Goal: Task Accomplishment & Management: Manage account settings

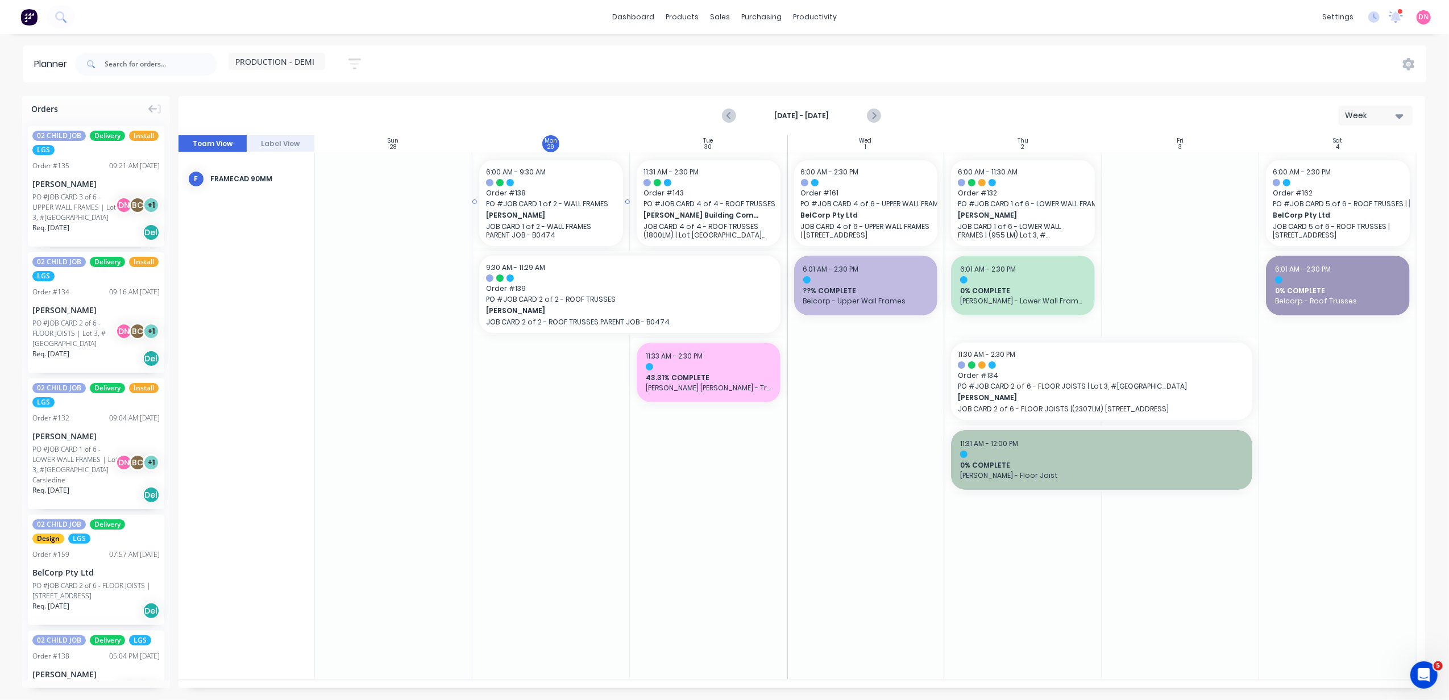
click at [588, 200] on span "PO # JOB CARD 1 of 2 - WALL FRAMES" at bounding box center [551, 204] width 130 height 10
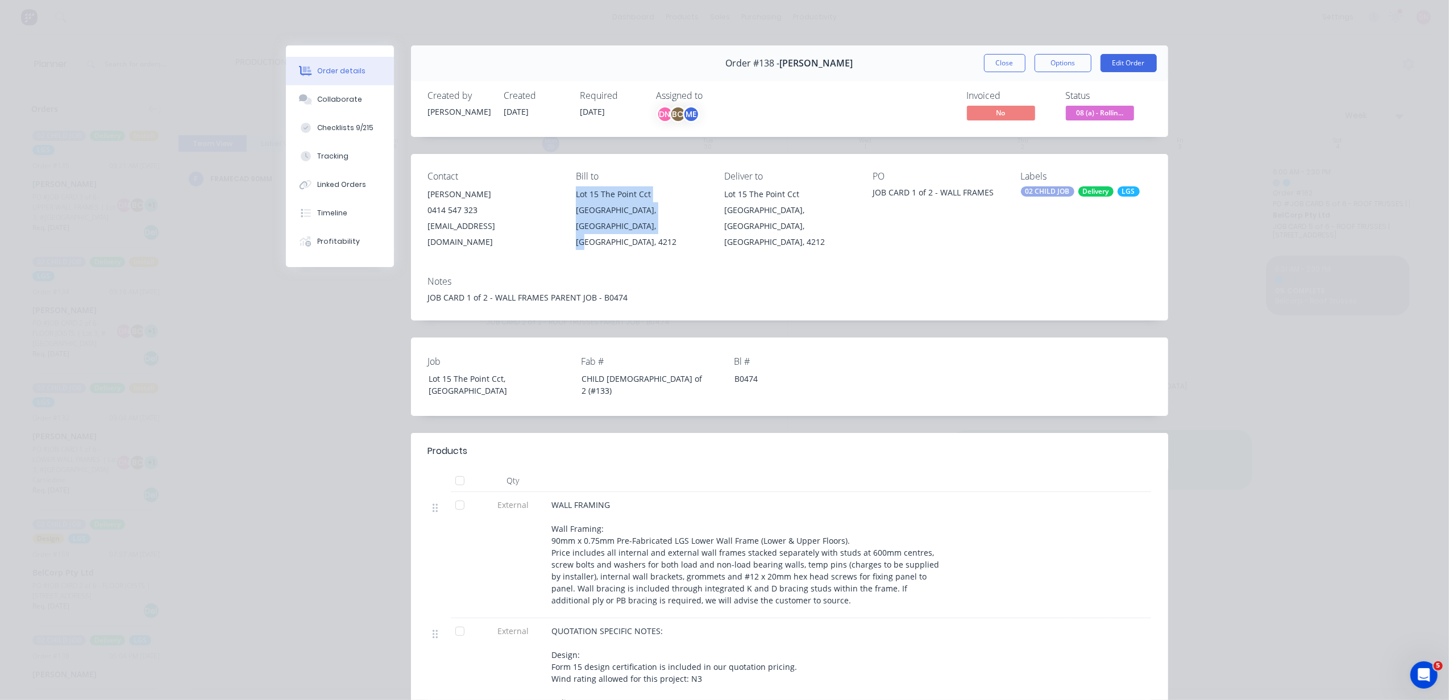
drag, startPoint x: 639, startPoint y: 227, endPoint x: 570, endPoint y: 198, distance: 75.7
click at [576, 198] on div "Lot 15 The Point Cct Hope Island, Queensland, Australia, 4212" at bounding box center [641, 218] width 130 height 64
copy div "Lot 15 The Point Cct Hope Island, Queensland, Australia, 4212"
drag, startPoint x: 556, startPoint y: 231, endPoint x: 408, endPoint y: 200, distance: 151.5
click at [411, 200] on div "Contact Brad Wescott 0414 547 323 goldcoast@knowlesgroup.com.au Bill to Lot 15 …" at bounding box center [789, 210] width 757 height 113
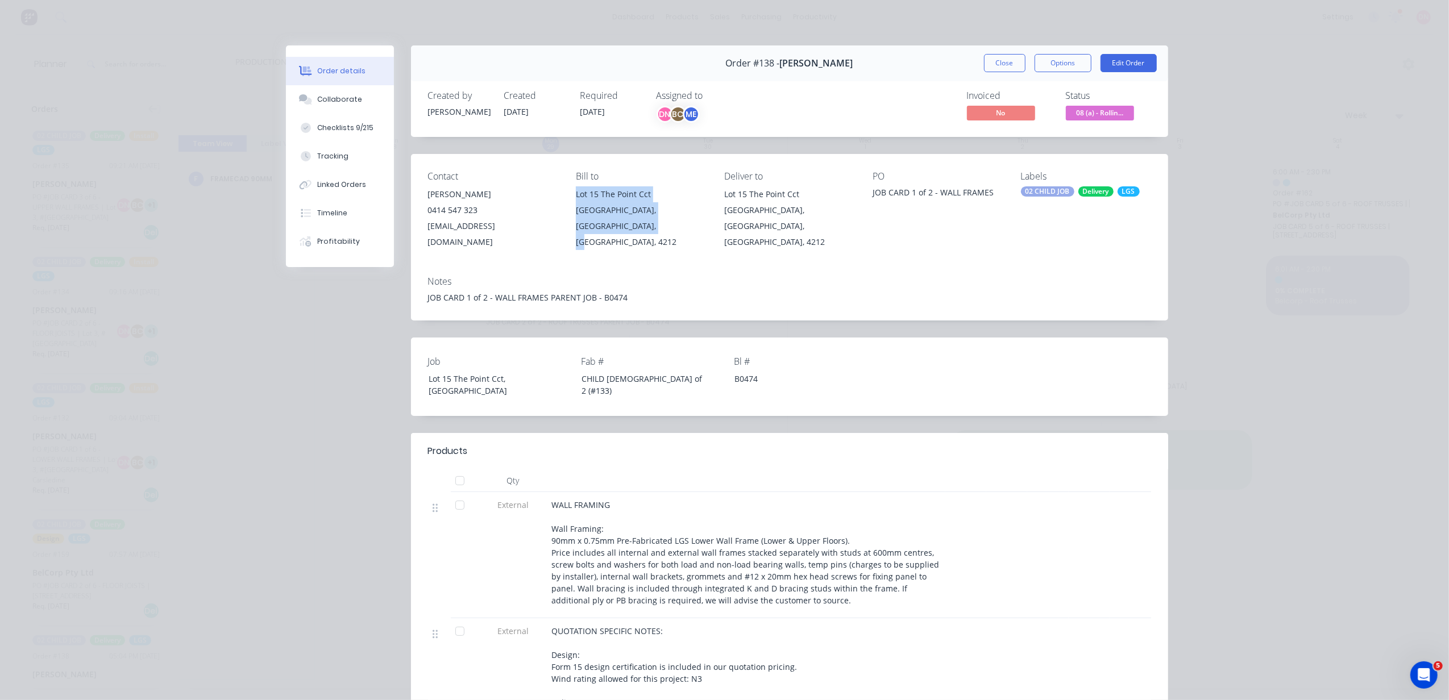
copy div "Brad Wescott 0414 547 323 goldcoast@knowlesgroup.com.au"
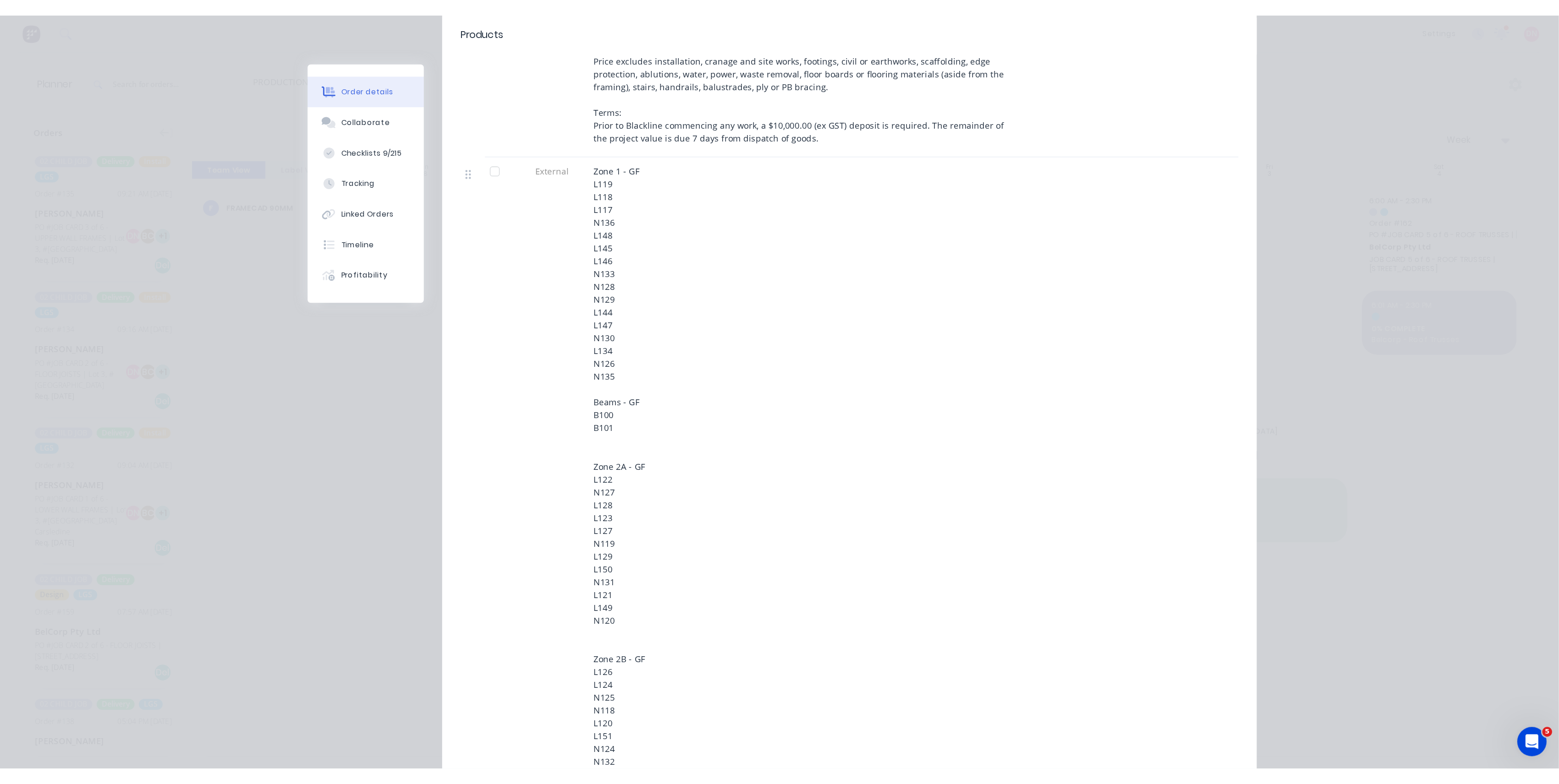
scroll to position [611, 0]
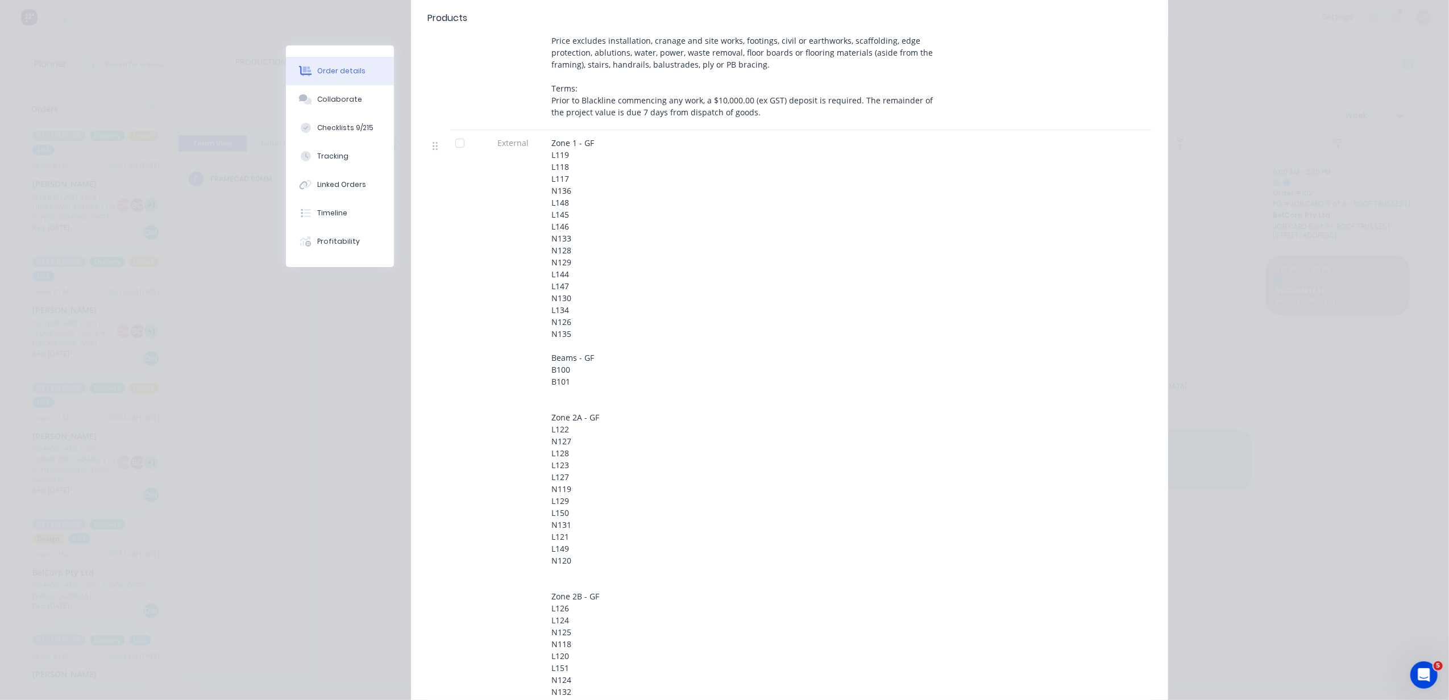
click at [601, 252] on div "Zone 1 - GF L119 L118 L117 N136 L148 L145 L146 N133 N128 N129 L144 L147 N130 L1…" at bounding box center [746, 572] width 389 height 871
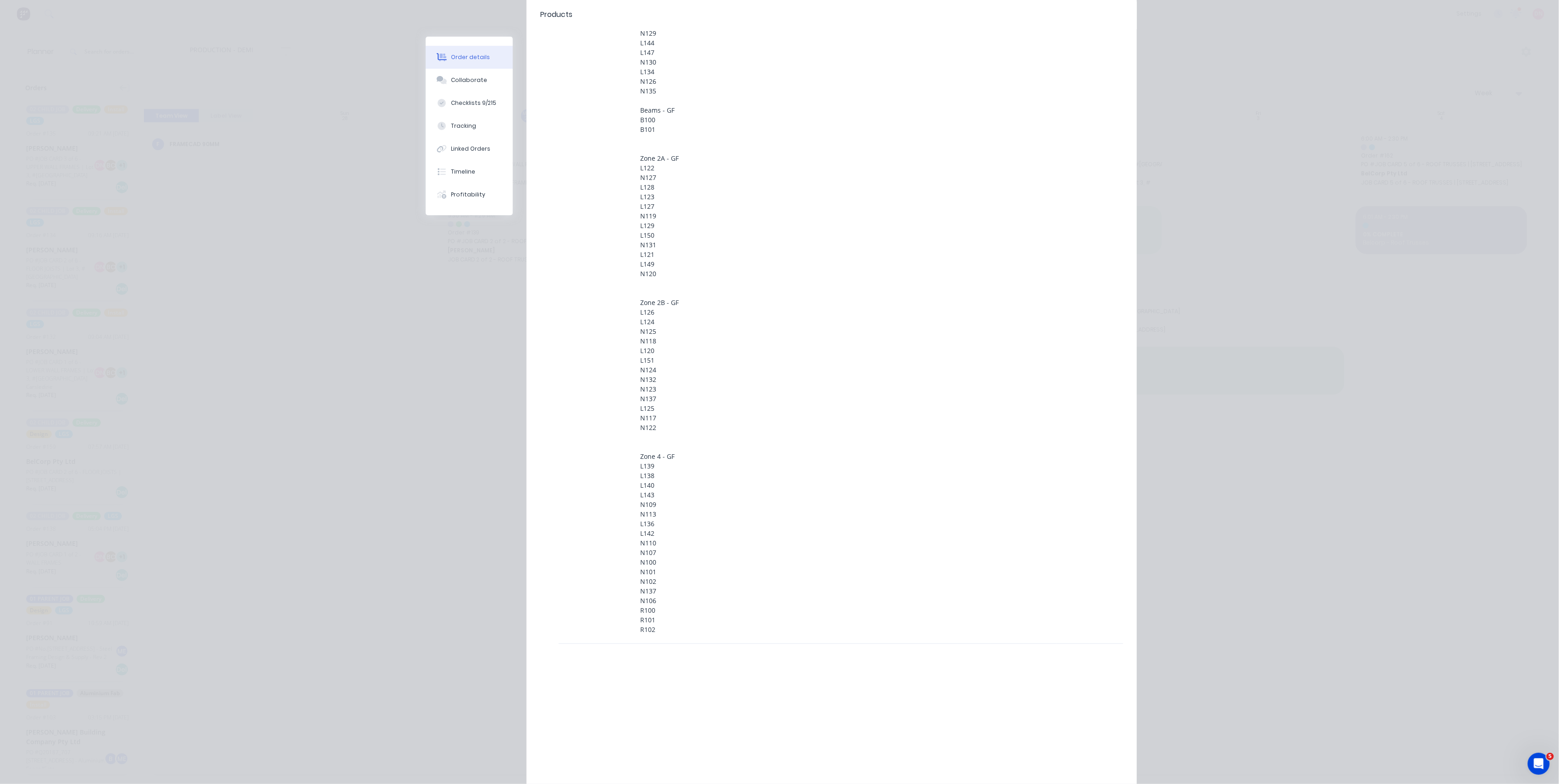
scroll to position [794, 0]
click at [699, 423] on div "Zone 1 - GF L119 L118 L117 N136 L148 L145 L146 N133 N128 N129 L144 L147 N130 L1…" at bounding box center [796, 278] width 314 height 702
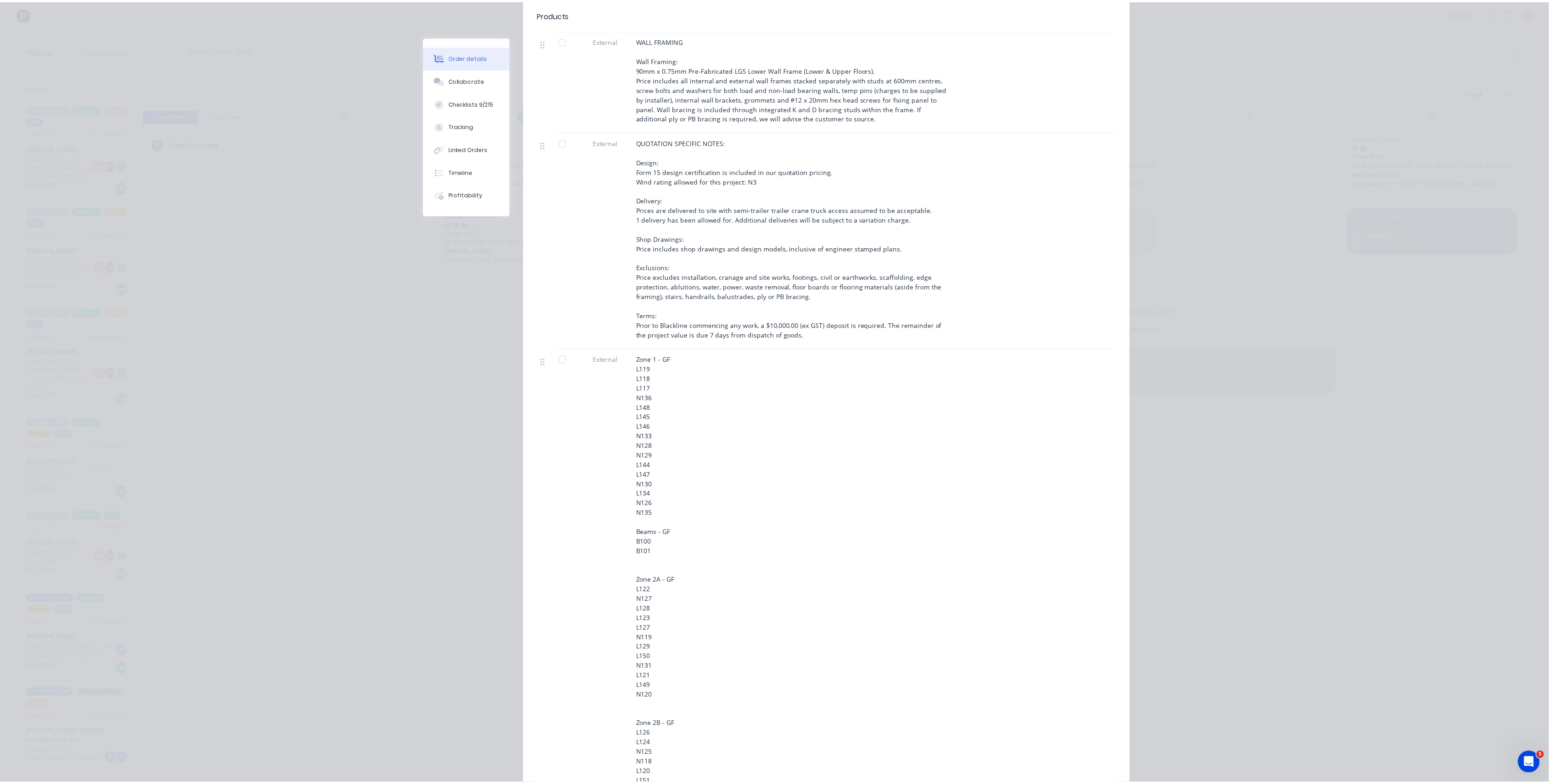
scroll to position [0, 0]
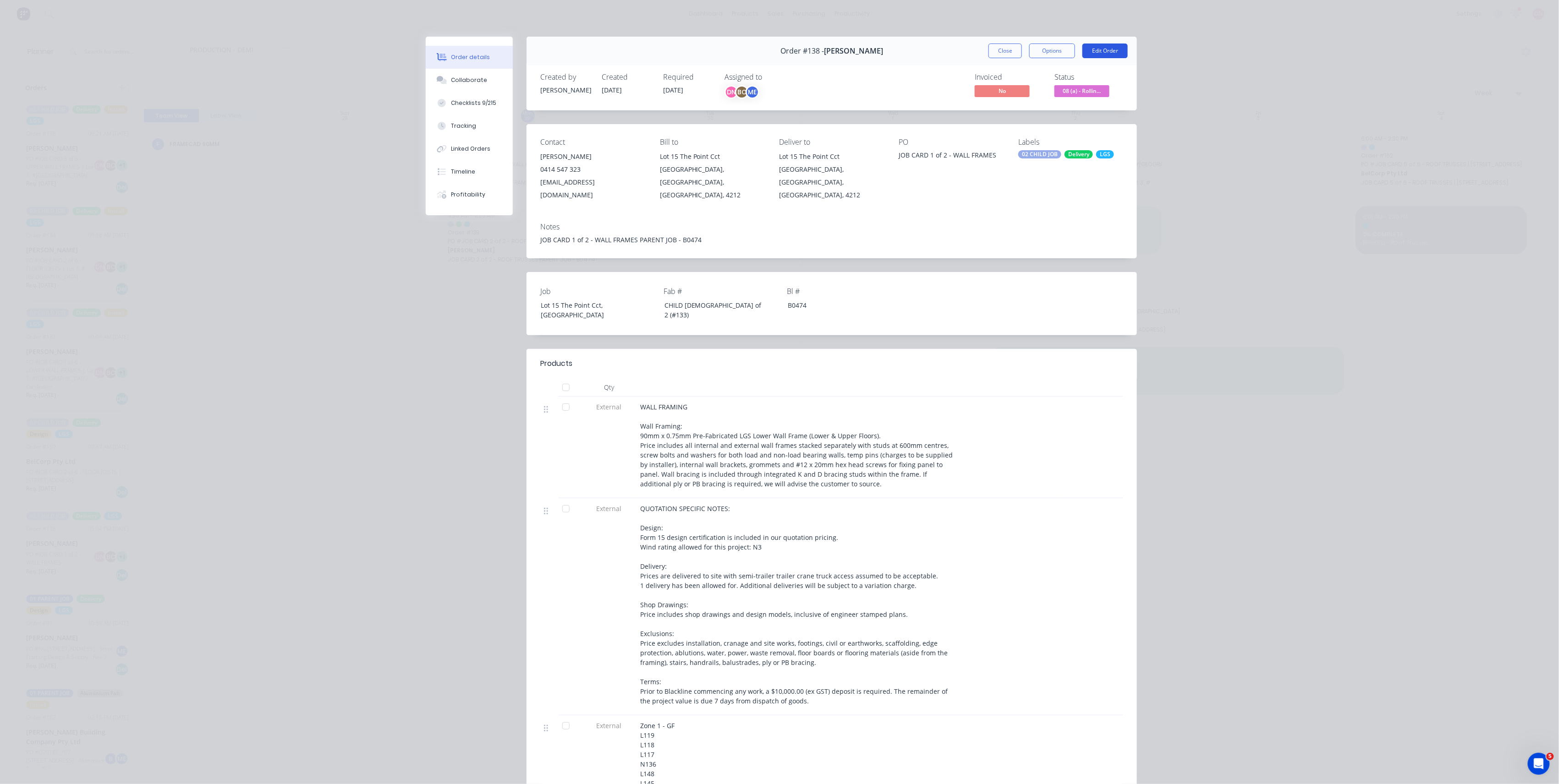
click at [1112, 54] on button "Edit Order" at bounding box center [1105, 51] width 45 height 15
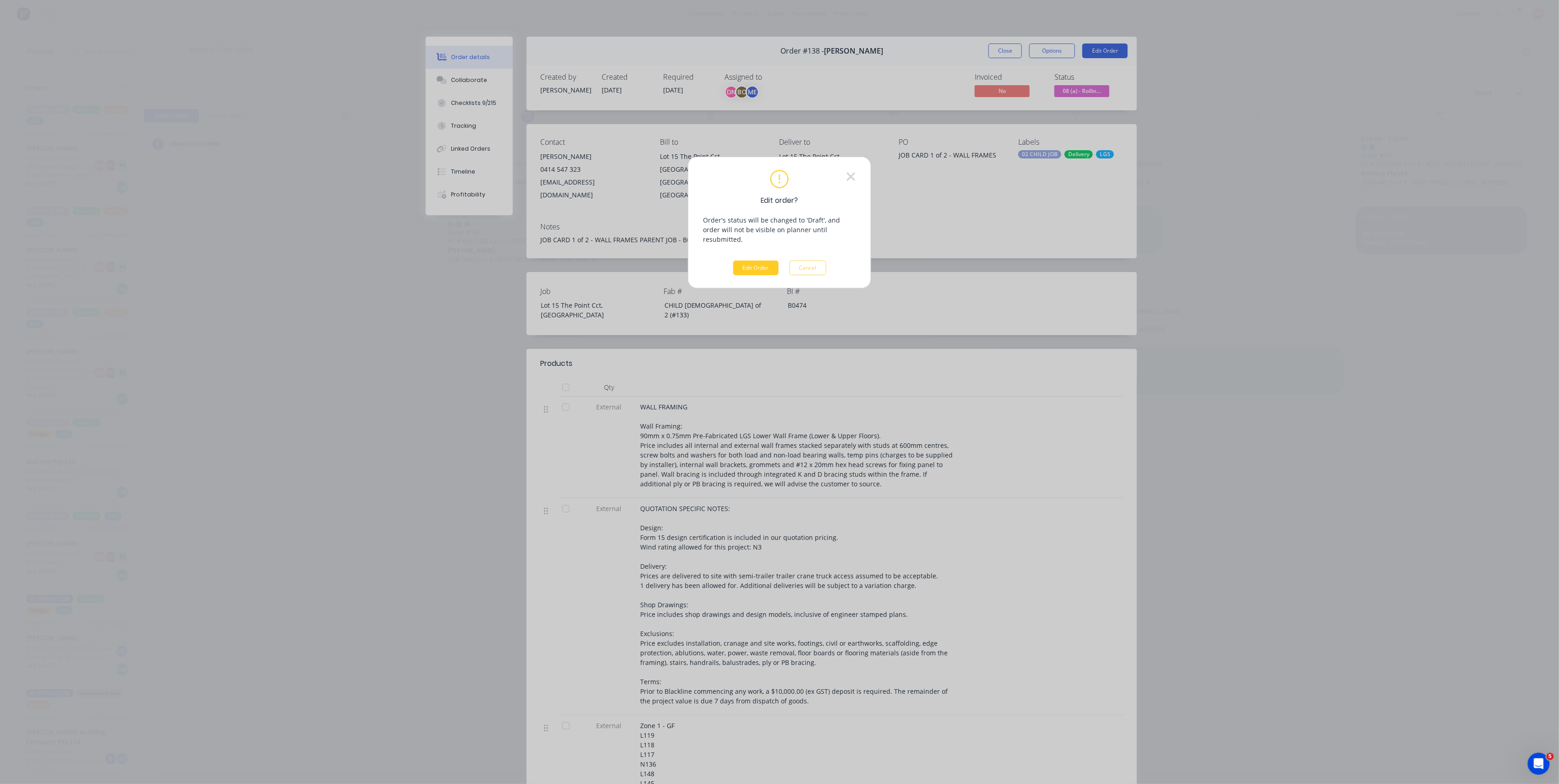
click at [771, 260] on button "Edit Order" at bounding box center [755, 268] width 45 height 15
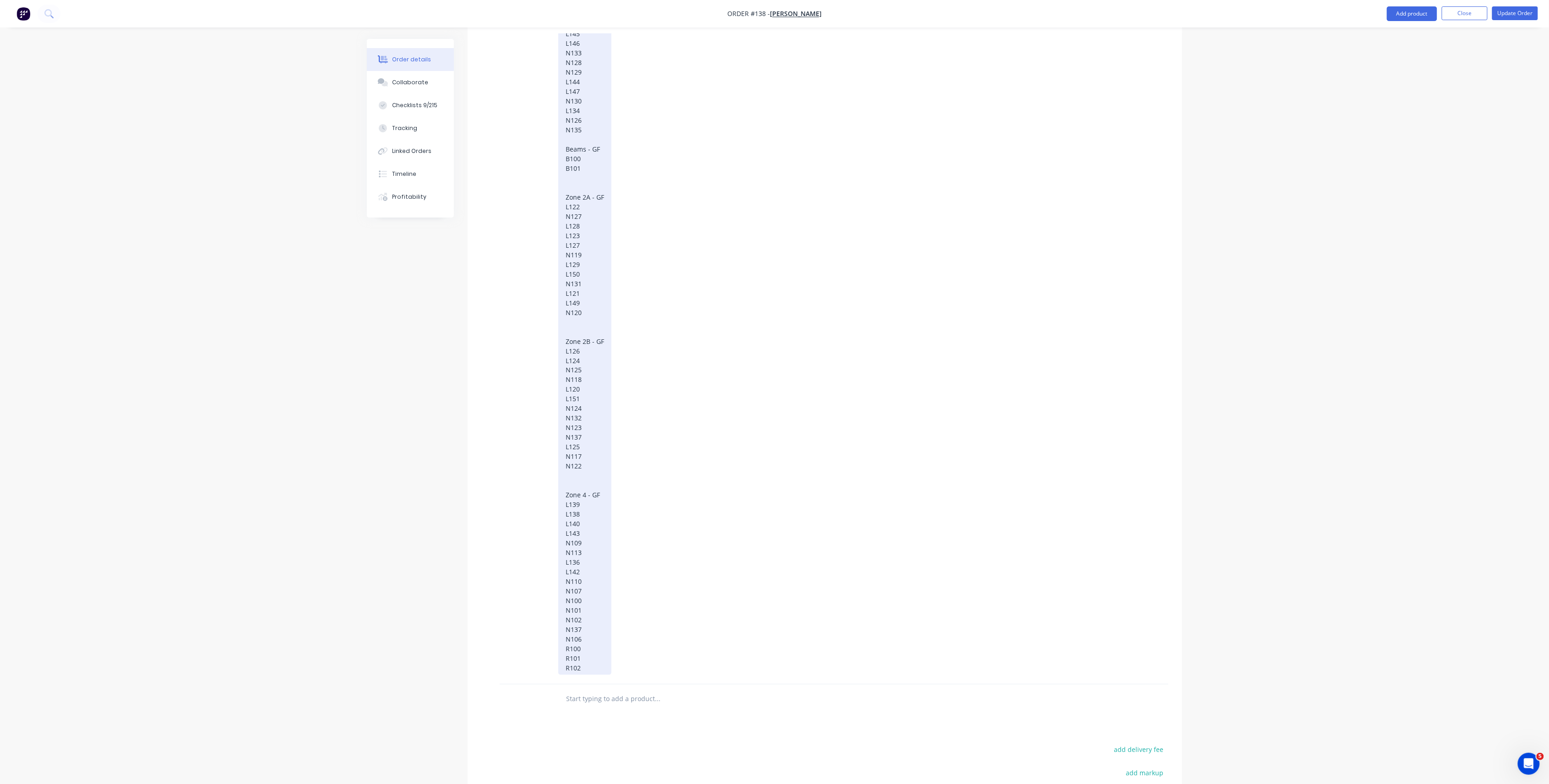
scroll to position [794, 0]
drag, startPoint x: 591, startPoint y: 579, endPoint x: 588, endPoint y: 585, distance: 6.7
click at [590, 564] on div "Zone 1 - GF L119 L118 L117 N136 L148 L145 L146 N133 N128 N129 L144 L147 N130 L1…" at bounding box center [585, 321] width 53 height 706
drag, startPoint x: 590, startPoint y: 637, endPoint x: 563, endPoint y: 450, distance: 188.9
click at [563, 450] on div "Zone 1 - GF L119 L118 L117 N136 L148 L145 L146 N133 N128 N129 L144 L147 N130 L1…" at bounding box center [585, 321] width 53 height 706
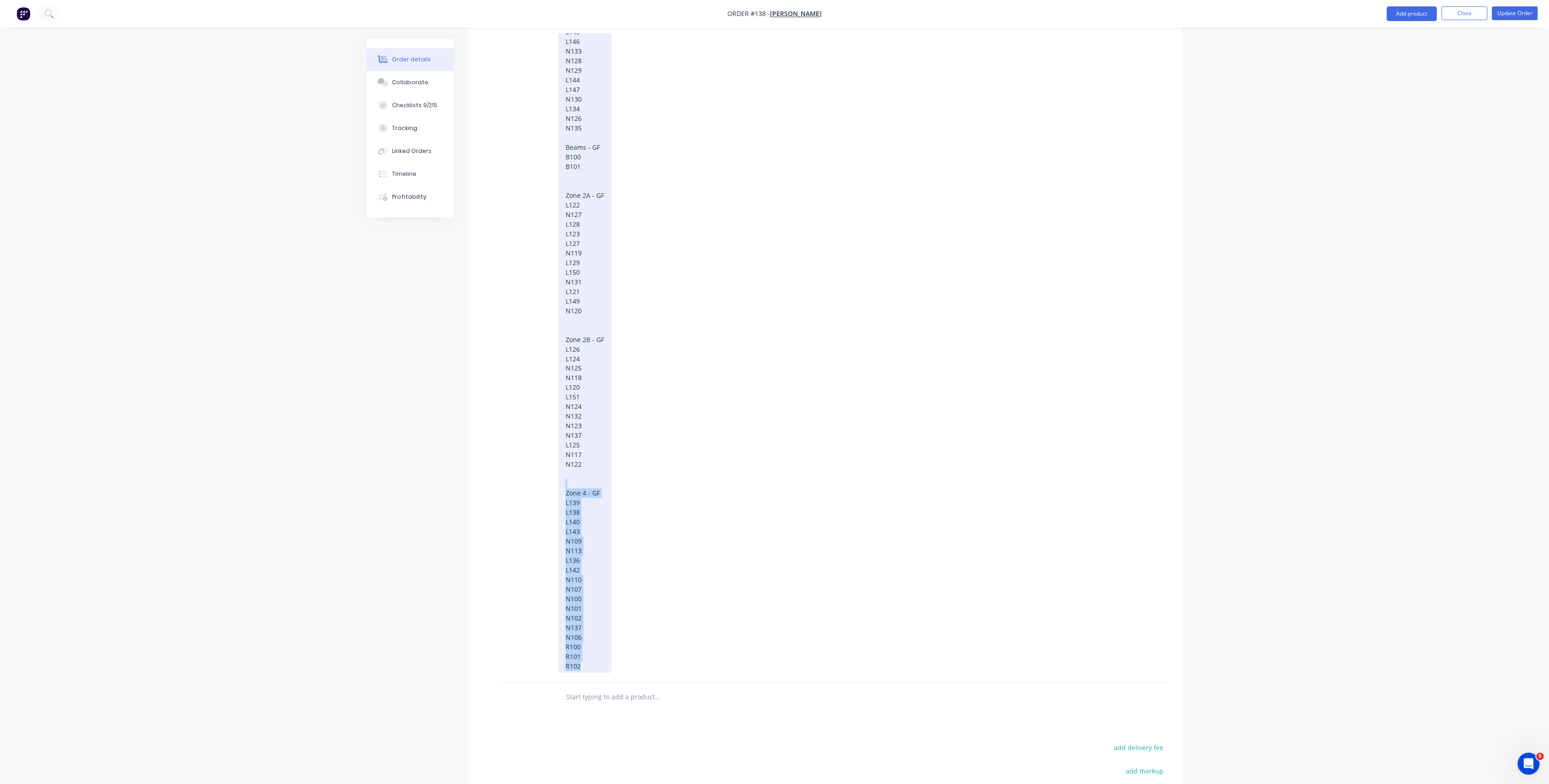
paste div
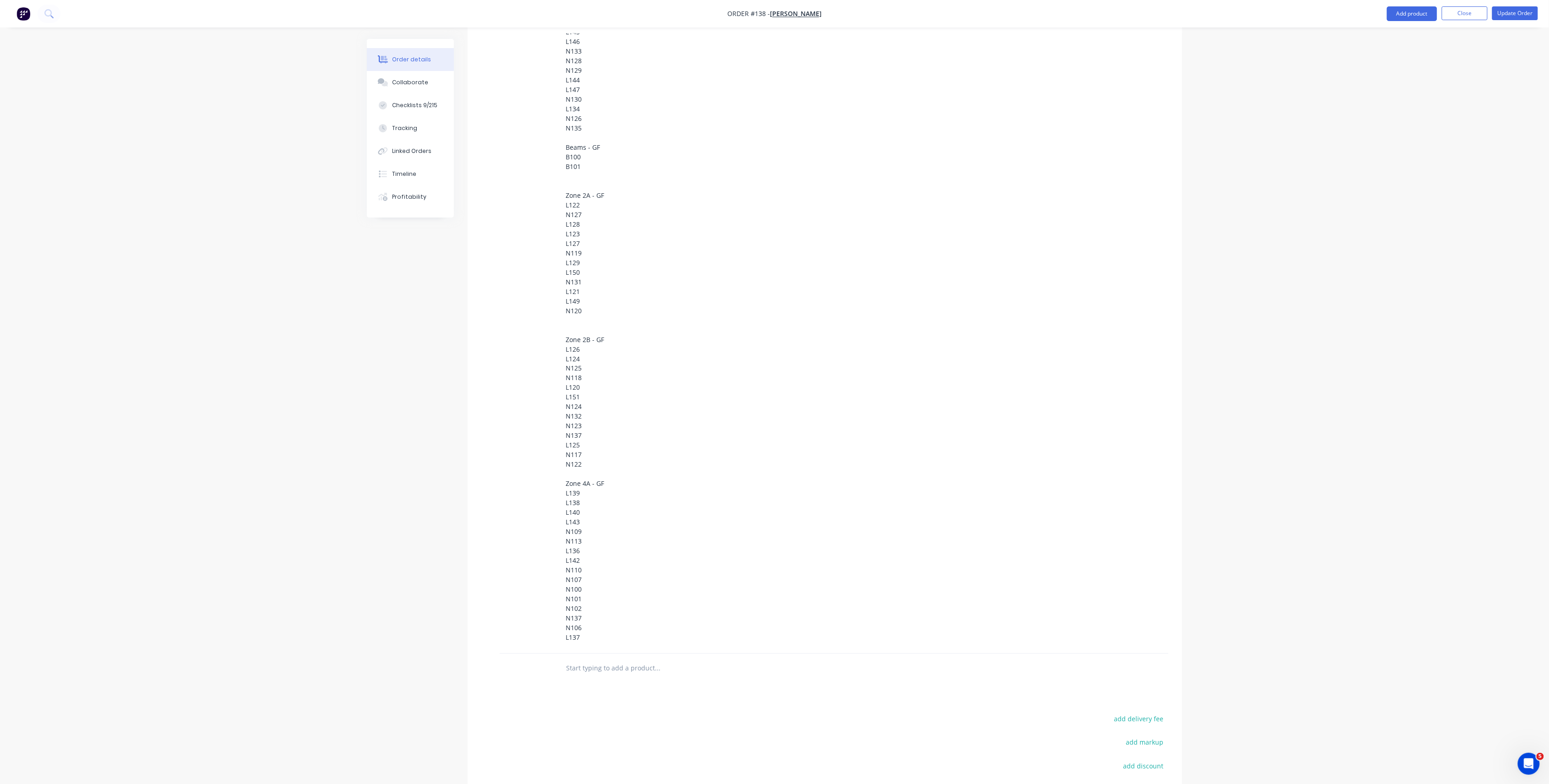
click at [617, 558] on div "Zone 1 - GF L119 L118 L117 N136 L148 L145 L146 N133 N128 N129 L144 L147 N130 L1…" at bounding box center [715, 306] width 314 height 677
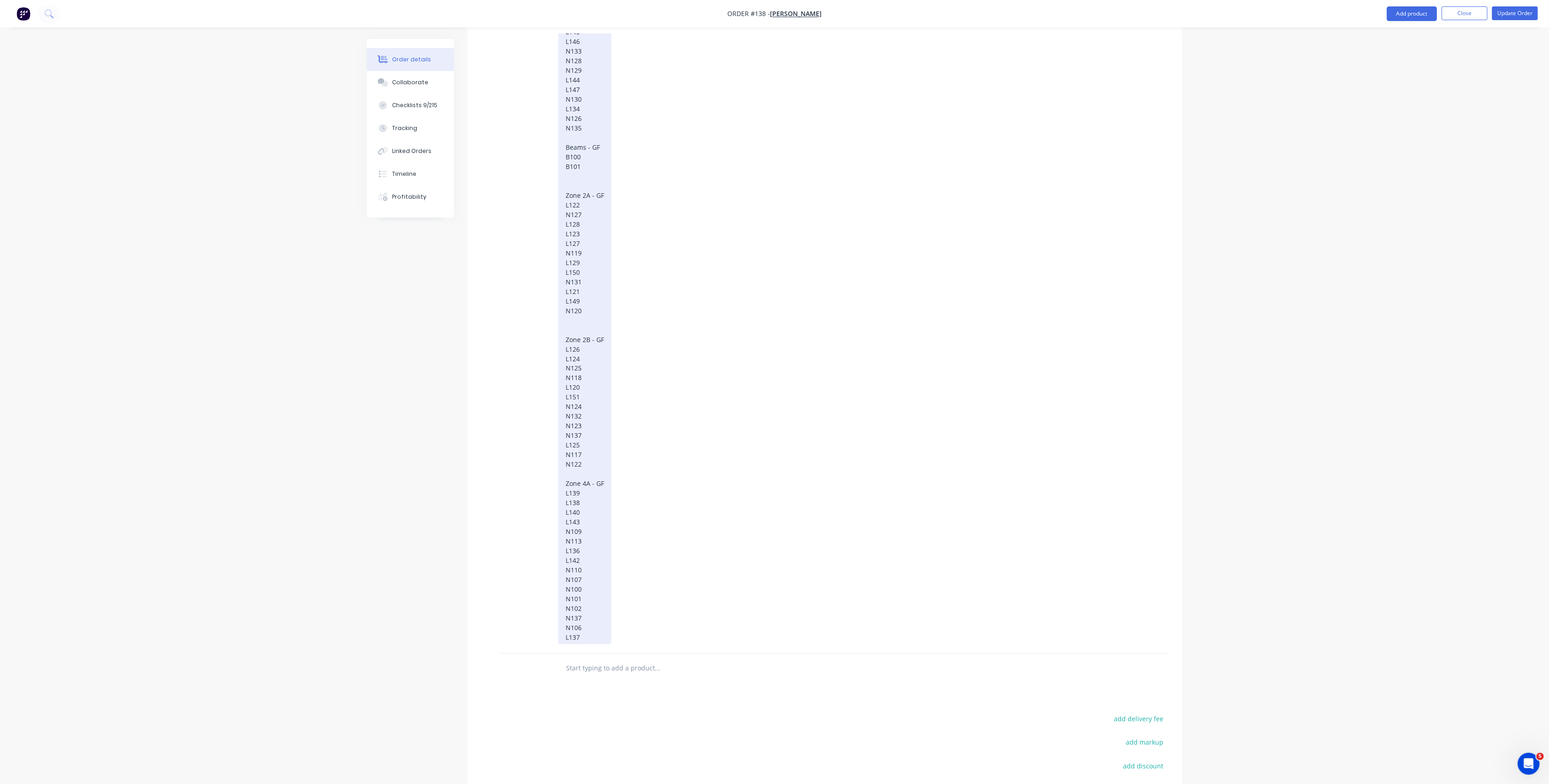
click at [581, 564] on div "Zone 1 - GF L119 L118 L117 N136 L148 L145 L146 N133 N128 N129 L144 L147 N130 L1…" at bounding box center [585, 306] width 53 height 677
click at [600, 564] on div "Zone 1 - GF L119 L118 L117 N136 L148 L145 L146 N133 N128 N129 L144 L147 N130 L1…" at bounding box center [585, 335] width 53 height 735
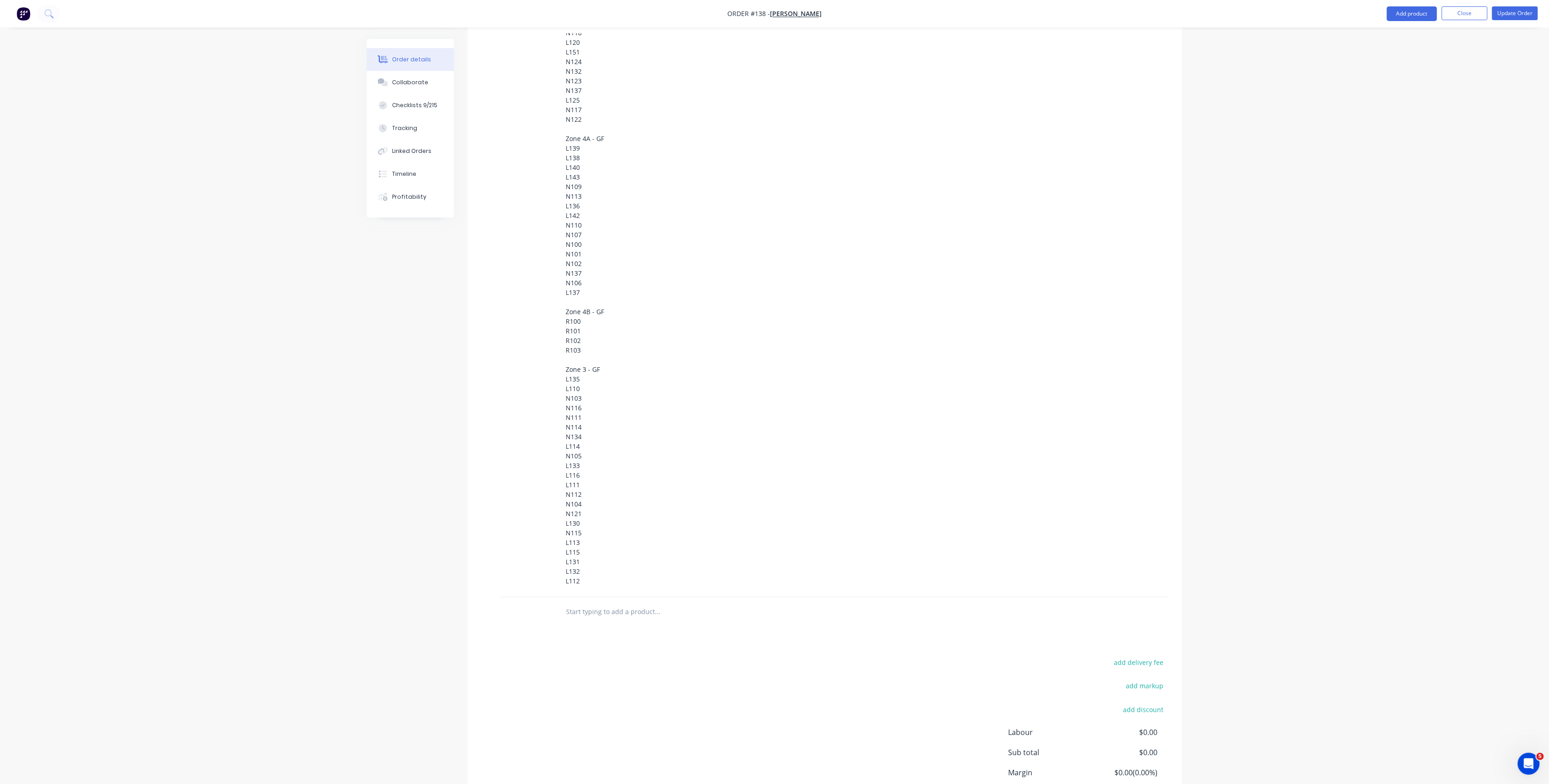
scroll to position [1160, 0]
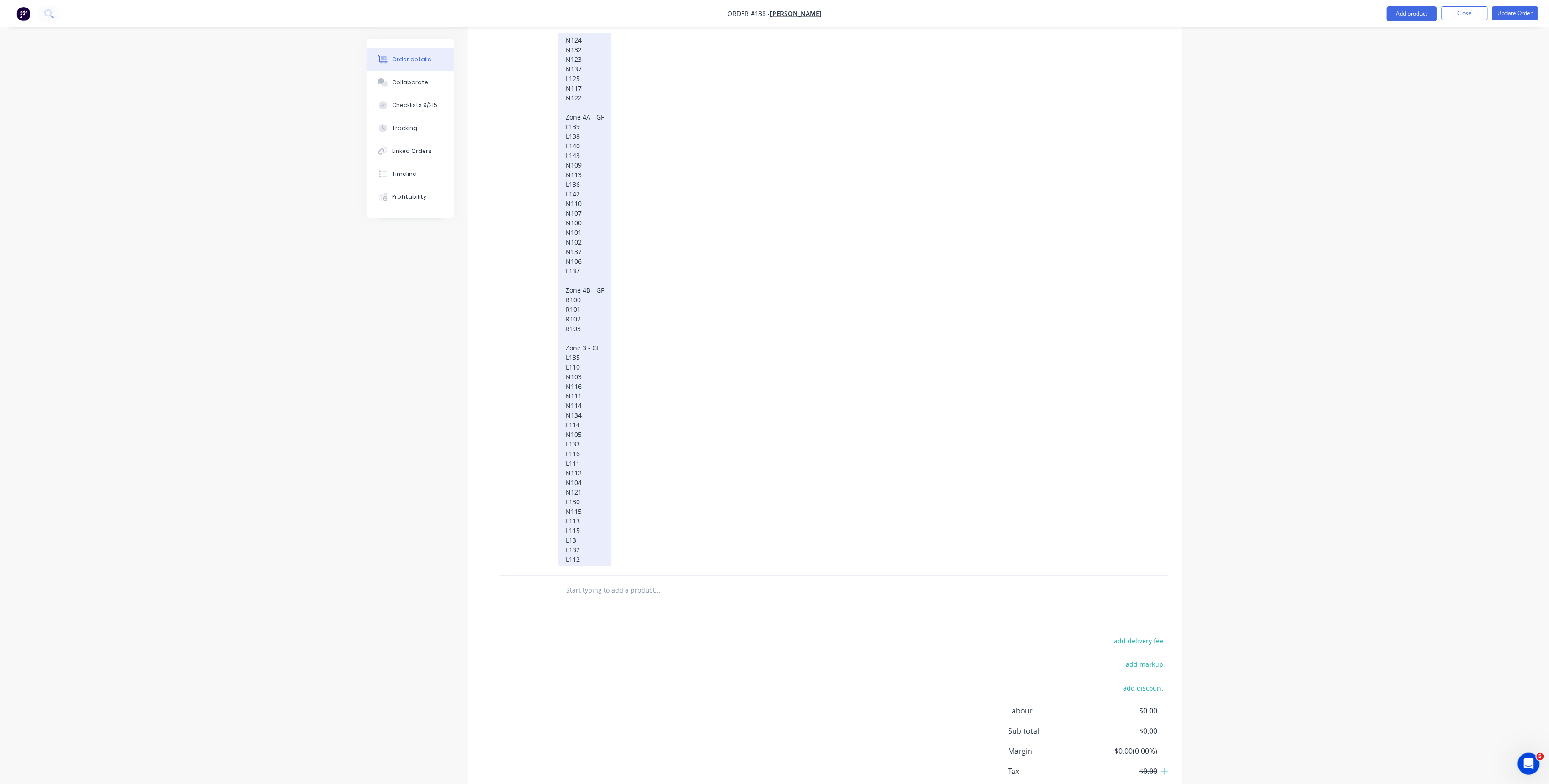
click at [589, 529] on div "Zone 1 - GF L119 L118 L117 N136 L148 L145 L146 N133 N128 N129 L144 L147 N130 L1…" at bounding box center [585, 84] width 53 height 965
click at [587, 543] on div "Zone 1 - GF L119 L118 L117 N136 L148 L145 L146 N133 N128 N129 L144 L147 N130 L1…" at bounding box center [585, 93] width 53 height 985
drag, startPoint x: 602, startPoint y: 527, endPoint x: 594, endPoint y: 546, distance: 20.6
click at [602, 527] on div "Zone 1 - GF L119 L118 L117 N136 L148 L145 L146 N133 N128 N129 L144 L147 N130 L1…" at bounding box center [585, 98] width 53 height 994
click at [591, 564] on div "Zone 1 - GF L119 L118 L117 N136 L148 L145 L146 N133 N128 N129 L144 L147 N130 L1…" at bounding box center [585, 146] width 53 height 1090
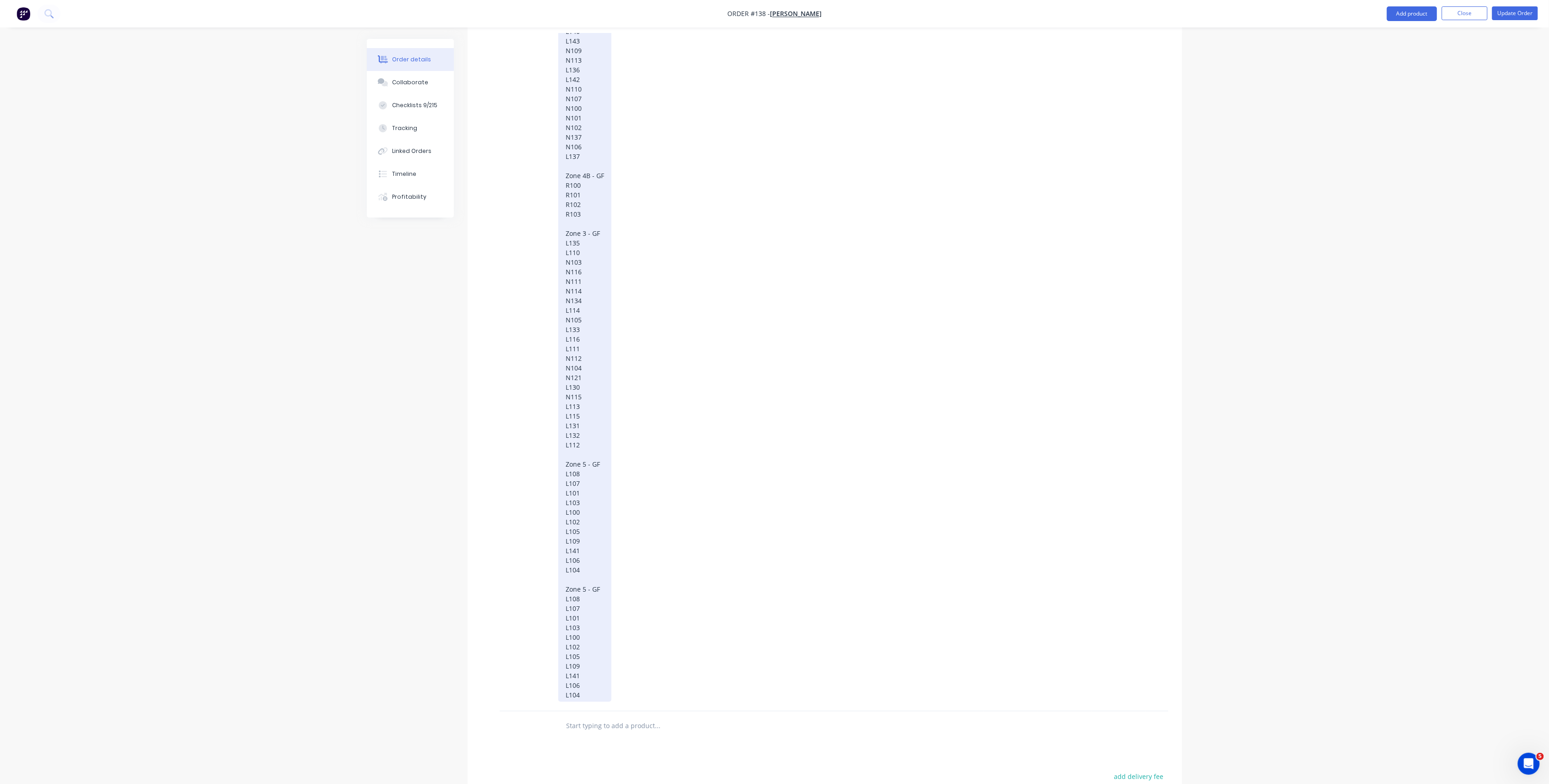
scroll to position [1283, 0]
drag, startPoint x: 576, startPoint y: 592, endPoint x: 579, endPoint y: 601, distance: 9.5
click at [576, 564] on div "Zone 1 - GF L119 L118 L117 N136 L148 L145 L146 N133 N128 N129 L144 L147 N130 L1…" at bounding box center [585, 86] width 53 height 1216
drag, startPoint x: 591, startPoint y: 657, endPoint x: 540, endPoint y: 550, distance: 118.5
click at [540, 550] on div "External Zone 1 - GF L119 L118 L117 N136 L148 L145 L146 N133 N128 N129 L144 L14…" at bounding box center [824, 88] width 687 height 1230
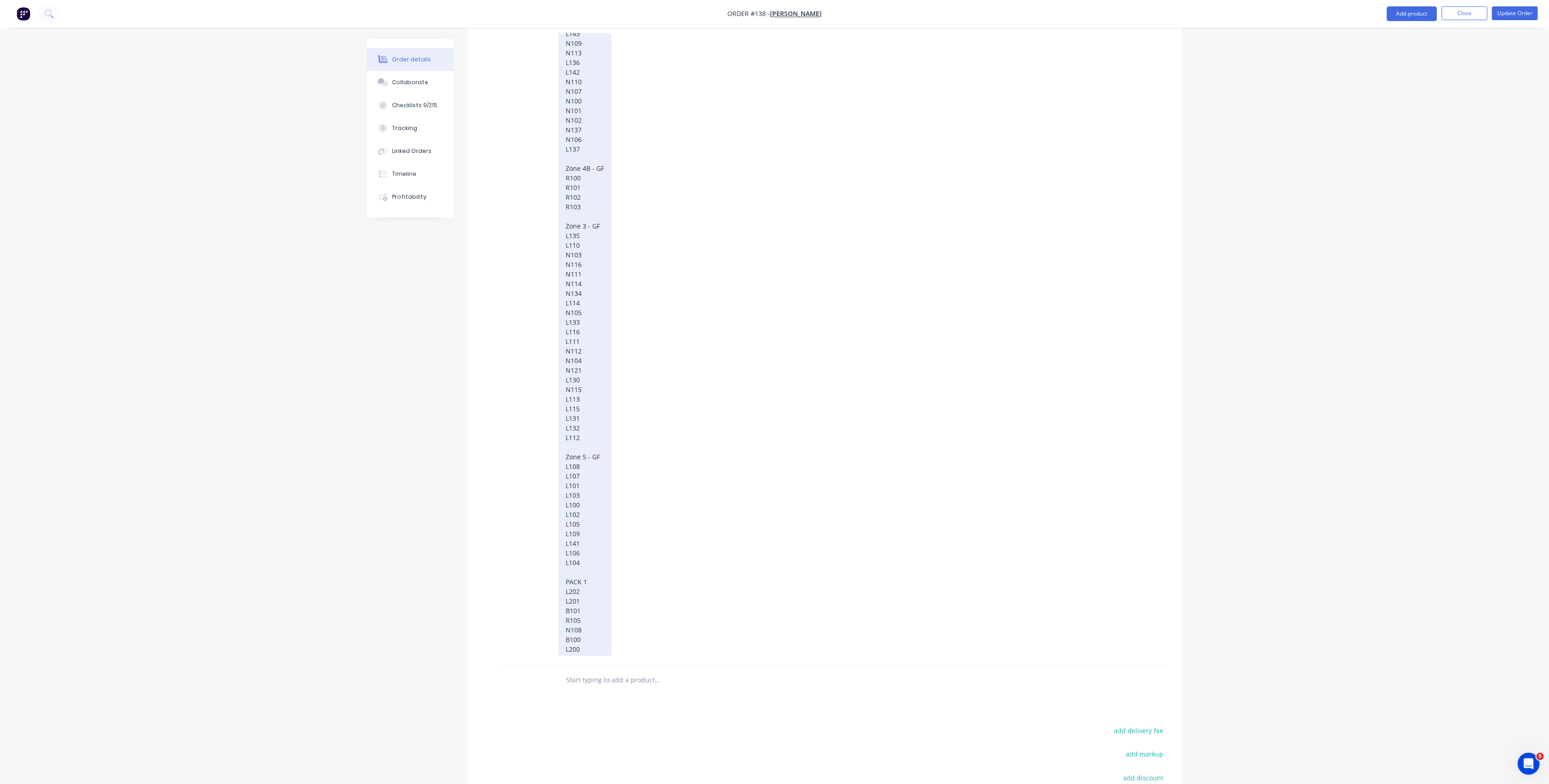
click at [598, 542] on div "Zone 1 - GF L119 L118 L117 N136 L148 L145 L146 N133 N128 N129 L144 L147 N130 L1…" at bounding box center [585, 67] width 53 height 1177
click at [596, 553] on div "Zone 1 - GF L119 L118 L117 N136 L148 L145 L146 N133 N128 N129 L144 L147 N130 L1…" at bounding box center [585, 67] width 53 height 1177
drag, startPoint x: 598, startPoint y: 553, endPoint x: 588, endPoint y: 563, distance: 14.1
click at [588, 563] on div "Zone 1 - GF L119 L118 L117 N136 L148 L145 L146 N133 N128 N129 L144 L147 N130 L1…" at bounding box center [585, 67] width 53 height 1177
click at [594, 561] on div "Zone 1 - GF L119 L118 L117 N136 L148 L145 L146 N133 N128 N129 L144 L147 N130 L1…" at bounding box center [585, 67] width 53 height 1177
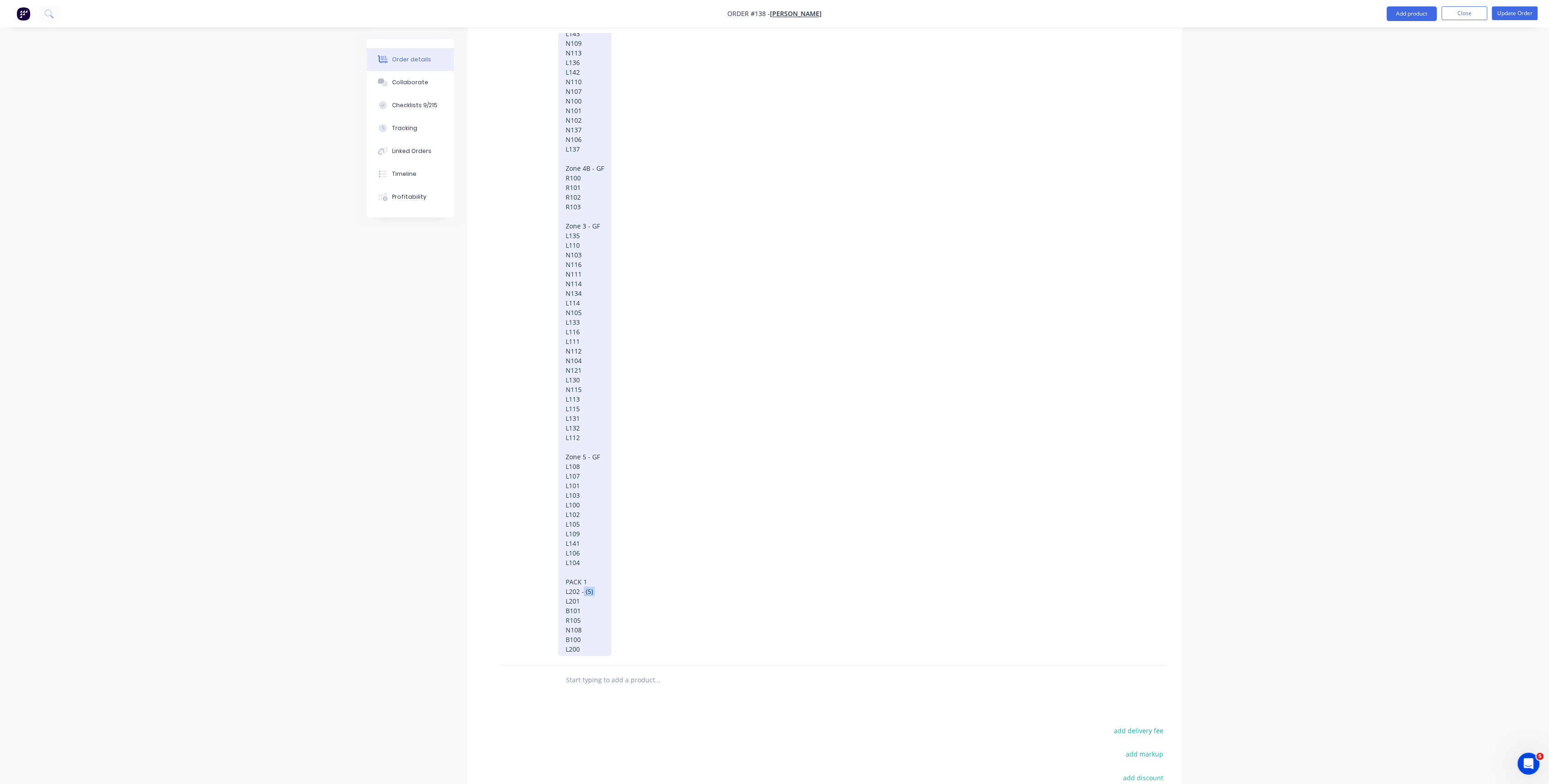
drag, startPoint x: 594, startPoint y: 560, endPoint x: 583, endPoint y: 561, distance: 11.0
click at [583, 561] on div "Zone 1 - GF L119 L118 L117 N136 L148 L145 L146 N133 N128 N129 L144 L147 N130 L1…" at bounding box center [585, 67] width 53 height 1177
drag, startPoint x: 605, startPoint y: 558, endPoint x: 581, endPoint y: 560, distance: 24.1
click at [581, 560] on div "Zone 1 - GF L119 L118 L117 N136 L148 L145 L146 N133 N128 N129 L144 L147 N130 L1…" at bounding box center [586, 67] width 56 height 1177
copy div "- Zone 5"
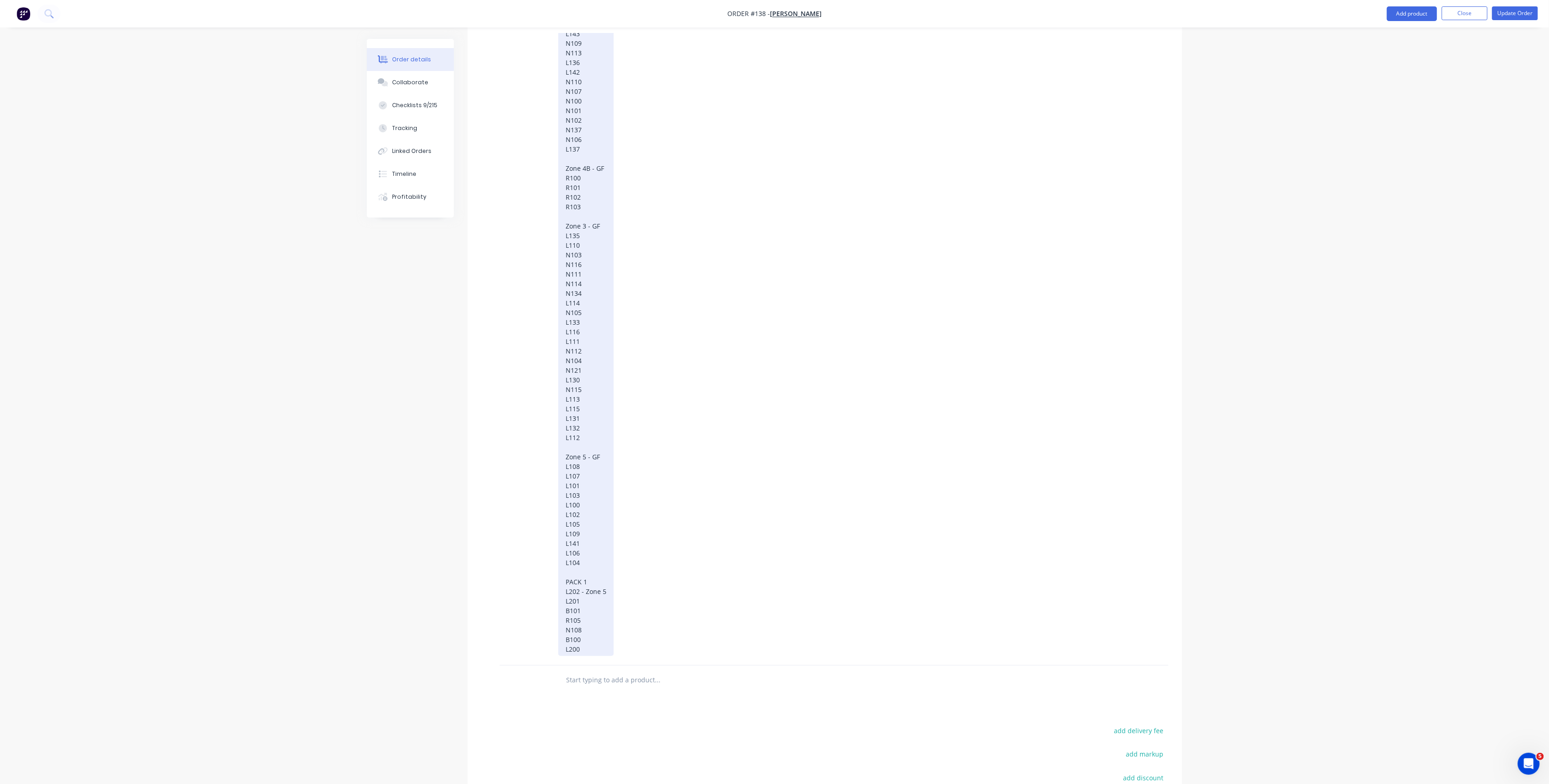
click at [581, 564] on div "Zone 1 - GF L119 L118 L117 N136 L148 L145 L146 N133 N128 N129 L144 L147 N130 L1…" at bounding box center [586, 67] width 56 height 1177
click at [591, 564] on div "Zone 1 - GF L119 L118 L117 N136 L148 L145 L146 N133 N128 N129 L144 L147 N130 L1…" at bounding box center [586, 67] width 56 height 1177
click at [591, 564] on div "Zone 1 - GF L119 L118 L117 N136 L148 L145 L146 N133 N128 N129 L144 L147 N130 L1…" at bounding box center [587, 67] width 56 height 1177
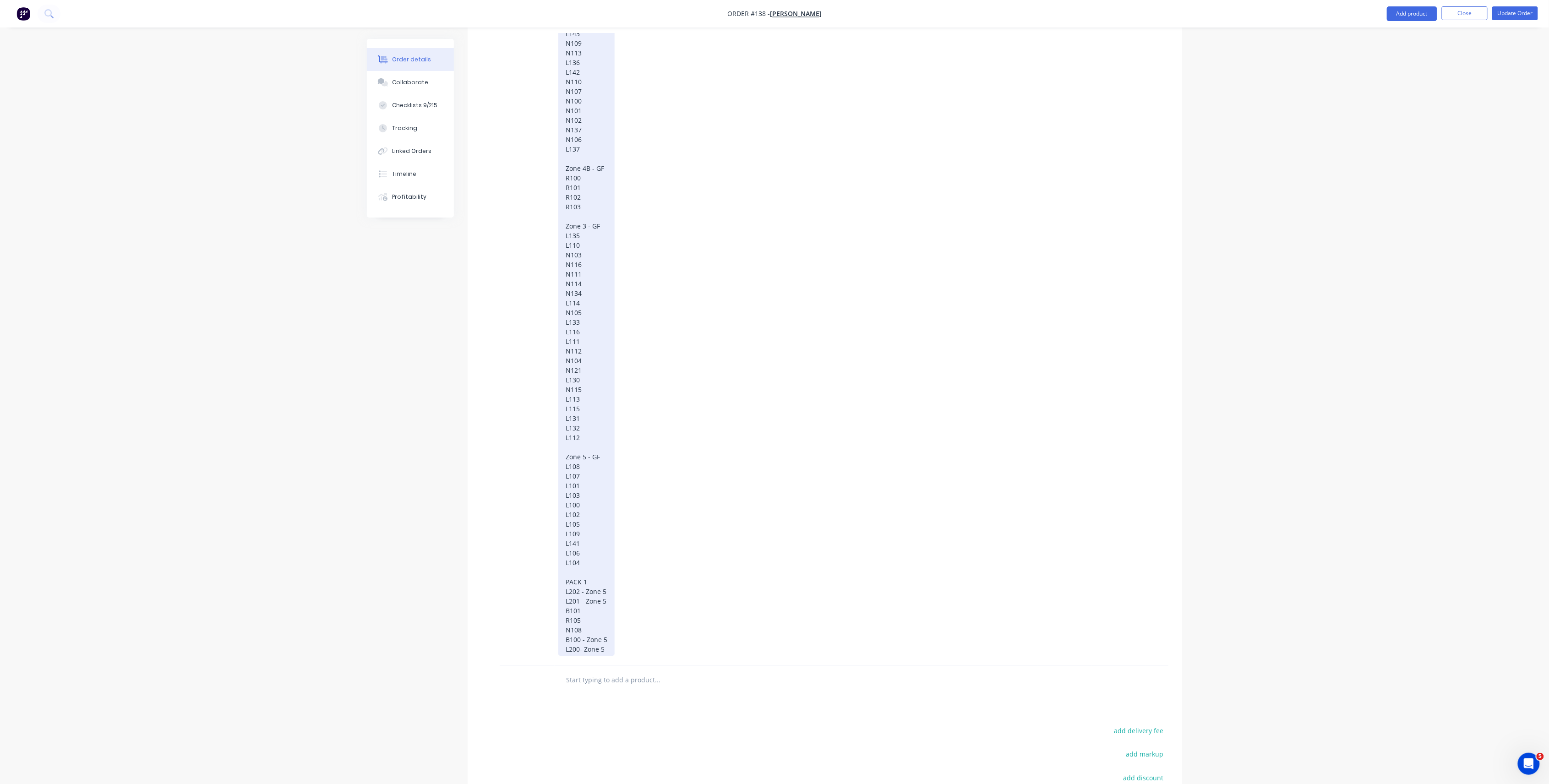
click at [581, 564] on div "Zone 1 - GF L119 L118 L117 N136 L148 L145 L146 N133 N128 N129 L144 L147 N130 L1…" at bounding box center [587, 67] width 56 height 1177
click at [604, 564] on div "Zone 1 - GF L119 L118 L117 N136 L148 L145 L146 N133 N128 N129 L144 L147 N130 L1…" at bounding box center [587, 67] width 56 height 1177
click at [596, 564] on div "Zone 1 - GF L119 L118 L117 N136 L148 L145 L146 N133 N128 N129 L144 L147 N130 L1…" at bounding box center [587, 67] width 56 height 1177
click at [594, 564] on div "Zone 1 - GF L119 L118 L117 N136 L148 L145 L146 N133 N128 N129 L144 L147 N130 L1…" at bounding box center [587, 67] width 56 height 1177
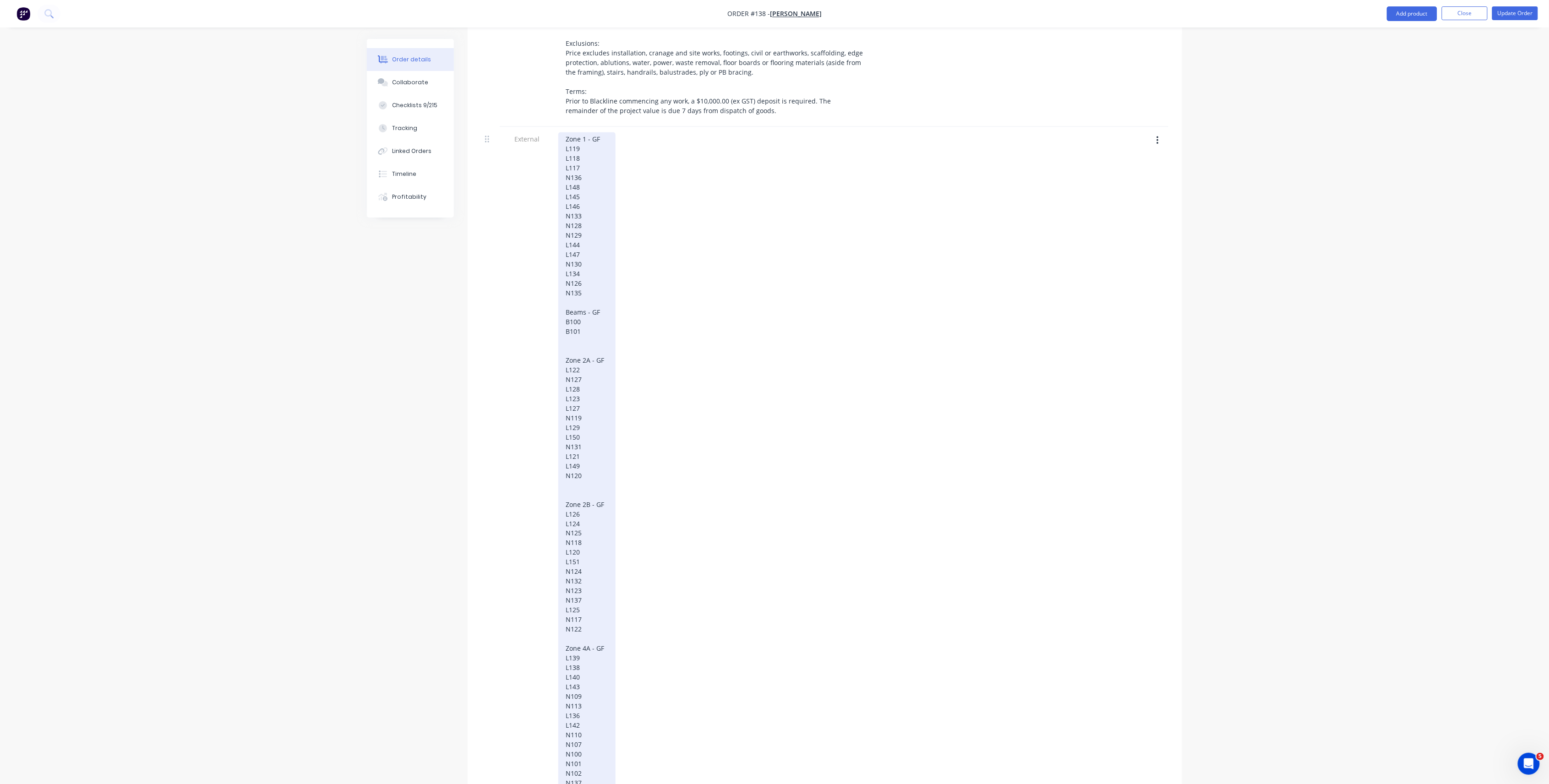
scroll to position [427, 0]
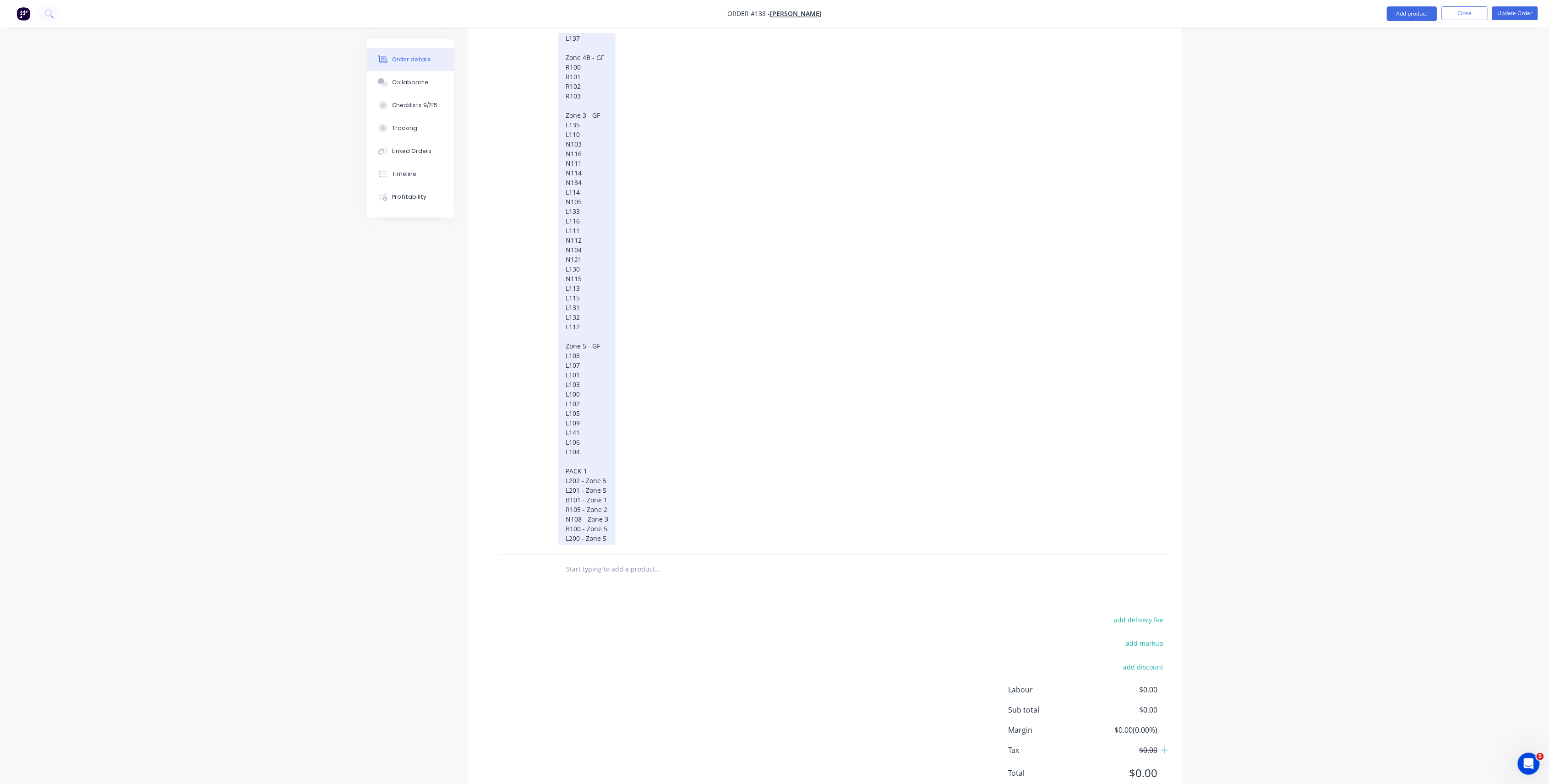
scroll to position [1387, 0]
drag, startPoint x: 611, startPoint y: 504, endPoint x: 538, endPoint y: 313, distance: 204.5
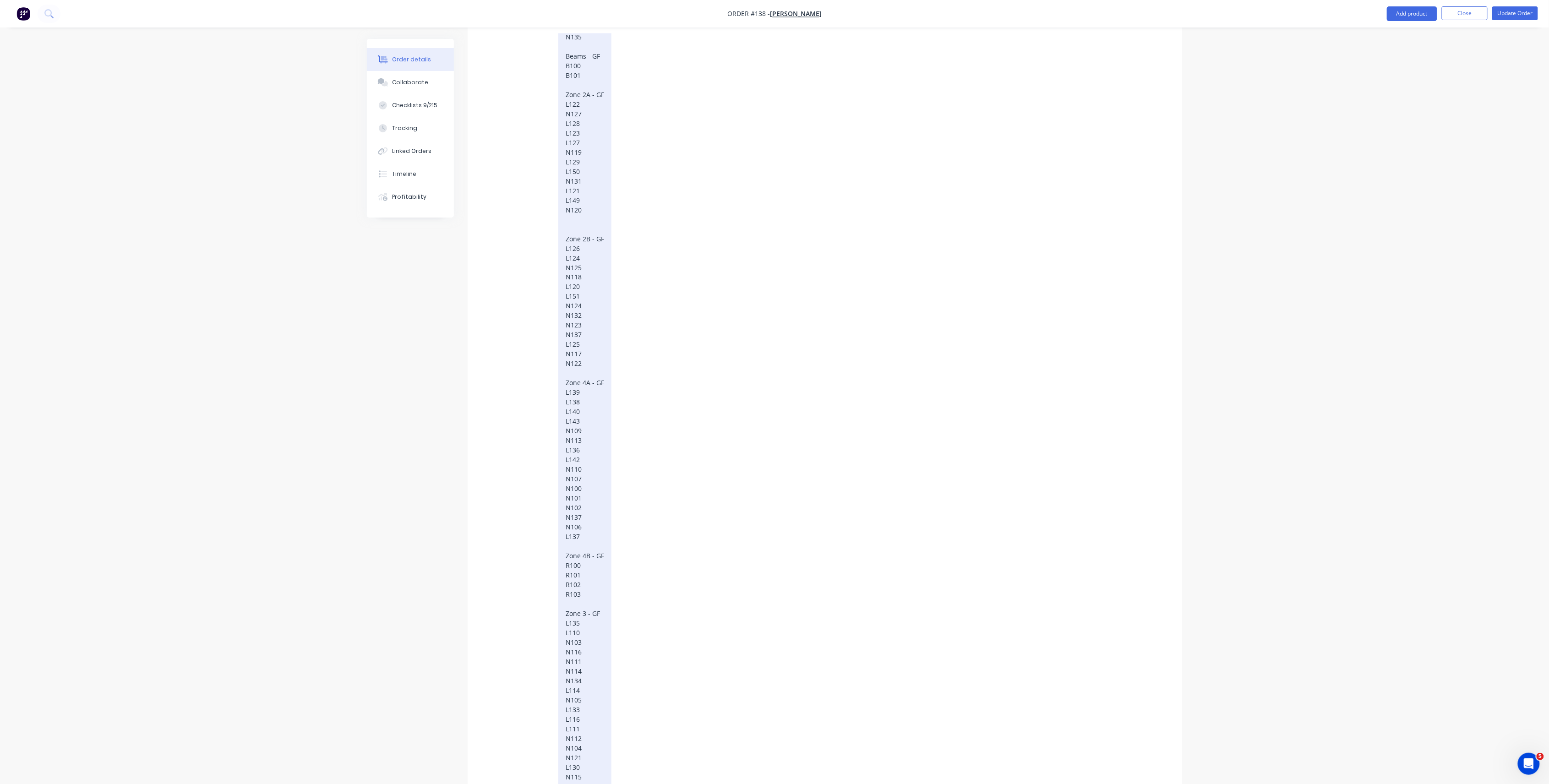
scroll to position [1053, 0]
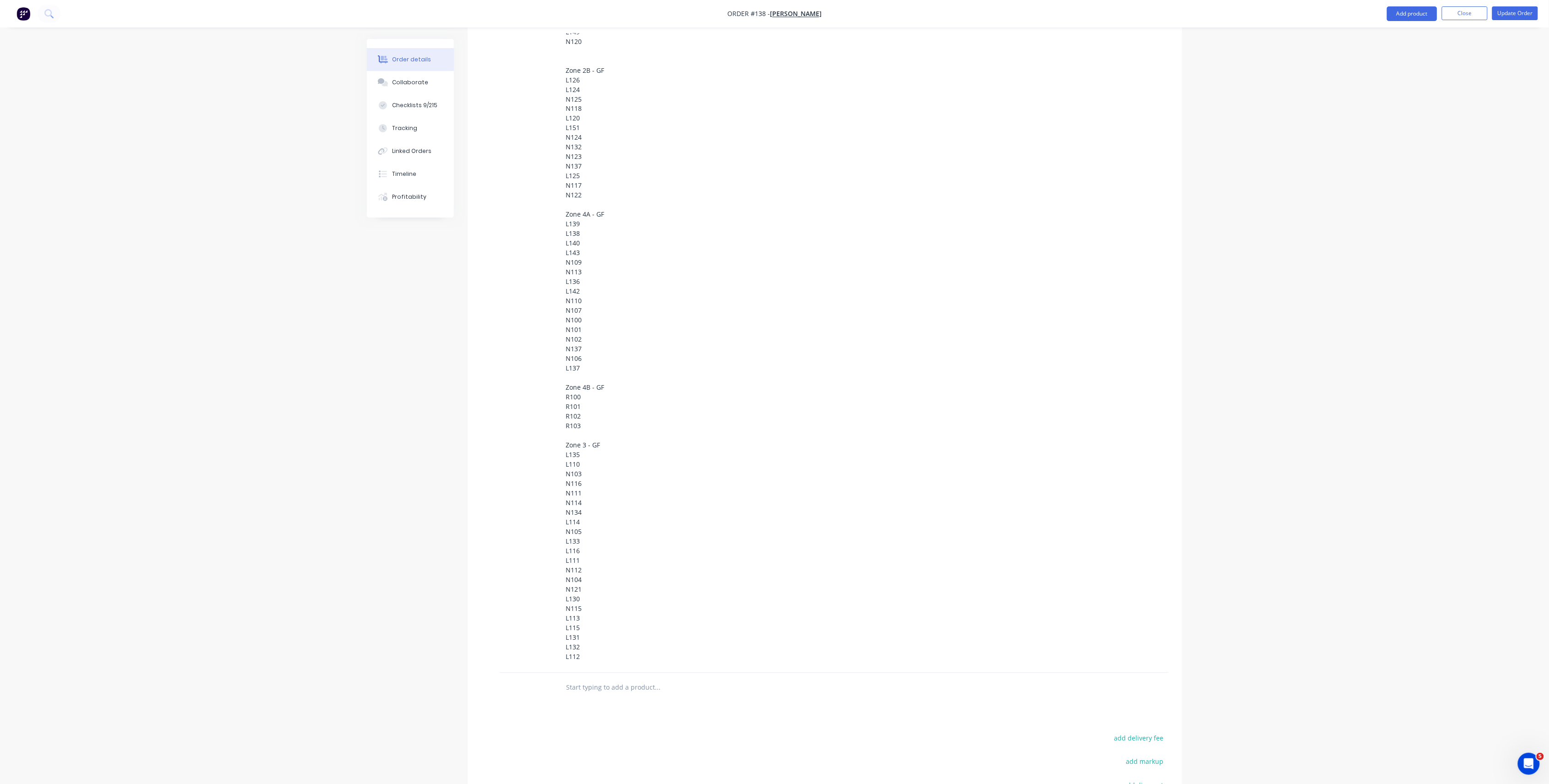
click at [627, 564] on input "text" at bounding box center [657, 687] width 183 height 19
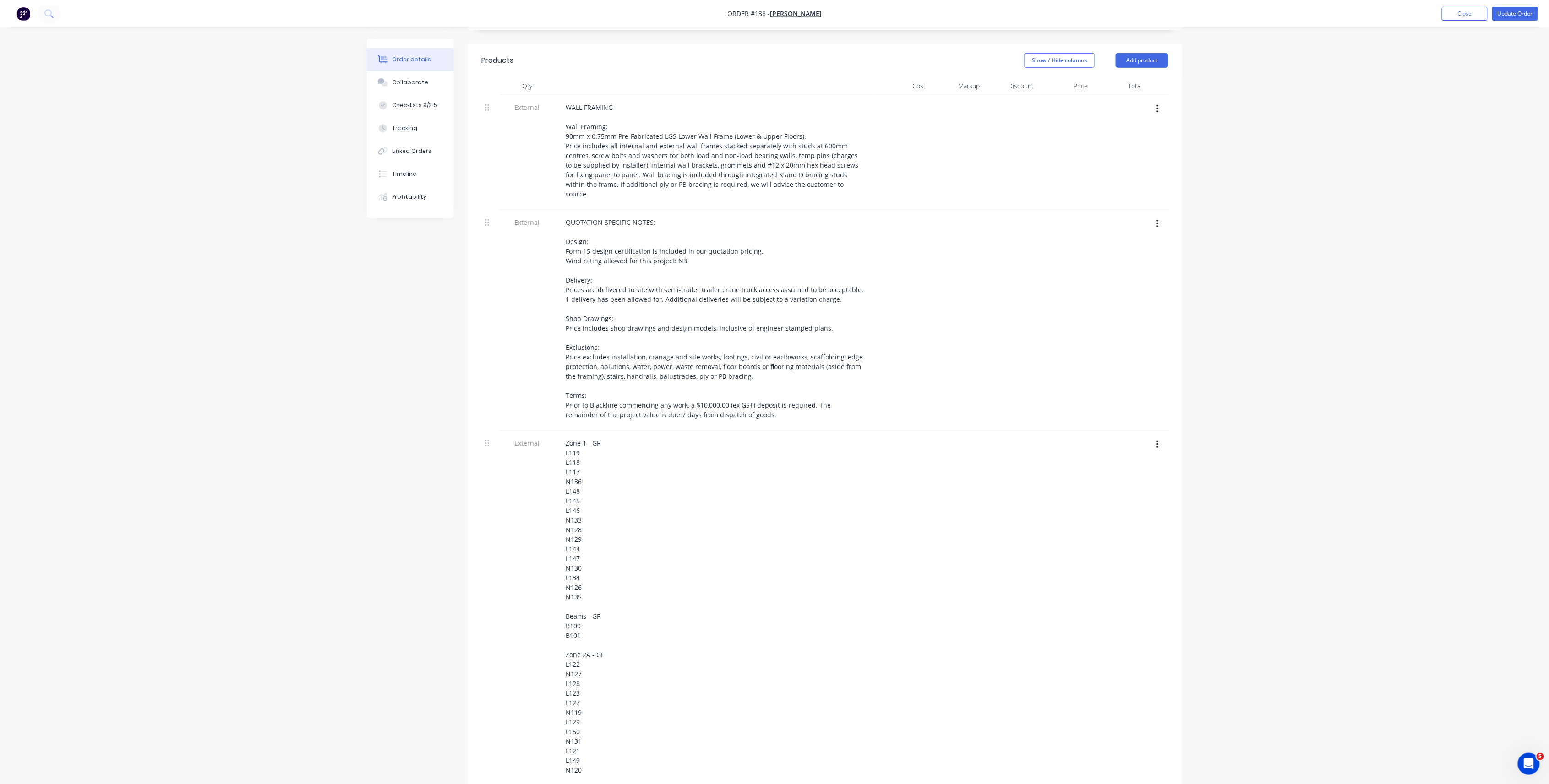
scroll to position [198, 0]
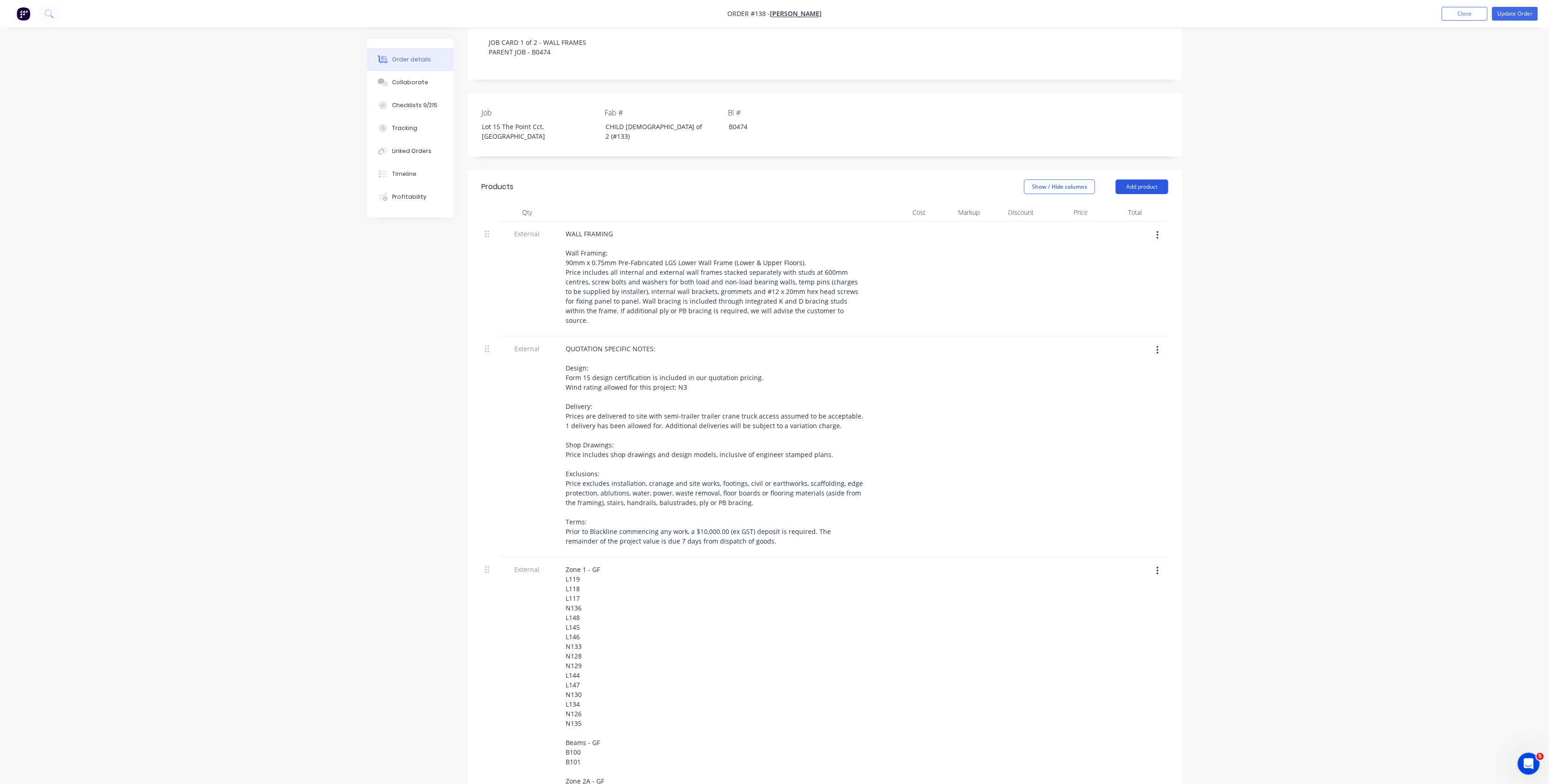
click at [1146, 180] on button "Add product" at bounding box center [1142, 187] width 52 height 15
click at [1131, 330] on button "Notes (External)" at bounding box center [1125, 338] width 87 height 19
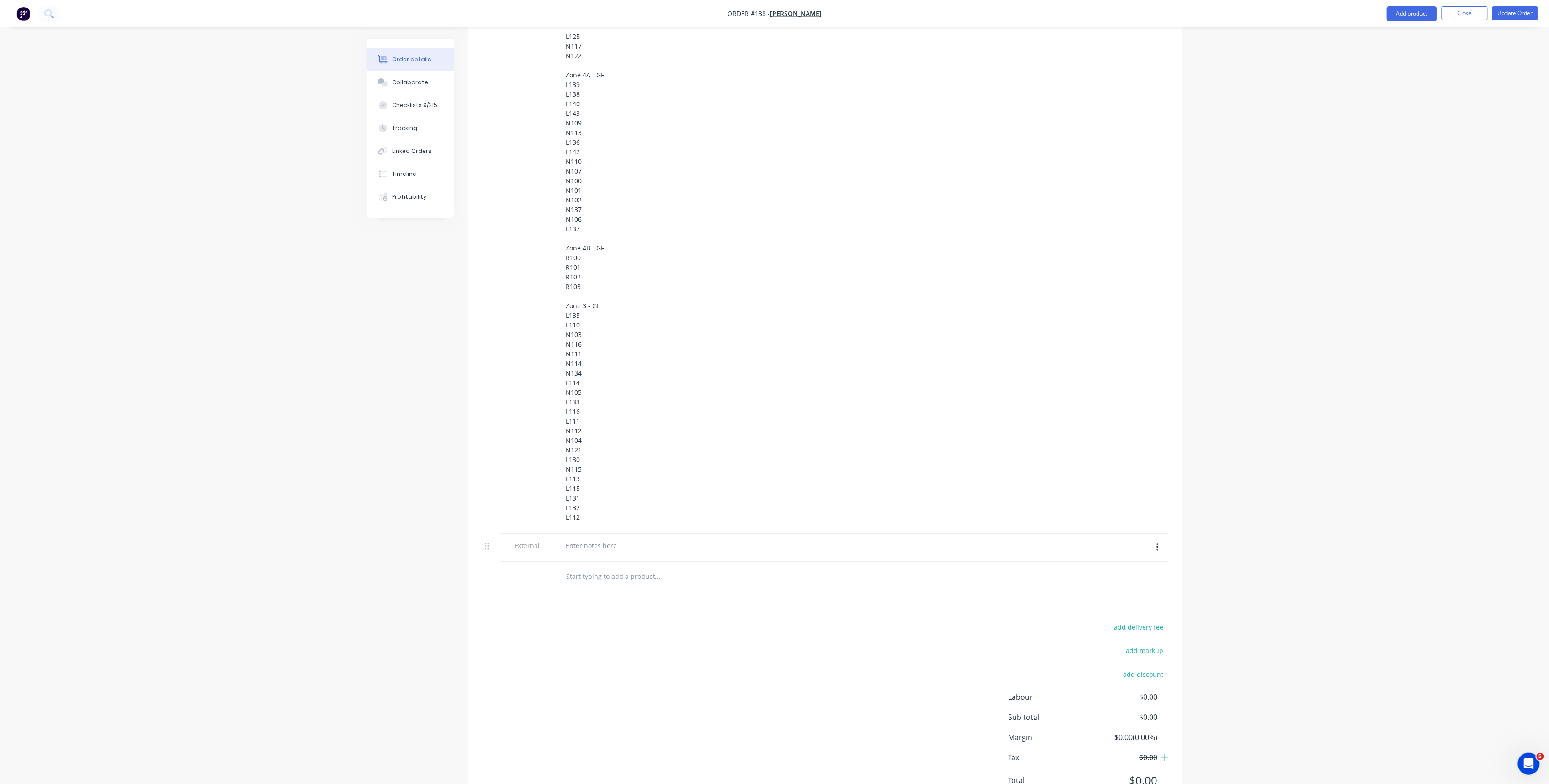
scroll to position [1204, 0]
click at [604, 529] on div at bounding box center [592, 535] width 66 height 13
paste div
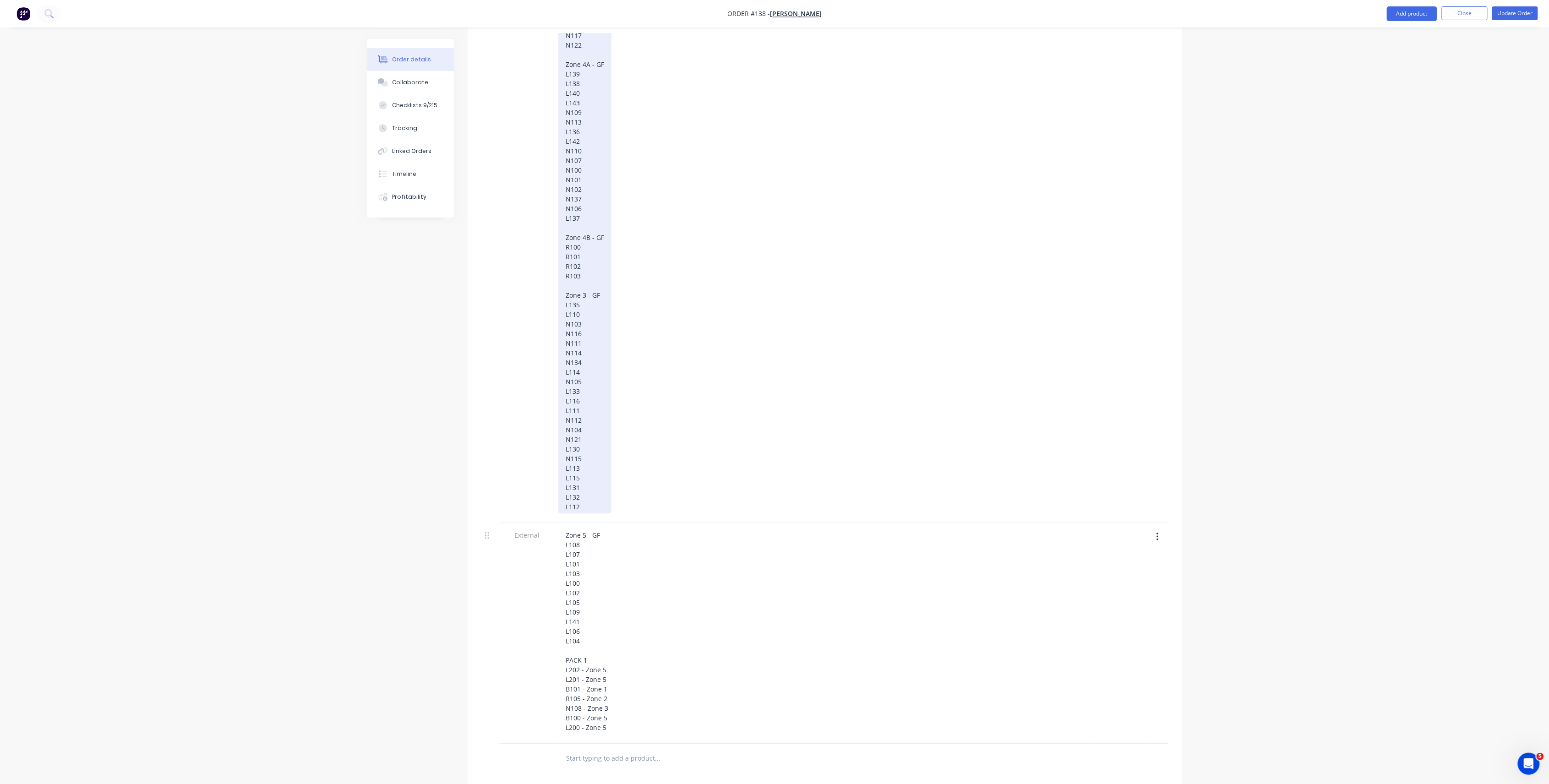
click at [591, 475] on div "Zone 1 - GF L119 L118 L117 N136 L148 L145 L146 N133 N128 N129 L144 L147 N130 L1…" at bounding box center [585, 35] width 53 height 956
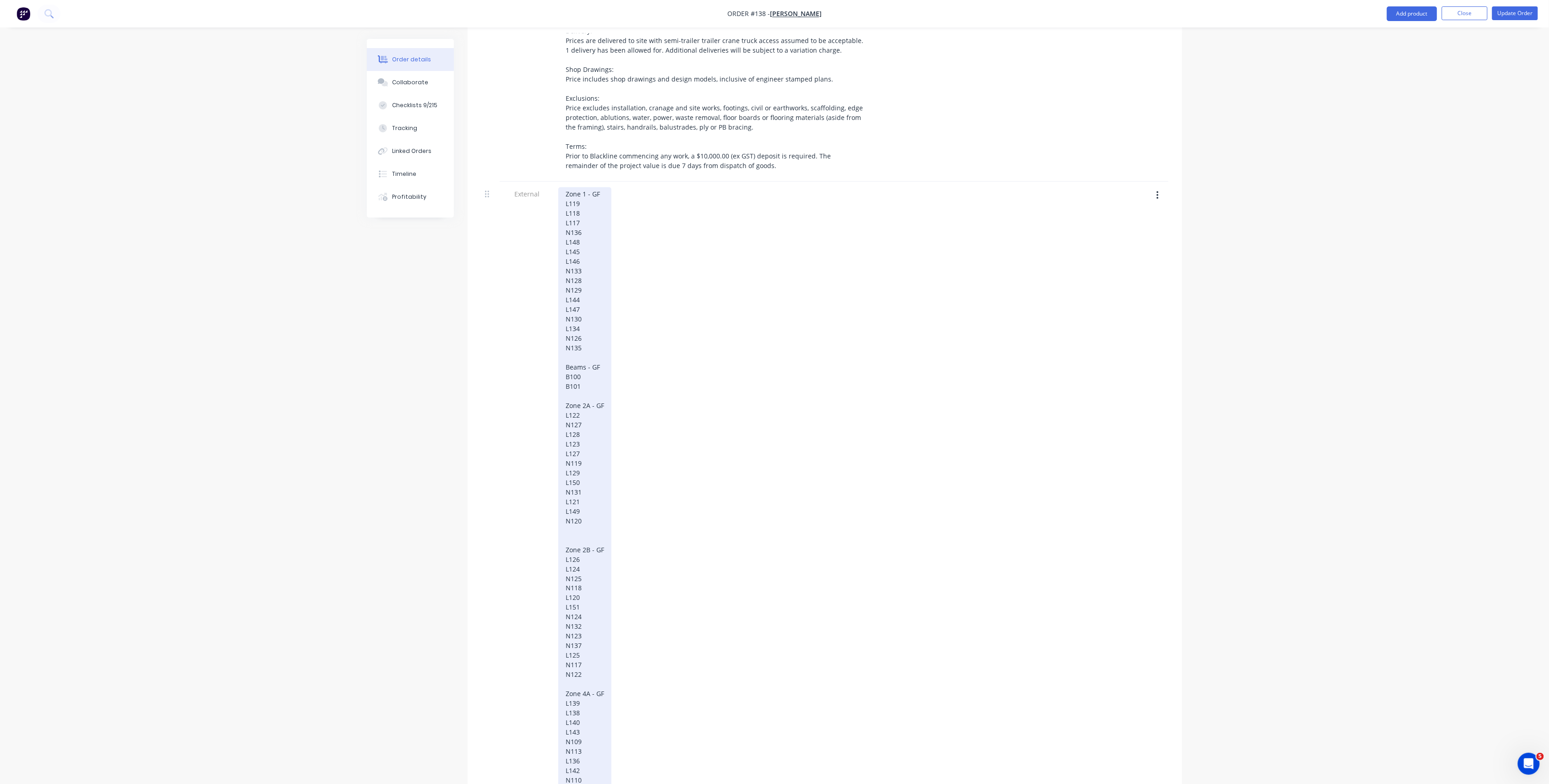
scroll to position [776, 0]
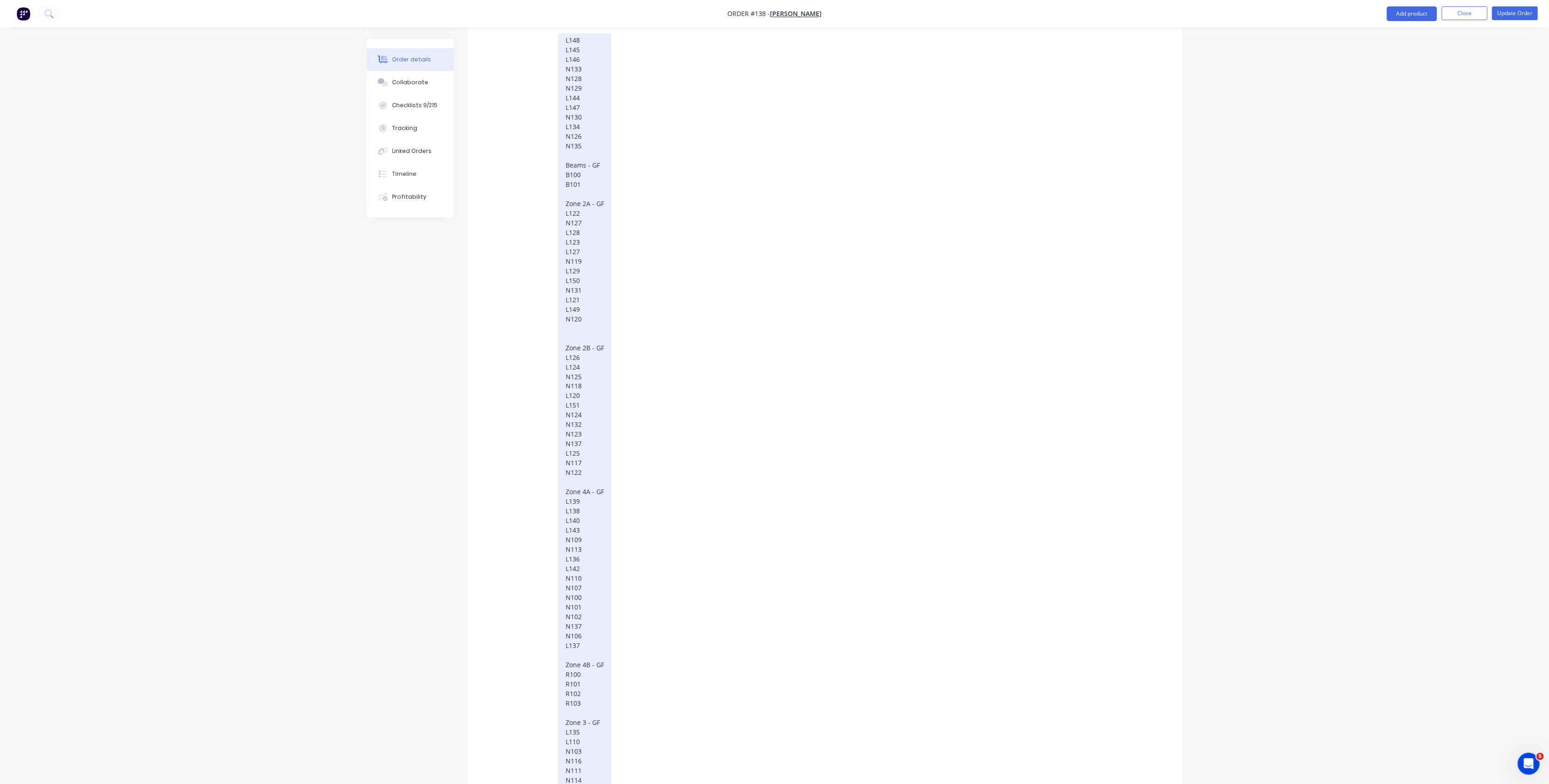
click at [588, 310] on div "Zone 1 - GF L119 L118 L117 N136 L148 L145 L146 N133 N128 N129 L144 L147 N130 L1…" at bounding box center [585, 463] width 53 height 956
click at [588, 159] on div "Zone 1 - GF L119 L118 L117 N136 L148 L145 L146 N133 N128 N129 L144 L147 N130 L1…" at bounding box center [585, 458] width 53 height 946
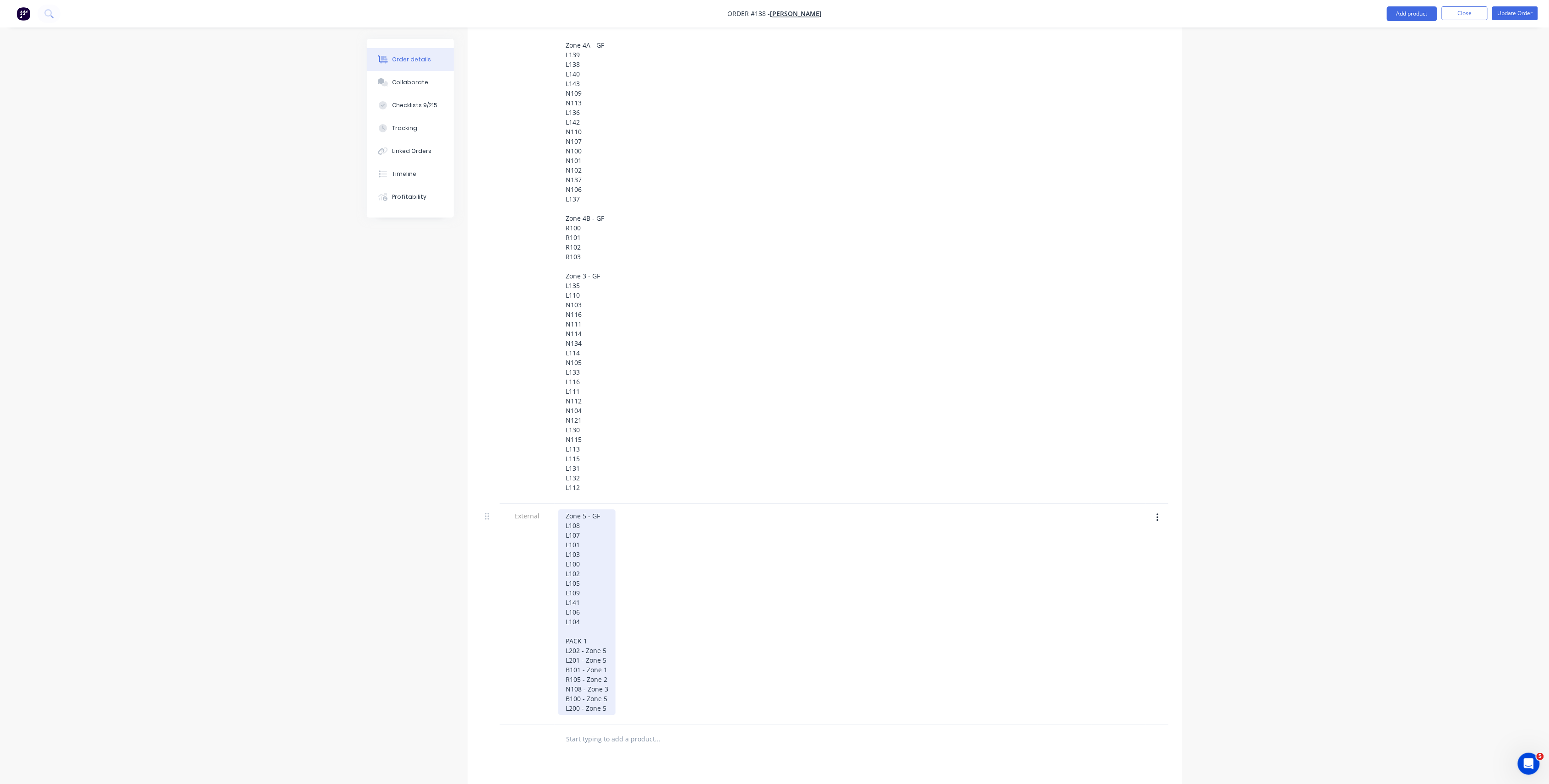
click at [600, 564] on div "Zone 5 - GF L108 L107 L101 L103 L100 L102 L105 L109 L141 L106 L104 PACK 1 L202 …" at bounding box center [587, 612] width 57 height 205
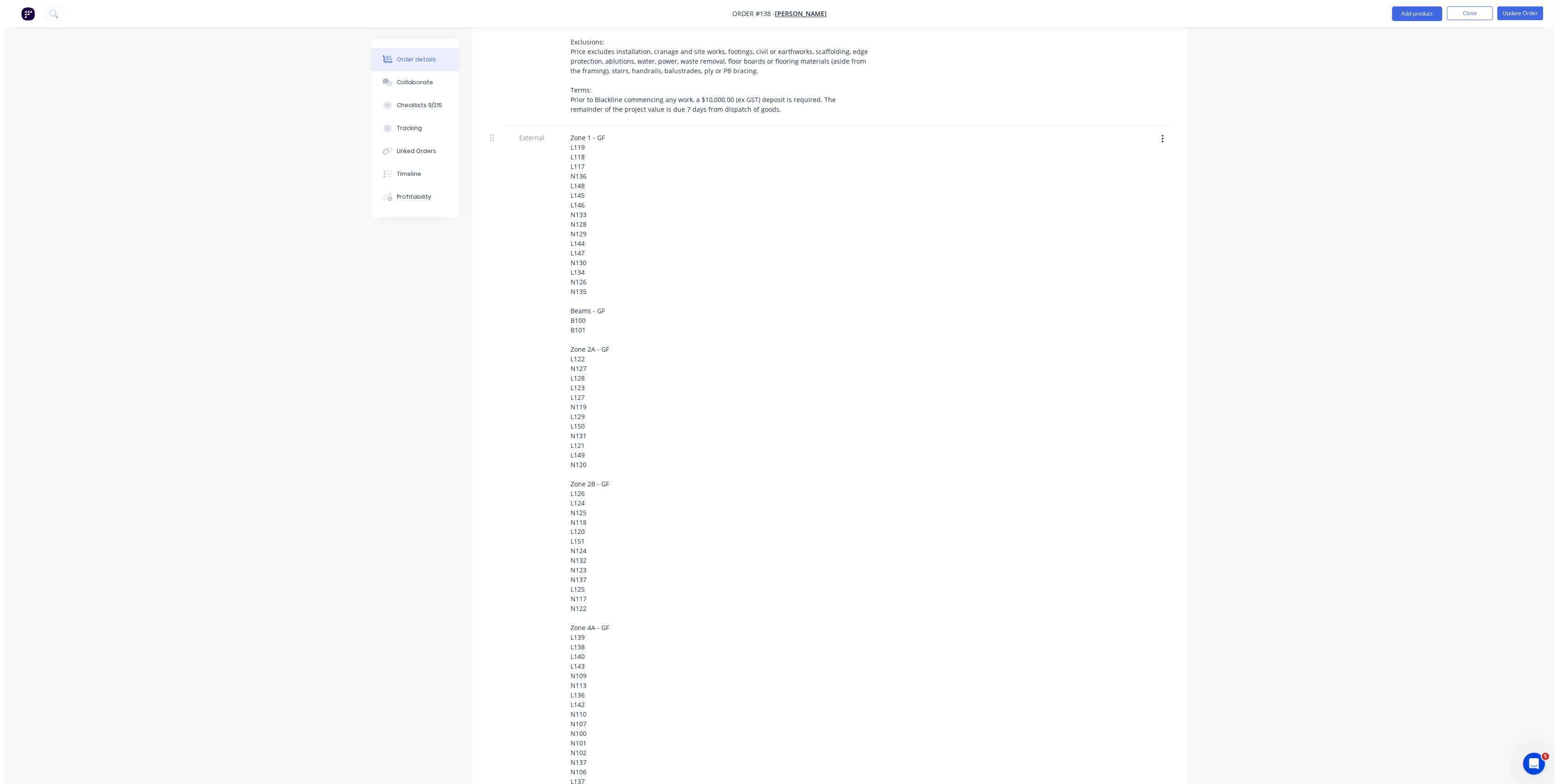
scroll to position [0, 0]
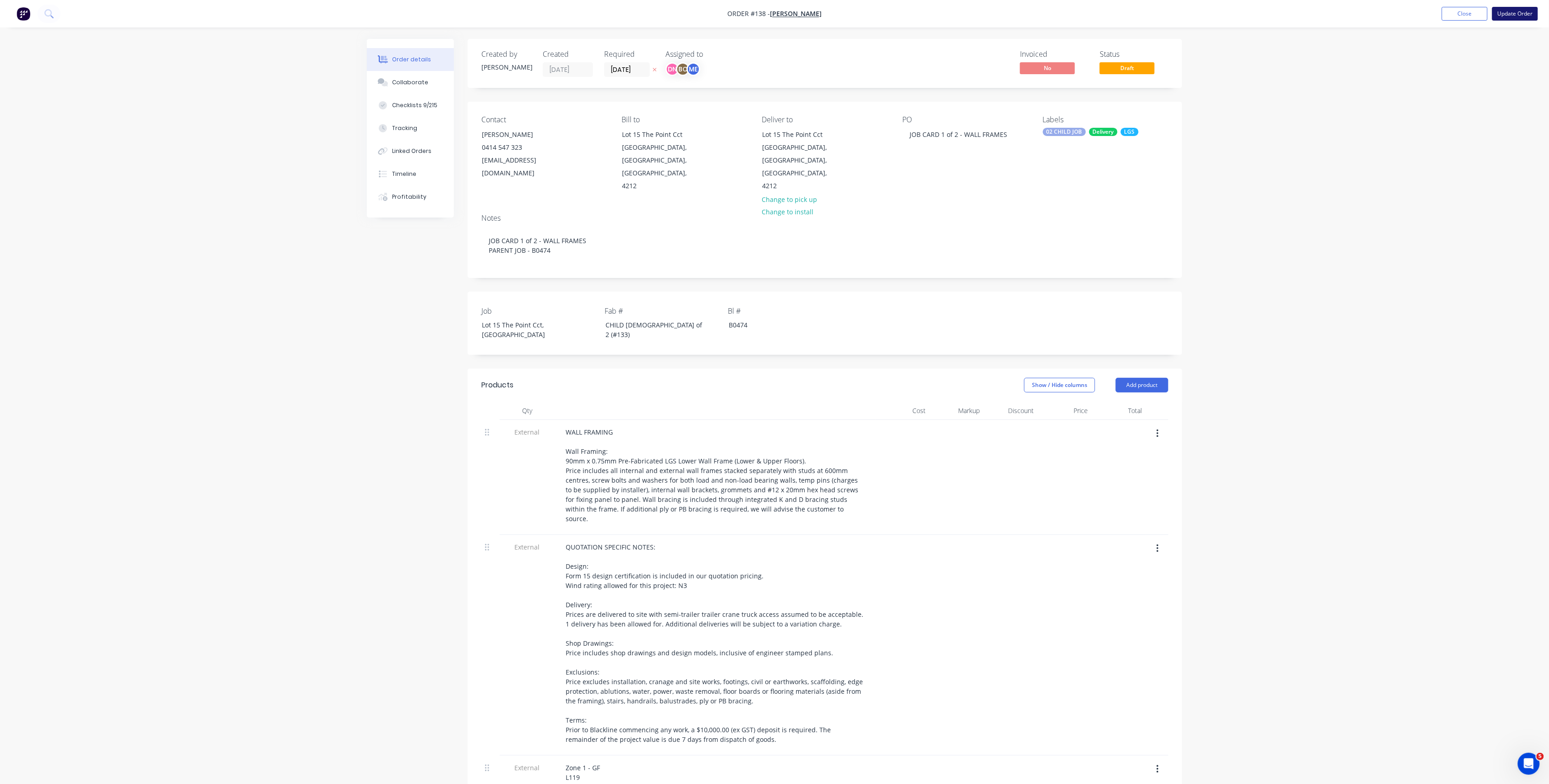
click at [1167, 14] on button "Update Order" at bounding box center [1515, 14] width 46 height 14
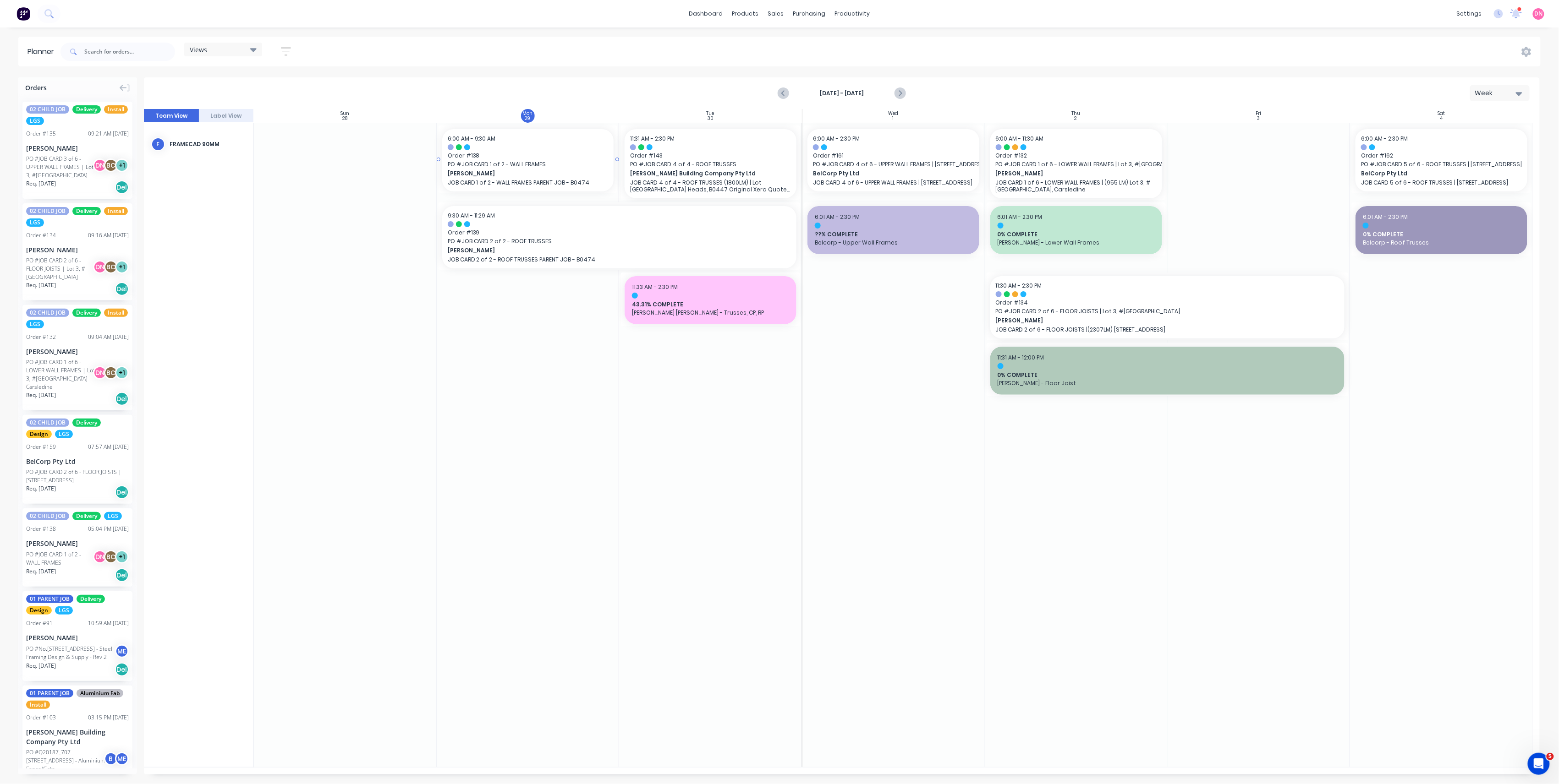
click at [565, 147] on div at bounding box center [528, 147] width 161 height 6
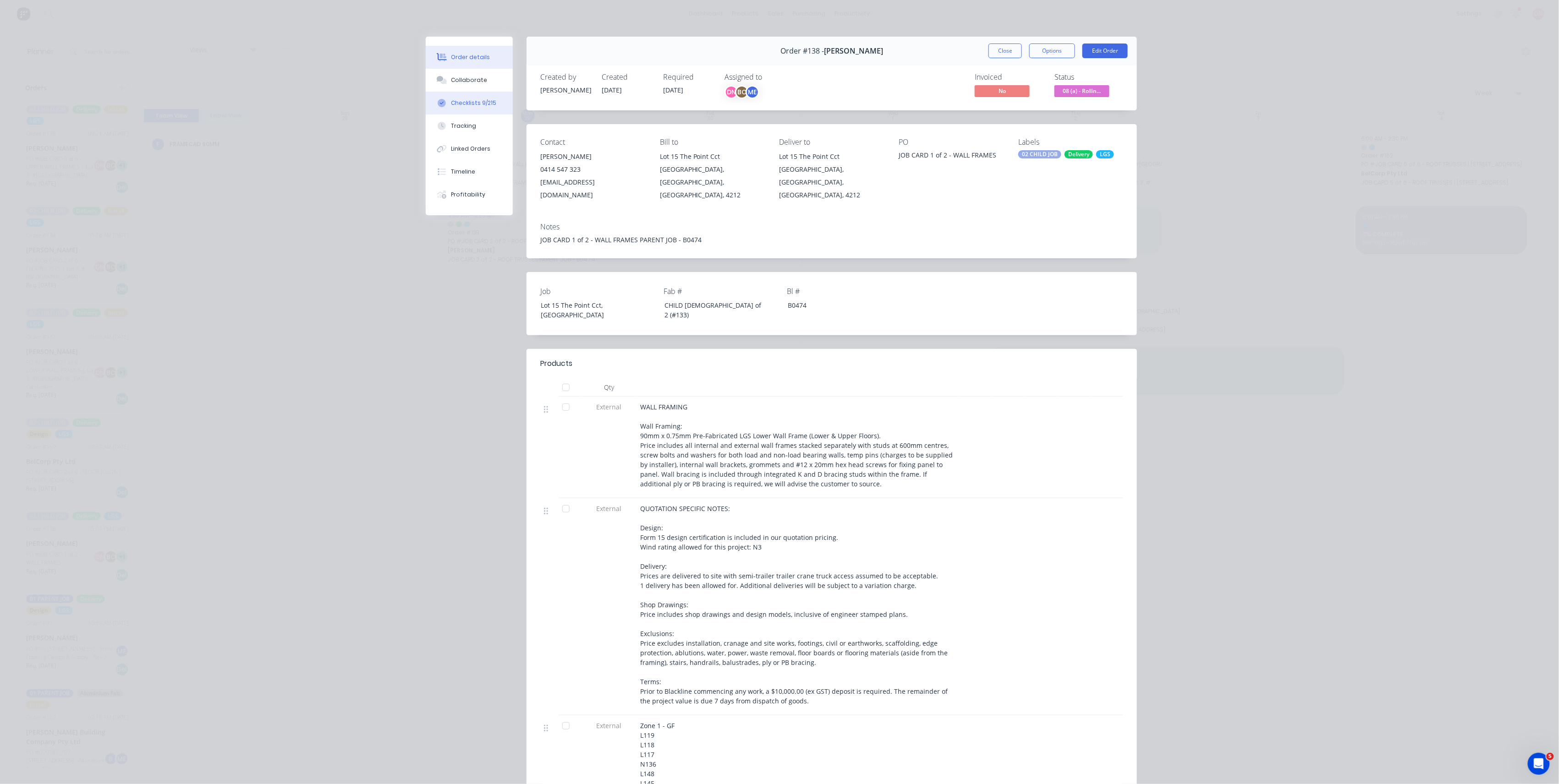
click at [464, 102] on div "Checklists 9/215" at bounding box center [474, 103] width 45 height 8
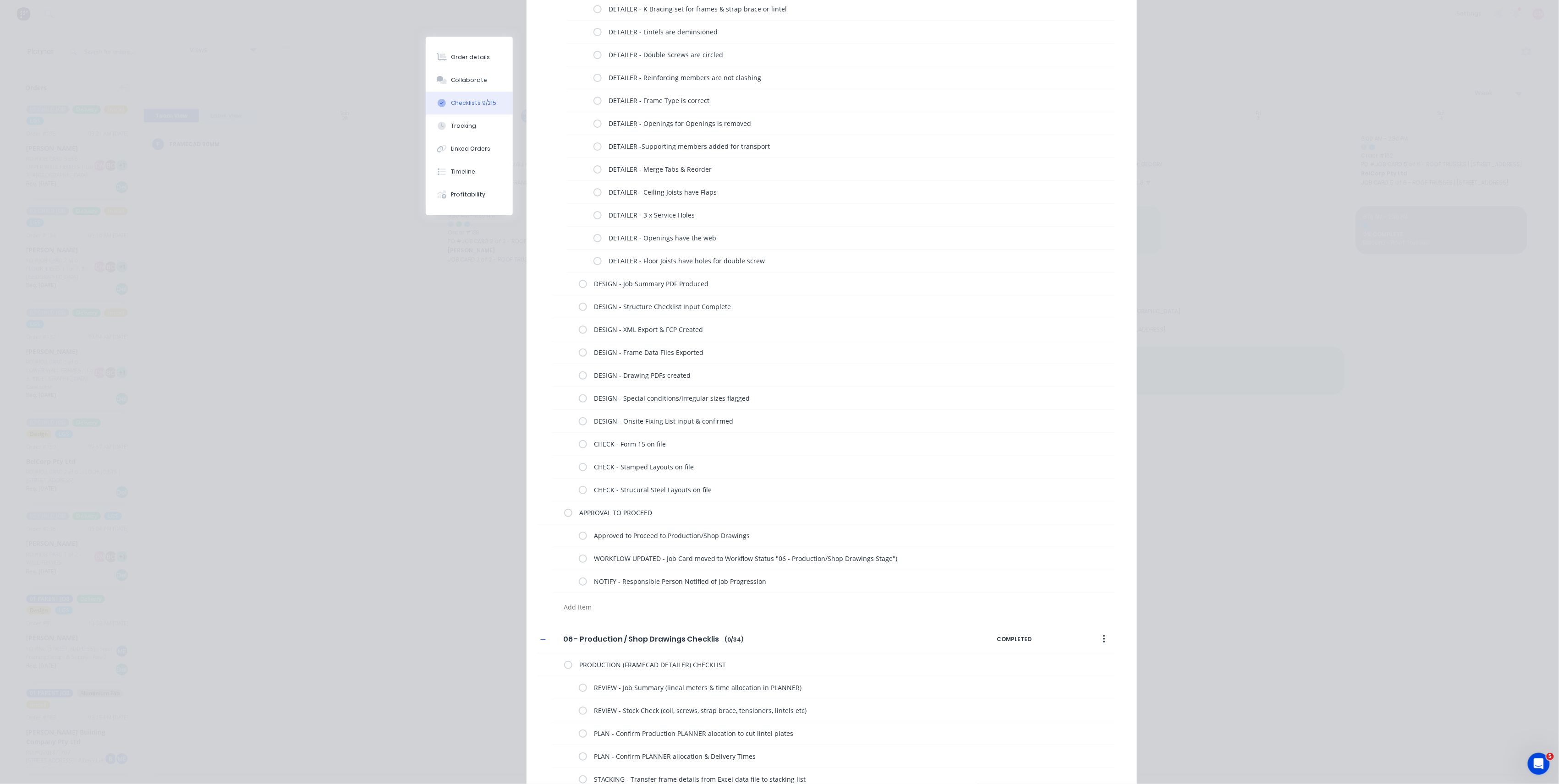
scroll to position [2259, 0]
click at [579, 290] on label at bounding box center [583, 288] width 8 height 10
click at [0, 0] on input "checkbox" at bounding box center [0, 0] width 0 height 0
click at [579, 314] on label at bounding box center [583, 310] width 8 height 10
click at [0, 0] on input "checkbox" at bounding box center [0, 0] width 0 height 0
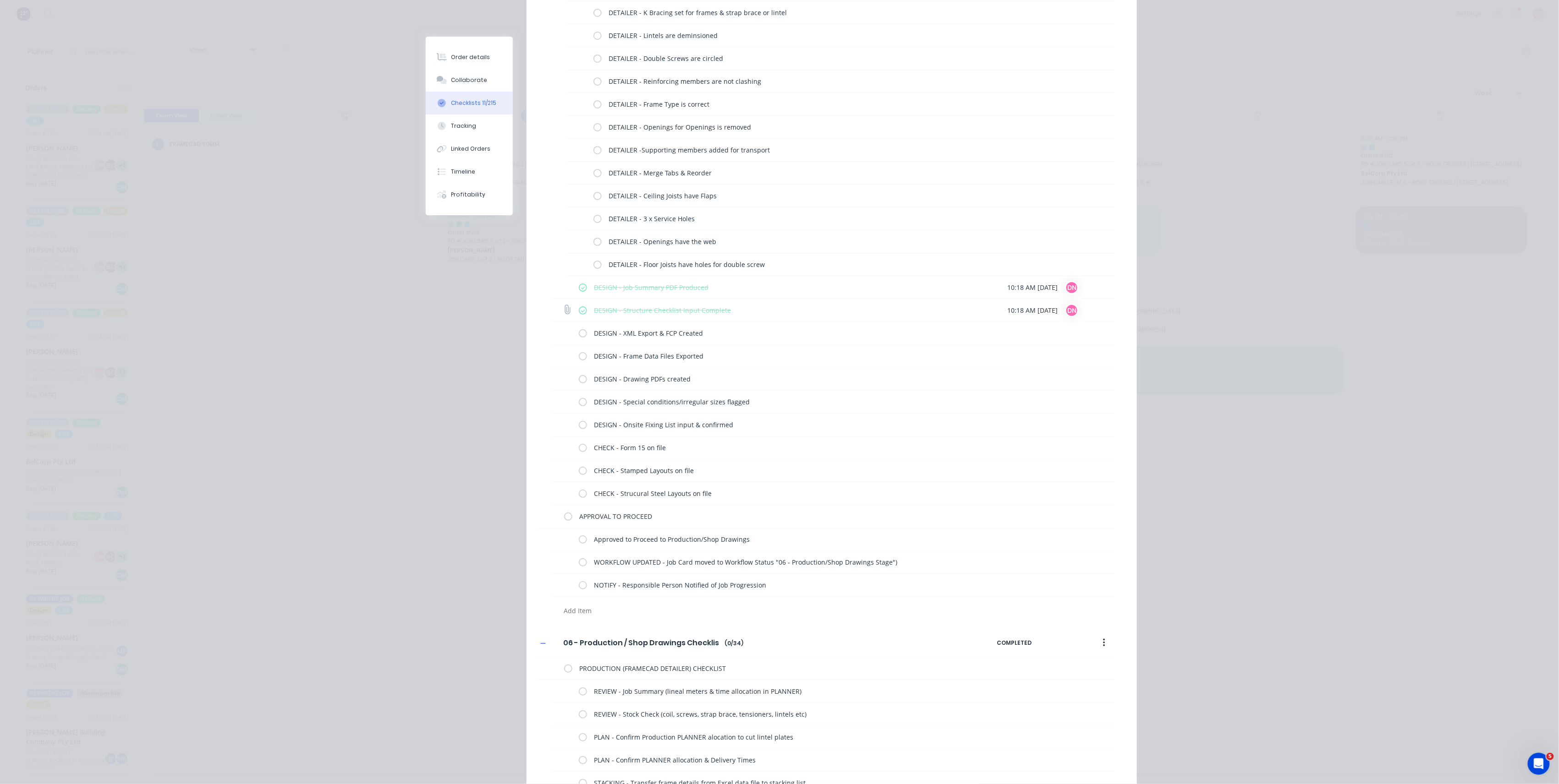
click at [579, 312] on label at bounding box center [583, 310] width 8 height 10
click at [0, 0] on input "checkbox" at bounding box center [0, 0] width 0 height 0
click at [579, 292] on label at bounding box center [583, 288] width 8 height 10
click at [0, 0] on input "checkbox" at bounding box center [0, 0] width 0 height 0
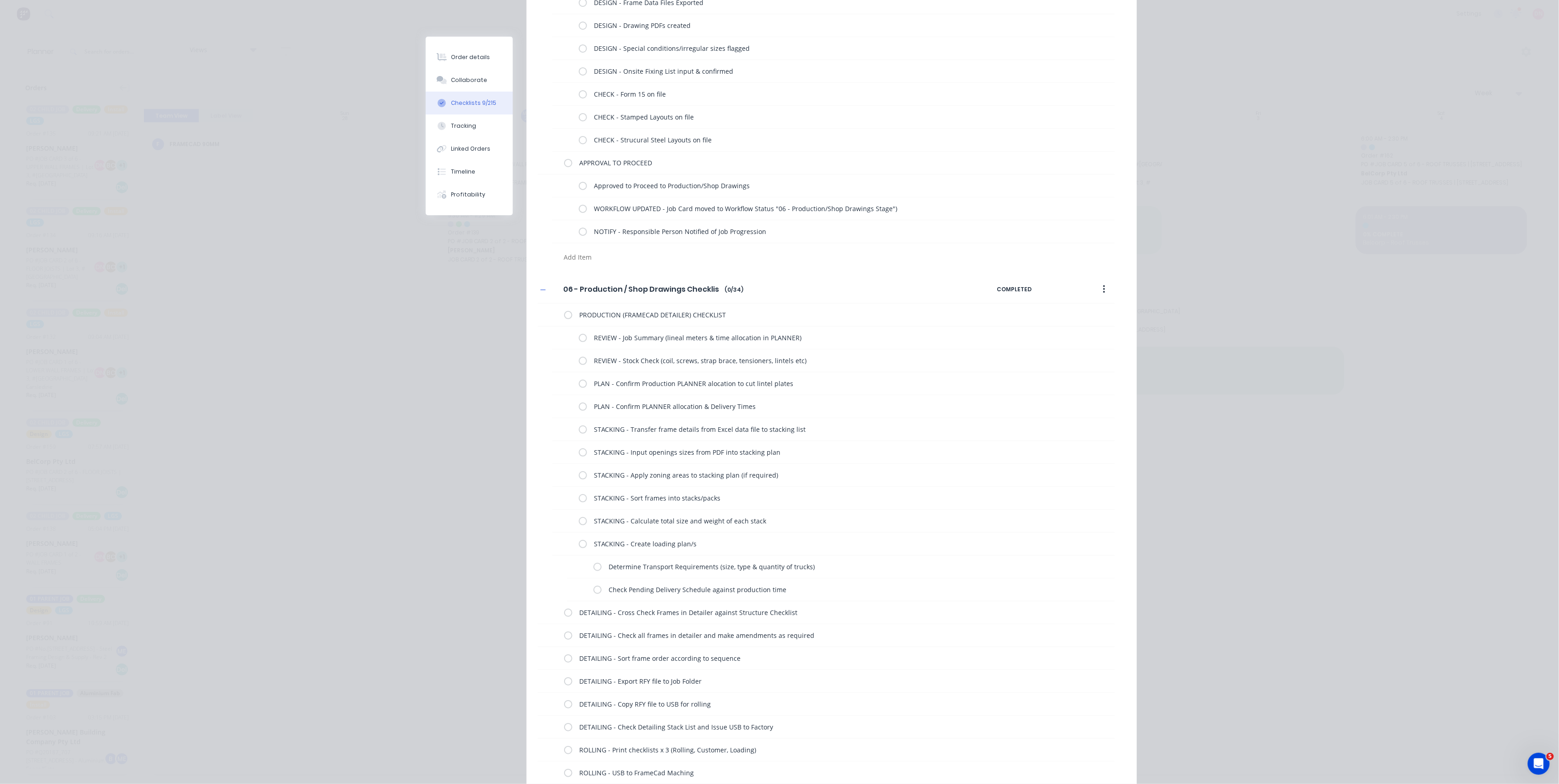
scroll to position [2626, 0]
click at [581, 326] on label at bounding box center [583, 325] width 8 height 10
click at [0, 0] on input "checkbox" at bounding box center [0, 0] width 0 height 0
click at [579, 351] on label at bounding box center [583, 348] width 8 height 10
click at [0, 0] on input "checkbox" at bounding box center [0, 0] width 0 height 0
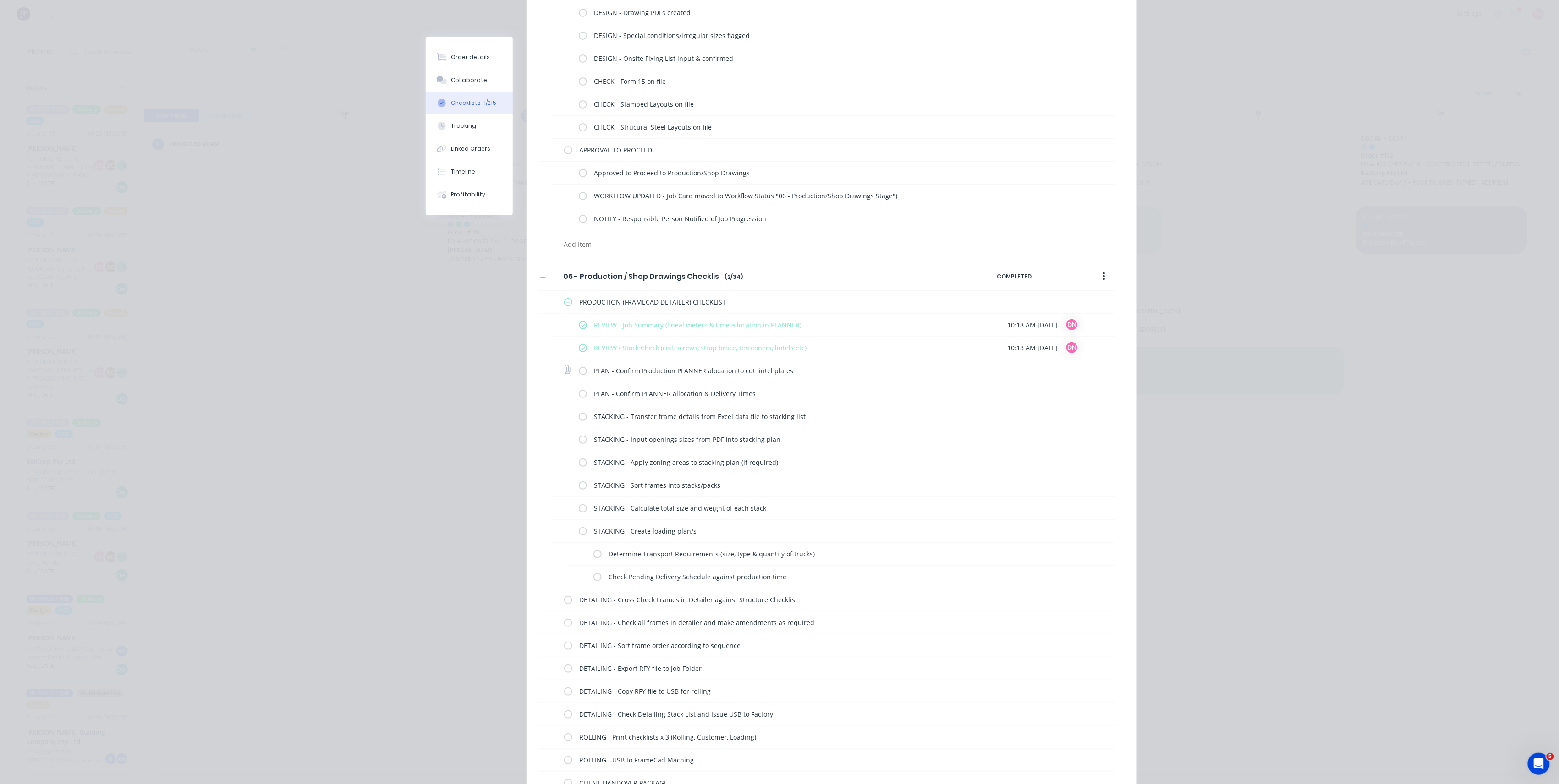
click at [579, 375] on label at bounding box center [583, 371] width 8 height 10
click at [0, 0] on input "checkbox" at bounding box center [0, 0] width 0 height 0
click at [582, 397] on div "PLAN - Confirm PLANNER allocation & Delivery Times" at bounding box center [780, 393] width 402 height 19
click at [581, 402] on div "PLAN - Confirm PLANNER allocation & Delivery Times" at bounding box center [780, 393] width 402 height 19
click at [580, 399] on label at bounding box center [583, 394] width 8 height 10
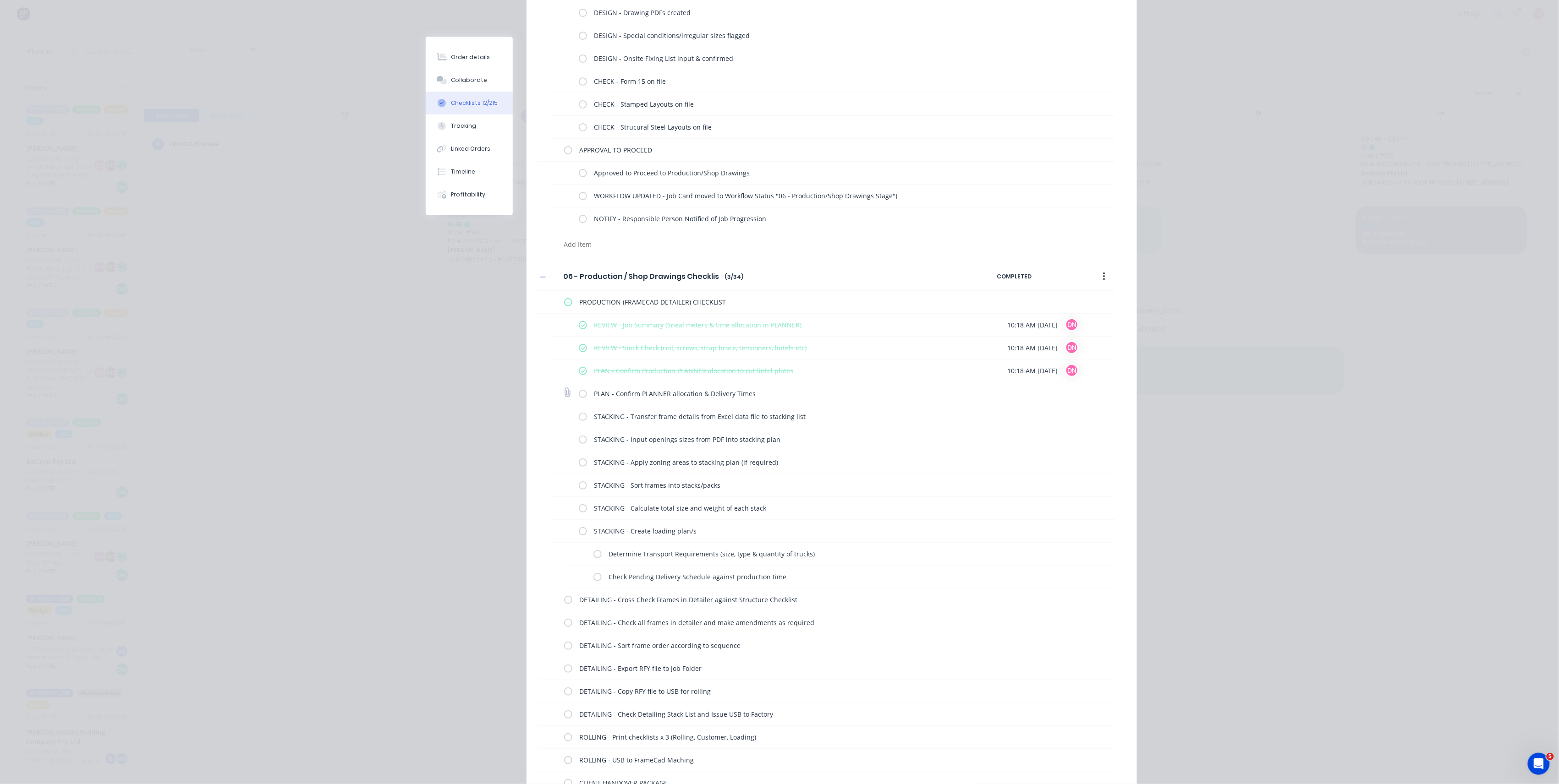
click at [0, 0] on input "checkbox" at bounding box center [0, 0] width 0 height 0
click at [565, 307] on label at bounding box center [568, 302] width 8 height 10
click at [0, 0] on input "checkbox" at bounding box center [0, 0] width 0 height 0
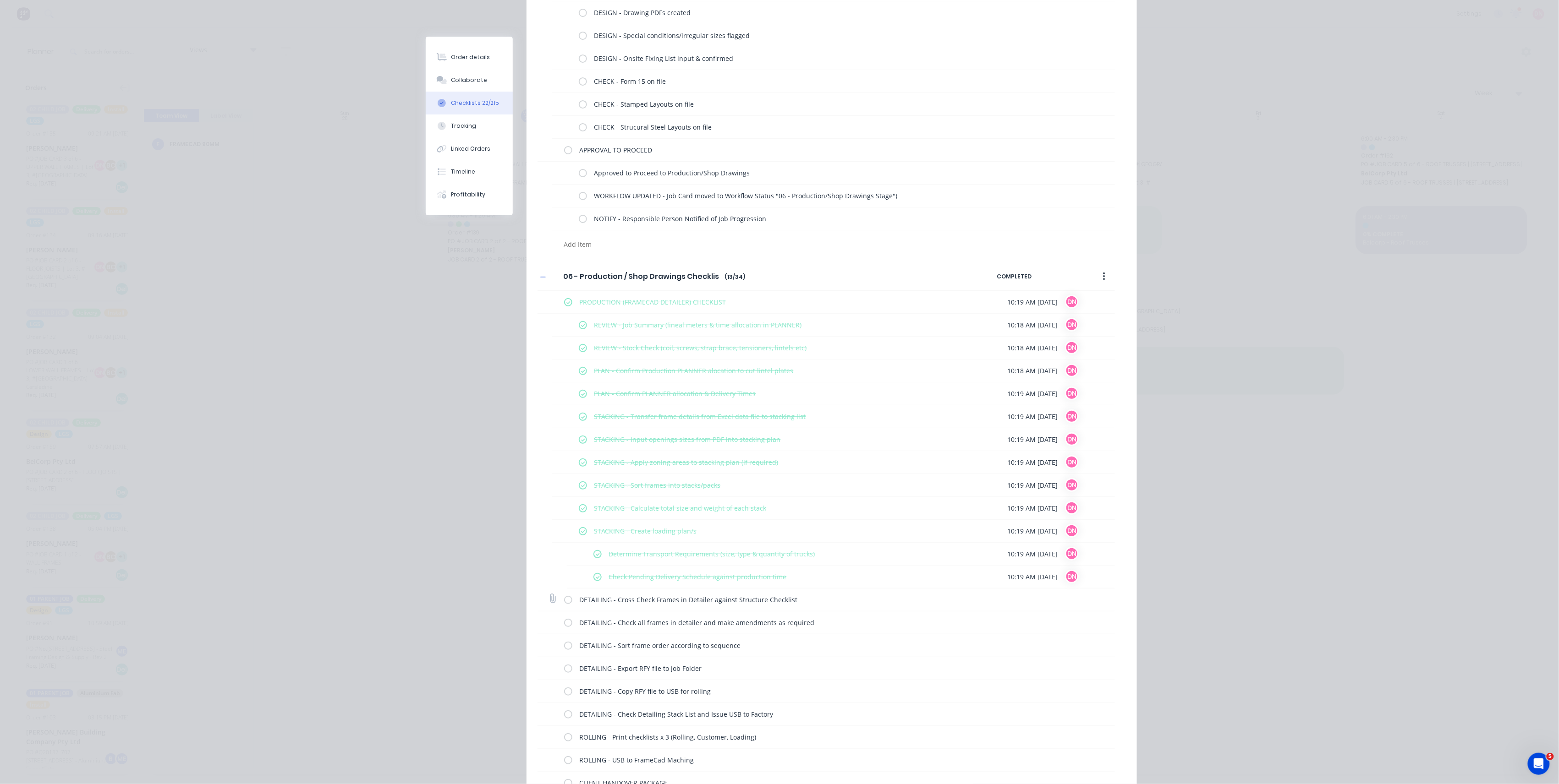
click at [564, 564] on label at bounding box center [568, 599] width 8 height 10
click at [0, 0] on input "checkbox" at bounding box center [0, 0] width 0 height 0
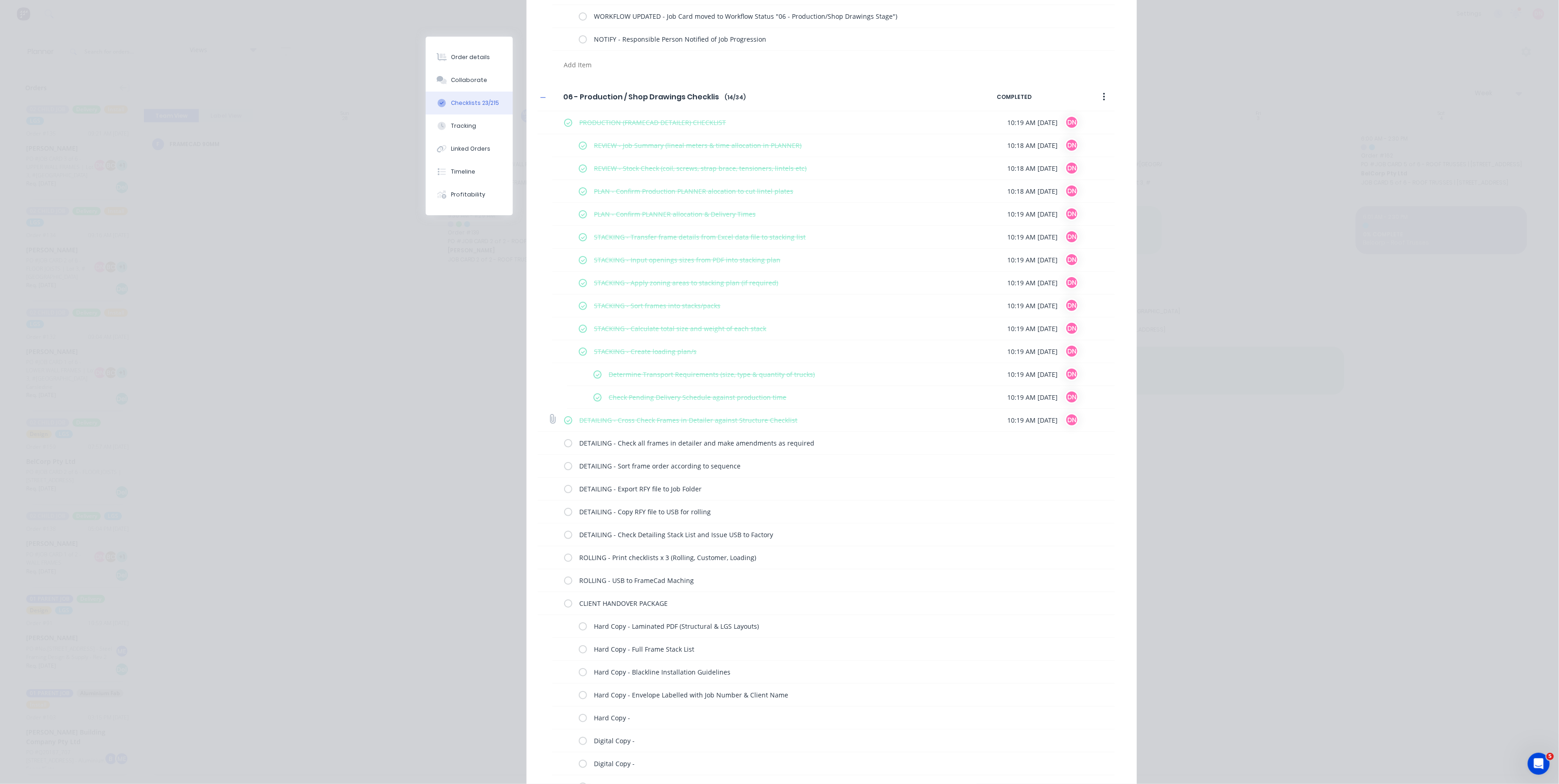
scroll to position [2809, 0]
click at [565, 443] on label at bounding box center [568, 439] width 8 height 10
click at [0, 0] on input "checkbox" at bounding box center [0, 0] width 0 height 0
click at [565, 467] on label at bounding box center [568, 463] width 8 height 10
click at [0, 0] on input "checkbox" at bounding box center [0, 0] width 0 height 0
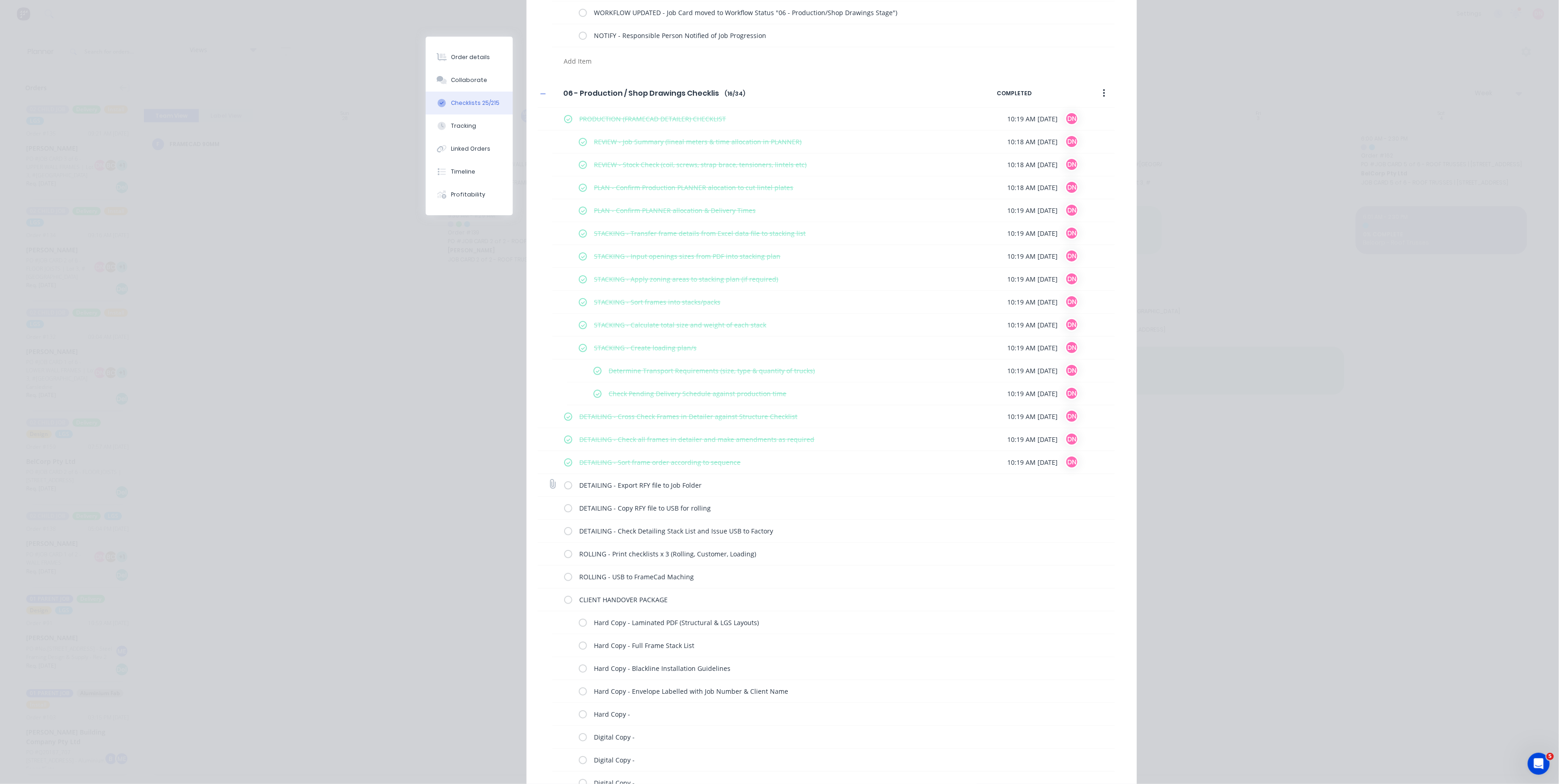
click at [564, 487] on label at bounding box center [568, 485] width 8 height 10
click at [0, 0] on input "checkbox" at bounding box center [0, 0] width 0 height 0
click at [564, 504] on div "DETAILING - Copy RFY file to USB for rolling" at bounding box center [771, 508] width 414 height 19
click at [564, 512] on label at bounding box center [568, 508] width 8 height 10
click at [0, 0] on input "checkbox" at bounding box center [0, 0] width 0 height 0
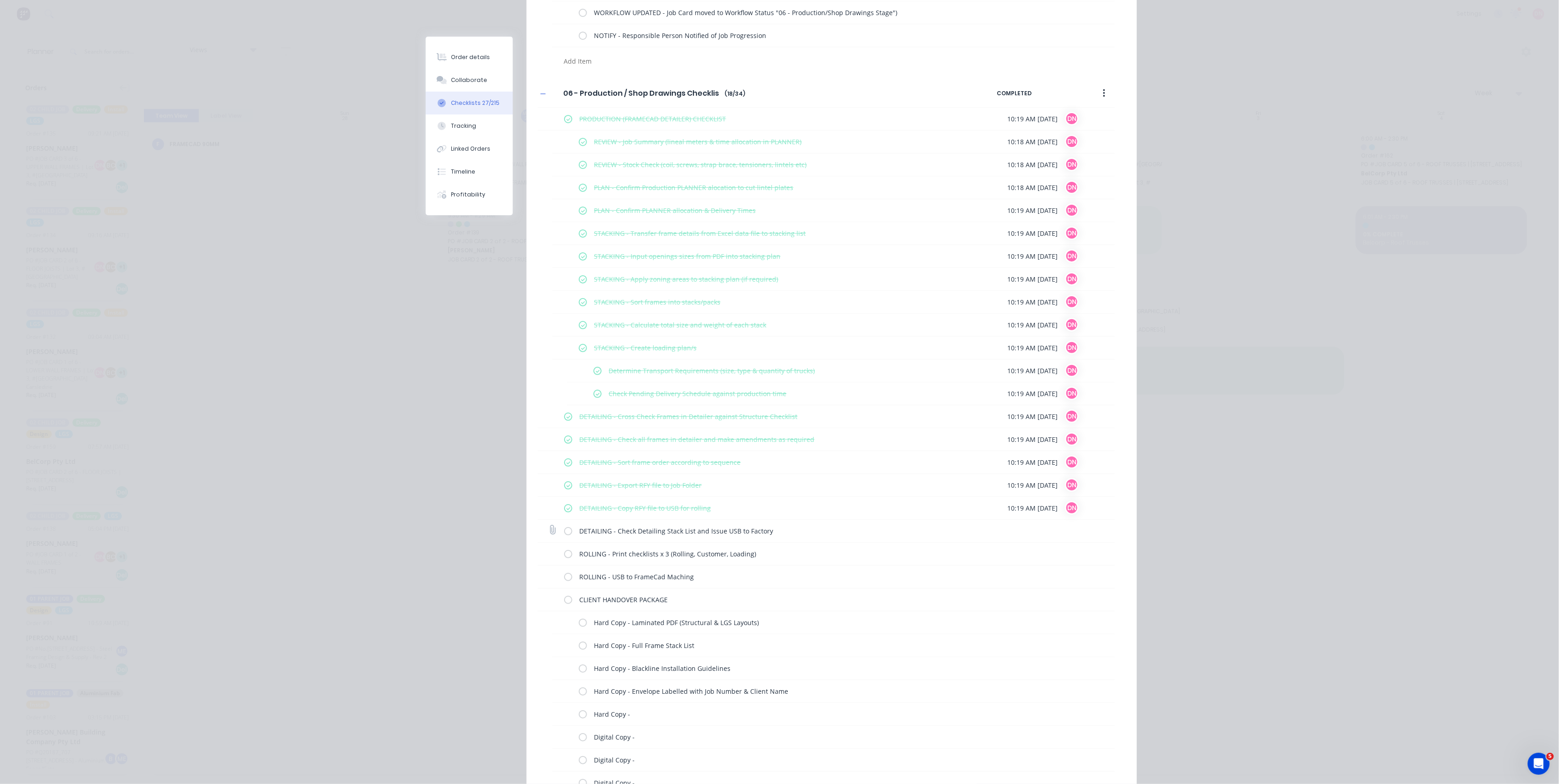
click at [565, 536] on label at bounding box center [568, 531] width 8 height 10
click at [0, 0] on input "checkbox" at bounding box center [0, 0] width 0 height 0
click at [564, 553] on label at bounding box center [568, 554] width 8 height 10
click at [0, 0] on input "checkbox" at bounding box center [0, 0] width 0 height 0
click at [564, 564] on label at bounding box center [568, 577] width 8 height 10
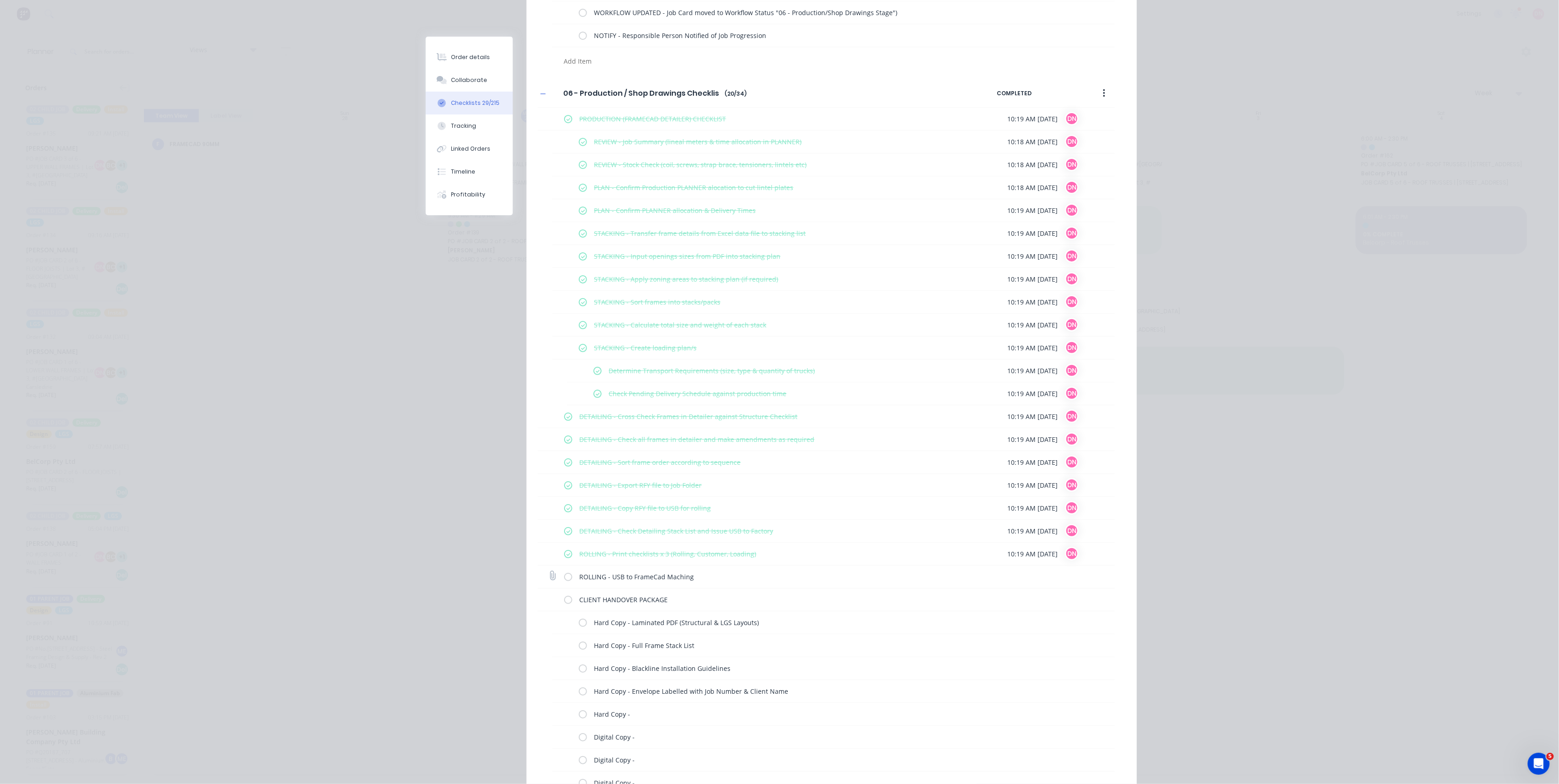
click at [0, 0] on input "checkbox" at bounding box center [0, 0] width 0 height 0
click at [564, 564] on div "CLIENT HANDOVER PACKAGE" at bounding box center [771, 599] width 414 height 19
click at [564, 564] on label at bounding box center [568, 599] width 8 height 10
click at [0, 0] on input "checkbox" at bounding box center [0, 0] width 0 height 0
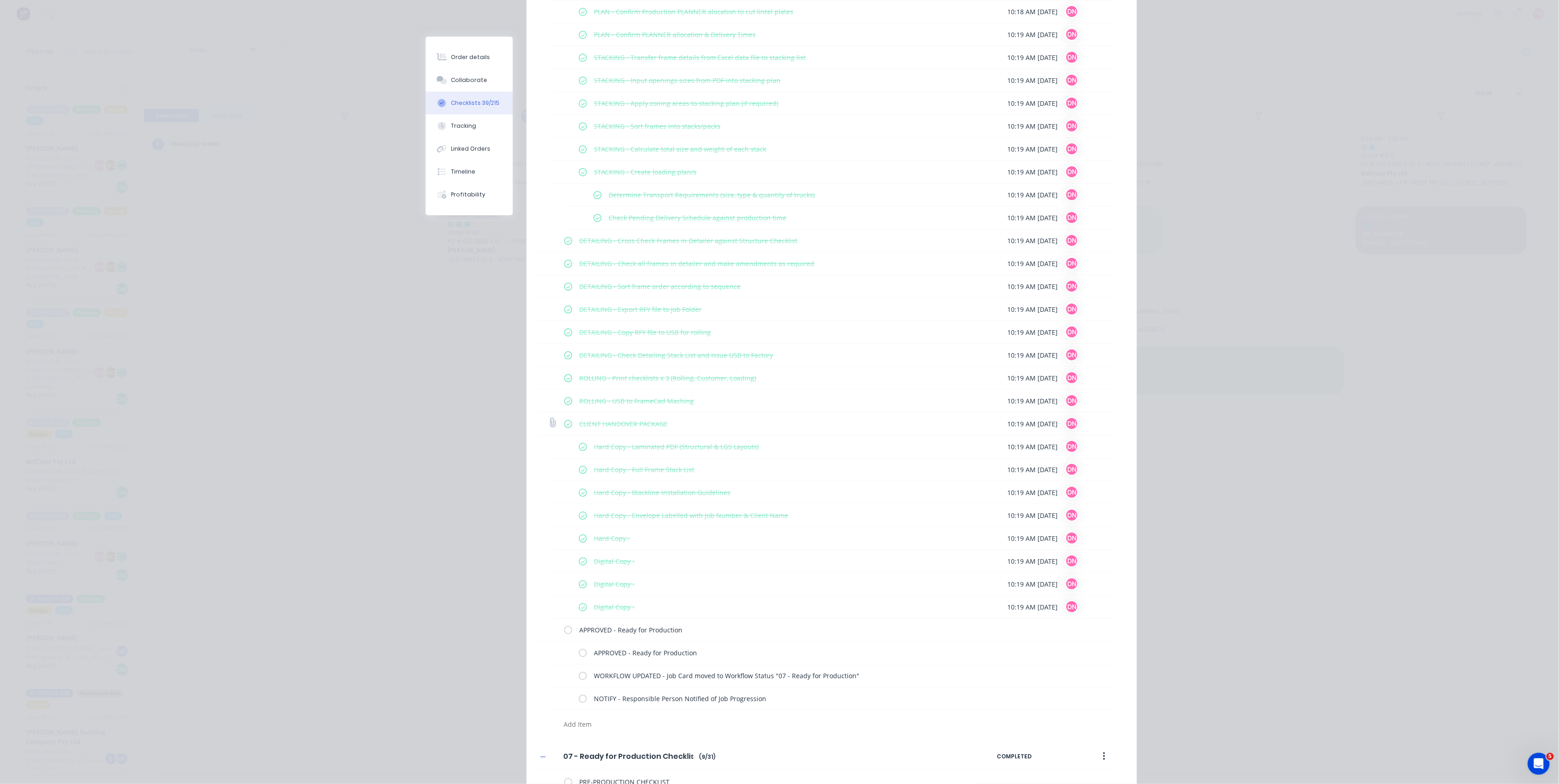
scroll to position [2993, 0]
click at [579, 564] on label at bounding box center [583, 599] width 8 height 10
click at [0, 0] on input "checkbox" at bounding box center [0, 0] width 0 height 0
click at [580, 564] on label at bounding box center [583, 577] width 8 height 10
click at [0, 0] on input "checkbox" at bounding box center [0, 0] width 0 height 0
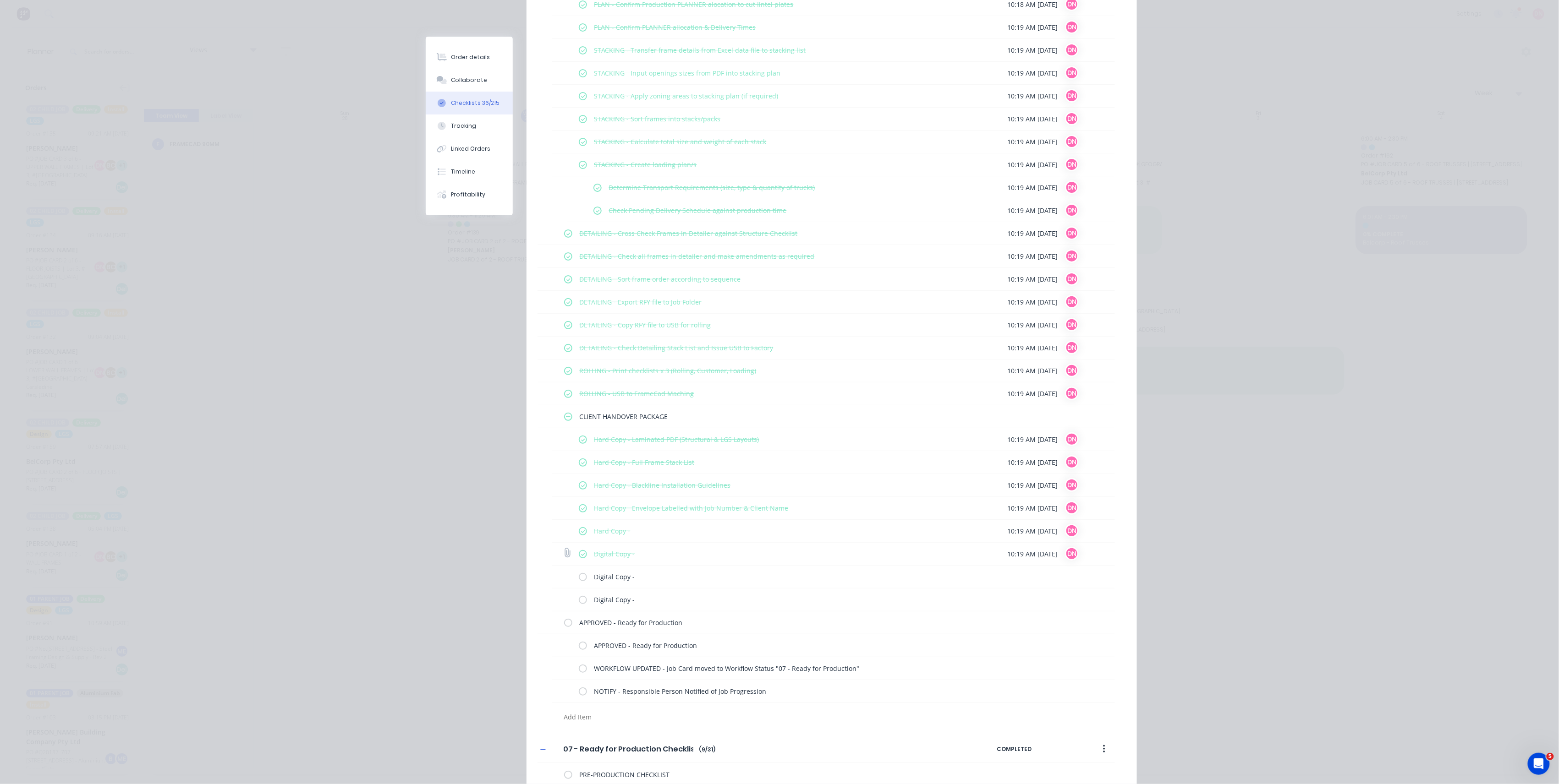
click at [580, 557] on label at bounding box center [583, 554] width 8 height 10
click at [0, 0] on input "checkbox" at bounding box center [0, 0] width 0 height 0
click at [580, 536] on label at bounding box center [583, 531] width 8 height 10
click at [0, 0] on input "checkbox" at bounding box center [0, 0] width 0 height 0
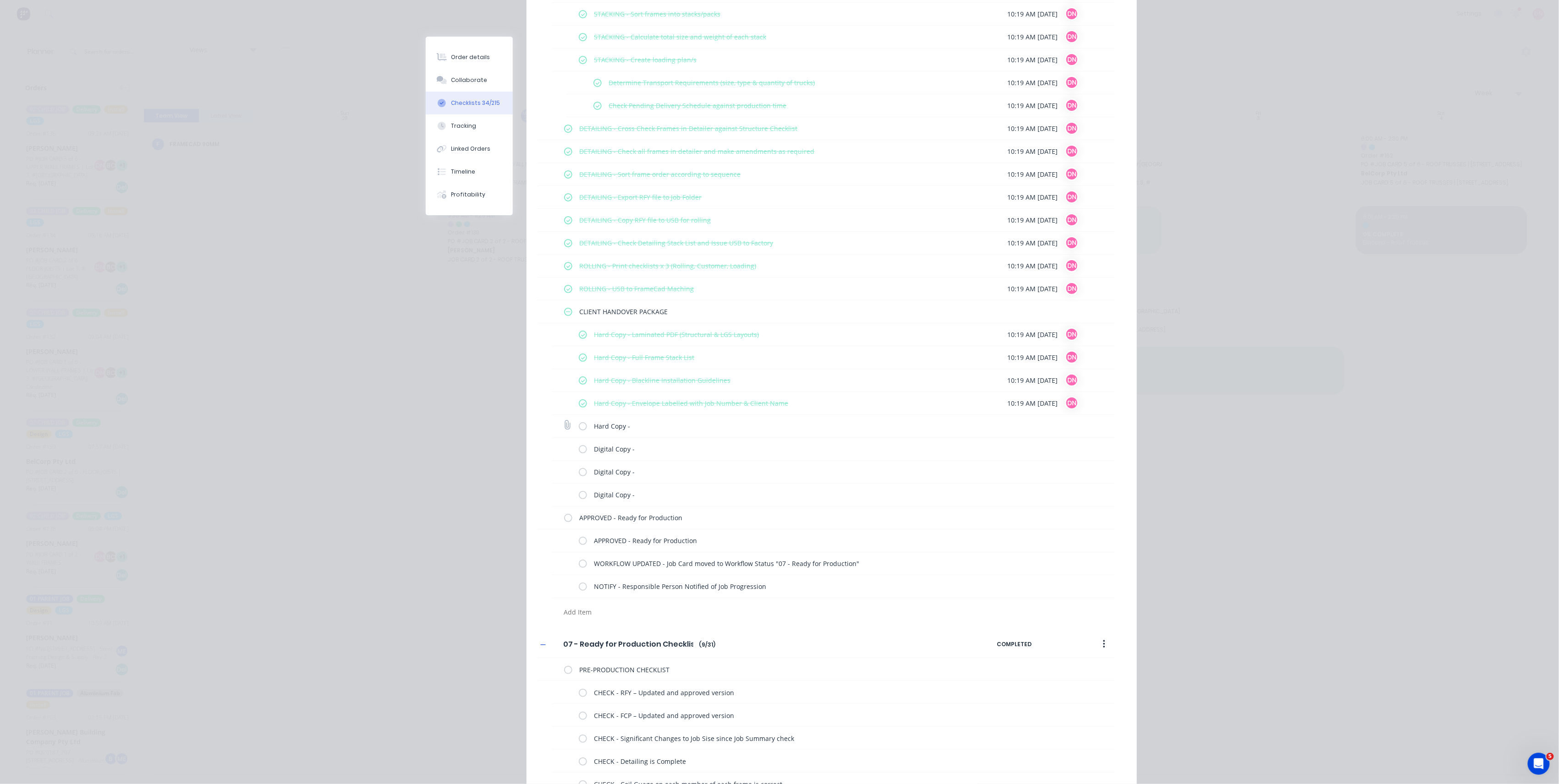
scroll to position [3114, 0]
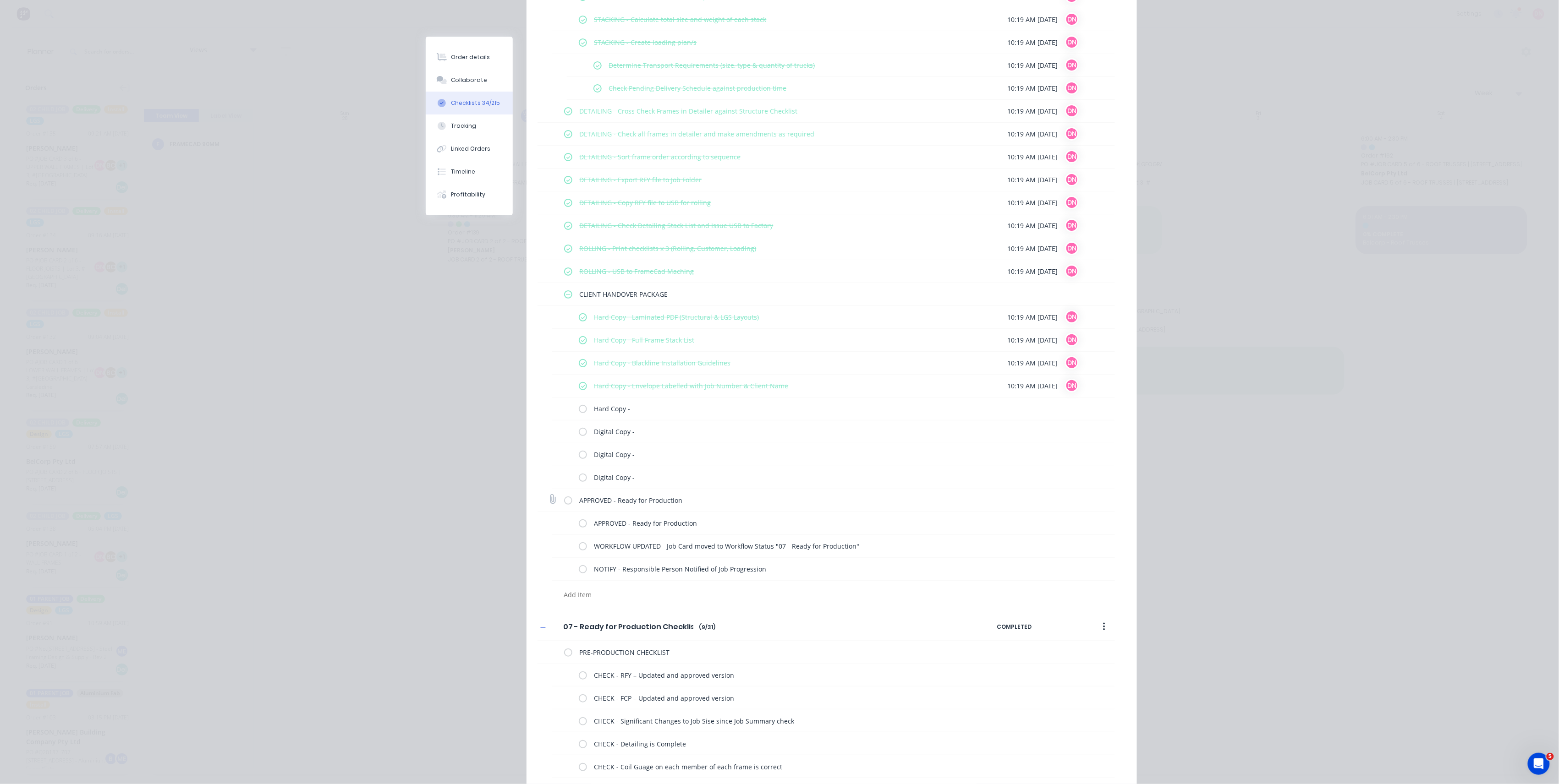
click at [567, 504] on label at bounding box center [568, 500] width 8 height 10
click at [0, 0] on input "checkbox" at bounding box center [0, 0] width 0 height 0
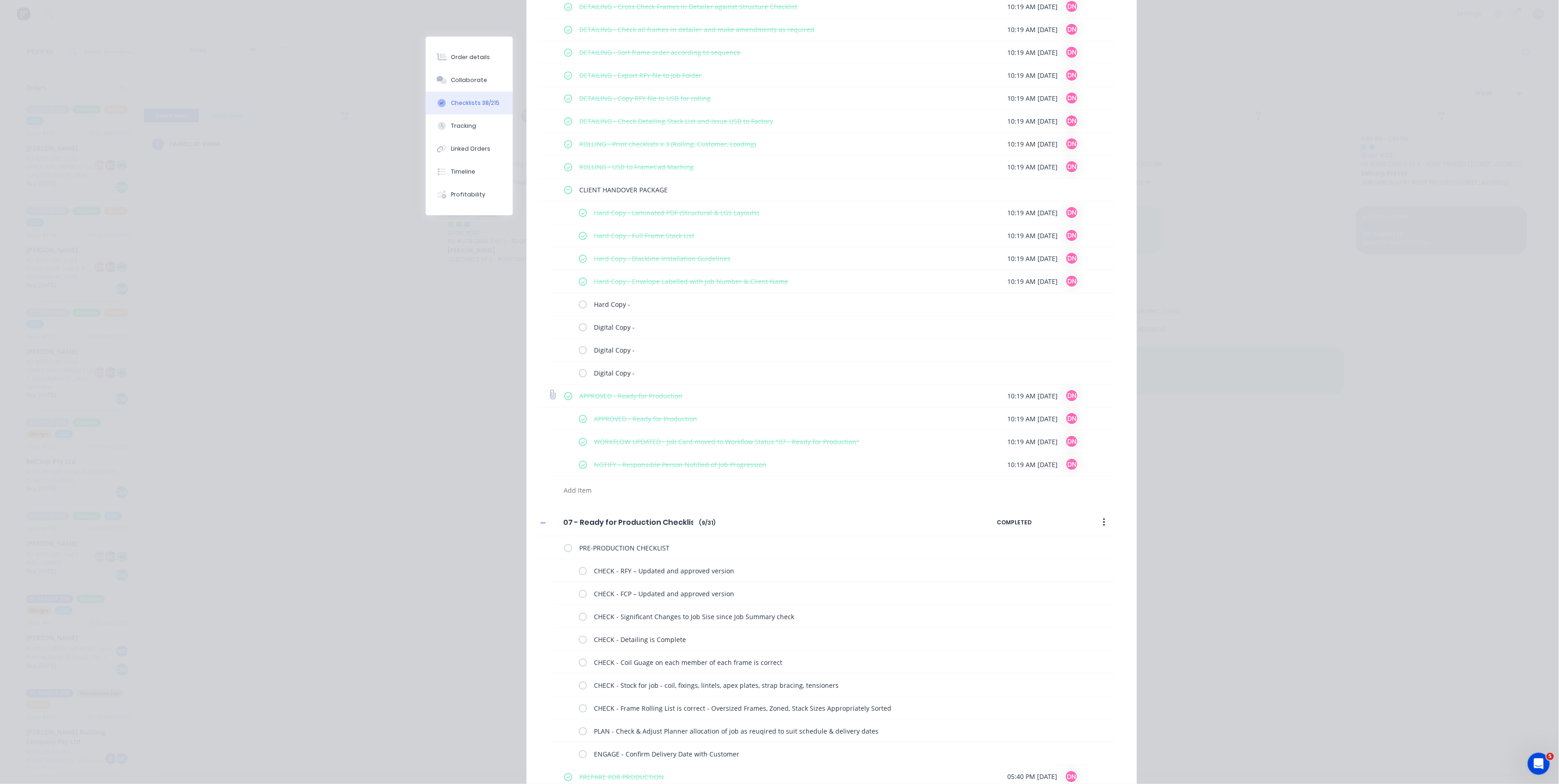
scroll to position [3237, 0]
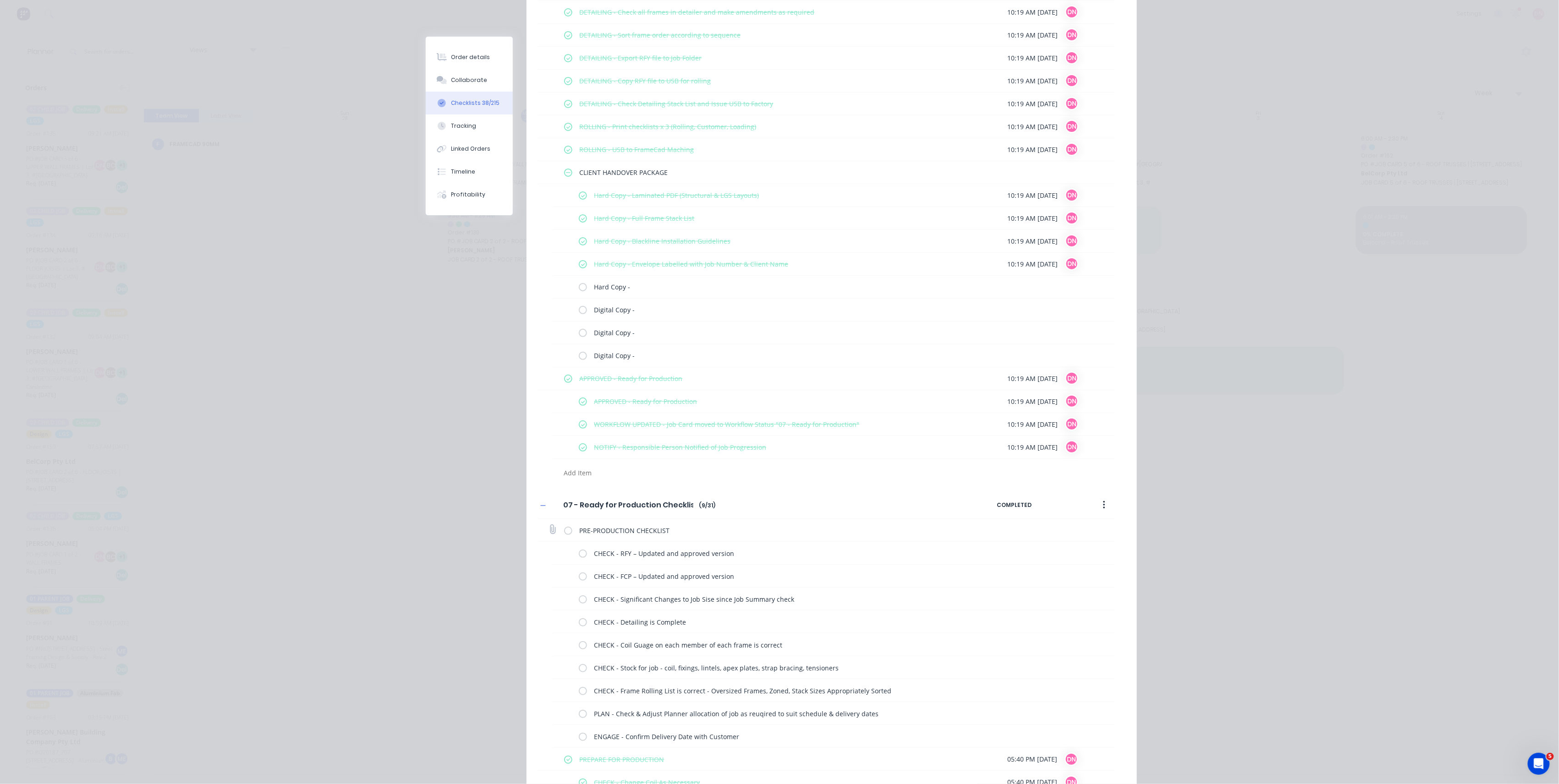
click at [564, 531] on label at bounding box center [568, 530] width 8 height 10
click at [0, 0] on input "checkbox" at bounding box center [0, 0] width 0 height 0
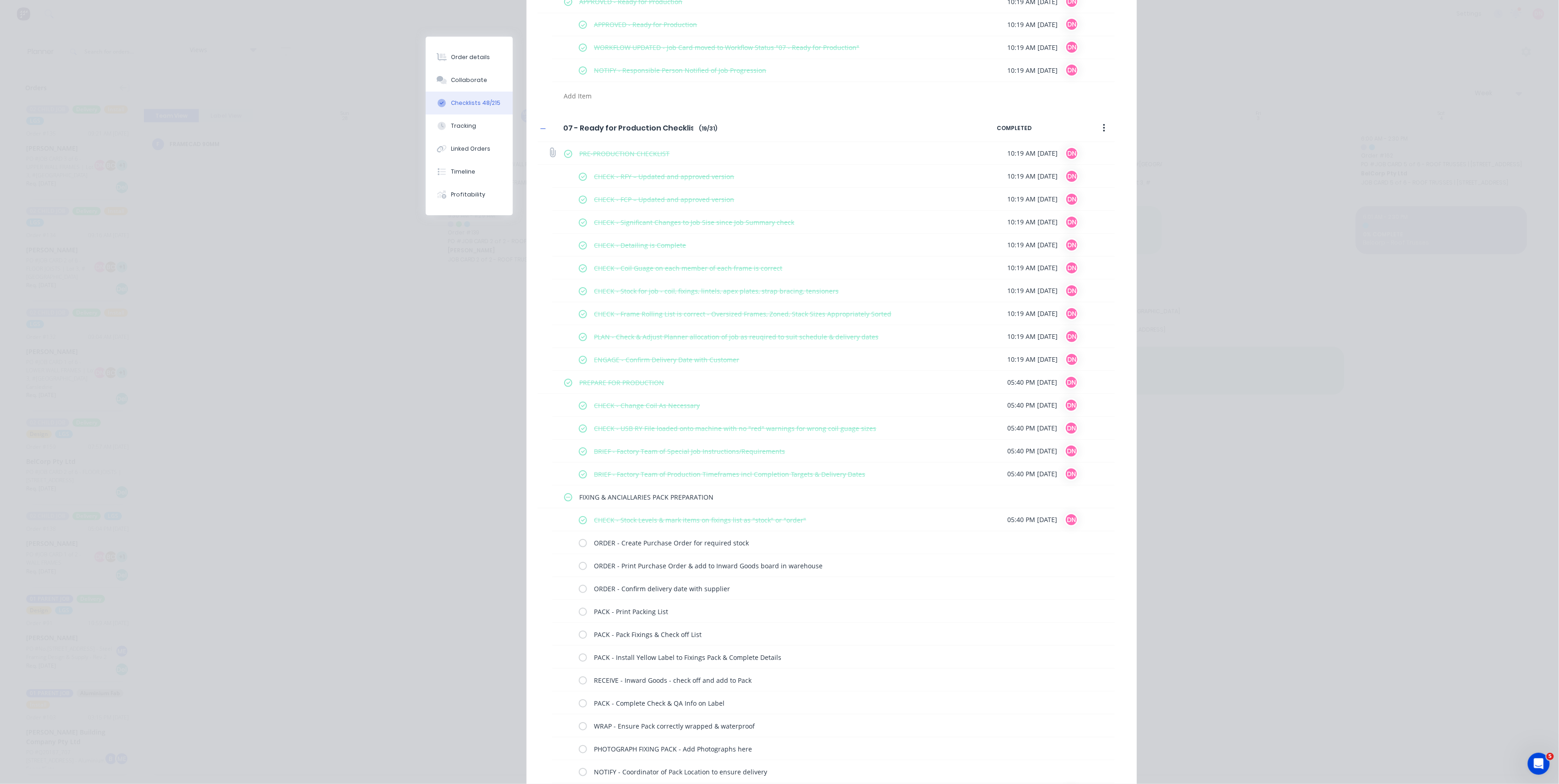
scroll to position [3664, 0]
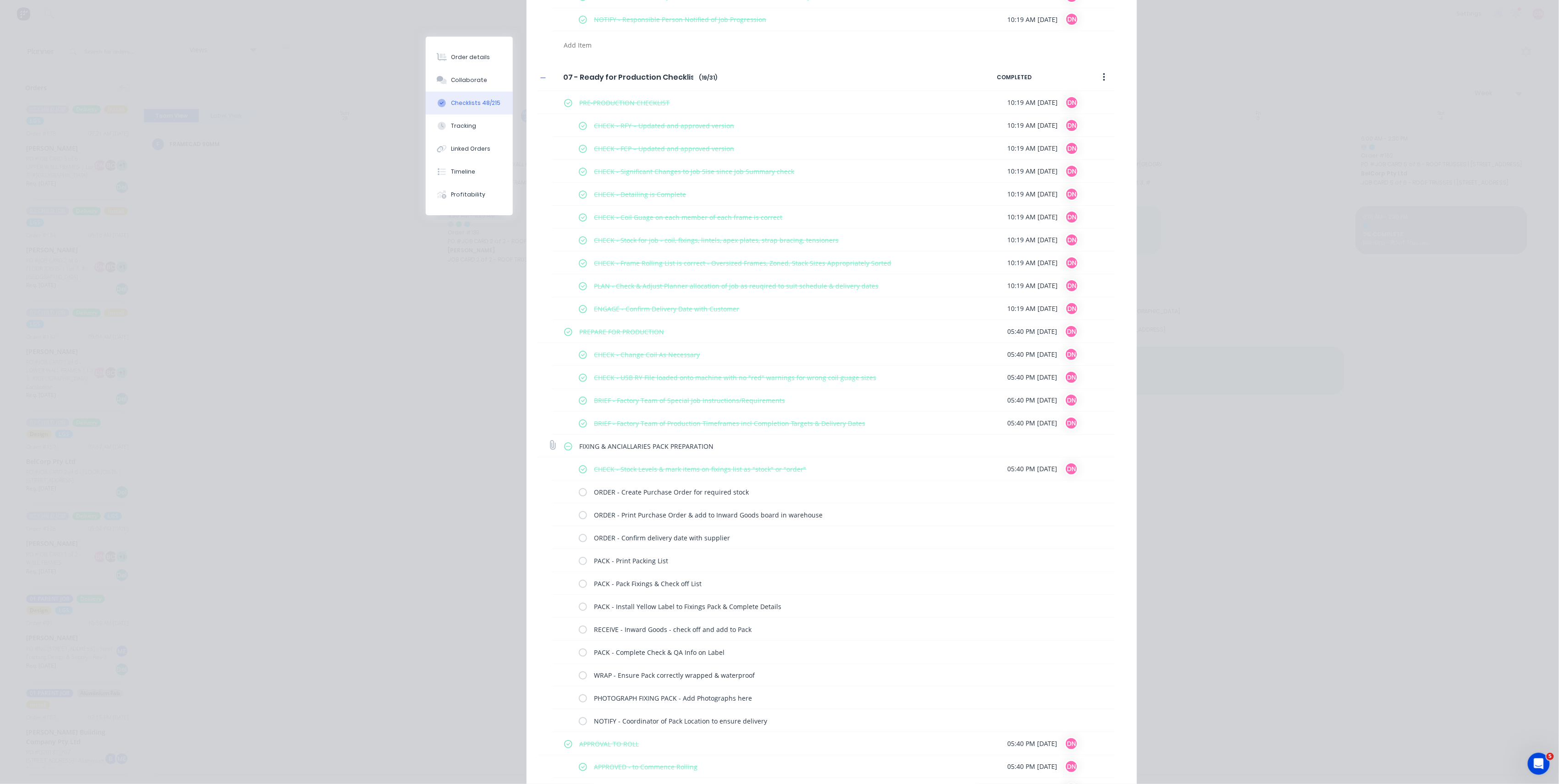
click at [565, 450] on label at bounding box center [568, 446] width 8 height 10
click at [0, 0] on input "checkbox" at bounding box center [0, 0] width 0 height 0
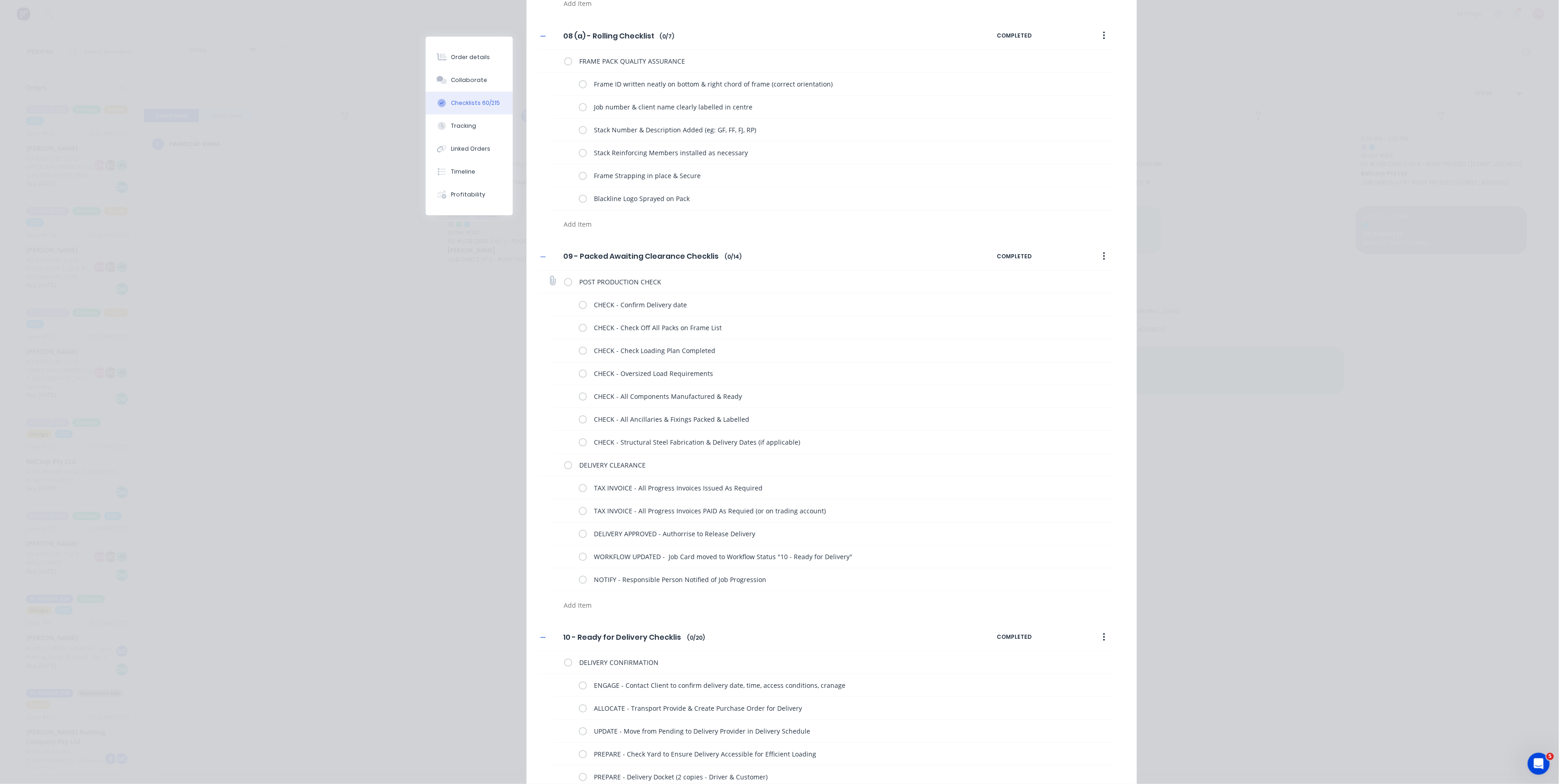
scroll to position [4580, 0]
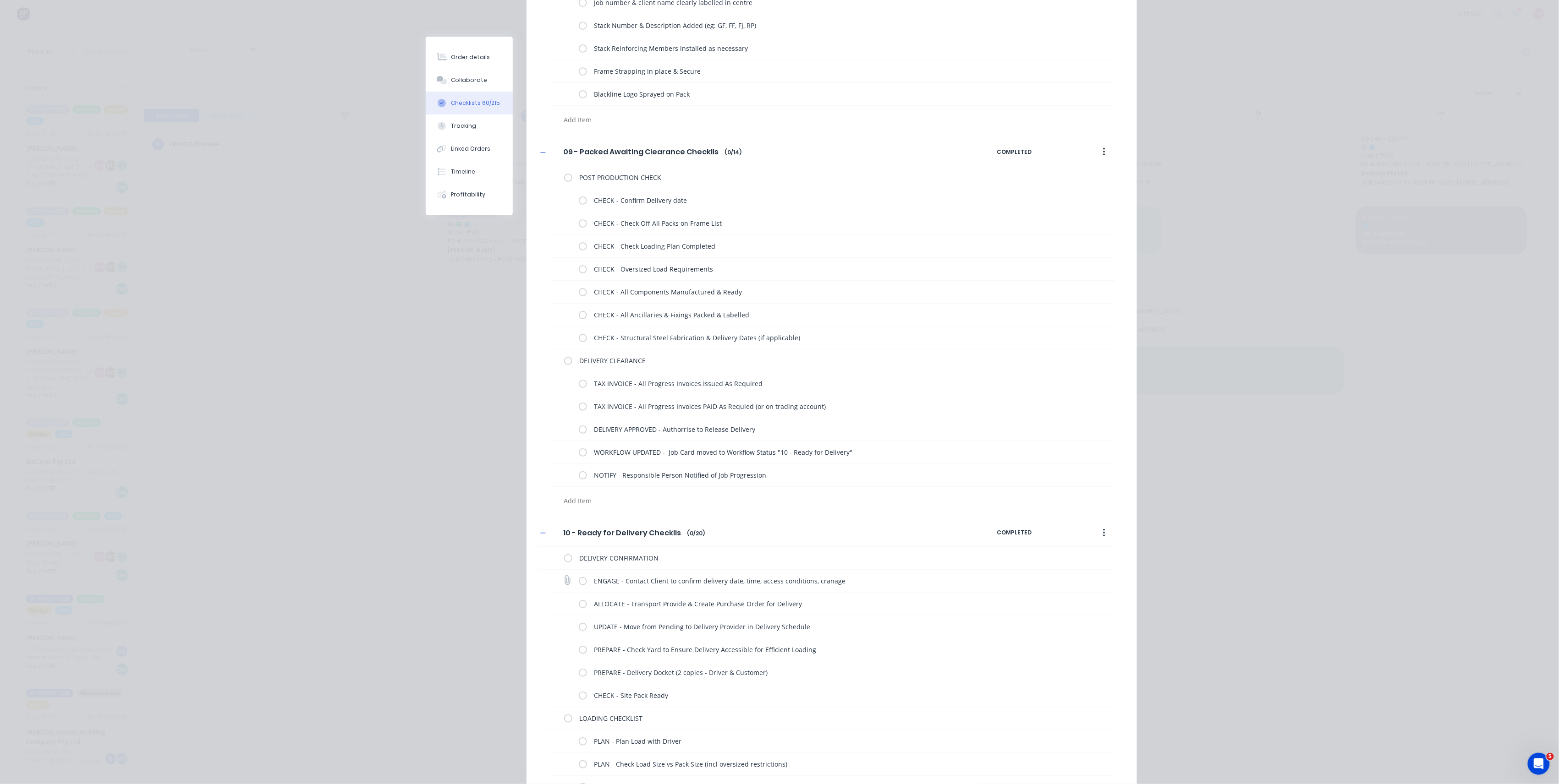
click at [579, 564] on label at bounding box center [583, 581] width 8 height 10
click at [0, 0] on input "checkbox" at bounding box center [0, 0] width 0 height 0
click at [564, 563] on label at bounding box center [568, 558] width 8 height 10
click at [0, 0] on input "checkbox" at bounding box center [0, 0] width 0 height 0
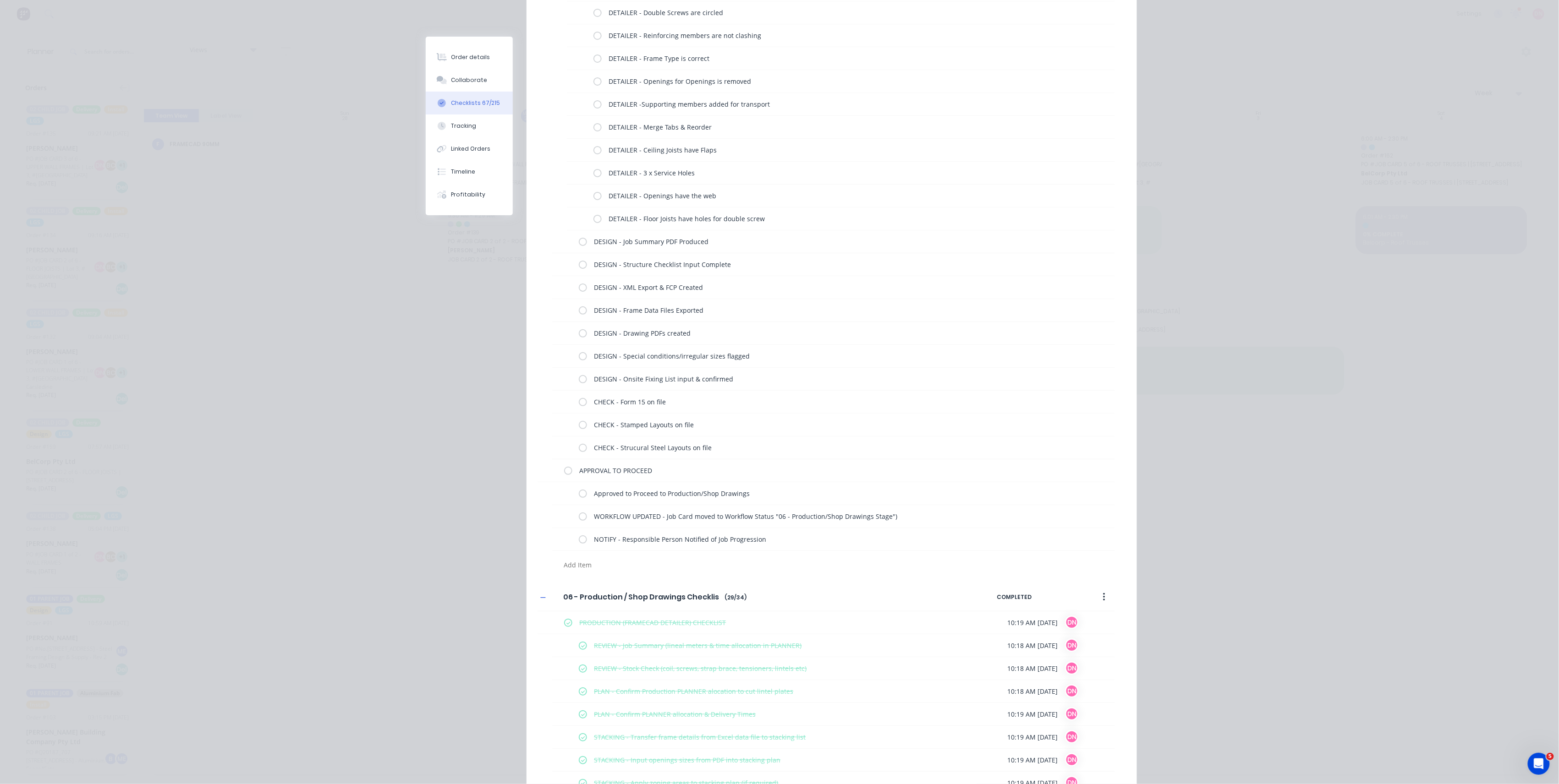
scroll to position [2061, 0]
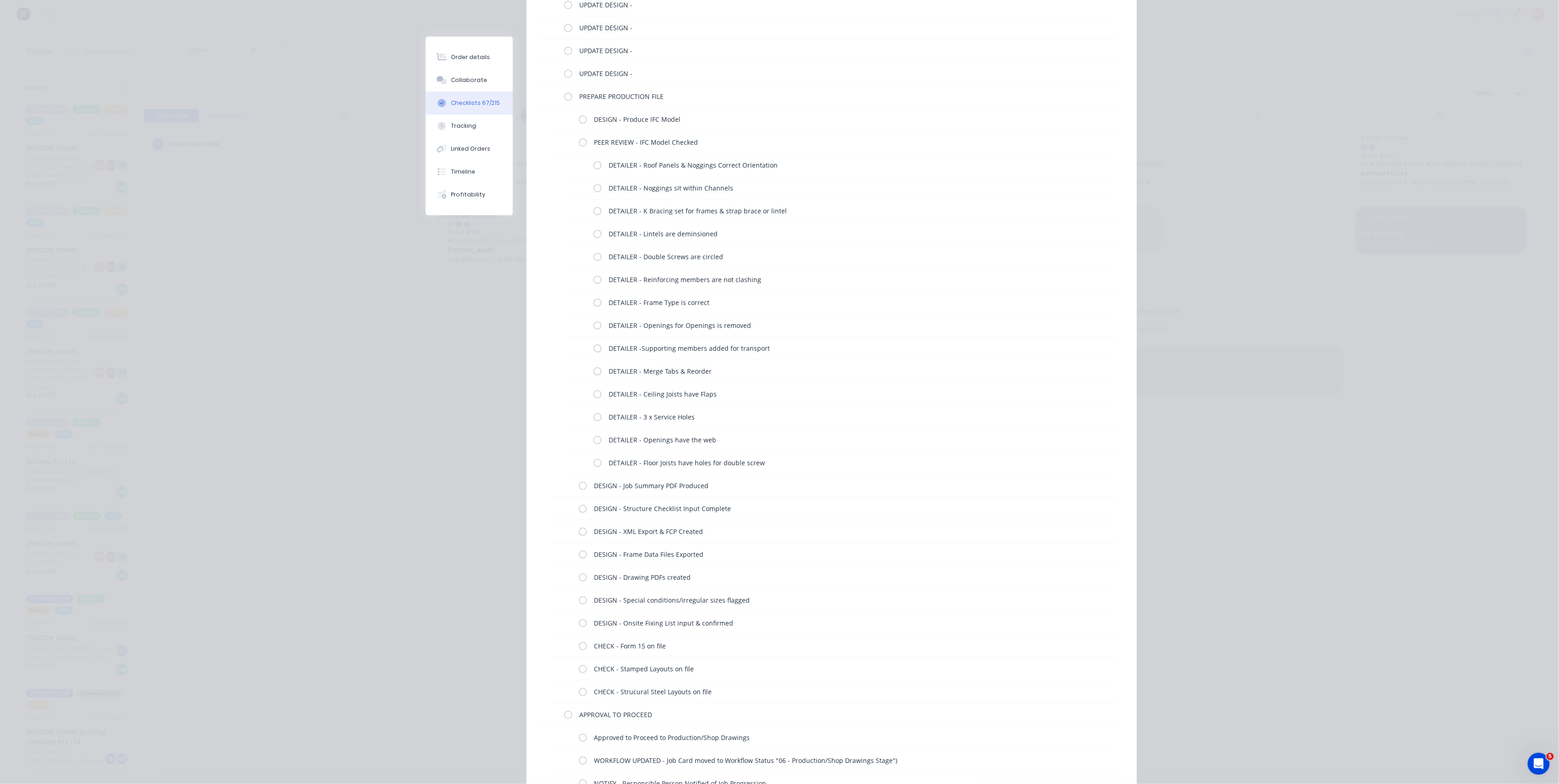
click at [299, 77] on div "Order details Collaborate Checklists 67/215 Tracking Linked Orders Timeline Pro…" at bounding box center [780, 392] width 1559 height 784
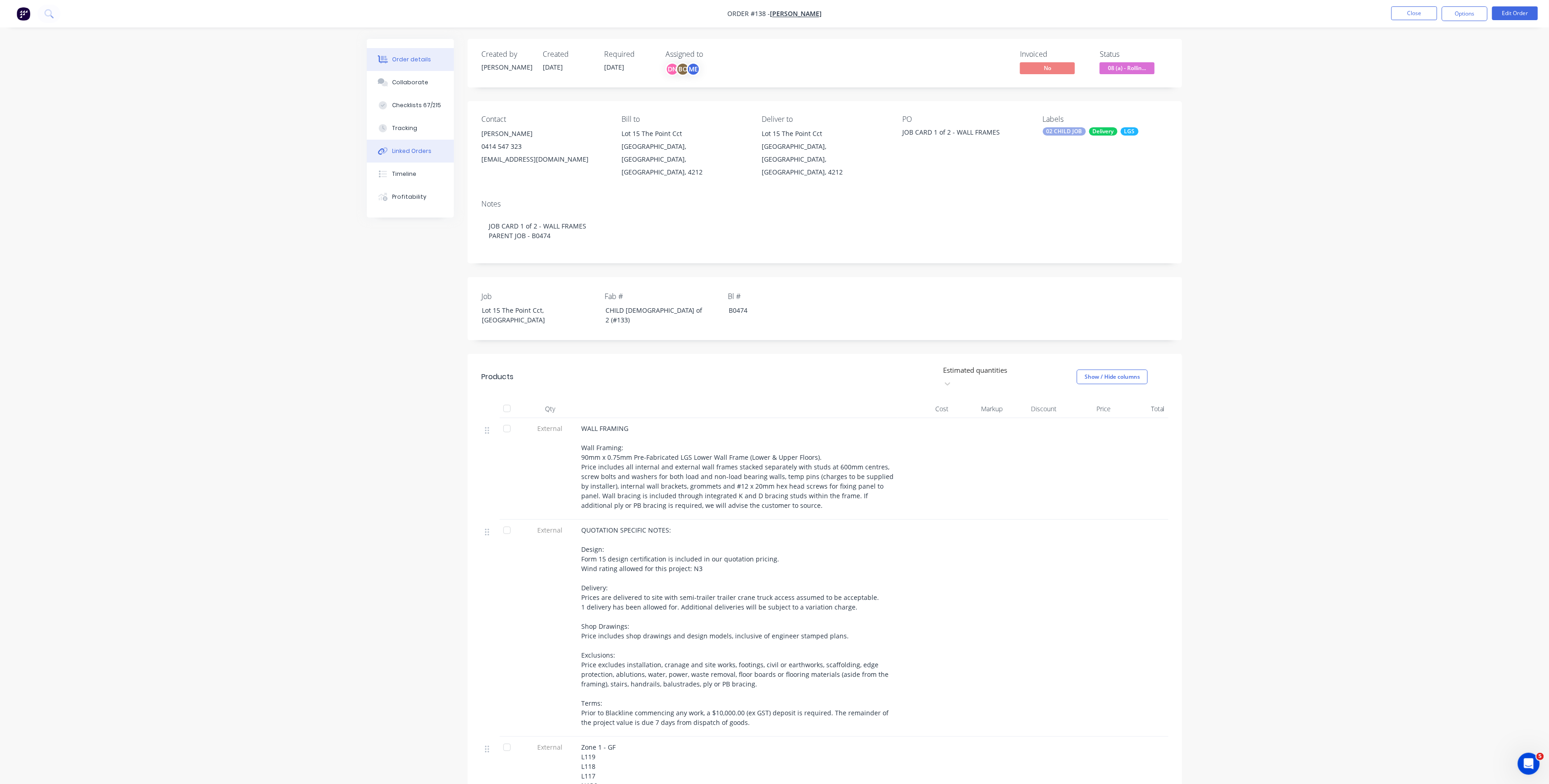
click at [427, 145] on button "Linked Orders" at bounding box center [410, 151] width 87 height 23
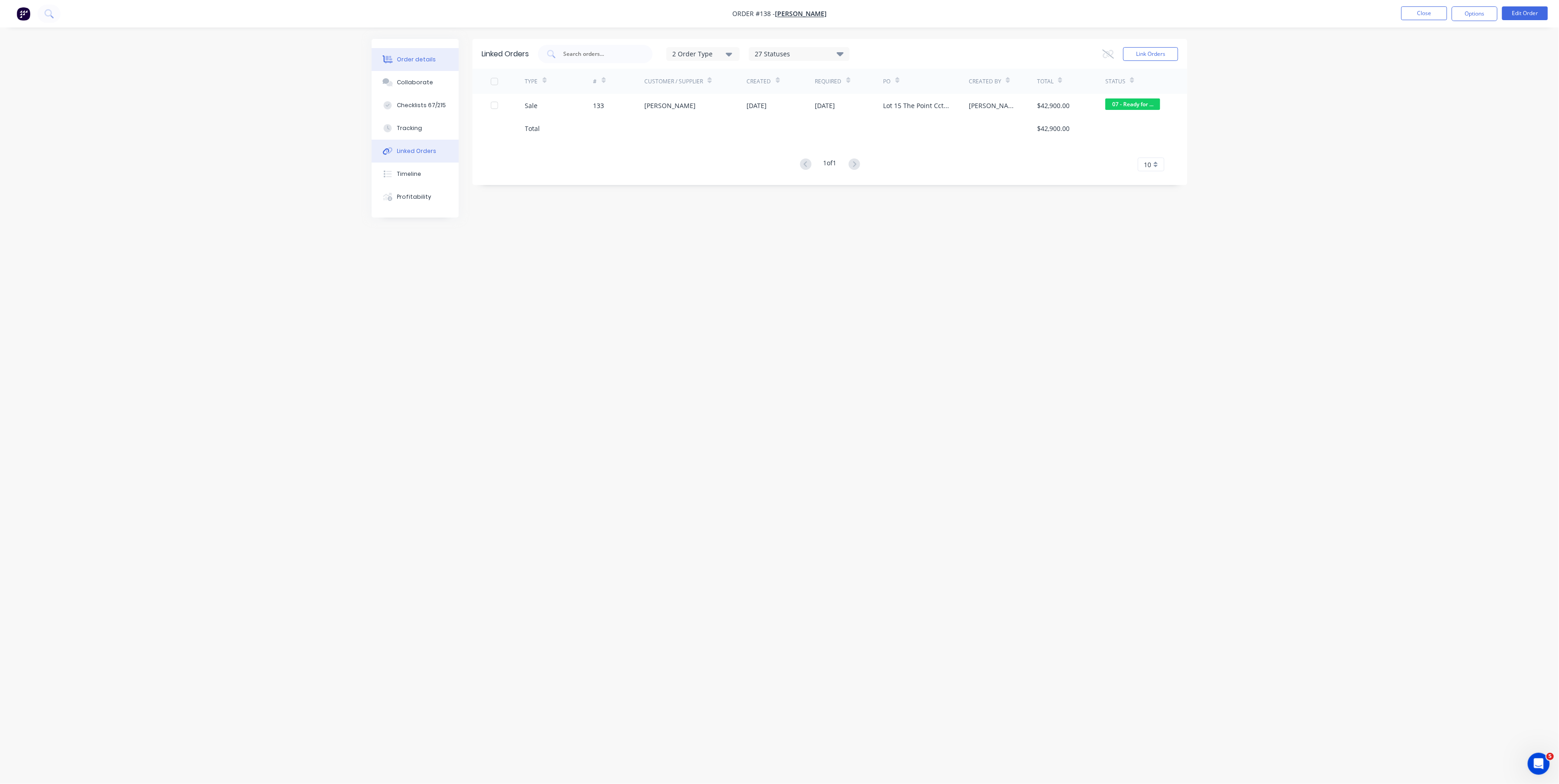
click at [420, 61] on div "Order details" at bounding box center [417, 60] width 39 height 8
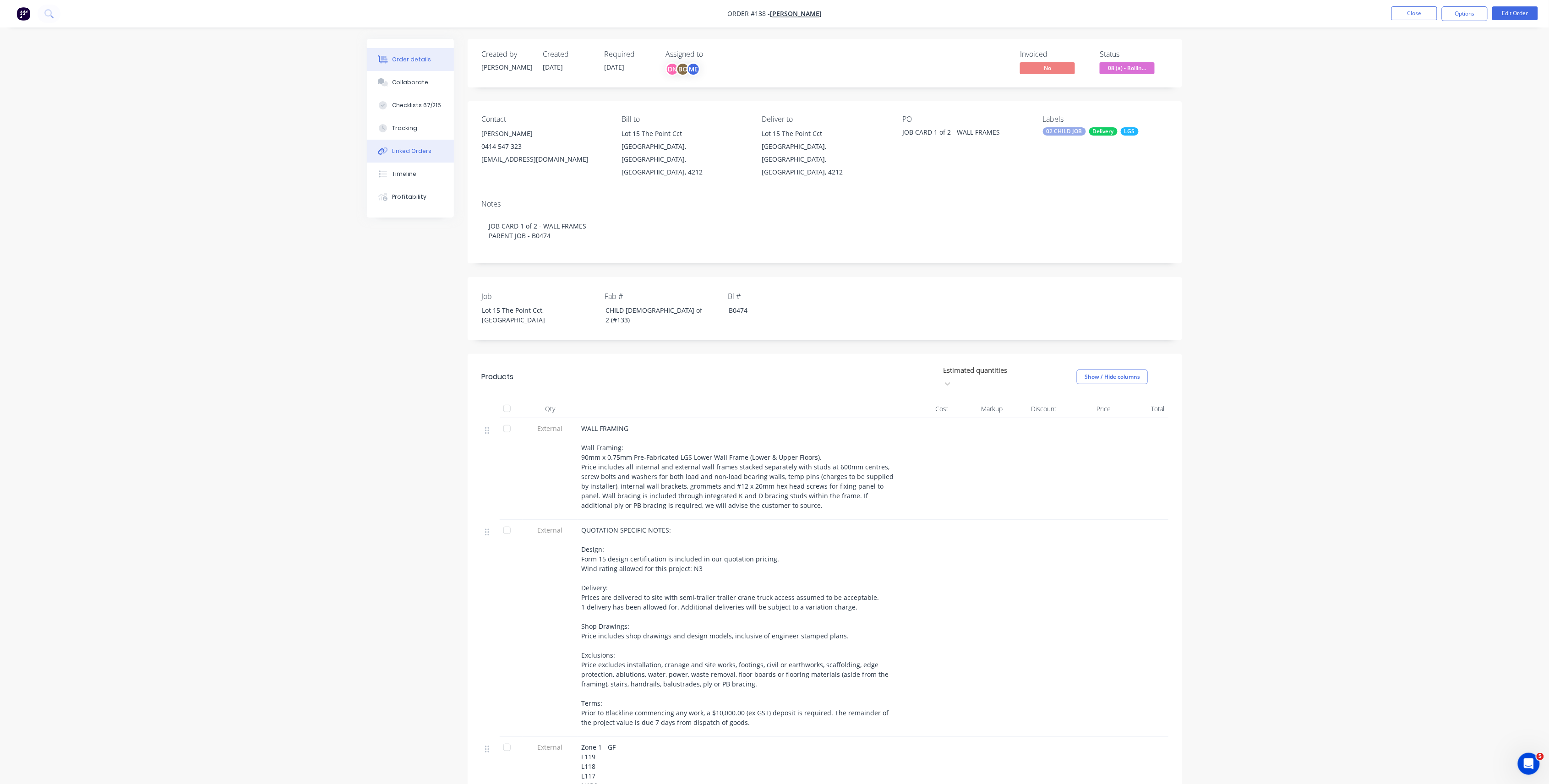
click at [417, 154] on div "Linked Orders" at bounding box center [412, 151] width 39 height 8
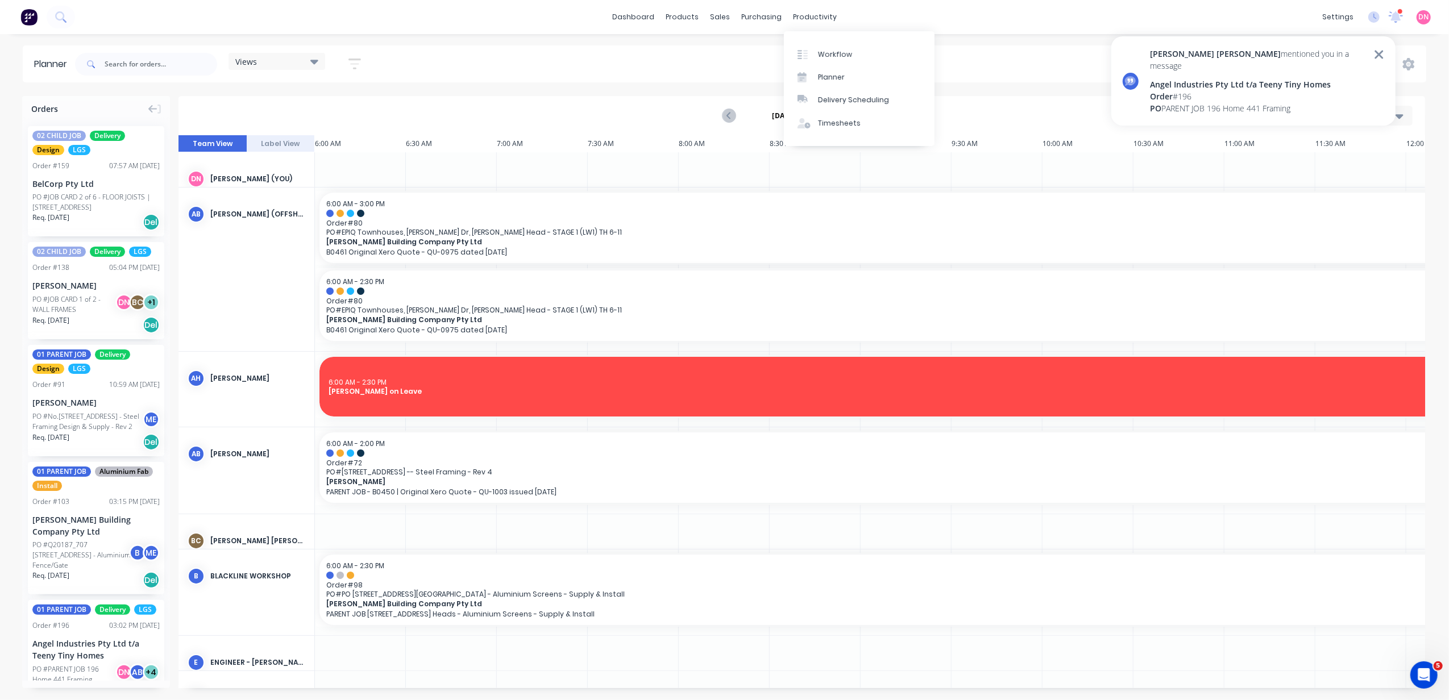
scroll to position [0, 182]
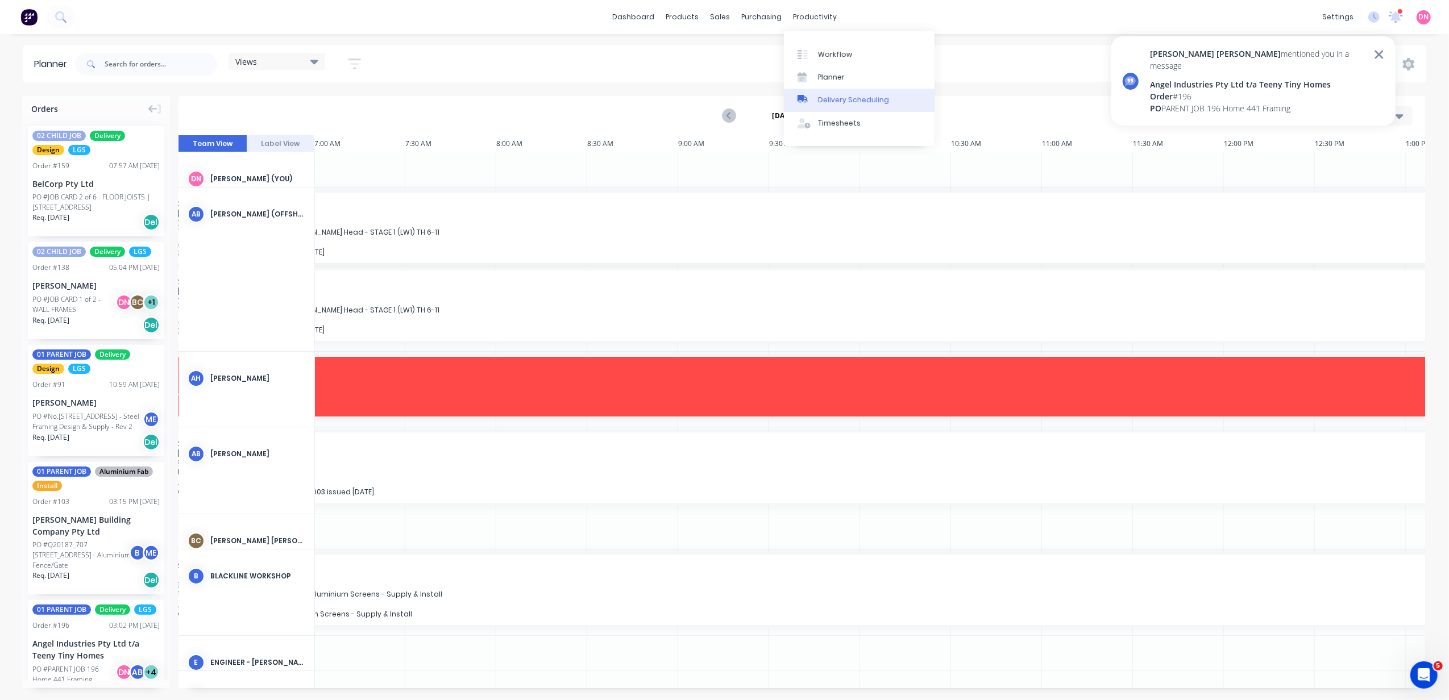
click at [811, 105] on link "Delivery Scheduling" at bounding box center [859, 100] width 151 height 23
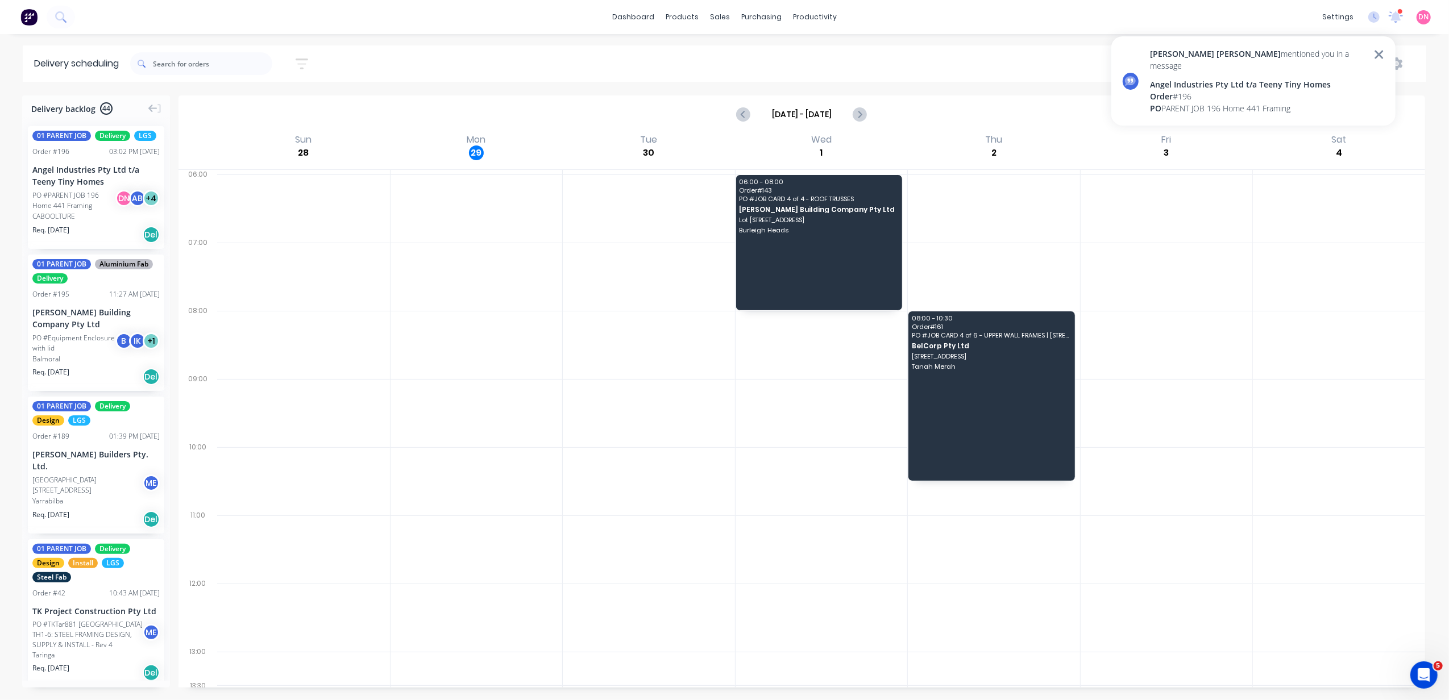
click at [927, 105] on div "[DATE] - [DATE]" at bounding box center [802, 114] width 1244 height 35
click at [1374, 53] on icon at bounding box center [1379, 55] width 10 height 14
click at [1347, 71] on button "Week" at bounding box center [1341, 64] width 51 height 20
click at [1340, 113] on div "Vehicle" at bounding box center [1372, 116] width 113 height 23
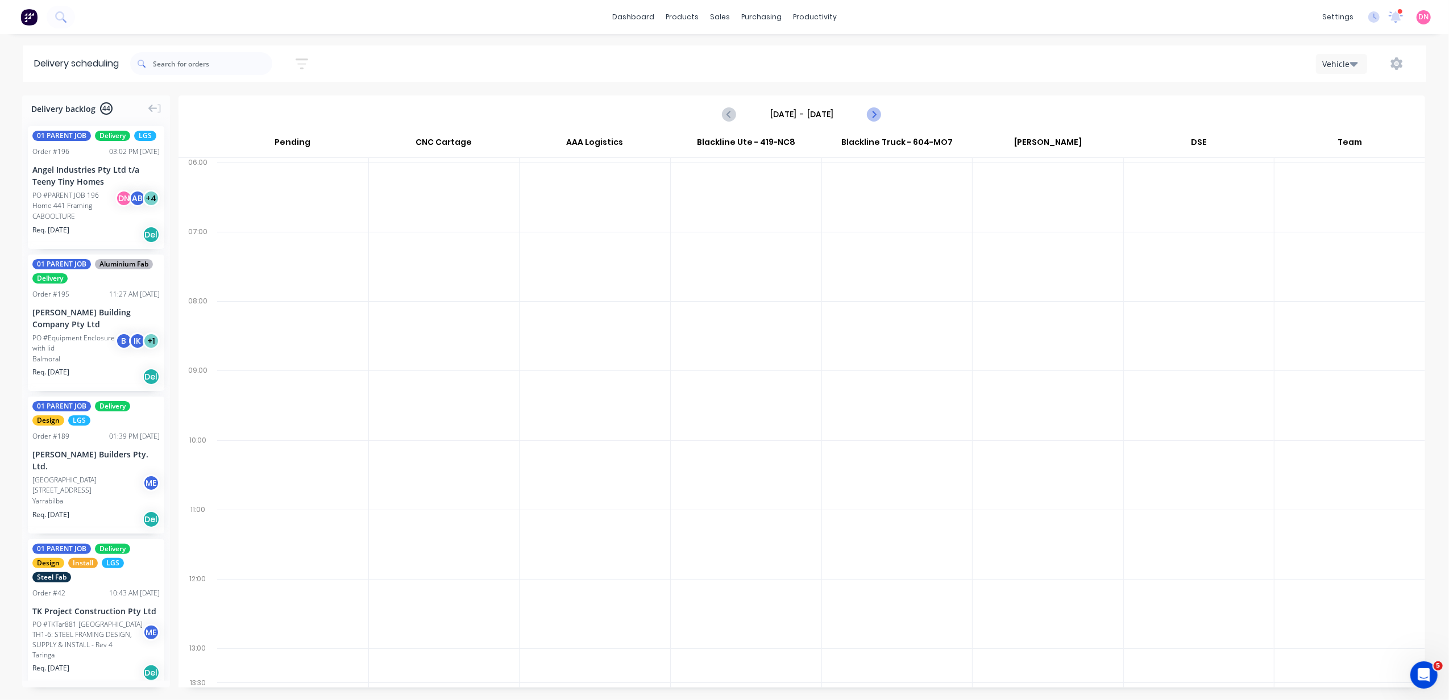
click at [877, 112] on icon "Next page" at bounding box center [874, 114] width 14 height 14
type input "[DATE] - [DATE]"
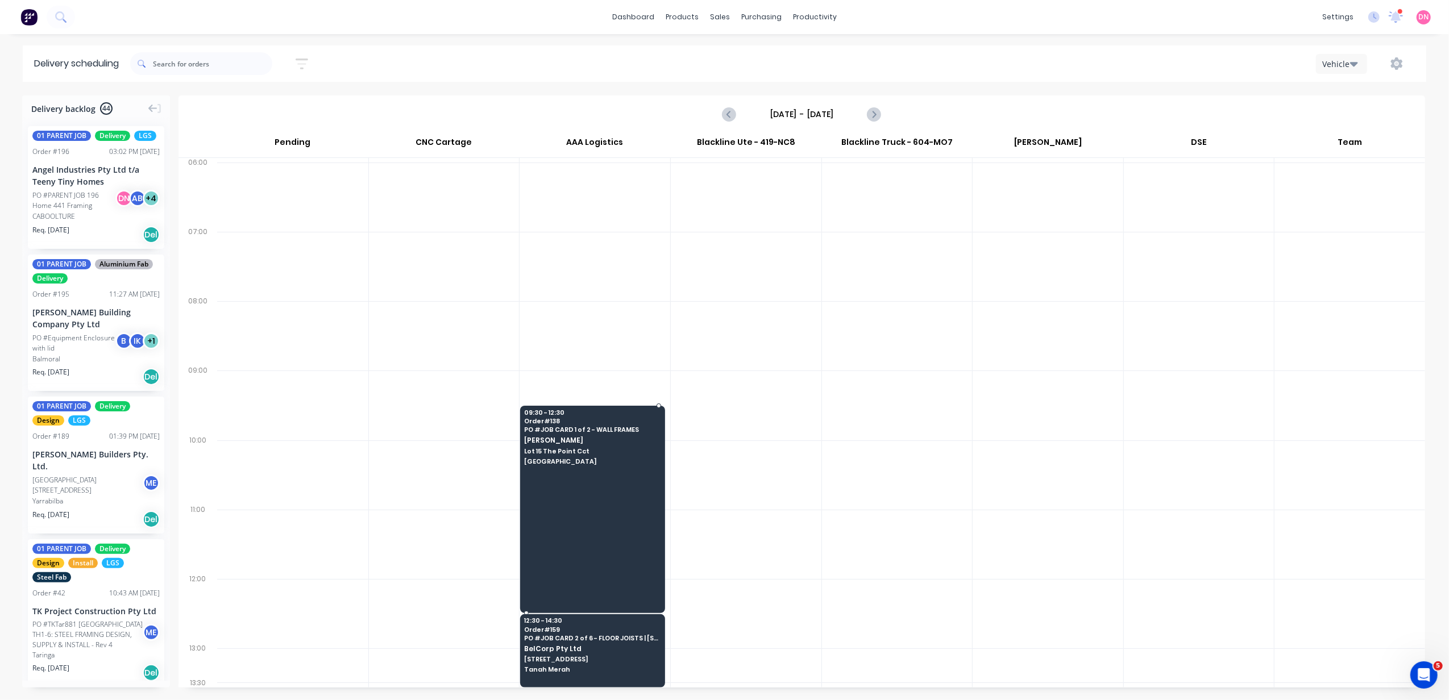
click at [604, 477] on div at bounding box center [592, 509] width 145 height 207
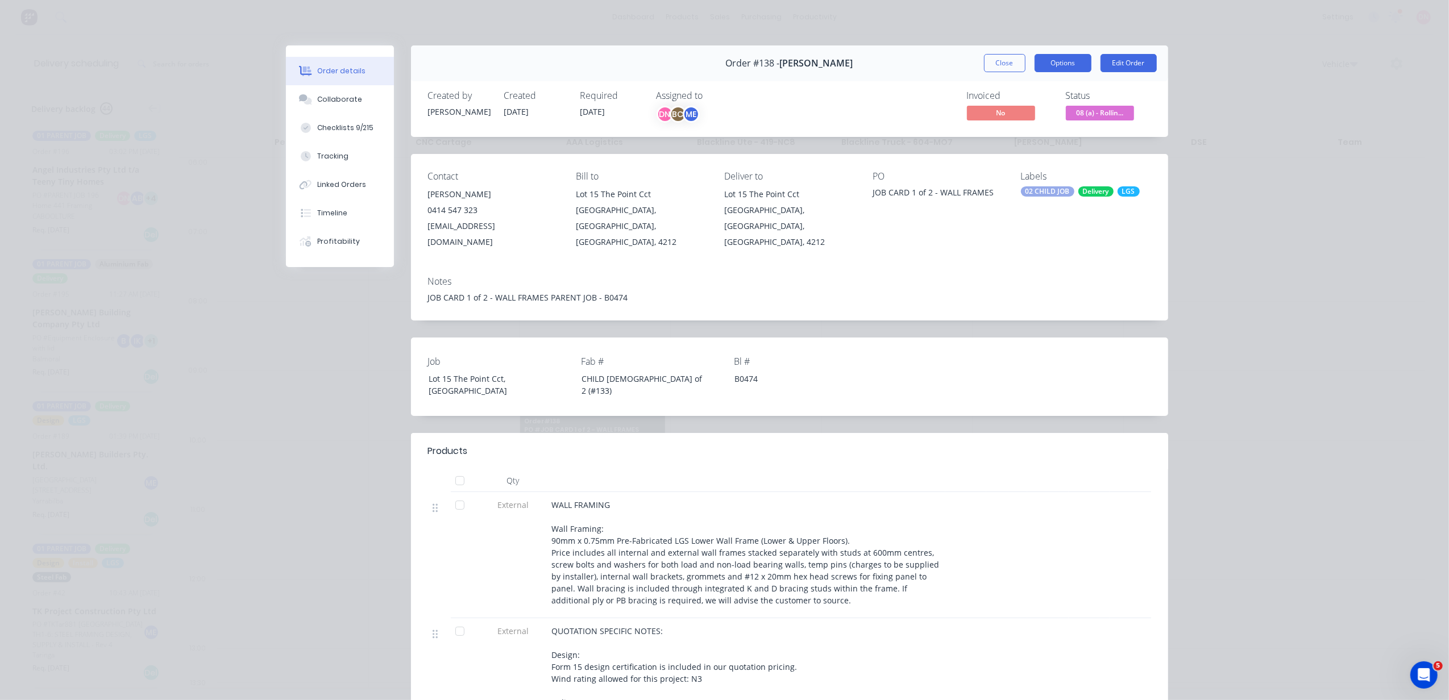
click at [1061, 60] on button "Options" at bounding box center [1063, 63] width 57 height 18
click at [1115, 70] on button "Edit Order" at bounding box center [1128, 63] width 56 height 18
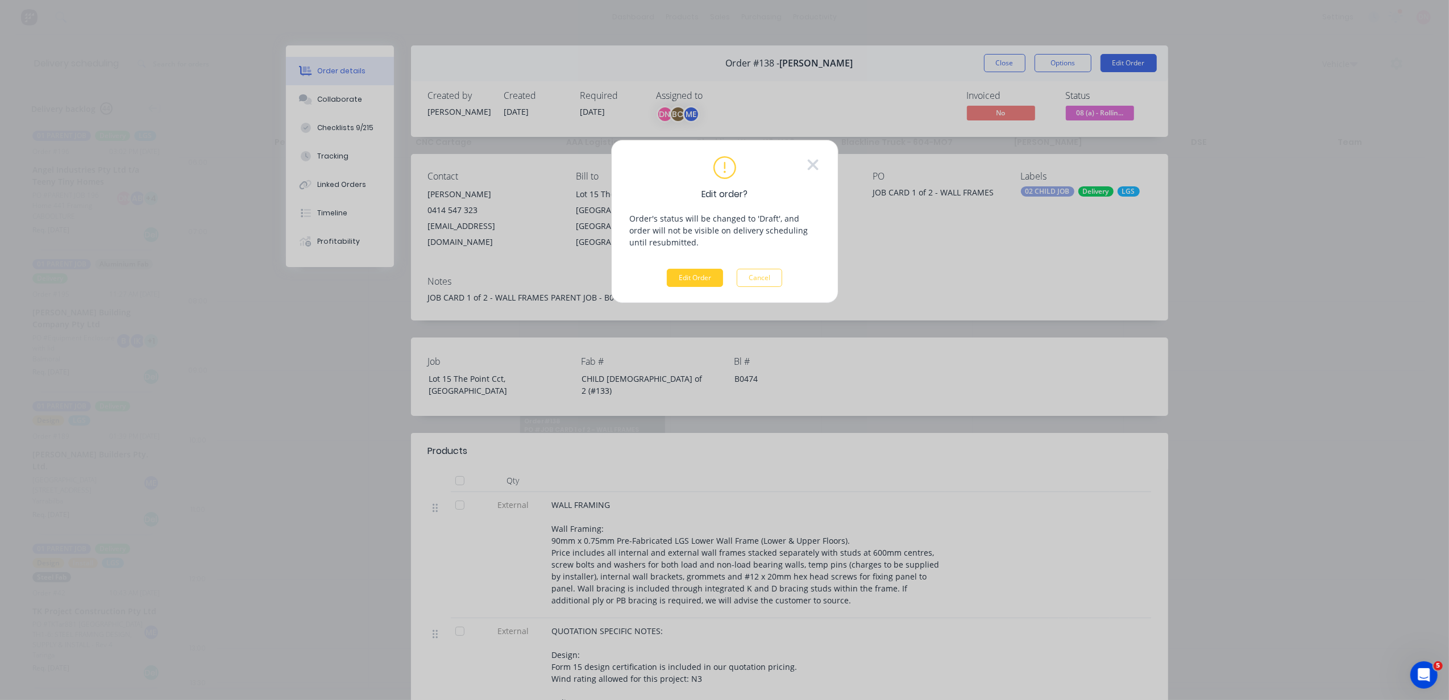
click at [673, 284] on button "Edit Order" at bounding box center [695, 278] width 56 height 18
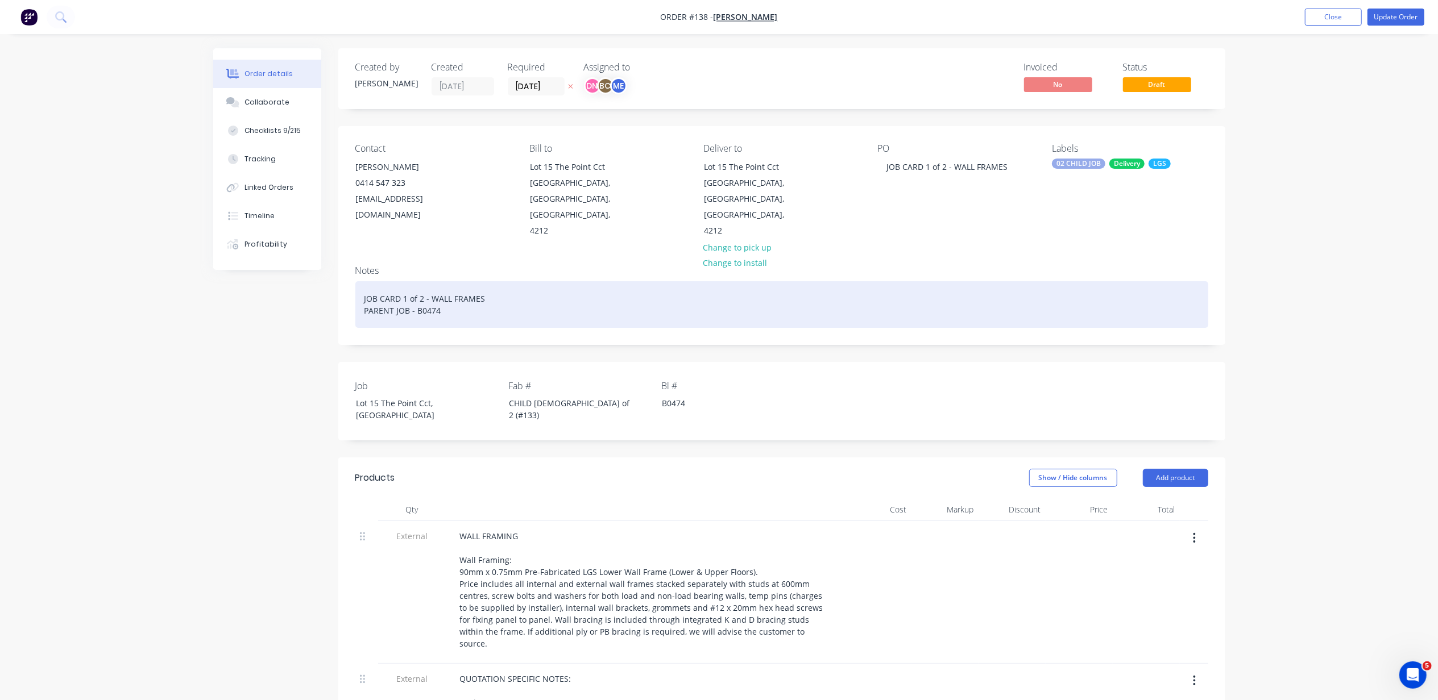
click at [430, 283] on div "JOB CARD 1 of 2 - WALL FRAMES PARENT JOB - B0474" at bounding box center [781, 304] width 853 height 47
click at [560, 285] on div "JOB CARD 1 of 2 - WALL FRAMES PARENT JOB - B0474" at bounding box center [781, 304] width 853 height 47
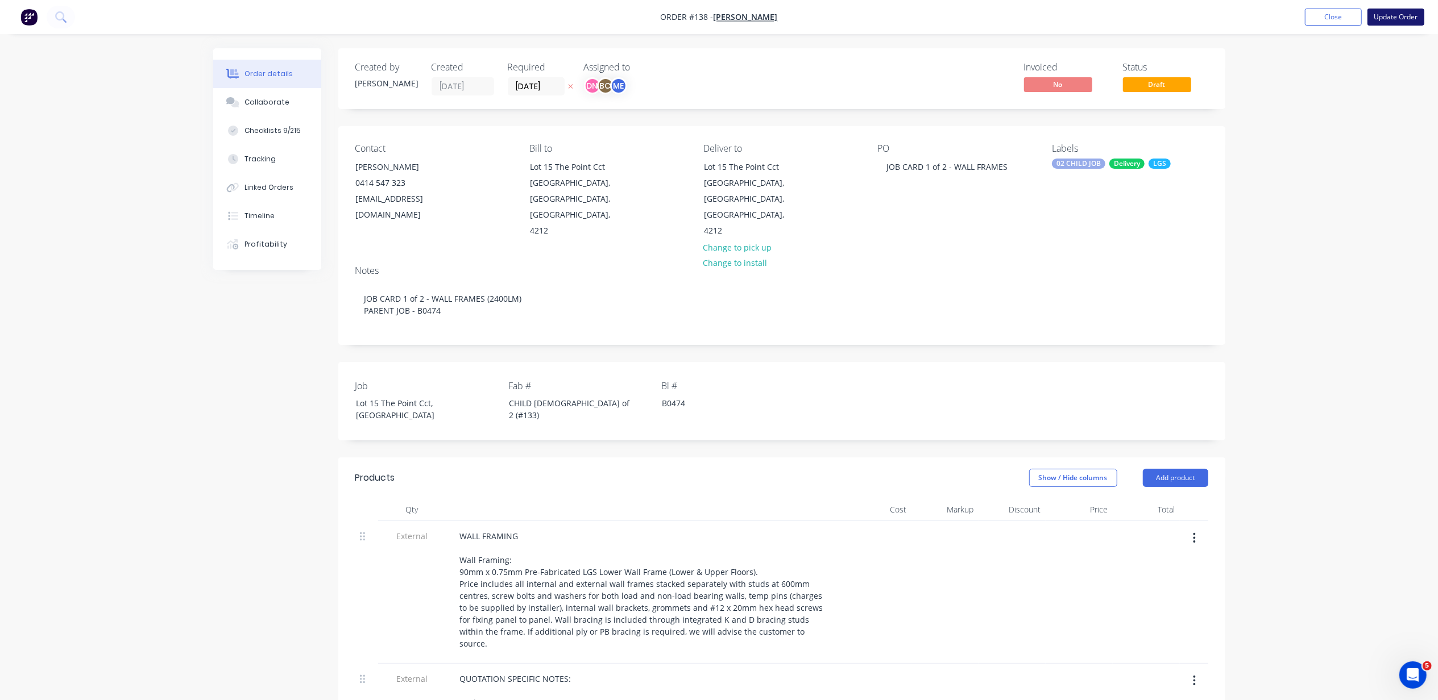
click at [1409, 17] on button "Update Order" at bounding box center [1395, 17] width 57 height 17
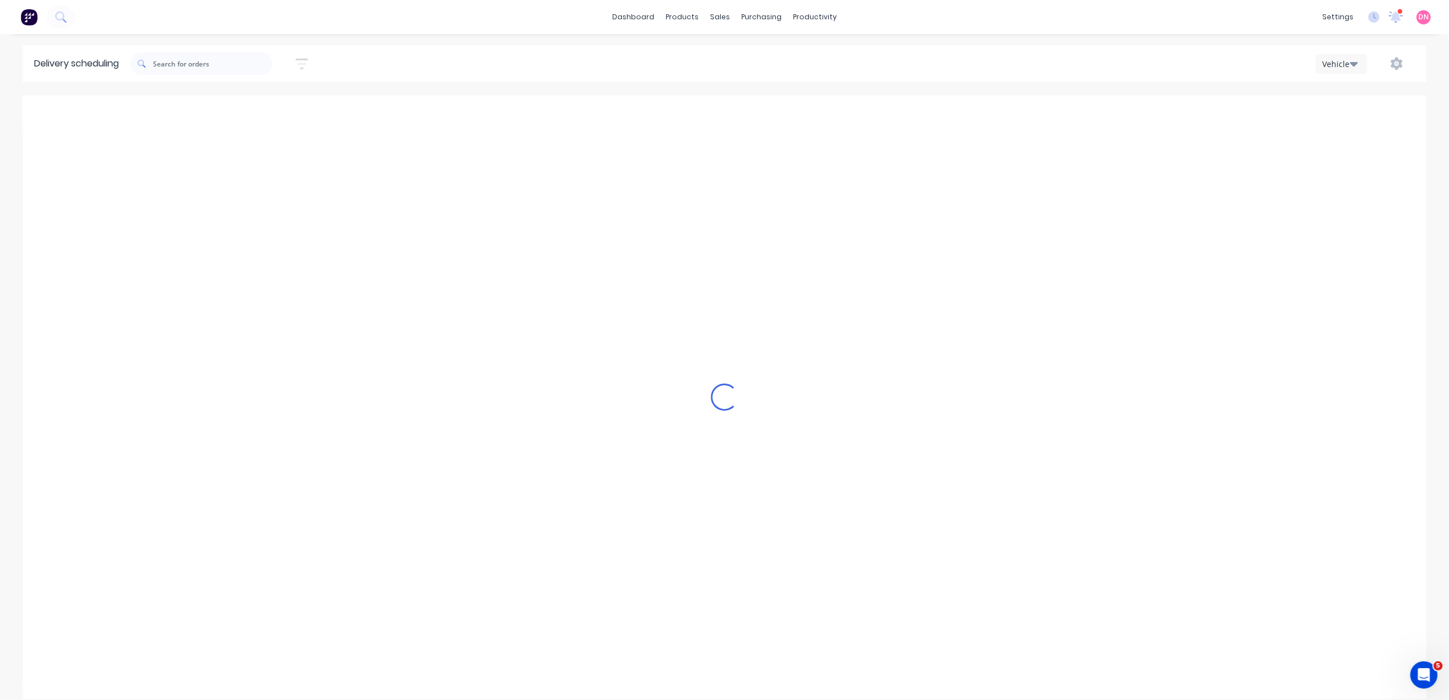
type input "Monday - 29/09/25"
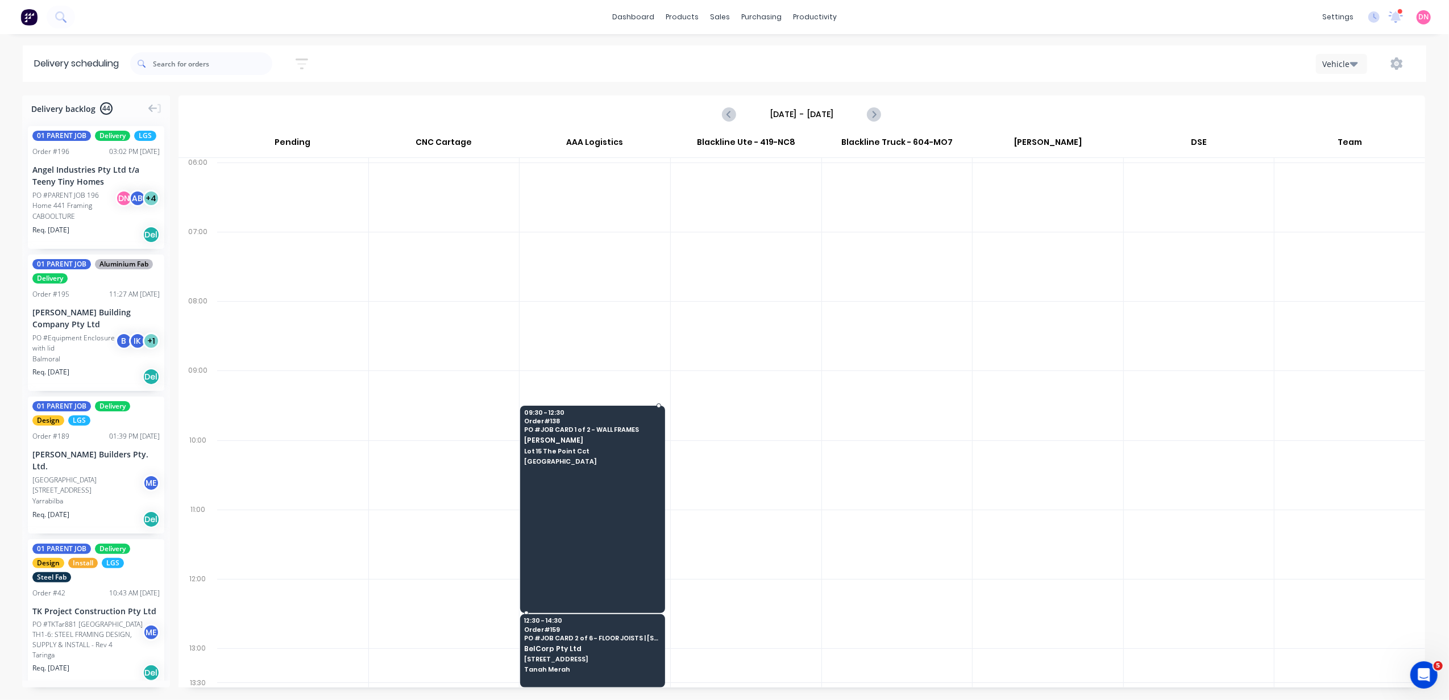
click at [572, 489] on div at bounding box center [592, 509] width 145 height 207
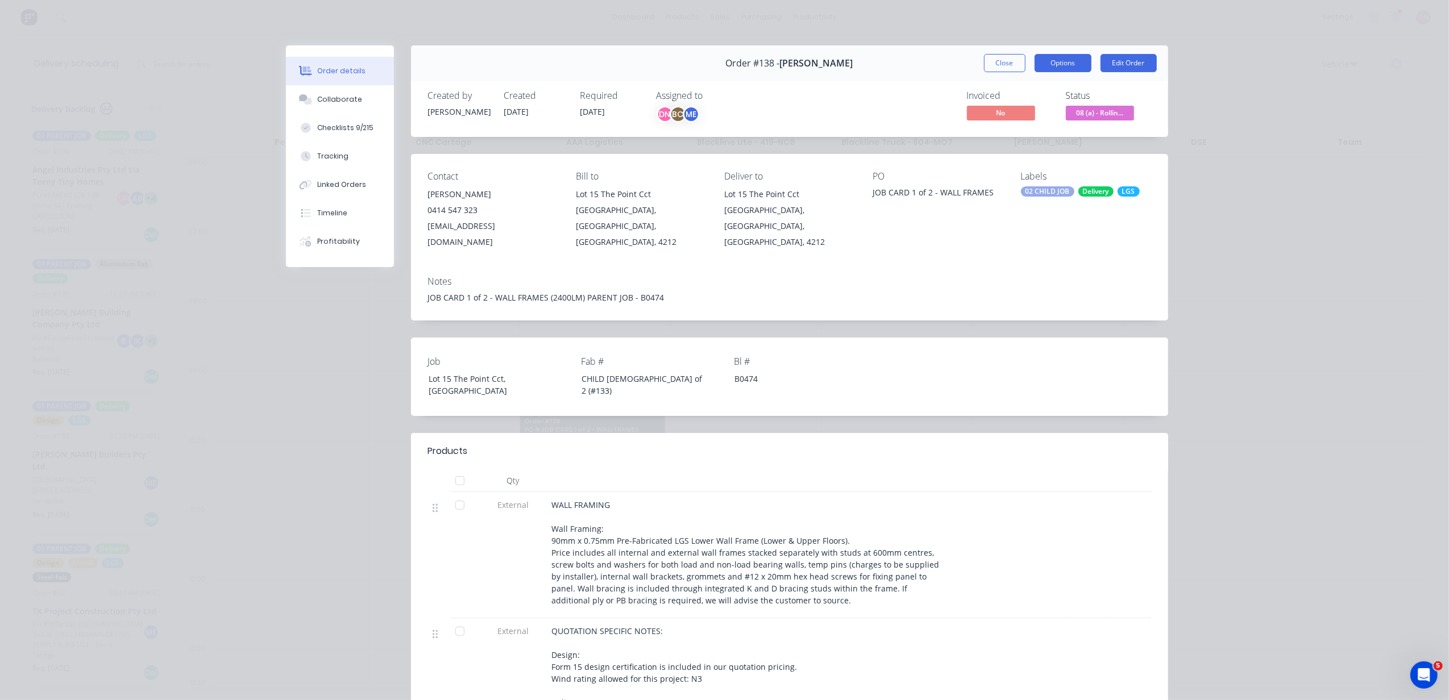
click at [1063, 64] on button "Options" at bounding box center [1063, 63] width 57 height 18
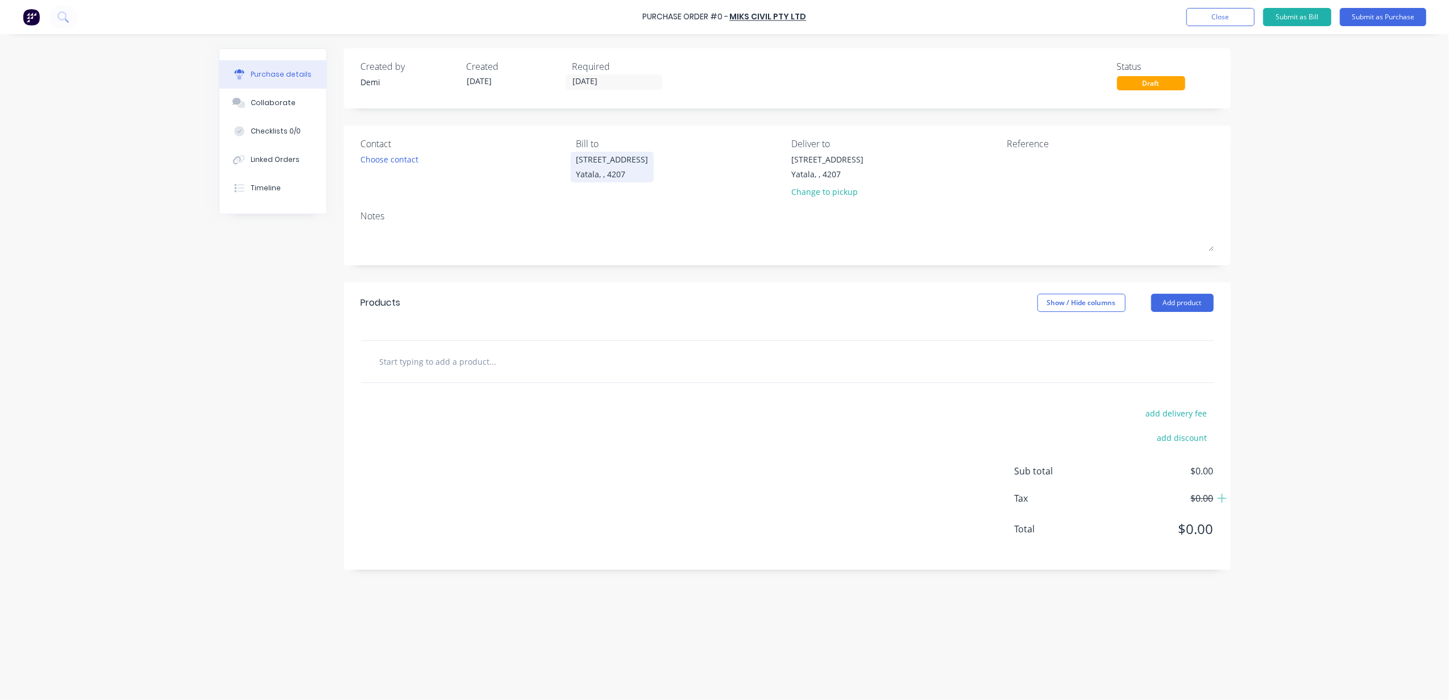
click at [595, 178] on div "Yatala, , 4207" at bounding box center [612, 174] width 72 height 12
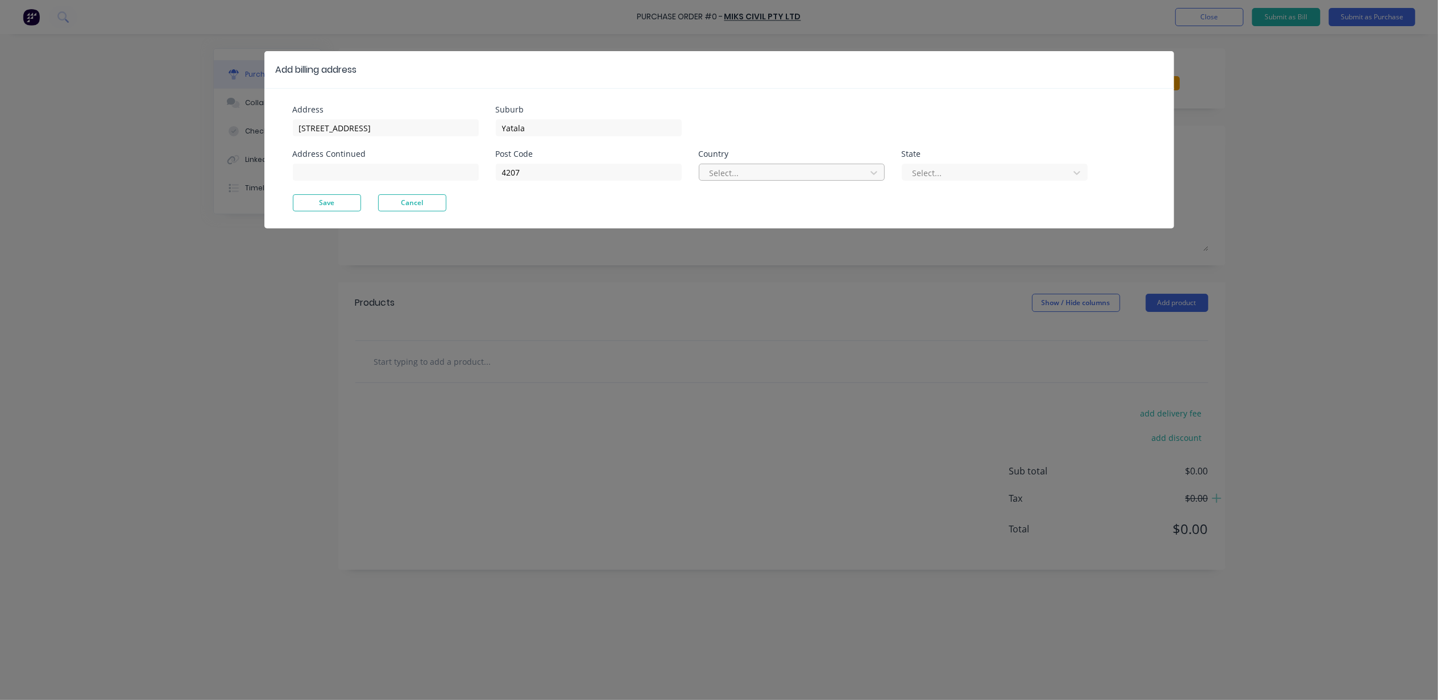
click at [755, 173] on div at bounding box center [784, 173] width 152 height 14
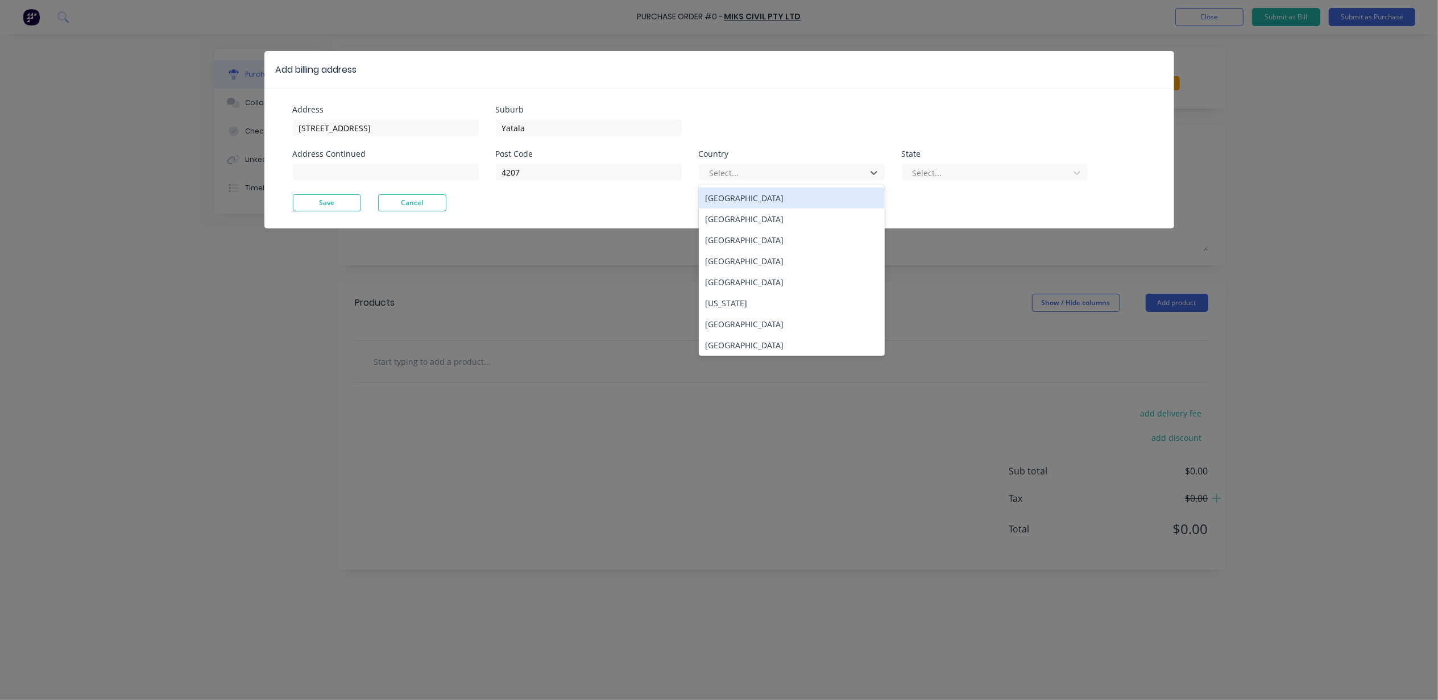
click at [746, 203] on div "[GEOGRAPHIC_DATA]" at bounding box center [792, 198] width 186 height 21
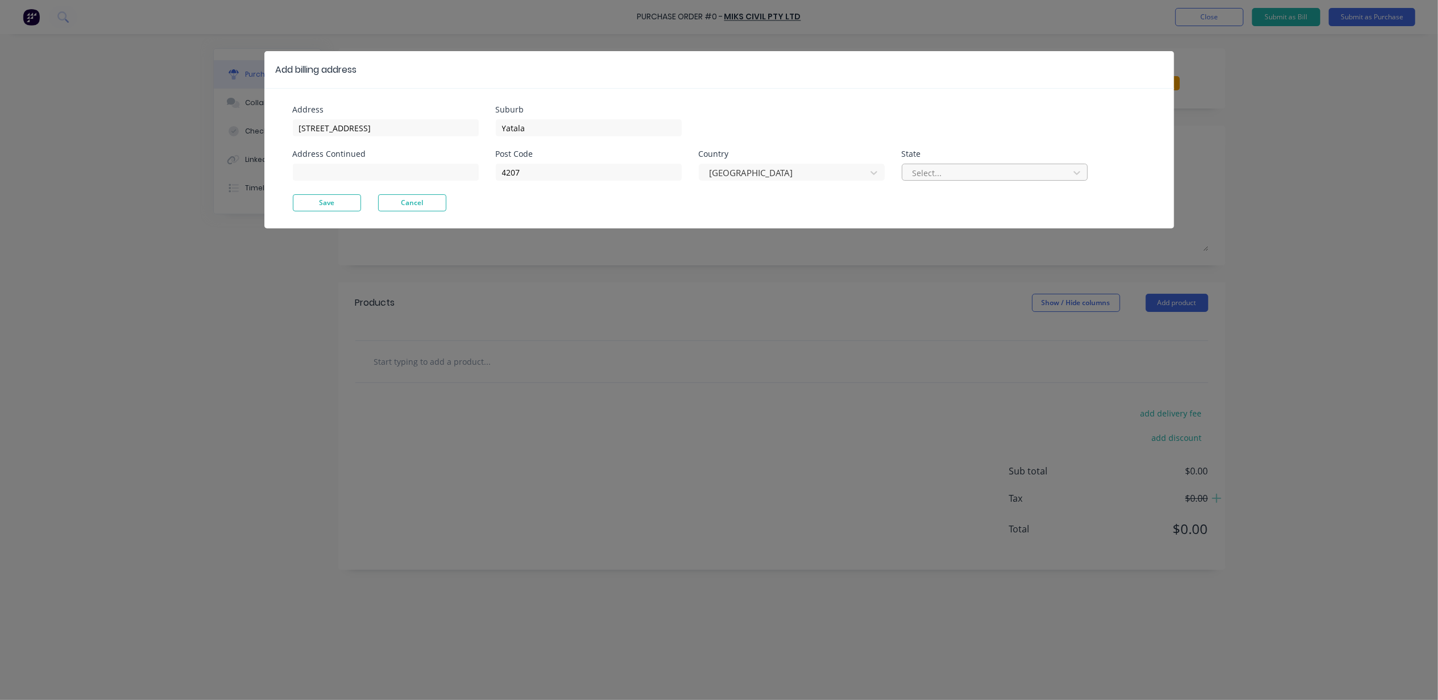
click at [902, 168] on div "Select..." at bounding box center [995, 172] width 186 height 17
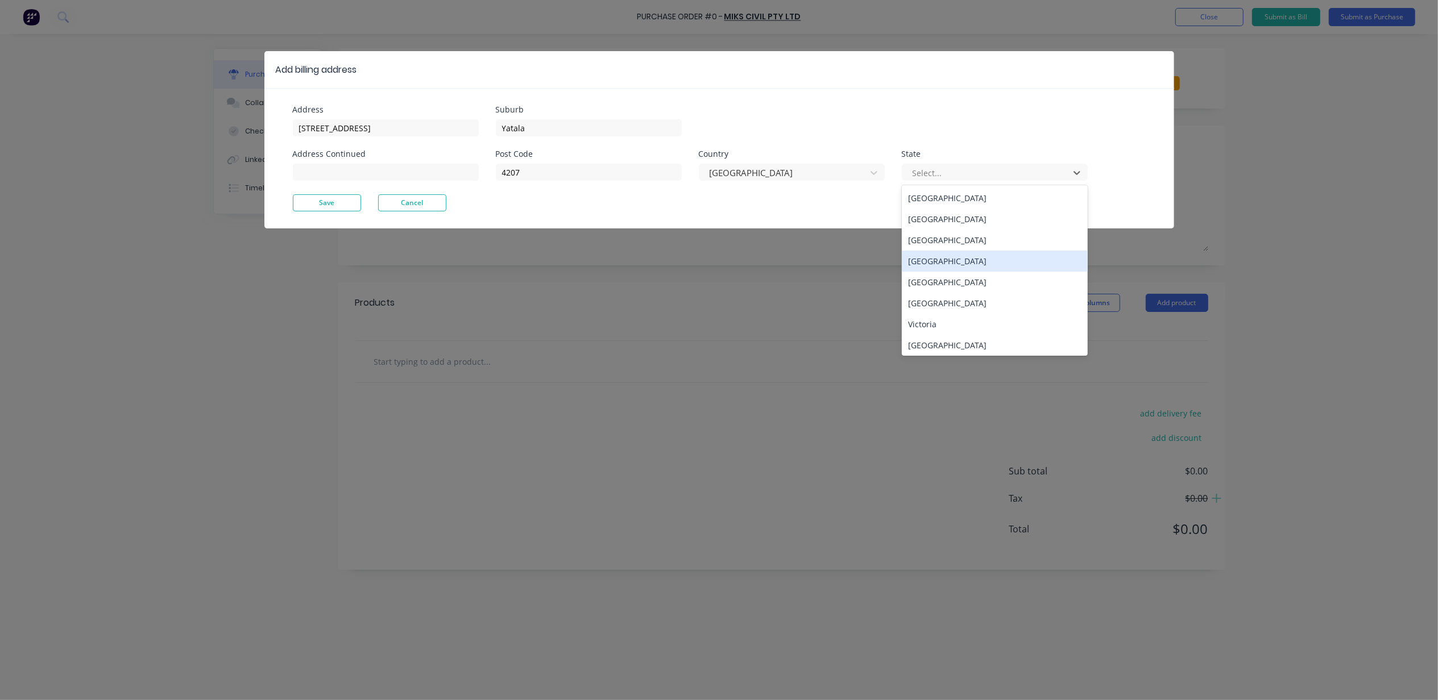
click at [931, 252] on div "[GEOGRAPHIC_DATA]" at bounding box center [995, 261] width 186 height 21
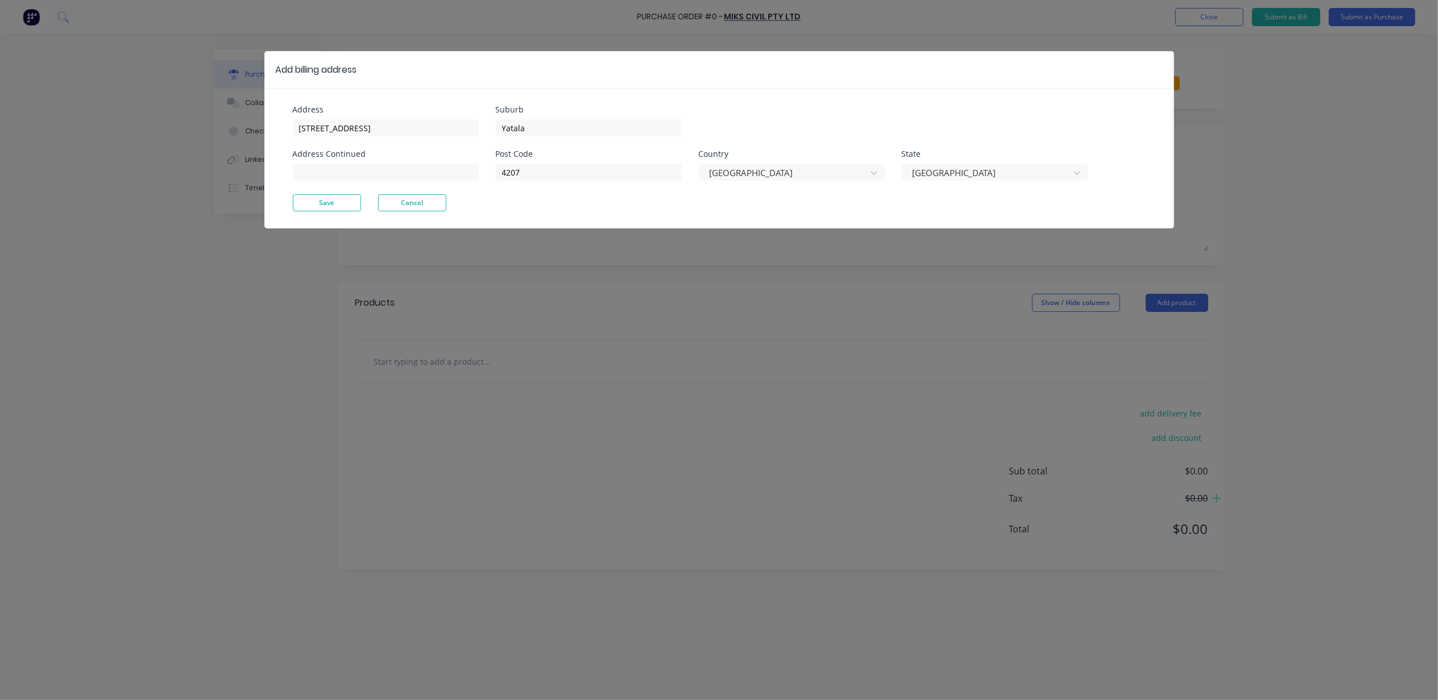
drag, startPoint x: 354, startPoint y: 199, endPoint x: 439, endPoint y: 198, distance: 85.8
click at [353, 199] on button "Save" at bounding box center [327, 202] width 68 height 17
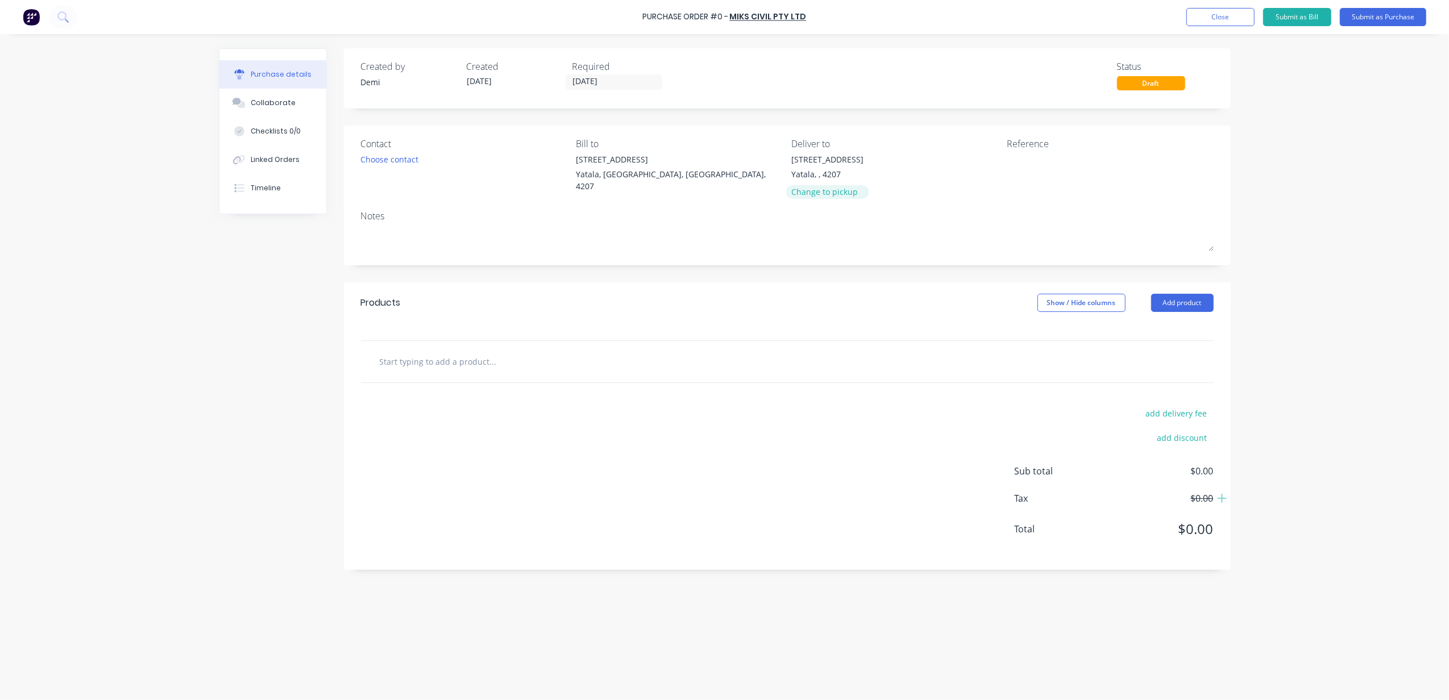
click at [833, 198] on div "Change to pickup" at bounding box center [827, 192] width 72 height 12
click at [833, 185] on div "Change to delivery" at bounding box center [842, 182] width 103 height 12
click at [829, 149] on div "Deliver to" at bounding box center [894, 144] width 207 height 14
click at [827, 161] on div "[STREET_ADDRESS]" at bounding box center [827, 159] width 72 height 12
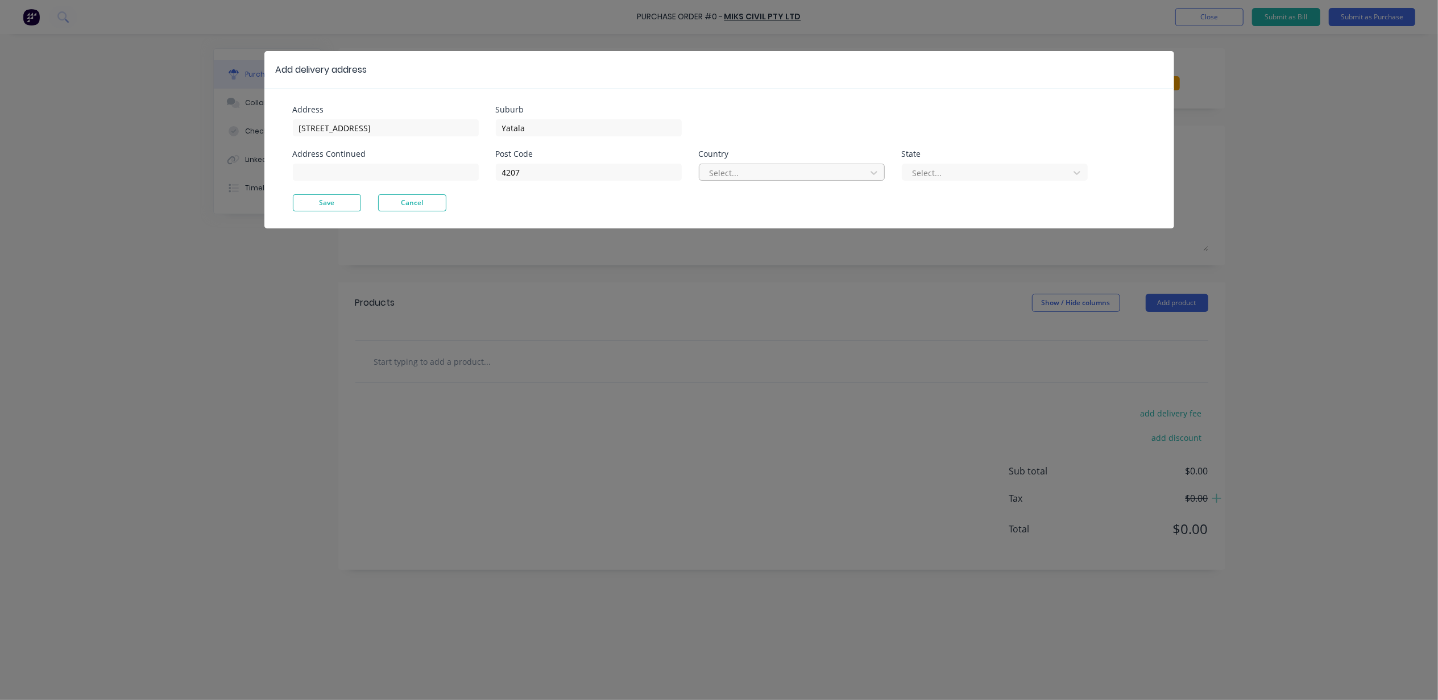
click at [808, 171] on div at bounding box center [784, 173] width 152 height 14
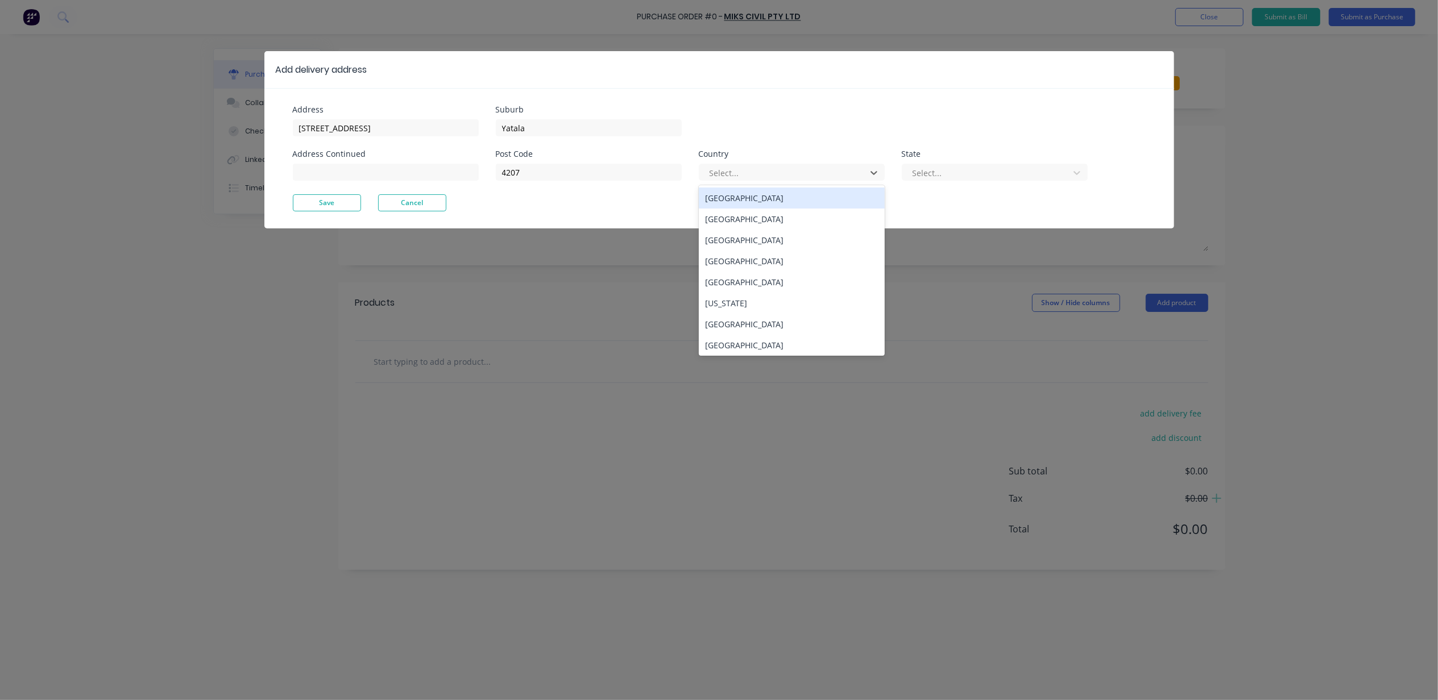
click at [819, 202] on div "Australia" at bounding box center [792, 198] width 186 height 21
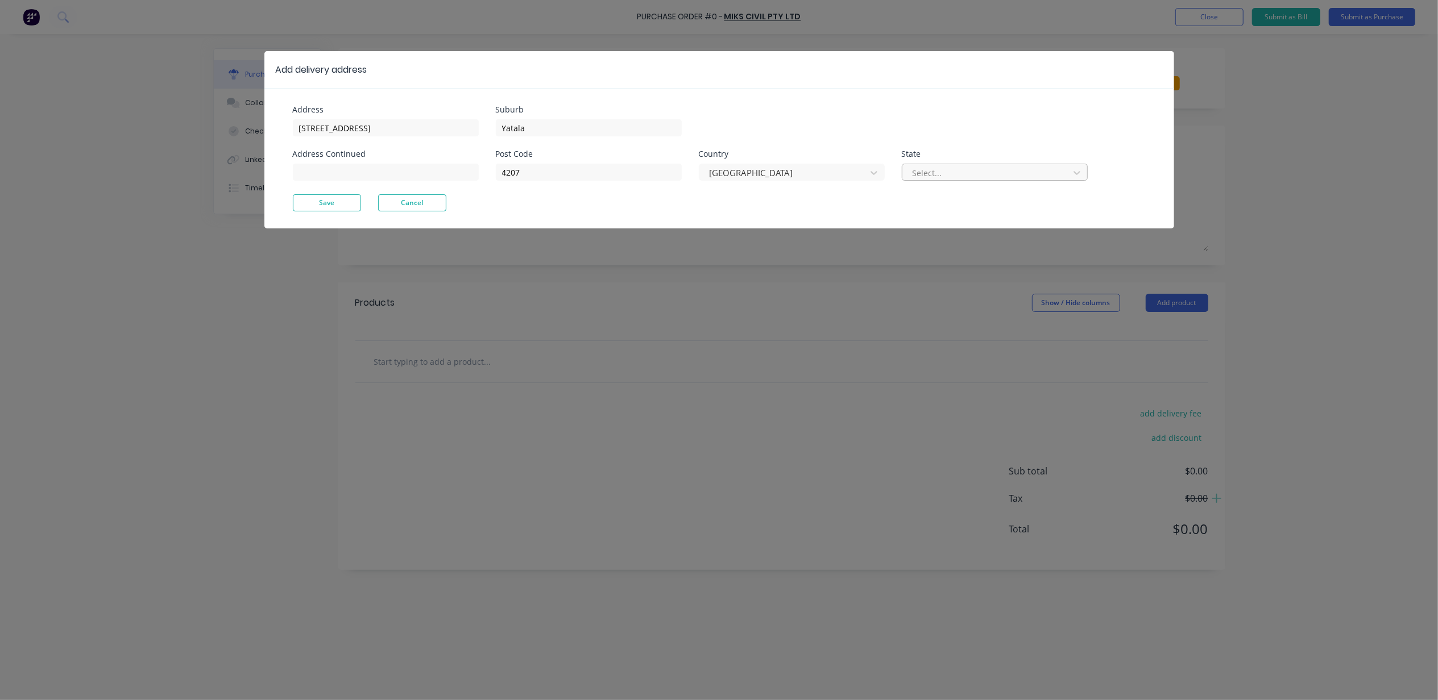
click at [938, 181] on div "Select..." at bounding box center [987, 172] width 159 height 17
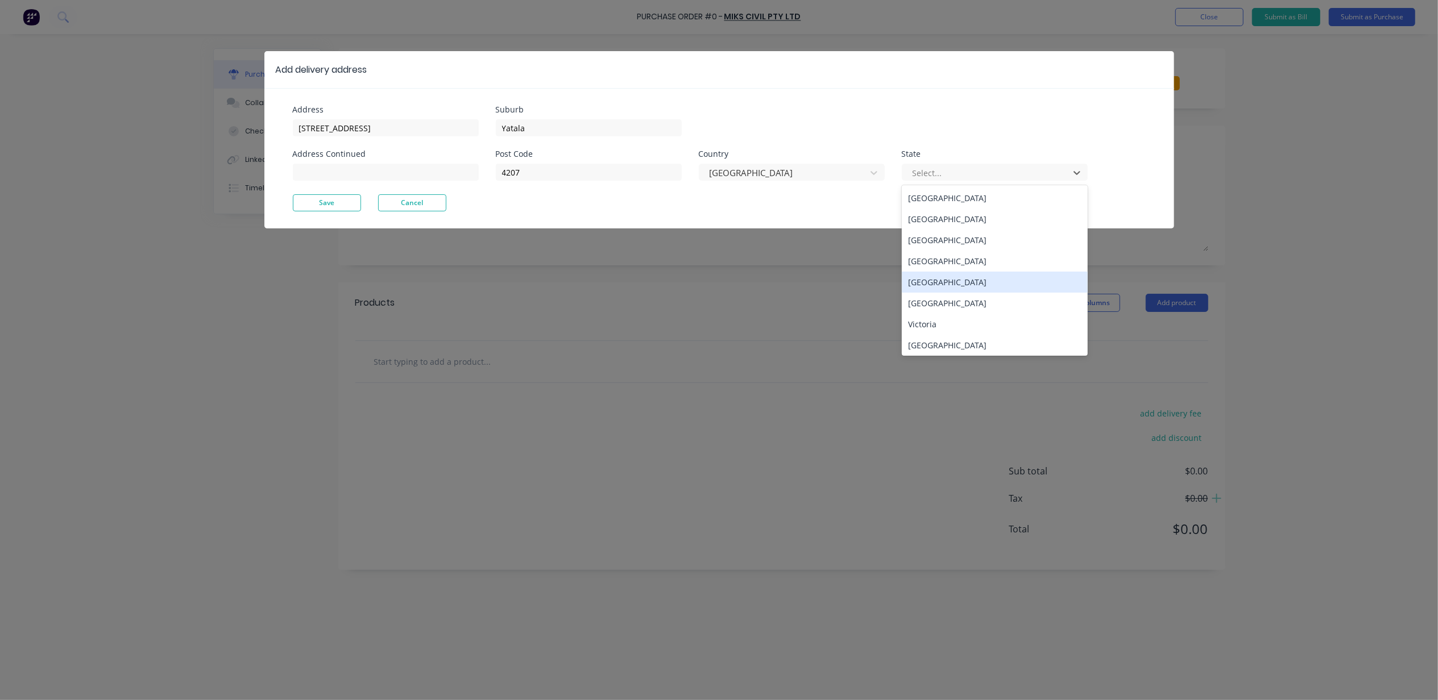
click at [952, 257] on div "Queensland" at bounding box center [995, 261] width 186 height 21
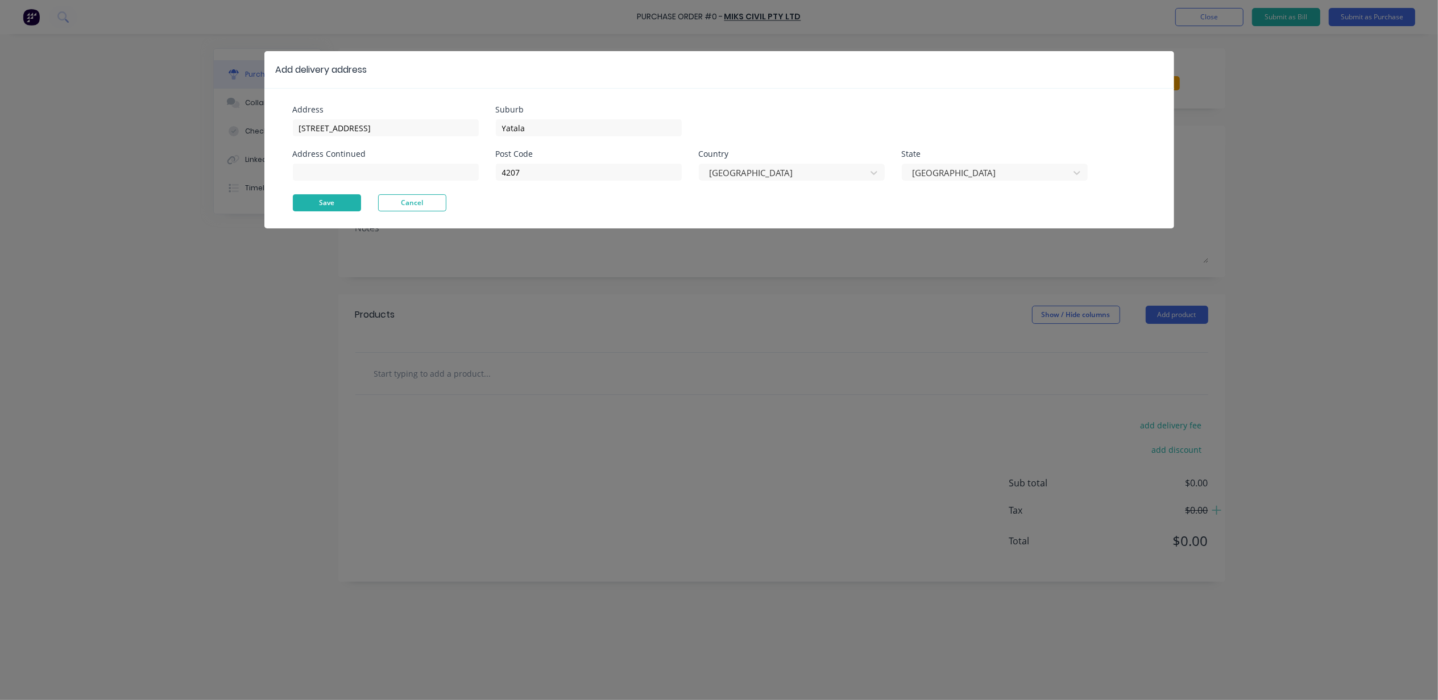
click at [313, 203] on button "Save" at bounding box center [327, 202] width 68 height 17
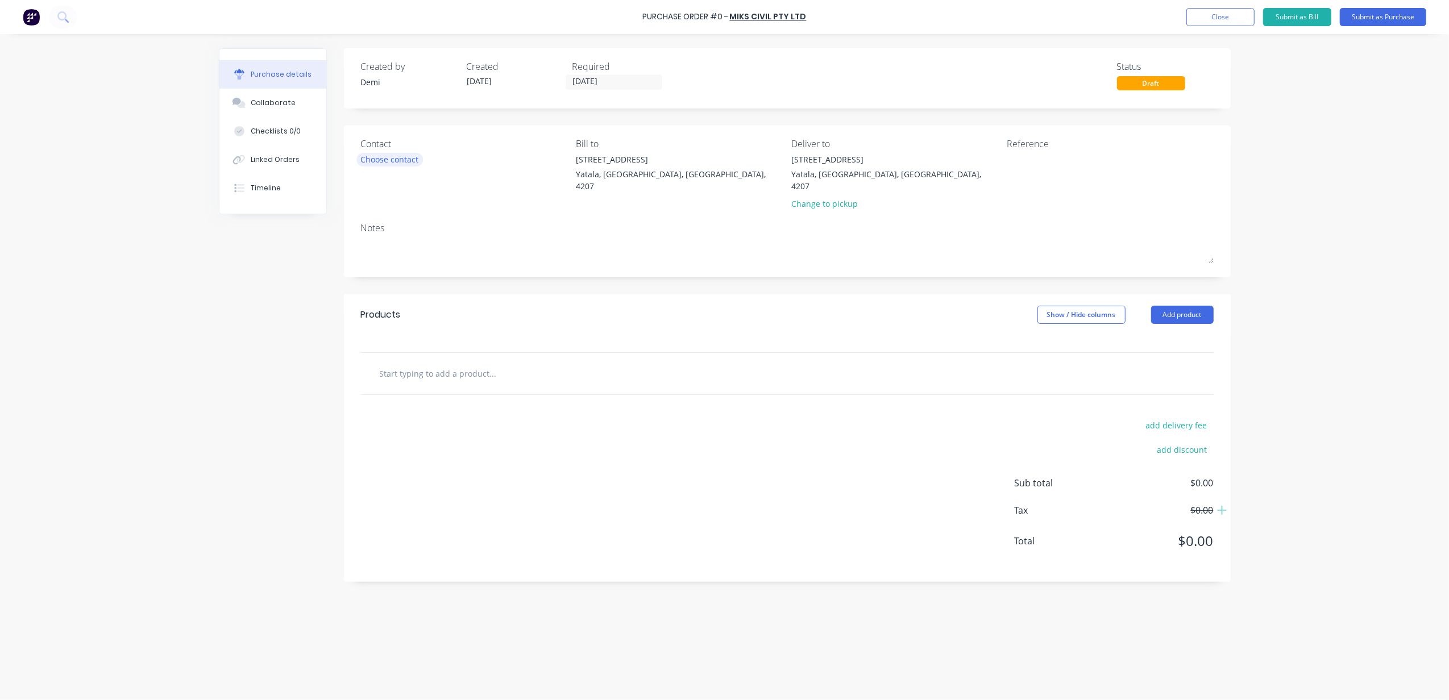
click at [394, 155] on div "Choose contact" at bounding box center [390, 159] width 58 height 12
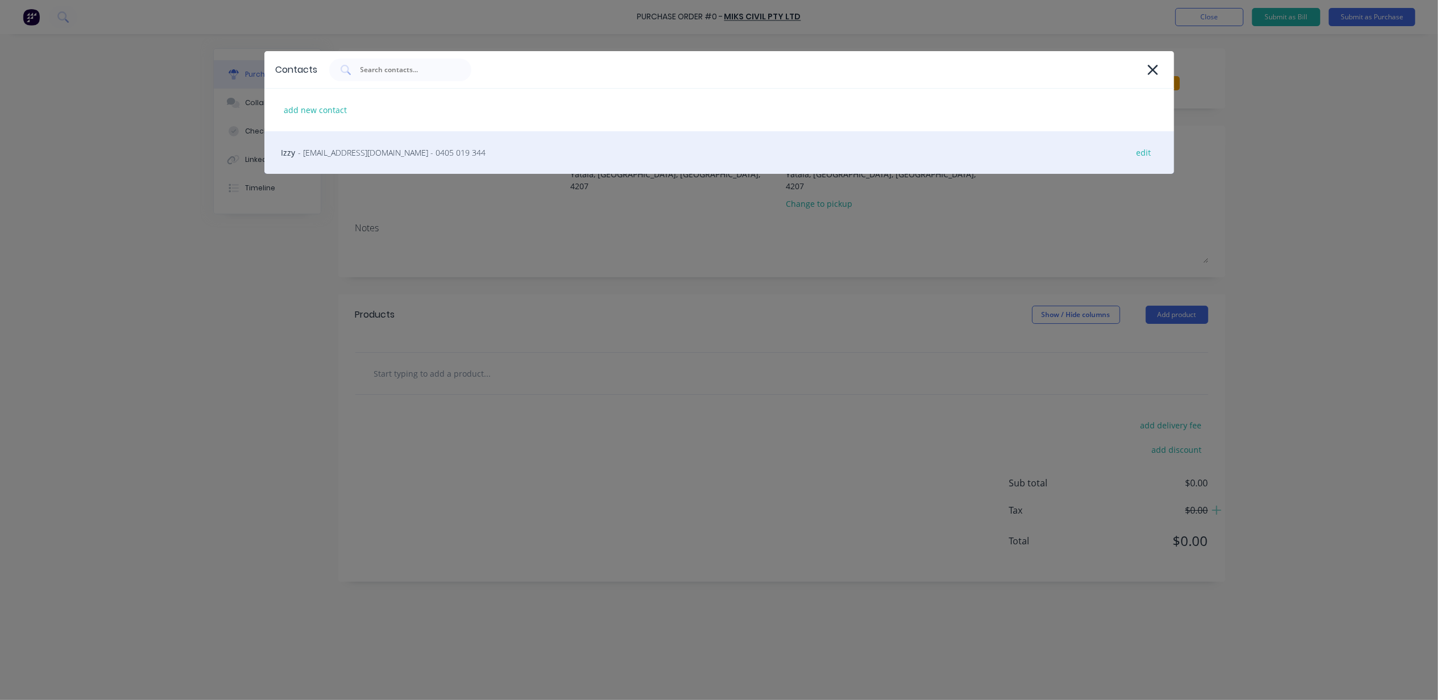
click at [583, 156] on div "Izzy - ishraaz_khan@yahoo.com - 0405 019 344 edit" at bounding box center [718, 152] width 909 height 43
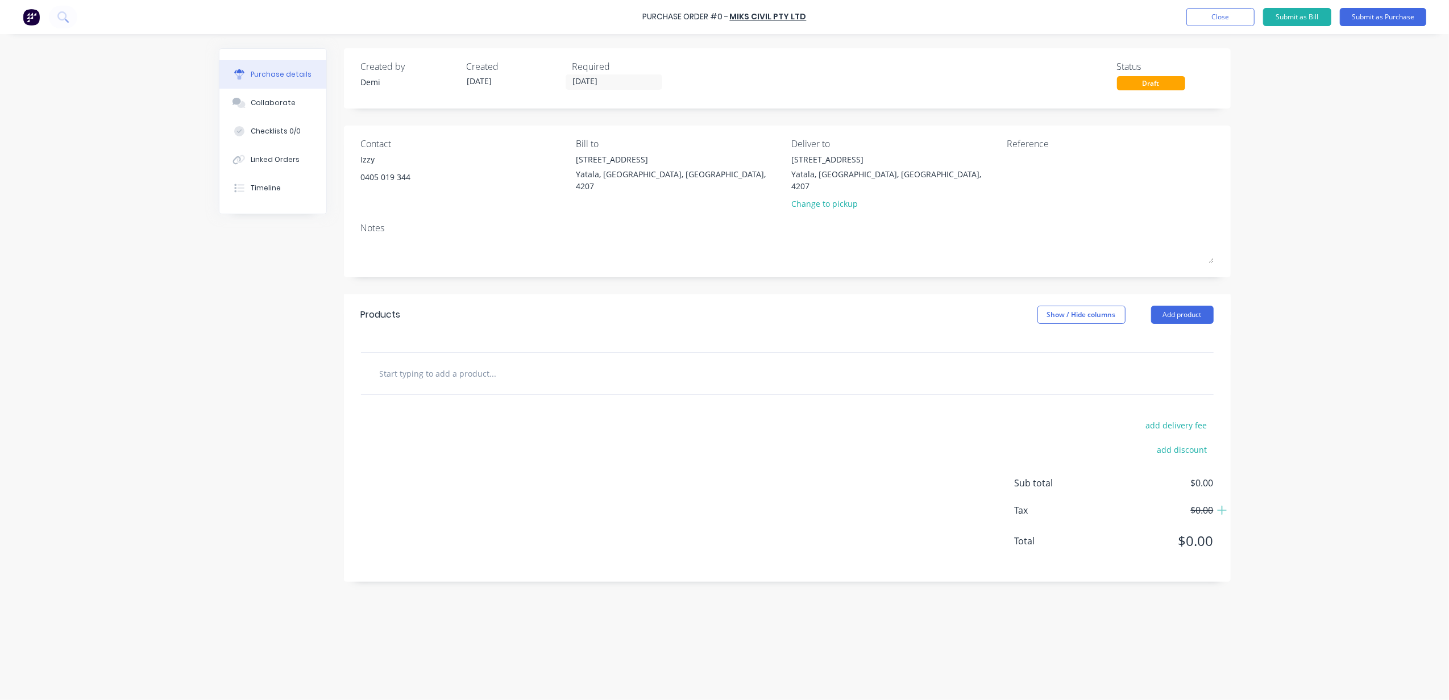
click at [485, 364] on input "text" at bounding box center [492, 373] width 227 height 23
click at [1166, 306] on button "Add product" at bounding box center [1182, 315] width 63 height 18
click at [1185, 359] on div "Basic product" at bounding box center [1160, 367] width 88 height 16
click at [1121, 317] on div "Products Show / Hide columns Add product" at bounding box center [787, 314] width 887 height 41
click at [1176, 306] on button "Add product" at bounding box center [1182, 315] width 63 height 18
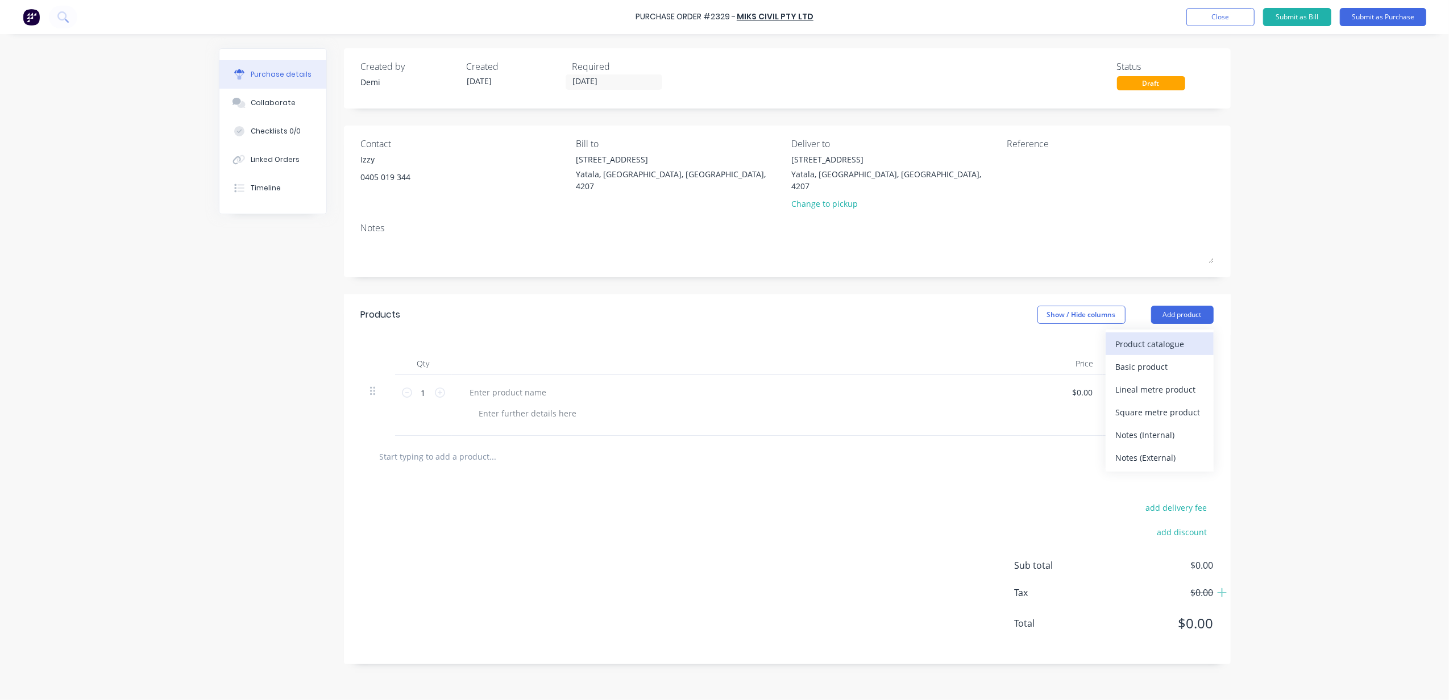
click at [1167, 337] on div "Product catalogue" at bounding box center [1160, 344] width 88 height 16
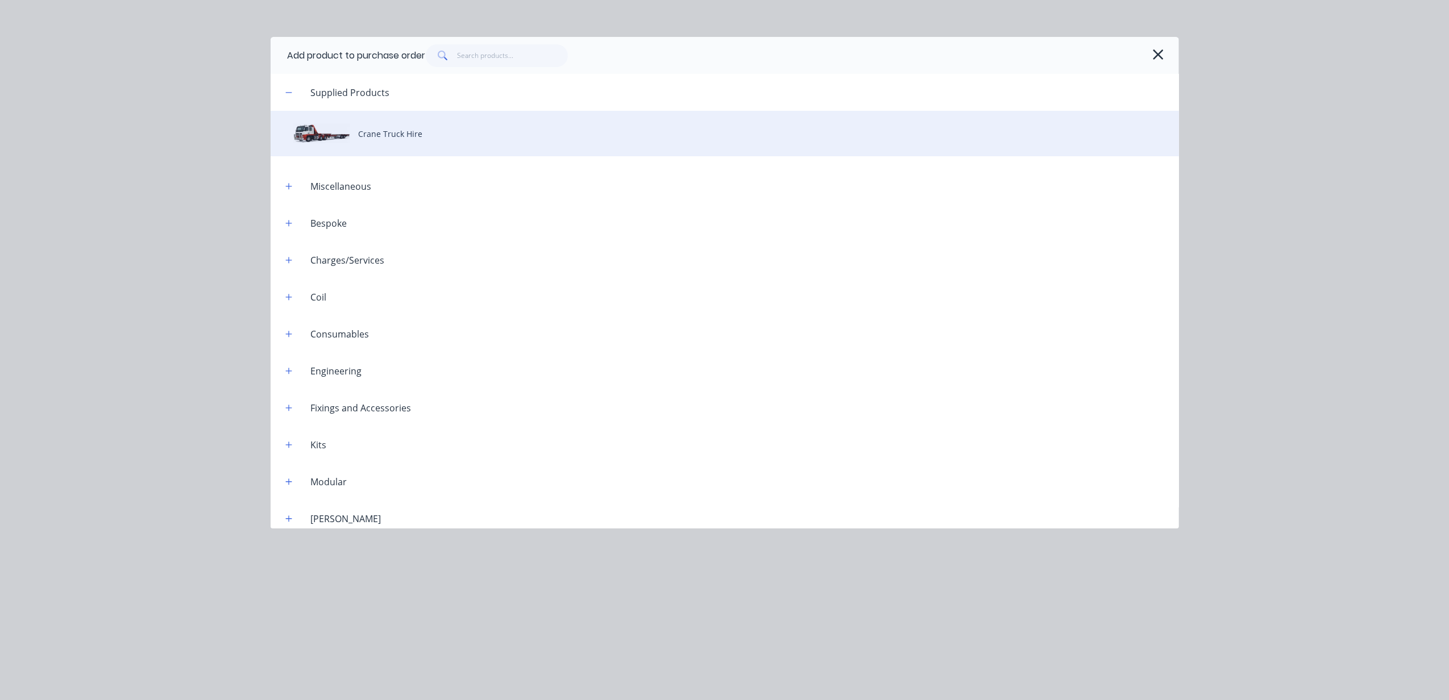
click at [385, 137] on div "Crane Truck Hire" at bounding box center [725, 133] width 908 height 45
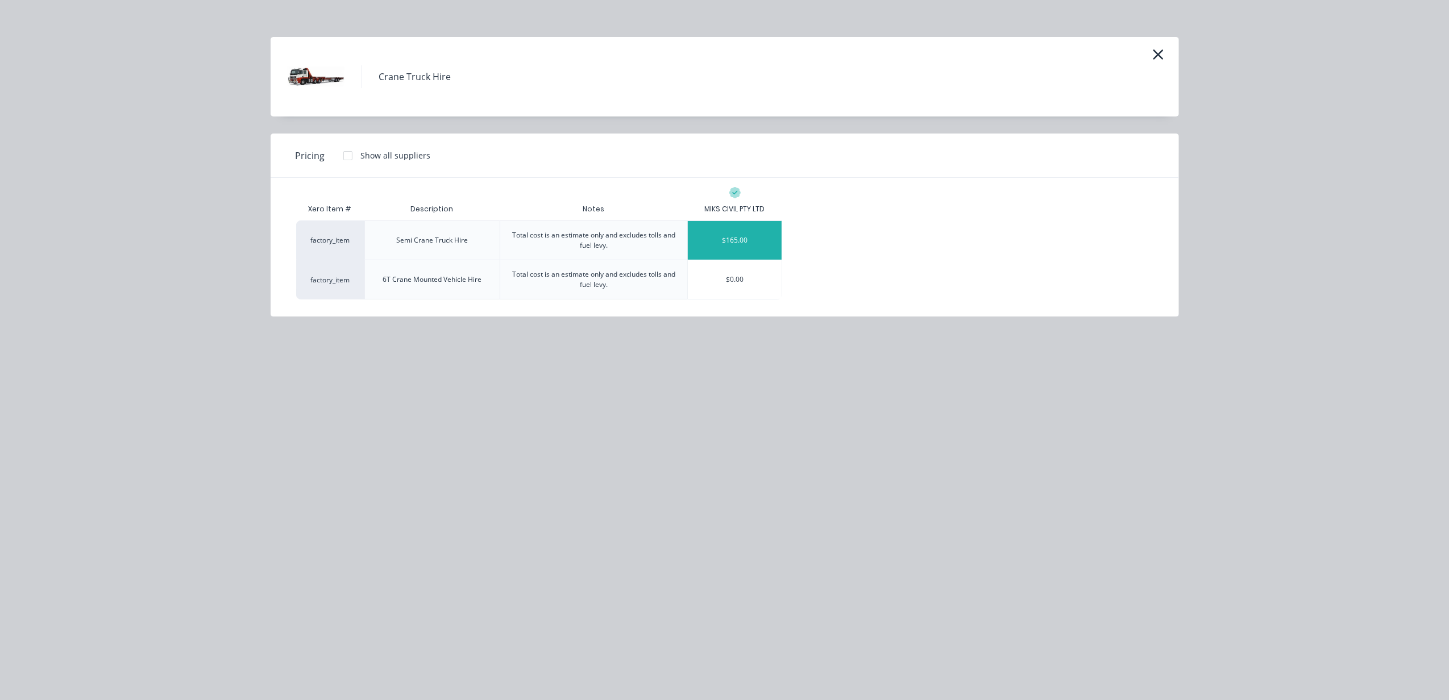
click at [719, 246] on div "$165.00" at bounding box center [735, 240] width 94 height 39
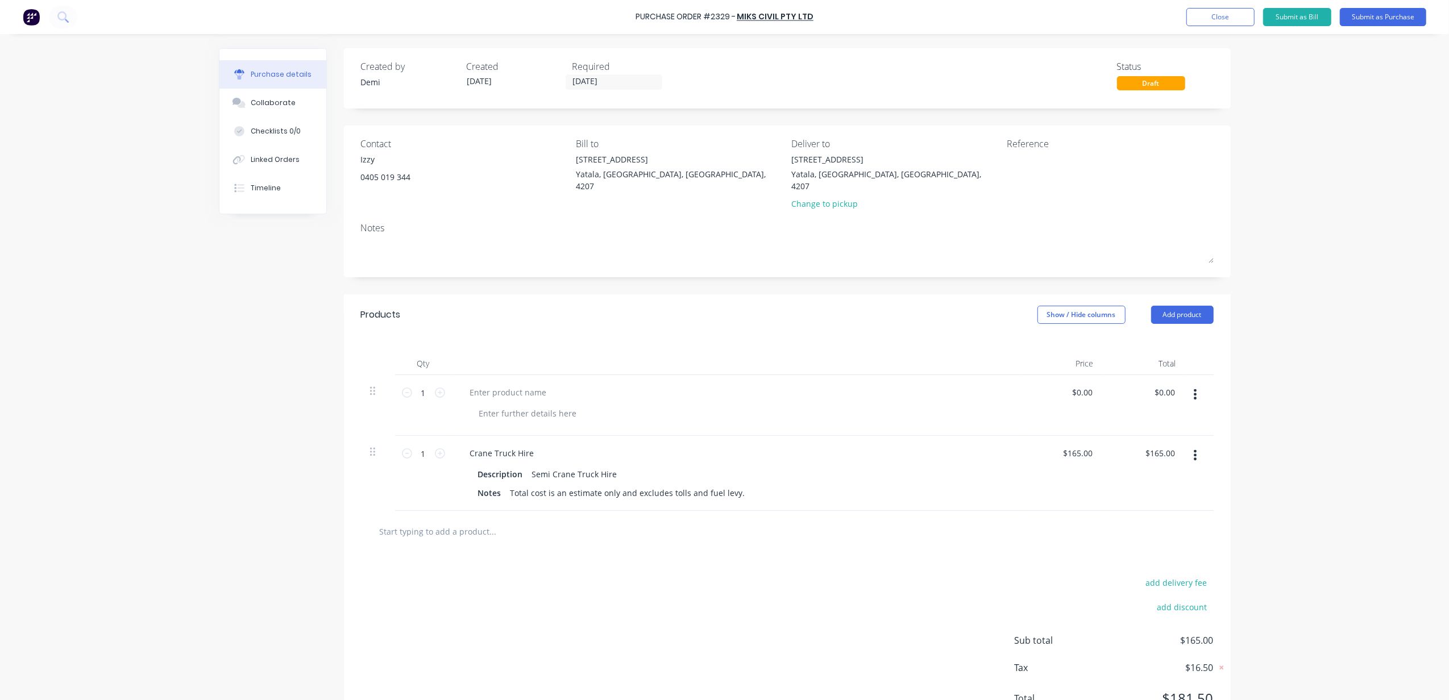
click at [1182, 384] on button "button" at bounding box center [1195, 394] width 27 height 20
click at [1140, 485] on button "Delete" at bounding box center [1160, 492] width 97 height 23
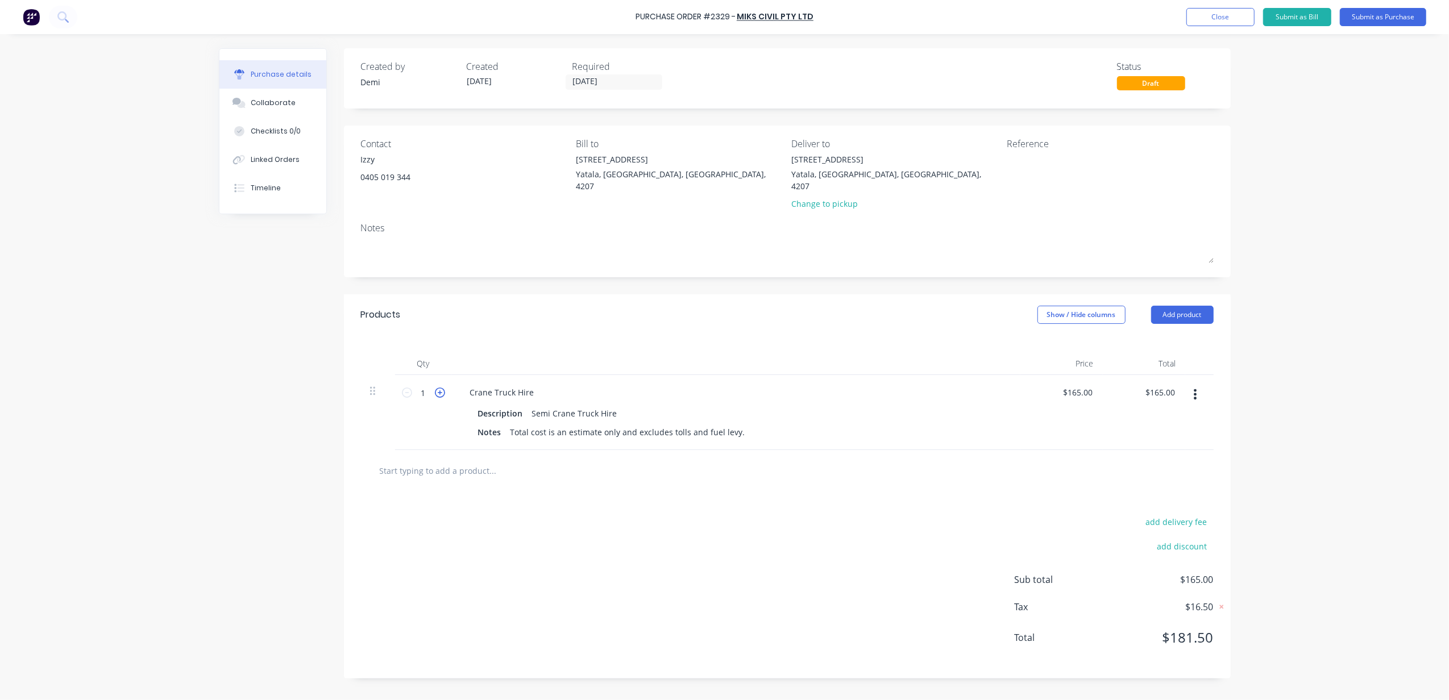
click at [443, 388] on icon at bounding box center [440, 393] width 10 height 10
type input "2"
type input "$330.00"
click at [443, 388] on icon at bounding box center [440, 393] width 10 height 10
type input "3"
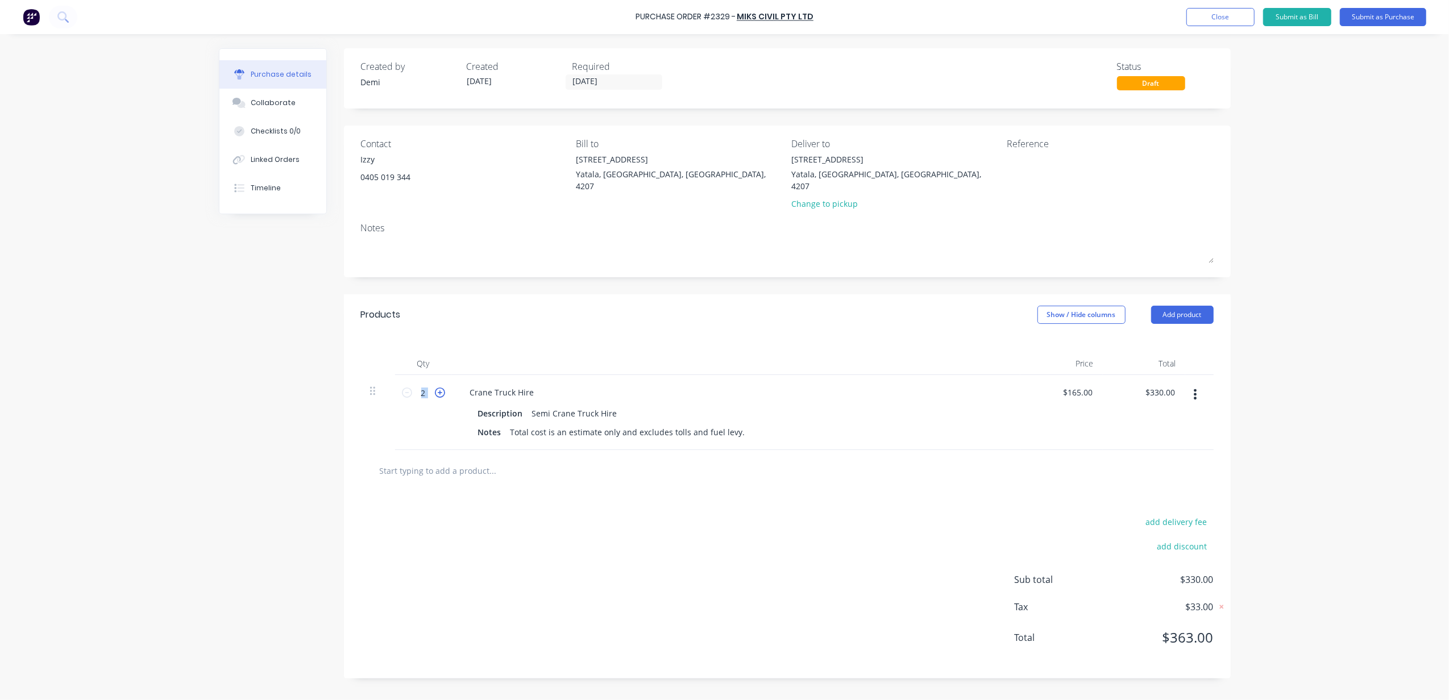
type input "$495.00"
click at [443, 388] on icon at bounding box center [440, 393] width 10 height 10
type input "4"
type input "$660.00"
click at [443, 388] on icon at bounding box center [440, 393] width 10 height 10
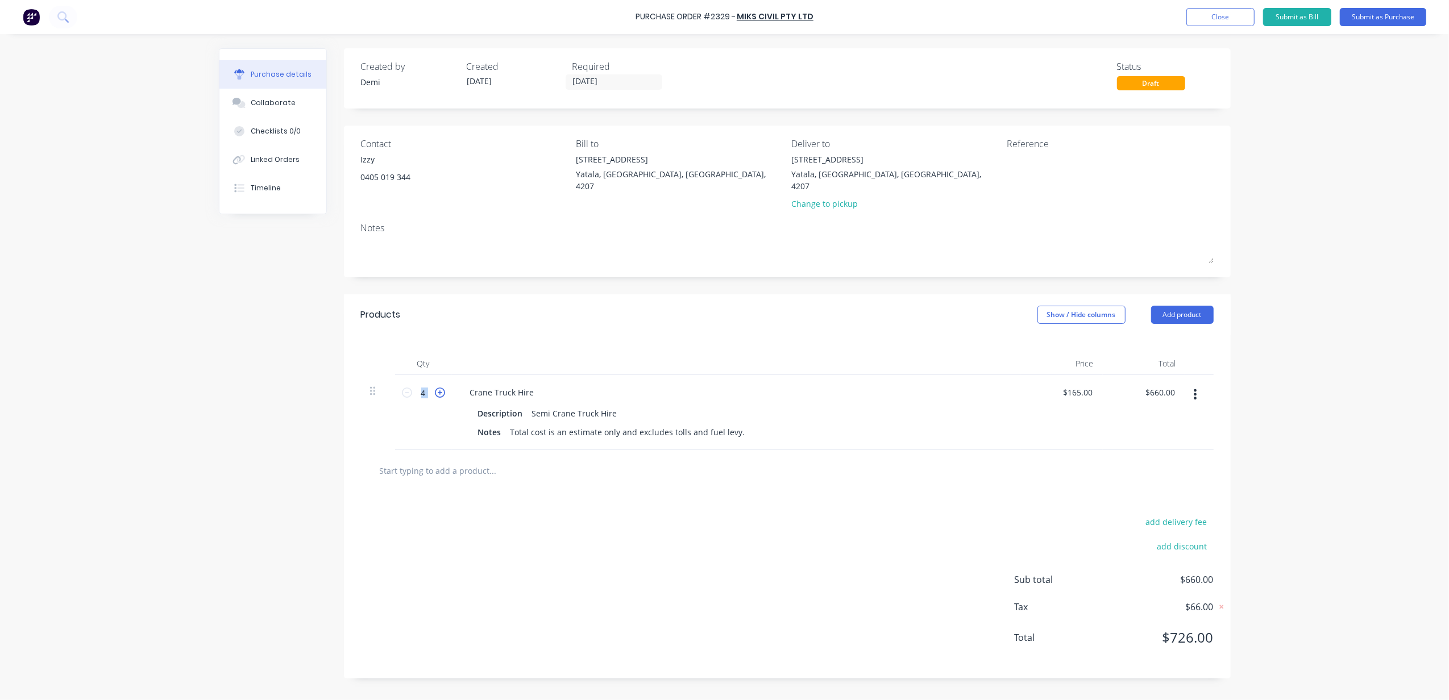
type input "5"
type input "$825.00"
click at [477, 467] on input "text" at bounding box center [492, 470] width 227 height 23
click at [1069, 182] on div at bounding box center [1078, 167] width 142 height 28
click at [1024, 171] on textarea at bounding box center [1078, 166] width 142 height 26
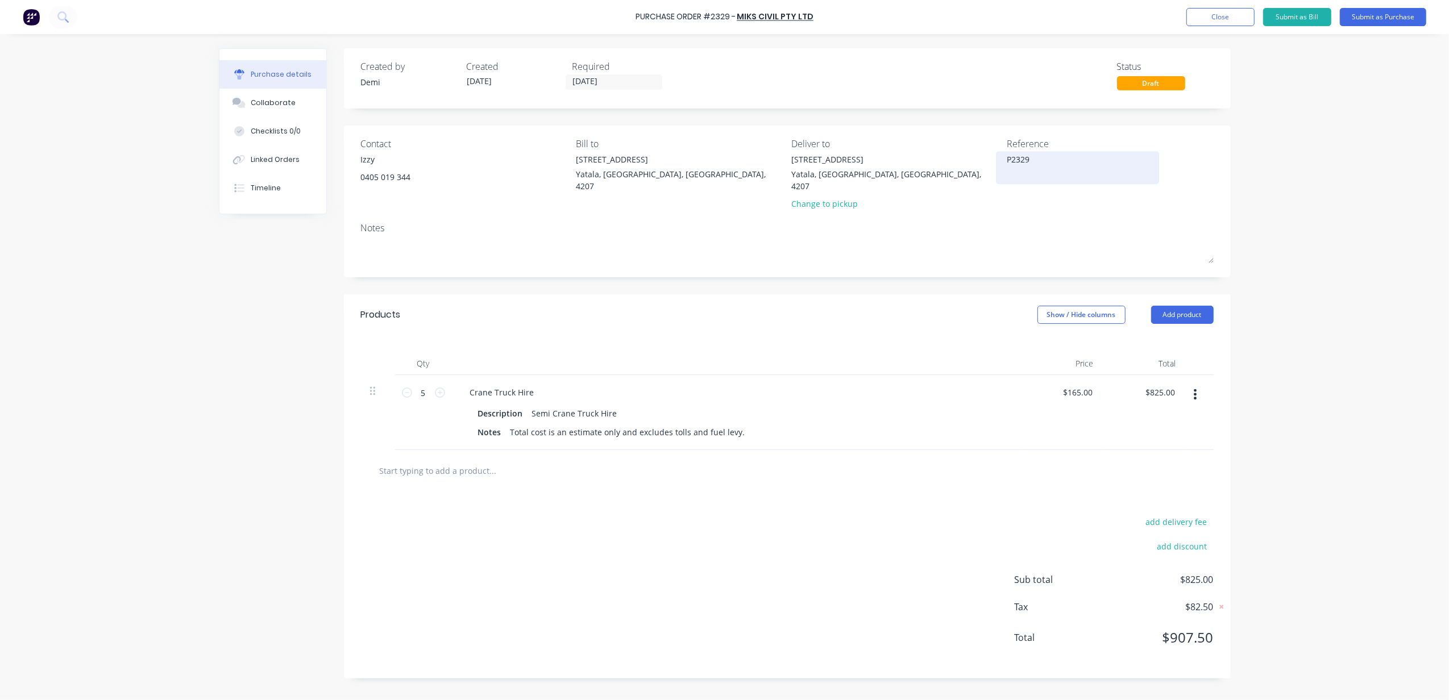
type textarea "P2329"
type textarea "x"
type textarea "P2329 B"
type textarea "x"
type textarea "P2329 B0"
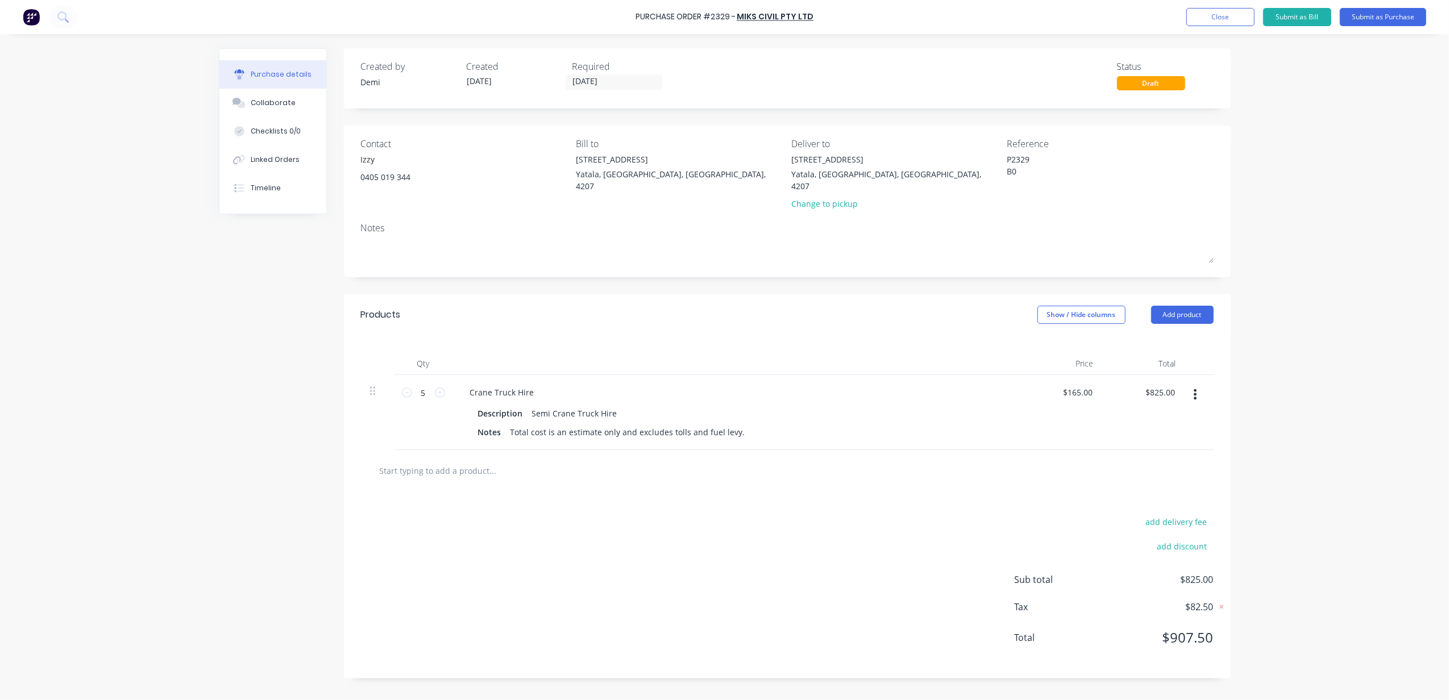
type textarea "x"
type textarea "P2329 B0"
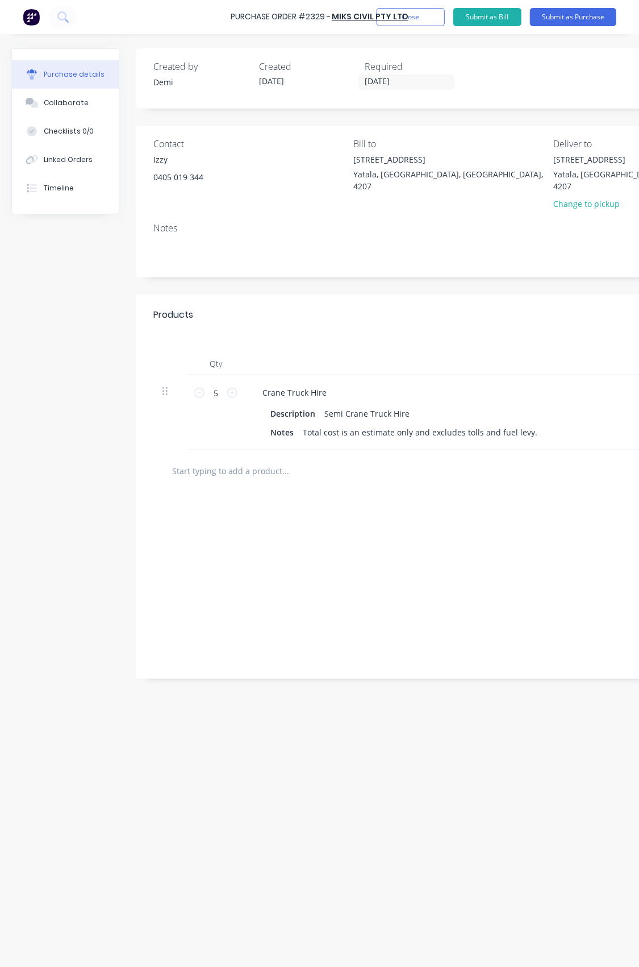
type textarea "x"
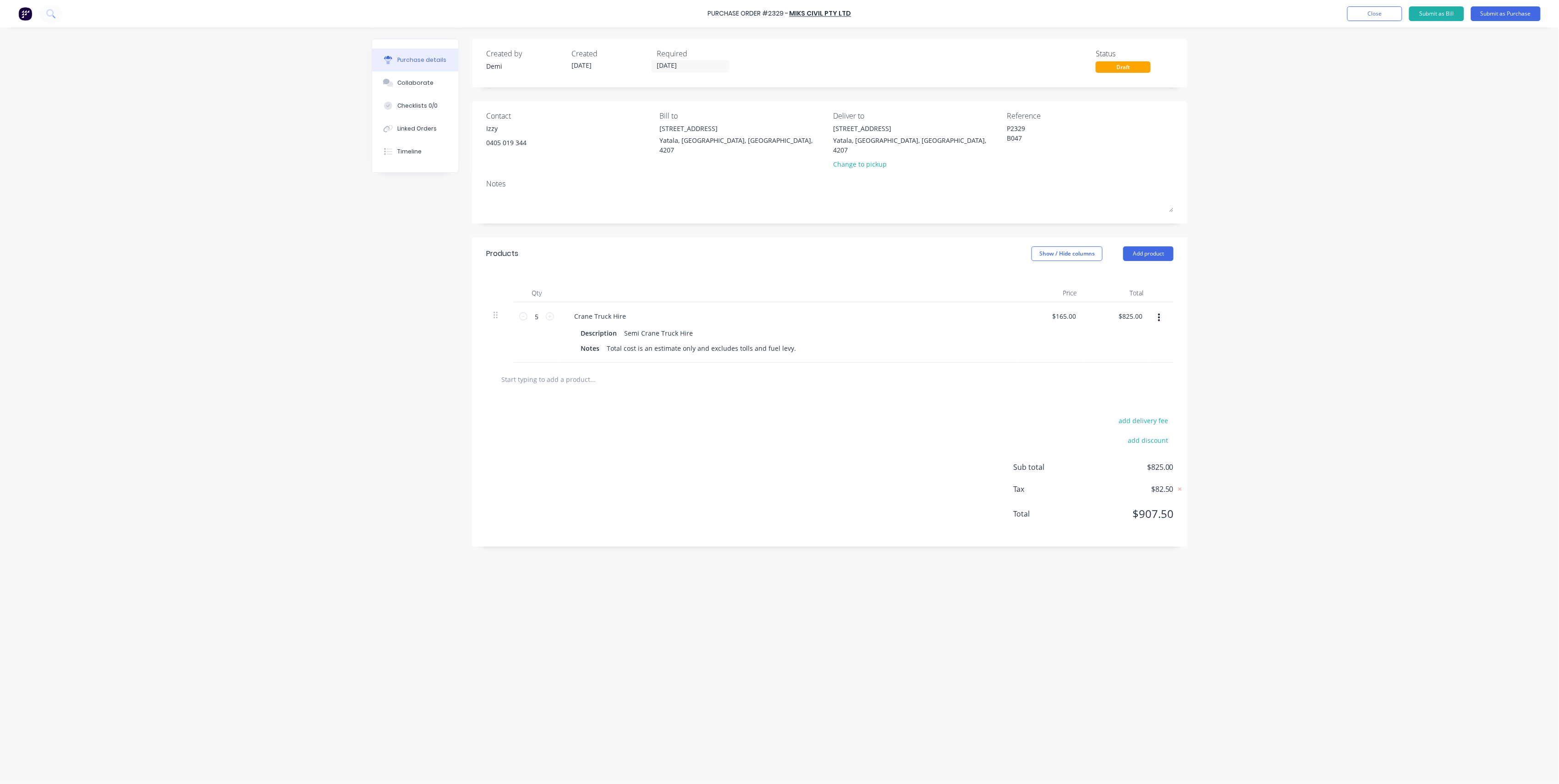
type textarea "P2329 B0474"
type textarea "x"
type textarea "P2329 B0474"
type textarea "x"
type textarea "P2329 B0474 C"
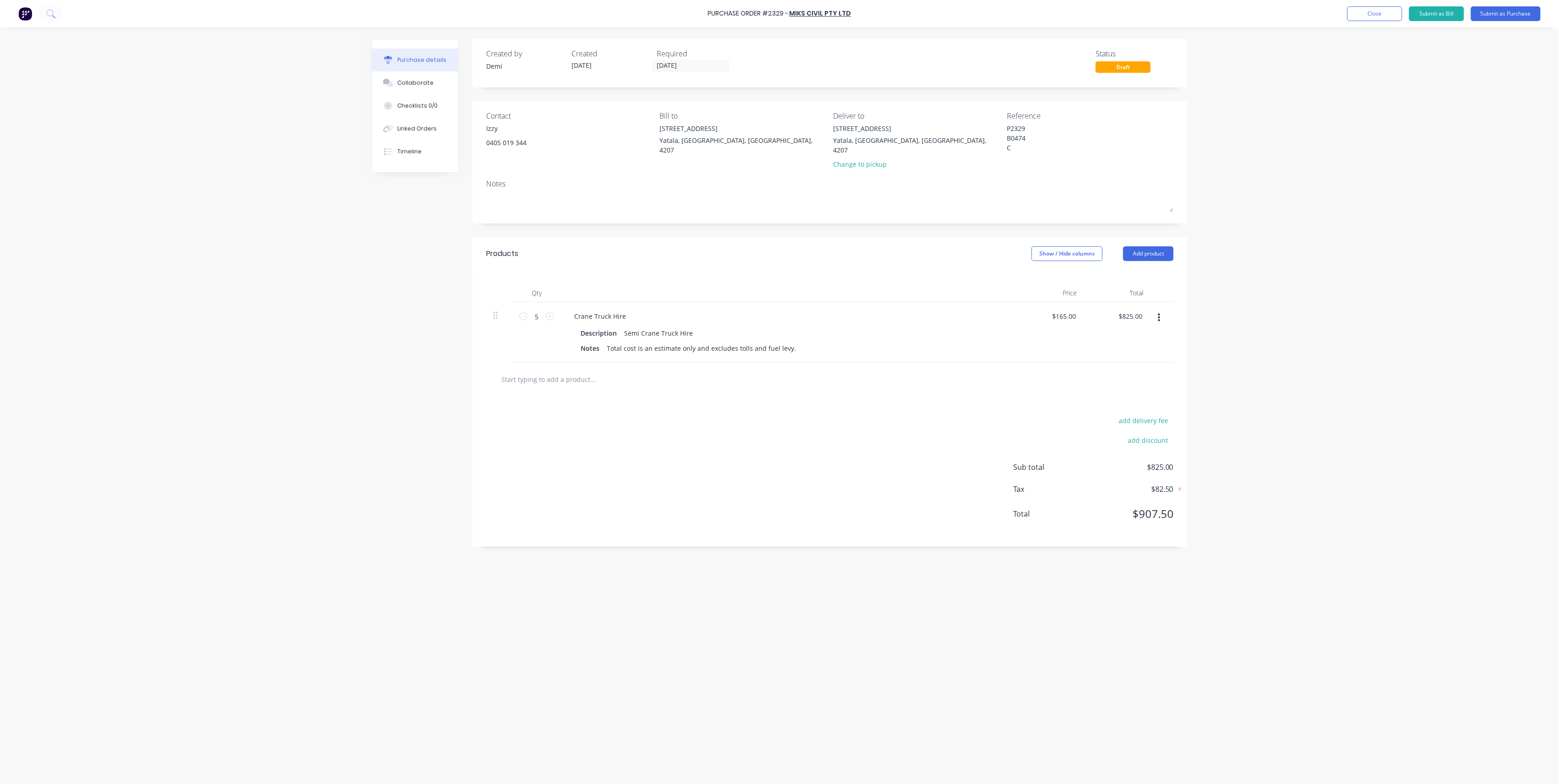
type textarea "x"
type textarea "P2329 B0474 CC"
type textarea "x"
type textarea "P2329 B0474 CC"
type textarea "x"
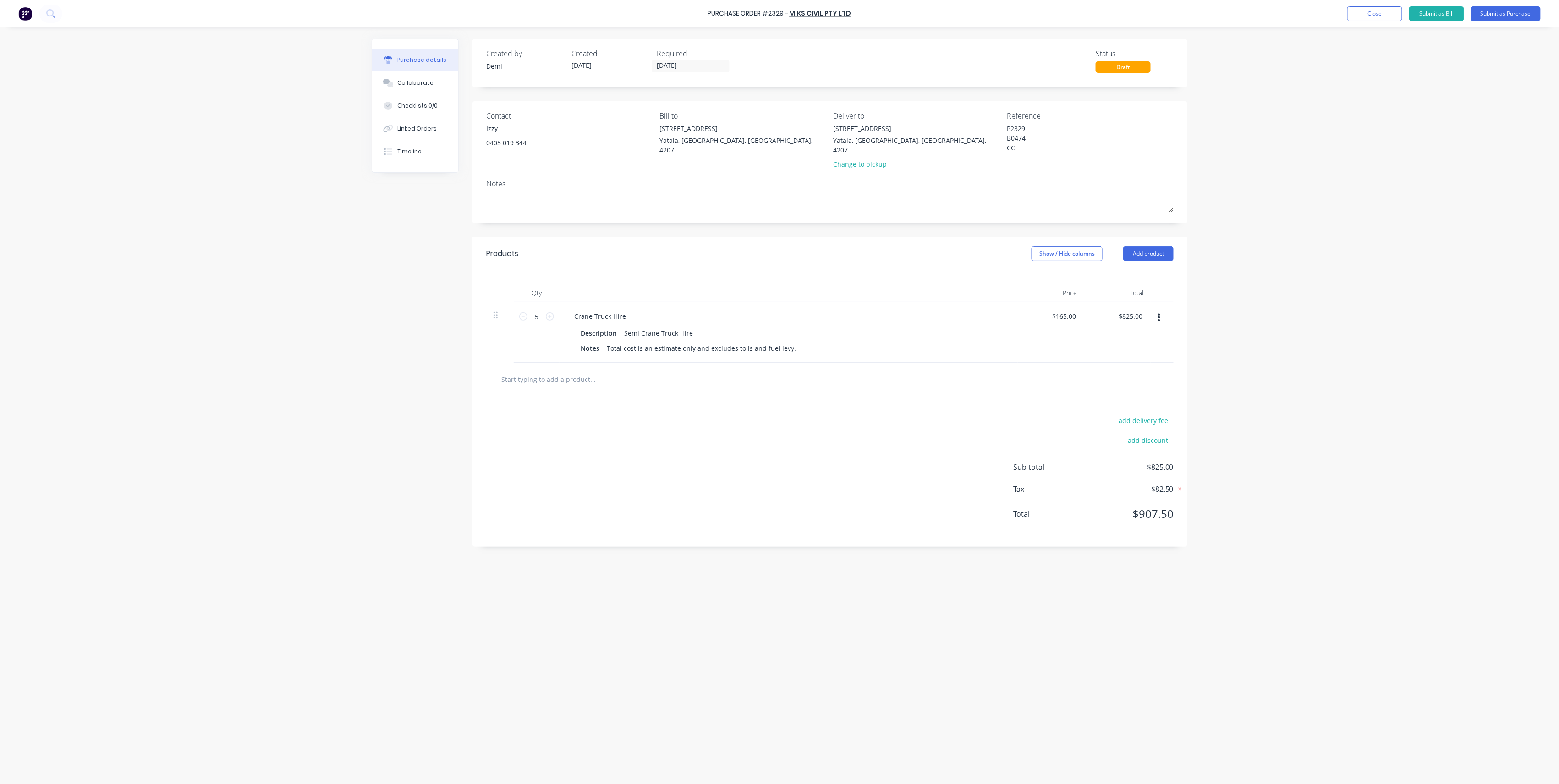
type textarea "P2329 B0474 CC 3"
type textarea "x"
type textarea "P2329 B0474 CC 30"
type textarea "x"
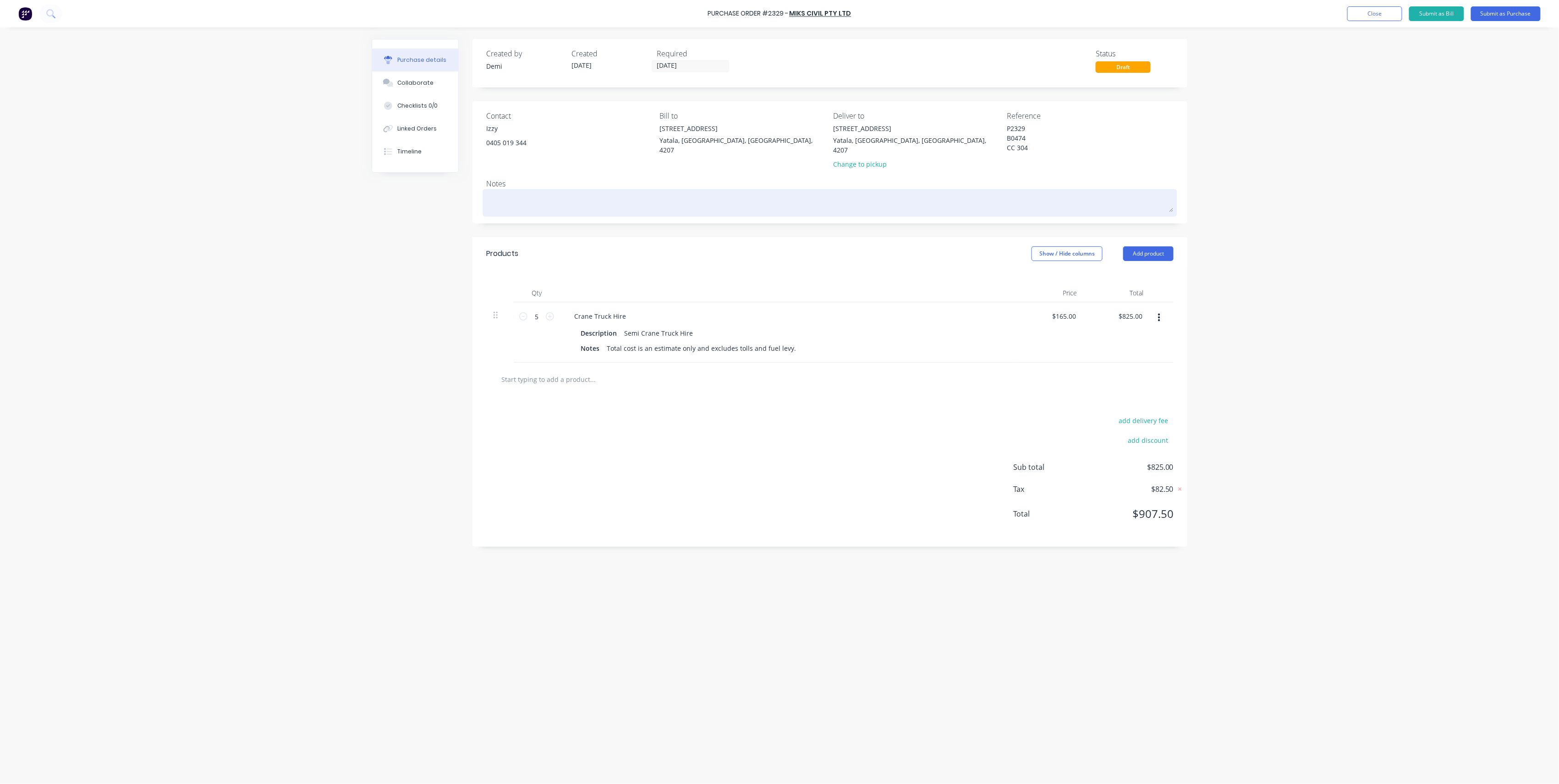
type textarea "P2329 B0474 CC 304"
click at [565, 205] on div at bounding box center [829, 203] width 688 height 23
type textarea "x"
type textarea "P2329 B0474 CC 304"
click at [563, 199] on textarea at bounding box center [829, 202] width 688 height 21
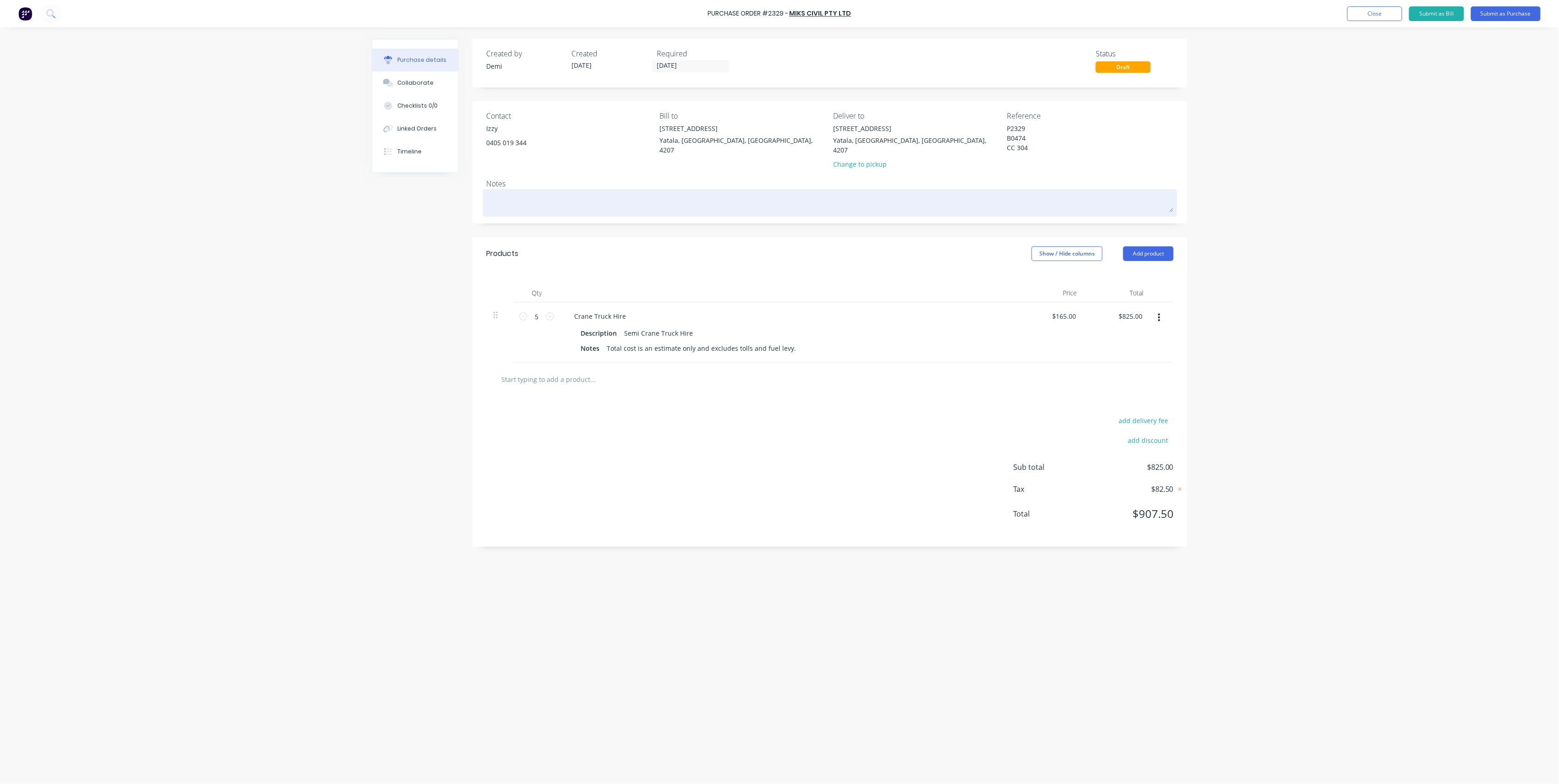
click at [521, 192] on div at bounding box center [829, 203] width 688 height 23
click at [522, 192] on textarea at bounding box center [829, 202] width 688 height 21
paste textarea "Lot 15 The Point Cct Hope Island, Queensland, Australia, 4212"
type textarea "x"
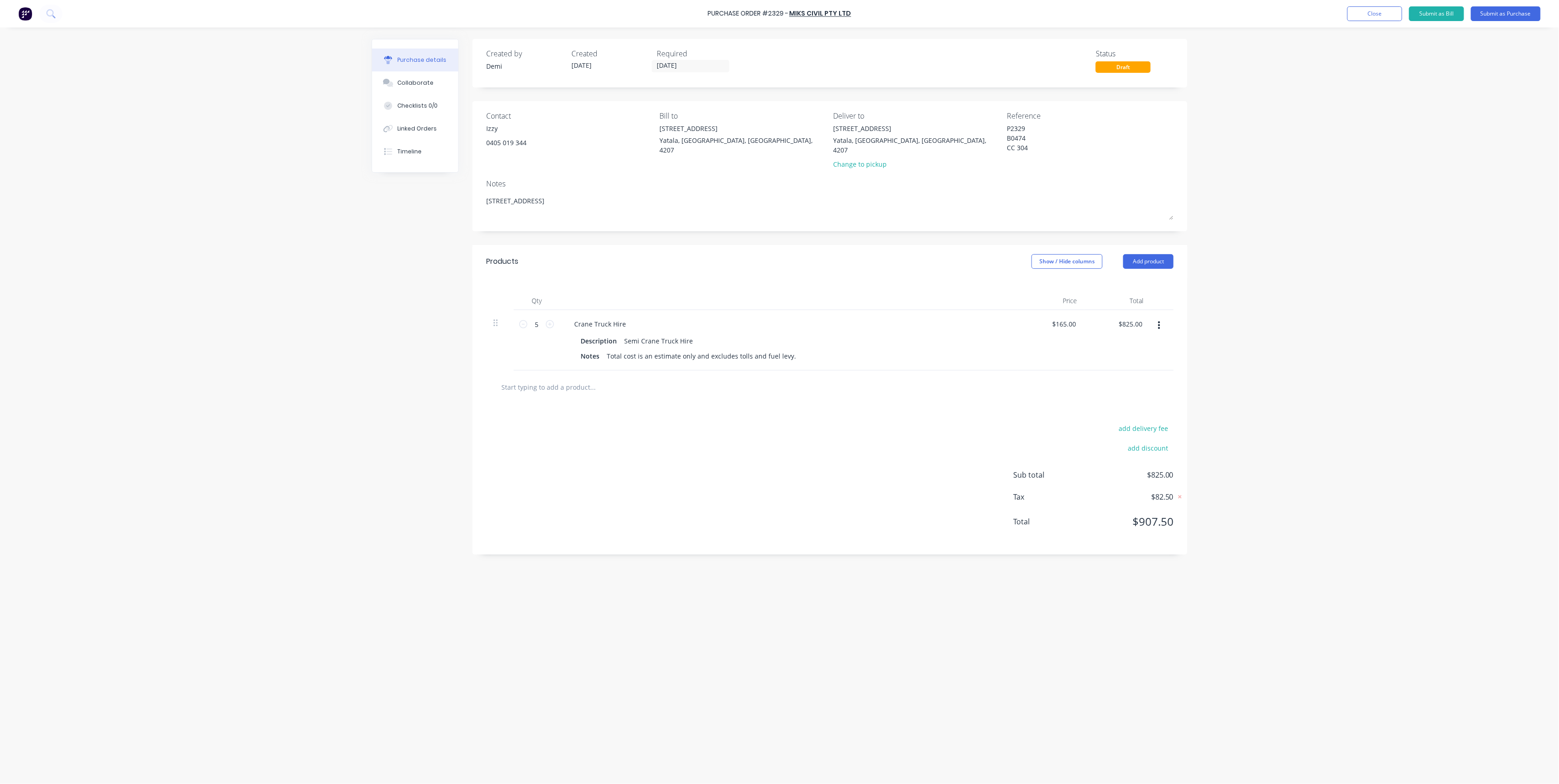
type textarea "Lot 15 The Point Cct Hope Island, Queensland, Australia, 4212"
type textarea "x"
type textarea "Lot 15 The Point Cct Hope Island, Queensland, Australia, 4212"
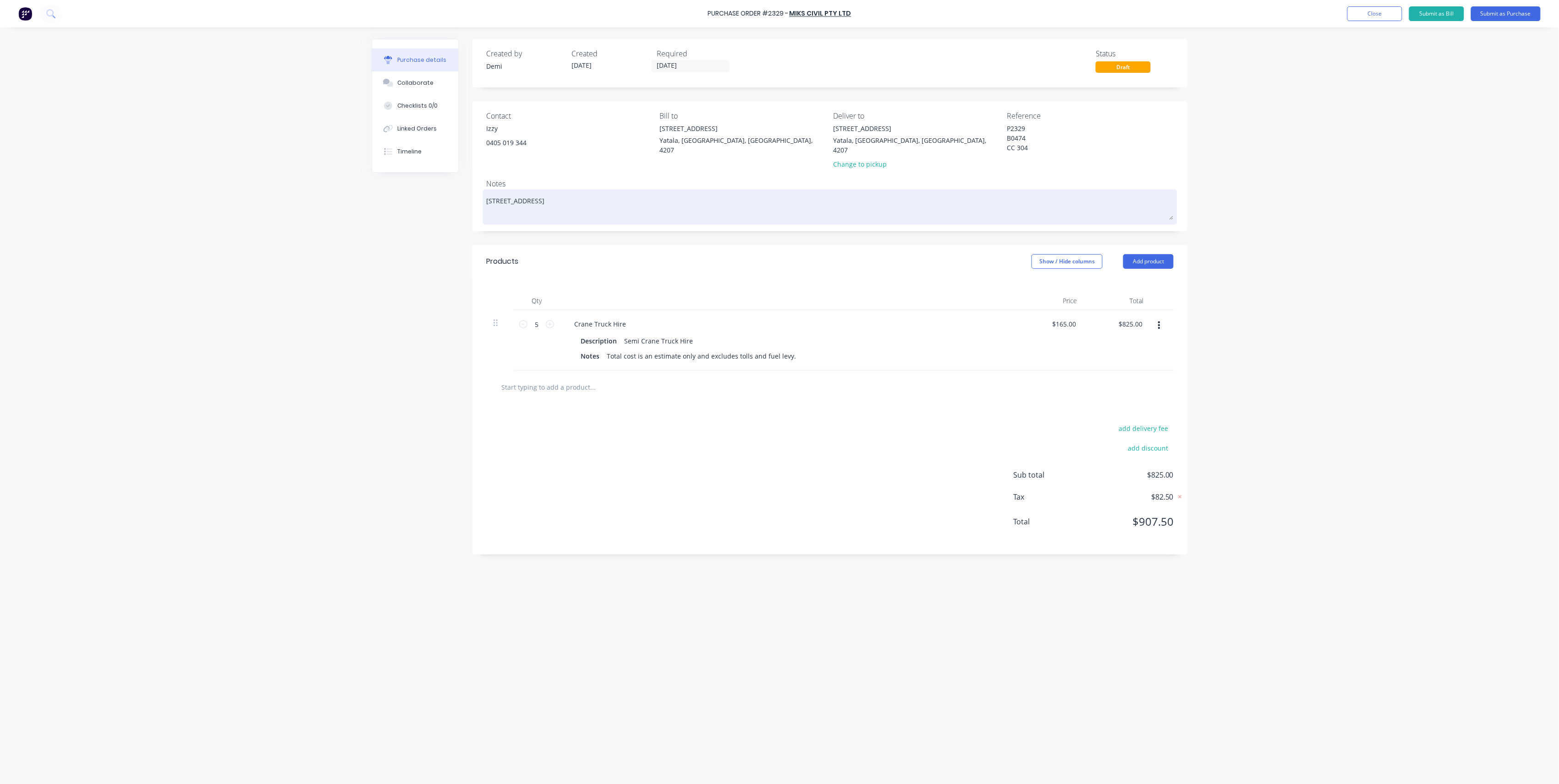
click at [618, 199] on textarea "Lot 15 The Point Cct Hope Island, Queensland, Australia, 4212" at bounding box center [829, 205] width 688 height 28
type textarea "x"
type textarea "Lot 15 The Point Cct Hope Island, Queensland, Australia, 4212"
paste textarea "Brad Wescott 0414 547 323 goldcoast@knowlesgroup.com.au"
type textarea "x"
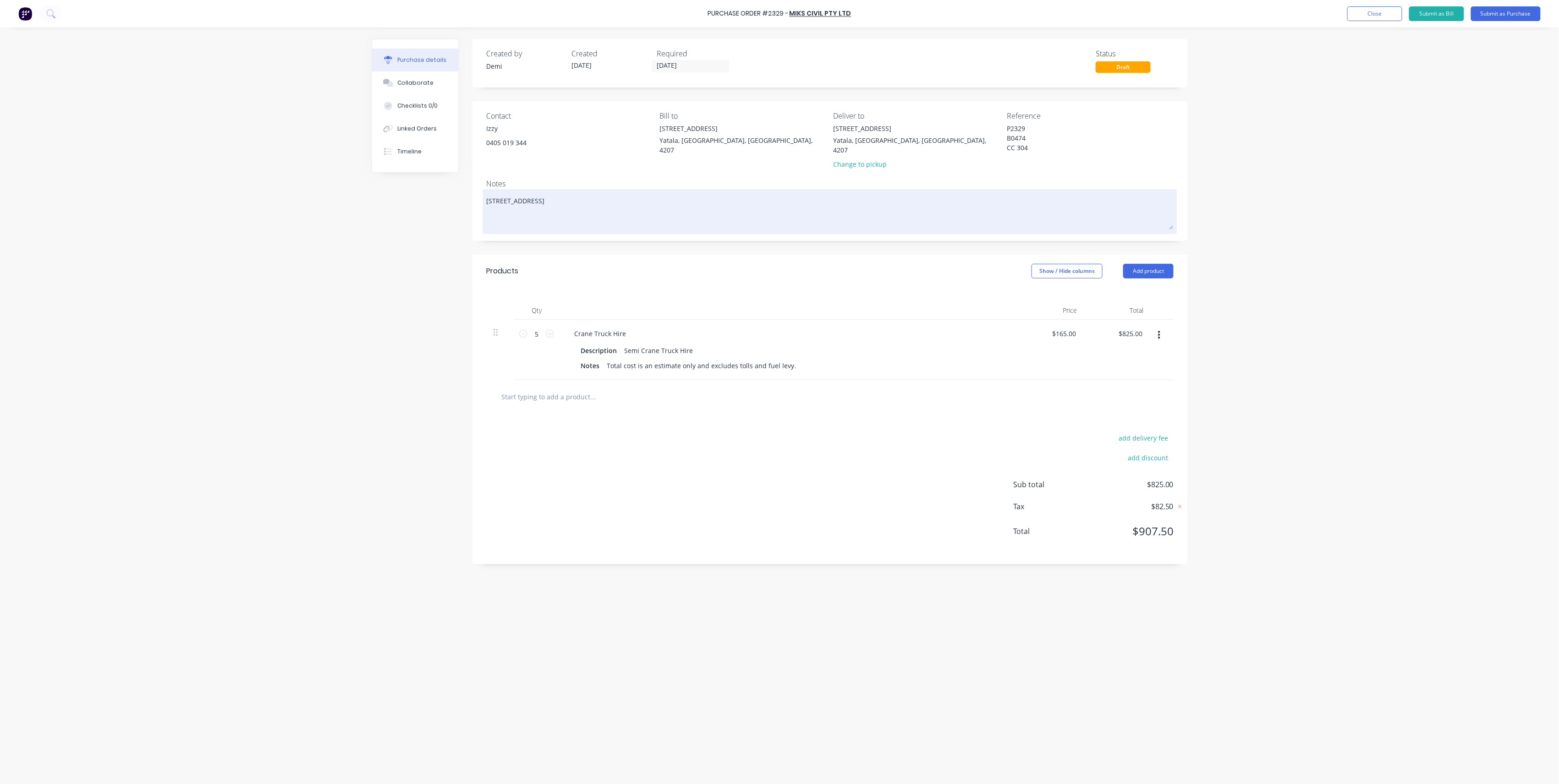
type textarea "Lot 15 The Point Cct Hope Island, Queensland, Australia, 4212 Brad Wescott 0414…"
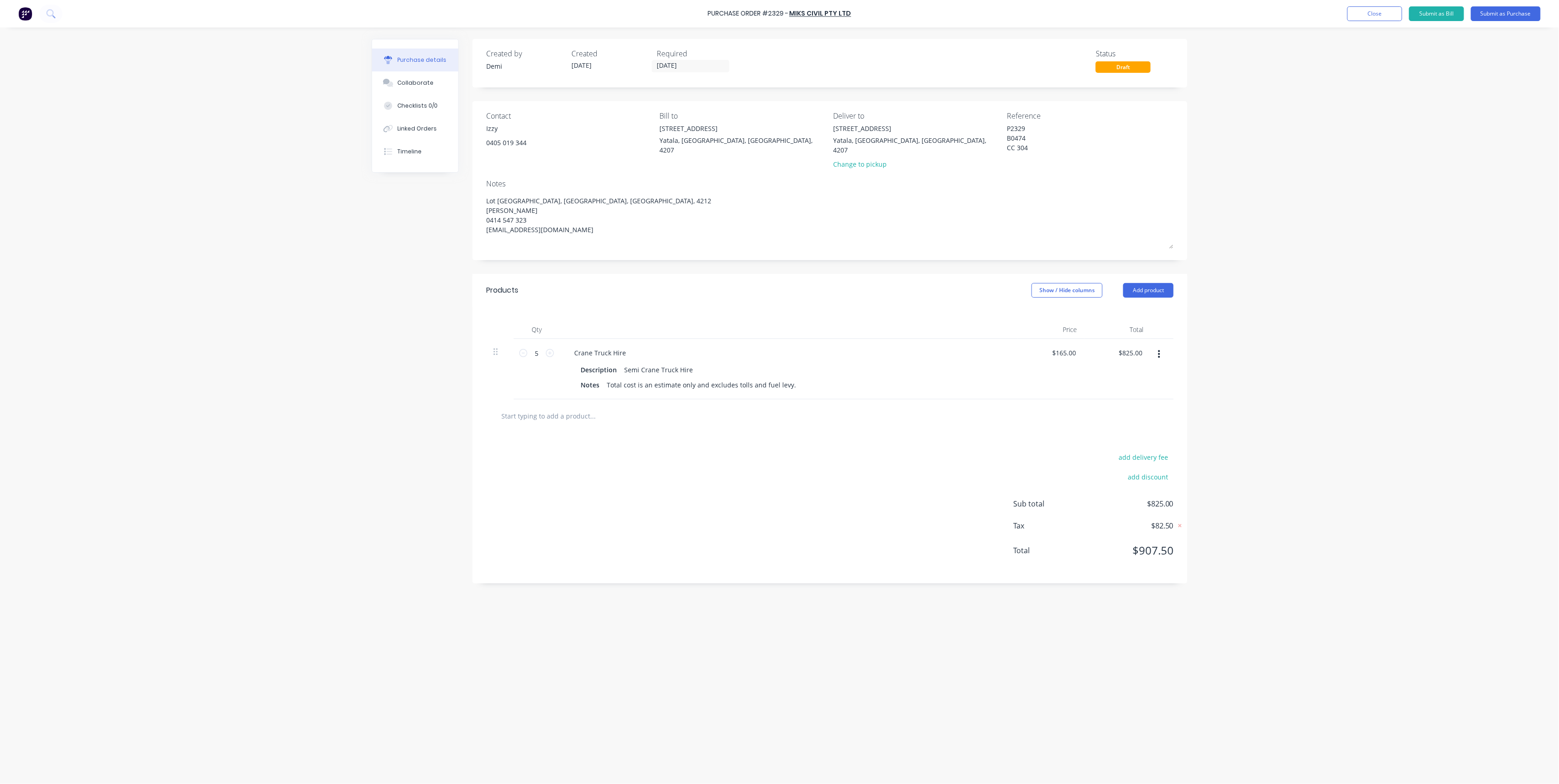
drag, startPoint x: 614, startPoint y: 229, endPoint x: 435, endPoint y: 234, distance: 179.1
click at [435, 234] on div "Created by Demi Created 29/09/25 Required 29/09/25 Status Draft Contact Izzy 04…" at bounding box center [780, 403] width 816 height 729
type textarea "x"
type textarea "Lot 15 The Point Cct Hope Island, Queensland, Australia, 4212 Brad Wescott 0414…"
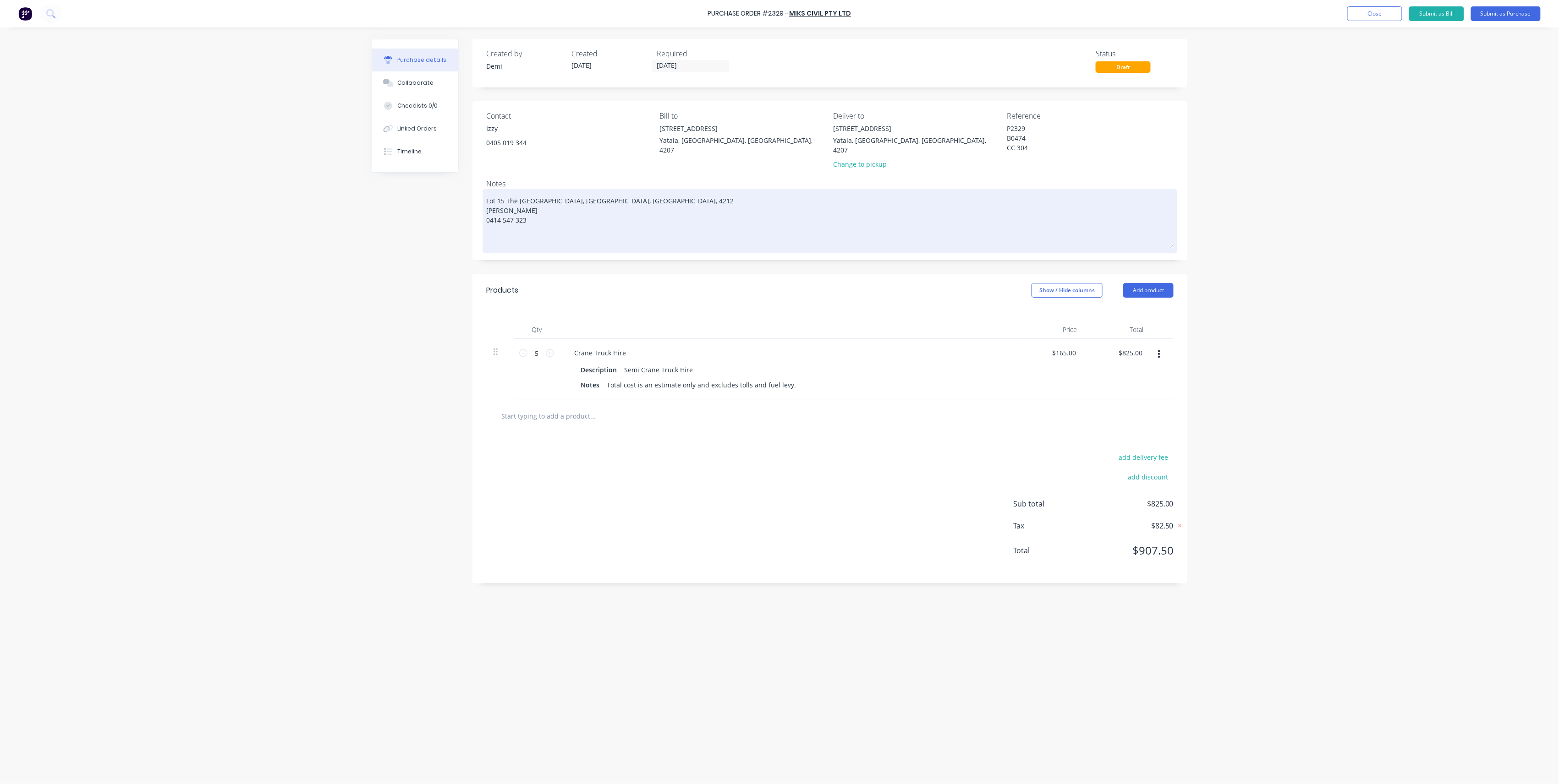
click at [486, 201] on textarea "Lot 15 The Point Cct Hope Island, Queensland, Australia, 4212 Brad Wescott 0414…" at bounding box center [829, 220] width 688 height 57
type textarea "x"
type textarea "Lot 15 The Point CctHope Island, Queensland, Australia, 4212 Brad Wescott 0414 …"
type textarea "x"
type textarea "Lot 15 The Point Cct.Hope Island, Queensland, Australia, 4212 Brad Wescott 0414…"
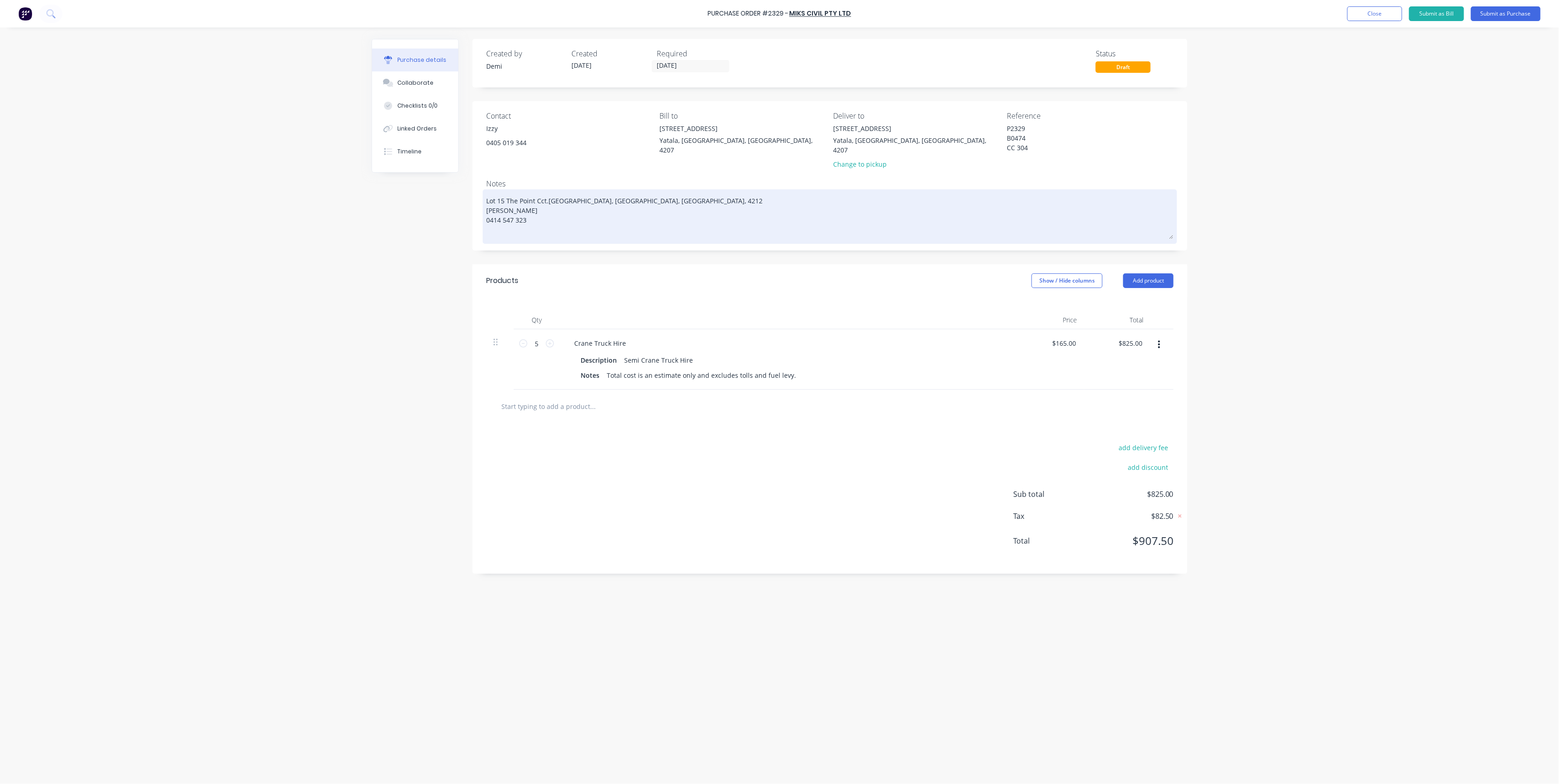
type textarea "x"
type textarea "Lot 15 The Point CctHope Island, Queensland, Australia, 4212 Brad Wescott 0414 …"
type textarea "x"
type textarea "Lot 15 The Point Cct,Hope Island, Queensland, Australia, 4212 Brad Wescott 0414…"
type textarea "x"
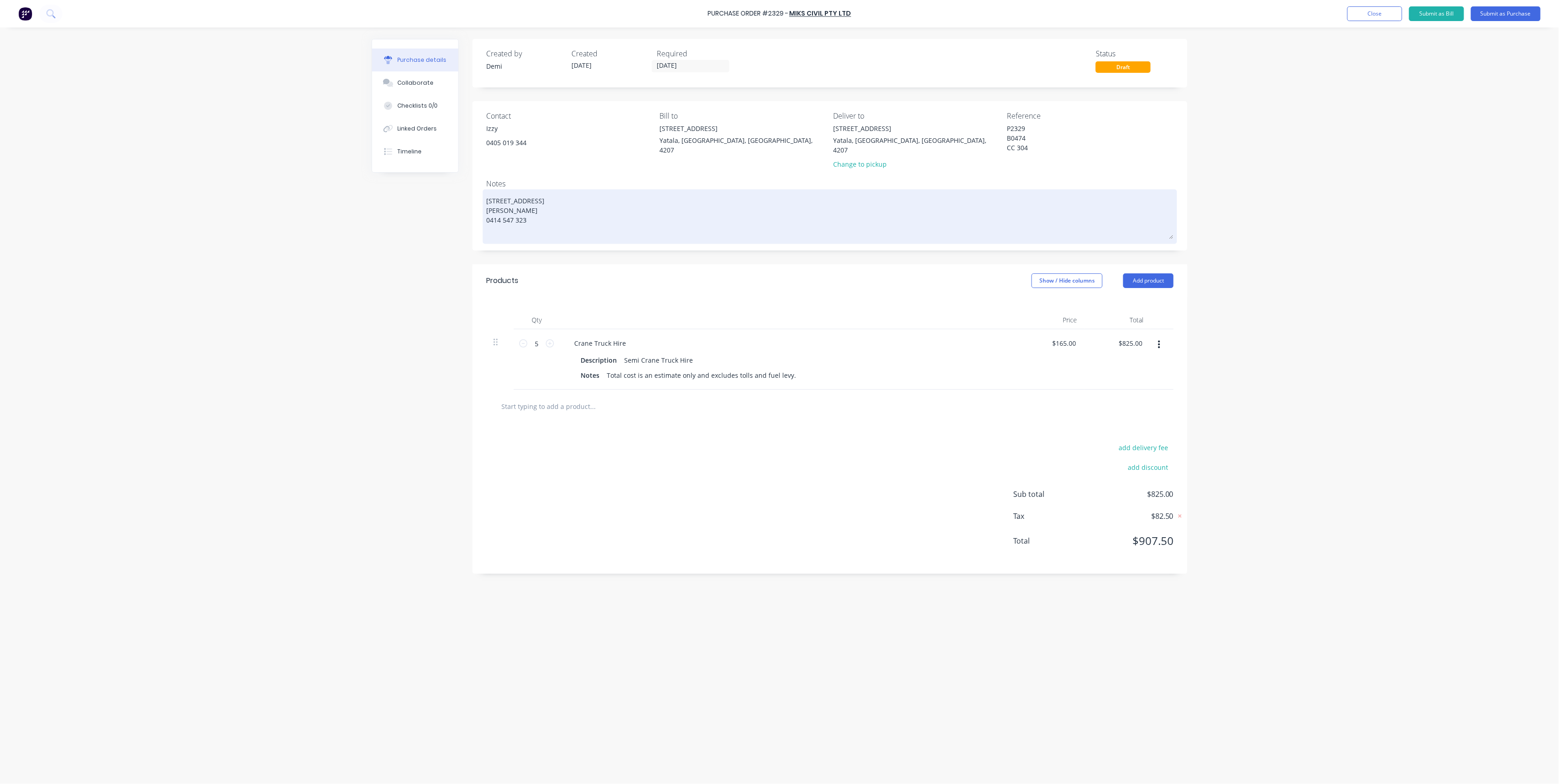
type textarea "Lot 15 The Point Cct, Hope Island, Queensland, Australia, 4212 Brad Wescott 041…"
click at [486, 209] on textarea "Lot 15 The Point Cct, Hope Island, Queensland, Australia, 4212 Brad Wescott 041…" at bounding box center [829, 215] width 688 height 48
type textarea "x"
type textarea "Lot 15 The Point Cct, Hope Island, Queensland, Australia, 4212 Brad Wescott0414…"
type textarea "x"
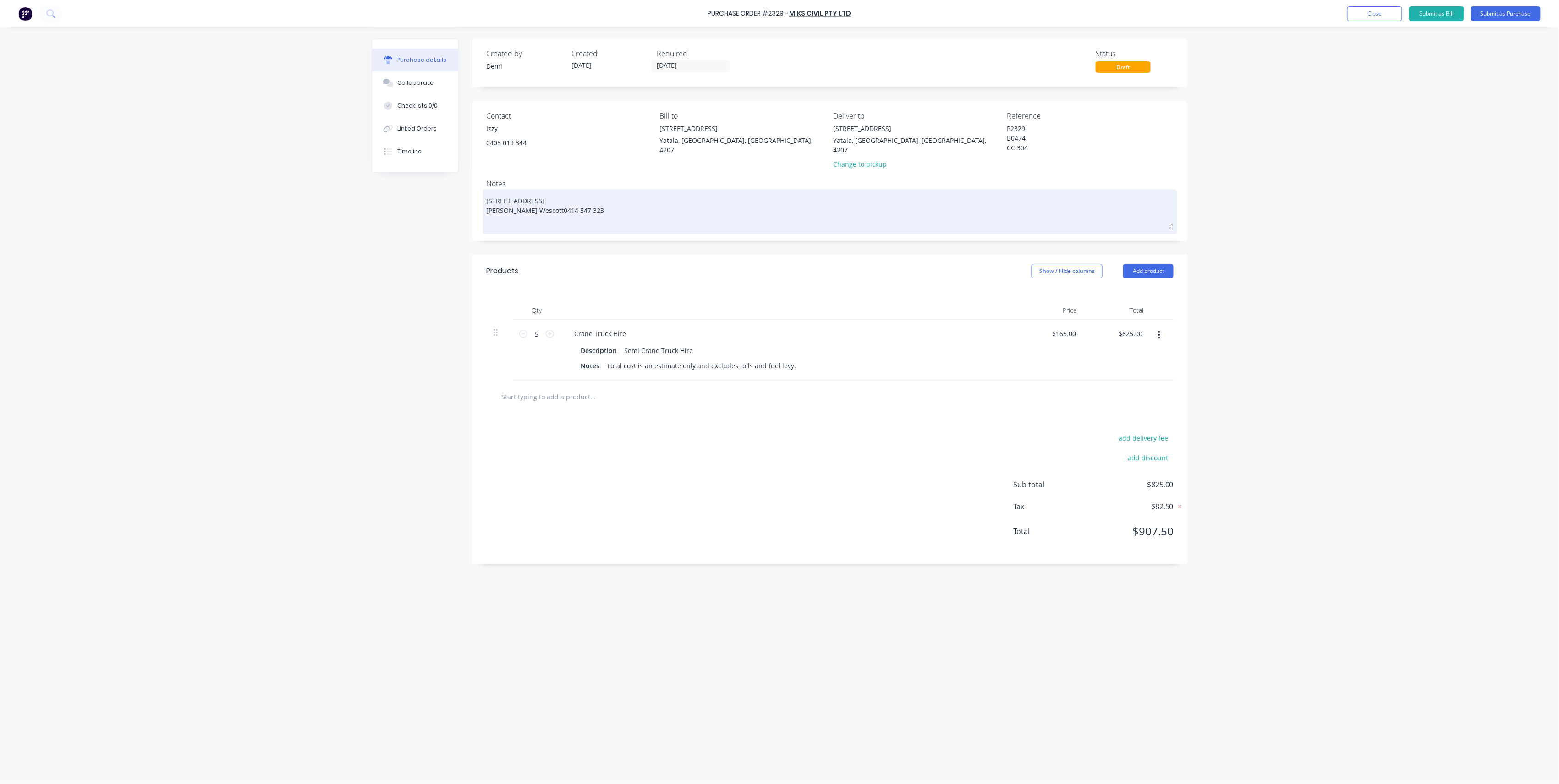
type textarea "Lot 15 The Point Cct, Hope Island, Queensland, Australia, 4212 Brad Wescott 041…"
type textarea "x"
type textarea "Lot 15 The Point Cct, Hope Island, Queensland, Australia, 4212 Brad Wescott -04…"
type textarea "x"
type textarea "Lot 15 The Point Cct, Hope Island, Queensland, Australia, 4212 Brad Wescott - 0…"
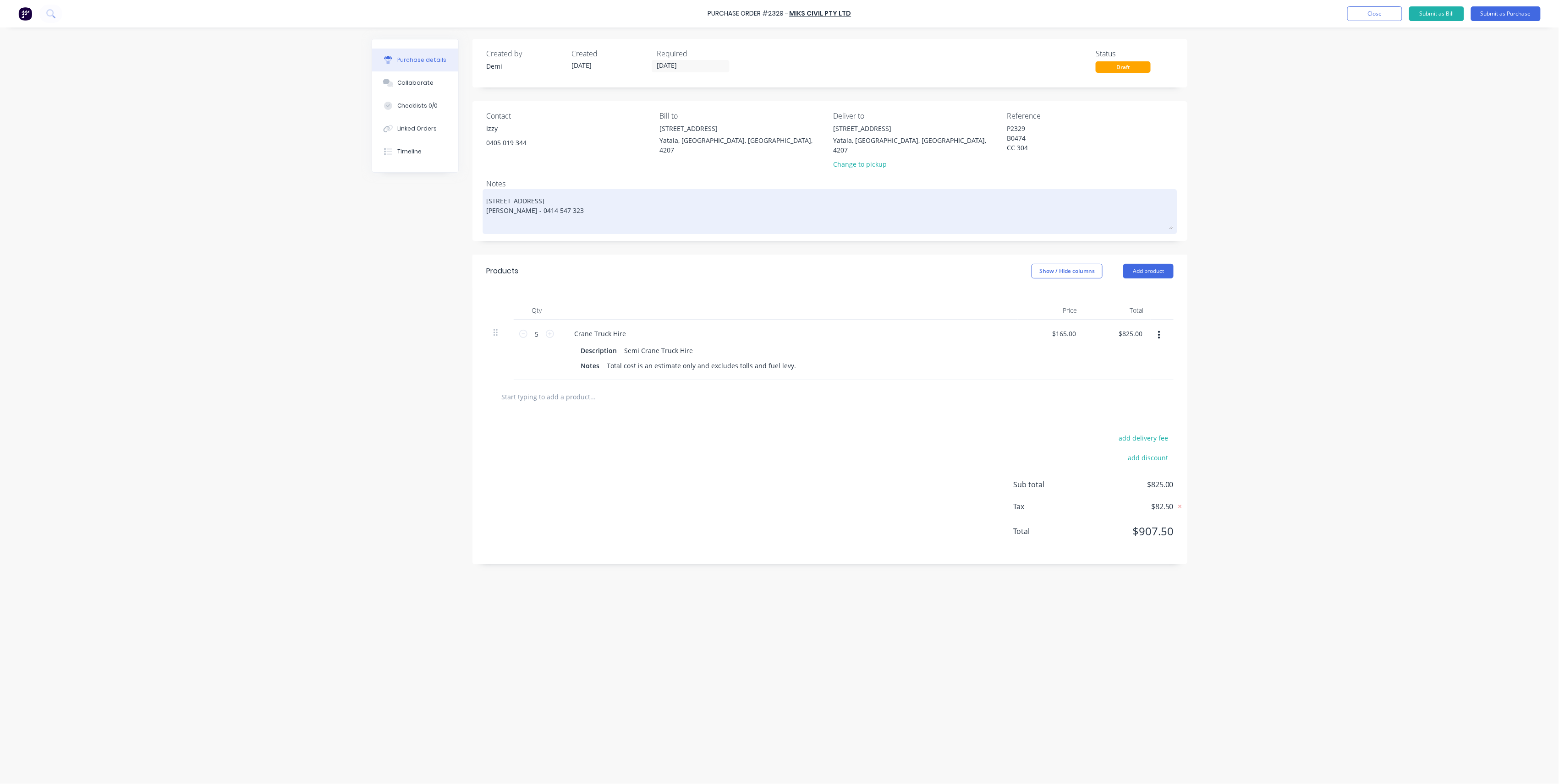
click at [601, 196] on textarea "Lot 15 The Point Cct, Hope Island, Queensland, Australia, 4212 Brad Wescott - 0…" at bounding box center [829, 210] width 688 height 38
type textarea "x"
type textarea "Lot 15 The Point Cct, Hope Island, Queensland, Australia, 4212 Brad Wescott - 0…"
type textarea "x"
type textarea "Lot 15 The Point Cct, Hope Island, Queensland, Australia, 4212 Brad Wescott - 0…"
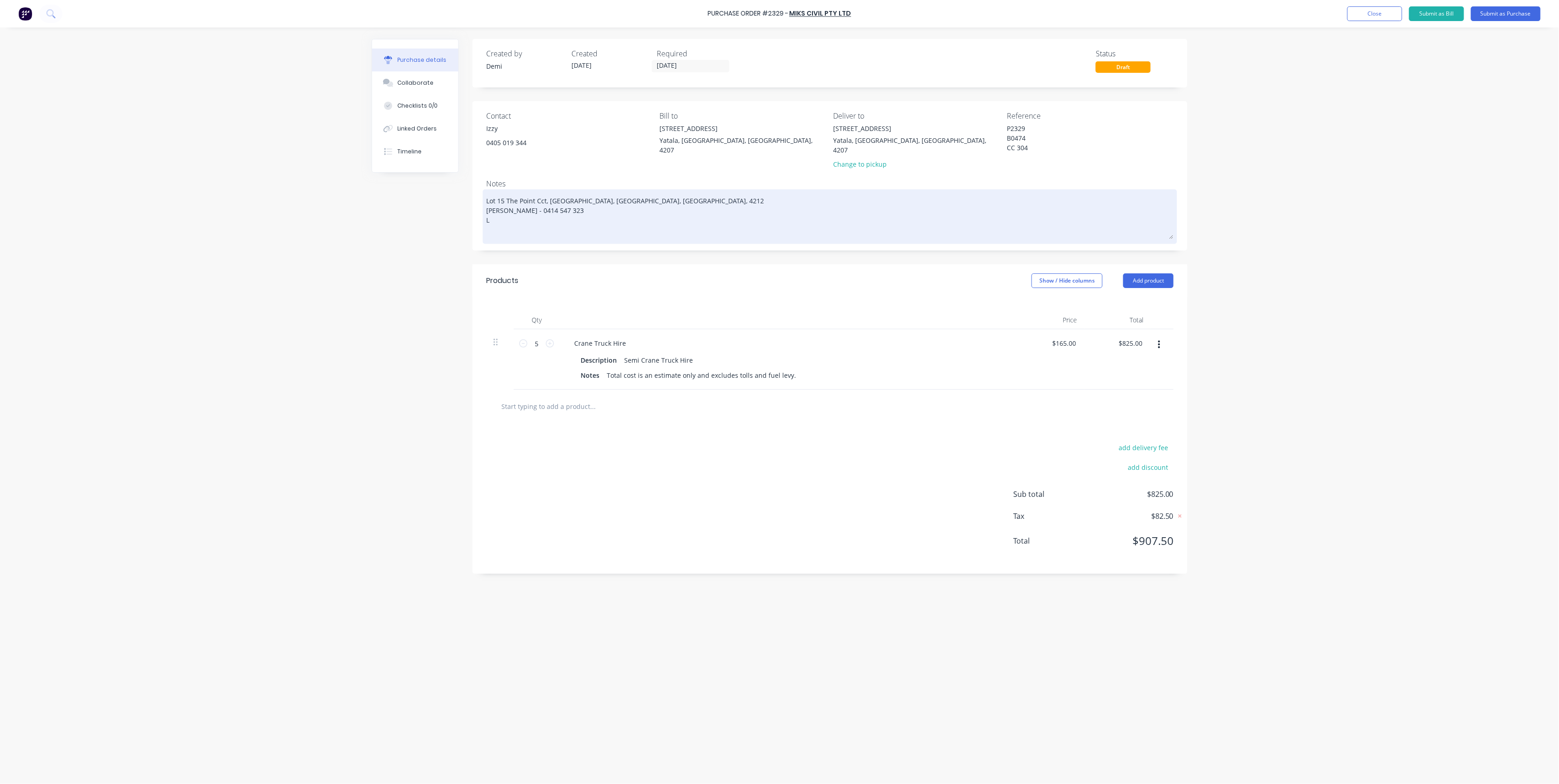
type textarea "x"
type textarea "Lot 15 The Point Cct, Hope Island, Queensland, Australia, 4212 Brad Wescott - 0…"
type textarea "x"
type textarea "Lot 15 The Point Cct, Hope Island, Queensland, Australia, 4212 Brad Wescott - 0…"
type textarea "x"
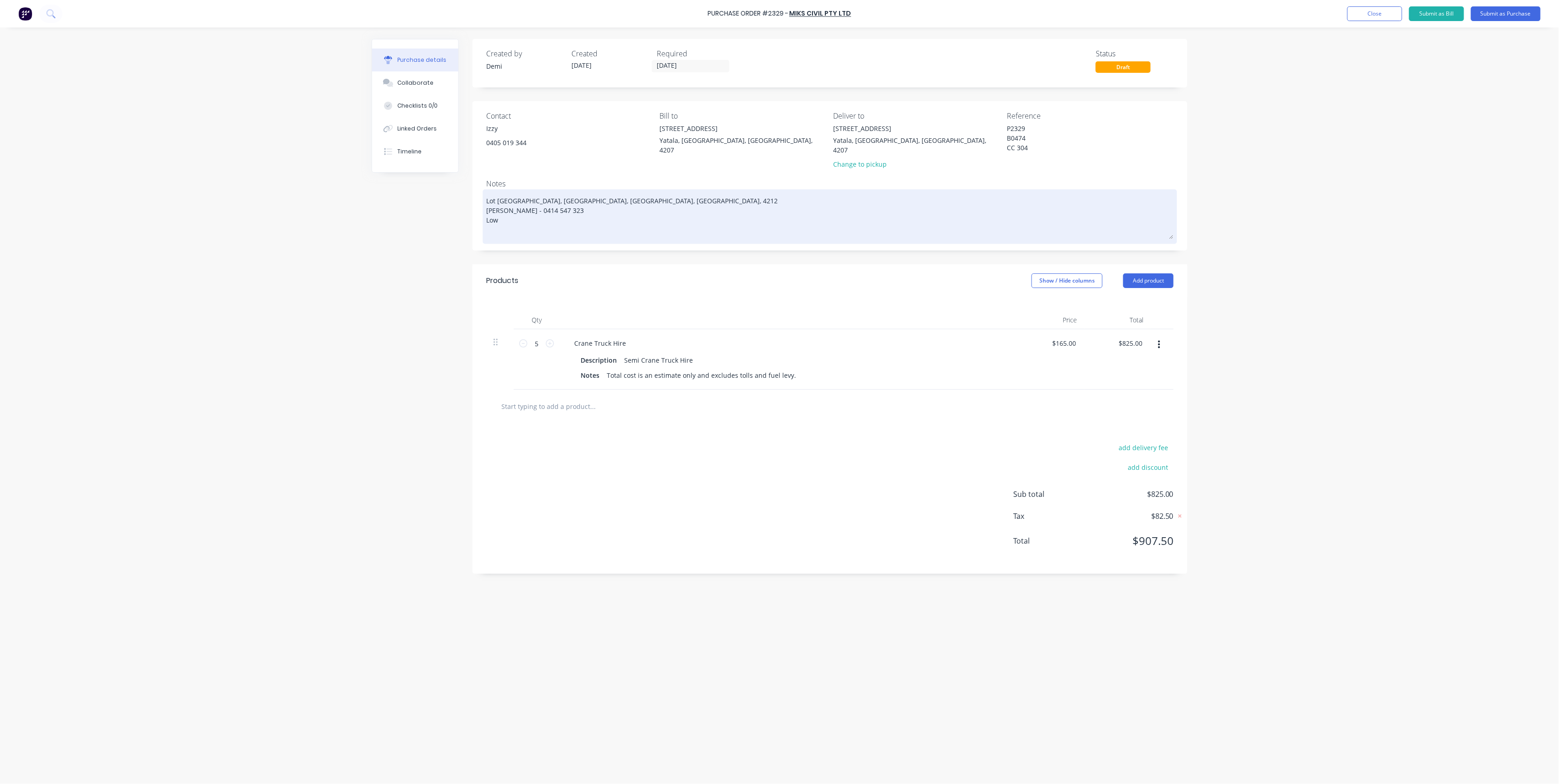
type textarea "Lot 15 The Point Cct, Hope Island, Queensland, Australia, 4212 Brad Wescott - 0…"
type textarea "x"
type textarea "Lot 15 The Point Cct, Hope Island, Queensland, Australia, 4212 Brad Wescott - 0…"
type textarea "x"
type textarea "Lot 15 The Point Cct, Hope Island, Queensland, Australia, 4212 Brad Wescott - 0…"
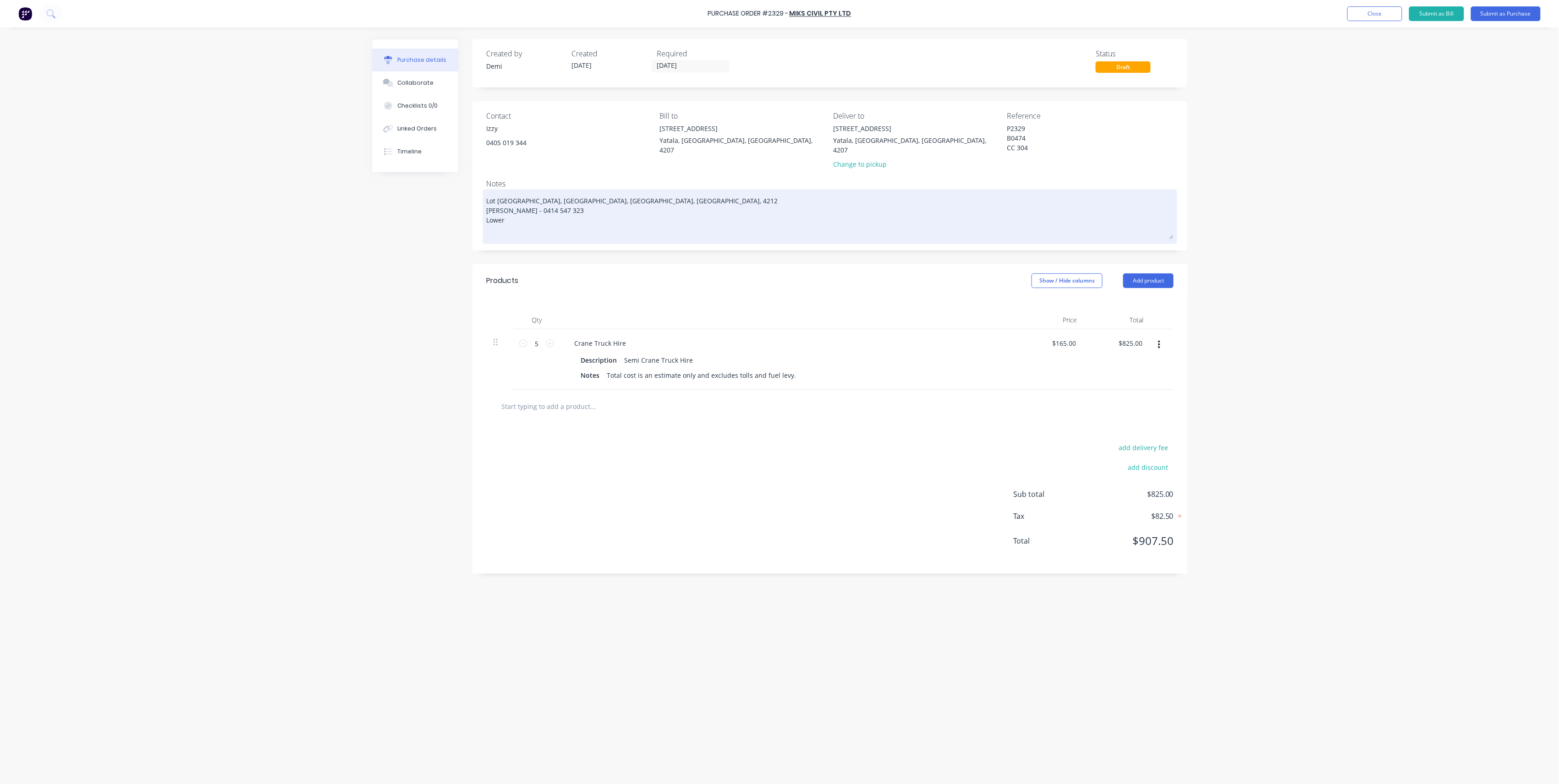
type textarea "x"
type textarea "Lot 15 The Point Cct, Hope Island, Queensland, Australia, 4212 Brad Wescott - 0…"
type textarea "x"
type textarea "Lot 15 The Point Cct, Hope Island, Queensland, Australia, 4212 Brad Wescott - 0…"
type textarea "x"
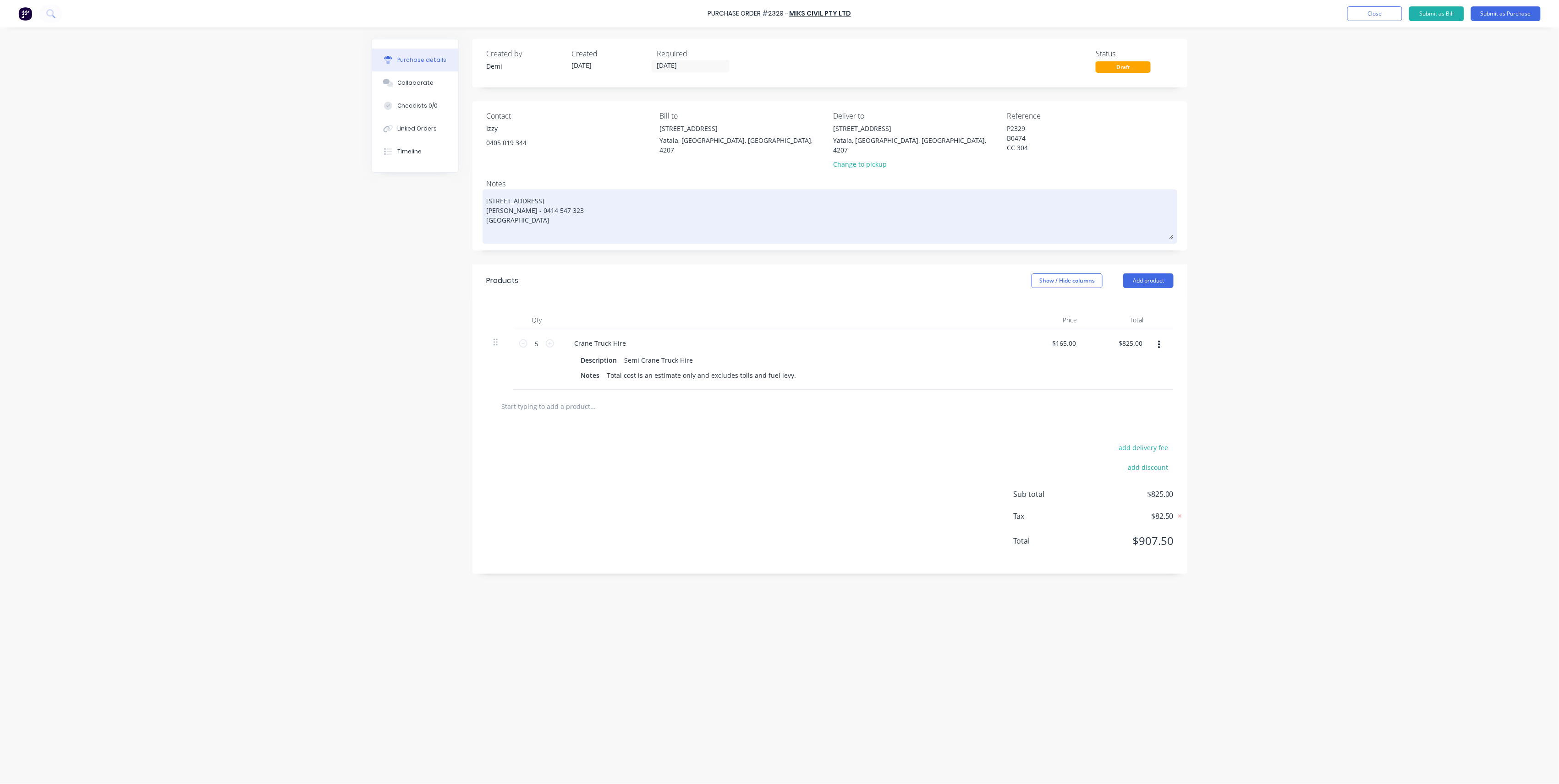
type textarea "Lot 15 The Point Cct, Hope Island, Queensland, Australia, 4212 Brad Wescott - 0…"
type textarea "x"
type textarea "Lot 15 The Point Cct, Hope Island, Queensland, Australia, 4212 Brad Wescott - 0…"
type textarea "x"
type textarea "Lot 15 The Point Cct, Hope Island, Queensland, Australia, 4212 Brad Wescott - 0…"
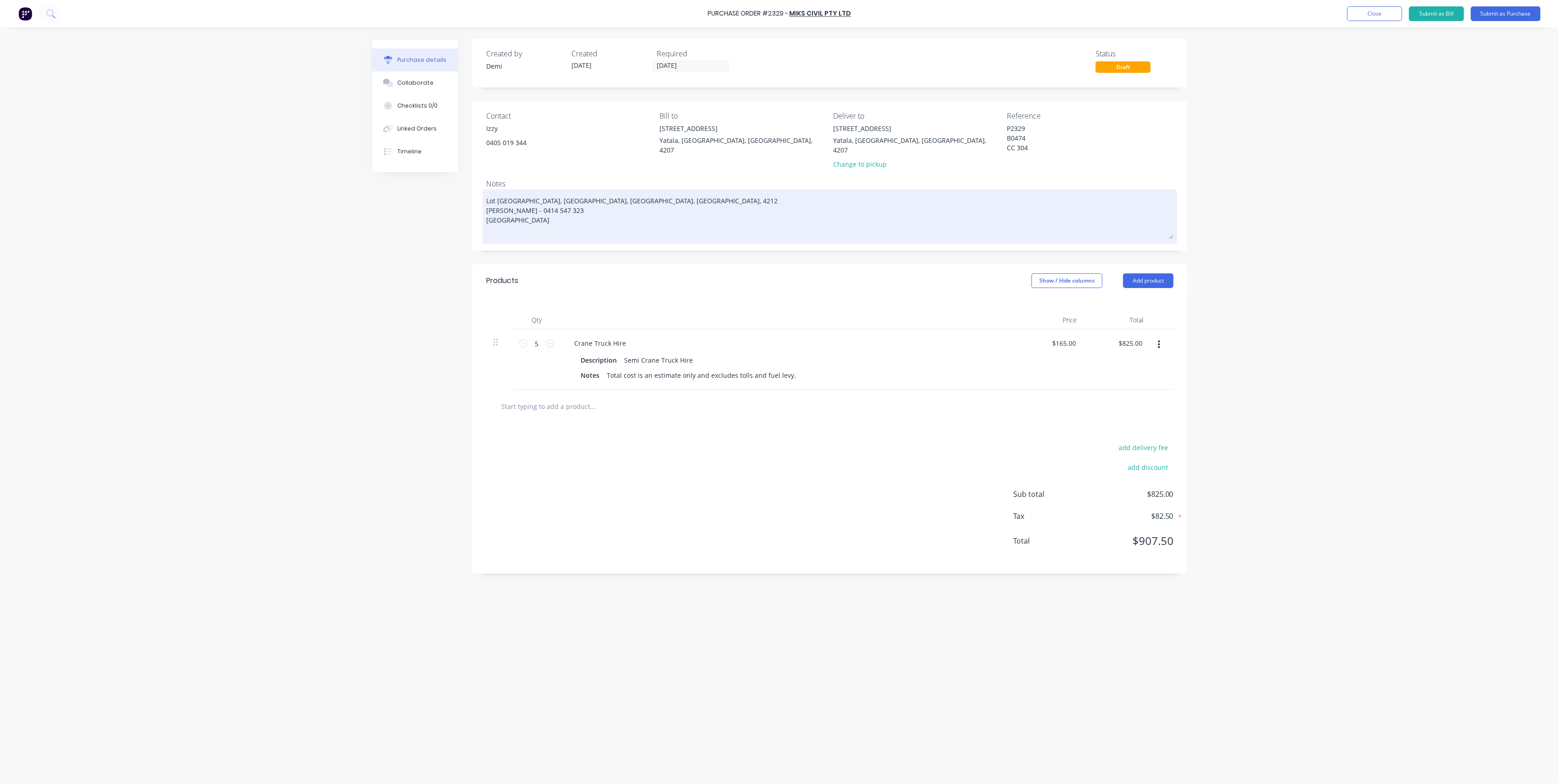
type textarea "x"
type textarea "Lot 15 The Point Cct, Hope Island, Queensland, Australia, 4212 Brad Wescott - 0…"
type textarea "x"
type textarea "Lot 15 The Point Cct, Hope Island, Queensland, Australia, 4212 Brad Wescott - 0…"
type textarea "x"
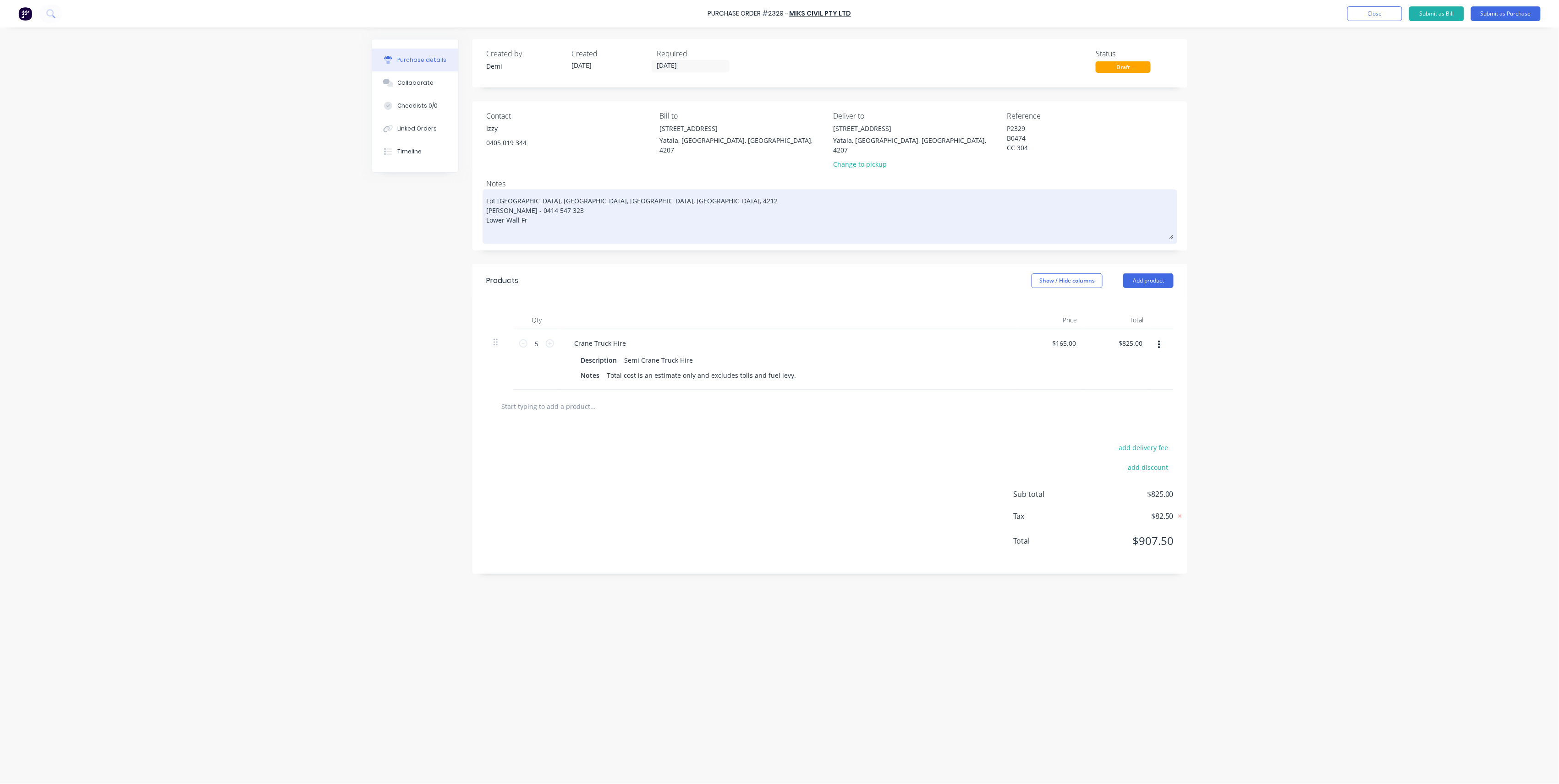
type textarea "Lot 15 The Point Cct, Hope Island, Queensland, Australia, 4212 Brad Wescott - 0…"
type textarea "x"
type textarea "Lot 15 The Point Cct, Hope Island, Queensland, Australia, 4212 Brad Wescott - 0…"
type textarea "x"
type textarea "Lot 15 The Point Cct, Hope Island, Queensland, Australia, 4212 Brad Wescott - 0…"
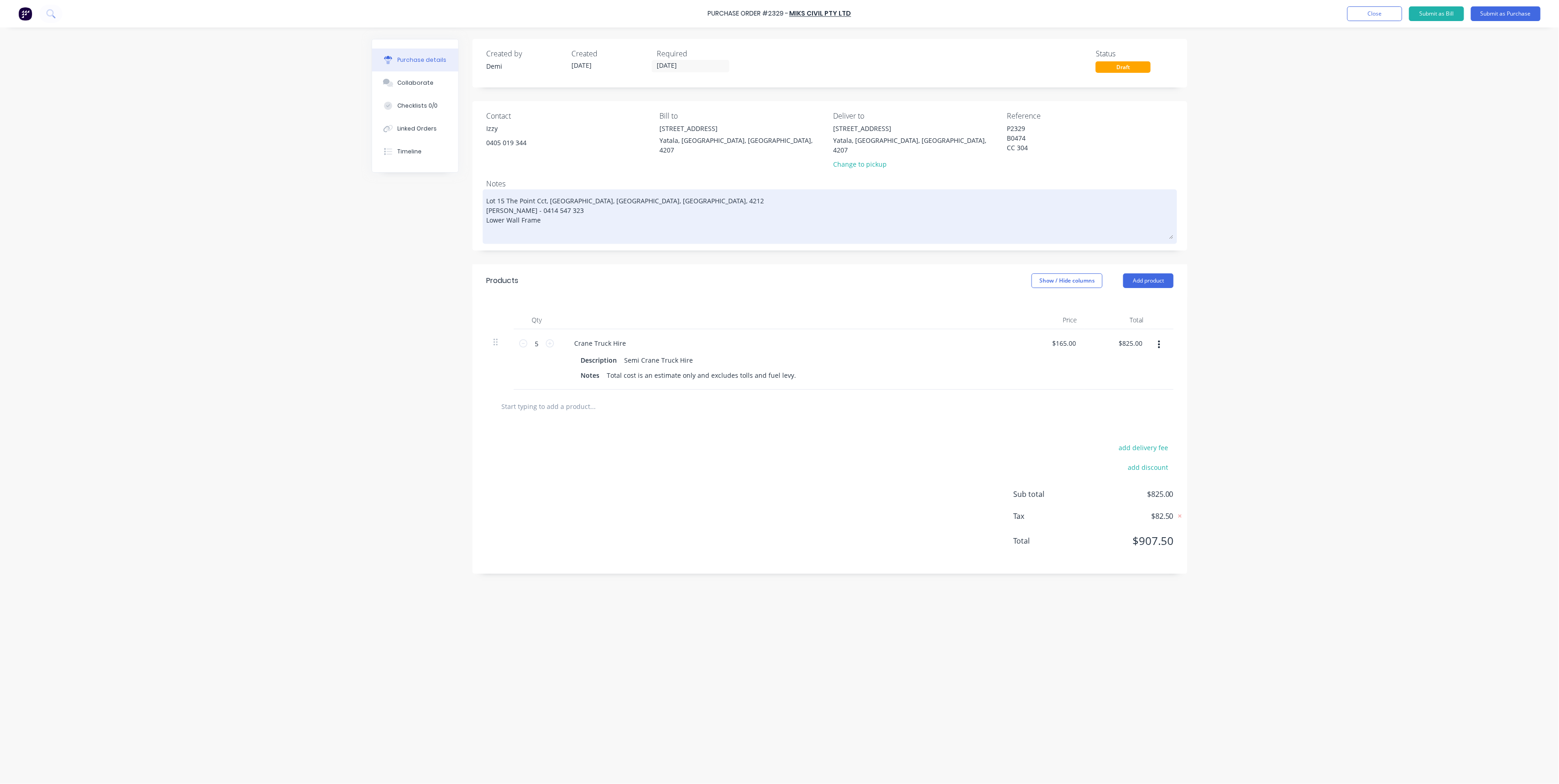
type textarea "x"
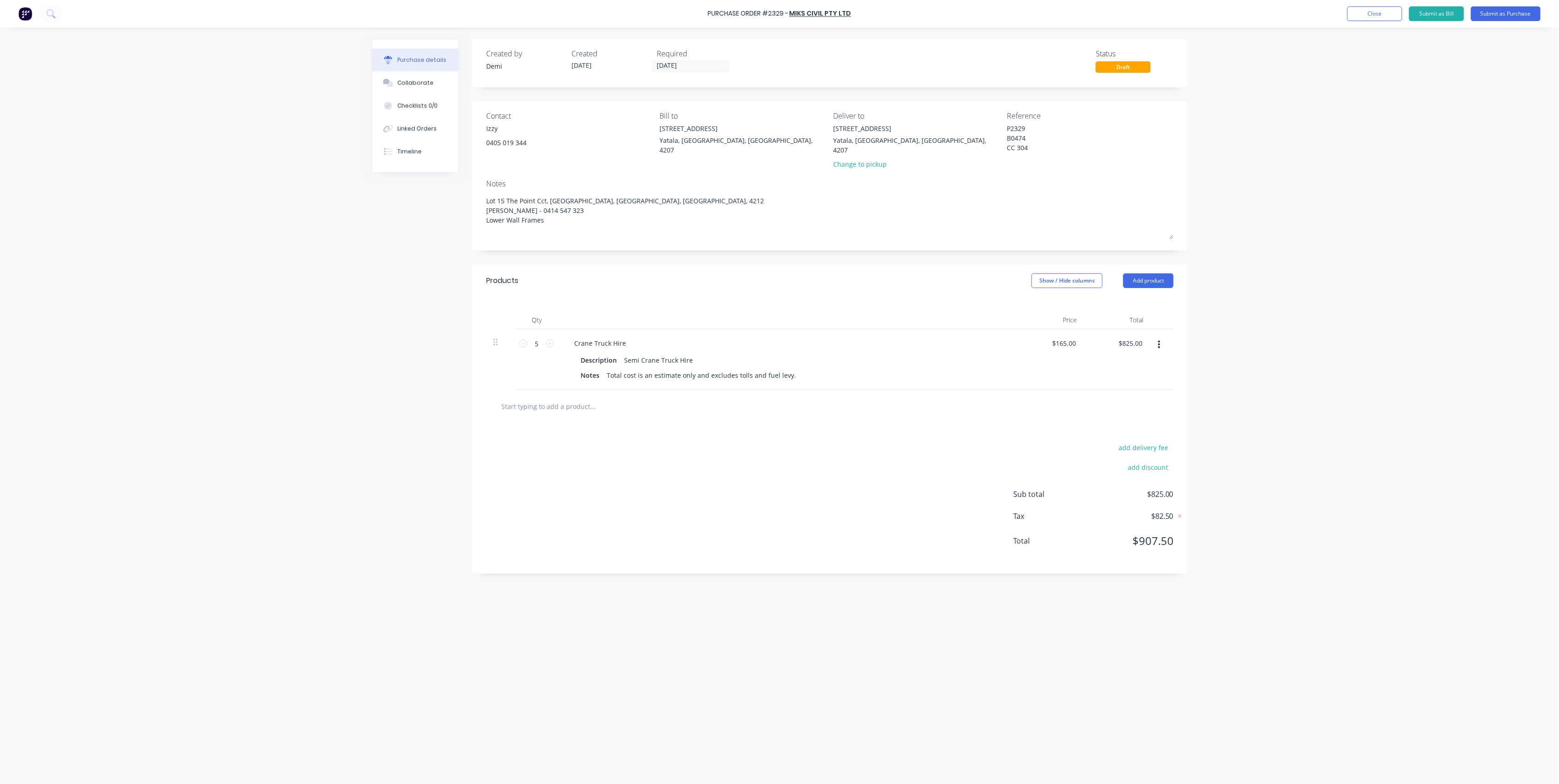
type textarea "Lot 15 The Point Cct, Hope Island, Queensland, Australia, 4212 Brad Wescott - 0…"
type textarea "x"
type textarea "Lot 15 The Point Cct, Hope Island, Queensland, Australia, 4212 Brad Wescott - 0…"
click at [1084, 145] on textarea "P2329 B0474 CC 304" at bounding box center [1064, 138] width 114 height 29
click at [1167, 11] on button "Submit as Purchase" at bounding box center [1506, 14] width 69 height 15
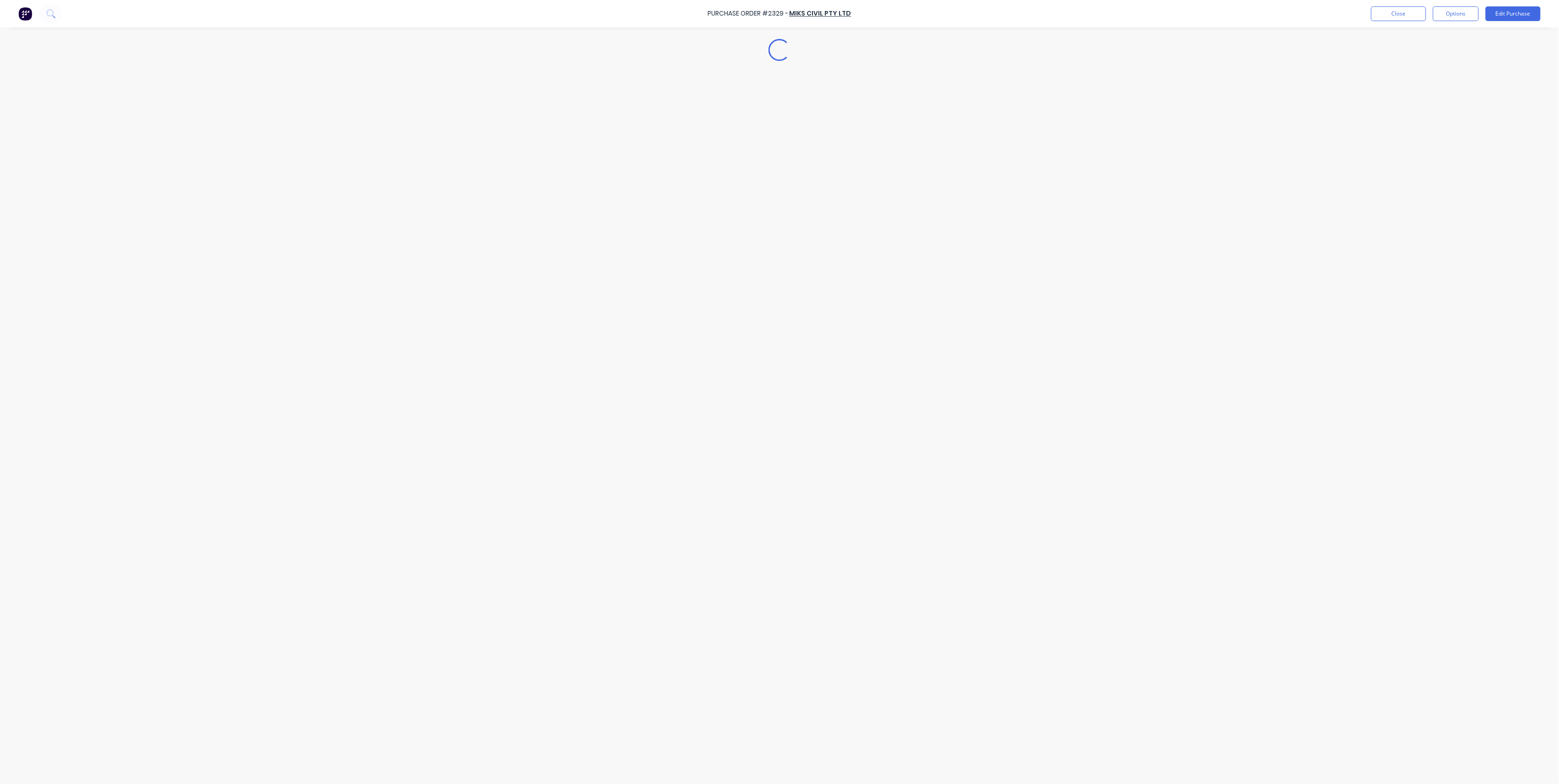
type textarea "x"
click at [397, 123] on button "Linked Orders" at bounding box center [415, 129] width 86 height 23
click at [1142, 50] on button "Link Orders" at bounding box center [1150, 54] width 55 height 14
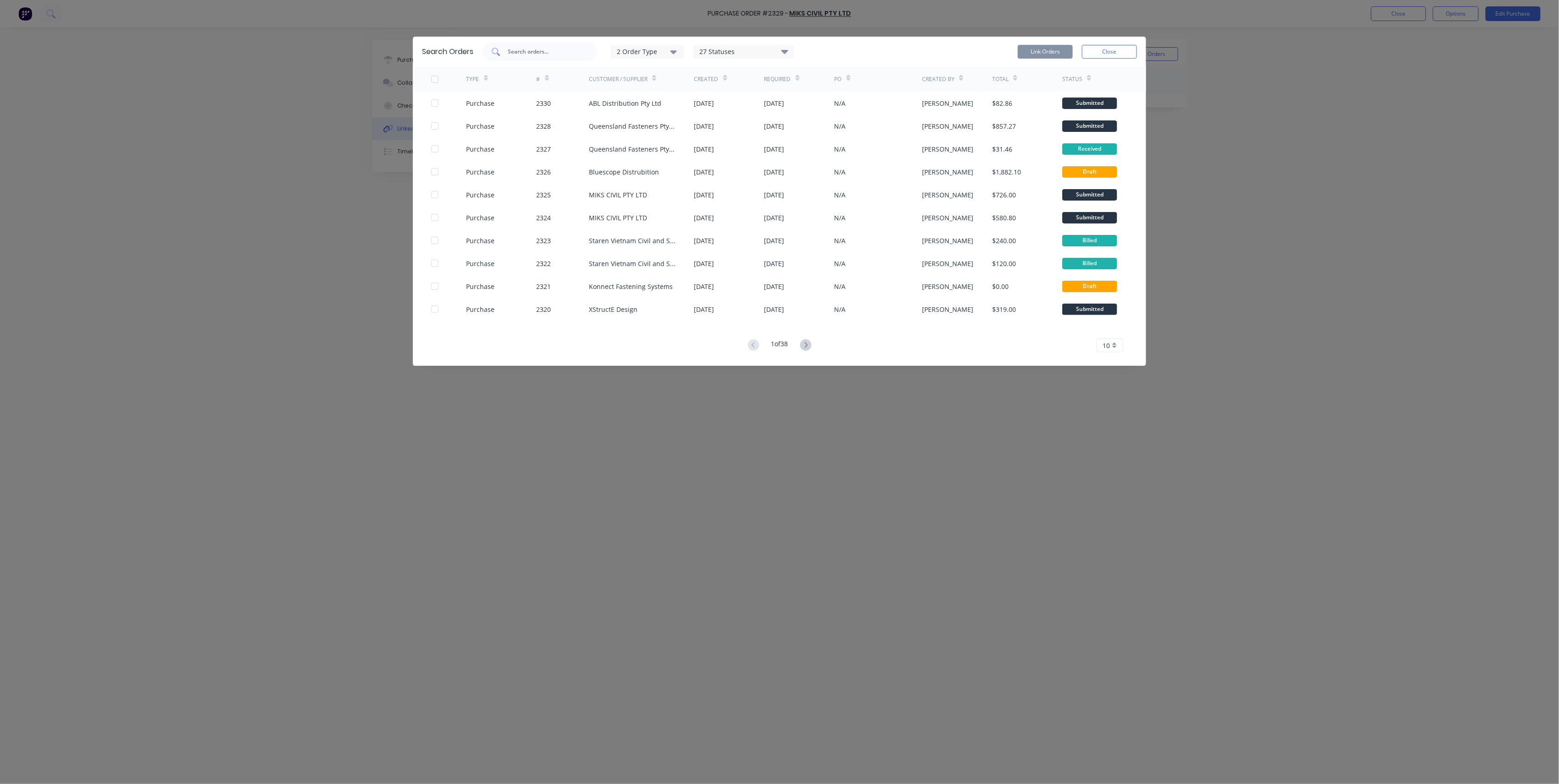
click at [556, 57] on div at bounding box center [540, 52] width 114 height 19
click at [660, 54] on div "2 Order Type" at bounding box center [647, 52] width 61 height 10
click at [688, 86] on div "button" at bounding box center [687, 92] width 19 height 19
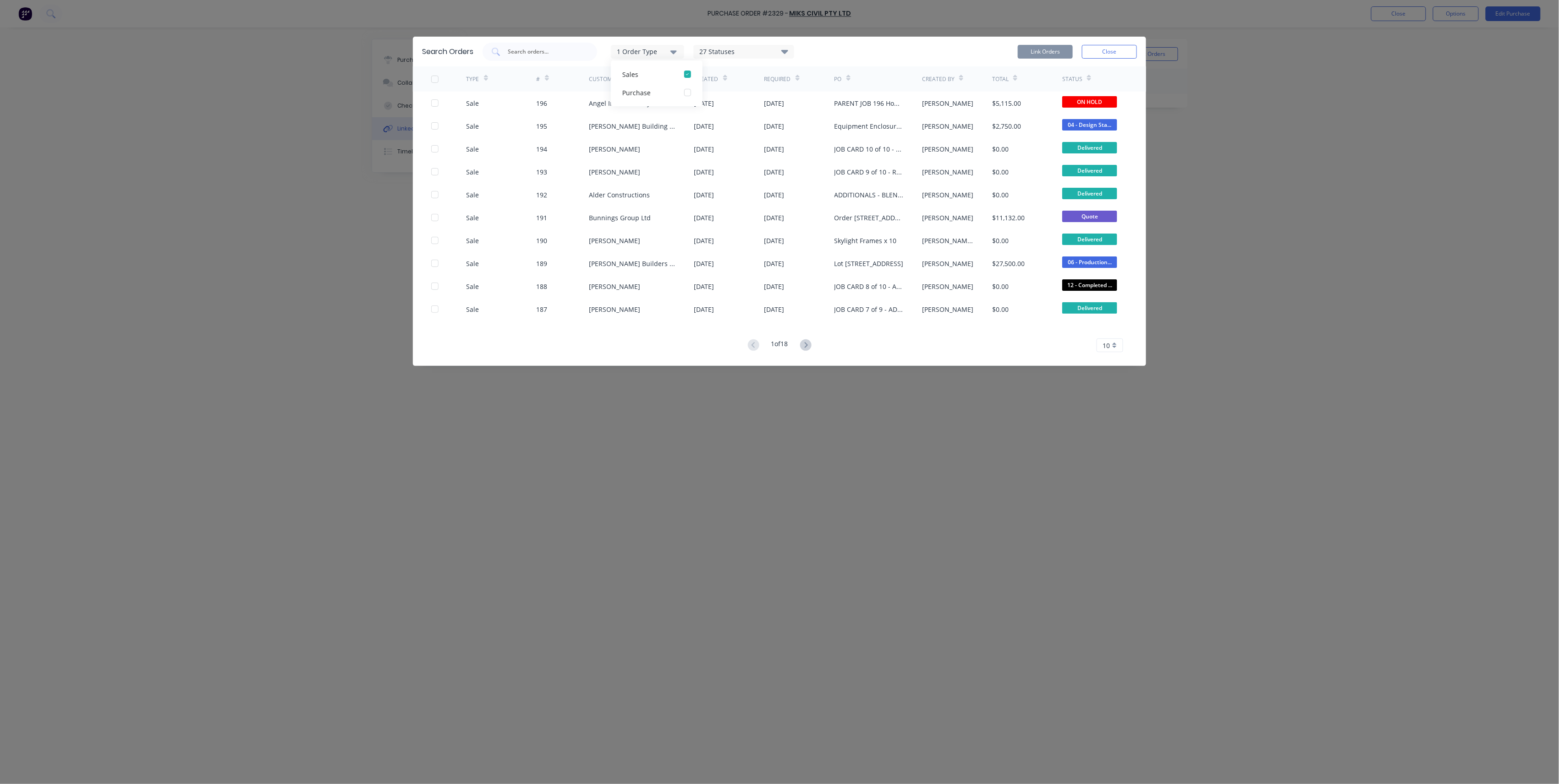
click at [725, 52] on div "27 Statuses" at bounding box center [744, 52] width 100 height 10
click at [808, 84] on label at bounding box center [808, 84] width 0 height 0
click at [808, 86] on input "checkbox" at bounding box center [811, 88] width 7 height 9
checkbox input "false"
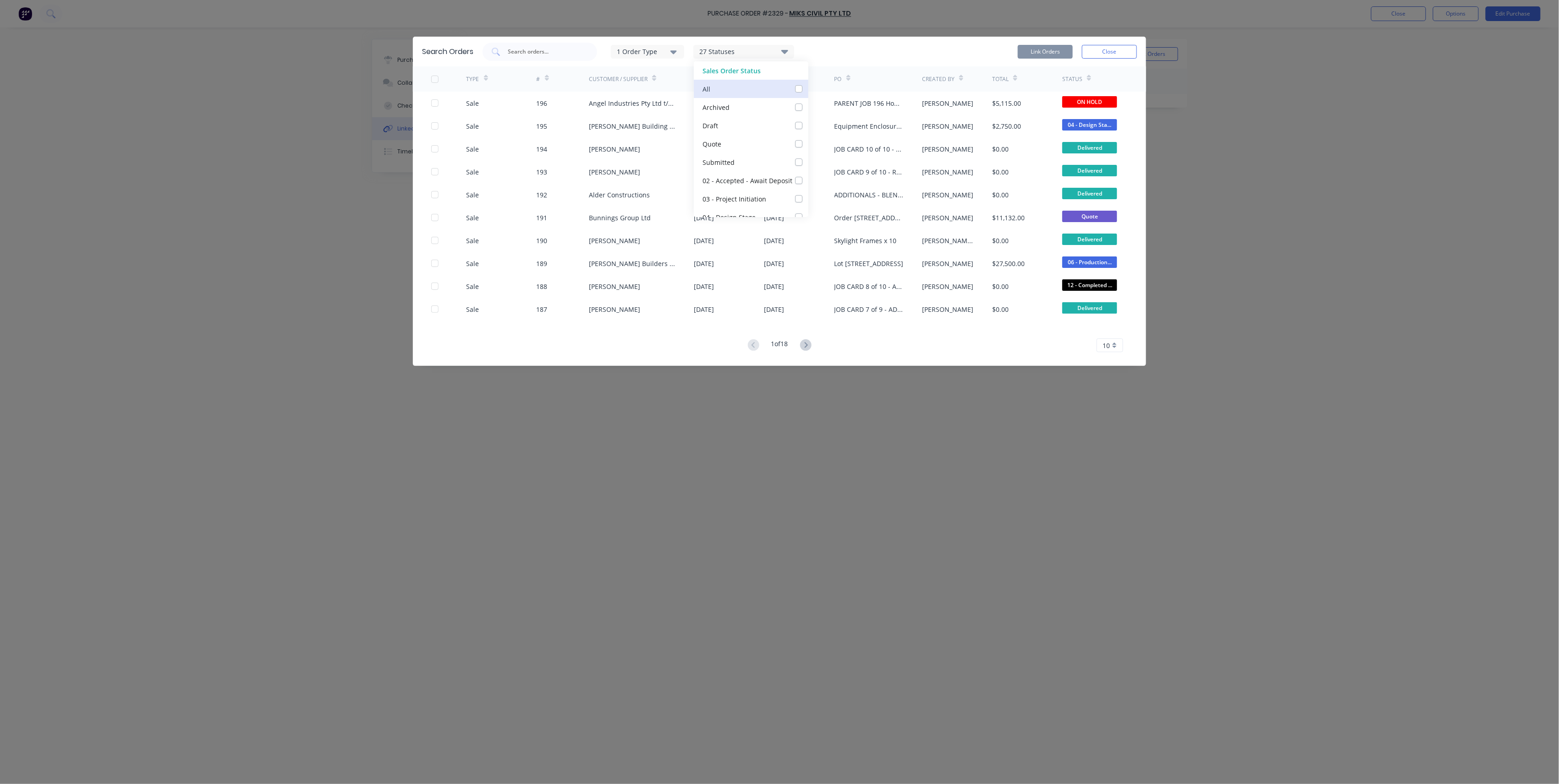
checkbox input "false"
checkbox Deposit_checkbox_dfa0d42f-6dc4-462b-b1b3-f7300afe288blinked-orders-modal "false"
checkbox Initiation_checkbox_3284bebd-5ee7-43c2-be4c-50d55f5335a3linked-orders-modal "false"
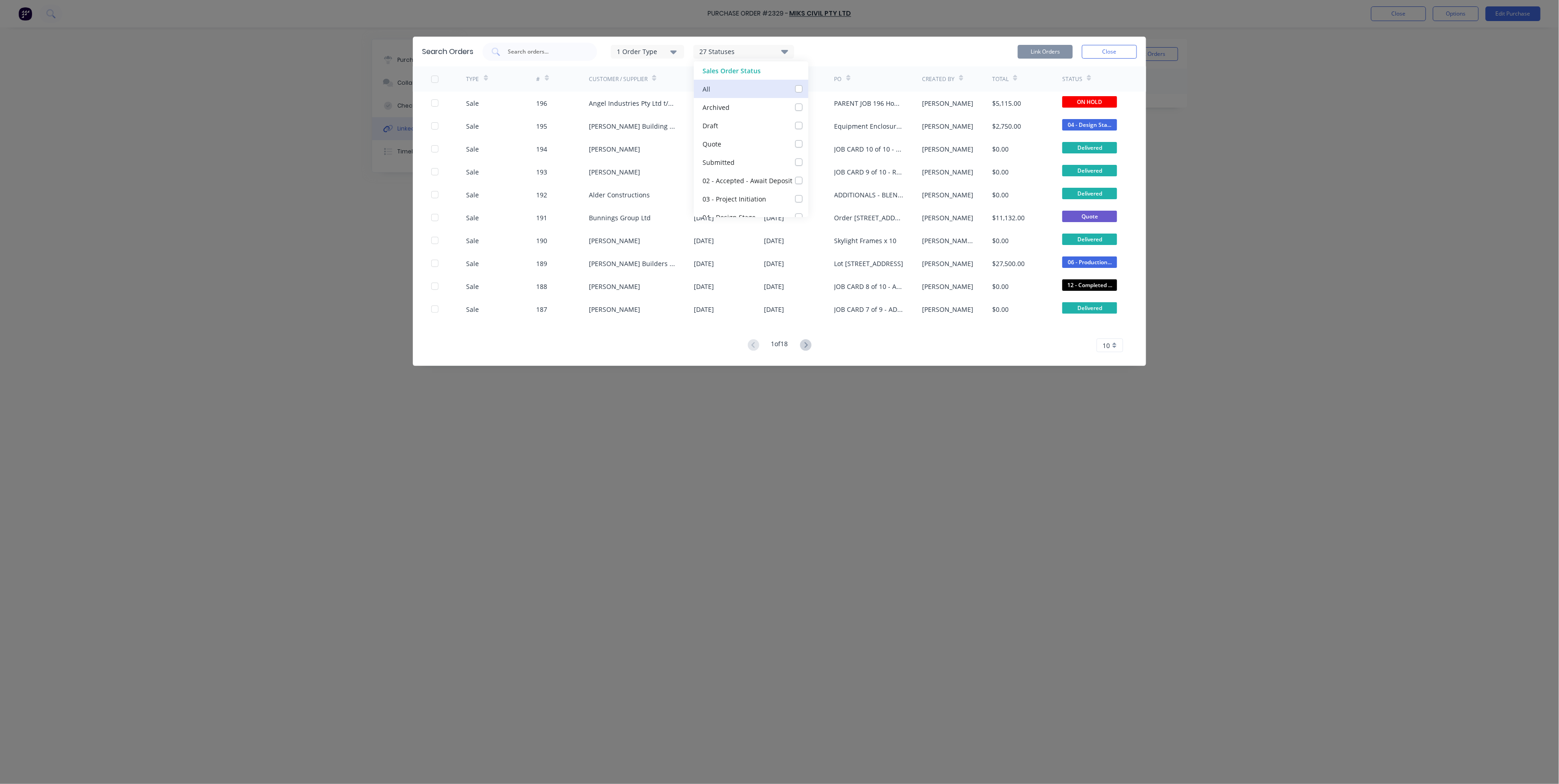
checkbox Stage_checkbox_1a339053-3c08-47c2-98c8-c90f3b0d83cdlinked-orders-modal "false"
checkbox Review_checkbox_81355d20-6d4d-4593-bd75-273f2a17a752linked-orders-modal "false"
checkbox Detailing_checkbox_3d688b04-5160-4a87-910a-2ad1984ec130linked-orders-modal "false"
checkbox Production_checkbox_d530f6e1-7ec4-4ddc-a0d5-22bec248716alinked-orders-modal "false"
checkbox Rolling_checkbox_44734f46-6b1f-4933-bb91-dd80a9637344linked-orders-modal "false"
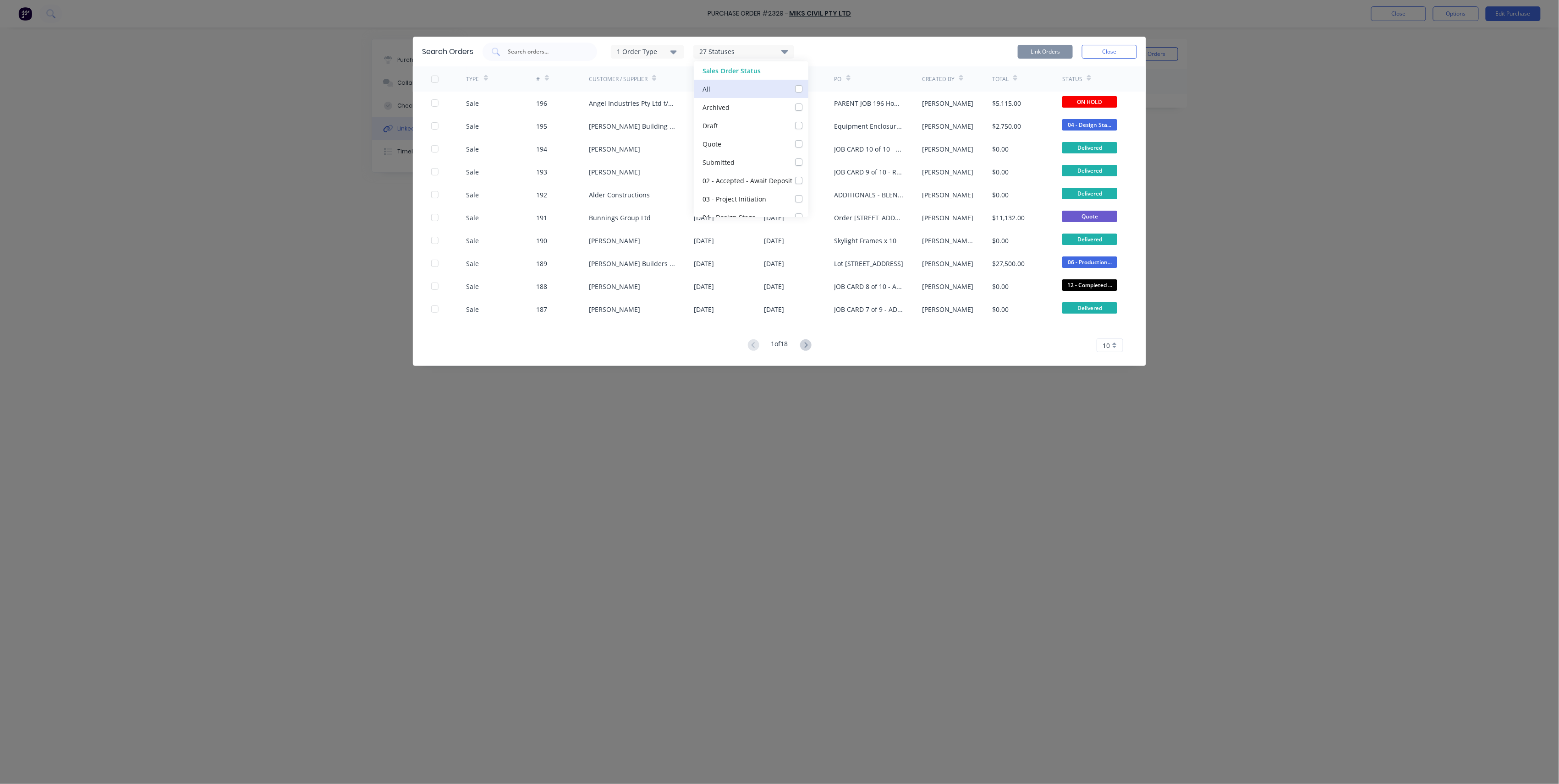
checkbox Fabricating_checkbox_038751e1-865a-4352-81dd-f314434d731blinked-orders-modal "false"
checkbox Galvanising_checkbox_1b5cf80a-41cd-4c2a-9f8f-f6332f1303dalinked-orders-modal "false"
checkbox Clearance_checkbox_66142439-5407-4691-94d0-eb55e76e4cbclinked-orders-modal "false"
checkbox Delivery_checkbox_6ee3ee0c-631f-4443-b9c5-47d51aa4754dlinked-orders-modal "false"
checkbox Installing_checkbox_6544c289-55a9-40ec-b487-5d0ab63a1042linked-orders-modal "false"
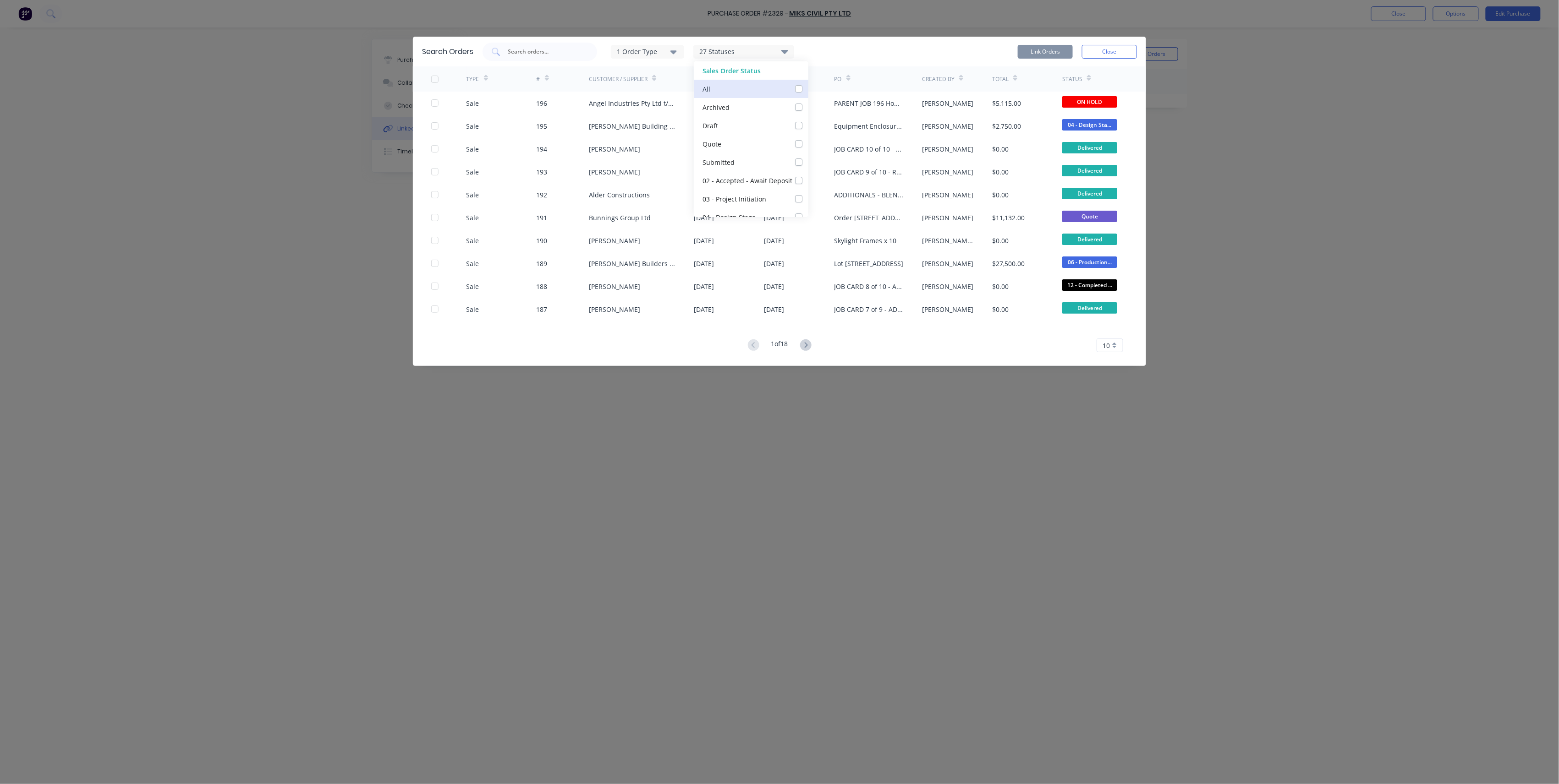
checkbox Install\)_checkbox_72e0877f-4298-4a41-8eb4-839b8210794flinked-orders-modal "false"
checkbox Audit_checkbox_fb3aee2b-adc8-4f65-864b-db74d2d315a2linked-orders-modal "false"
checkbox HOLD_checkbox_fd519b89-6bdf-45a3-8e11-e09d24bc81f4linked-orders-modal "false"
checkbox input "false"
checkbox Up_checkbox_wc1z9qlinked-orders-modal "false"
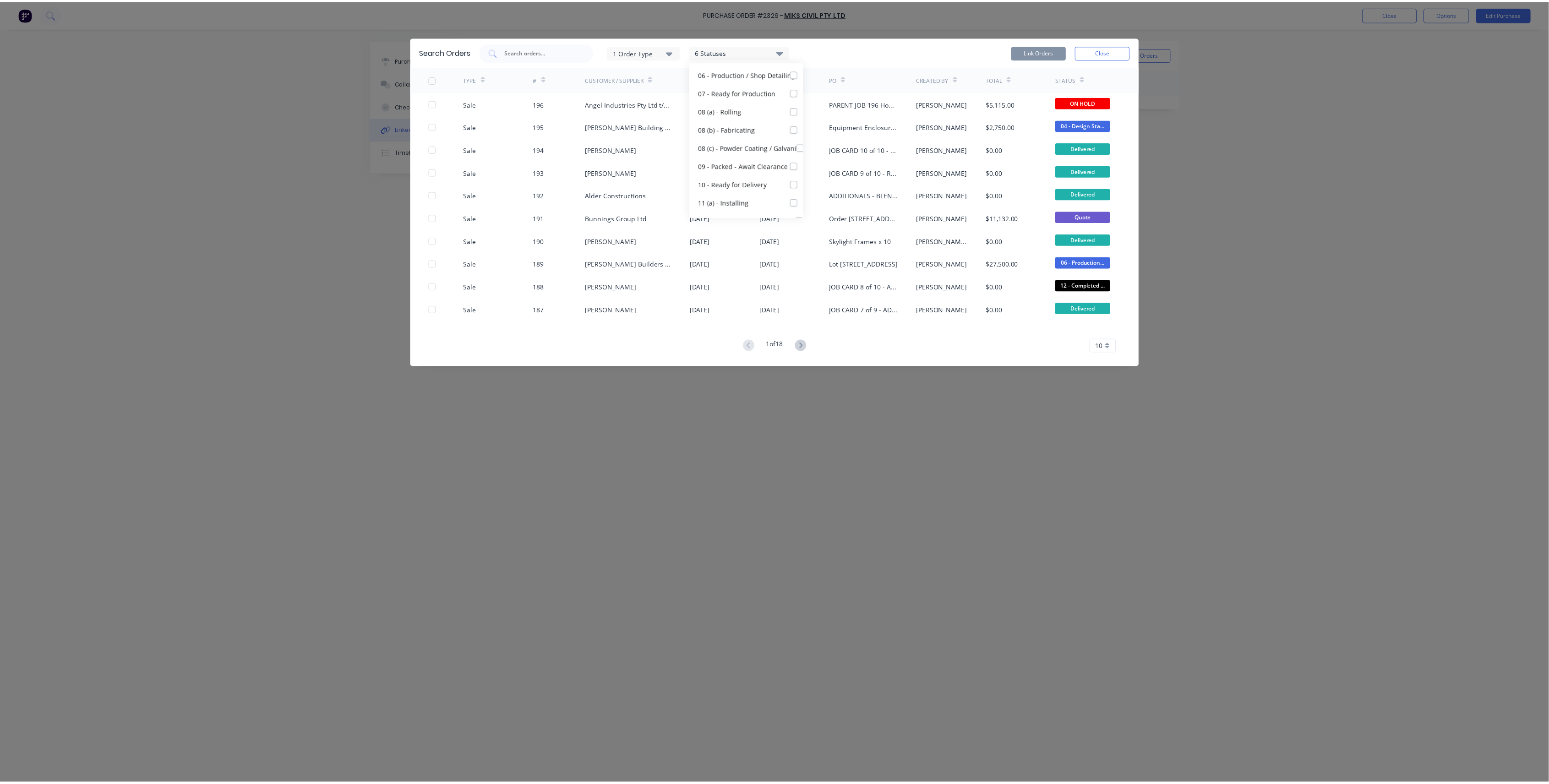
scroll to position [183, 0]
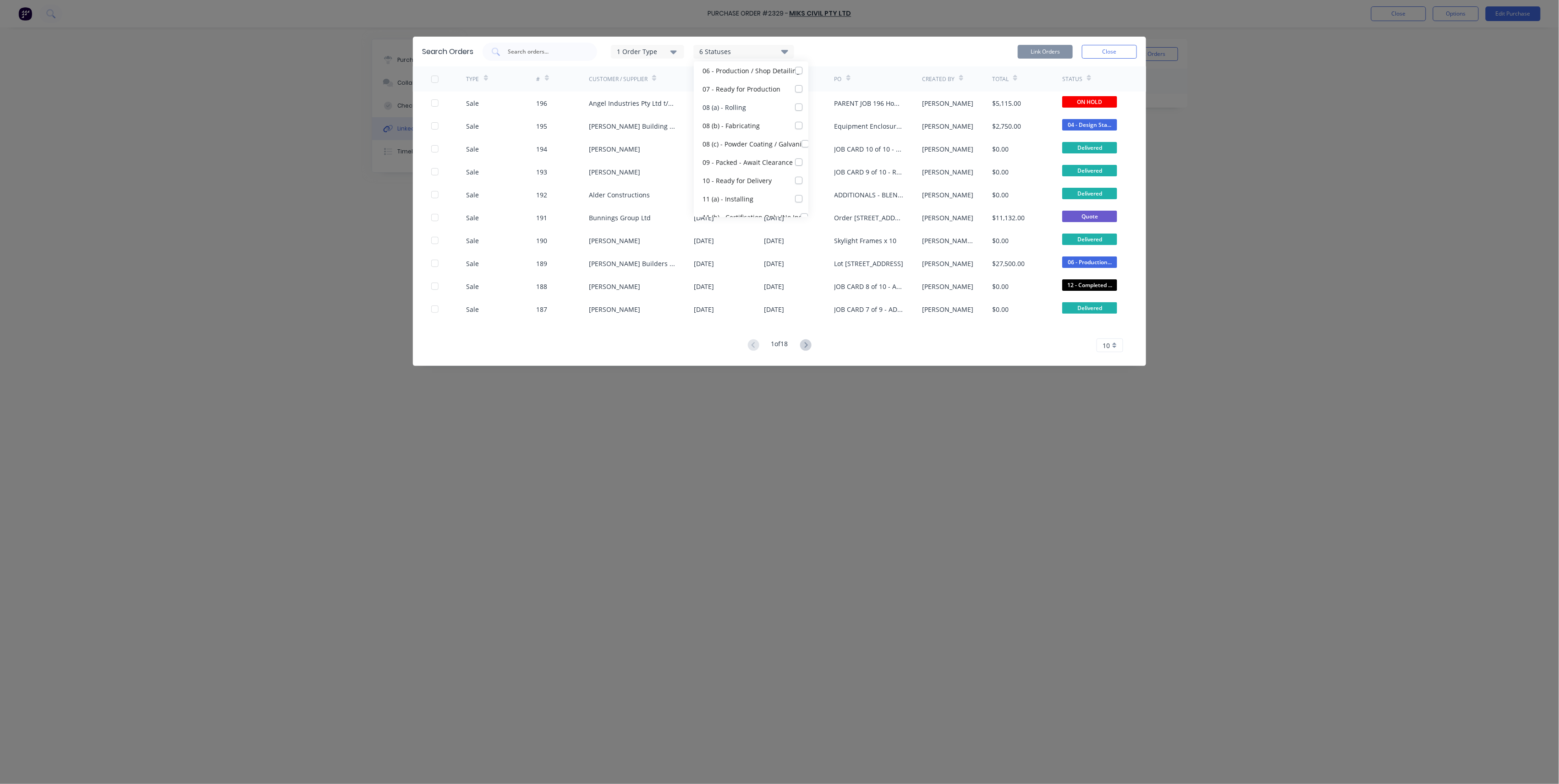
click at [808, 102] on label at bounding box center [808, 102] width 0 height 0
click at [808, 106] on Rolling_checkbox_44734f46-6b1f-4933-bb91-dd80a9637344linked-orders-modal "checkbox" at bounding box center [811, 106] width 7 height 9
checkbox Rolling_checkbox_44734f46-6b1f-4933-bb91-dd80a9637344linked-orders-modal "true"
click at [825, 52] on div "1 Order Type 7 Statuses Sales Order Status All Archived Draft Quote Submitted 0…" at bounding box center [810, 52] width 655 height 19
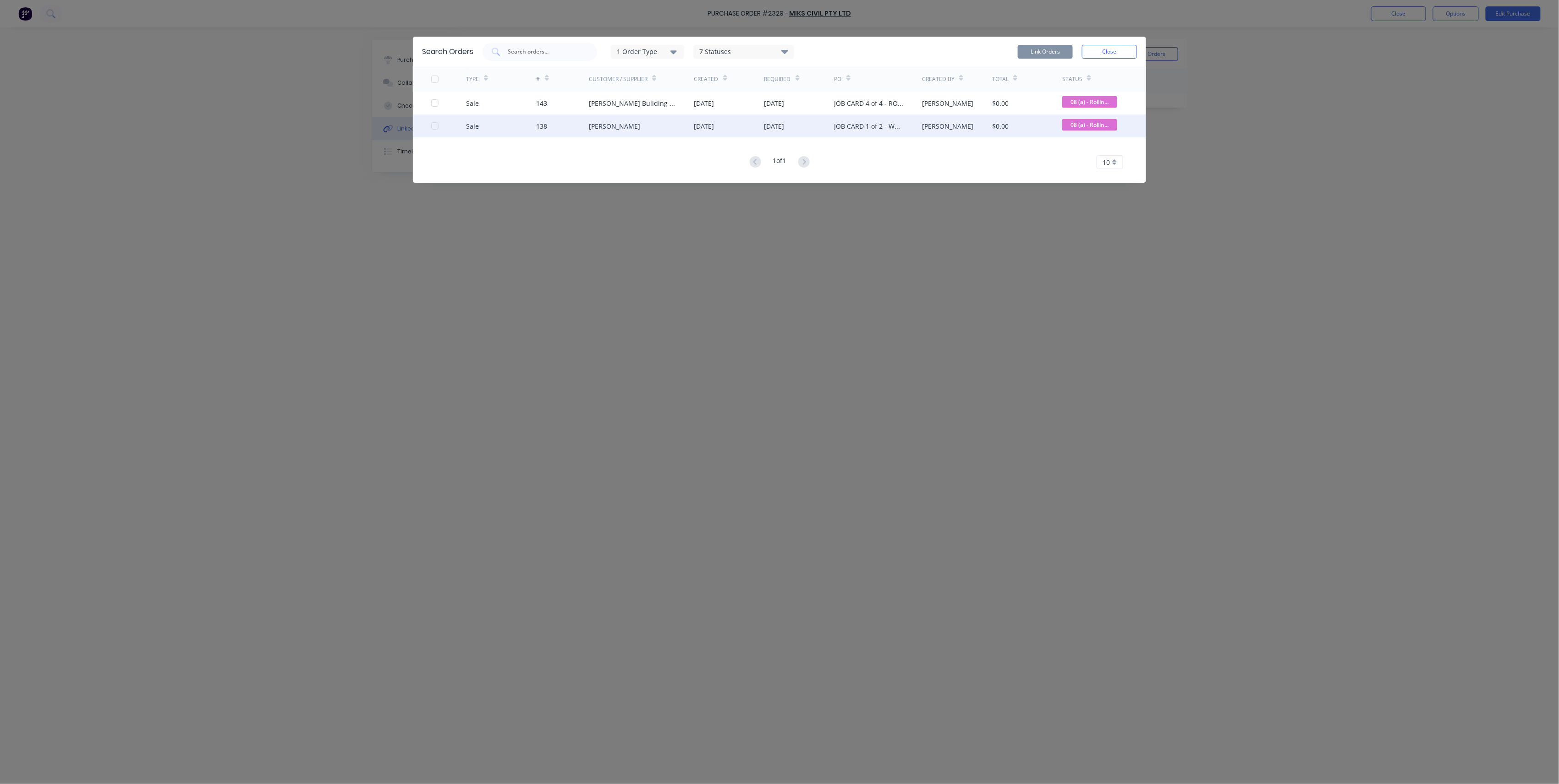
click at [435, 123] on div at bounding box center [434, 126] width 19 height 19
click at [730, 52] on div "7 Statuses" at bounding box center [744, 52] width 100 height 10
click at [808, 84] on label at bounding box center [808, 84] width 0 height 0
click at [808, 91] on input "checkbox" at bounding box center [811, 88] width 7 height 9
checkbox input "true"
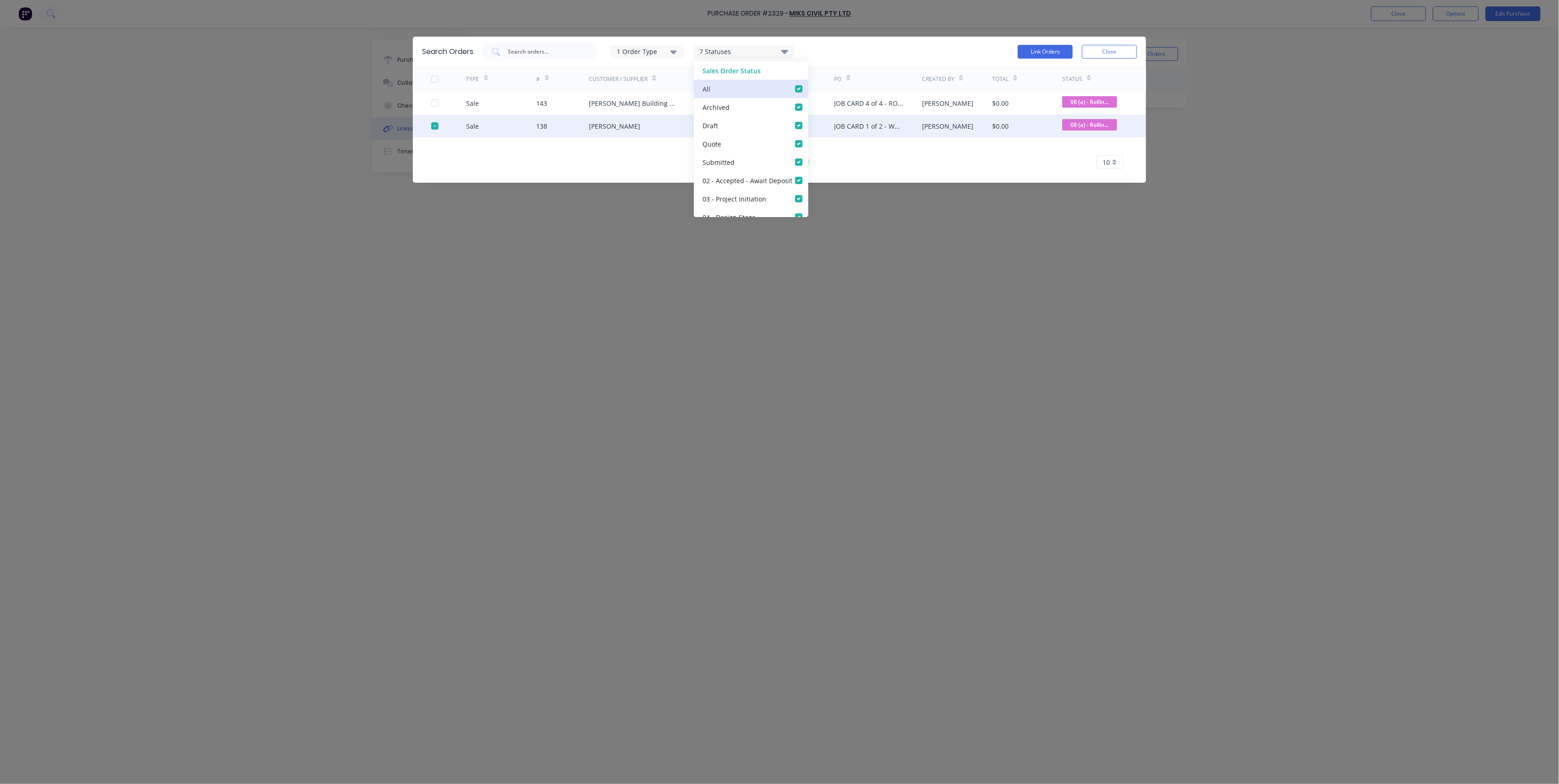
checkbox input "true"
checkbox Deposit_checkbox_dfa0d42f-6dc4-462b-b1b3-f7300afe288blinked-orders-modal "true"
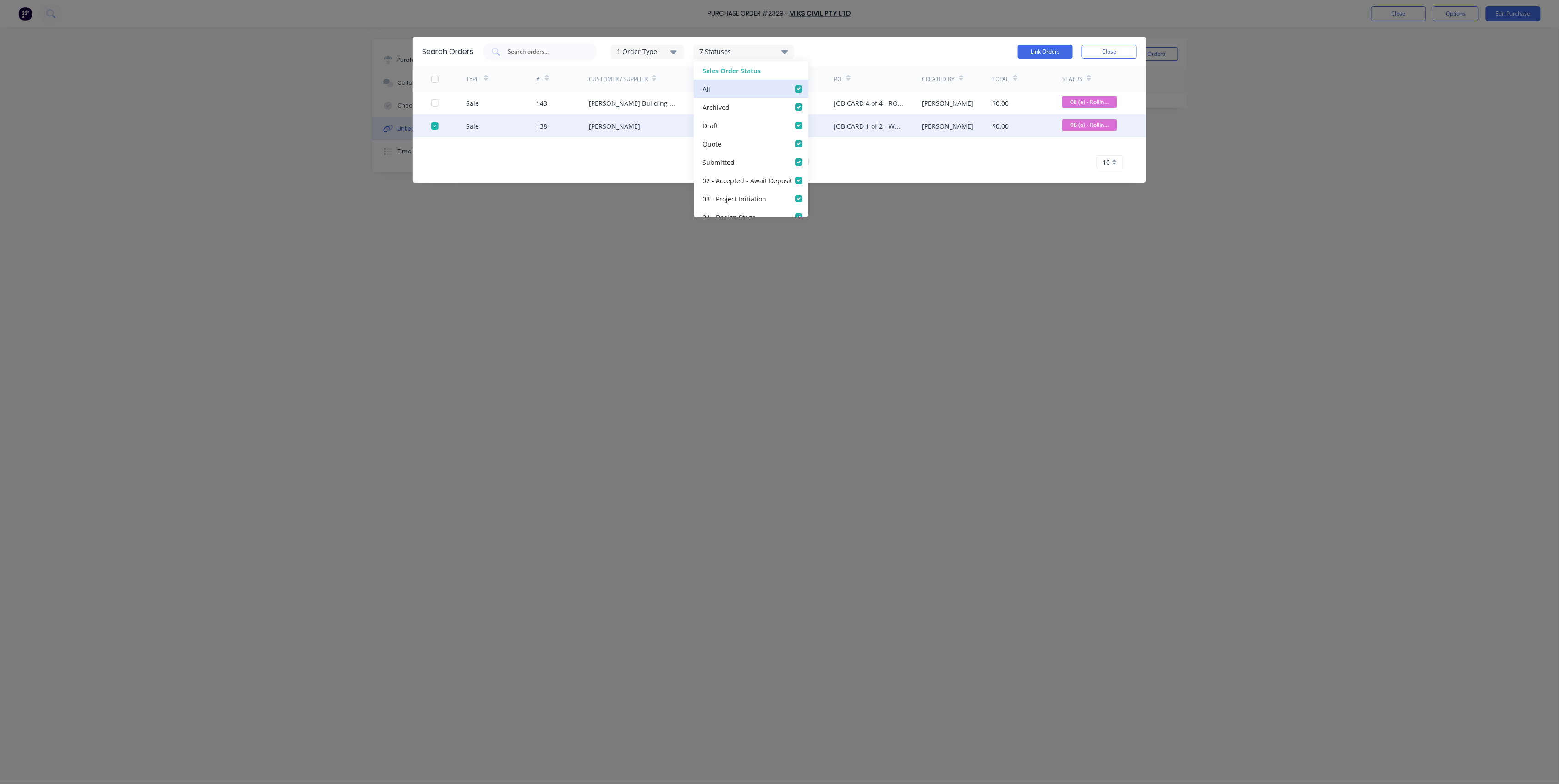
checkbox Initiation_checkbox_3284bebd-5ee7-43c2-be4c-50d55f5335a3linked-orders-modal "true"
checkbox Stage_checkbox_1a339053-3c08-47c2-98c8-c90f3b0d83cdlinked-orders-modal "true"
checkbox Review_checkbox_81355d20-6d4d-4593-bd75-273f2a17a752linked-orders-modal "true"
checkbox Detailing_checkbox_3d688b04-5160-4a87-910a-2ad1984ec130linked-orders-modal "true"
checkbox Production_checkbox_d530f6e1-7ec4-4ddc-a0d5-22bec248716alinked-orders-modal "true"
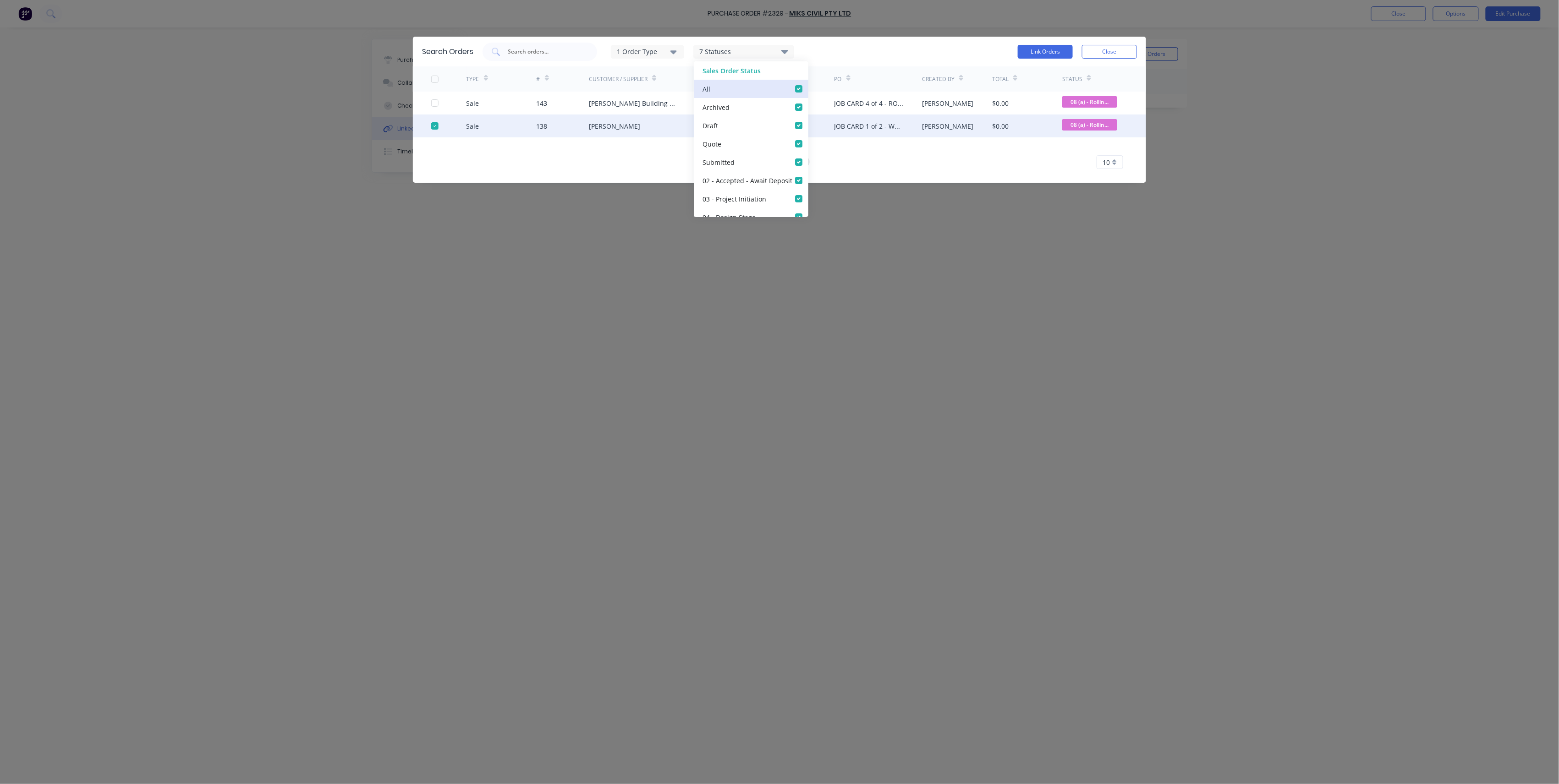
checkbox Fabricating_checkbox_038751e1-865a-4352-81dd-f314434d731blinked-orders-modal "true"
checkbox Galvanising_checkbox_1b5cf80a-41cd-4c2a-9f8f-f6332f1303dalinked-orders-modal "true"
checkbox Clearance_checkbox_66142439-5407-4691-94d0-eb55e76e4cbclinked-orders-modal "true"
checkbox Delivery_checkbox_6ee3ee0c-631f-4443-b9c5-47d51aa4754dlinked-orders-modal "true"
checkbox Installing_checkbox_6544c289-55a9-40ec-b487-5d0ab63a1042linked-orders-modal "true"
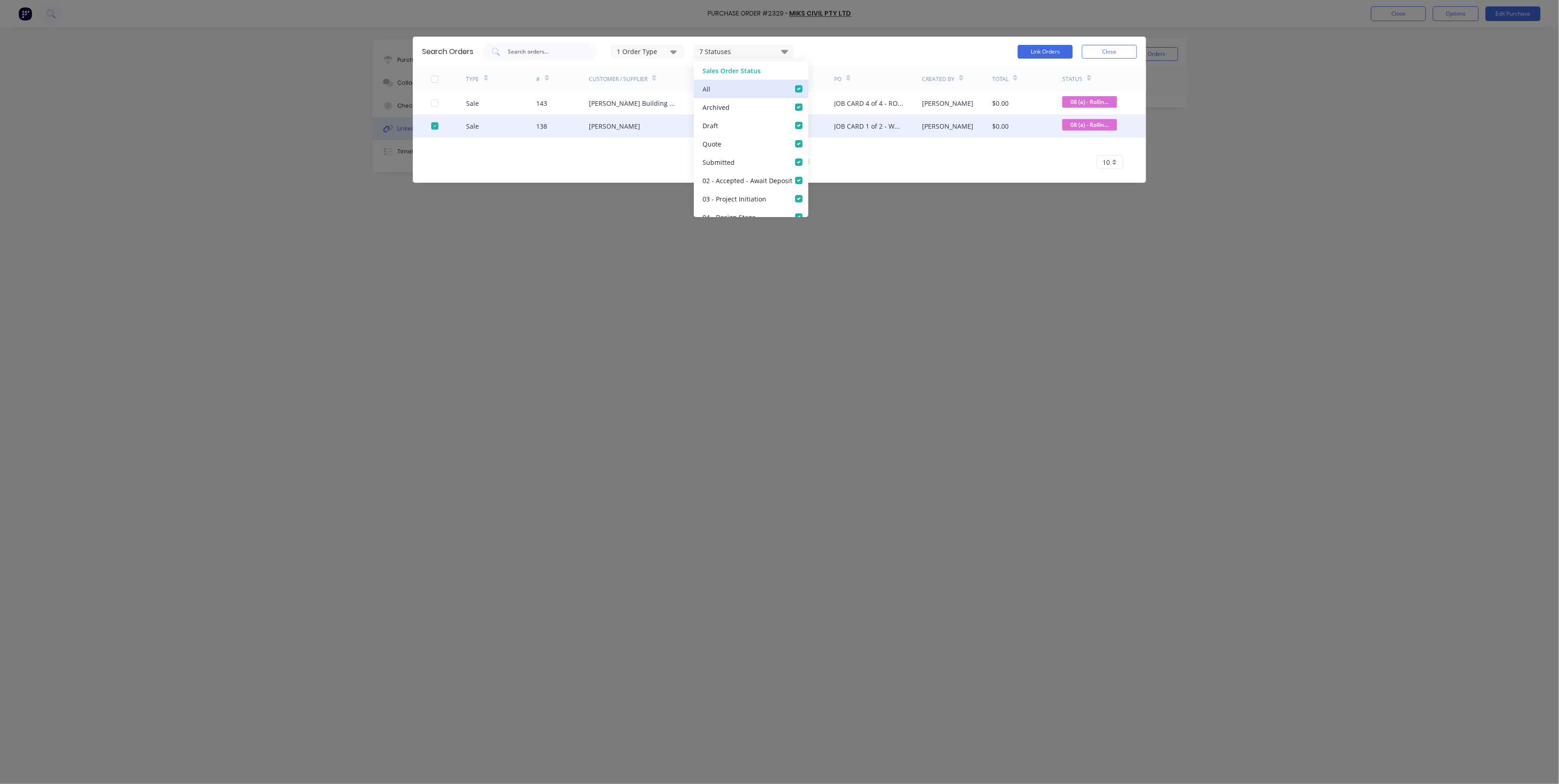
checkbox Install\)_checkbox_72e0877f-4298-4a41-8eb4-839b8210794flinked-orders-modal "true"
checkbox Audit_checkbox_fb3aee2b-adc8-4f65-864b-db74d2d315a2linked-orders-modal "true"
checkbox HOLD_checkbox_fd519b89-6bdf-45a3-8e11-e09d24bc81f4linked-orders-modal "true"
checkbox input "true"
checkbox Up_checkbox_wc1z9qlinked-orders-modal "true"
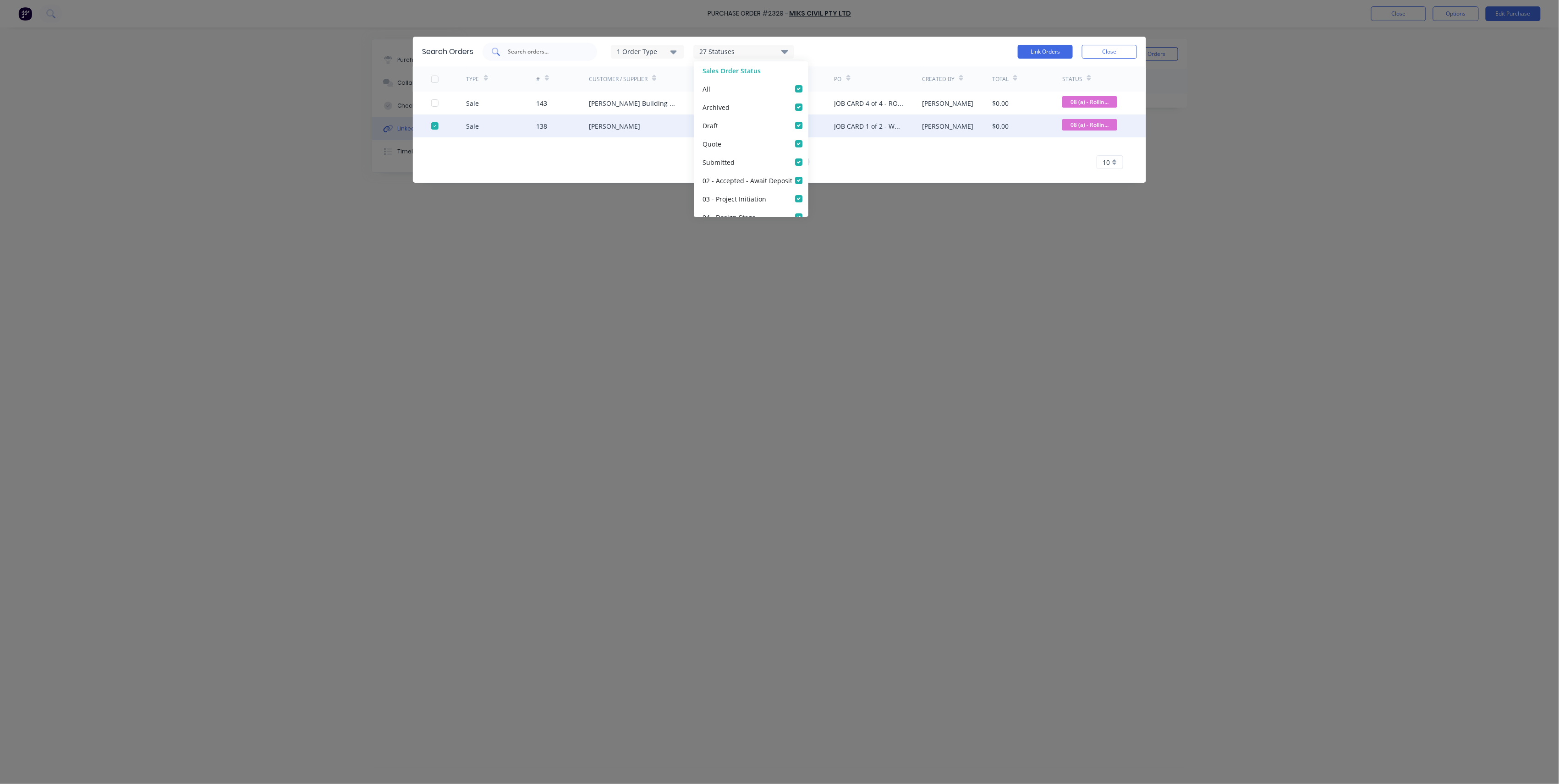
click at [563, 52] on input "text" at bounding box center [545, 52] width 76 height 9
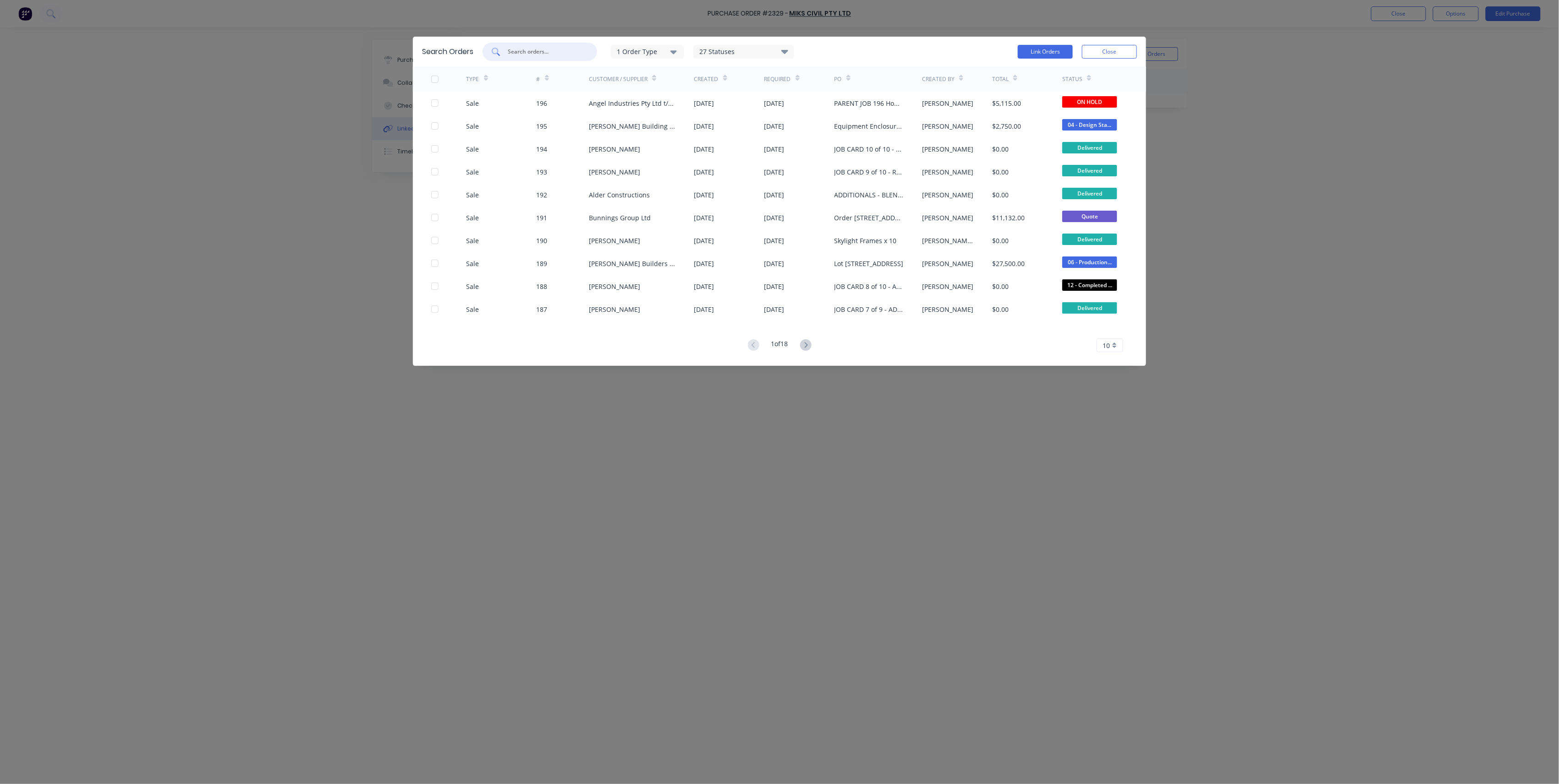
type input "v"
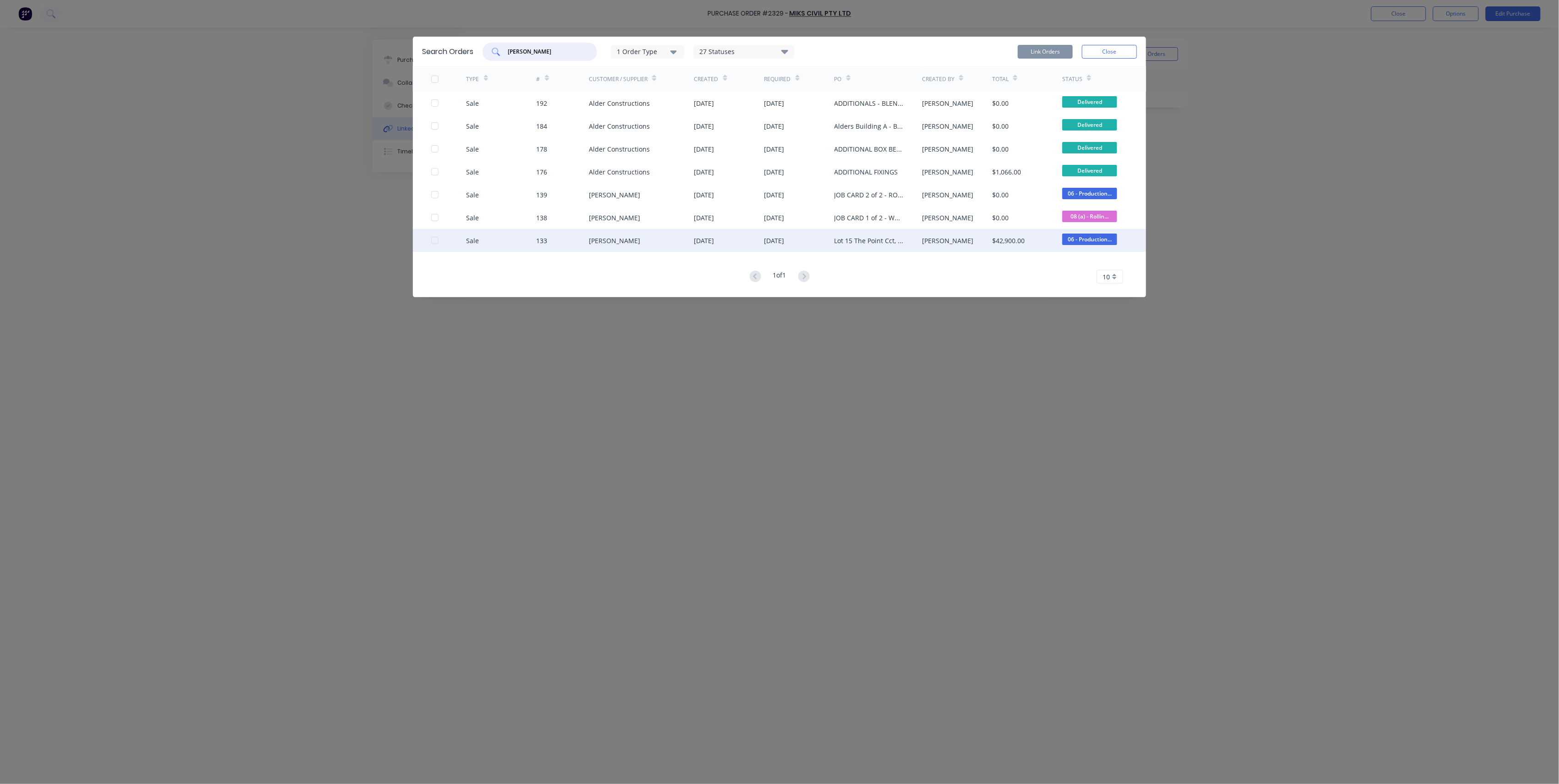
click at [433, 240] on div at bounding box center [434, 240] width 19 height 19
type input "brad"
click at [1047, 55] on button "Link Orders" at bounding box center [1045, 52] width 55 height 14
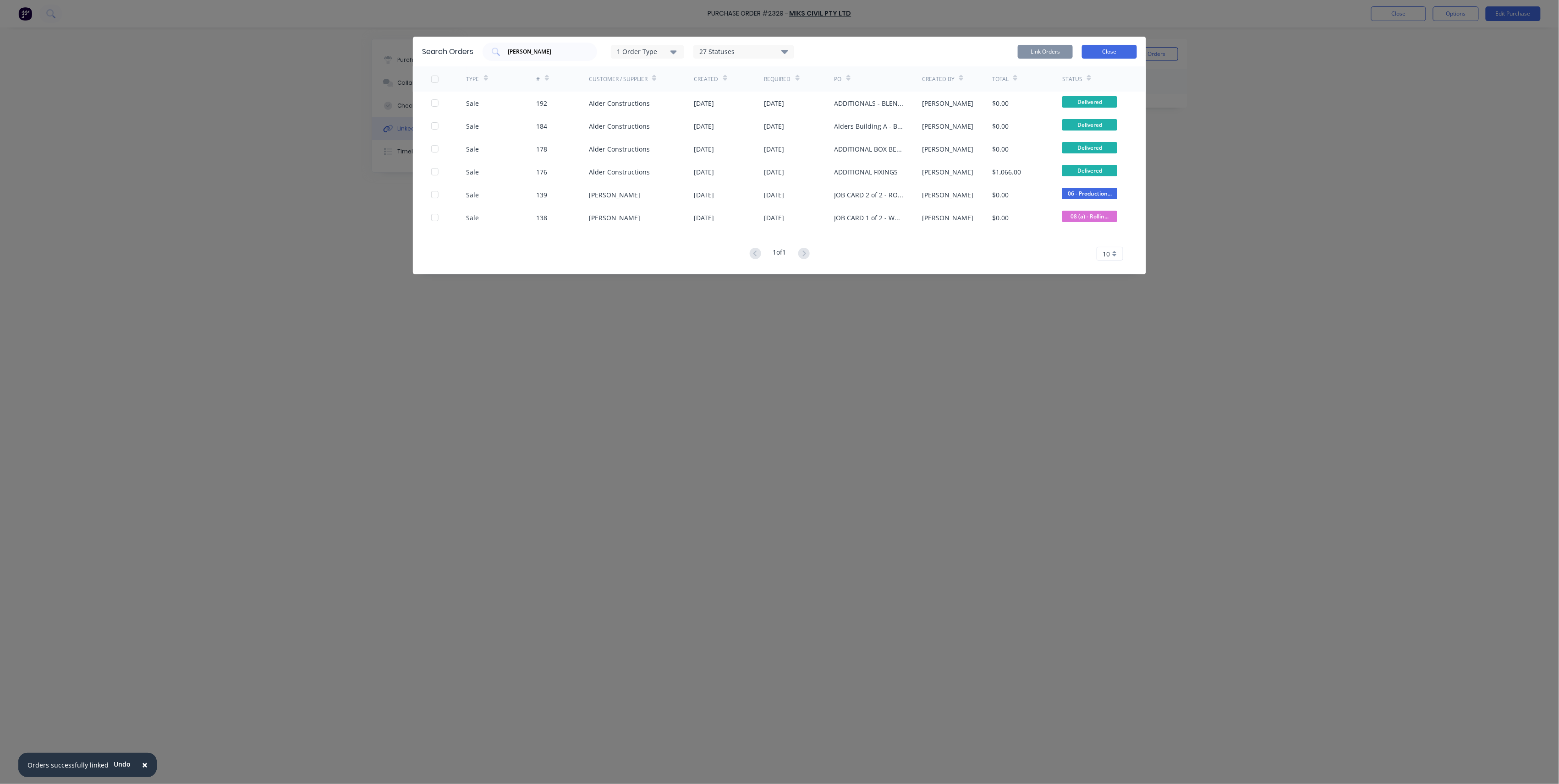
click at [1096, 49] on button "Close" at bounding box center [1109, 52] width 55 height 14
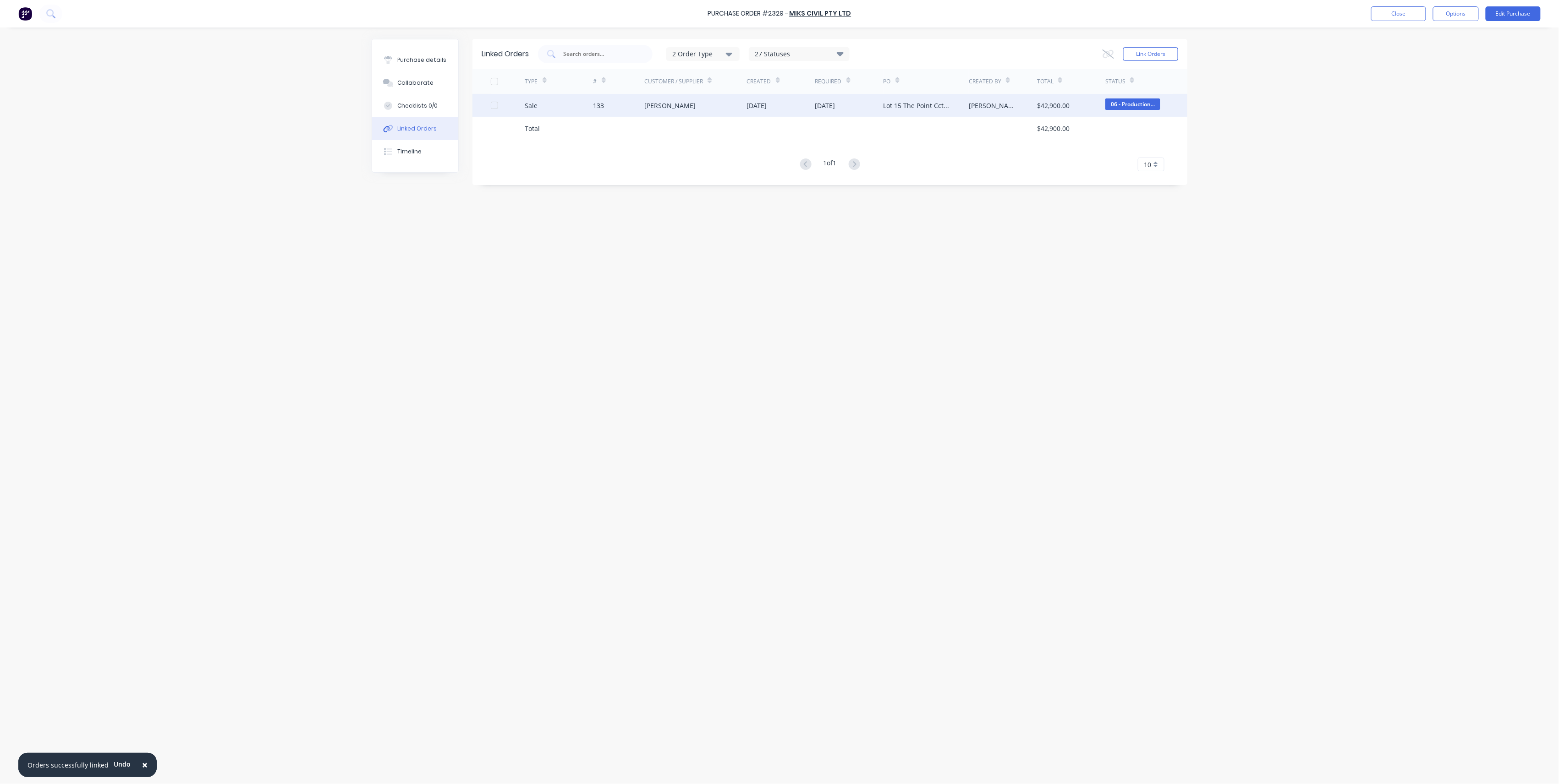
click at [954, 105] on div "Lot 15 The Point Cct, [GEOGRAPHIC_DATA]" at bounding box center [926, 106] width 85 height 23
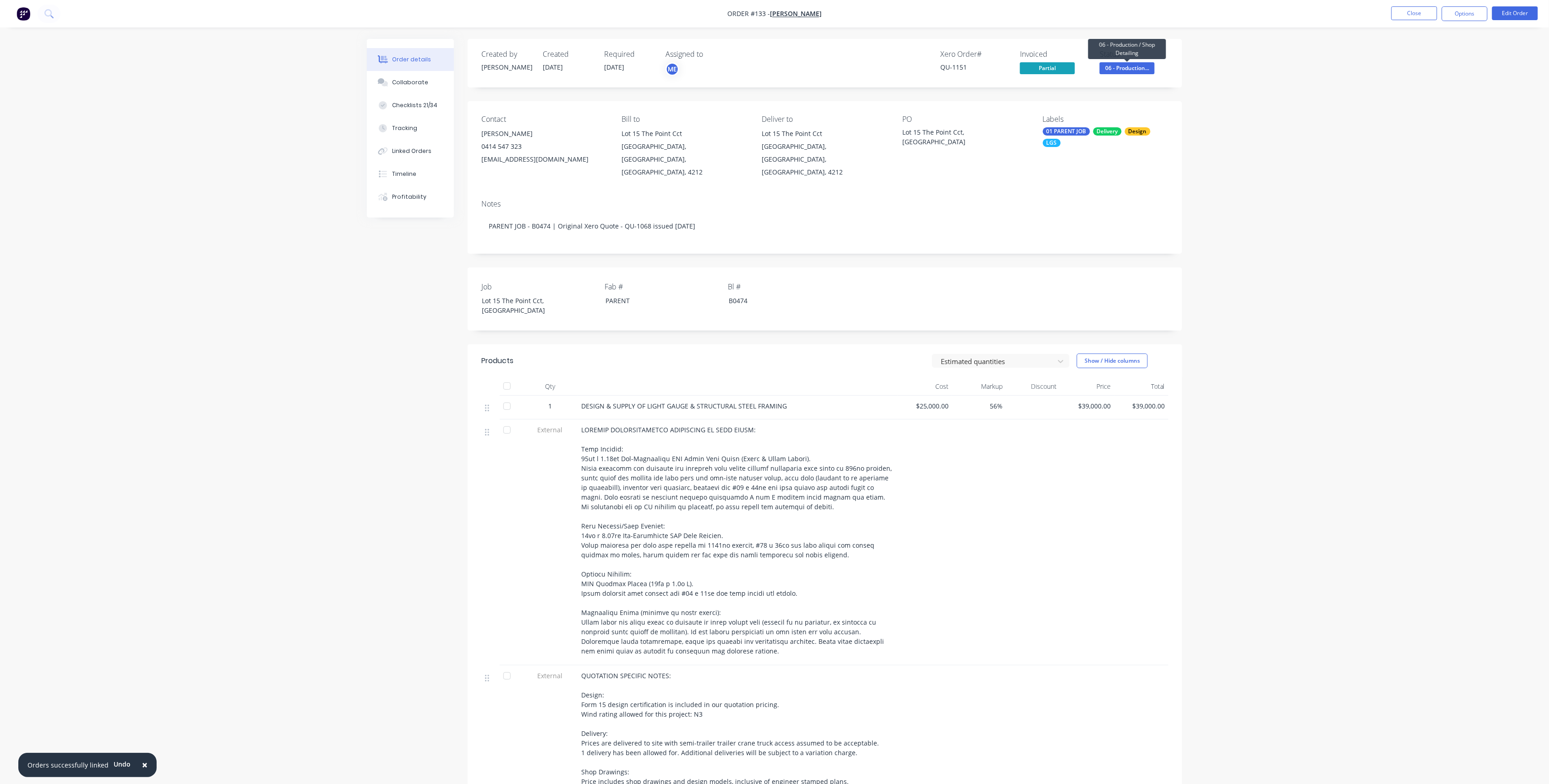
click at [1114, 64] on span "06 - Production..." at bounding box center [1127, 68] width 55 height 11
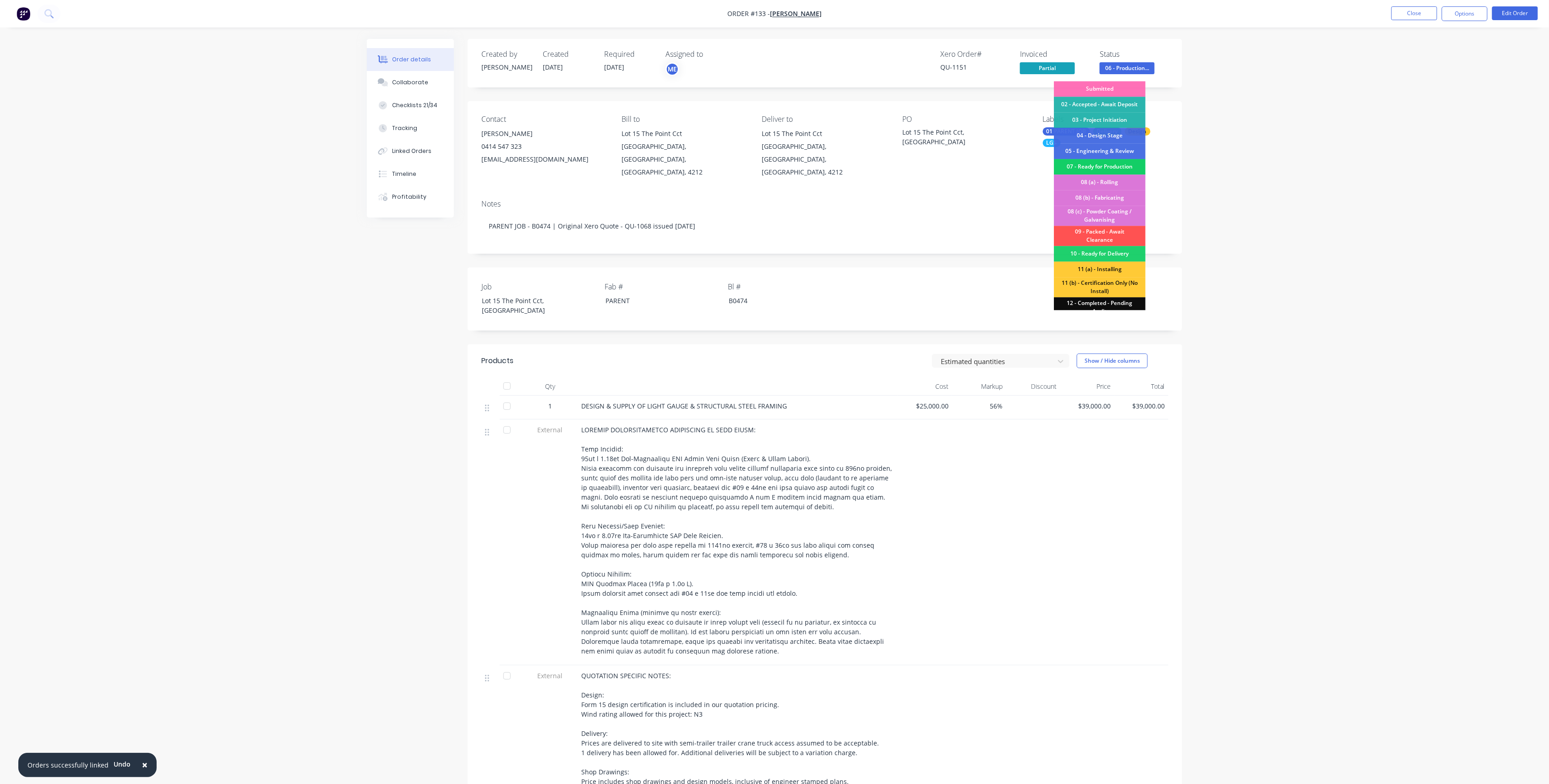
click at [1092, 164] on div "07 - Ready for Production" at bounding box center [1100, 166] width 92 height 15
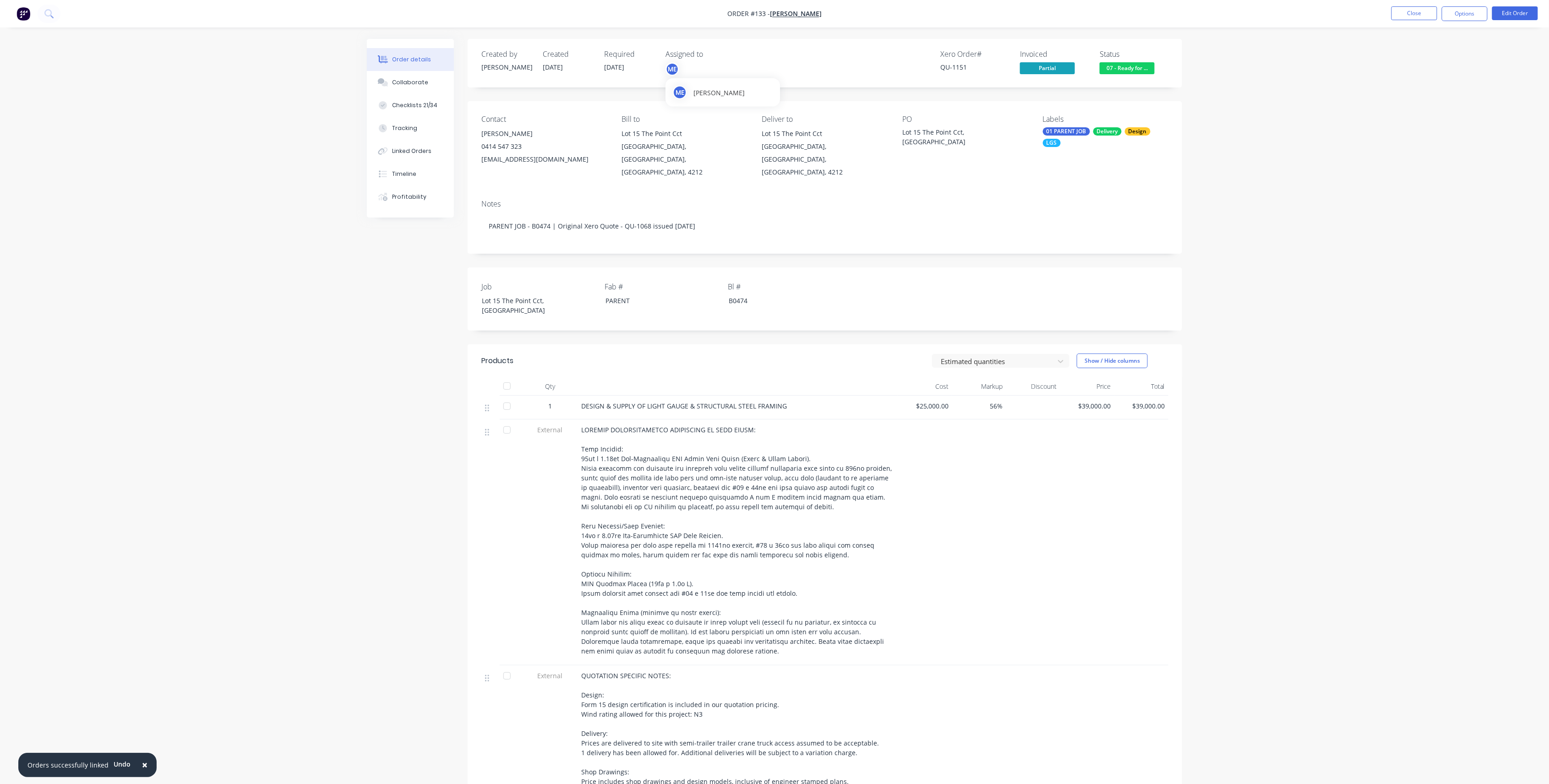
click at [665, 76] on div "Created by Michael Created 27/08/25 Required 27/08/25 Assigned to ME" at bounding box center [619, 63] width 276 height 27
click at [668, 72] on div "ME" at bounding box center [672, 68] width 14 height 14
click at [682, 143] on div at bounding box center [680, 138] width 19 height 19
click at [682, 213] on div at bounding box center [680, 211] width 19 height 19
click at [1167, 15] on button "Edit Order" at bounding box center [1515, 13] width 46 height 14
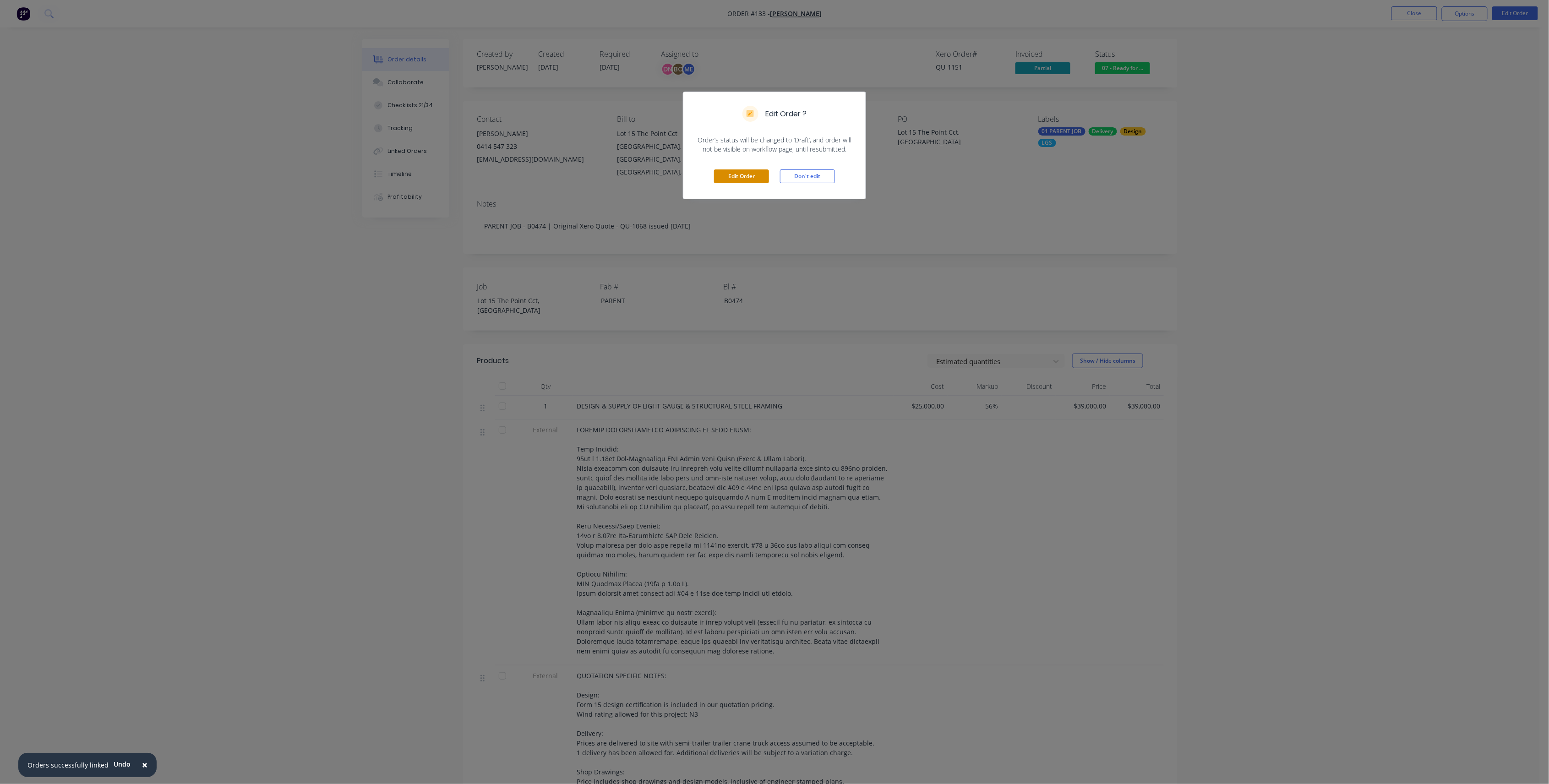
click at [717, 172] on button "Edit Order" at bounding box center [741, 176] width 55 height 14
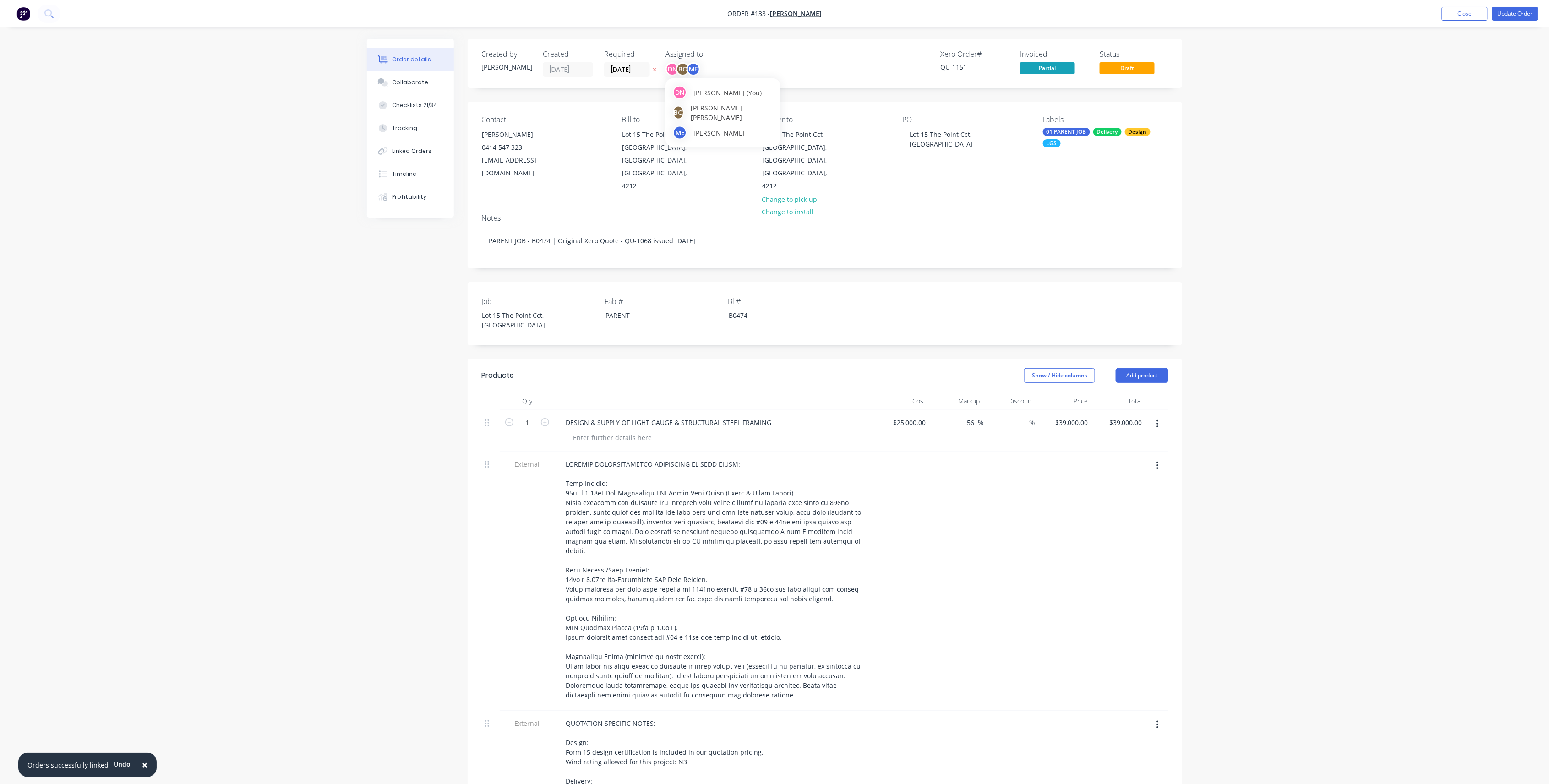
click at [696, 73] on div "ME" at bounding box center [693, 68] width 14 height 14
click at [770, 64] on div "Xero Order # QU-1151 Invoiced Partial Status Draft" at bounding box center [963, 64] width 411 height 27
click at [627, 73] on input "[DATE]" at bounding box center [627, 69] width 45 height 14
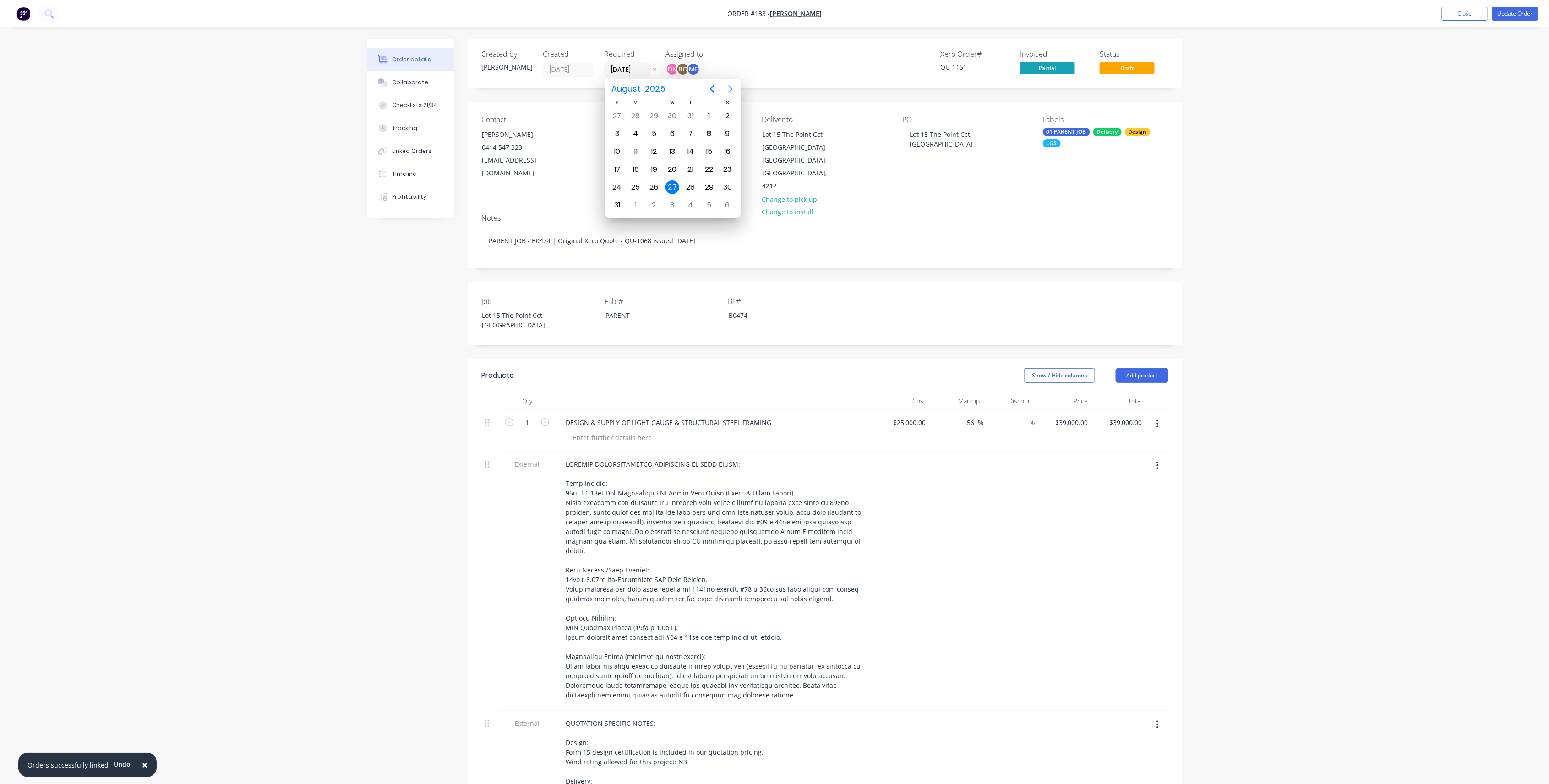
click at [729, 89] on icon "Next page" at bounding box center [731, 89] width 11 height 11
click at [669, 187] on div "1" at bounding box center [672, 187] width 14 height 14
type input "[DATE]"
click at [1167, 10] on button "Update Order" at bounding box center [1515, 14] width 46 height 14
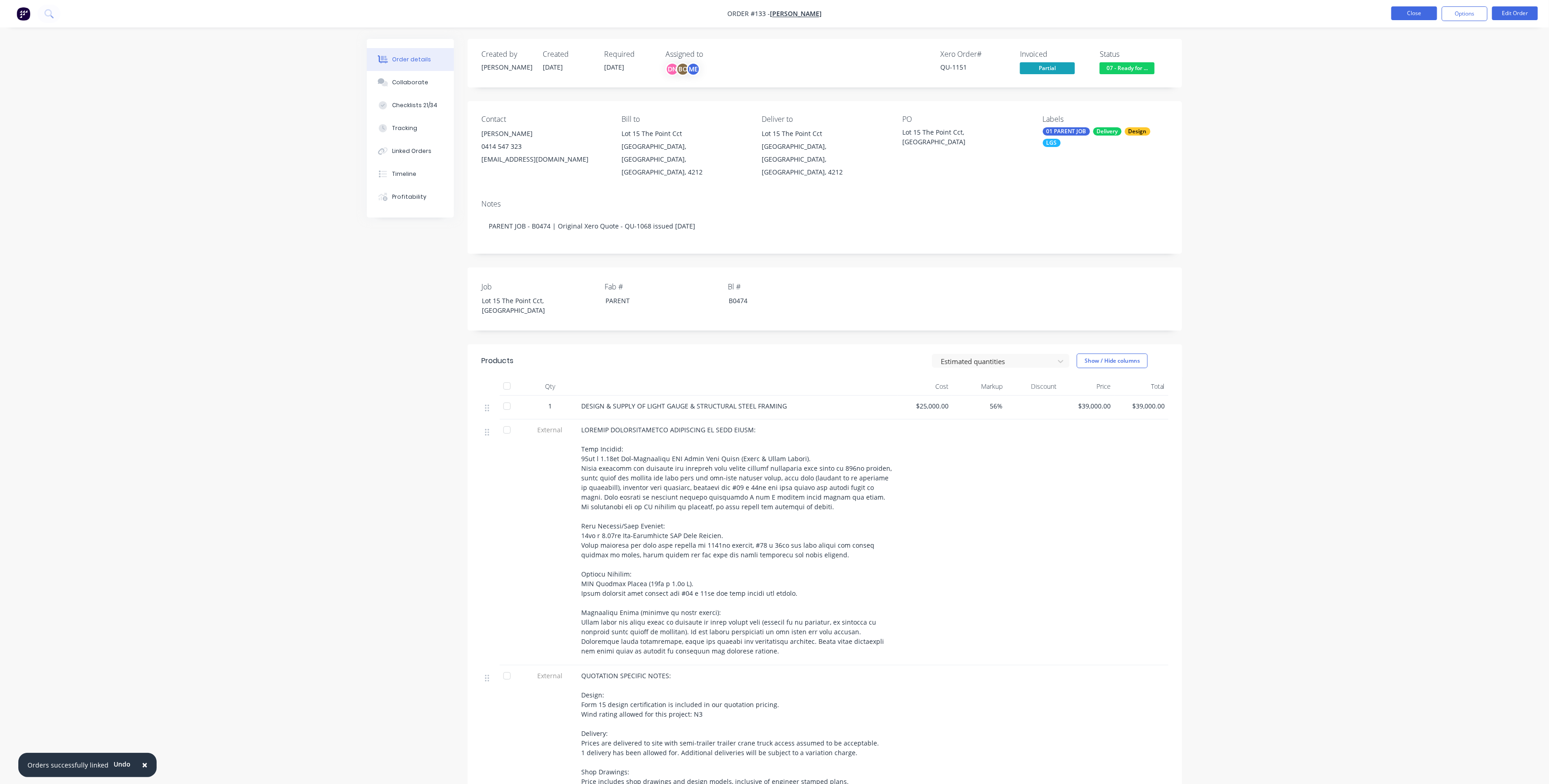
click at [1167, 16] on button "Close" at bounding box center [1414, 13] width 46 height 14
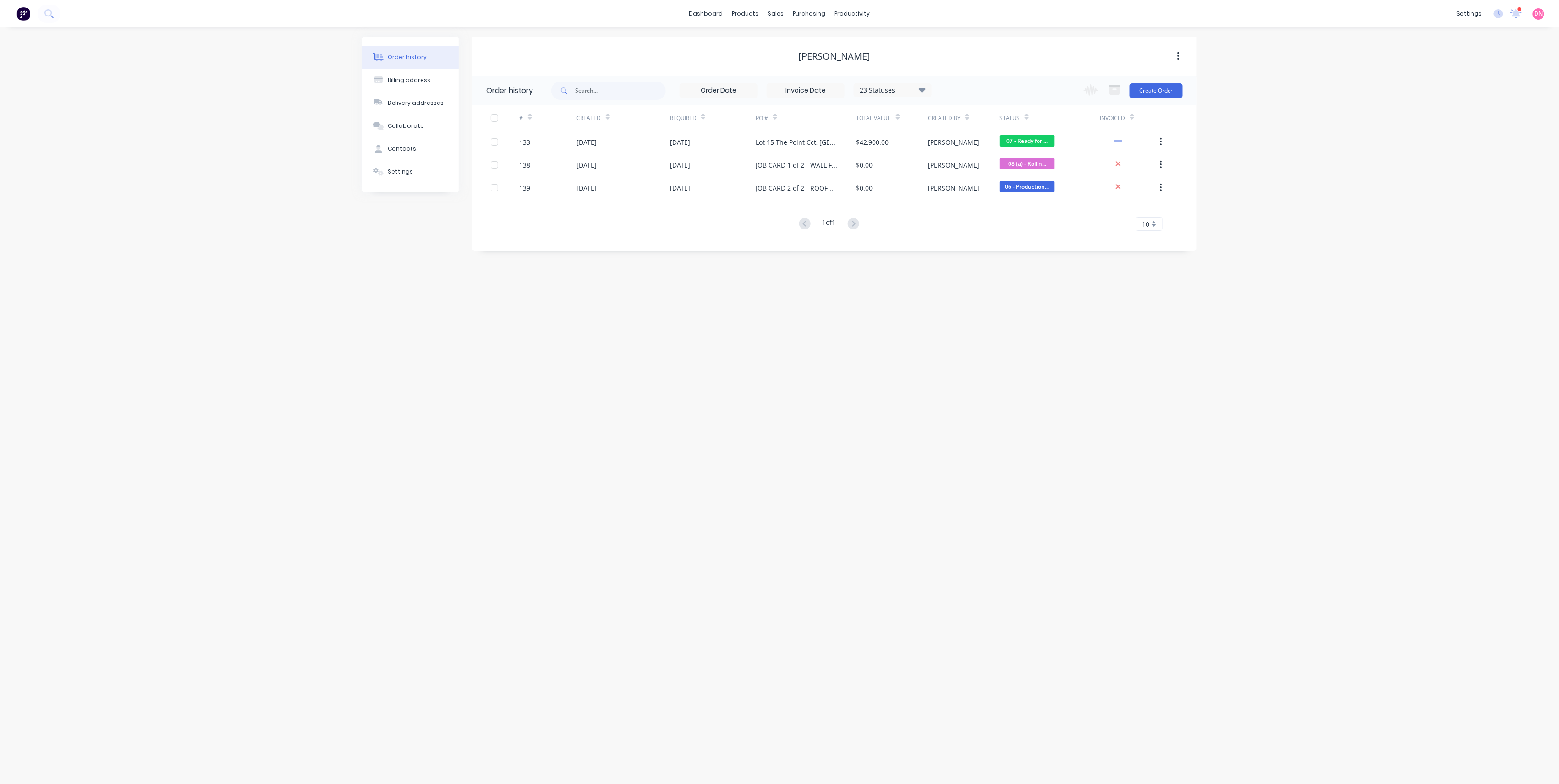
click at [490, 122] on div at bounding box center [494, 118] width 19 height 19
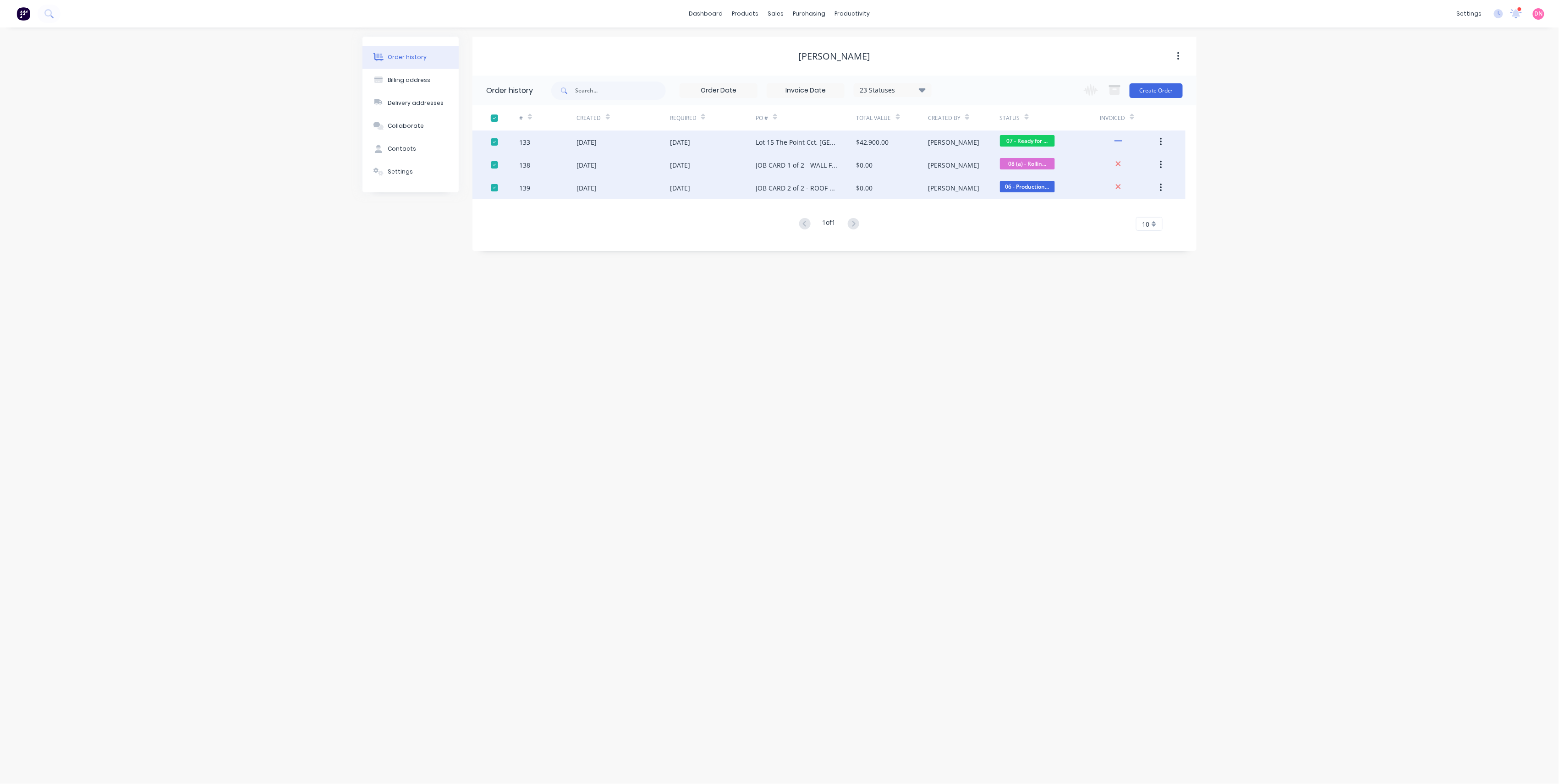
click at [490, 122] on div at bounding box center [494, 118] width 19 height 19
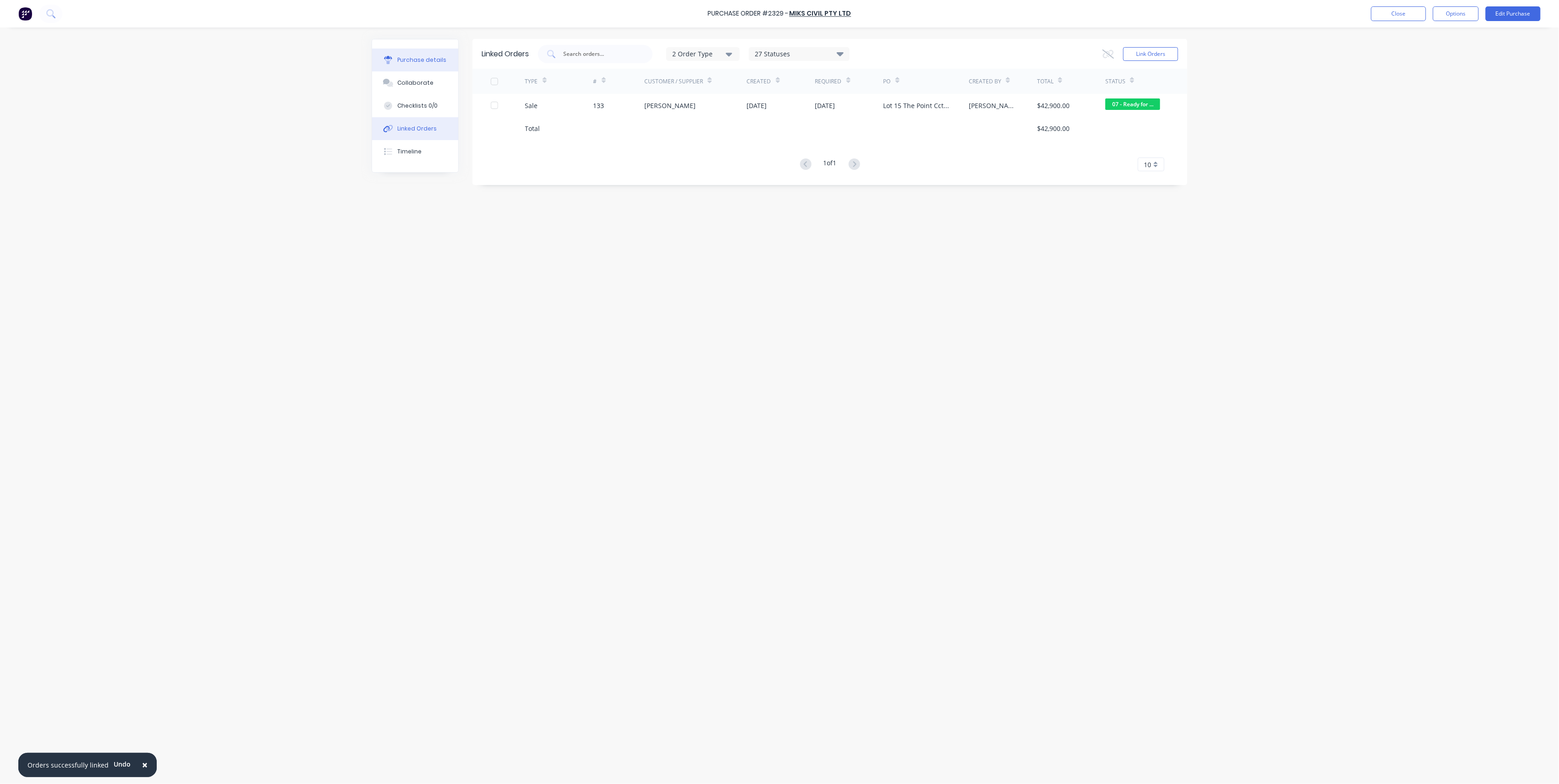
click at [408, 68] on button "Purchase details" at bounding box center [415, 60] width 86 height 23
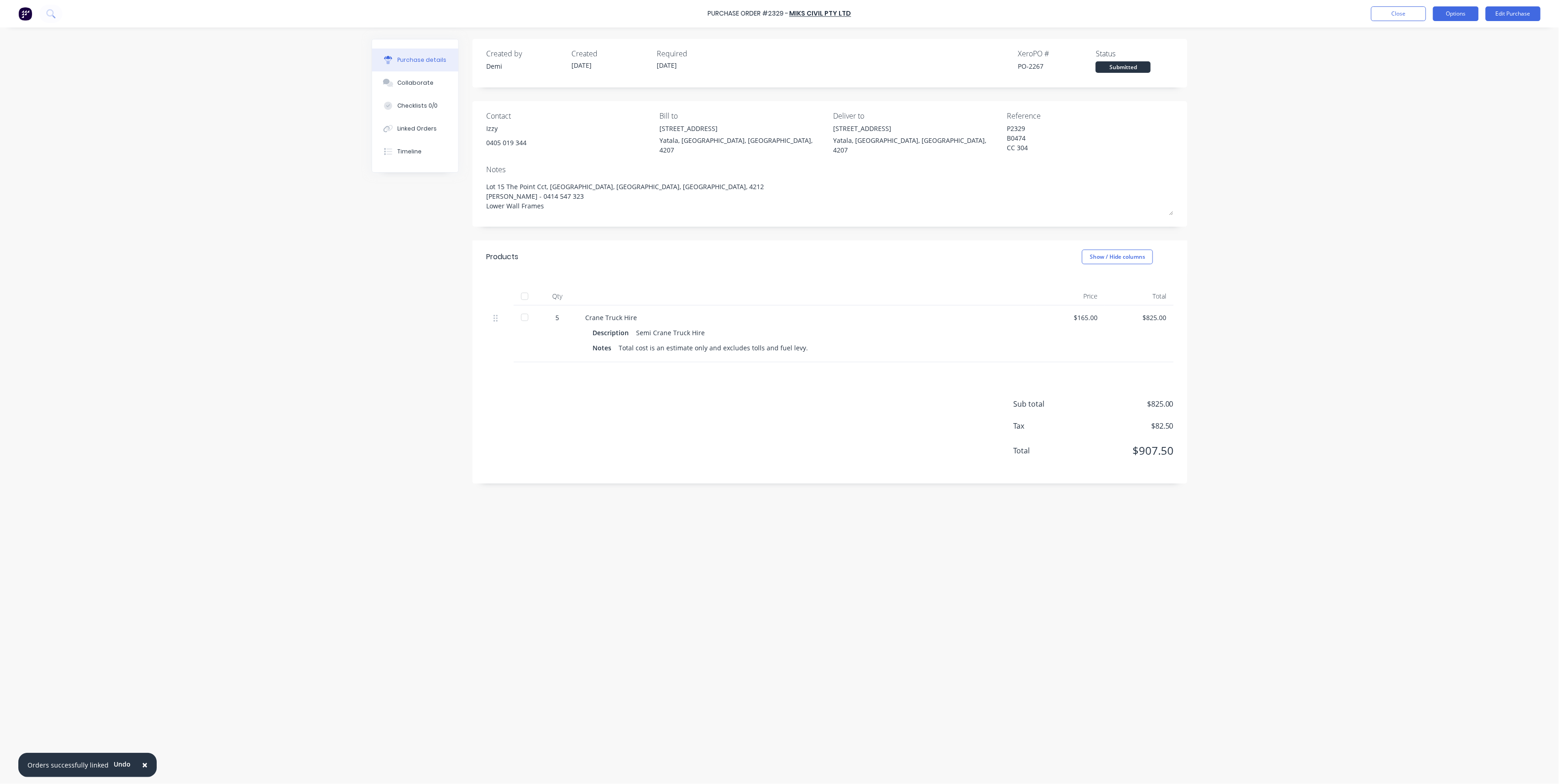
click at [1167, 13] on button "Options" at bounding box center [1455, 14] width 46 height 15
click at [1167, 41] on div "Print / Email" at bounding box center [1436, 37] width 71 height 13
click at [1167, 73] on div "Without pricing" at bounding box center [1436, 74] width 71 height 13
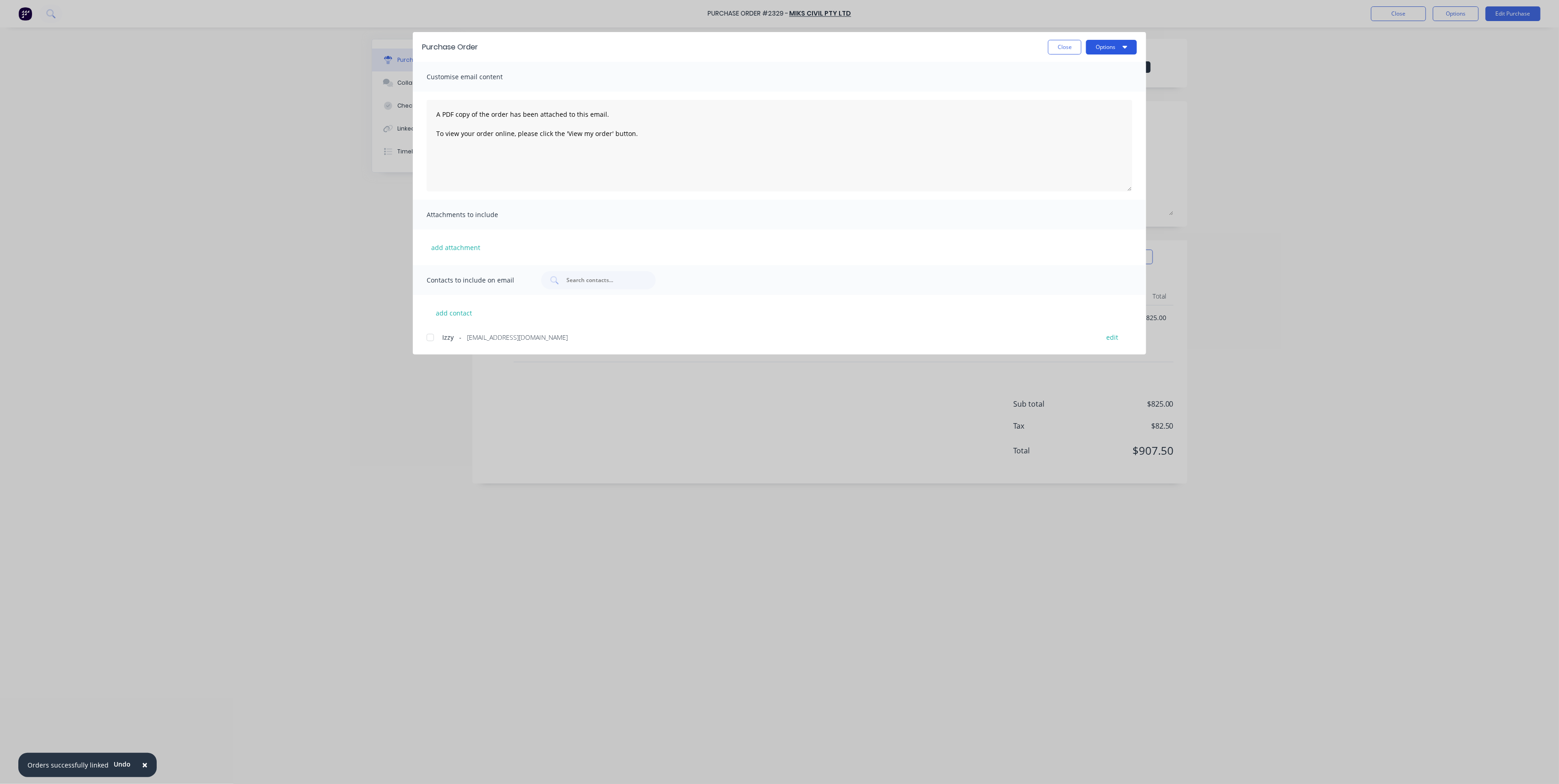
click at [1131, 46] on button "Options" at bounding box center [1111, 47] width 51 height 15
click at [1120, 85] on div "Print" at bounding box center [1094, 89] width 71 height 13
click at [1058, 40] on button "Close" at bounding box center [1064, 47] width 33 height 15
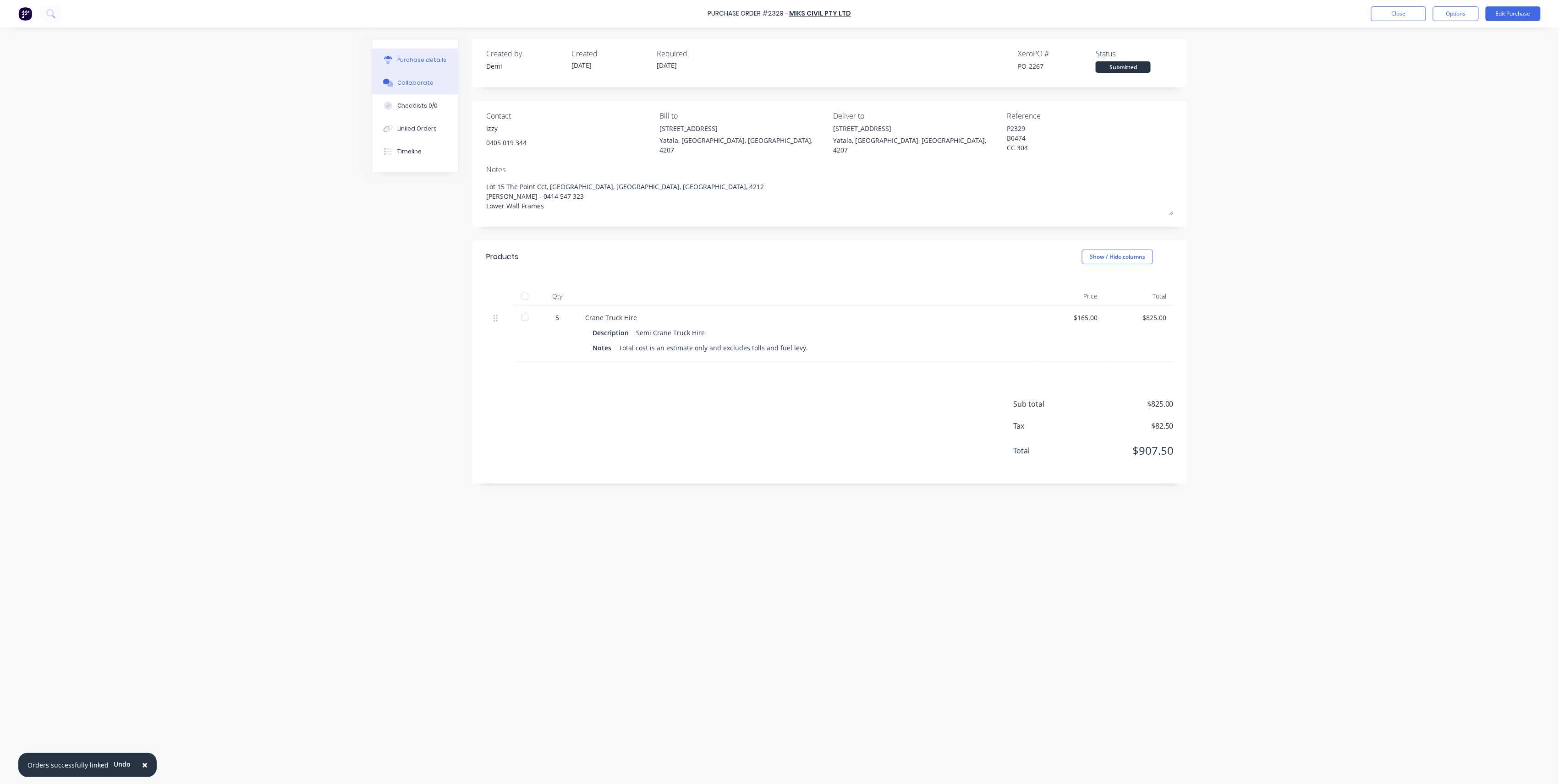
click at [430, 89] on button "Collaborate" at bounding box center [415, 83] width 86 height 23
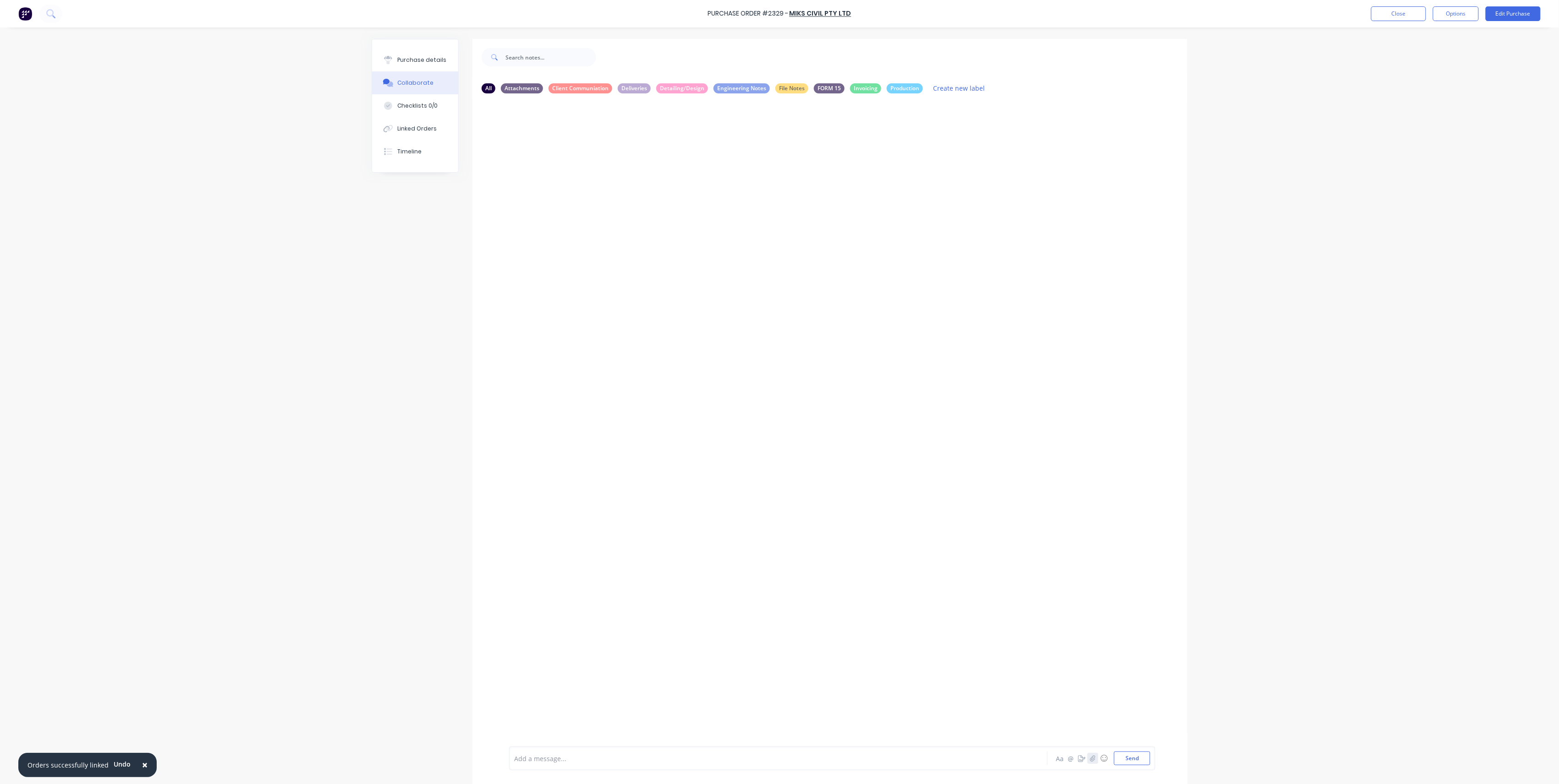
click at [1090, 564] on icon "button" at bounding box center [1092, 758] width 6 height 6
click at [1140, 564] on button "Send" at bounding box center [1132, 758] width 36 height 14
click at [423, 126] on div "Linked Orders" at bounding box center [417, 129] width 39 height 8
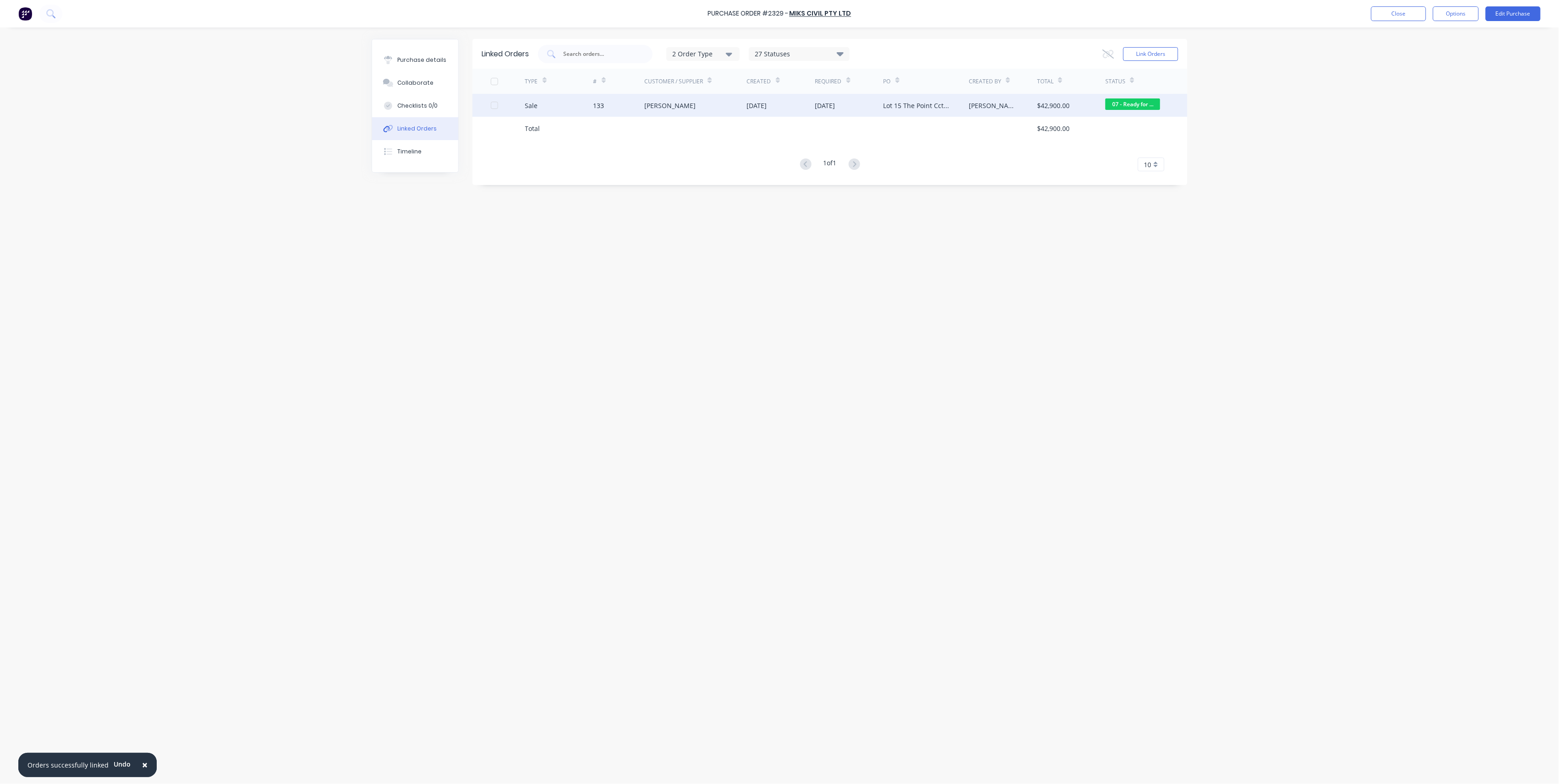
click at [733, 108] on div "[PERSON_NAME]" at bounding box center [695, 106] width 102 height 23
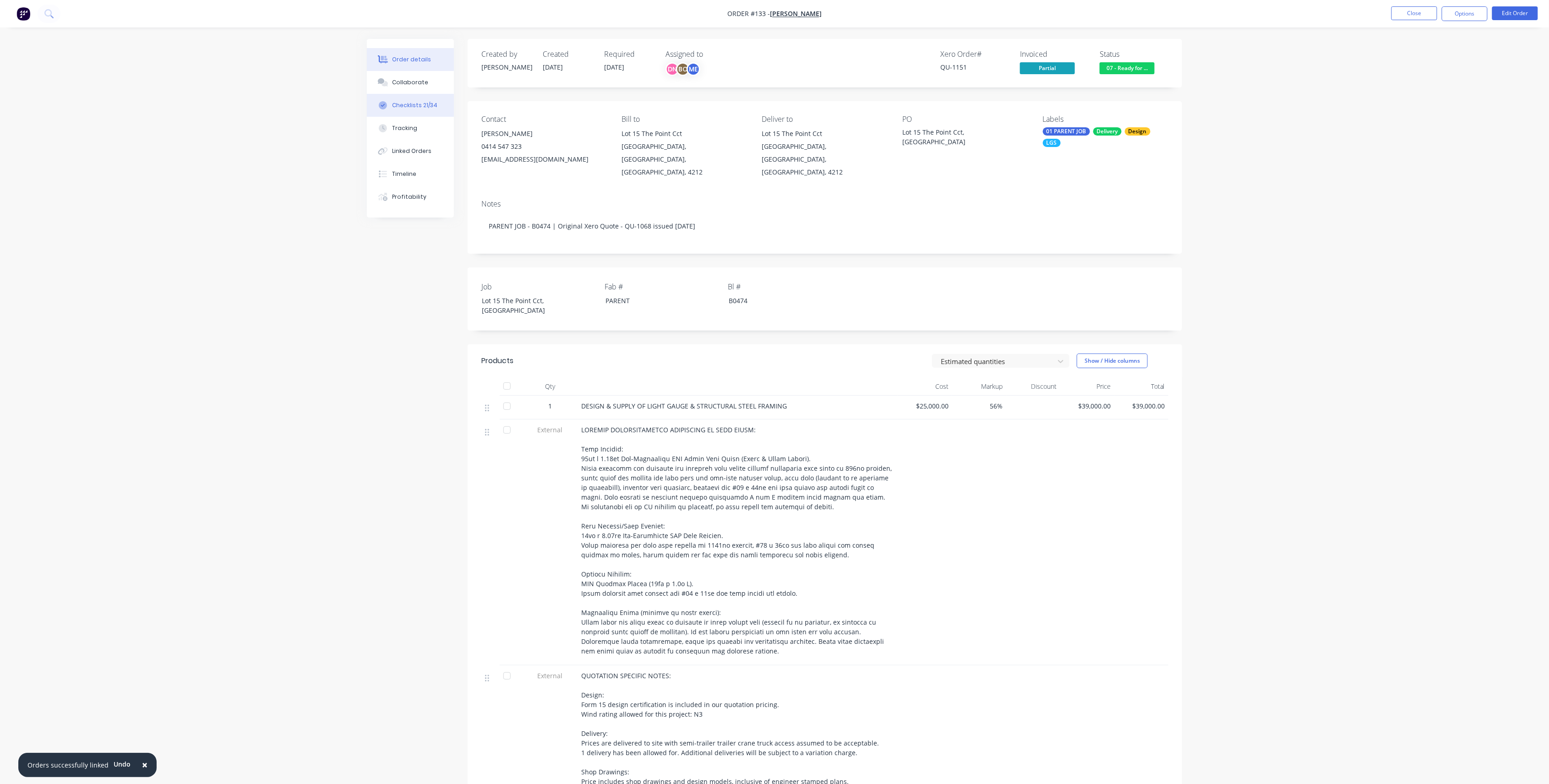
click at [427, 97] on button "Checklists 21/34" at bounding box center [410, 106] width 87 height 23
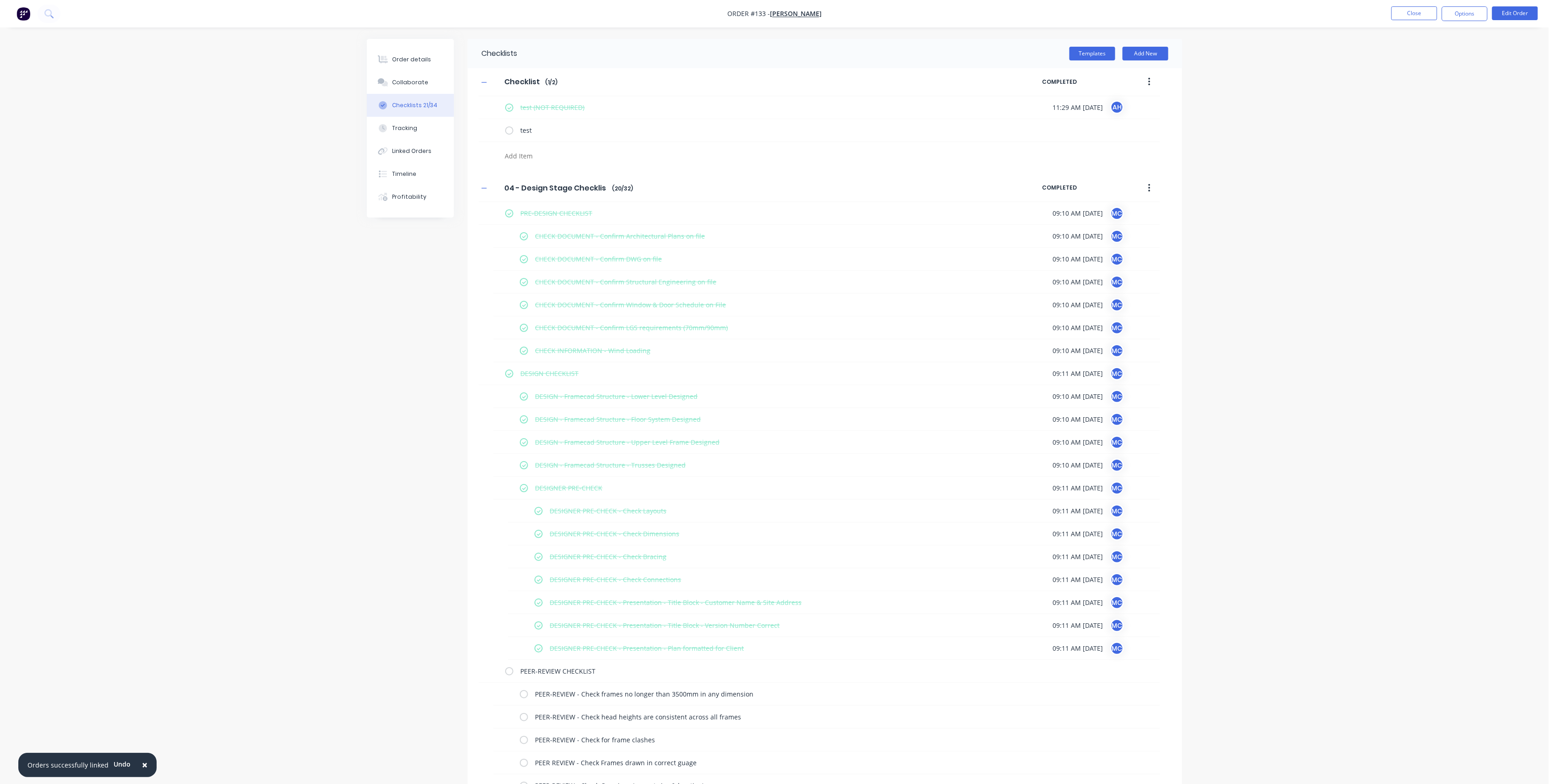
click at [1145, 85] on button "button" at bounding box center [1149, 82] width 22 height 16
click at [1130, 119] on div "Delete" at bounding box center [1117, 124] width 71 height 13
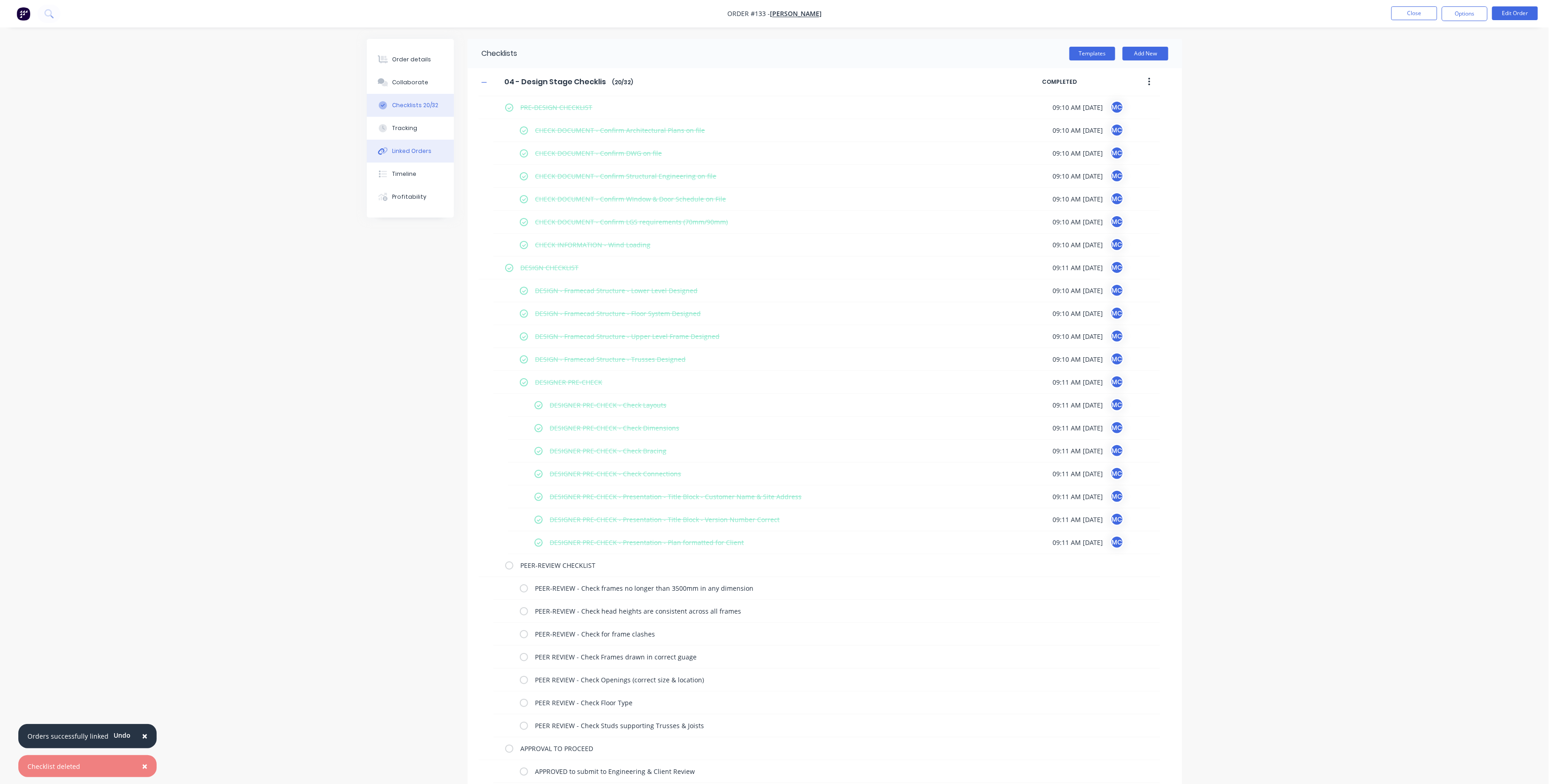
click at [401, 149] on div "Linked Orders" at bounding box center [412, 151] width 39 height 8
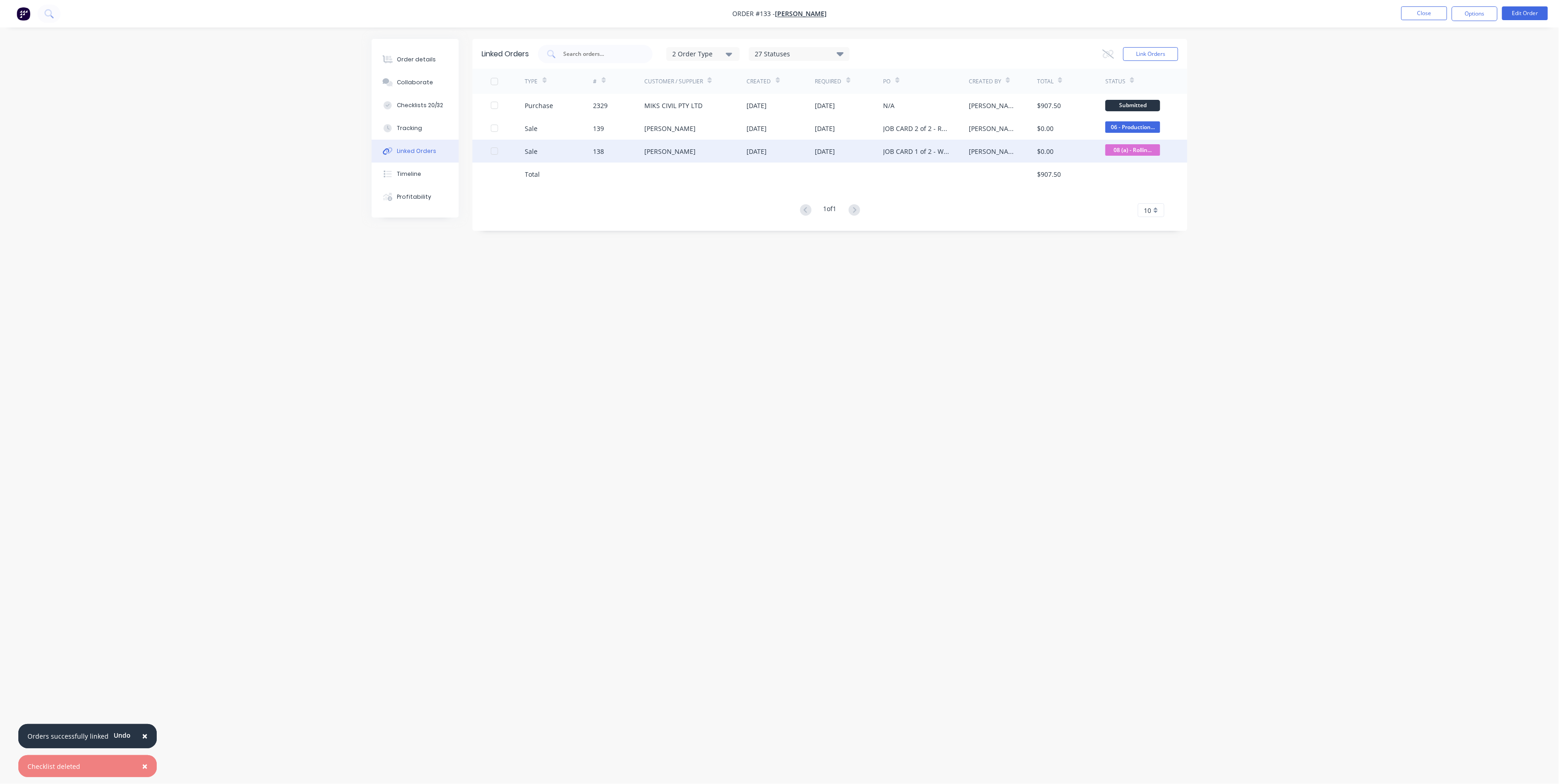
click at [657, 152] on div "[PERSON_NAME]" at bounding box center [670, 151] width 52 height 10
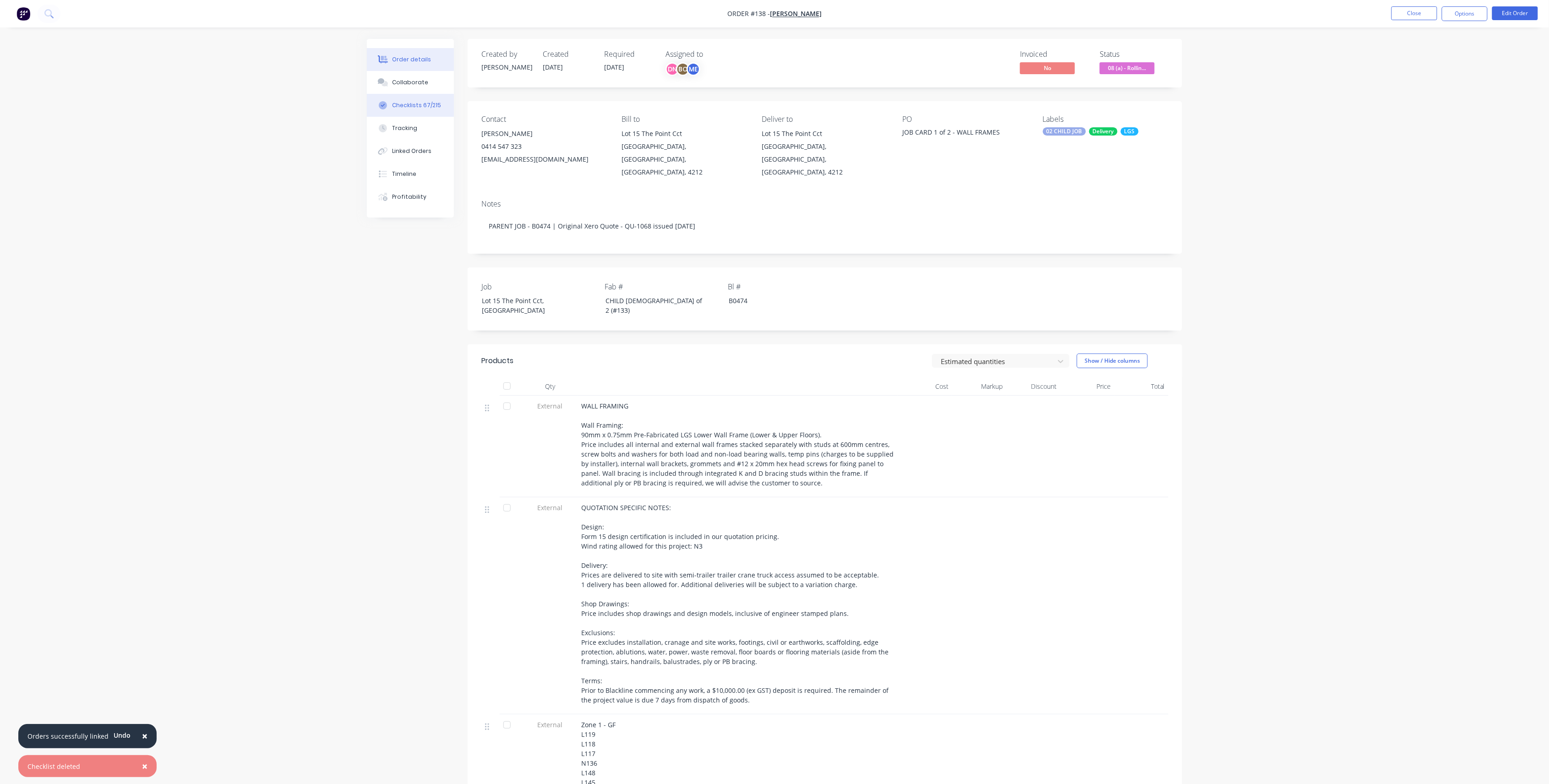
click at [428, 102] on div "Checklists 67/215" at bounding box center [417, 106] width 49 height 8
type textarea "x"
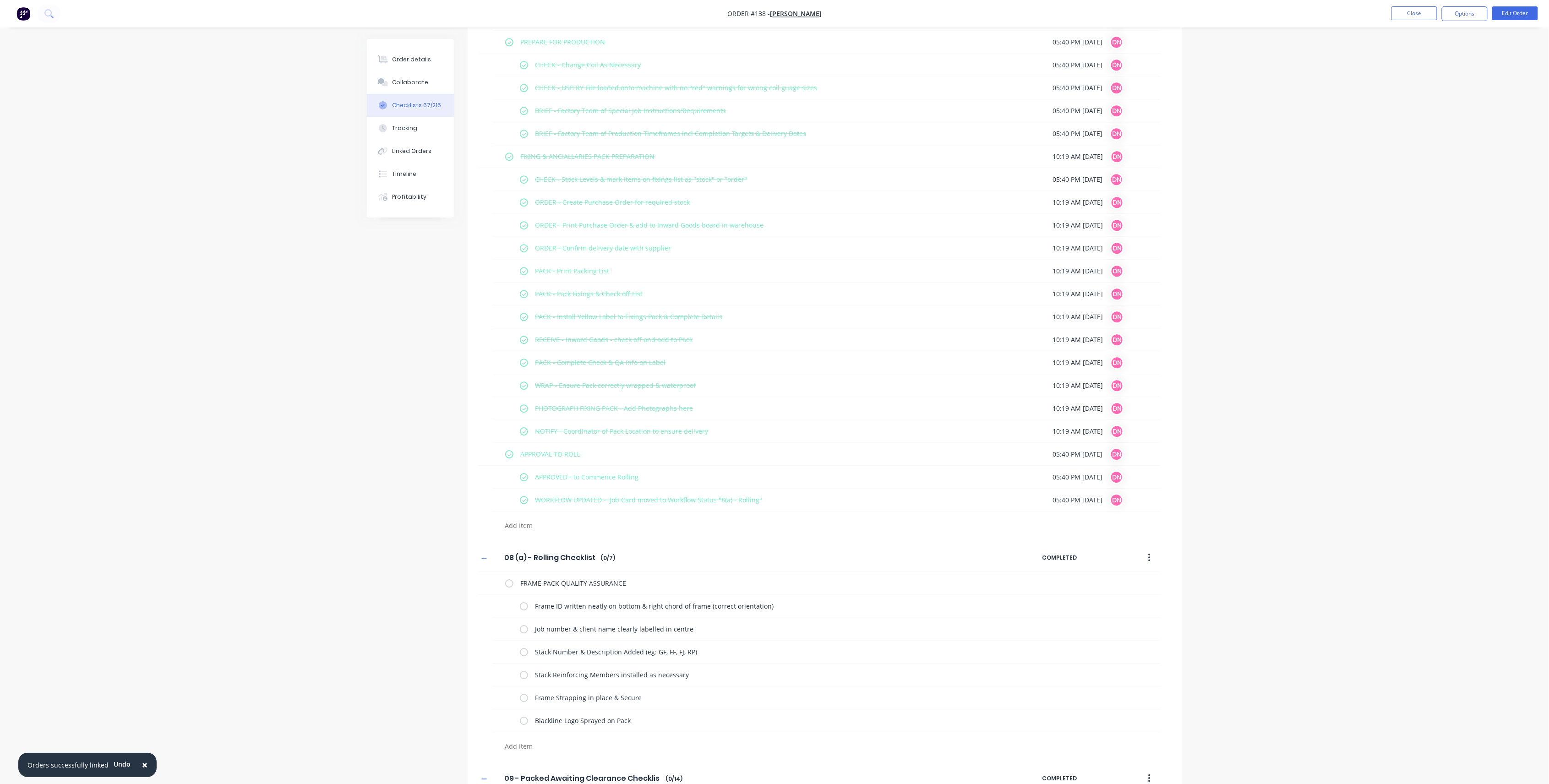
scroll to position [3902, 0]
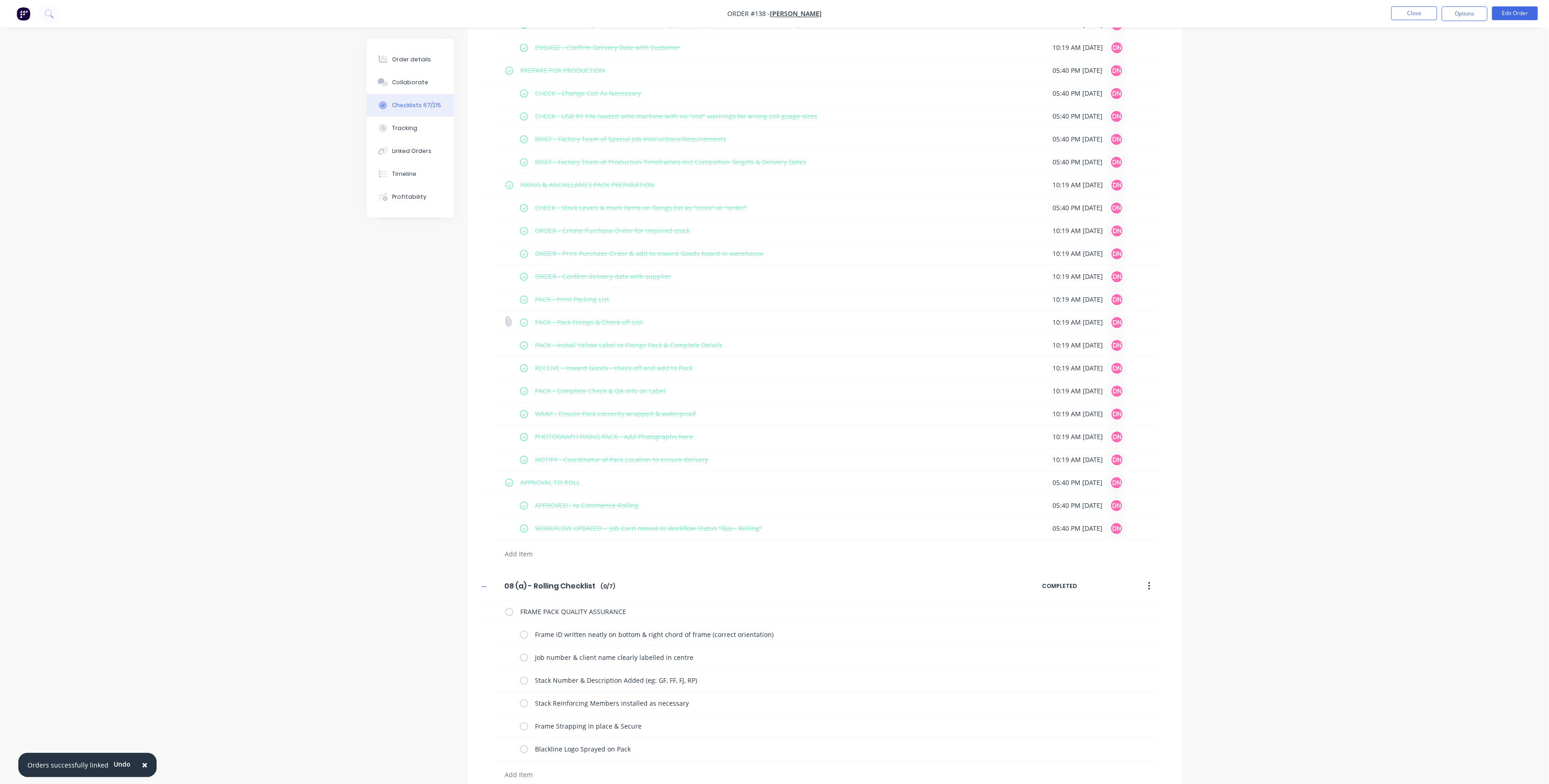
click at [506, 322] on icon at bounding box center [508, 321] width 12 height 12
click at [505, 317] on input "file" at bounding box center [505, 317] width 0 height 0
type input "C:\fakepath\B0474_v6 Onsite Fixing List.pdf"
type textarea "x"
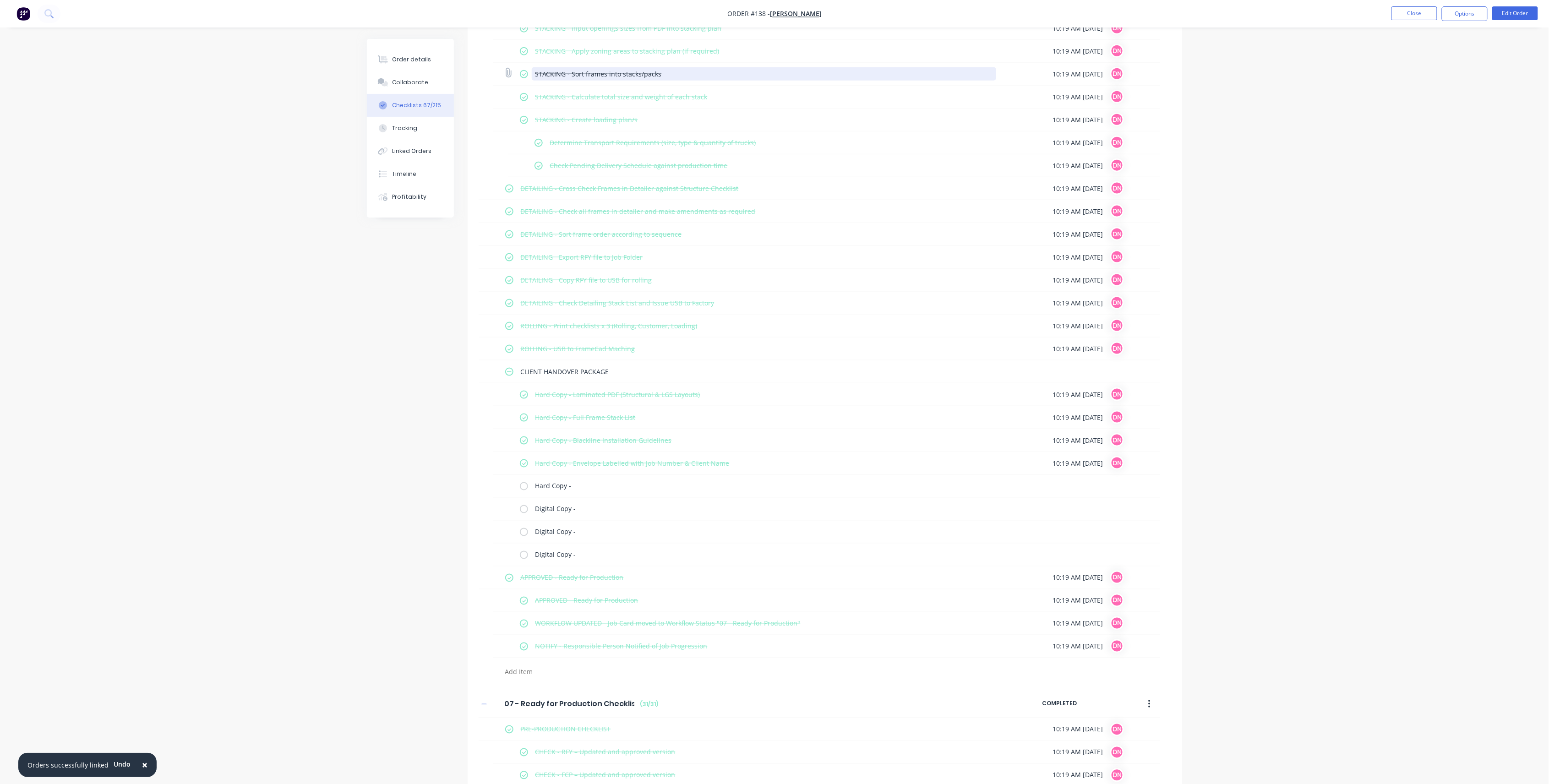
scroll to position [2986, 0]
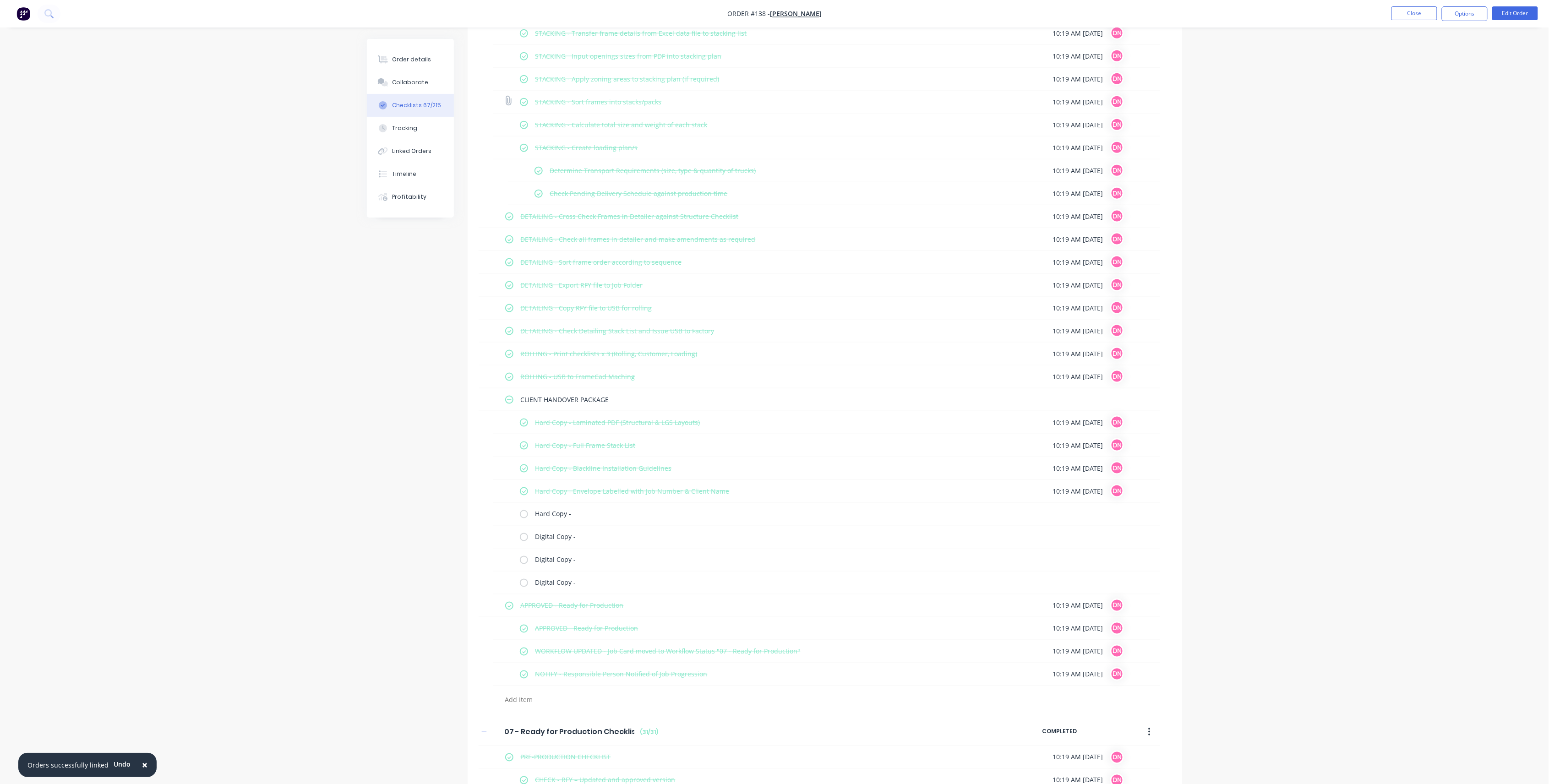
click at [508, 103] on icon at bounding box center [509, 101] width 12 height 12
click at [505, 96] on input "file" at bounding box center [505, 96] width 0 height 0
type input "C:\fakepath\B0474_v6 Lower Wall Frame List.pdf"
type textarea "x"
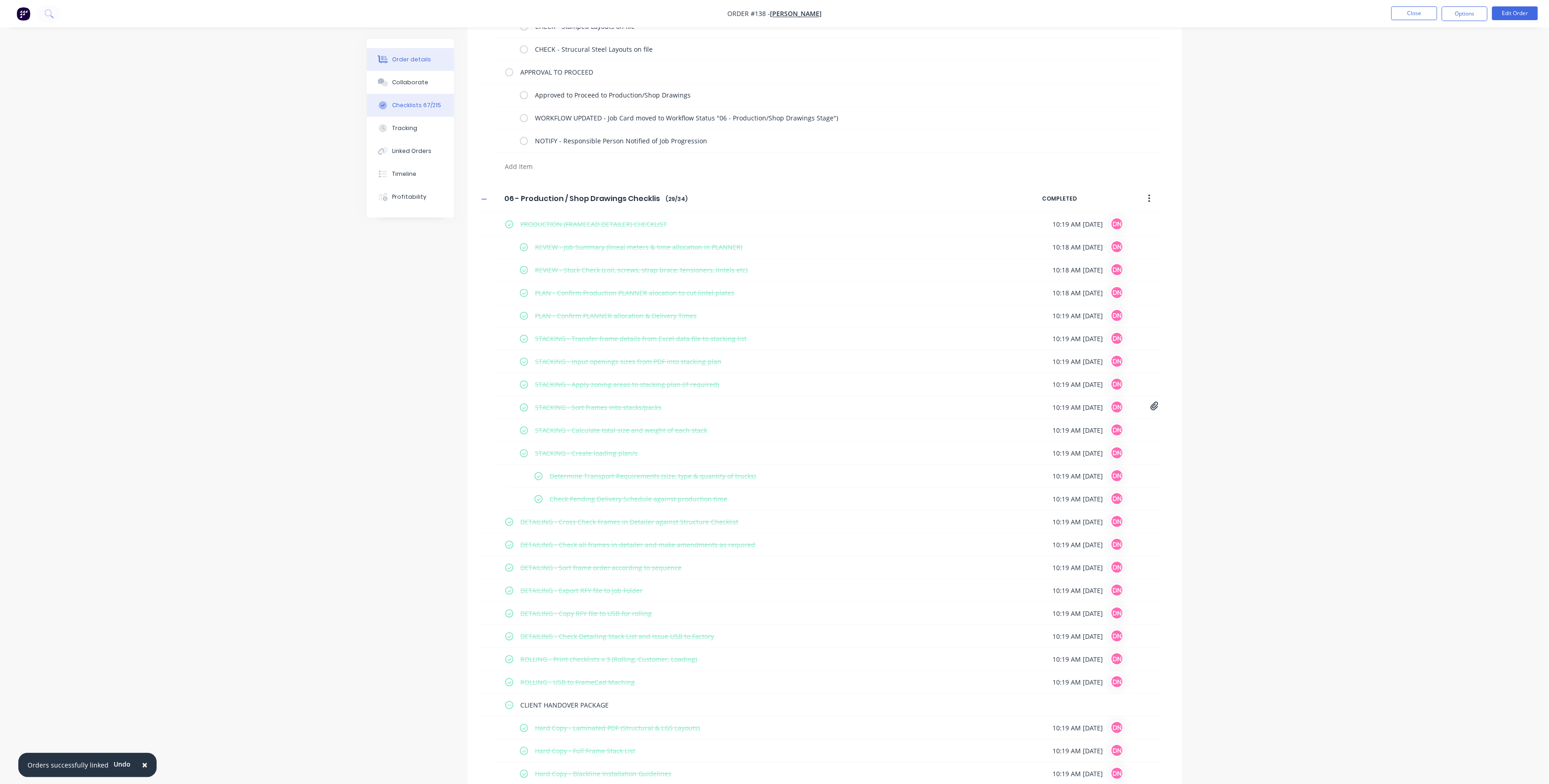
click at [400, 67] on button "Order details" at bounding box center [410, 60] width 87 height 23
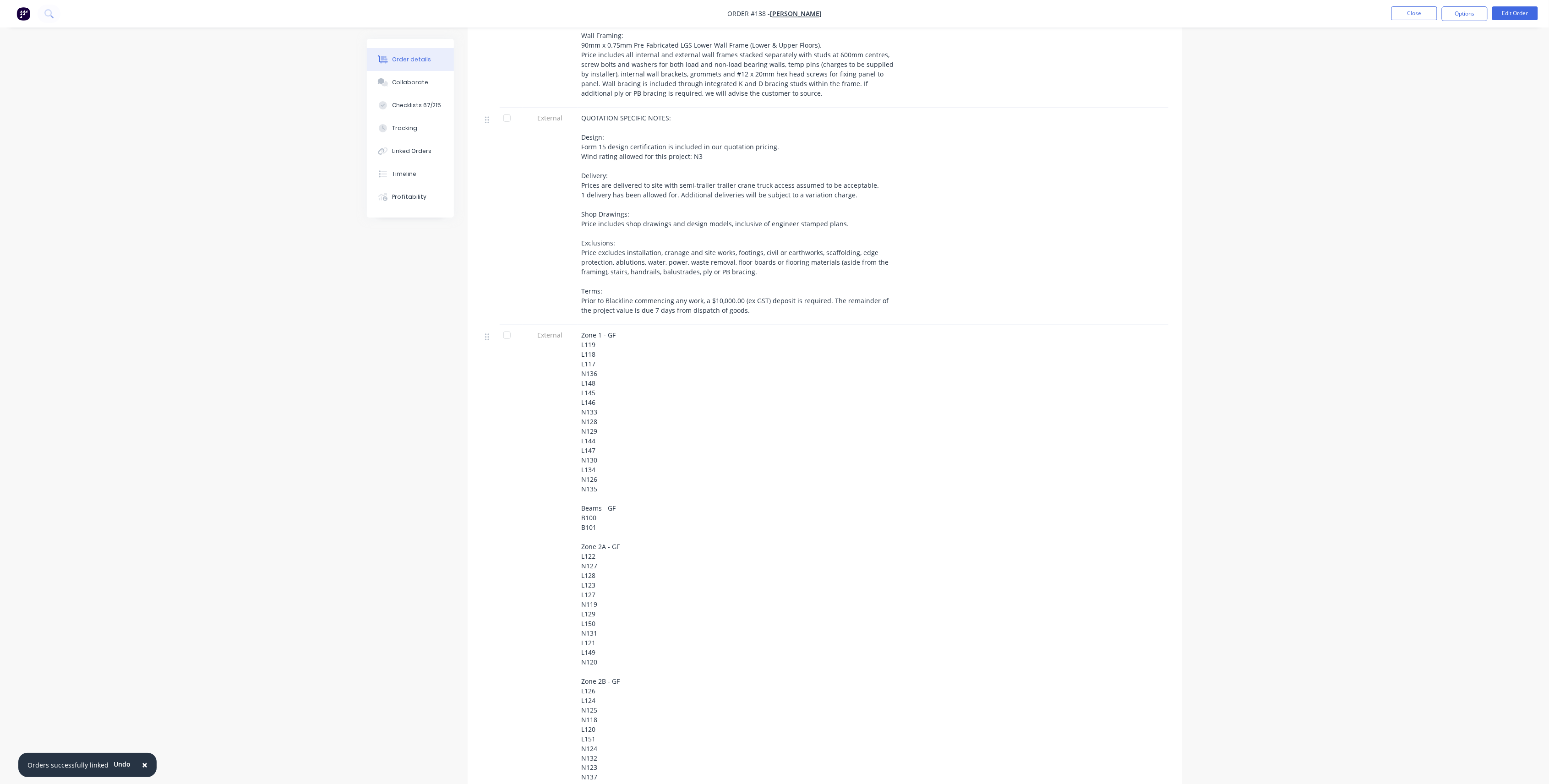
scroll to position [158, 0]
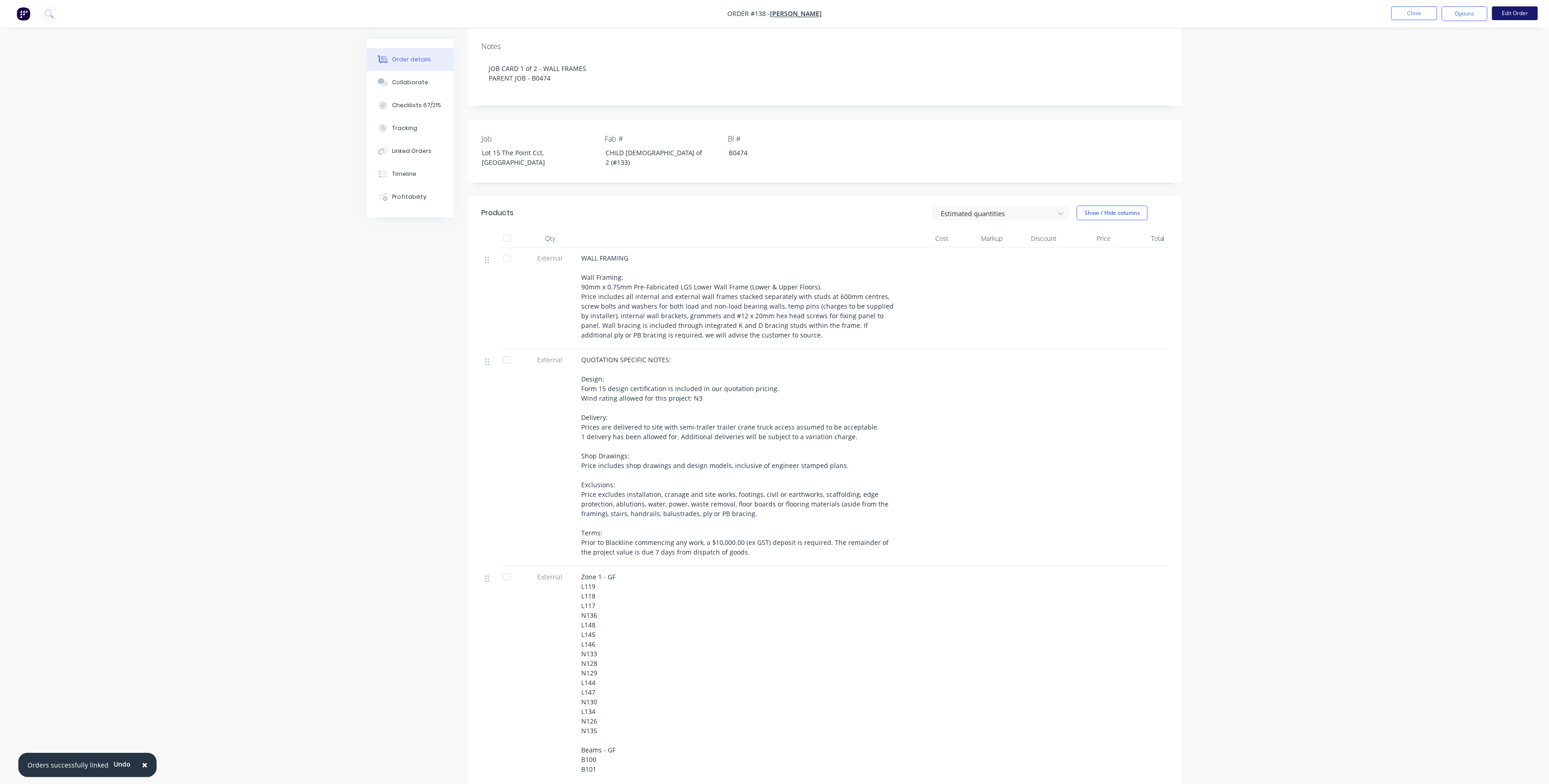
click at [1167, 11] on button "Edit Order" at bounding box center [1515, 13] width 46 height 14
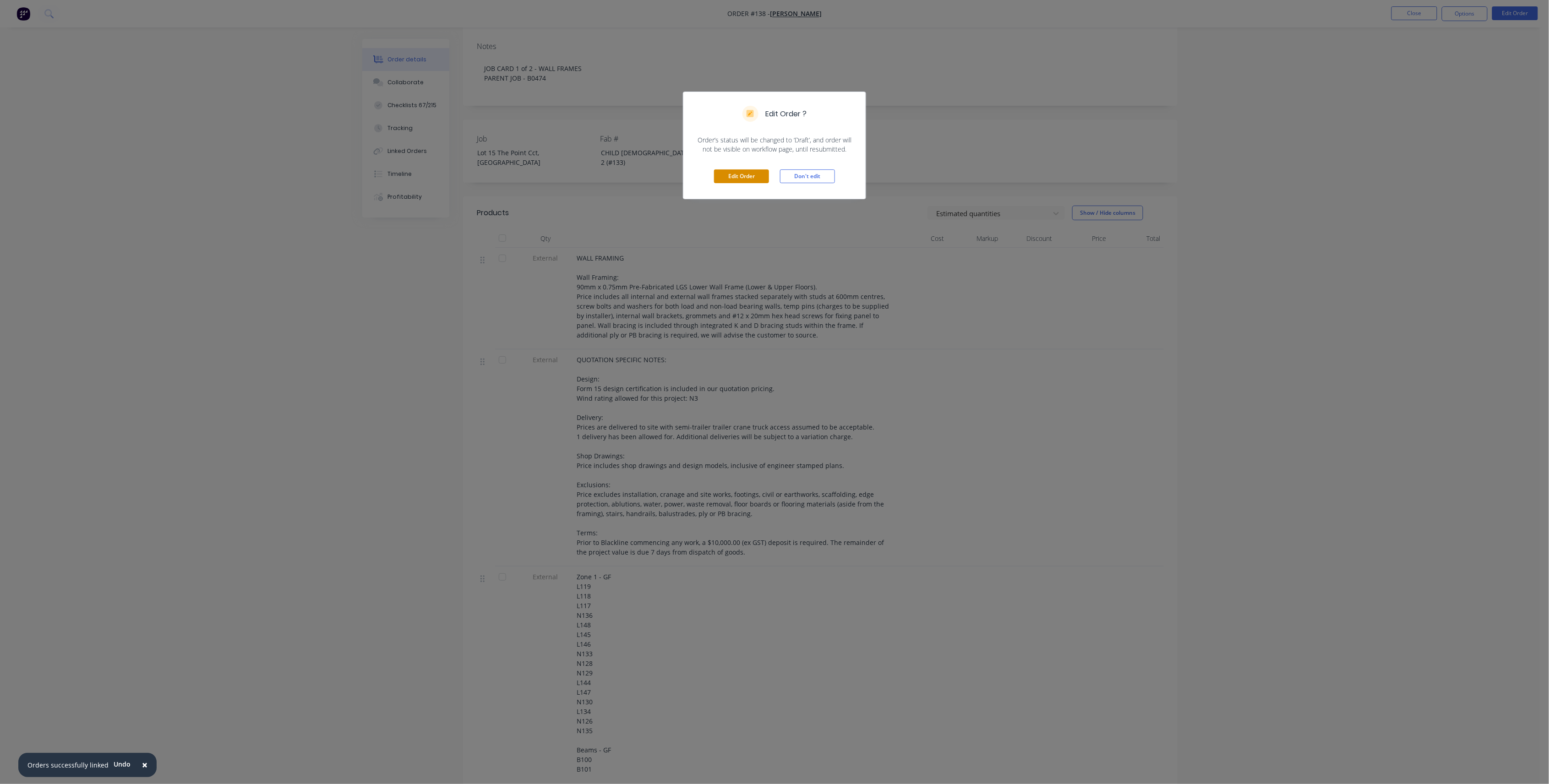
click at [755, 178] on button "Edit Order" at bounding box center [741, 176] width 55 height 14
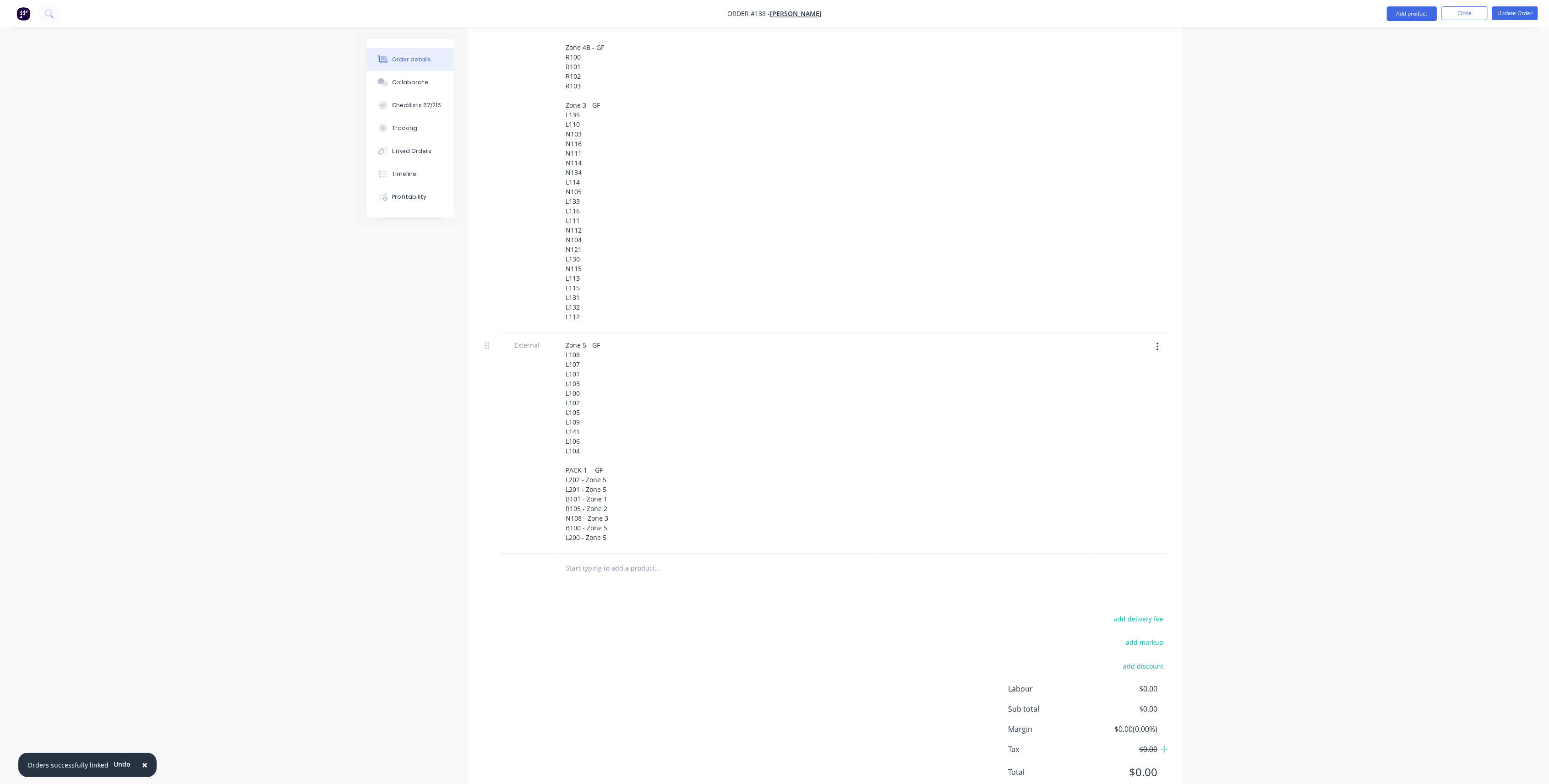
scroll to position [1387, 0]
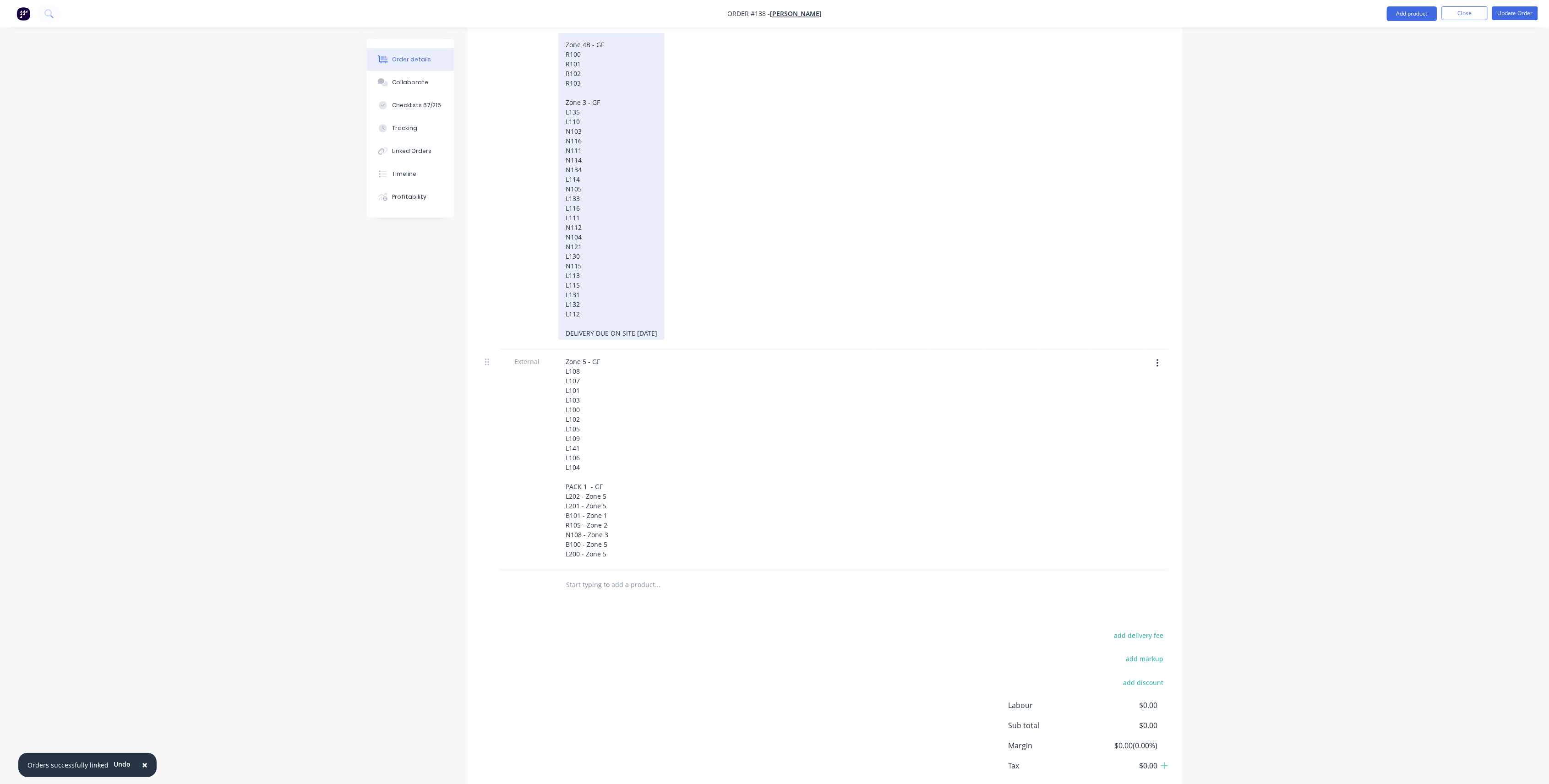
drag, startPoint x: 634, startPoint y: 303, endPoint x: 561, endPoint y: 302, distance: 73.0
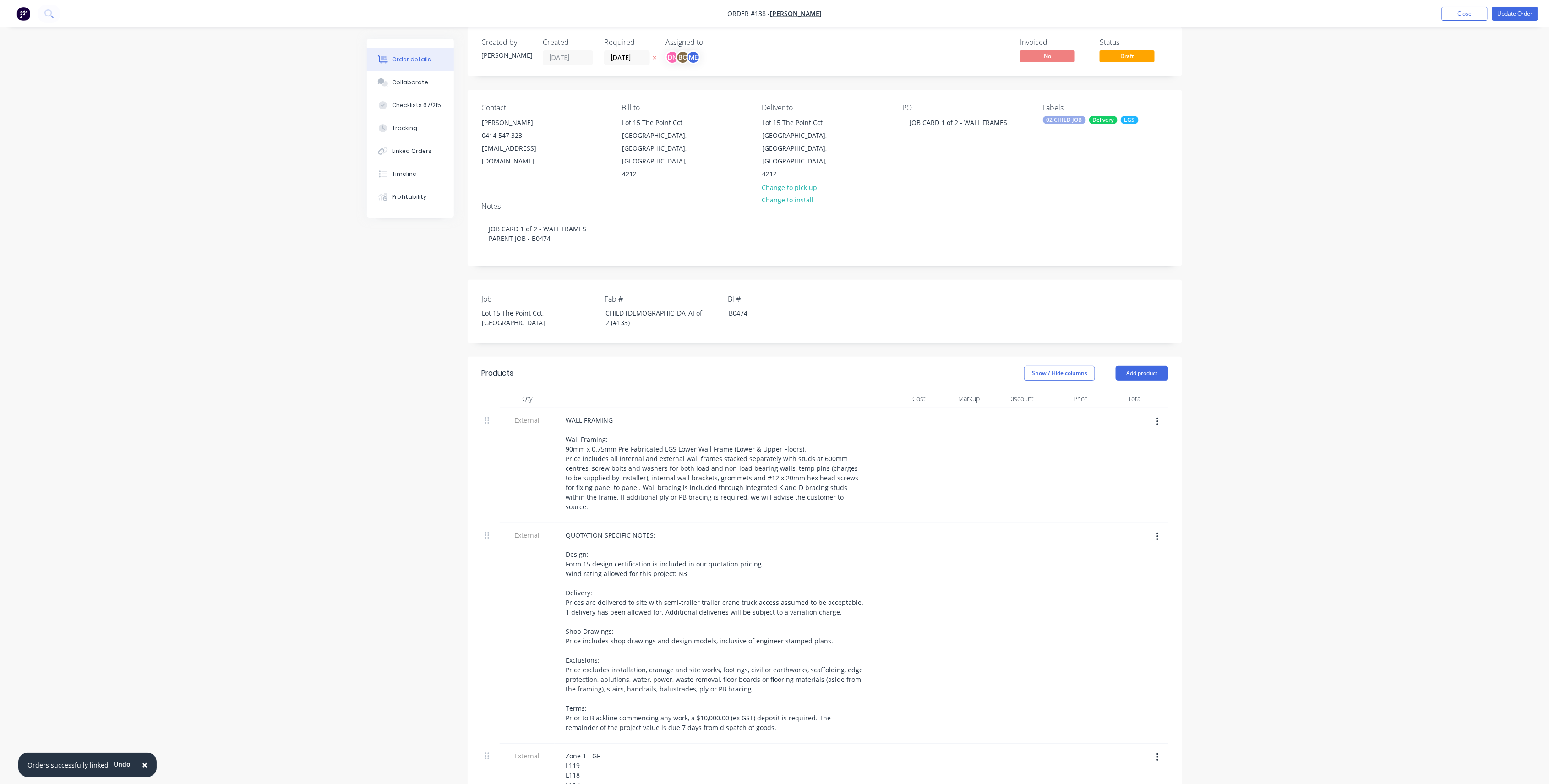
scroll to position [0, 0]
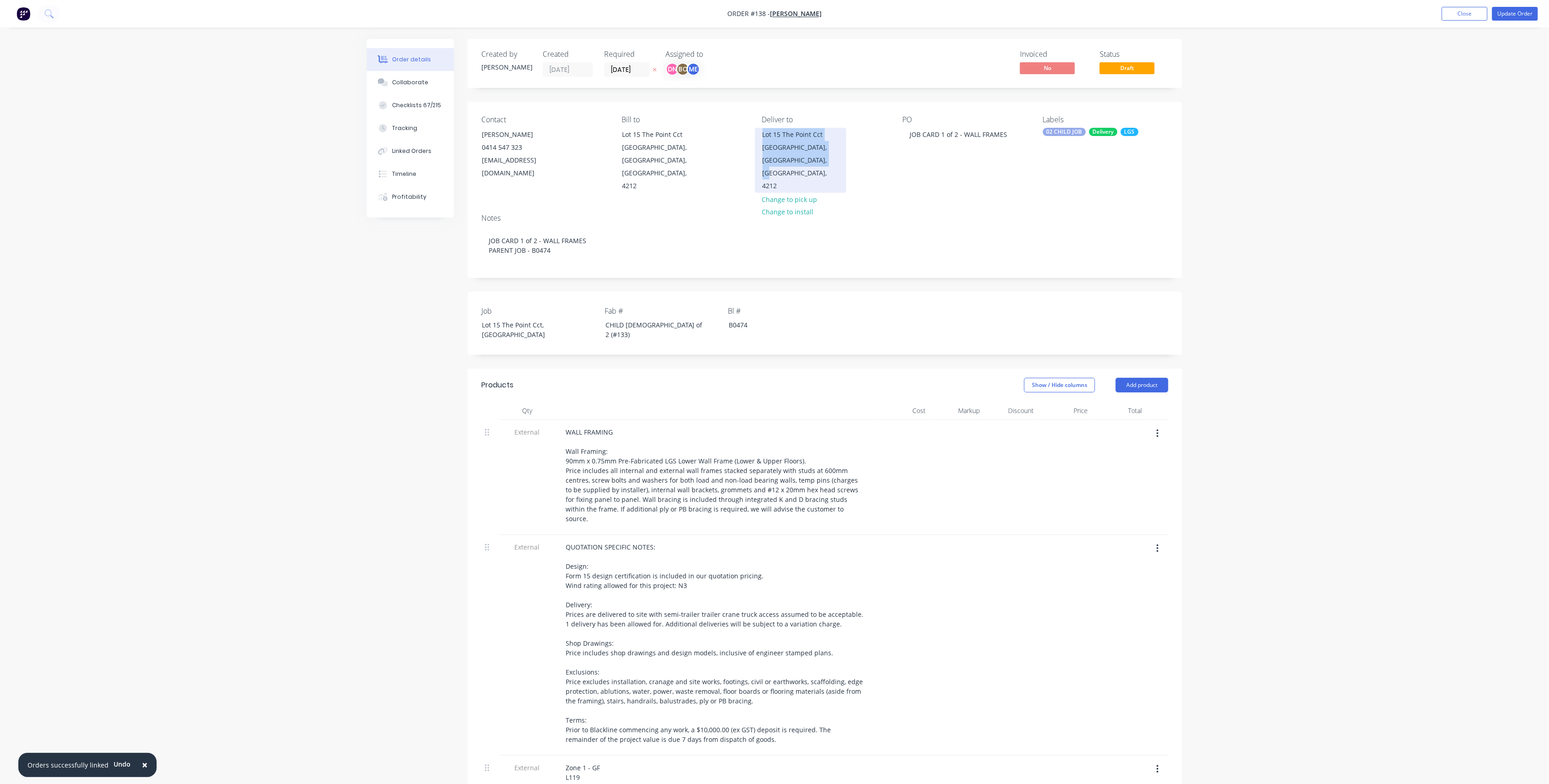
drag, startPoint x: 812, startPoint y: 169, endPoint x: 762, endPoint y: 141, distance: 57.3
click at [762, 141] on div "Lot 15 The Point Cct Hope Island, Queensland, Australia, 4212" at bounding box center [801, 160] width 92 height 65
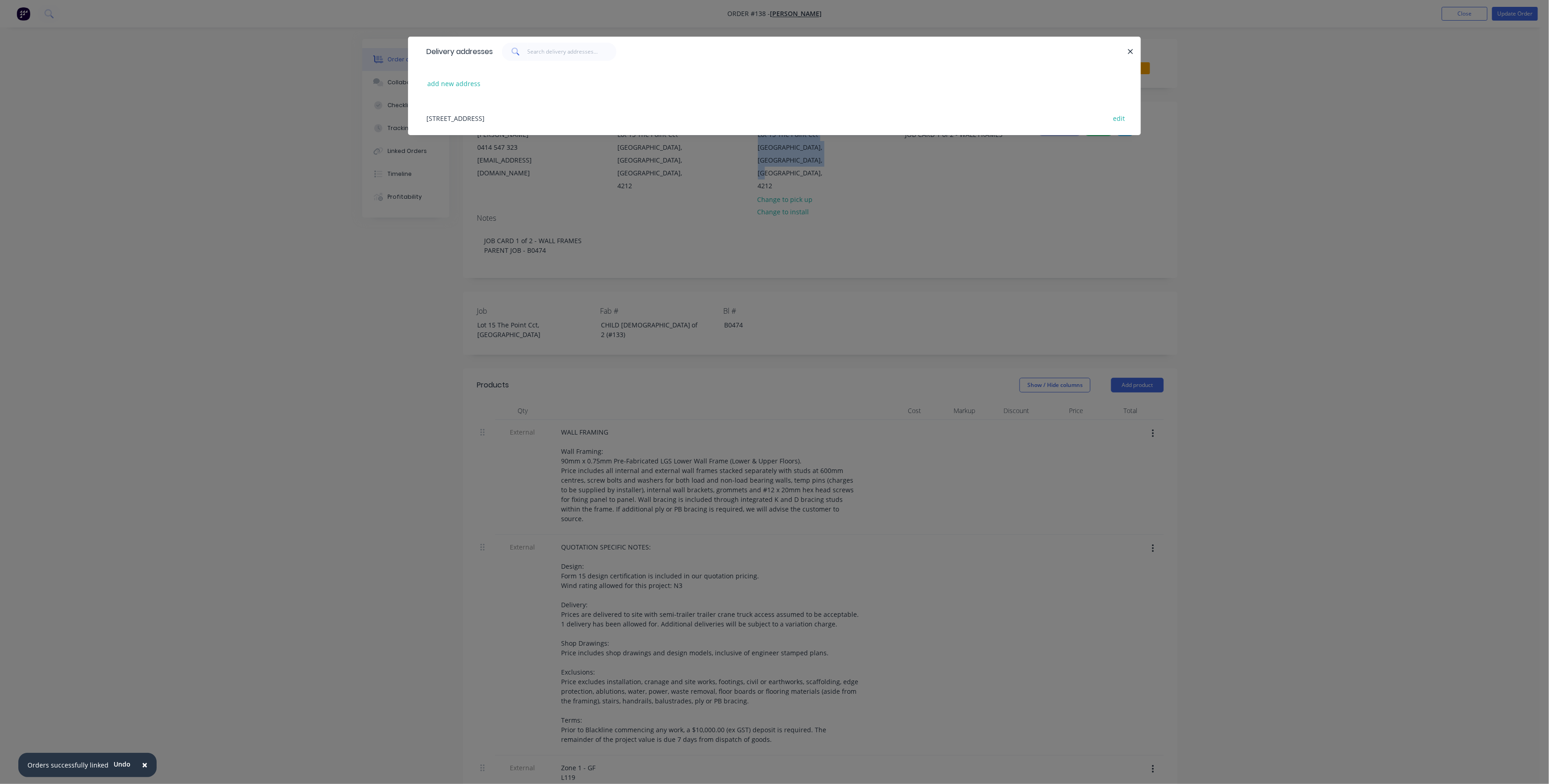
copy div "Lot 15 The Point Cct Hope Island, Queensland, Australia, 4212"
drag, startPoint x: 1127, startPoint y: 52, endPoint x: 786, endPoint y: 96, distance: 343.8
click at [1127, 52] on icon "button" at bounding box center [1130, 52] width 6 height 8
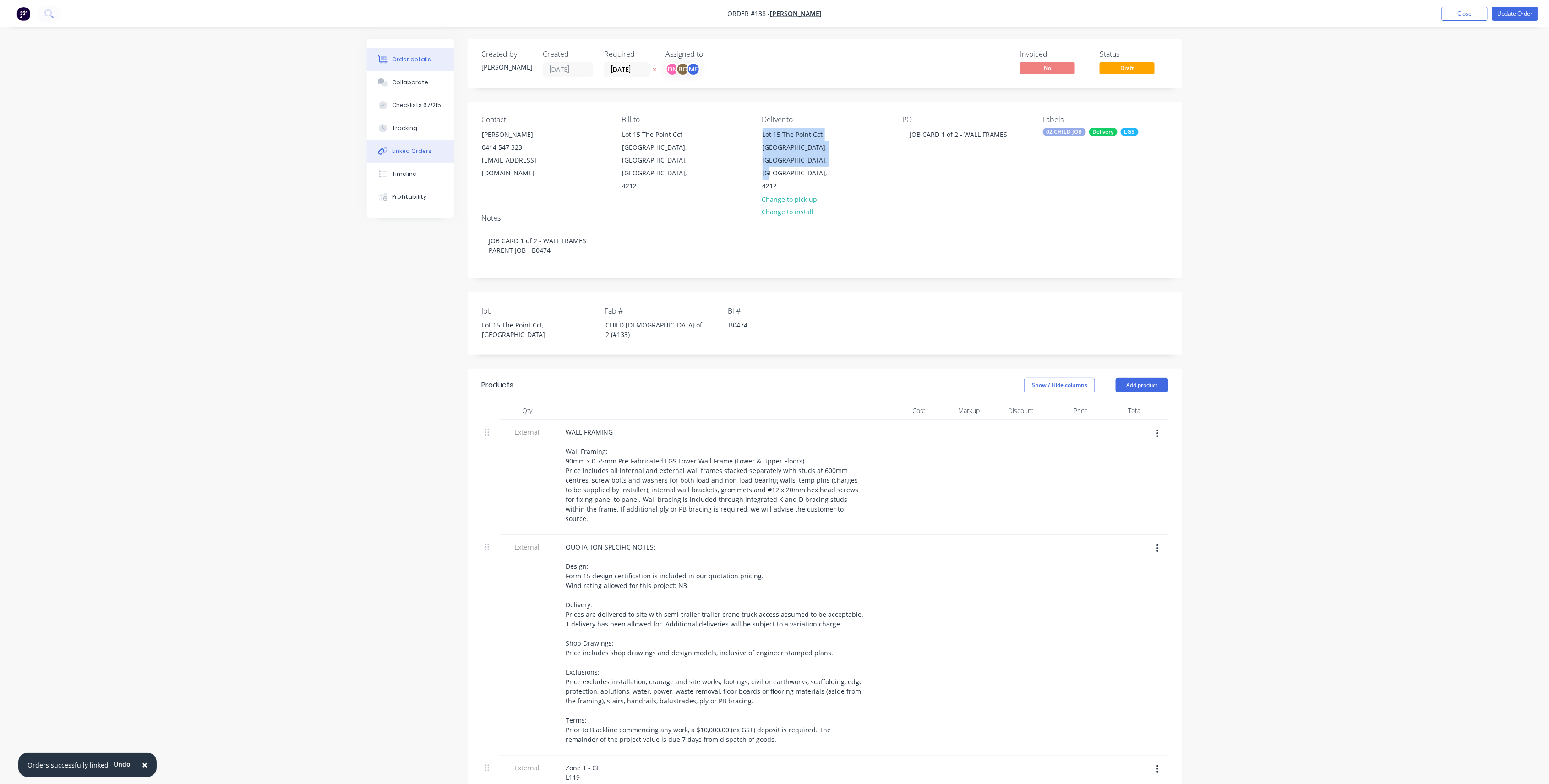
click at [411, 143] on button "Linked Orders" at bounding box center [410, 151] width 87 height 23
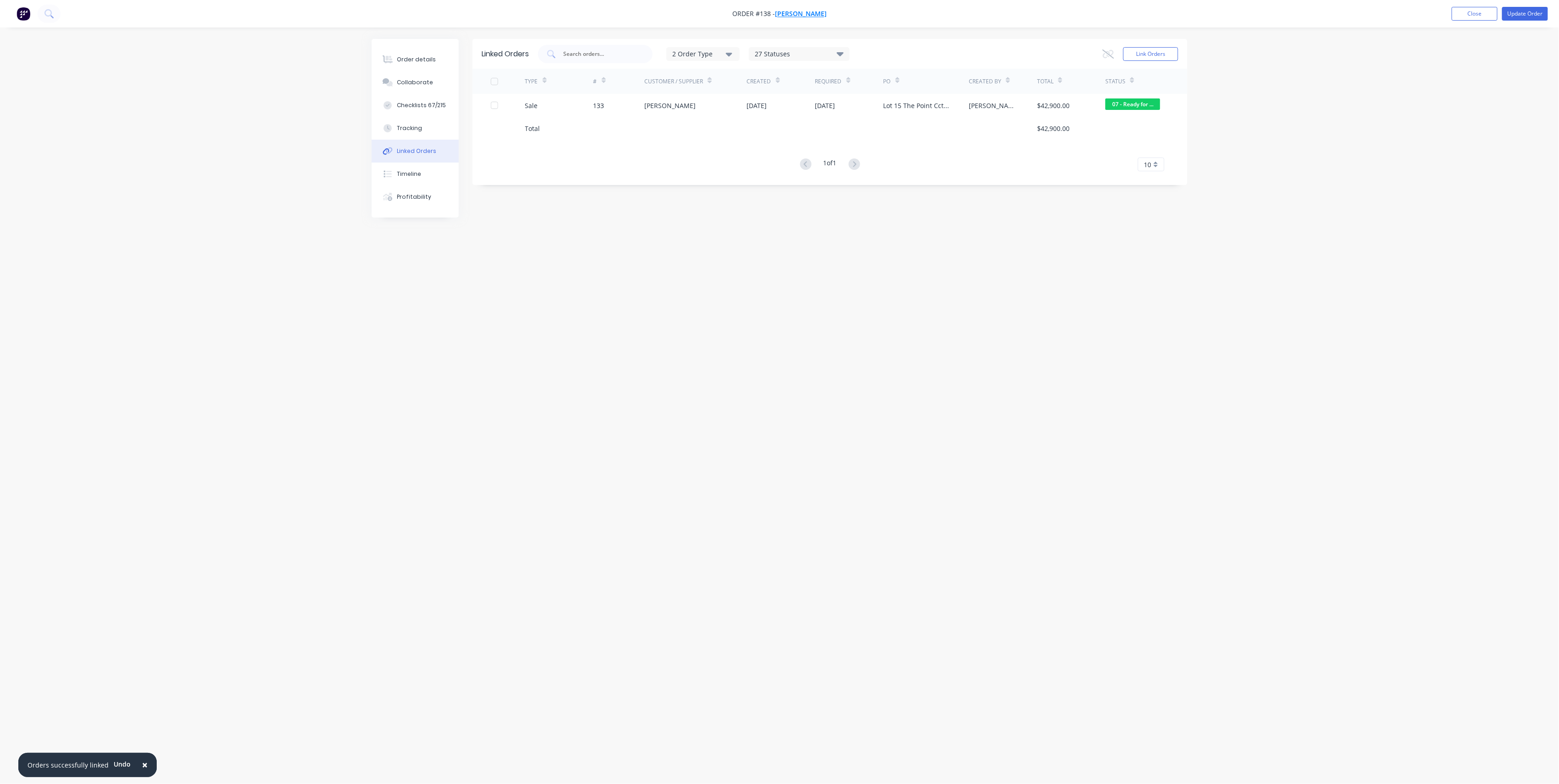
drag, startPoint x: 847, startPoint y: 14, endPoint x: 825, endPoint y: 14, distance: 22.0
click at [825, 14] on nav "Order #138 - Brad Wescott Add product Close Update Order" at bounding box center [780, 14] width 1559 height 27
drag, startPoint x: 696, startPoint y: 102, endPoint x: 642, endPoint y: 108, distance: 54.3
click at [642, 108] on div "Sale 133 Brad Wescott 27 Aug 2025 01 Oct 2025 Lot 15 The Point Cct, Hope Island…" at bounding box center [829, 106] width 715 height 23
copy div "[PERSON_NAME]"
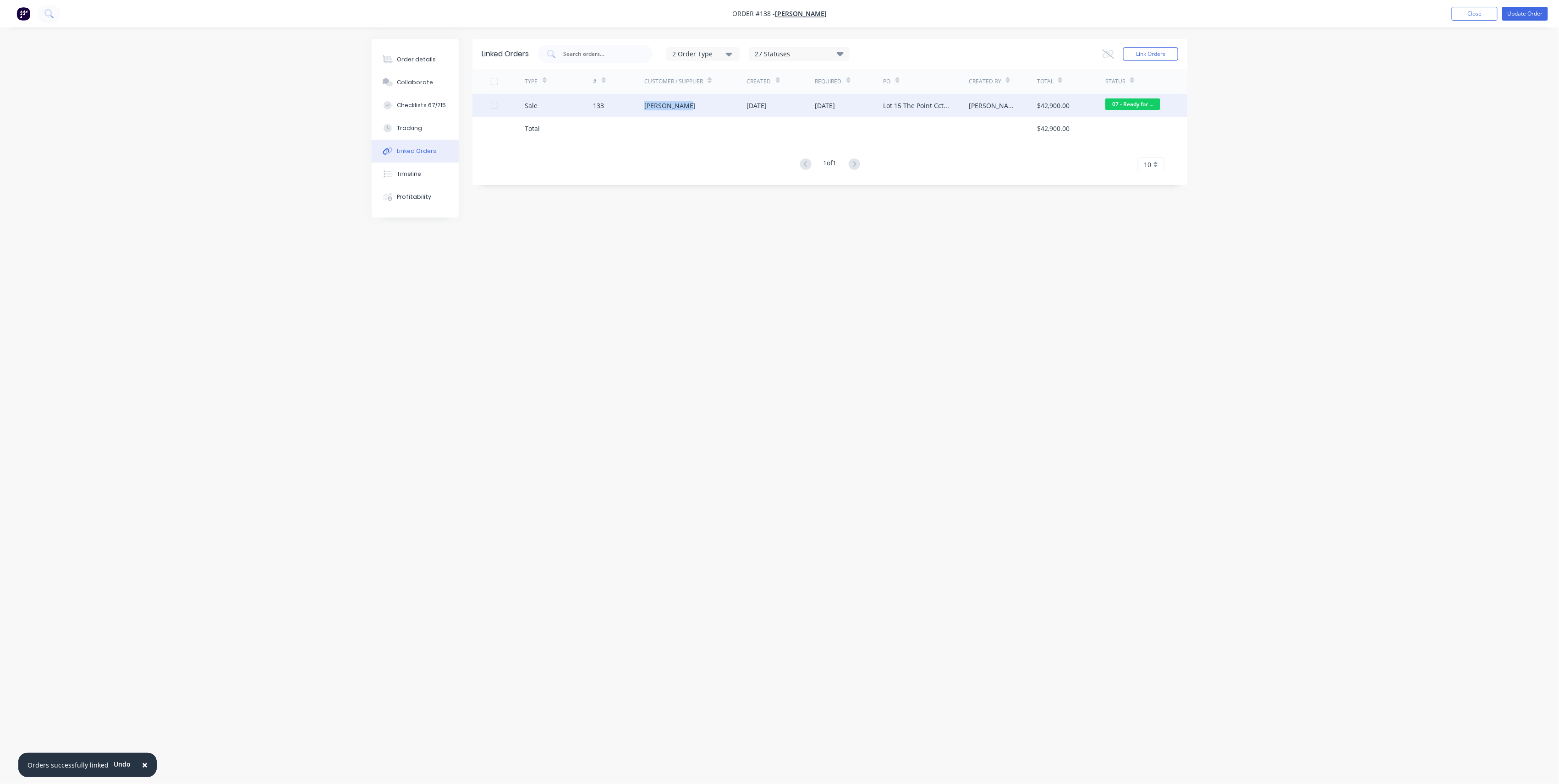
click at [634, 94] on div "133" at bounding box center [619, 106] width 52 height 23
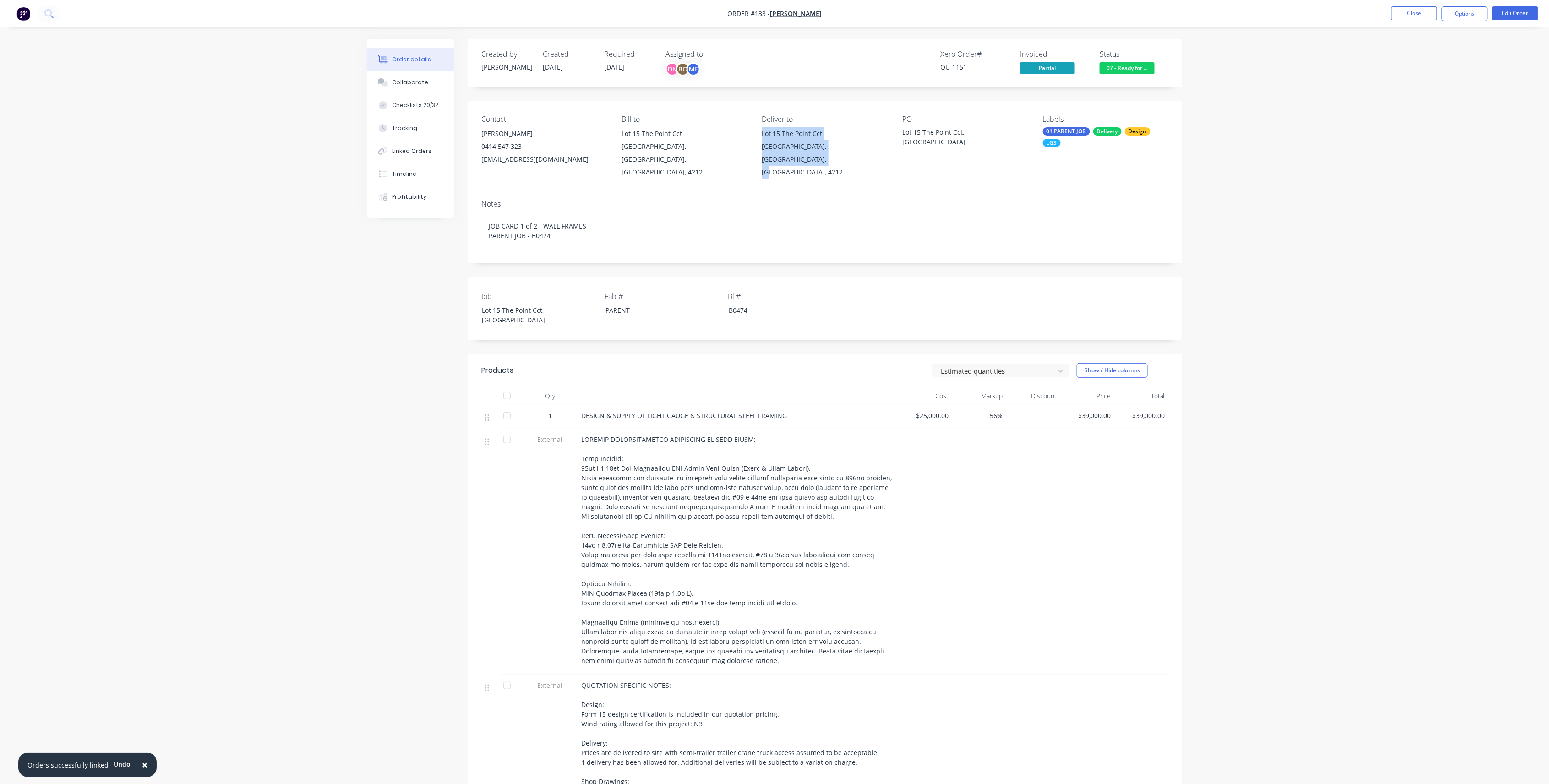
drag, startPoint x: 878, startPoint y: 145, endPoint x: 758, endPoint y: 131, distance: 120.8
click at [758, 131] on div "Contact Brad Wescott 0414 547 323 goldcoast@knowlesgroup.com.au Bill to Lot 15 …" at bounding box center [824, 147] width 715 height 91
copy div "Lot 15 The Point Cct Hope Island, Queensland, Australia, 4212"
click at [430, 147] on button "Linked Orders" at bounding box center [410, 151] width 87 height 23
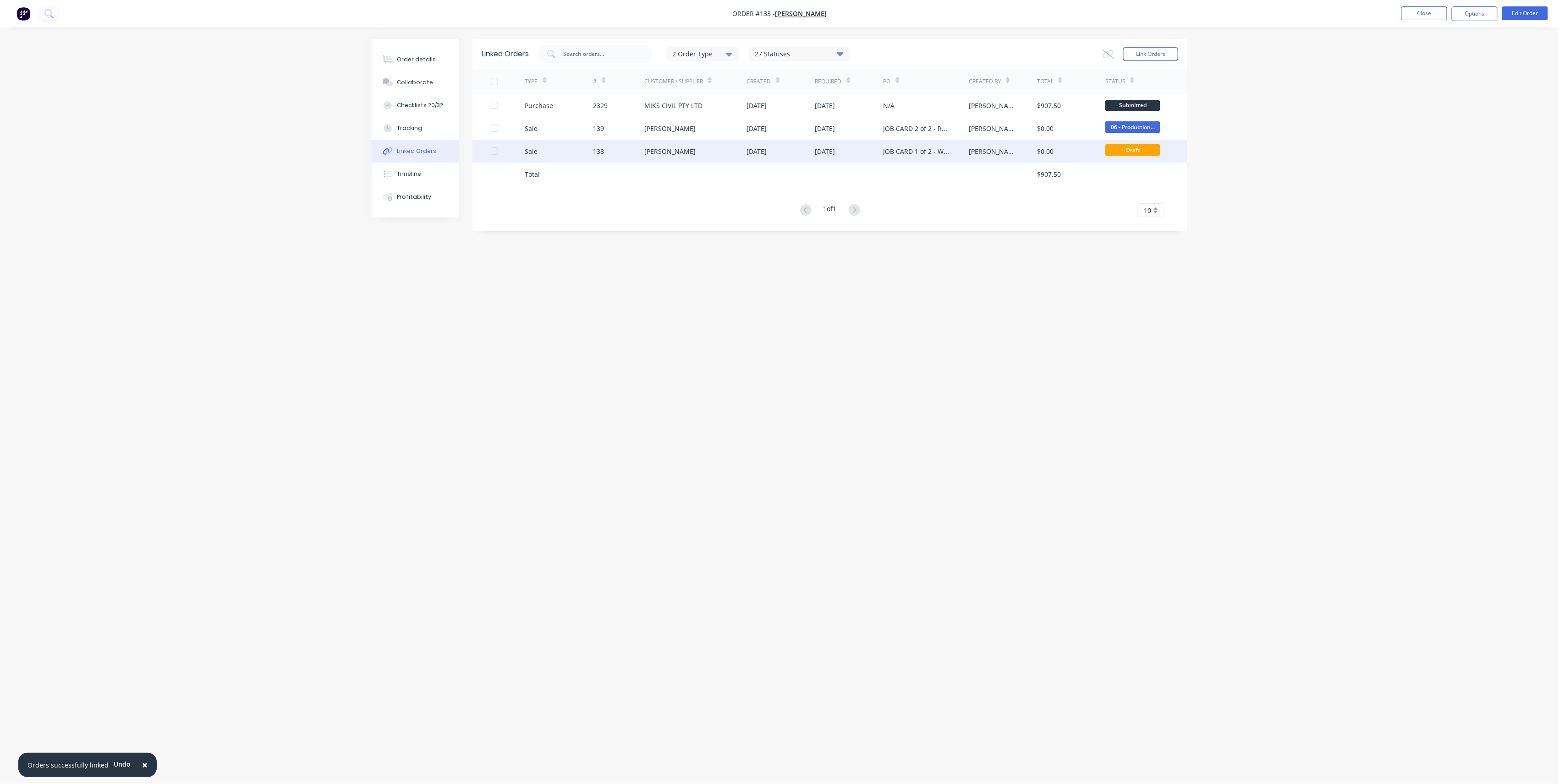
click at [857, 147] on div "29 Sep 2025" at bounding box center [849, 151] width 69 height 23
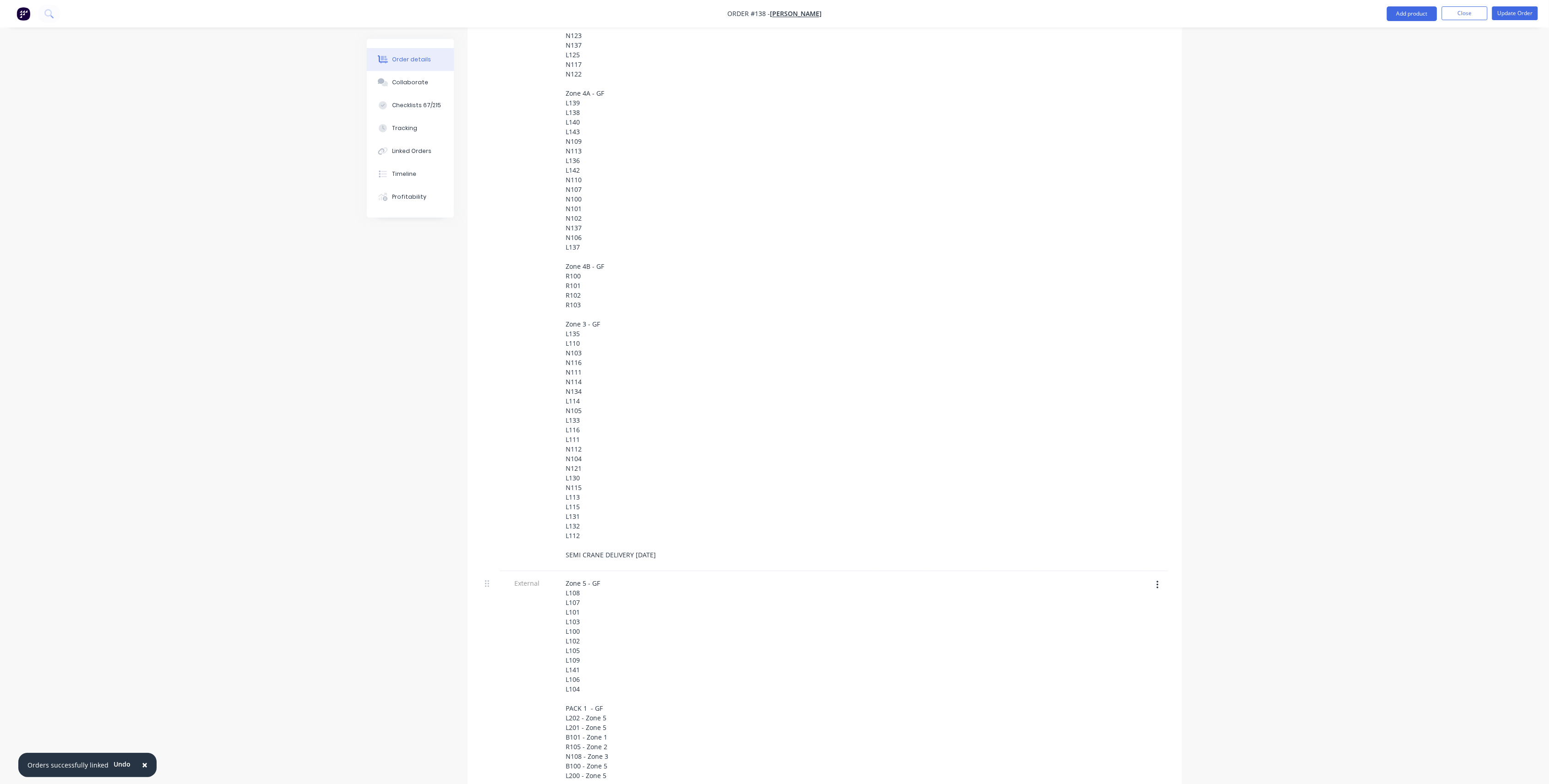
scroll to position [1160, 0]
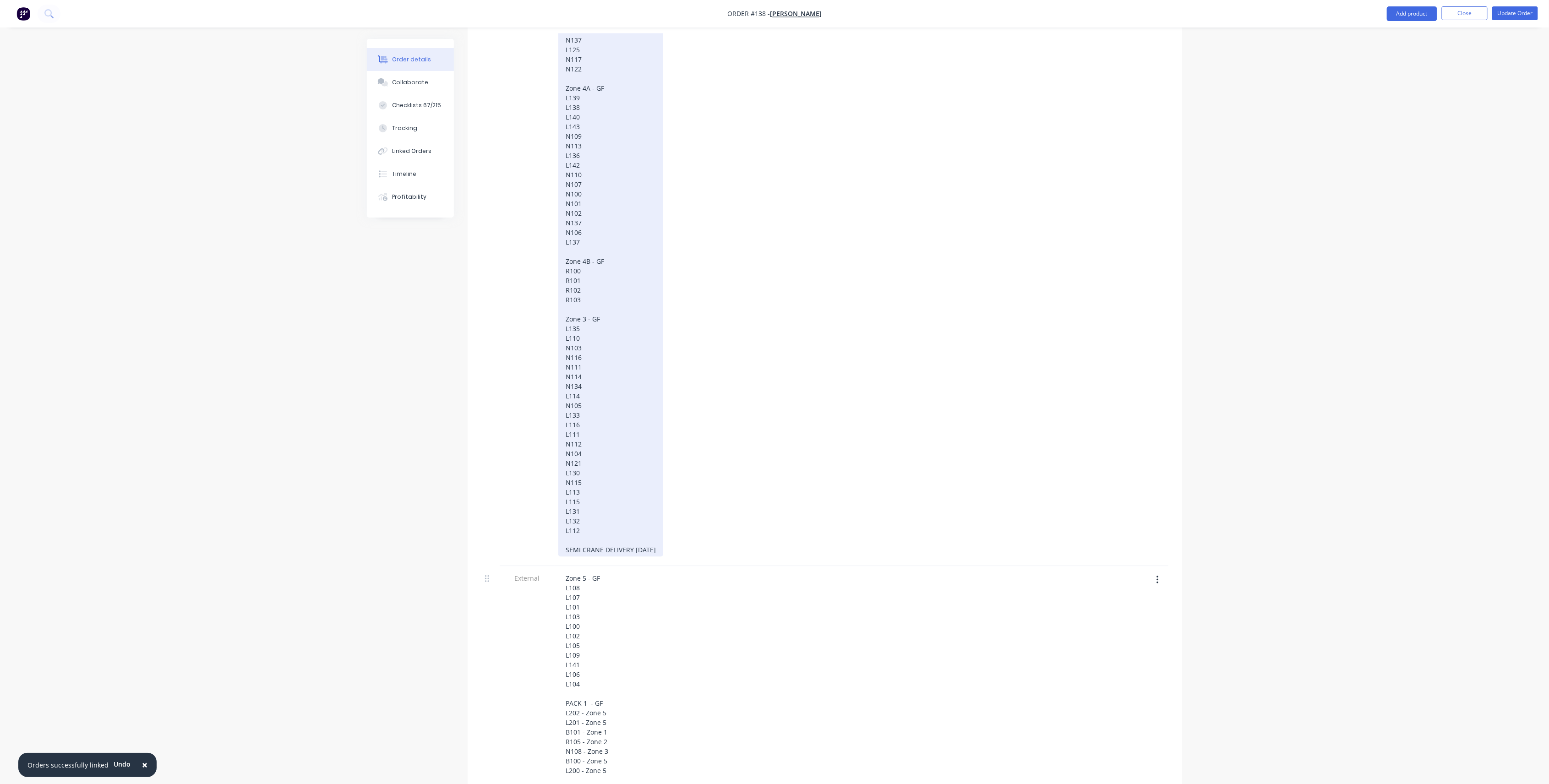
click at [633, 521] on div "Zone 1 - GF L119 L118 L117 N136 L148 L145 L146 N133 N128 N129 L144 L147 N130 L1…" at bounding box center [611, 74] width 105 height 965
drag, startPoint x: 660, startPoint y: 518, endPoint x: 531, endPoint y: 515, distance: 129.0
click at [531, 515] on div "External Zone 1 - GF L119 L118 L117 N136 L148 L145 L146 N133 N128 N129 L144 L14…" at bounding box center [824, 76] width 687 height 981
copy div "SEMI CRANE DELIVERY 29/09/25"
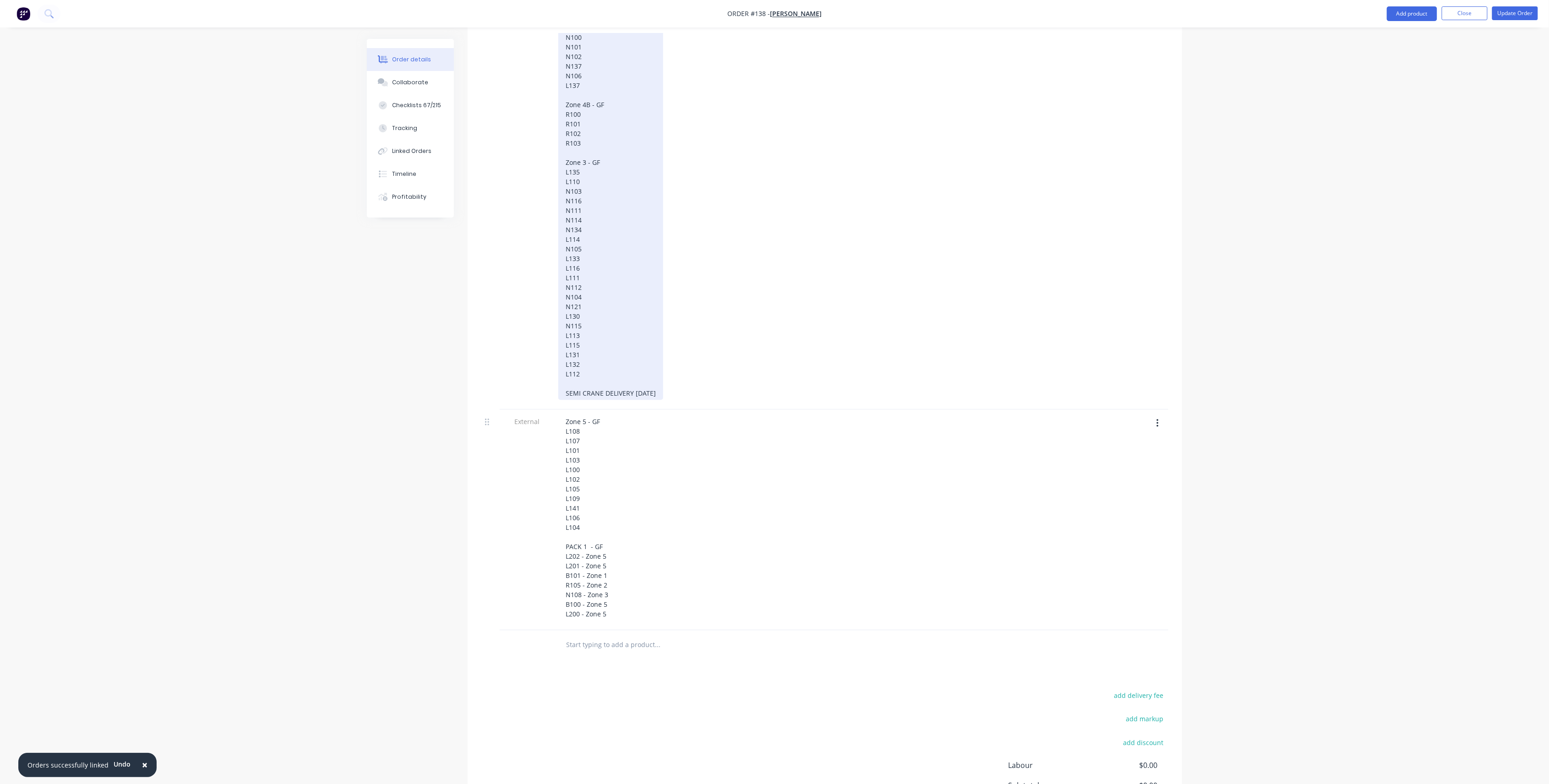
scroll to position [1343, 0]
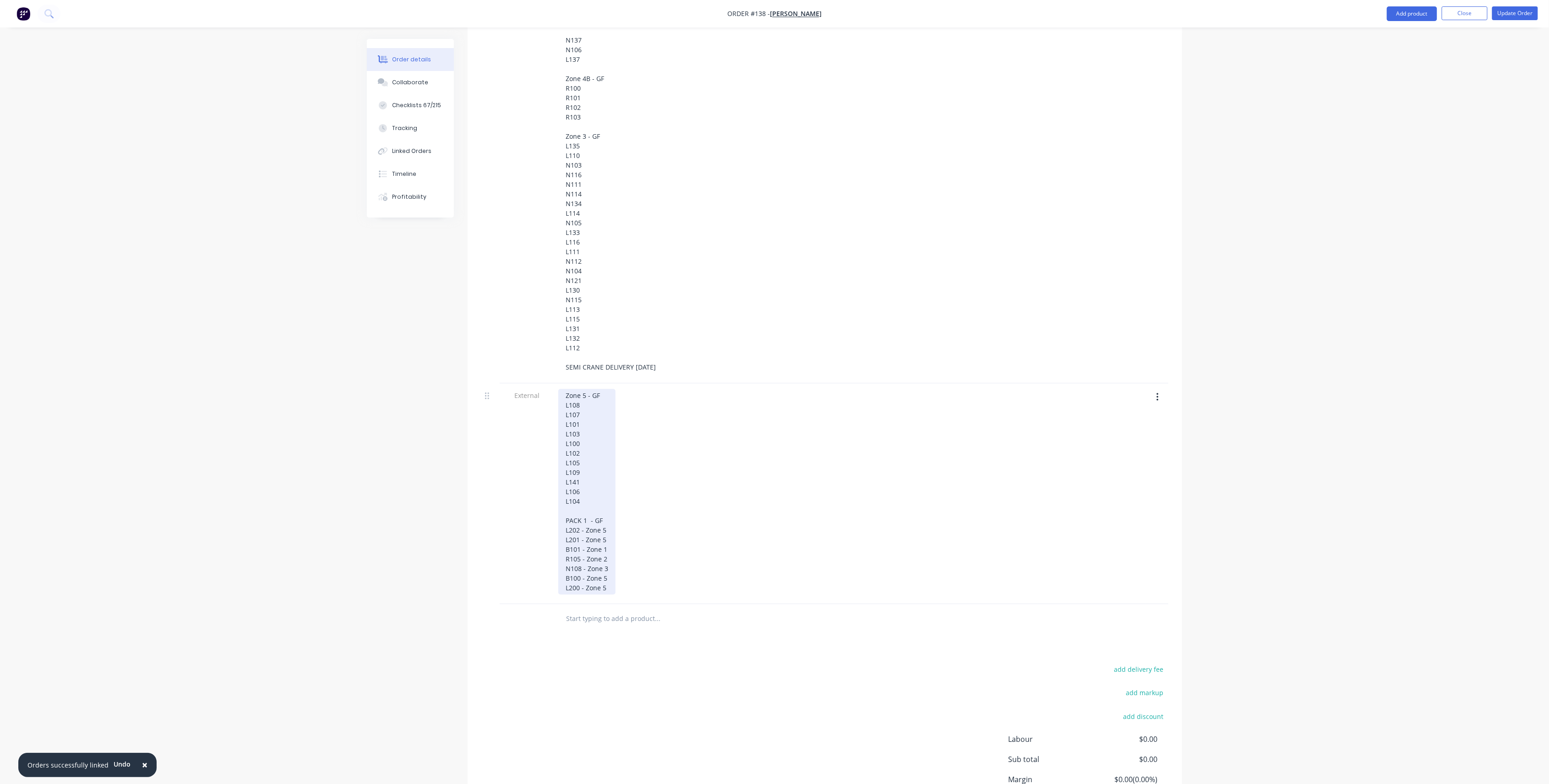
click at [614, 554] on div "Zone 5 - GF L108 L107 L101 L103 L100 L102 L105 L109 L141 L106 L104 PACK 1 - GF …" at bounding box center [587, 492] width 57 height 205
drag, startPoint x: 604, startPoint y: 576, endPoint x: 530, endPoint y: 583, distance: 74.3
click at [530, 564] on div "External Zone 5 - GF L108 L107 L101 L103 L100 L102 L105 L109 L141 L106 L104 PAC…" at bounding box center [824, 504] width 687 height 240
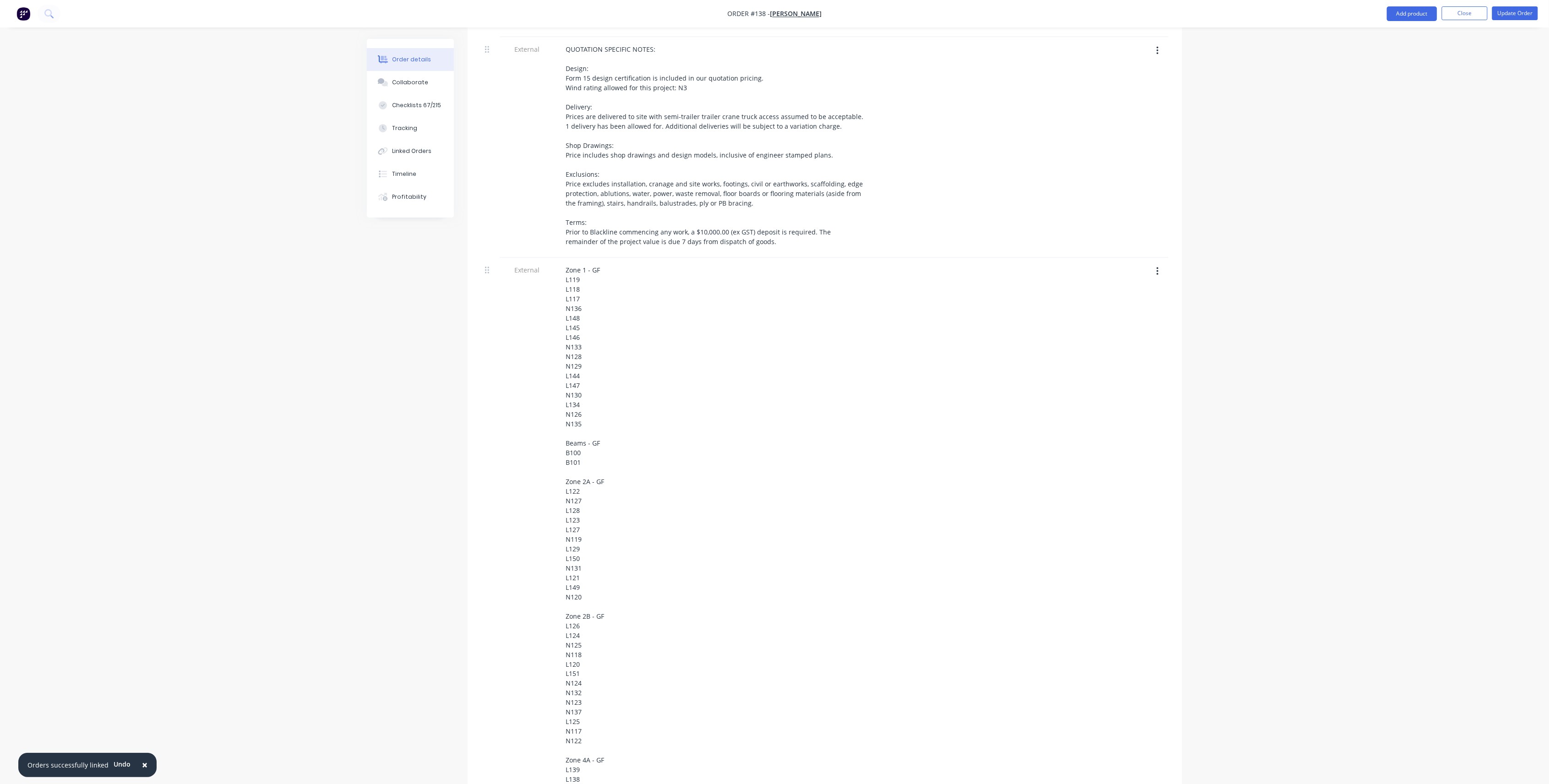
scroll to position [244, 0]
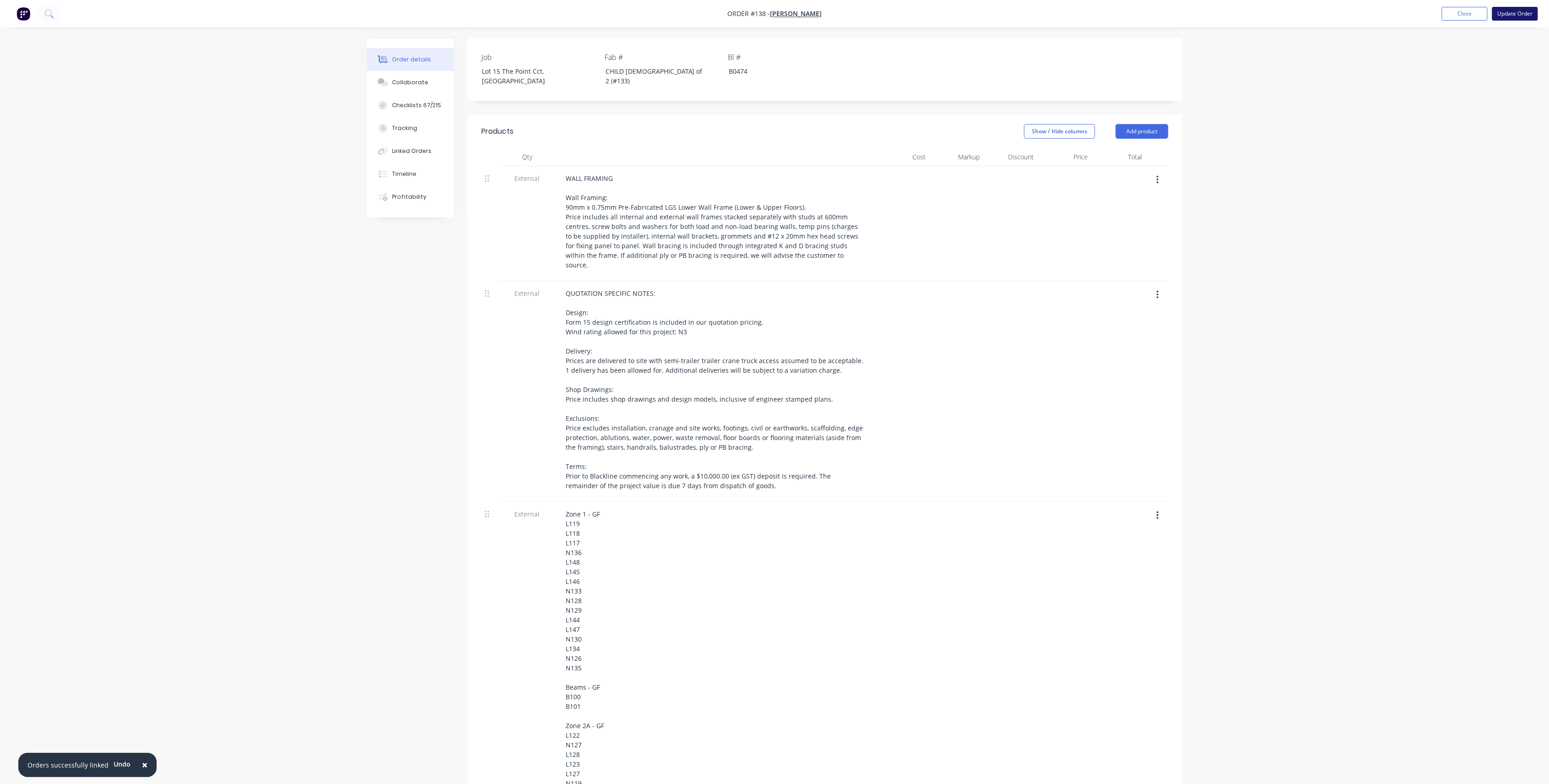
click at [1167, 17] on button "Update Order" at bounding box center [1515, 14] width 46 height 14
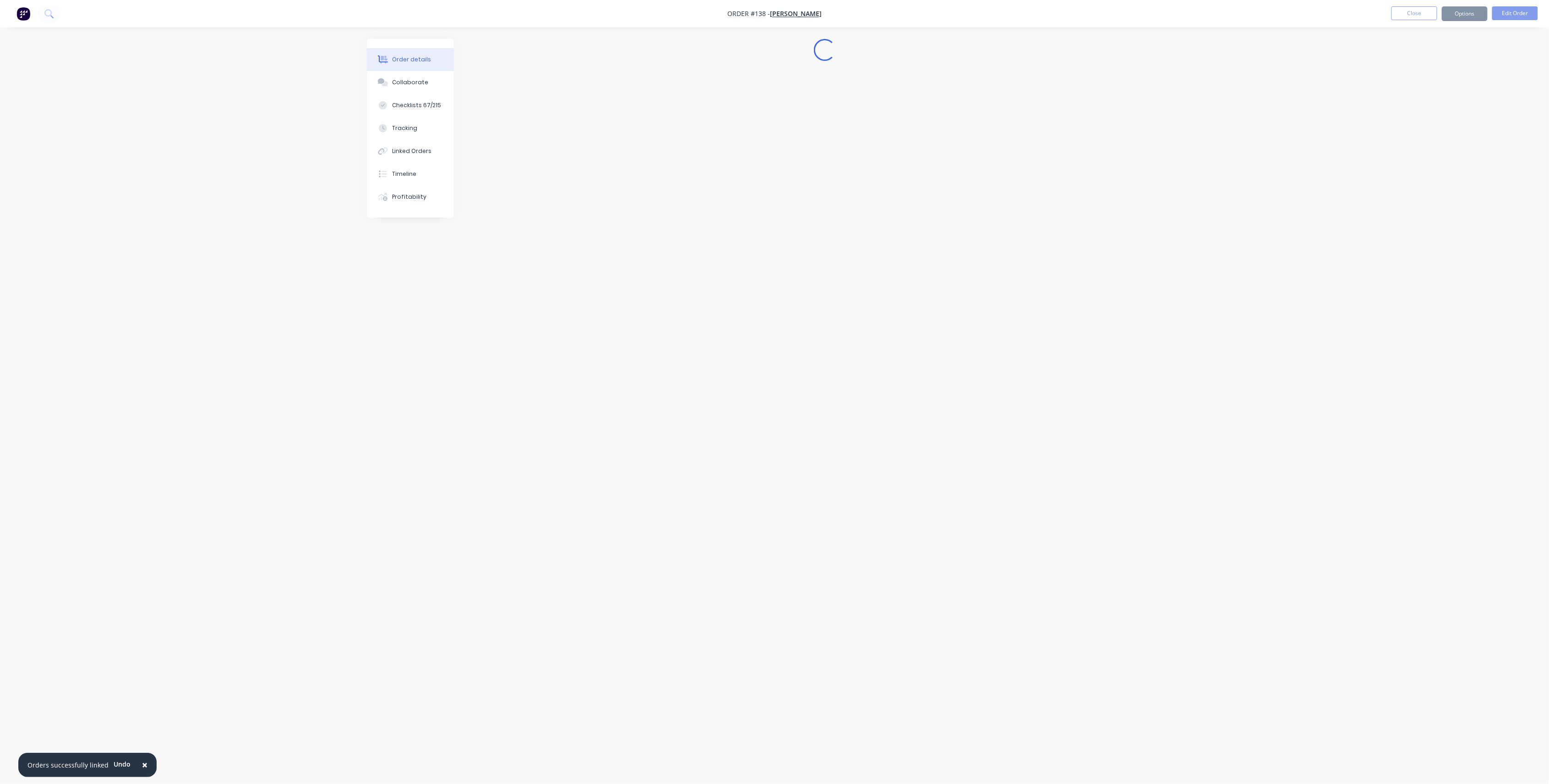
scroll to position [0, 0]
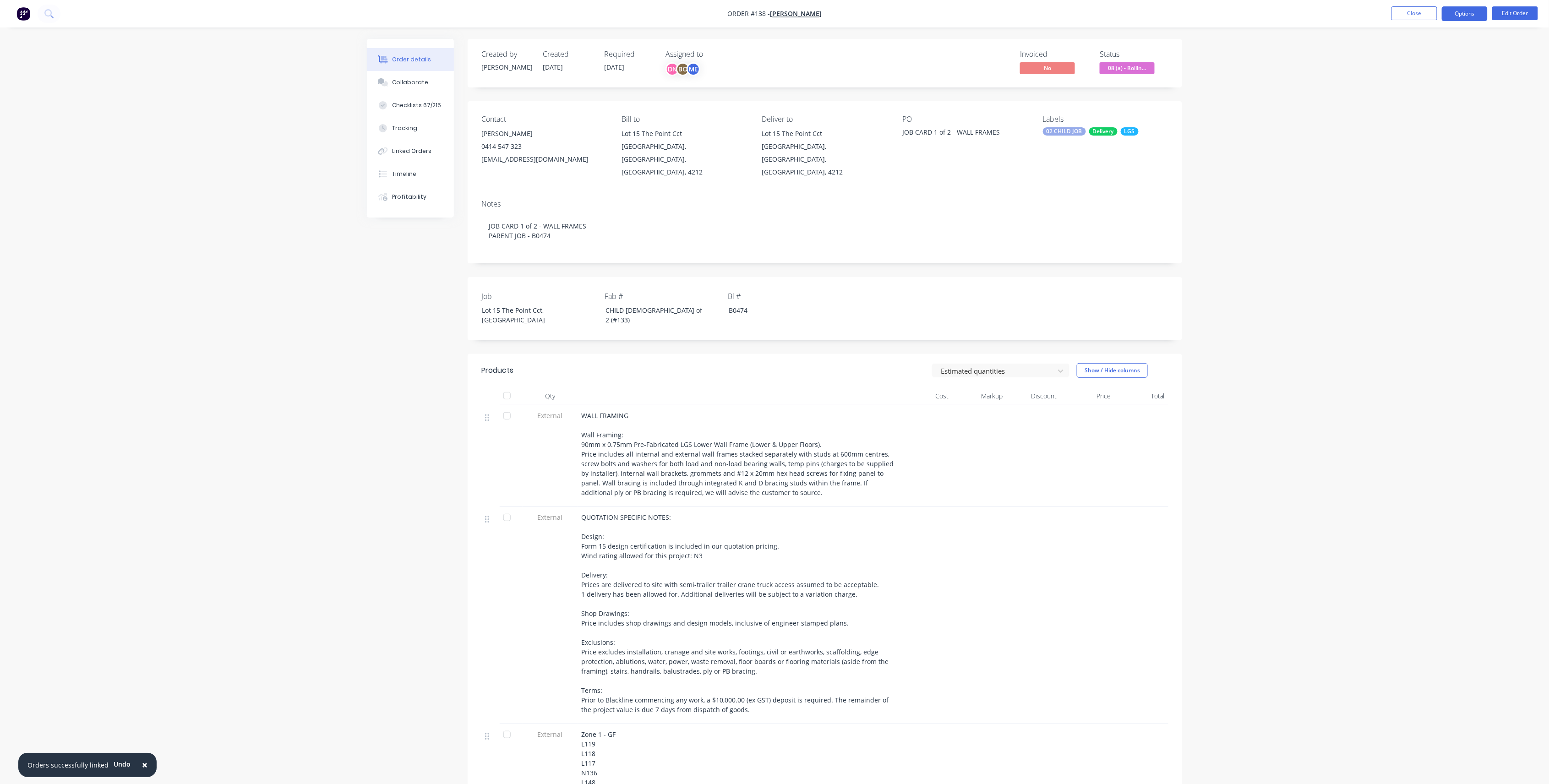
click at [1167, 11] on button "Options" at bounding box center [1464, 14] width 46 height 15
click at [1136, 67] on span "08 (a) - Rollin..." at bounding box center [1127, 68] width 55 height 11
drag, startPoint x: 1283, startPoint y: 81, endPoint x: 1398, endPoint y: 39, distance: 122.4
click at [1167, 19] on button "Options" at bounding box center [1464, 14] width 46 height 15
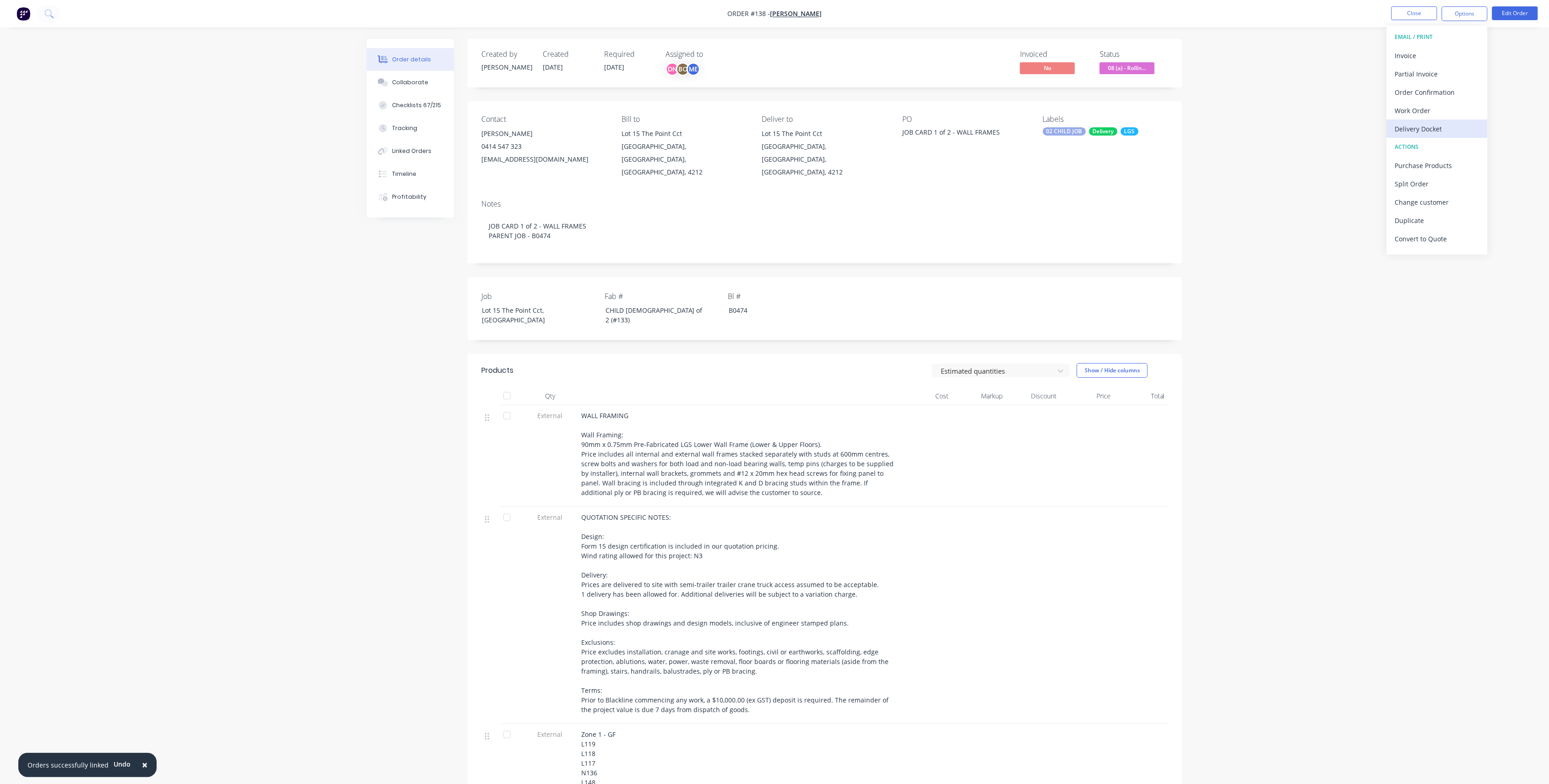
click at [1167, 131] on div "Delivery Docket" at bounding box center [1437, 129] width 85 height 13
click at [1167, 89] on div "Without pricing" at bounding box center [1437, 92] width 85 height 13
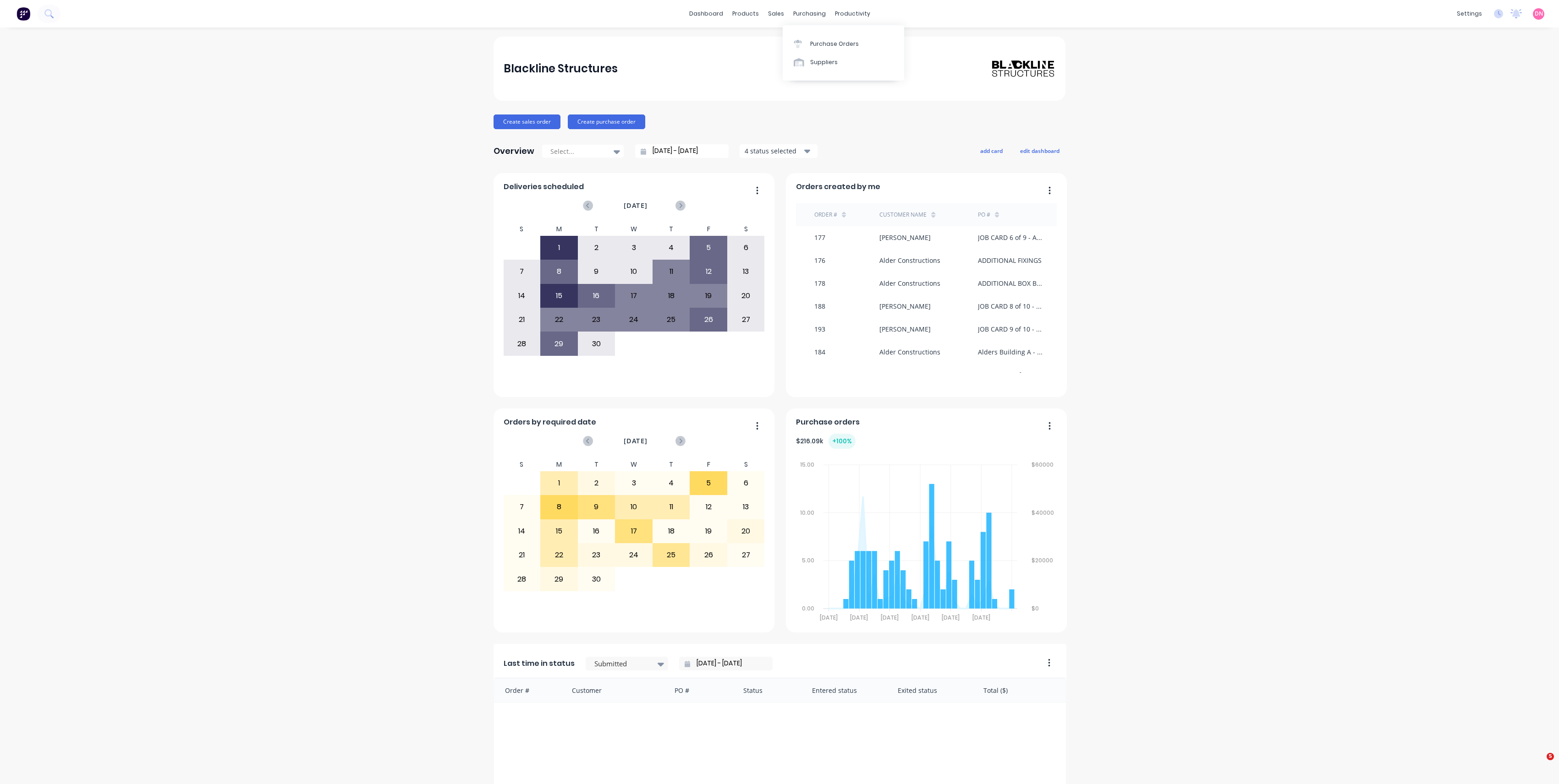
click at [792, 35] on link "Purchase Orders" at bounding box center [843, 44] width 122 height 19
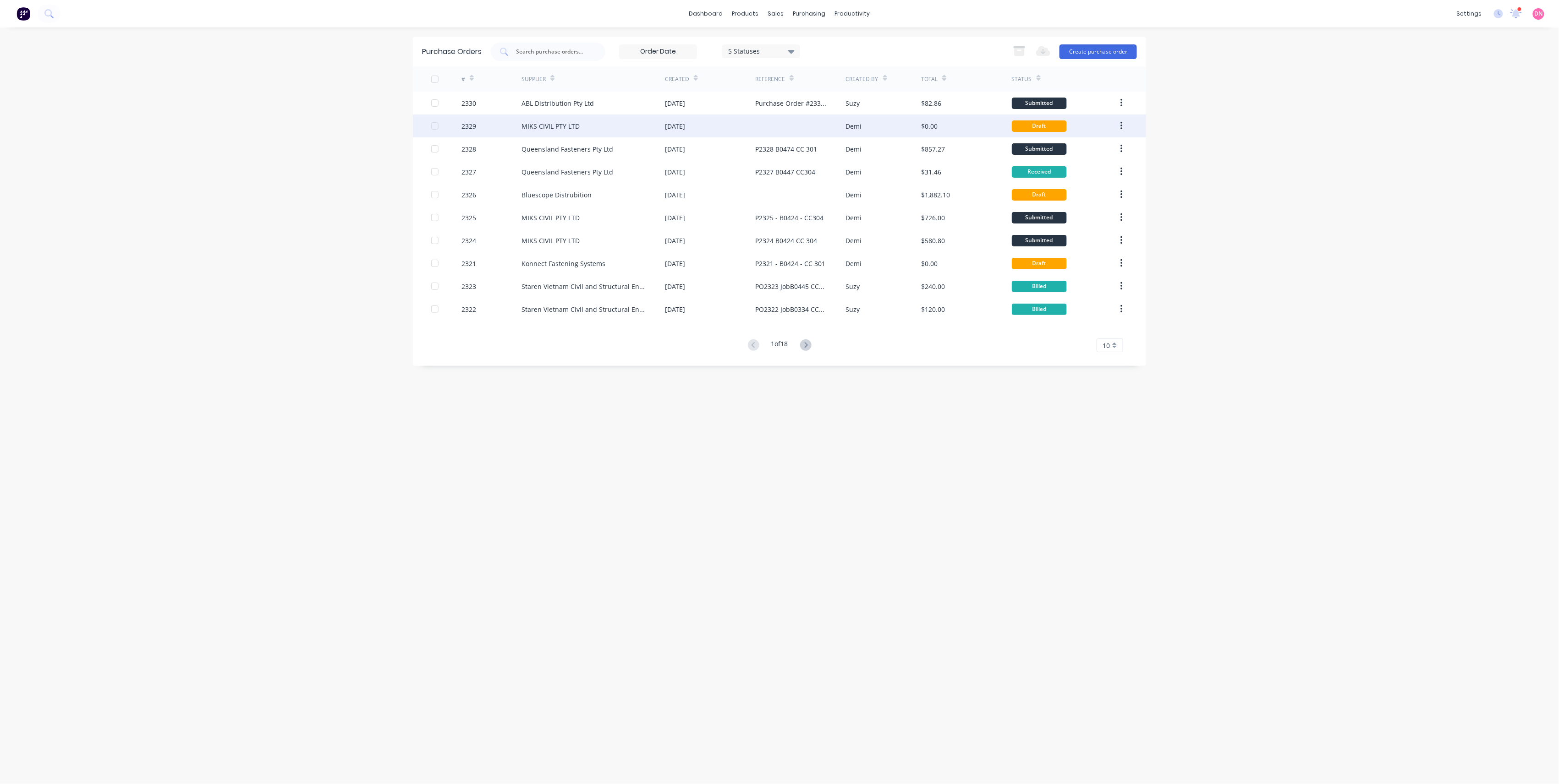
click at [630, 116] on div "MIKS CIVIL PTY LTD" at bounding box center [593, 126] width 143 height 23
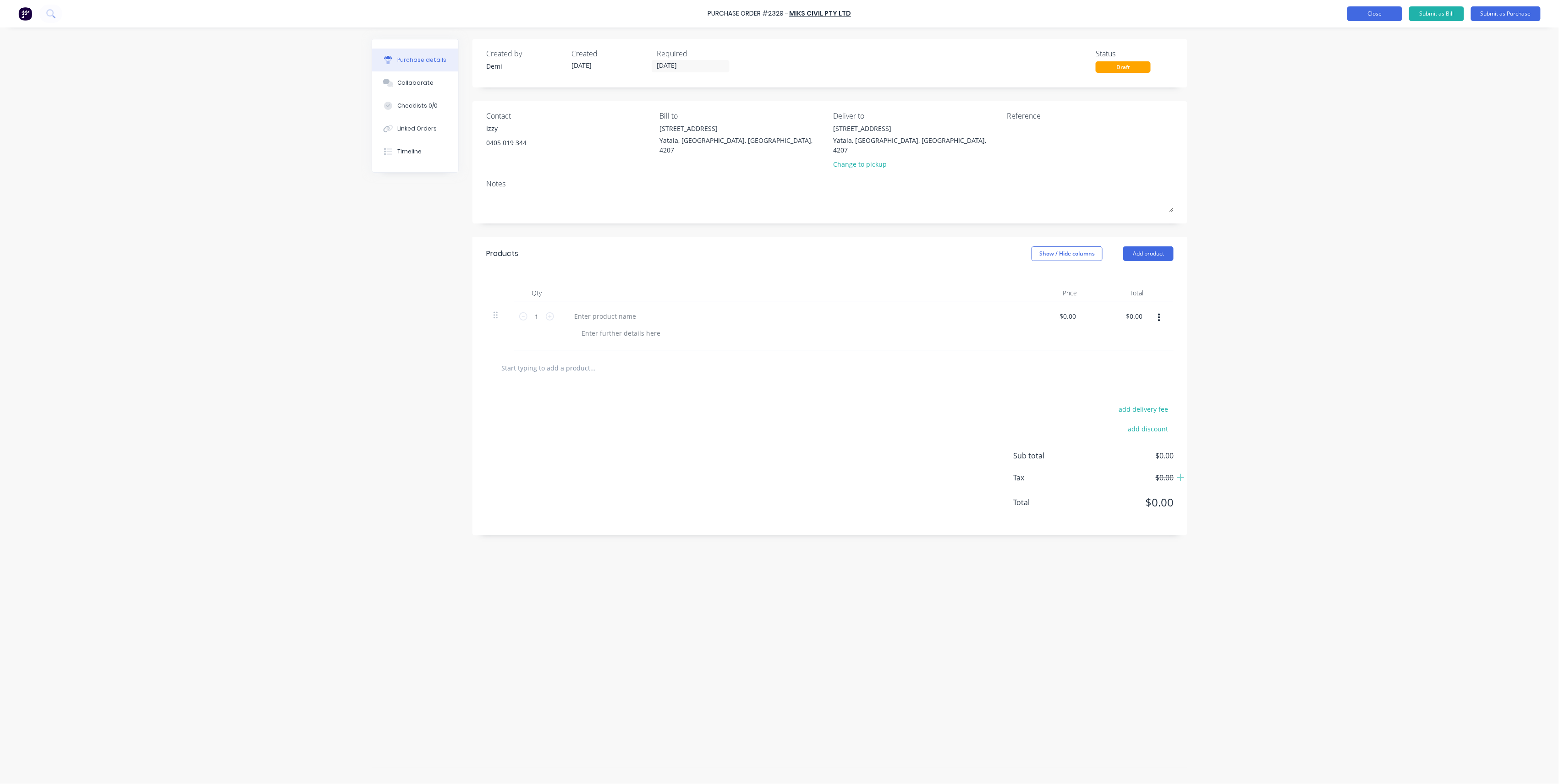
click at [1383, 17] on button "Close" at bounding box center [1374, 14] width 55 height 15
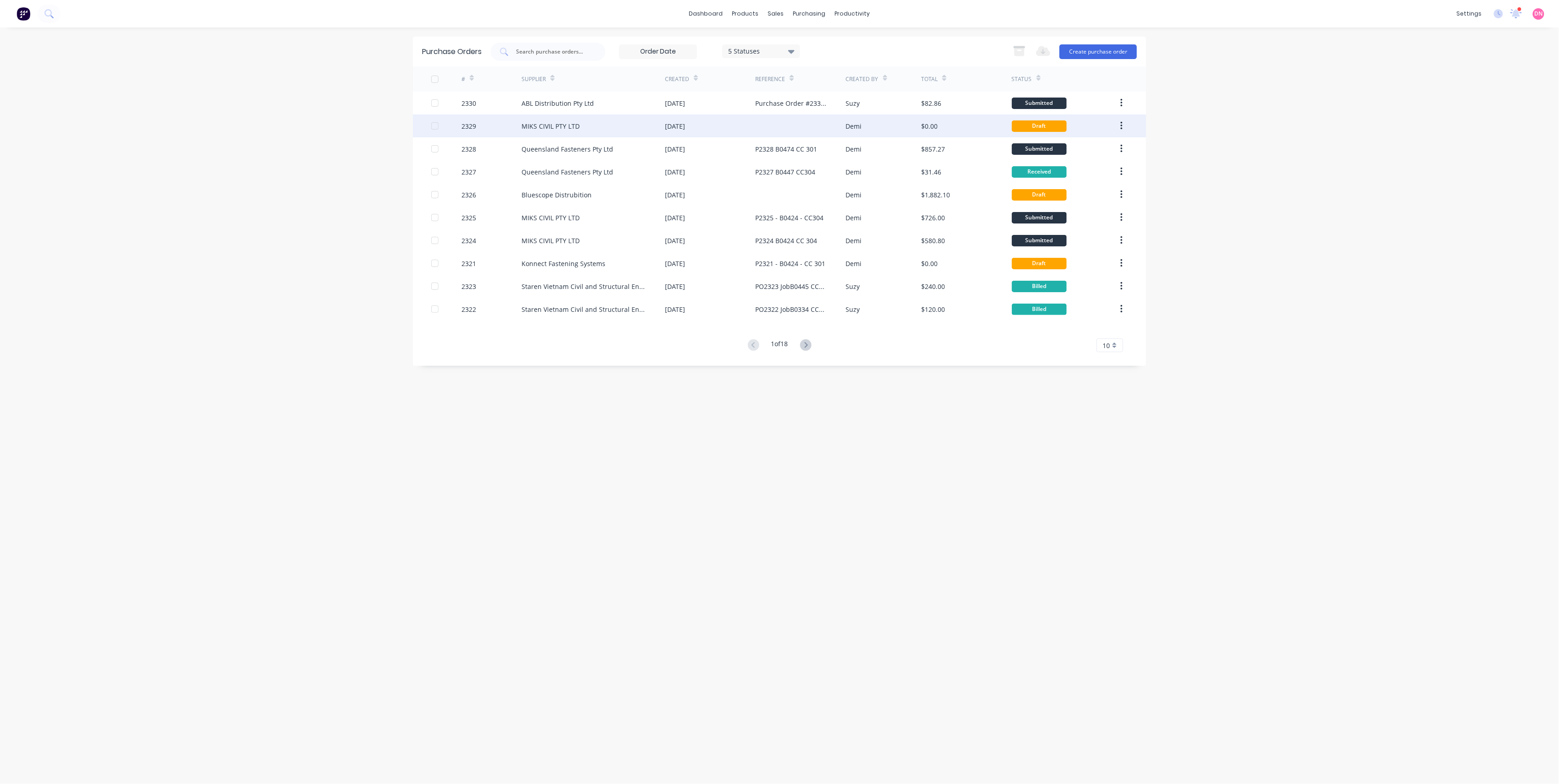
click at [932, 123] on div "$0.00" at bounding box center [929, 127] width 16 height 10
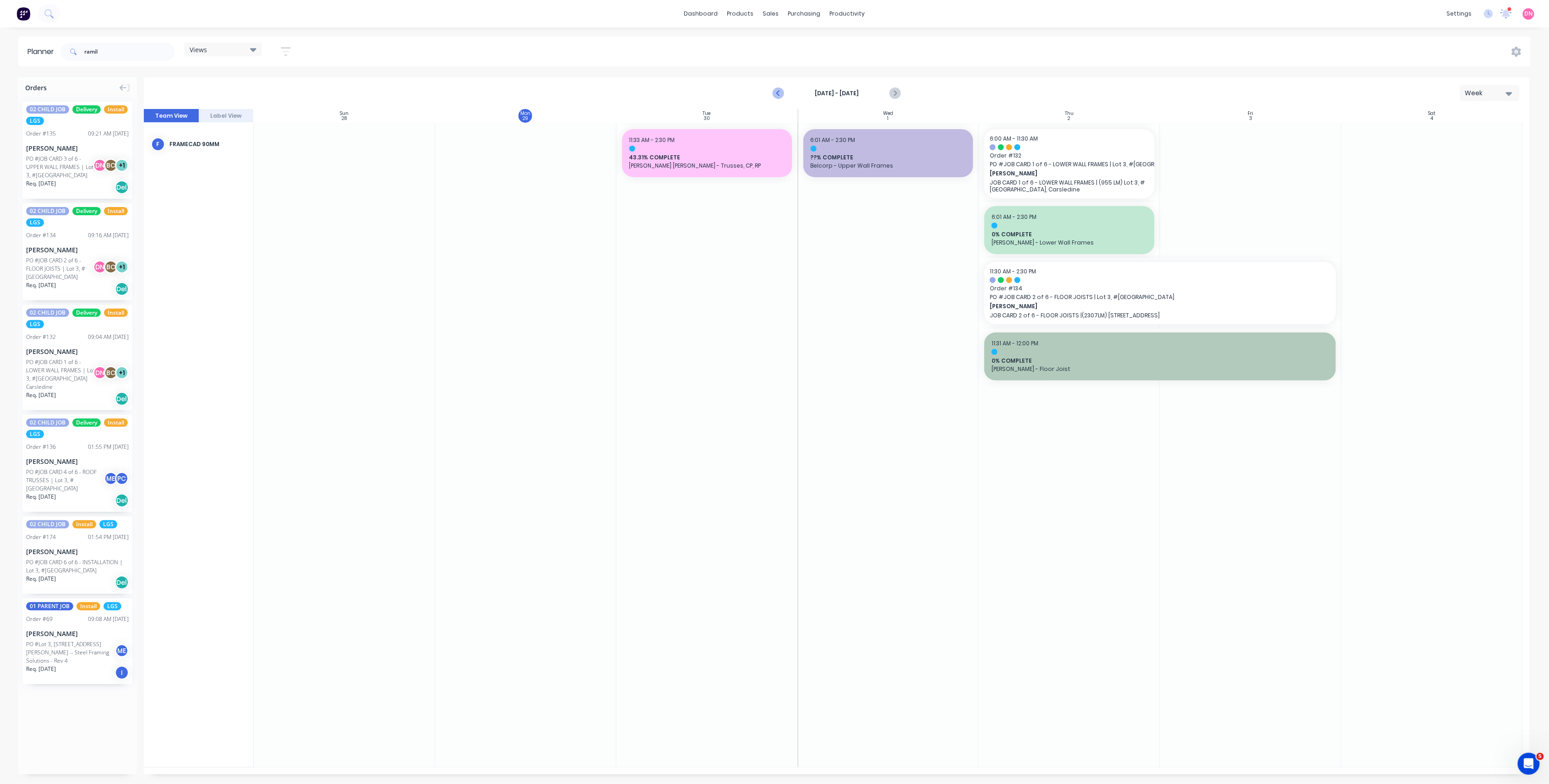
click at [774, 92] on icon "Previous page" at bounding box center [779, 93] width 11 height 11
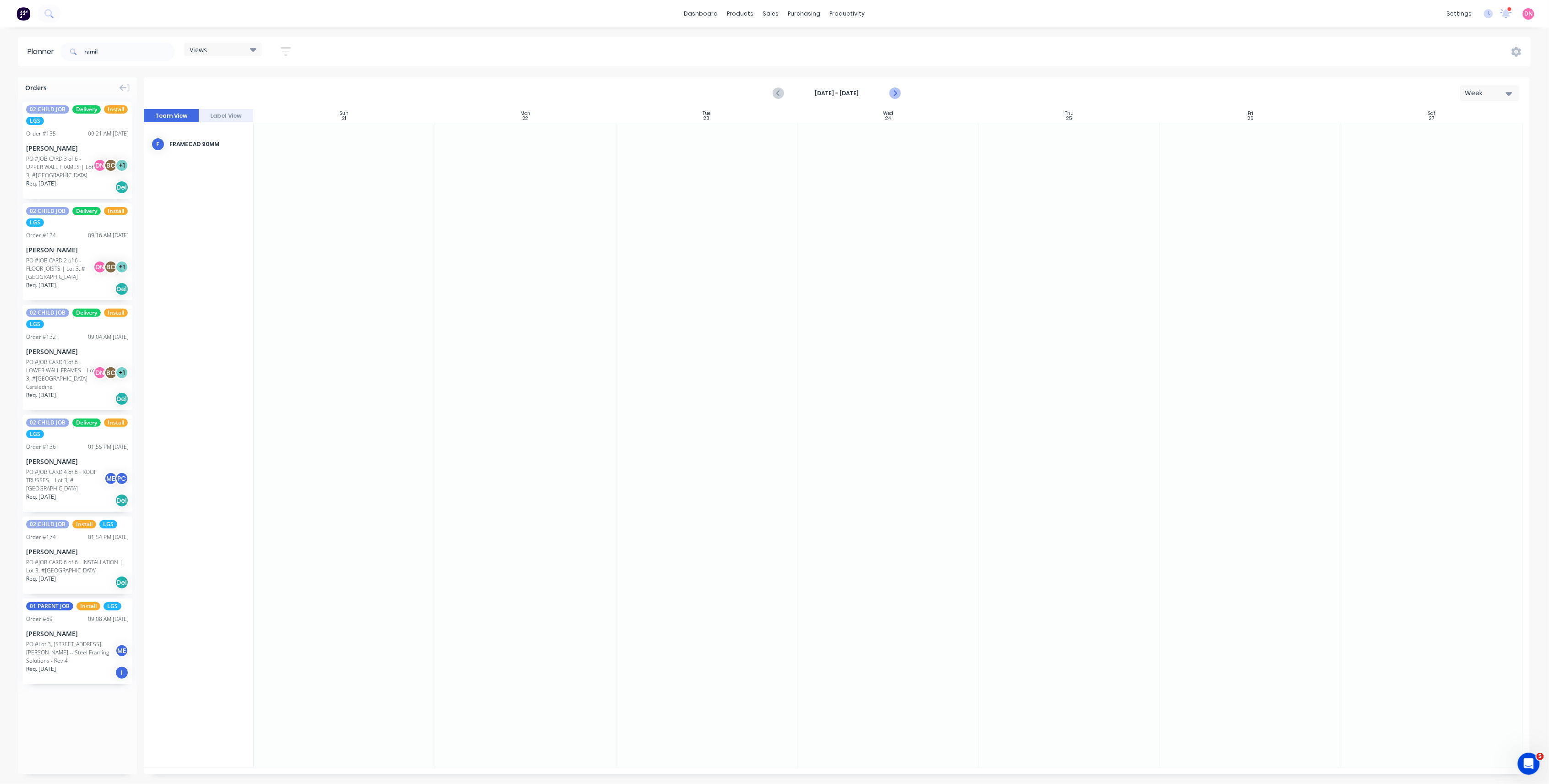
click at [891, 89] on icon "Next page" at bounding box center [895, 93] width 11 height 11
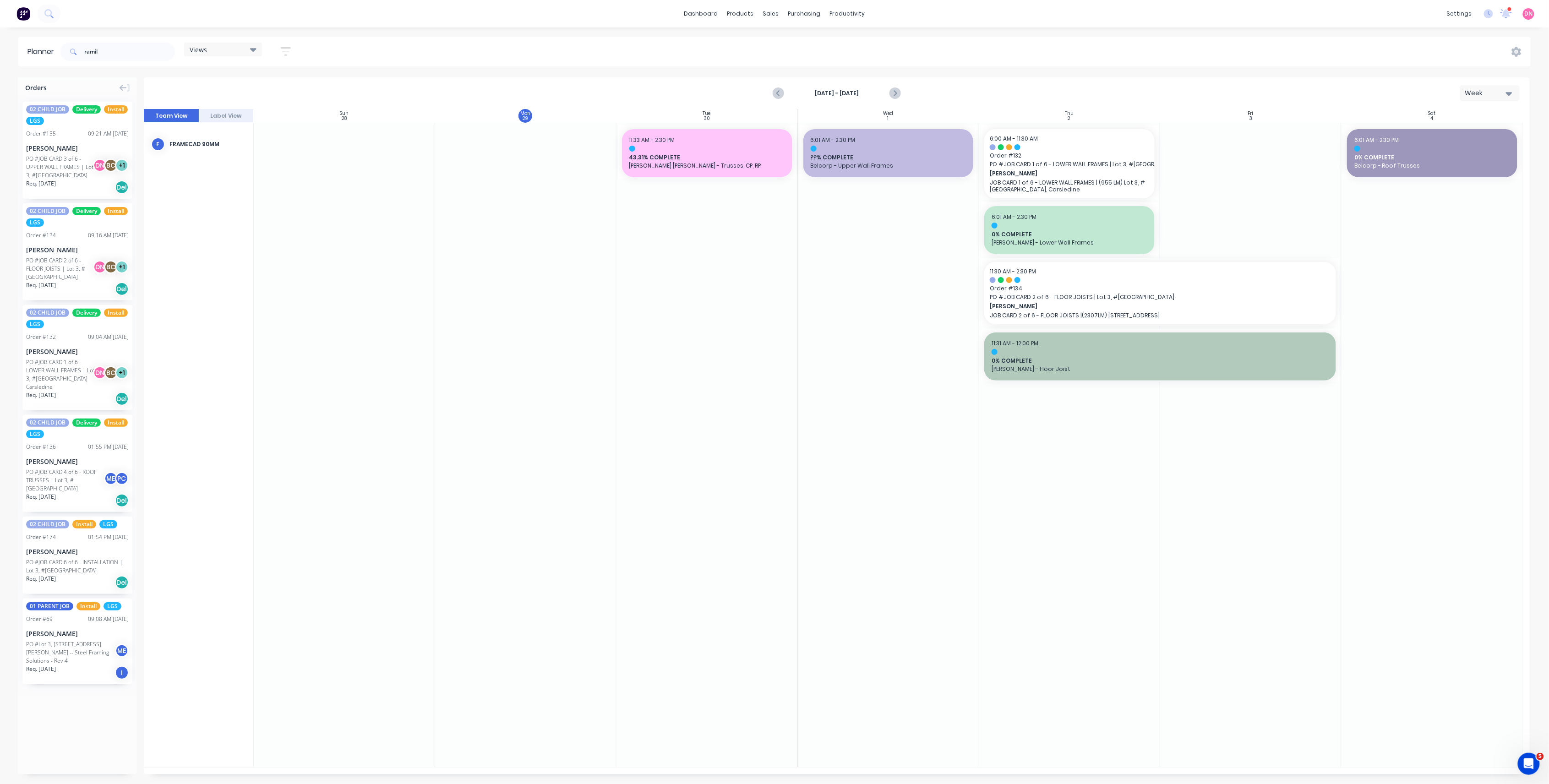
click at [246, 51] on div "Views" at bounding box center [222, 49] width 67 height 8
click at [256, 118] on button "None (Default)" at bounding box center [239, 117] width 98 height 10
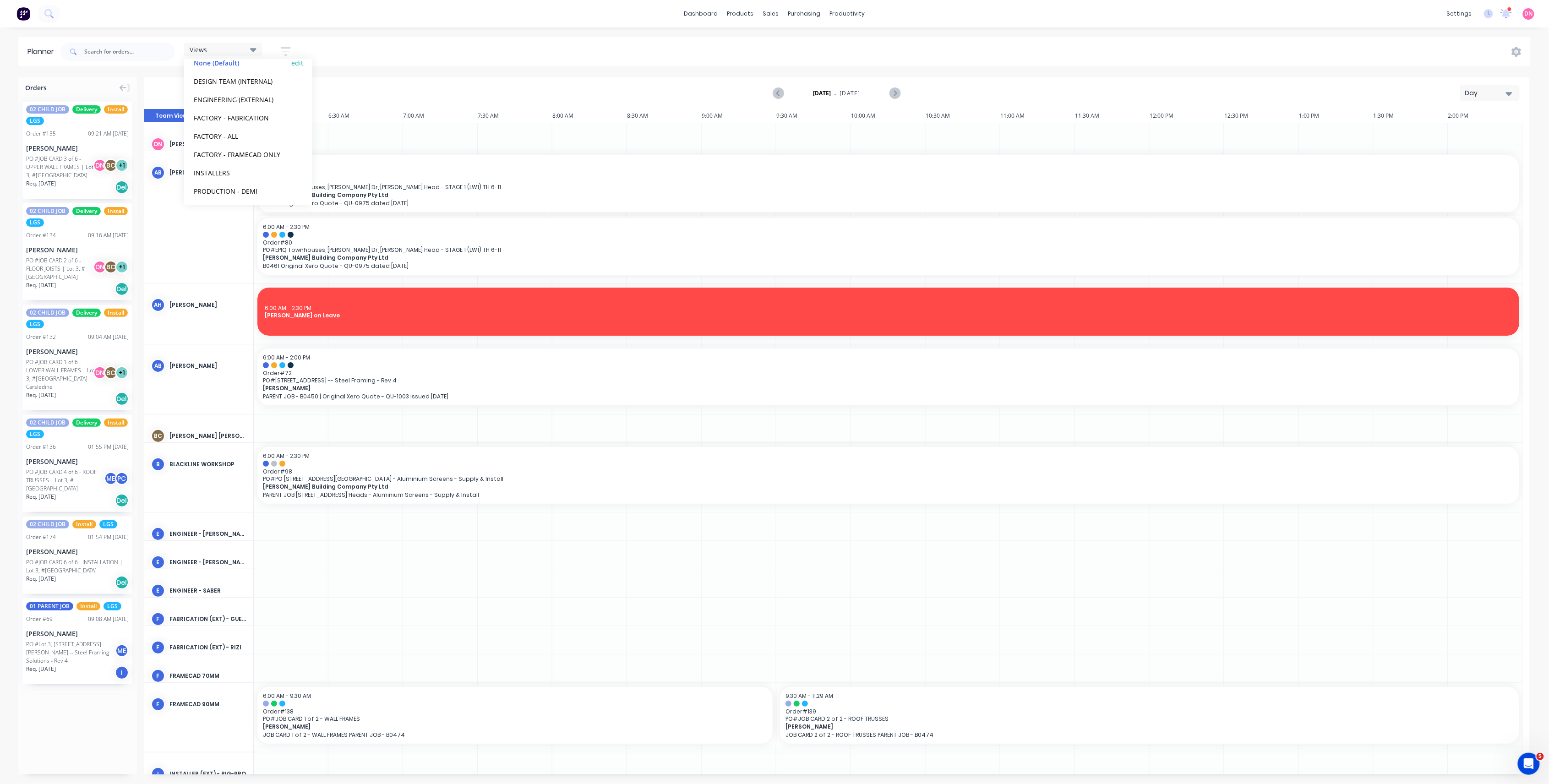
scroll to position [57, 0]
click at [260, 194] on div "PRODUCTION - DEMI edit" at bounding box center [248, 189] width 114 height 19
click at [257, 189] on button "PRODUCTION - DEMI" at bounding box center [239, 189] width 98 height 10
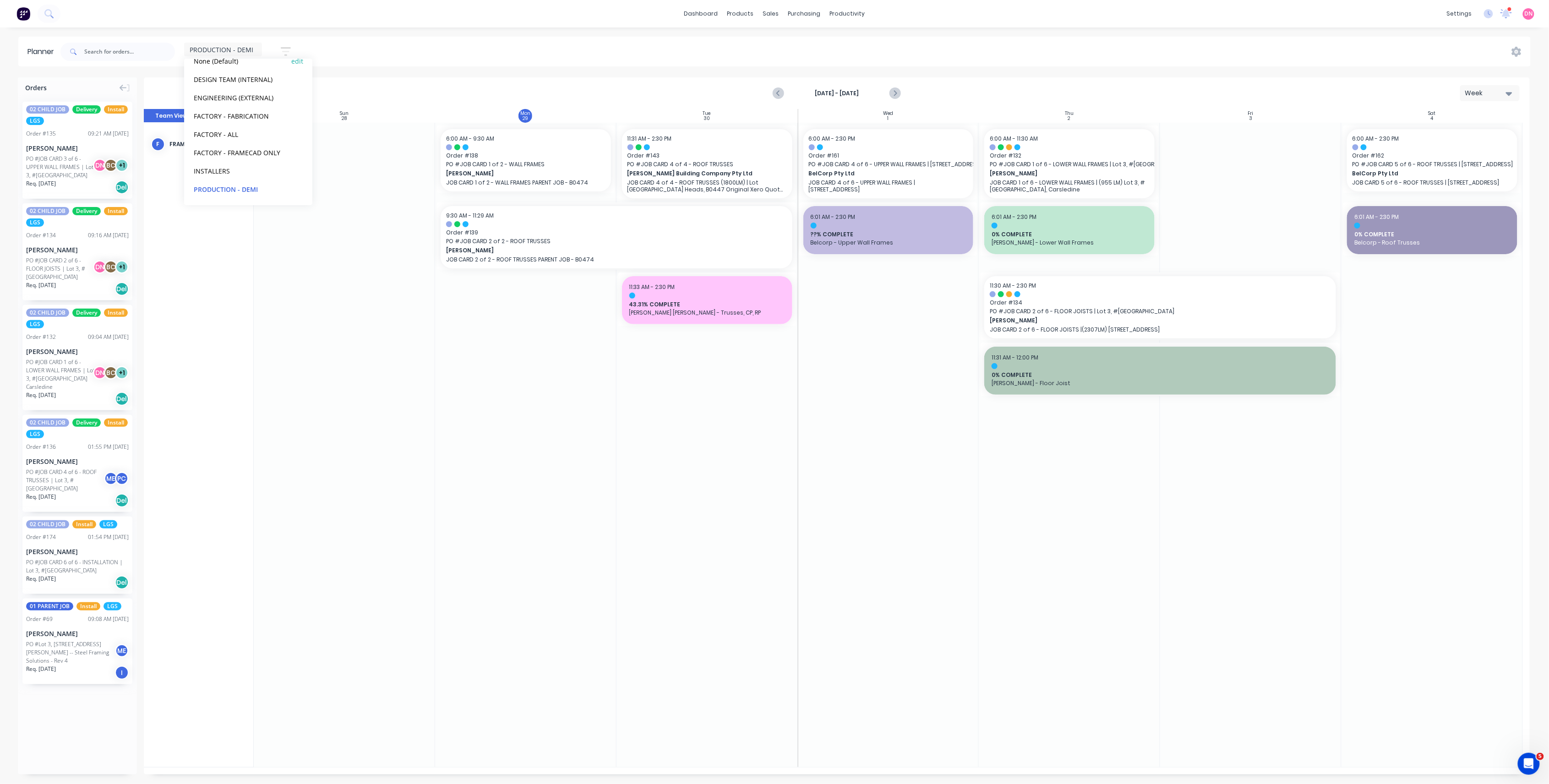
click at [247, 64] on button "None (Default)" at bounding box center [239, 60] width 98 height 10
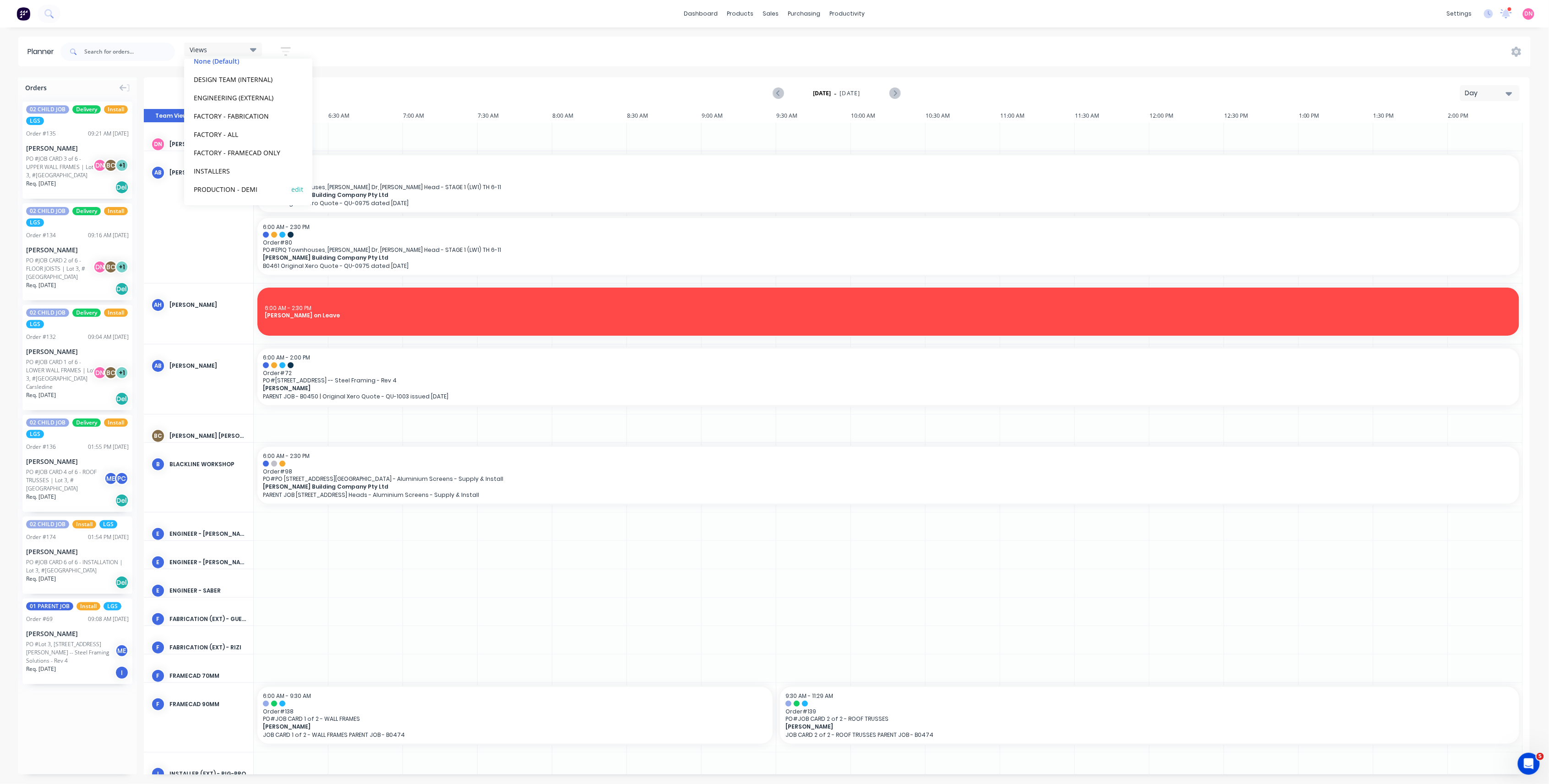
click at [242, 181] on div "PRODUCTION - DEMI edit" at bounding box center [248, 189] width 114 height 19
click at [247, 190] on button "PRODUCTION - DEMI" at bounding box center [239, 189] width 98 height 10
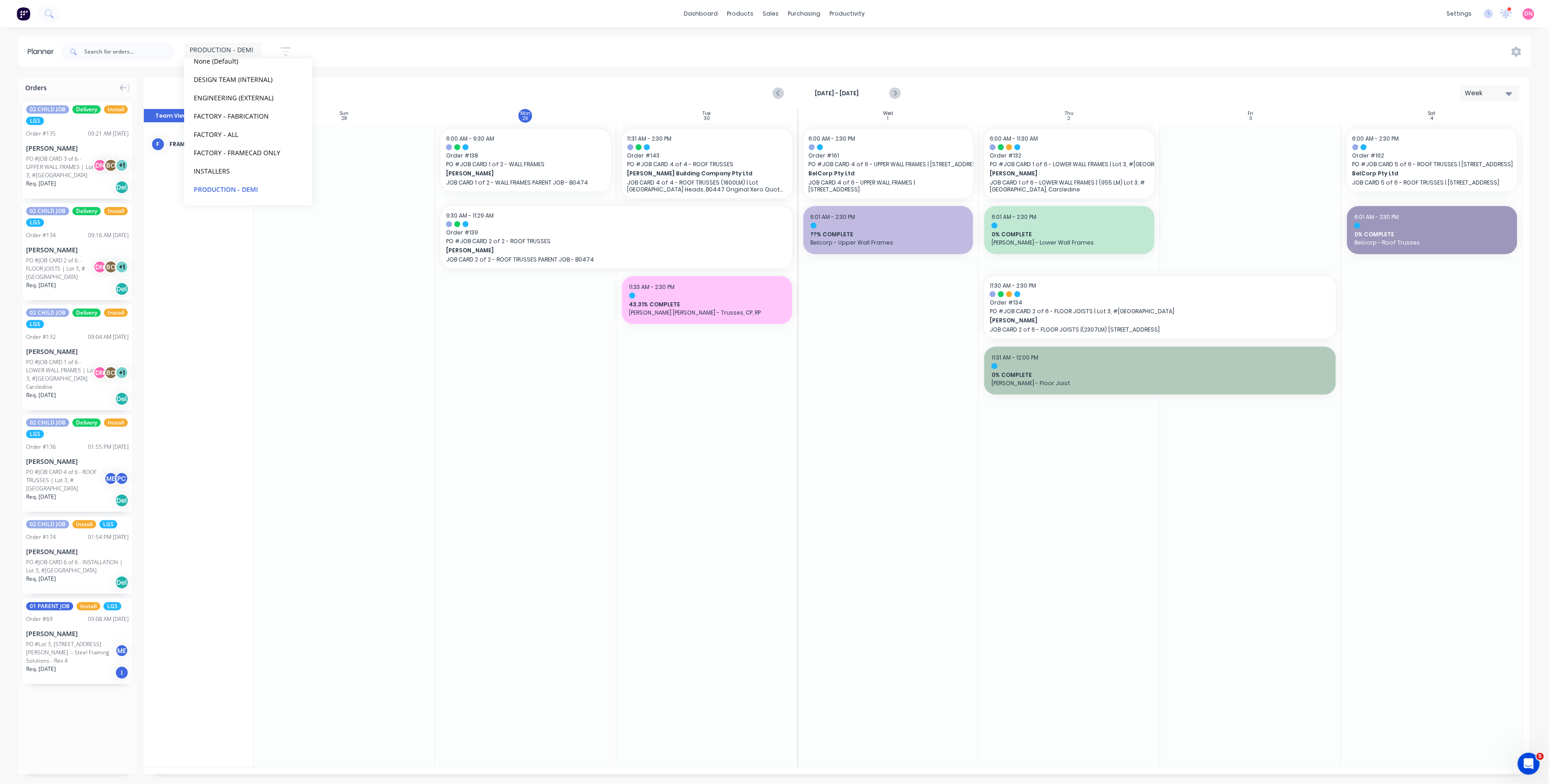
drag, startPoint x: 541, startPoint y: 135, endPoint x: 521, endPoint y: 152, distance: 26.2
click at [540, 147] on div "Set start/finish time" at bounding box center [570, 143] width 98 height 19
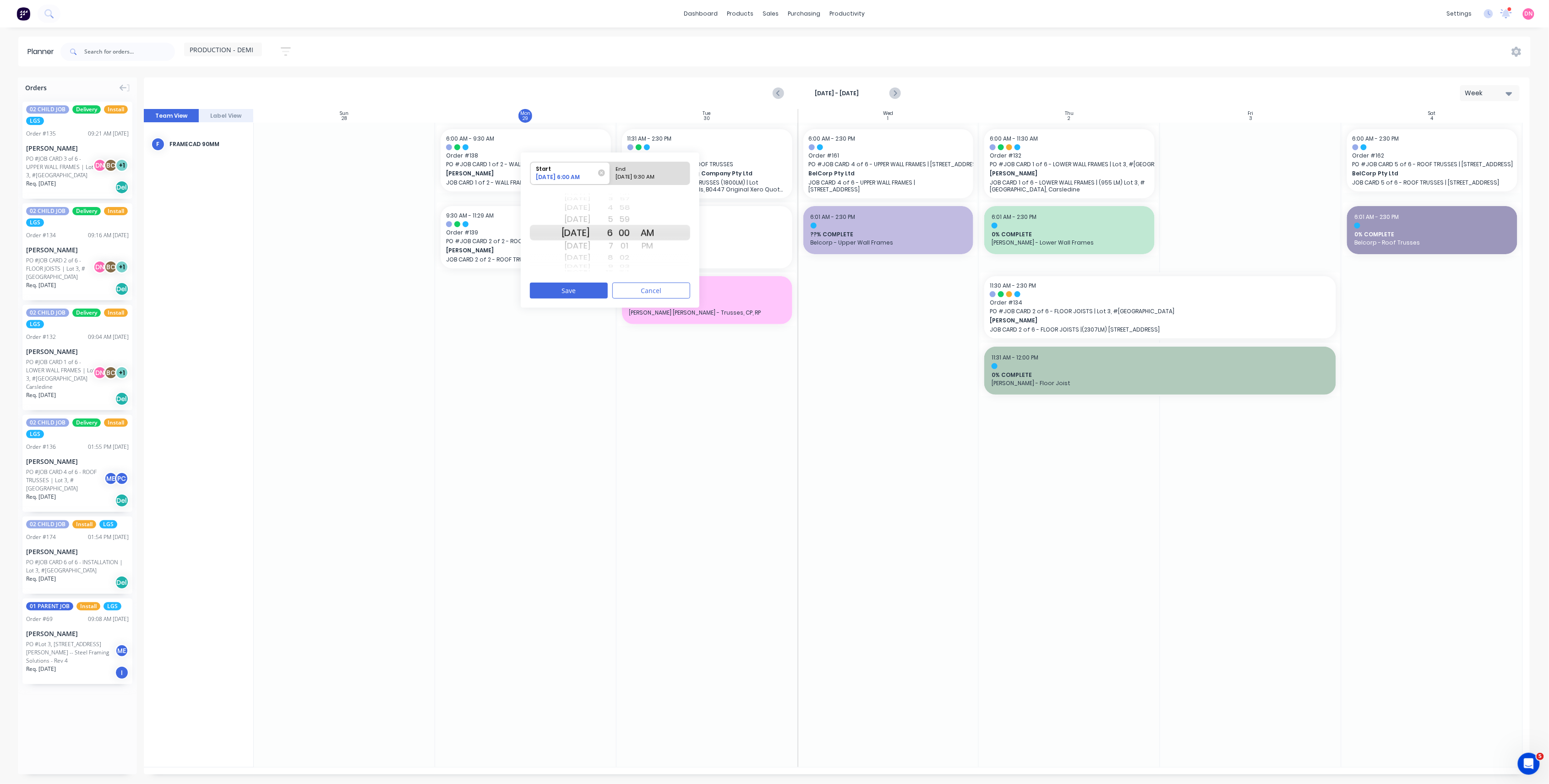
click at [613, 255] on div "8" at bounding box center [602, 258] width 23 height 12
click at [613, 239] on div "11 12 1 2 3 4 5 6 7 8 9 10 11 12 1 2 3 4 5" at bounding box center [602, 232] width 23 height 12
click at [613, 263] on div "11" at bounding box center [602, 267] width 23 height 8
click at [613, 248] on div "12" at bounding box center [602, 246] width 23 height 15
click at [658, 240] on div "AM" at bounding box center [648, 232] width 23 height 15
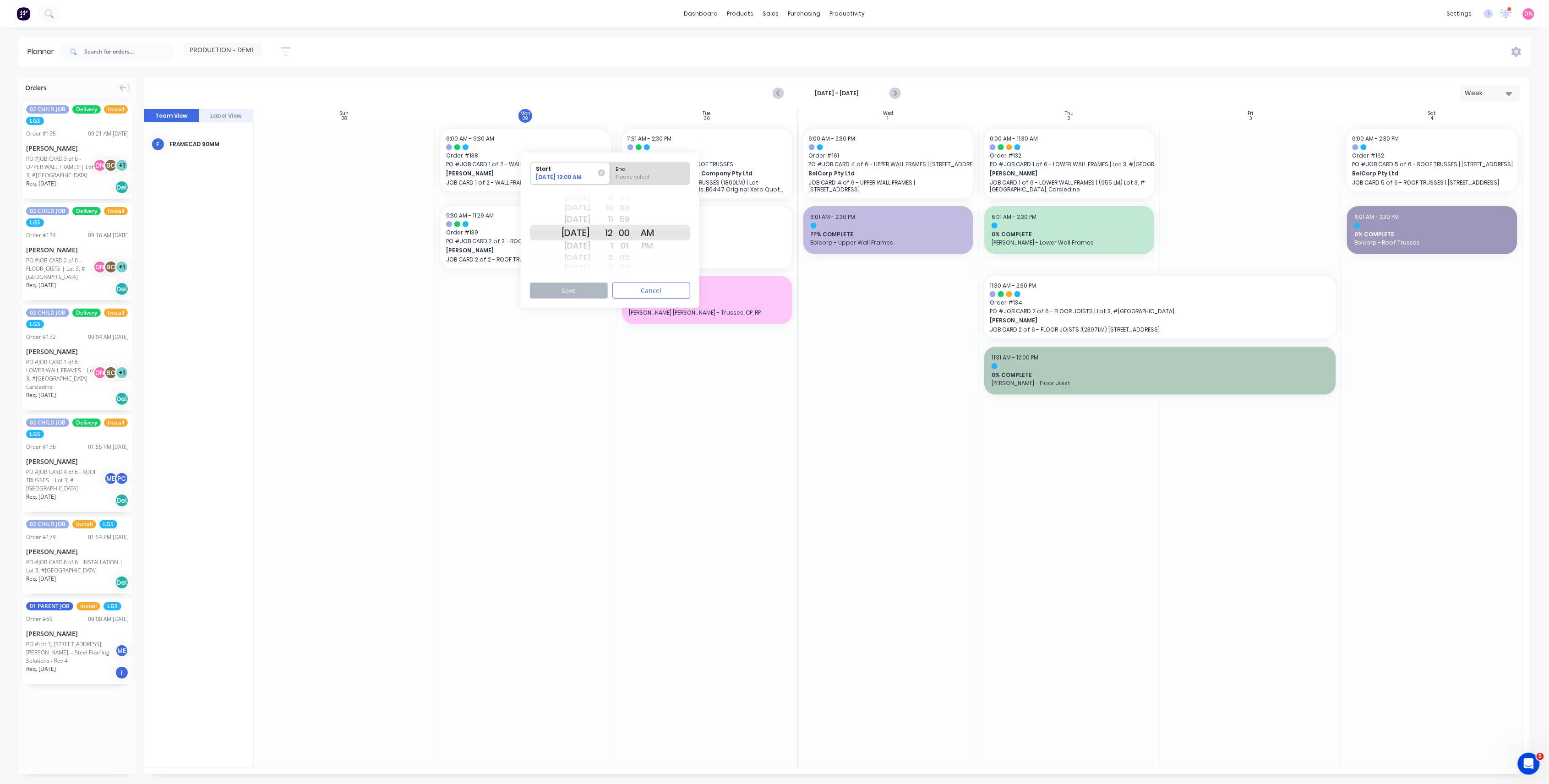
click at [658, 247] on div "PM" at bounding box center [648, 246] width 23 height 15
click at [625, 241] on div "01" at bounding box center [625, 246] width 23 height 15
click at [637, 218] on div "00" at bounding box center [625, 219] width 23 height 15
click at [613, 246] on div "1" at bounding box center [602, 246] width 23 height 15
click at [658, 219] on div "AM" at bounding box center [648, 219] width 23 height 15
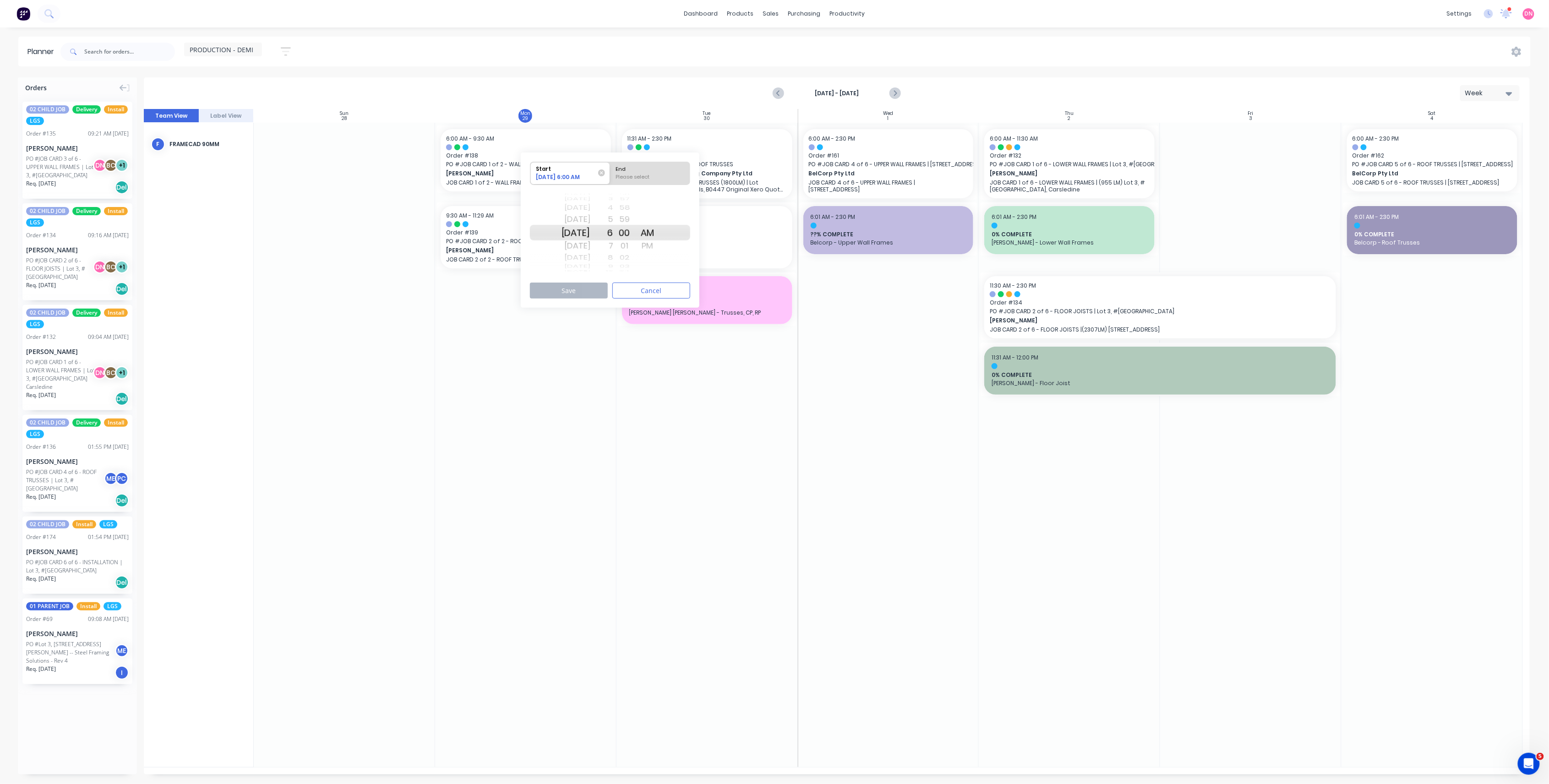
click at [646, 170] on div "End" at bounding box center [650, 168] width 75 height 11
click at [611, 170] on input "End Please select" at bounding box center [610, 173] width 1 height 23
radio input "true"
click at [659, 240] on div "AM" at bounding box center [648, 232] width 23 height 15
click at [658, 245] on div "PM" at bounding box center [648, 246] width 23 height 15
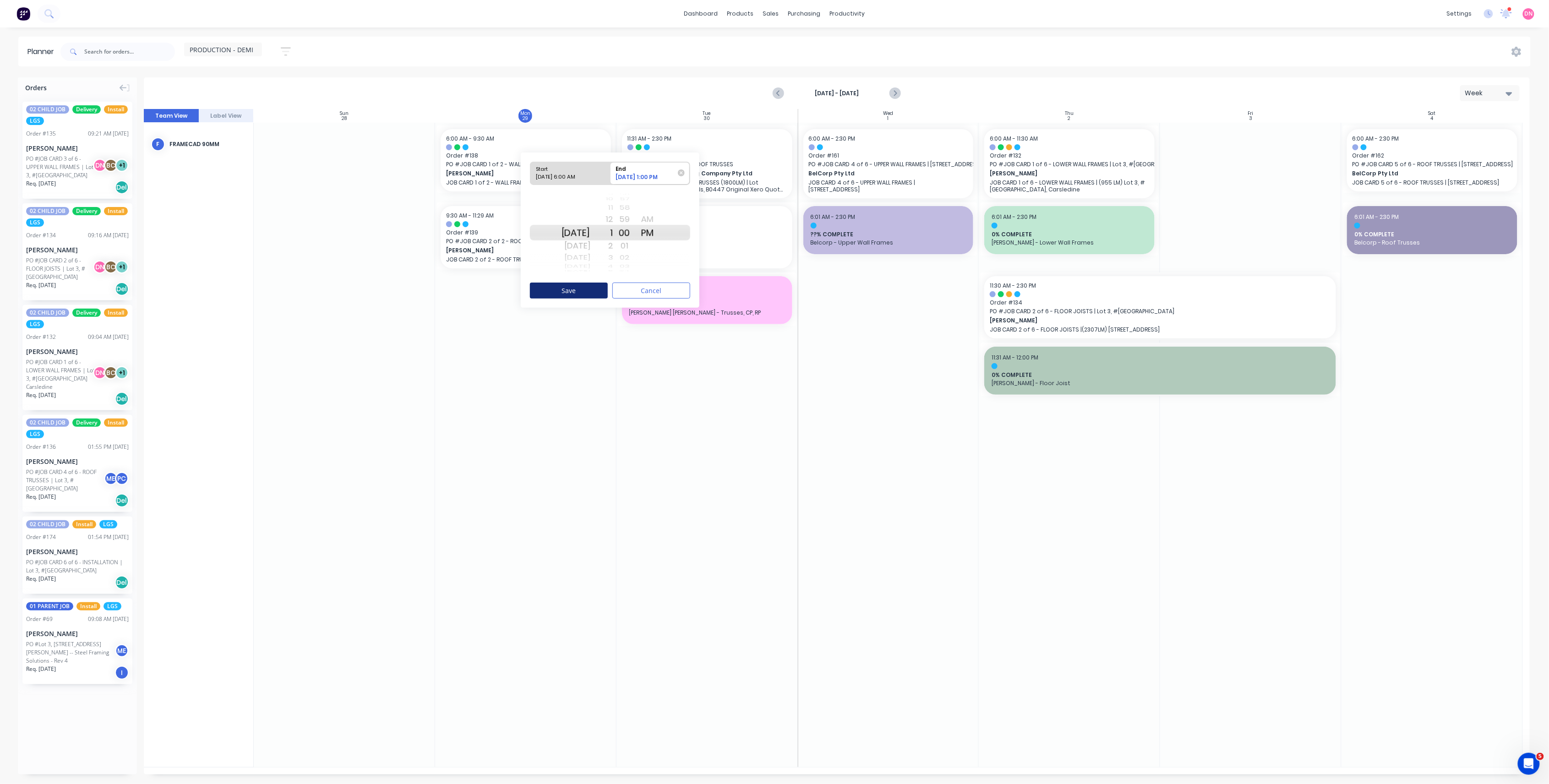
click at [595, 286] on button "Save" at bounding box center [569, 291] width 78 height 16
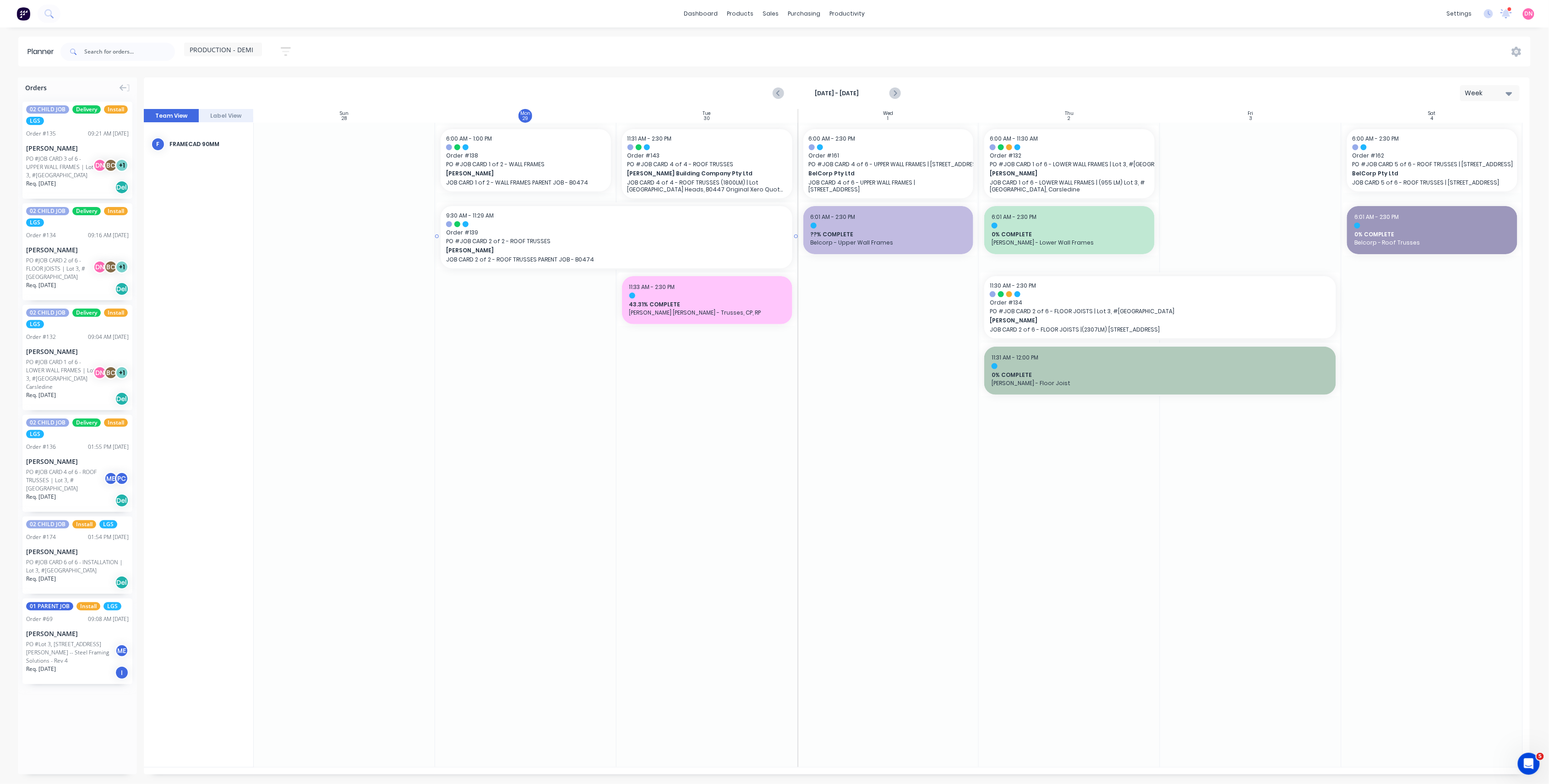
click at [550, 245] on span "PO # JOB CARD 2 of 2 - ROOF TRUSSES" at bounding box center [617, 241] width 341 height 8
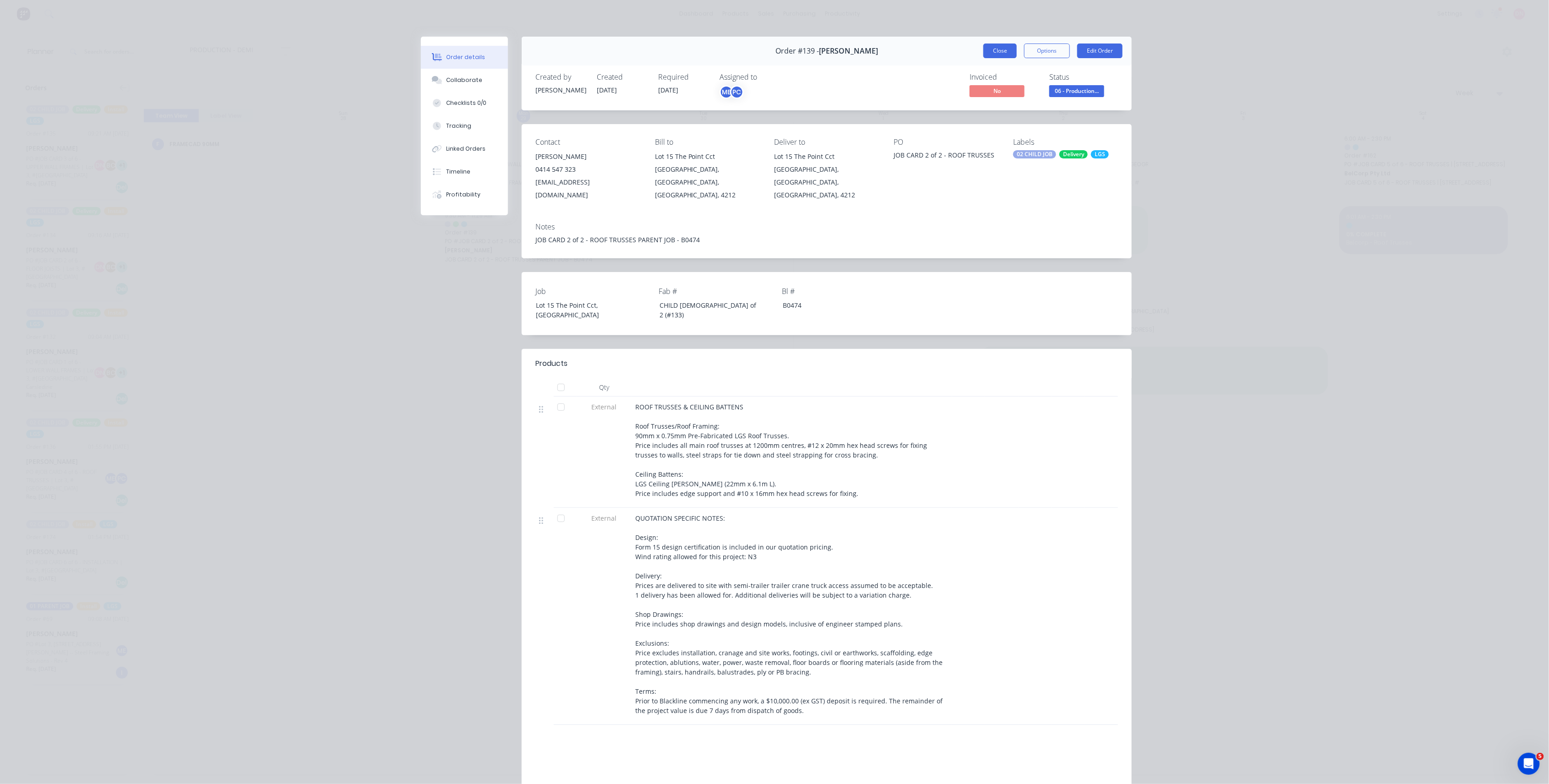
click at [1003, 53] on button "Close" at bounding box center [999, 51] width 33 height 15
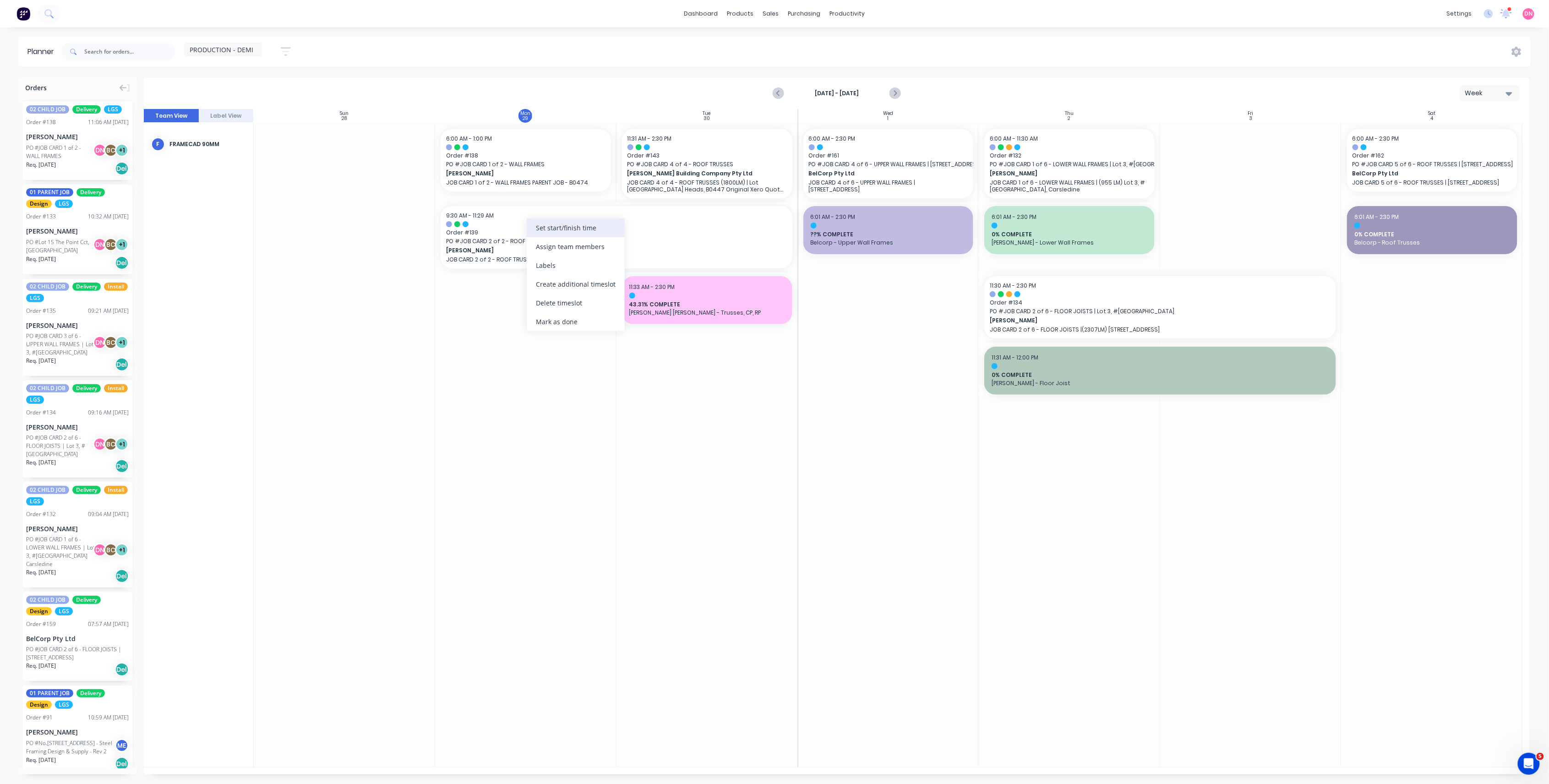
click at [550, 236] on div "Set start/finish time" at bounding box center [576, 227] width 98 height 19
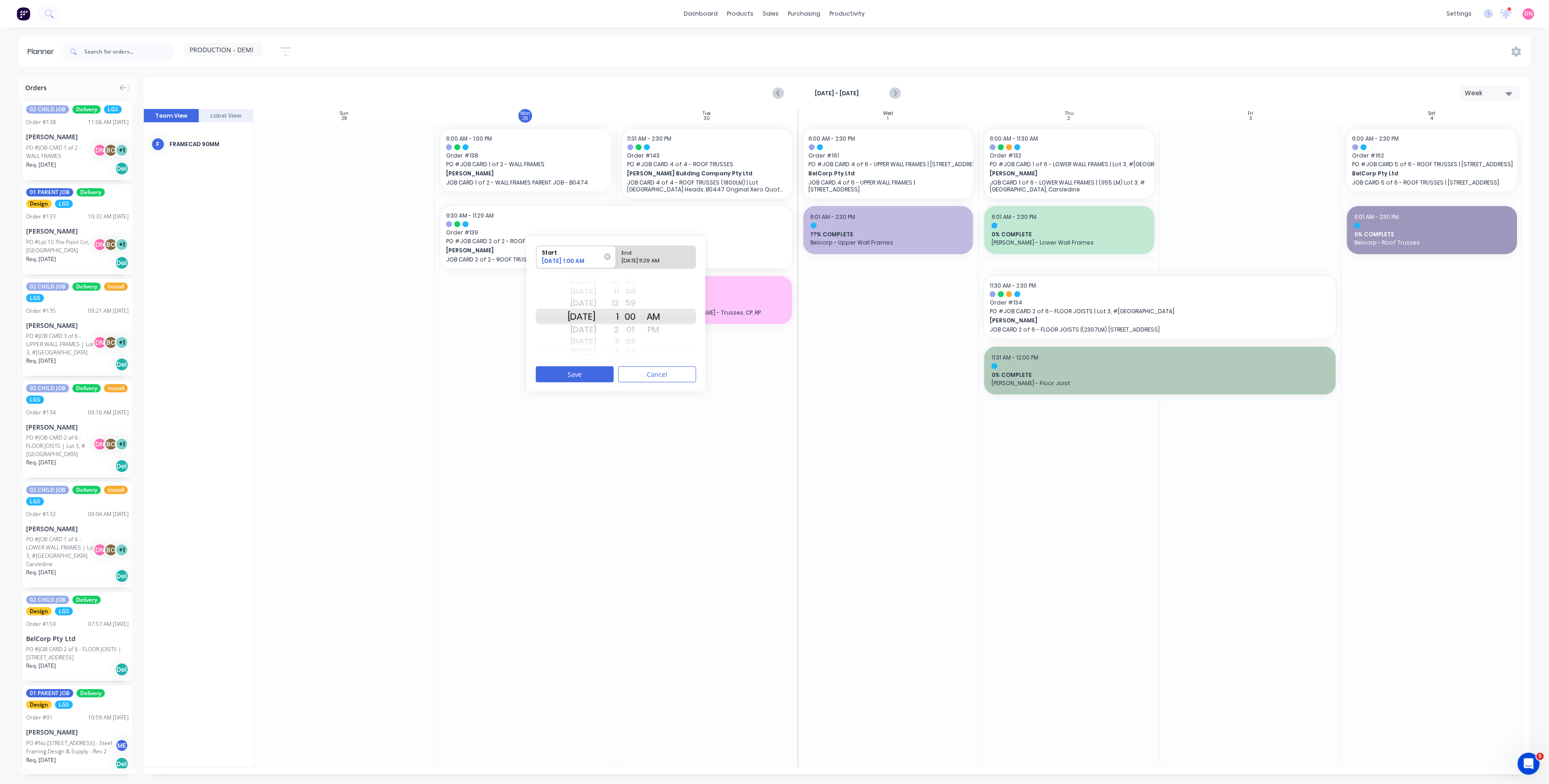
click at [662, 329] on div "PM" at bounding box center [654, 330] width 23 height 15
click at [660, 260] on div "[DATE] 11:29 AM" at bounding box center [652, 263] width 66 height 11
click at [617, 260] on input "End [DATE] 11:29 AM" at bounding box center [617, 257] width 1 height 23
radio input "true"
click at [596, 369] on button "Save" at bounding box center [575, 375] width 78 height 16
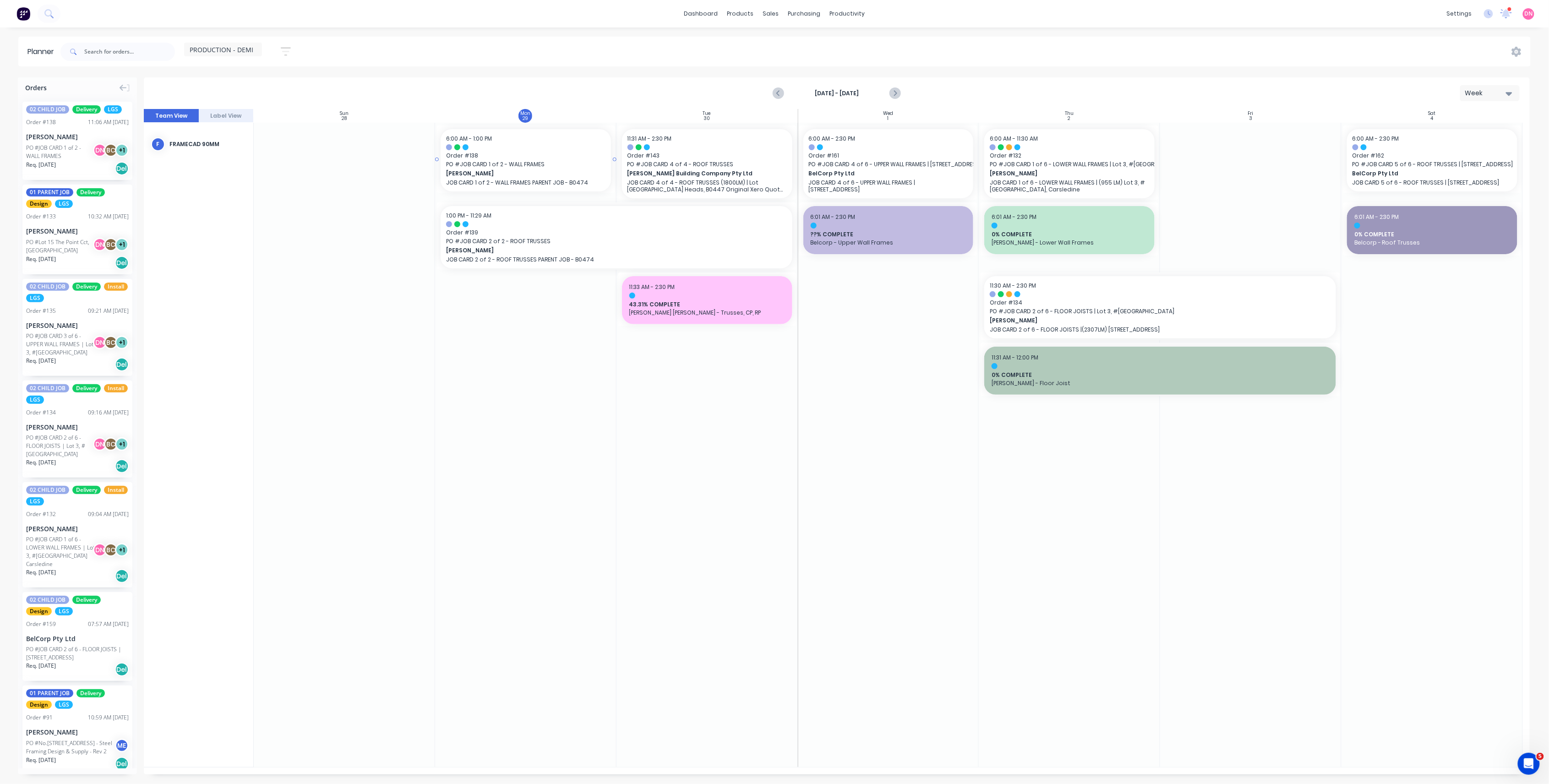
click at [480, 153] on span "Order # 138" at bounding box center [526, 156] width 160 height 8
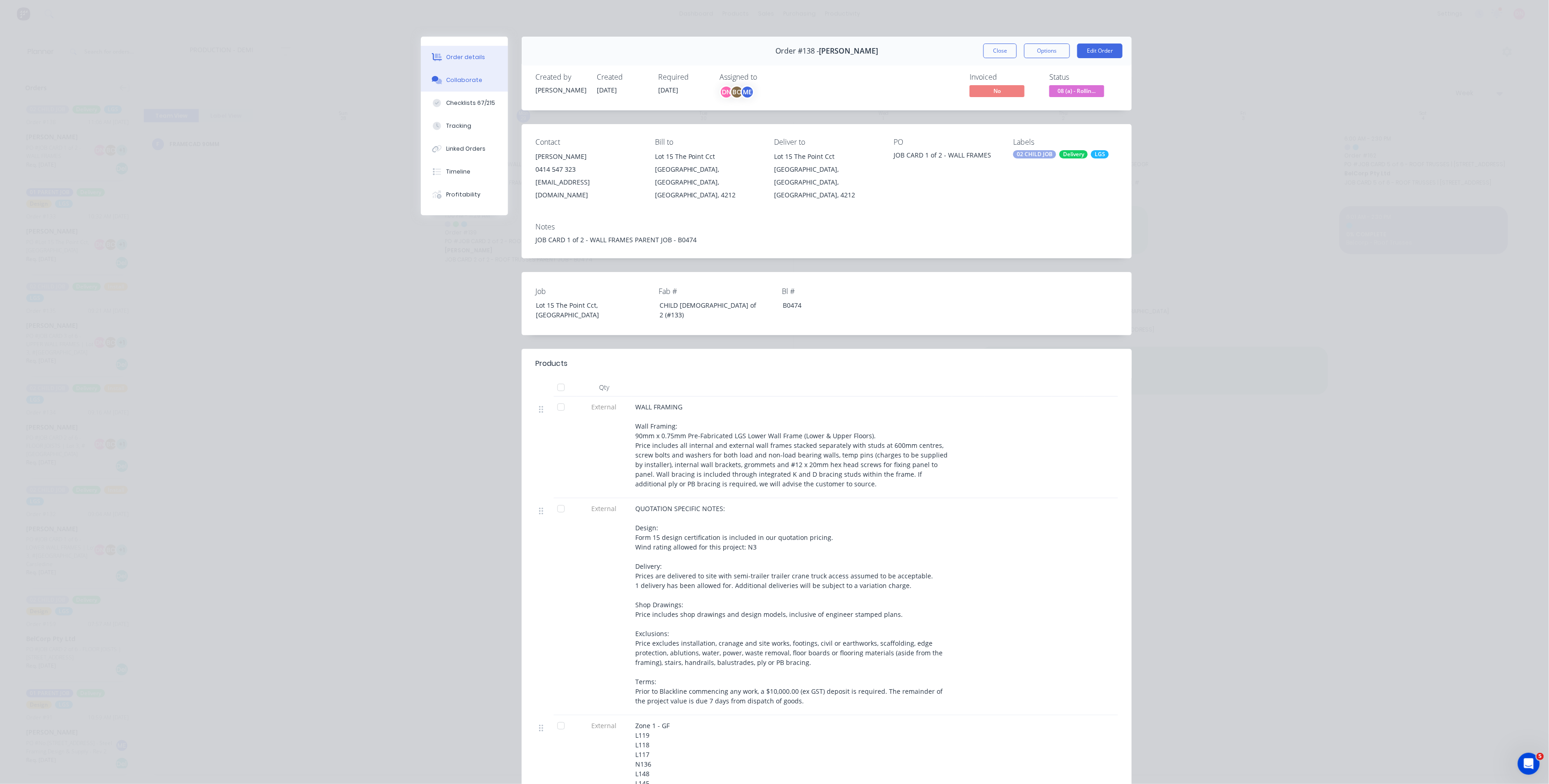
click at [470, 87] on button "Collaborate" at bounding box center [464, 80] width 87 height 23
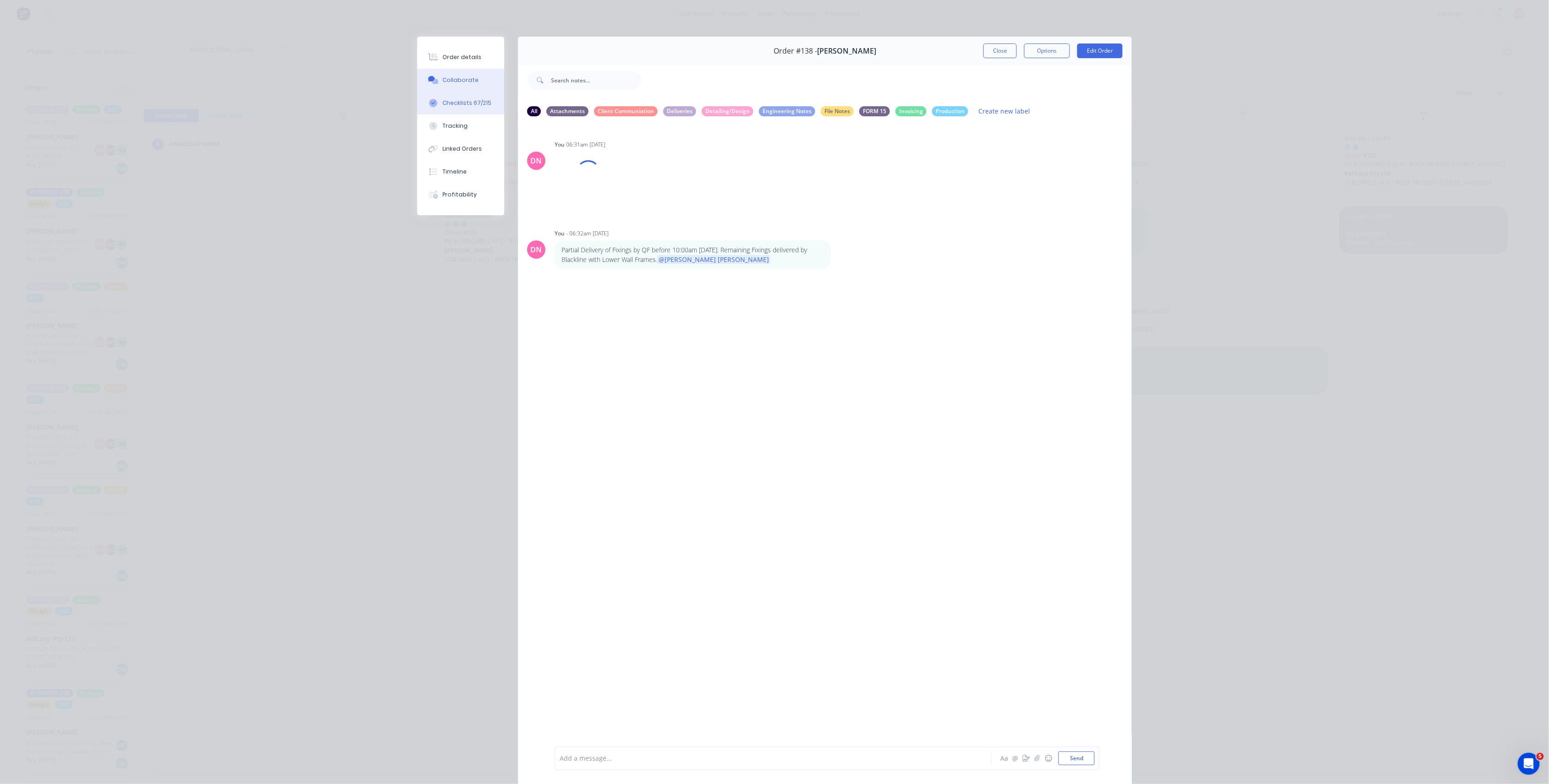
click at [470, 109] on button "Checklists 67/215" at bounding box center [461, 103] width 87 height 23
type textarea "x"
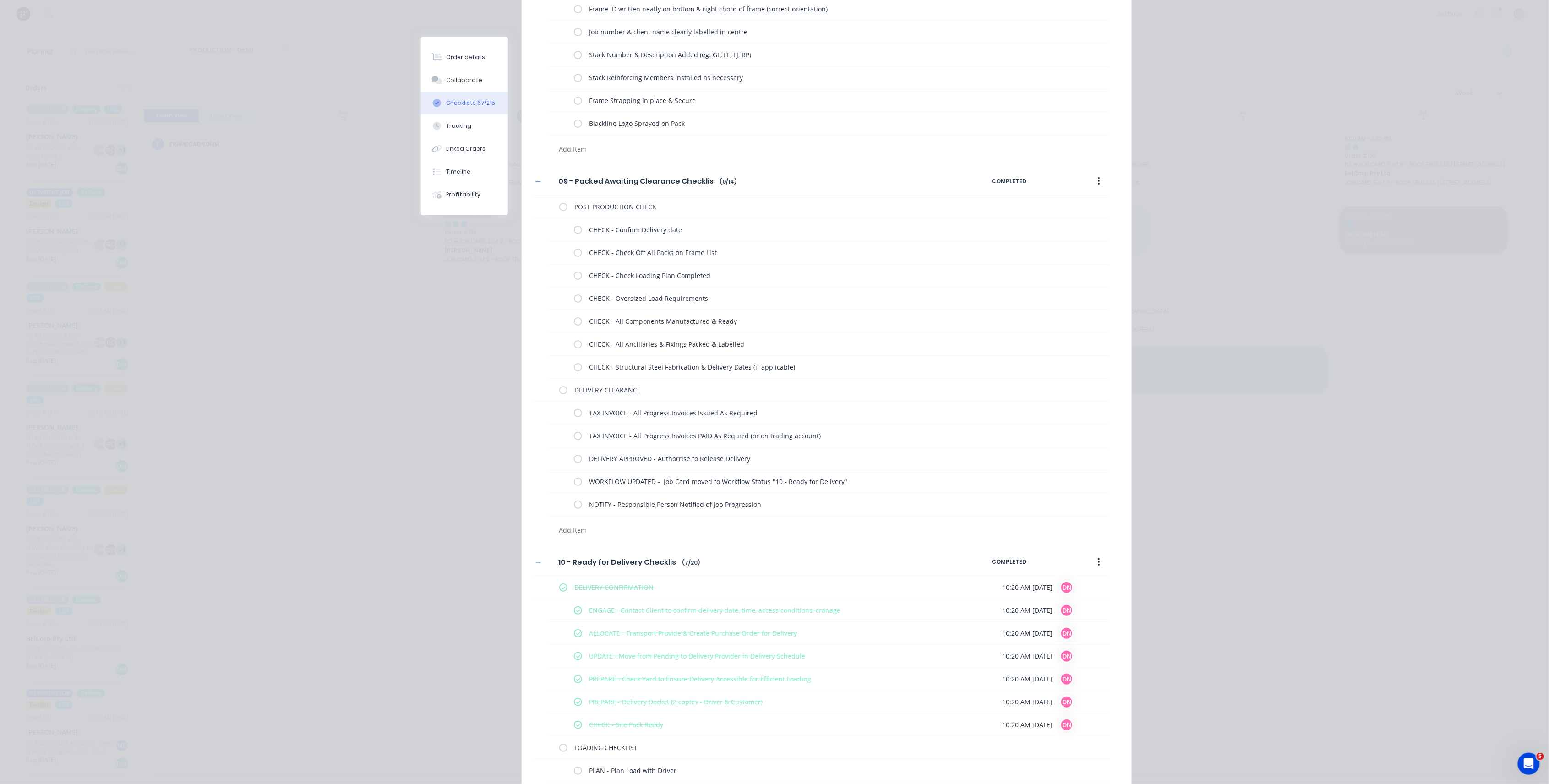
scroll to position [4580, 0]
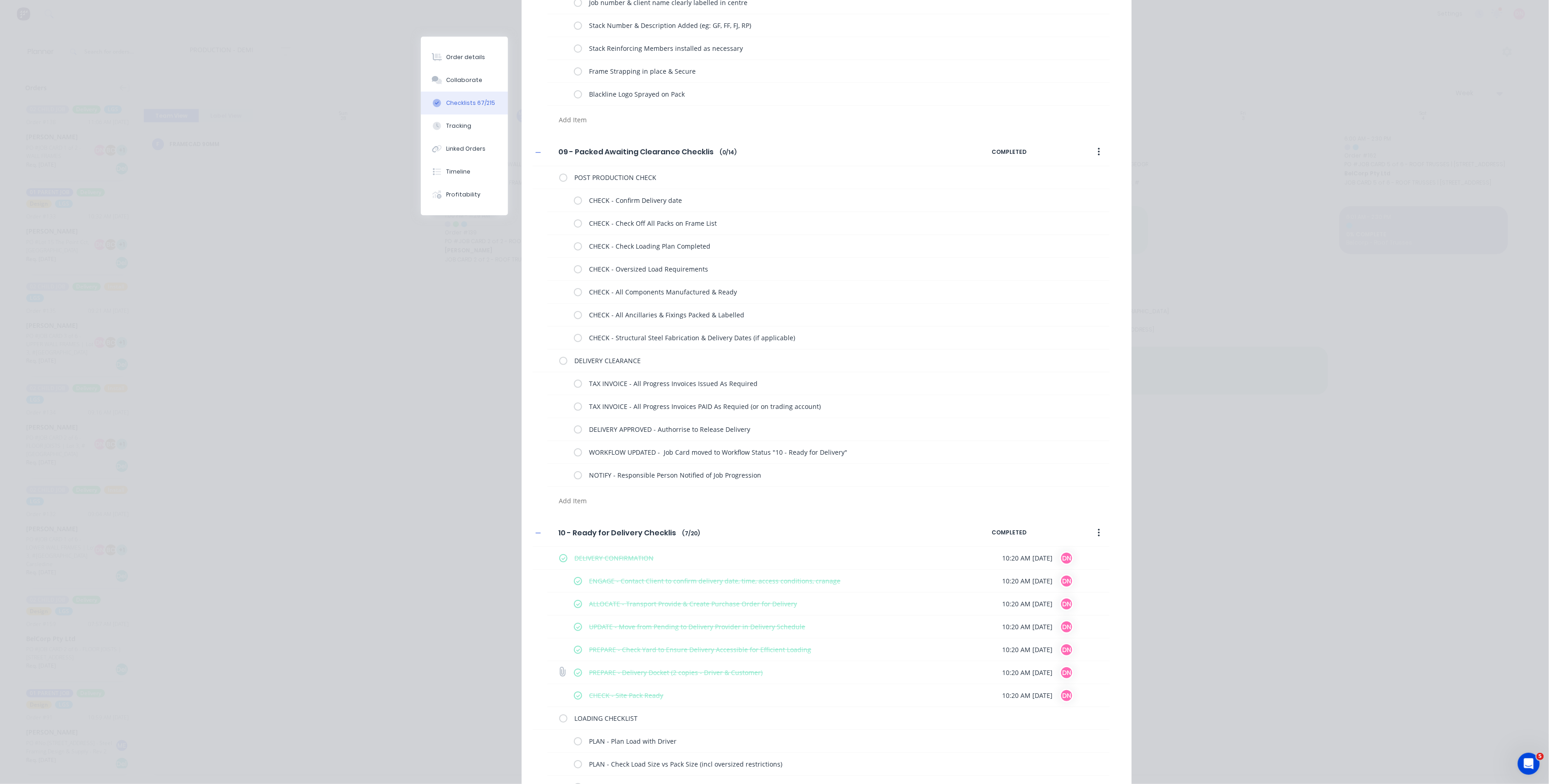
click at [557, 677] on icon at bounding box center [563, 672] width 12 height 12
click at [559, 667] on input "file" at bounding box center [559, 667] width 0 height 0
type input "C:\fakepath\Blackline Structures Delivery Docket - 138.pdf"
click at [484, 77] on button "Collaborate" at bounding box center [464, 80] width 87 height 23
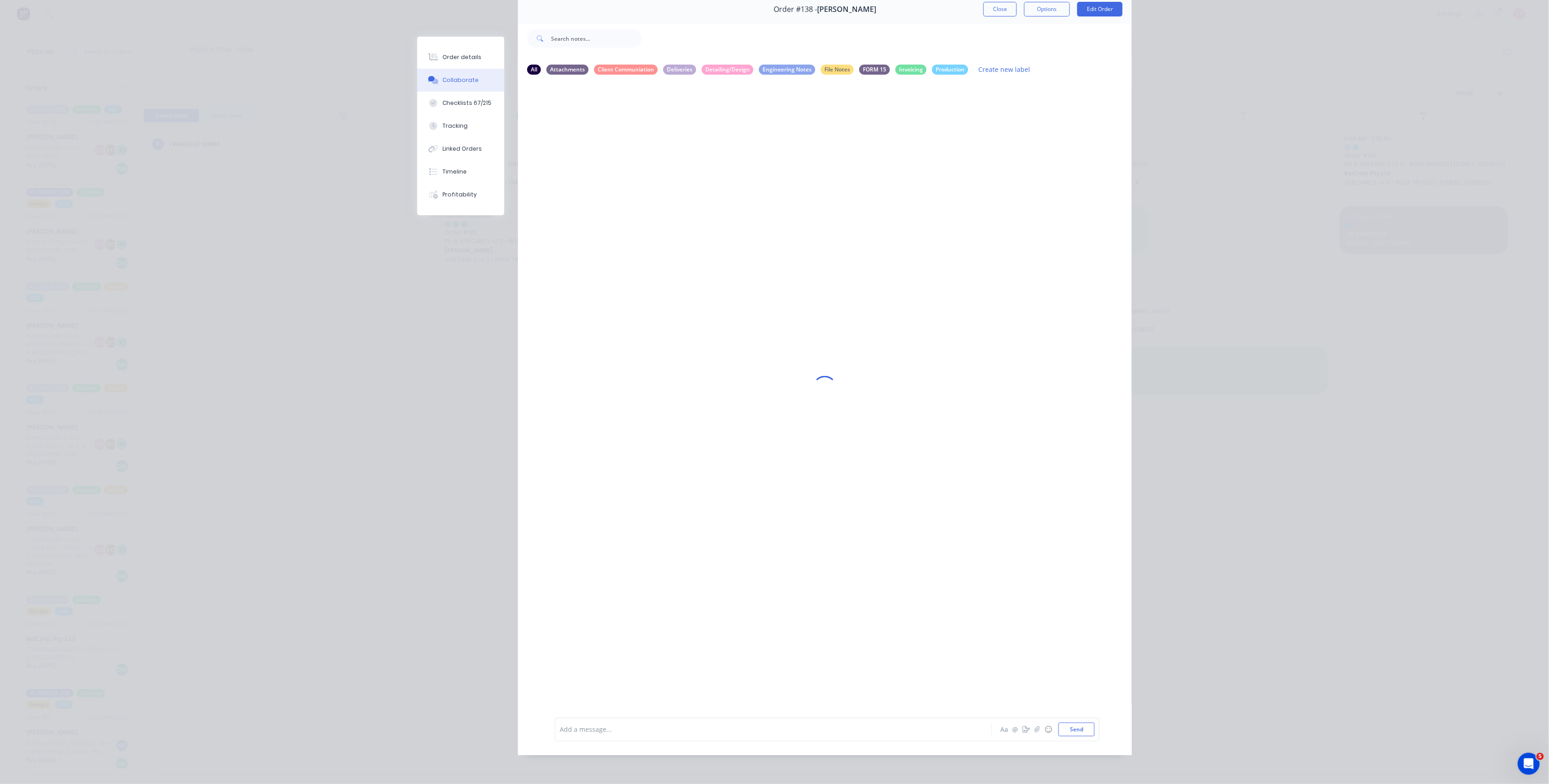
scroll to position [0, 0]
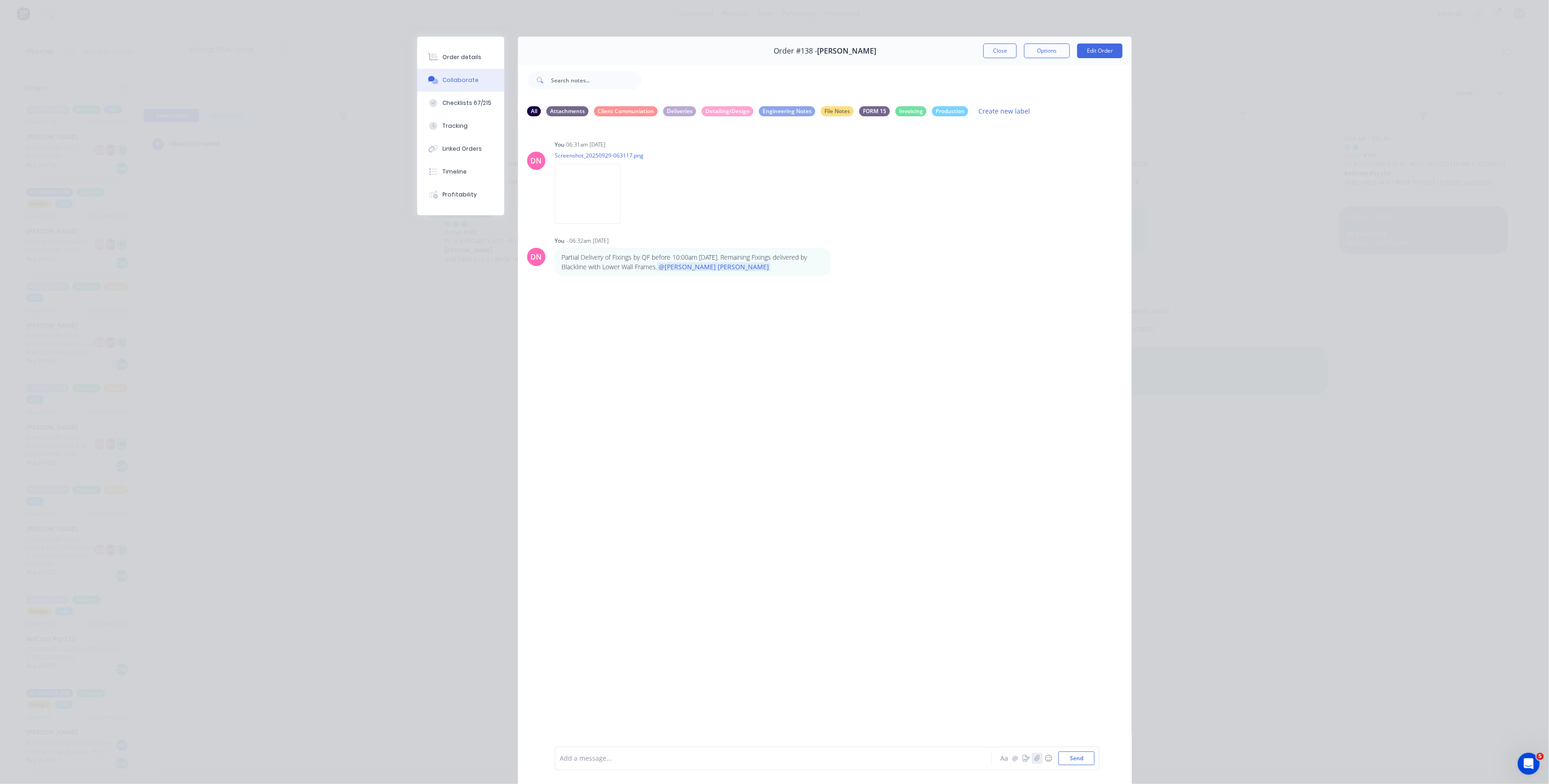
click at [1032, 759] on button "button" at bounding box center [1038, 759] width 11 height 11
click at [1080, 755] on button "Send" at bounding box center [1077, 758] width 36 height 14
click at [630, 344] on icon "button" at bounding box center [628, 346] width 2 height 10
click at [695, 346] on button "Labels" at bounding box center [689, 350] width 103 height 21
click at [744, 429] on div "Deliveries" at bounding box center [744, 433] width 33 height 10
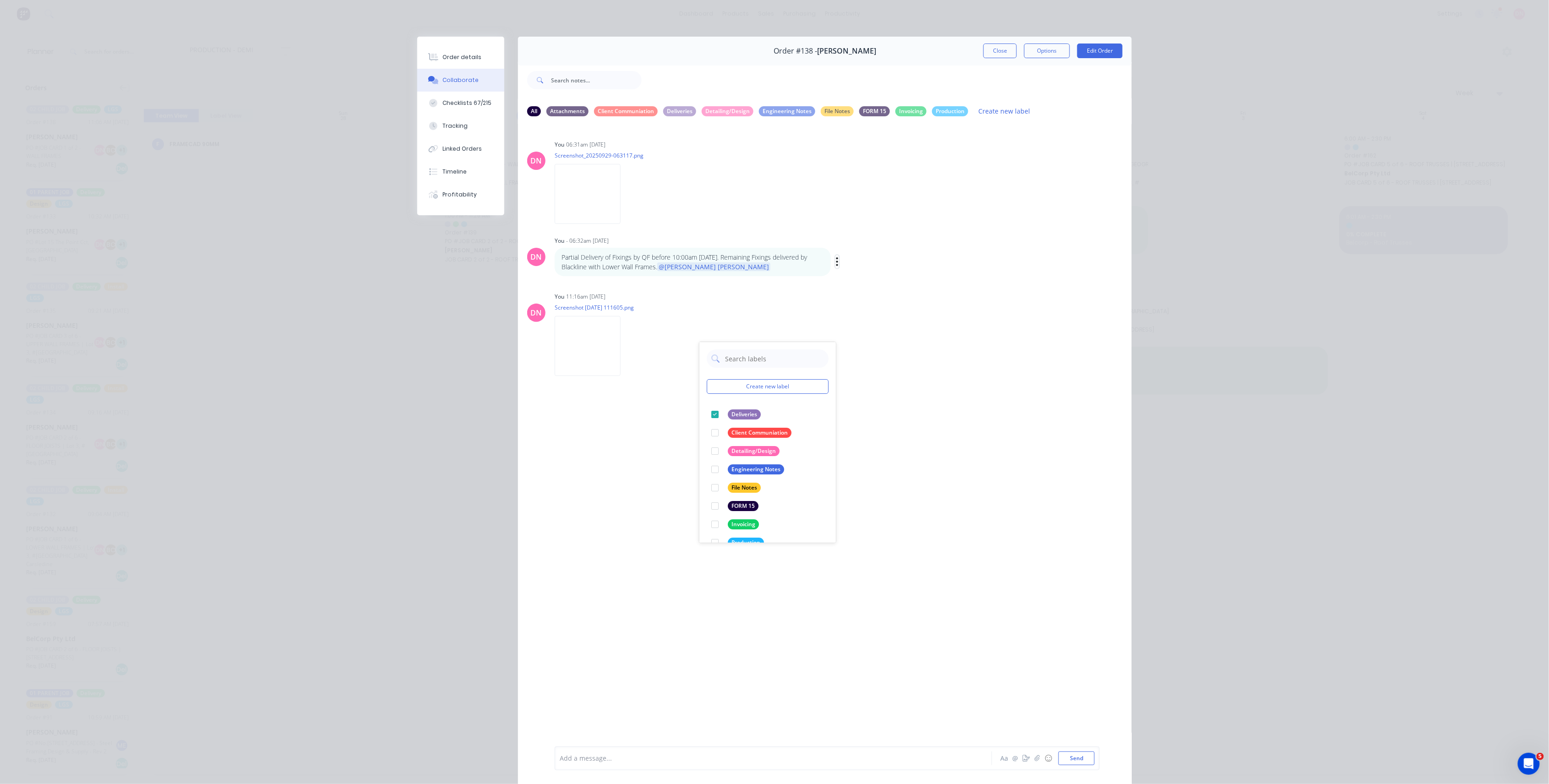
click at [836, 260] on button "button" at bounding box center [837, 262] width 4 height 13
click at [853, 266] on button "Labels" at bounding box center [871, 263] width 58 height 15
click at [836, 259] on button "button" at bounding box center [837, 262] width 4 height 13
click at [853, 263] on button "Labels" at bounding box center [871, 263] width 58 height 15
click at [830, 263] on div "Partial Delivery of Fixings by QF before 10:00am [DATE]. Remaining Fixings deli…" at bounding box center [697, 262] width 286 height 28
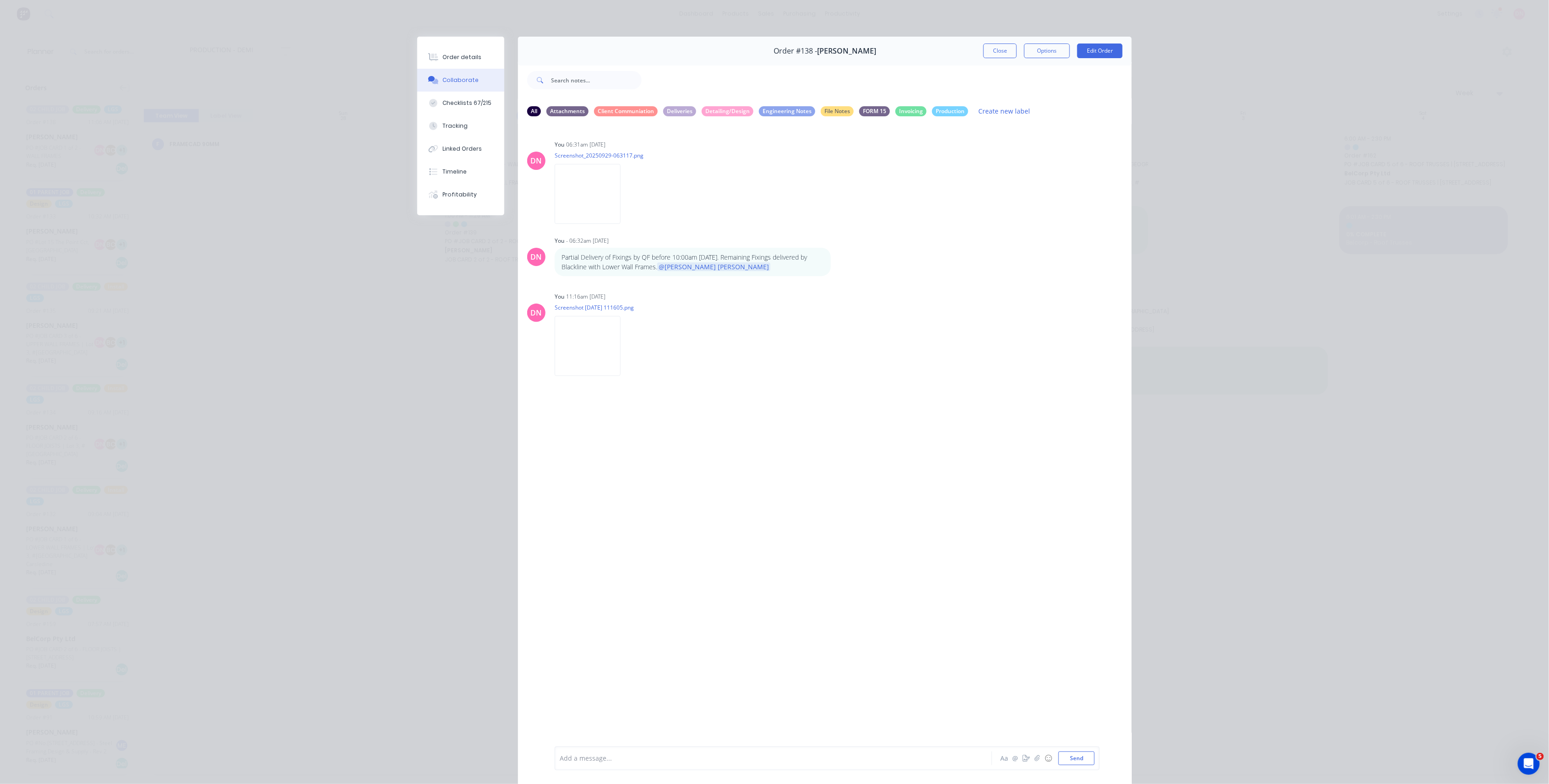
click at [0, 0] on icon "button" at bounding box center [0, 0] width 0 height 0
click at [0, 0] on button "Labels" at bounding box center [0, 0] width 0 height 0
click at [627, 196] on icon "button" at bounding box center [628, 193] width 2 height 10
click at [640, 192] on button "Labels" at bounding box center [689, 197] width 103 height 21
click at [656, 277] on div at bounding box center [660, 278] width 19 height 19
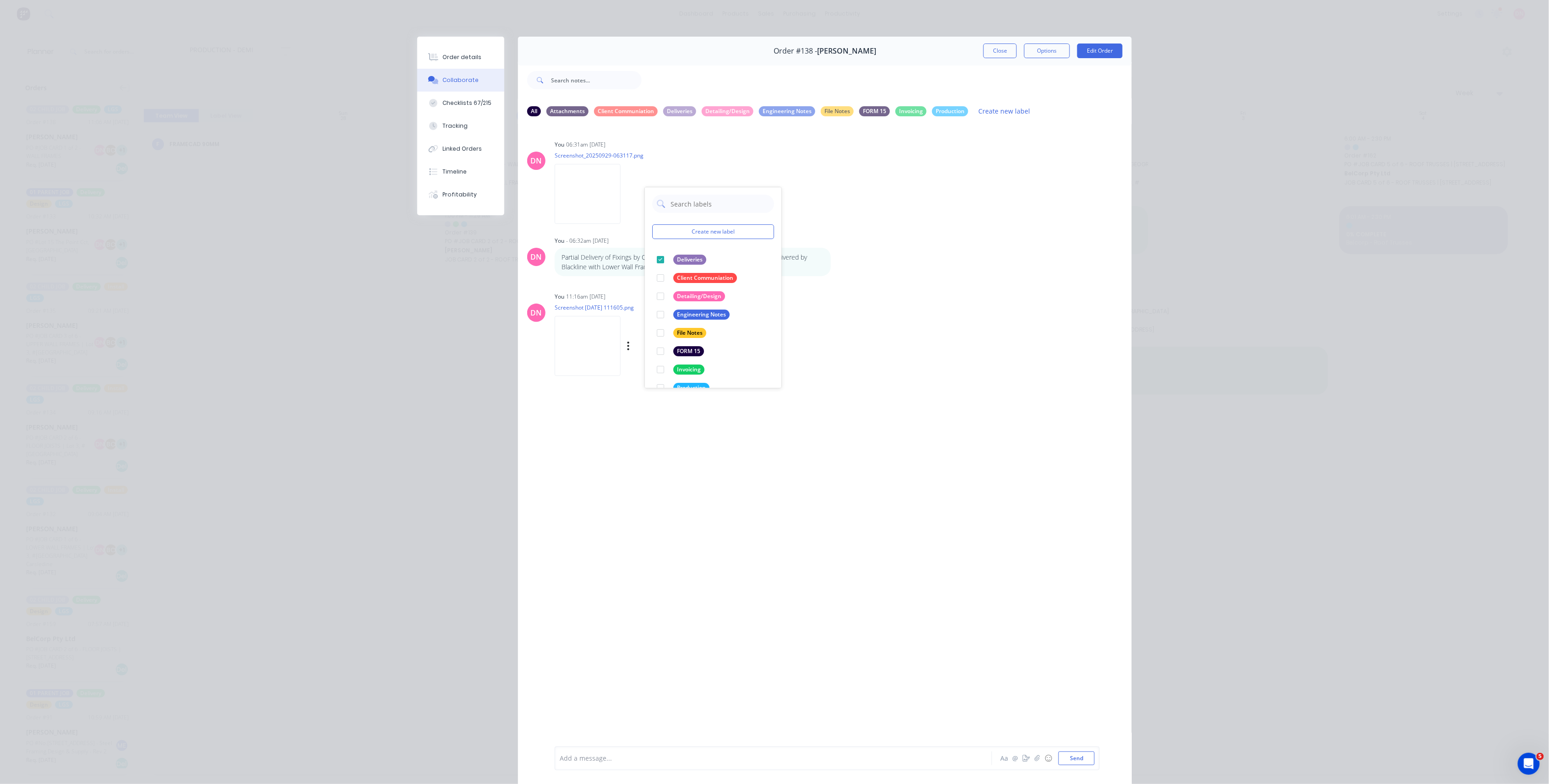
click at [818, 316] on div "You 11:16am 29/09/25 Screenshot 2025-09-29 111605.png Labels Download Delete" at bounding box center [697, 331] width 286 height 82
click at [0, 0] on icon "button" at bounding box center [0, 0] width 0 height 0
click at [853, 251] on div "DN You - 06:32am 29/09/25 Partial Delivery of Fixings by QF before 10:00am toda…" at bounding box center [825, 255] width 614 height 42
click at [830, 259] on div "Partial Delivery of Fixings by QF before 10:00am today. Remaining Fixings deliv…" at bounding box center [697, 262] width 286 height 28
click at [0, 0] on icon "button" at bounding box center [0, 0] width 0 height 0
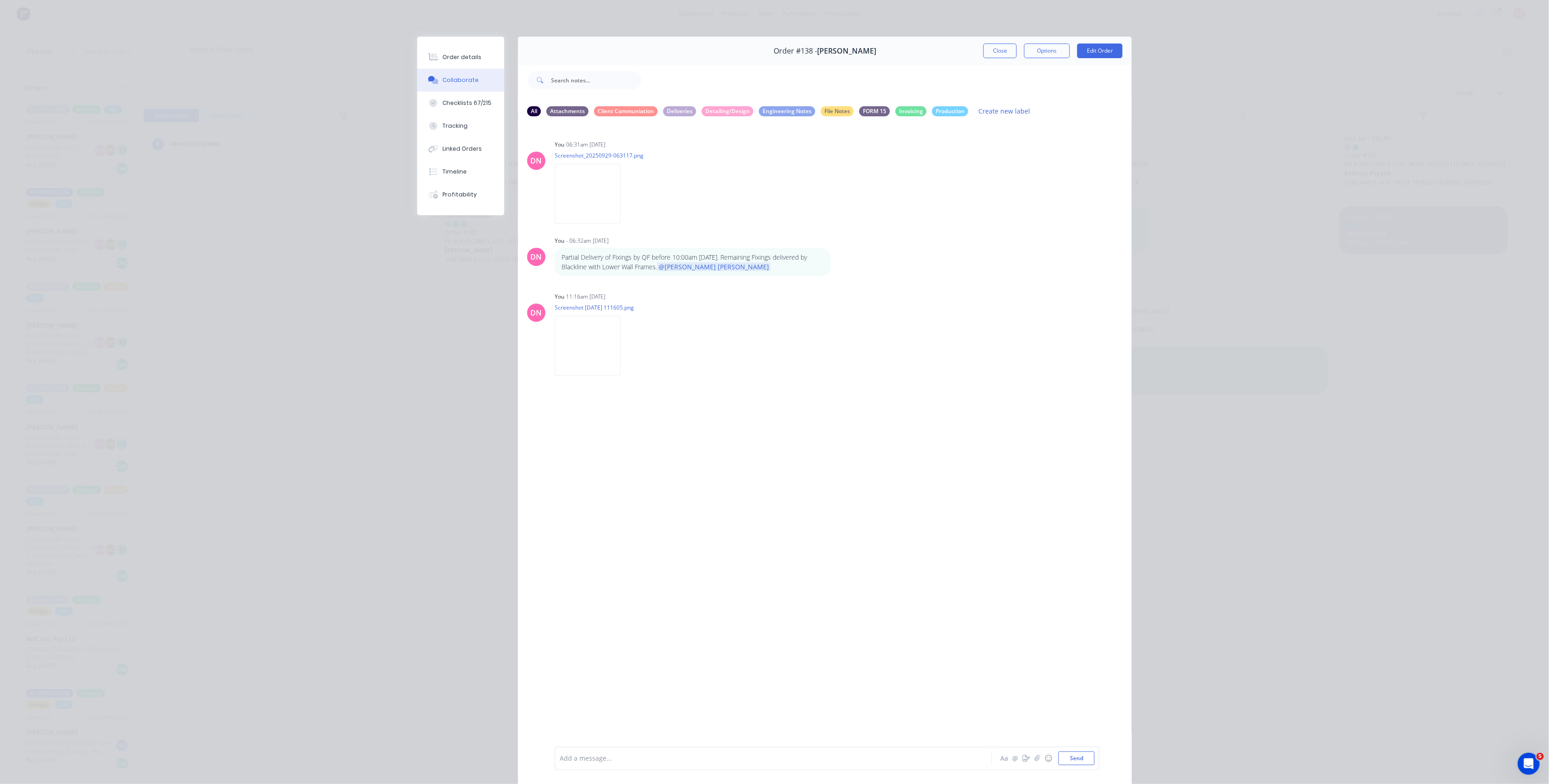
click at [0, 0] on button "Labels" at bounding box center [0, 0] width 0 height 0
click at [476, 105] on div "Checklists 67/215" at bounding box center [467, 103] width 49 height 8
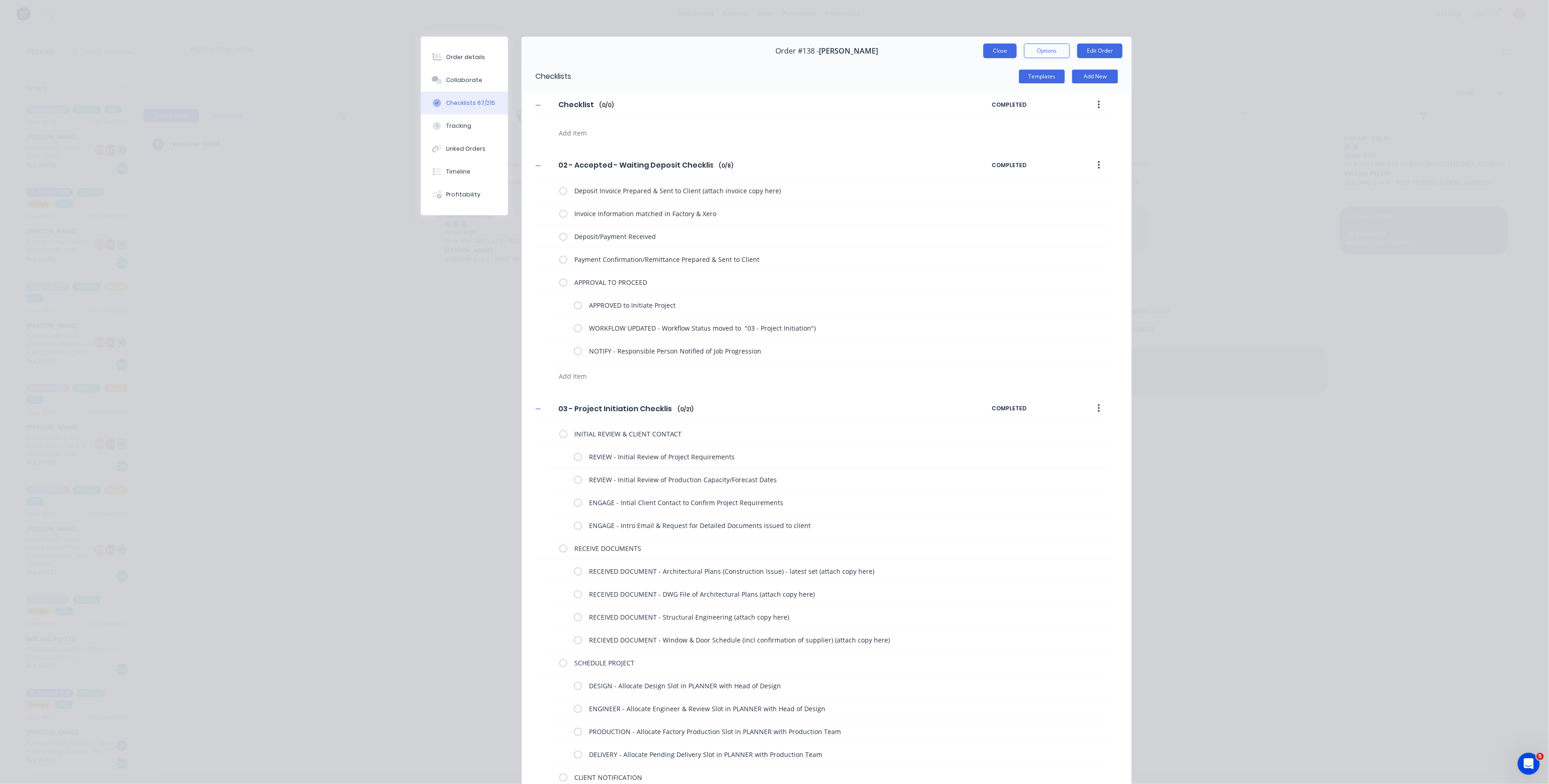
click at [986, 52] on button "Close" at bounding box center [999, 51] width 33 height 15
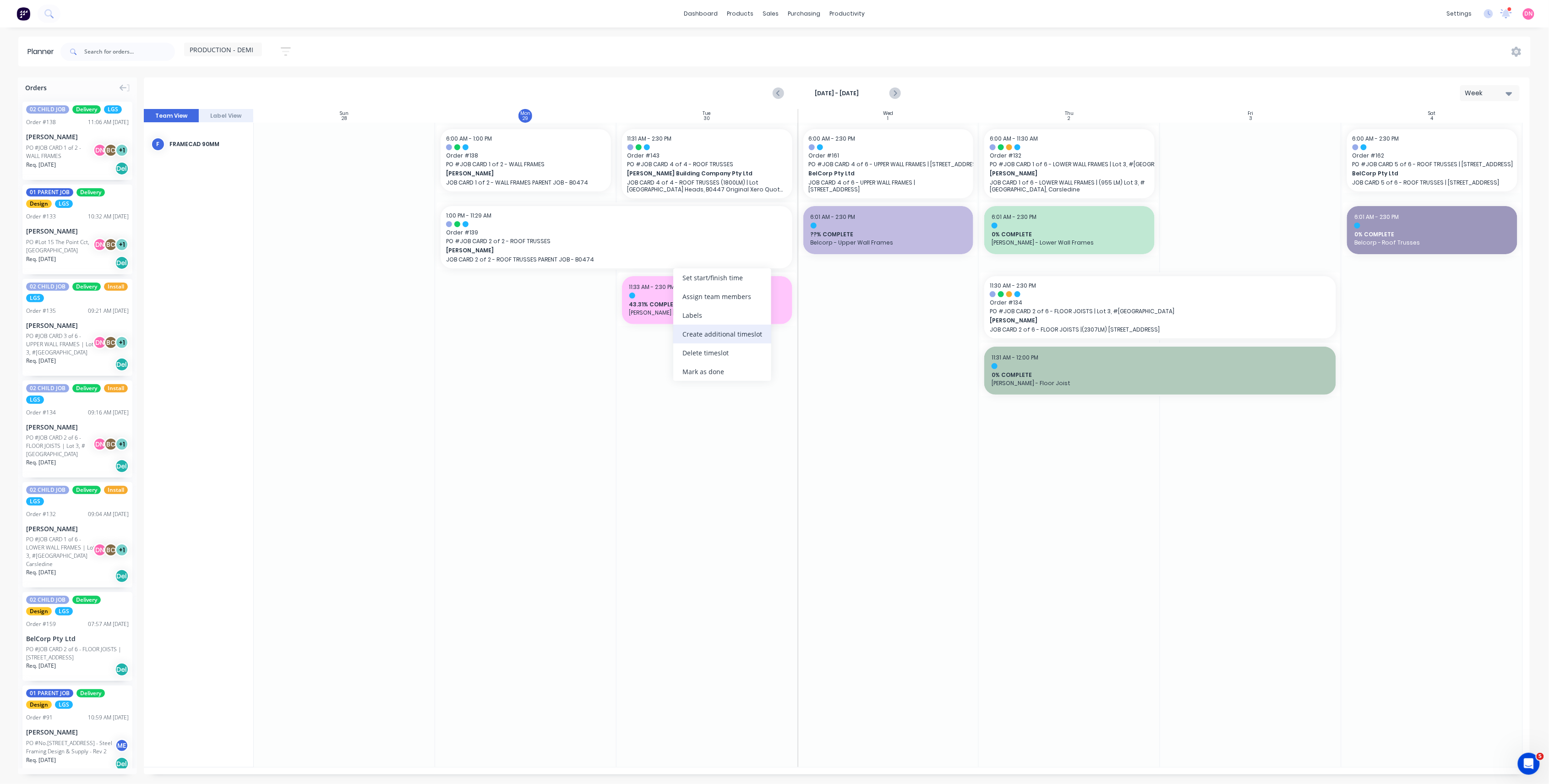
click at [706, 332] on div "Create additional timeslot" at bounding box center [723, 334] width 98 height 19
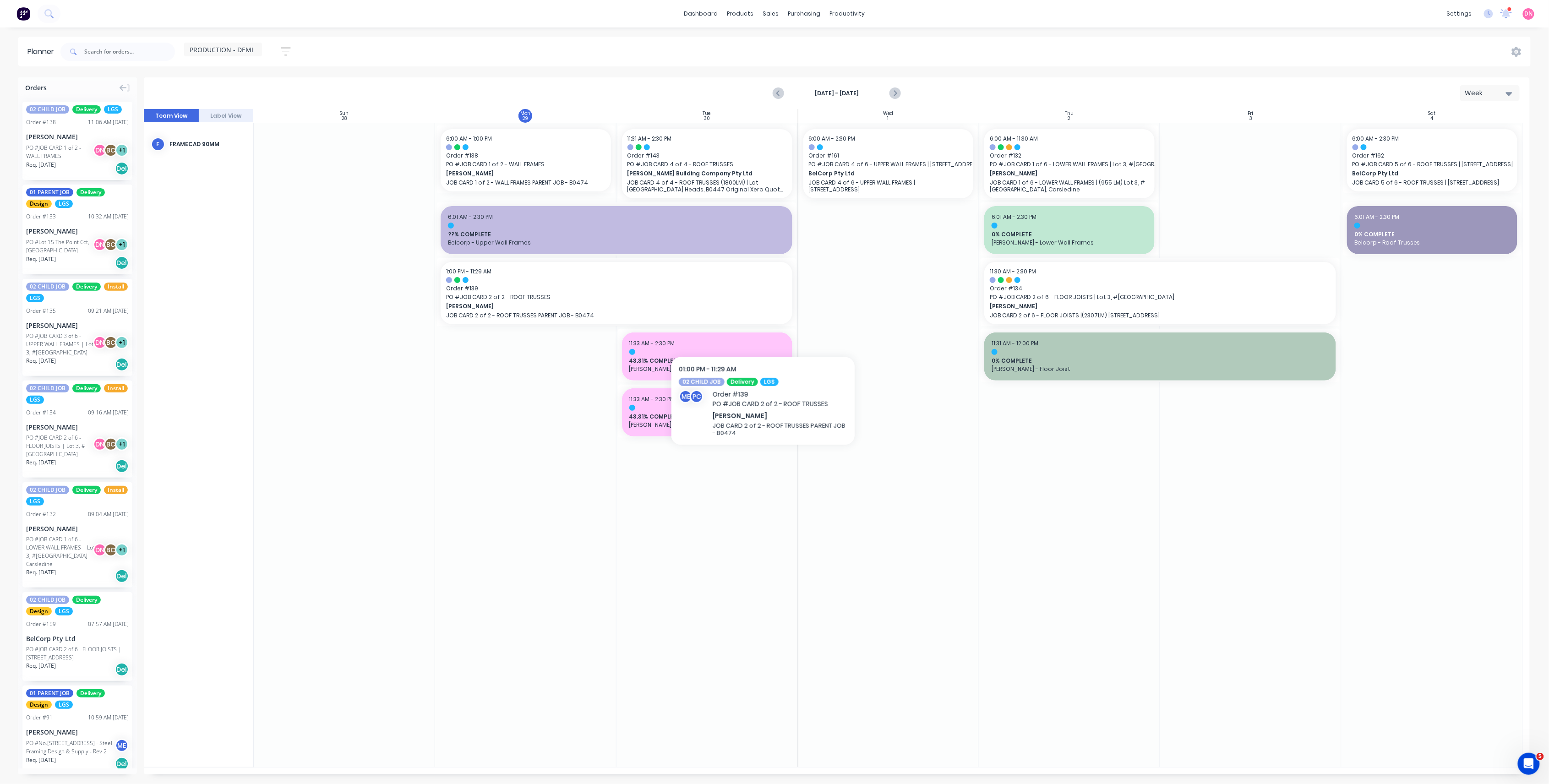
click at [869, 334] on div at bounding box center [888, 445] width 181 height 645
click at [543, 223] on div at bounding box center [617, 225] width 337 height 6
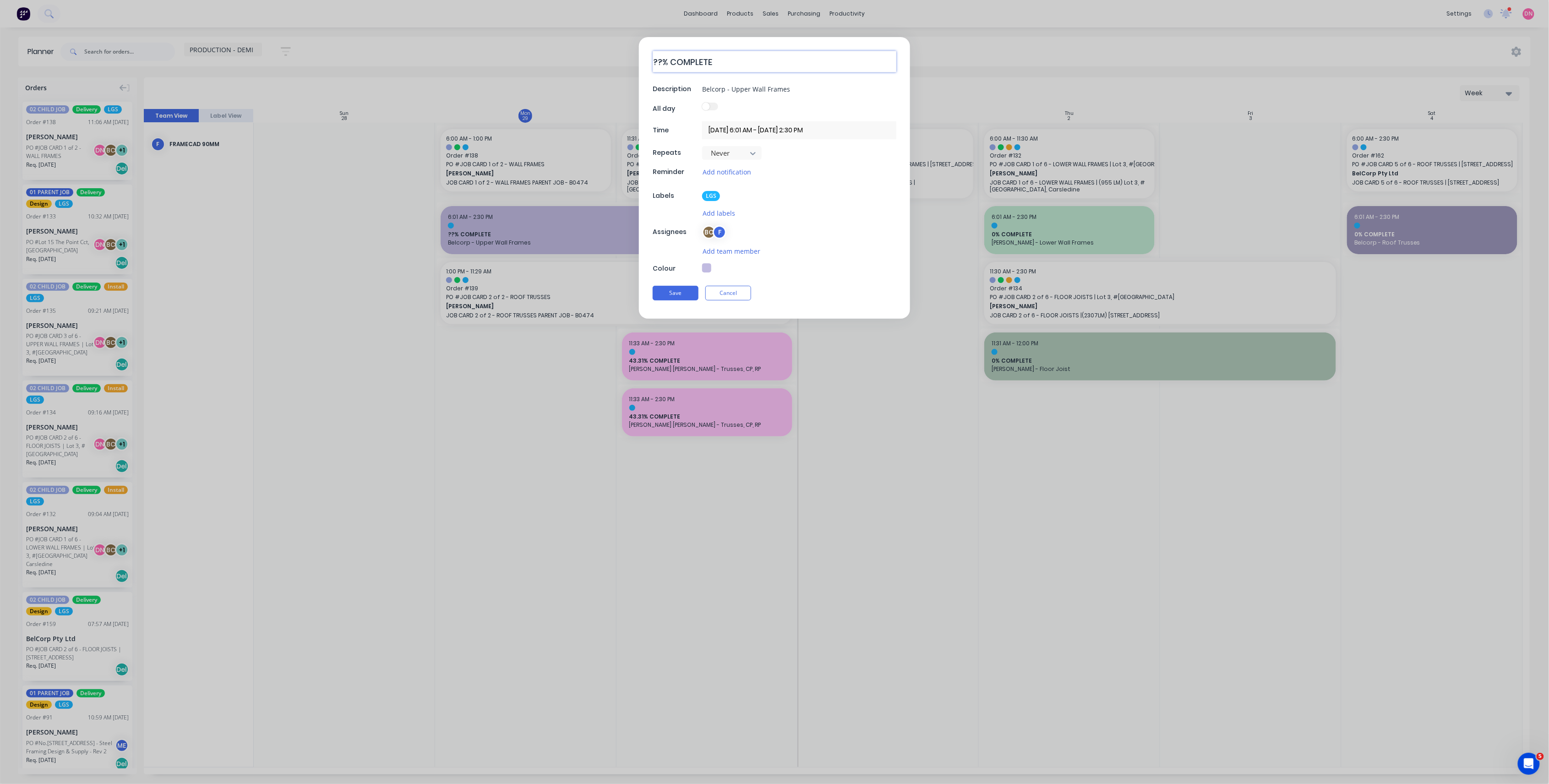
drag, startPoint x: 662, startPoint y: 61, endPoint x: 642, endPoint y: 66, distance: 20.6
click at [642, 66] on div "??% COMPLETE Description Belcorp - Upper Wall Frames All day Time 29/09/2025 6:…" at bounding box center [774, 178] width 272 height 282
type textarea "x"
type textarea "8% COMPLETE"
type textarea "x"
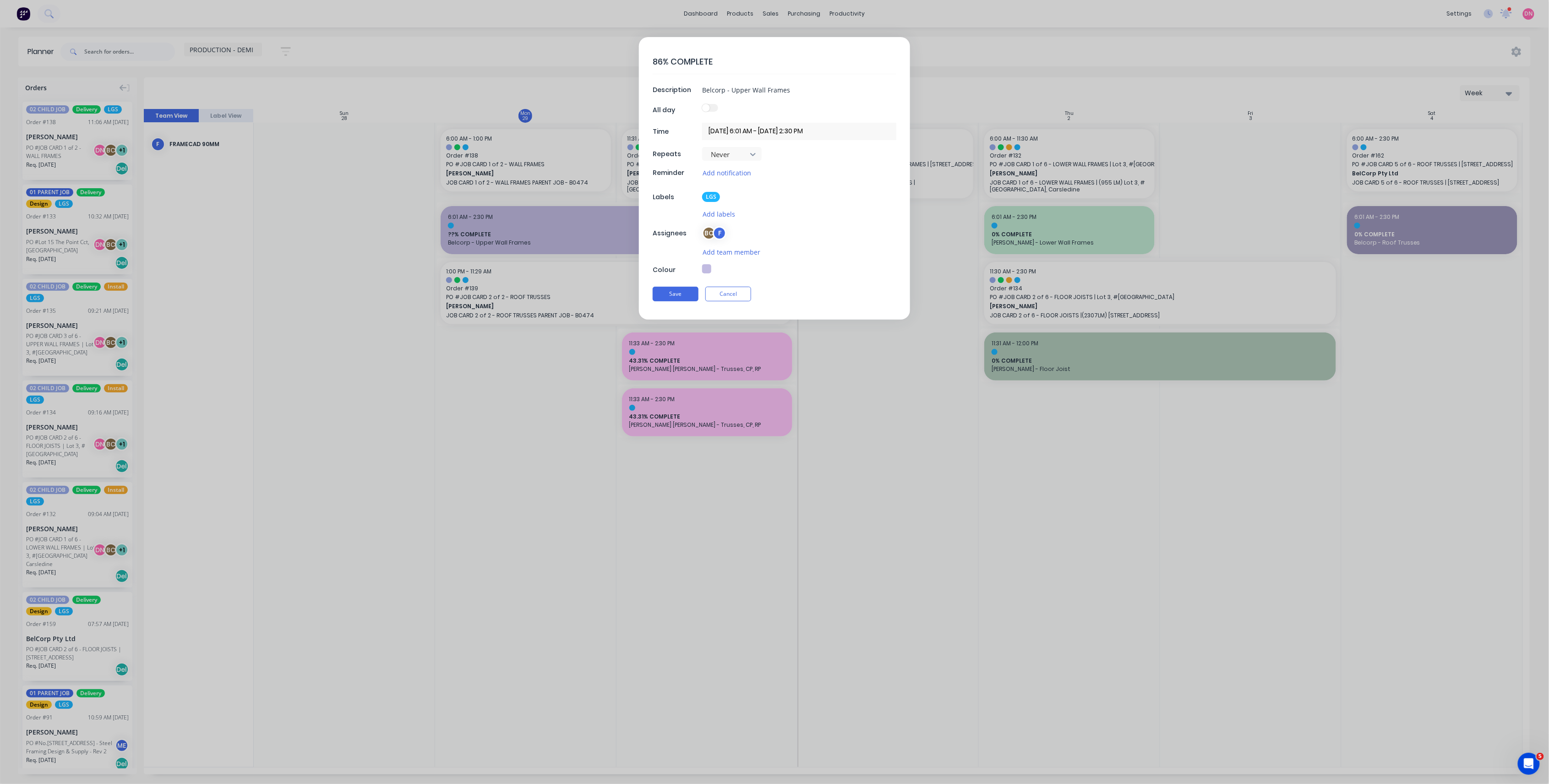
click at [754, 63] on textarea "86% COMPLETE" at bounding box center [774, 62] width 243 height 23
type textarea "86% COMPLETE"
drag, startPoint x: 794, startPoint y: 86, endPoint x: 501, endPoint y: 91, distance: 293.0
click at [501, 91] on form "86% COMPLETE Description Belcorp - Upper Wall Frames All day Time 29/09/2025 6:…" at bounding box center [774, 178] width 1530 height 282
type textarea "x"
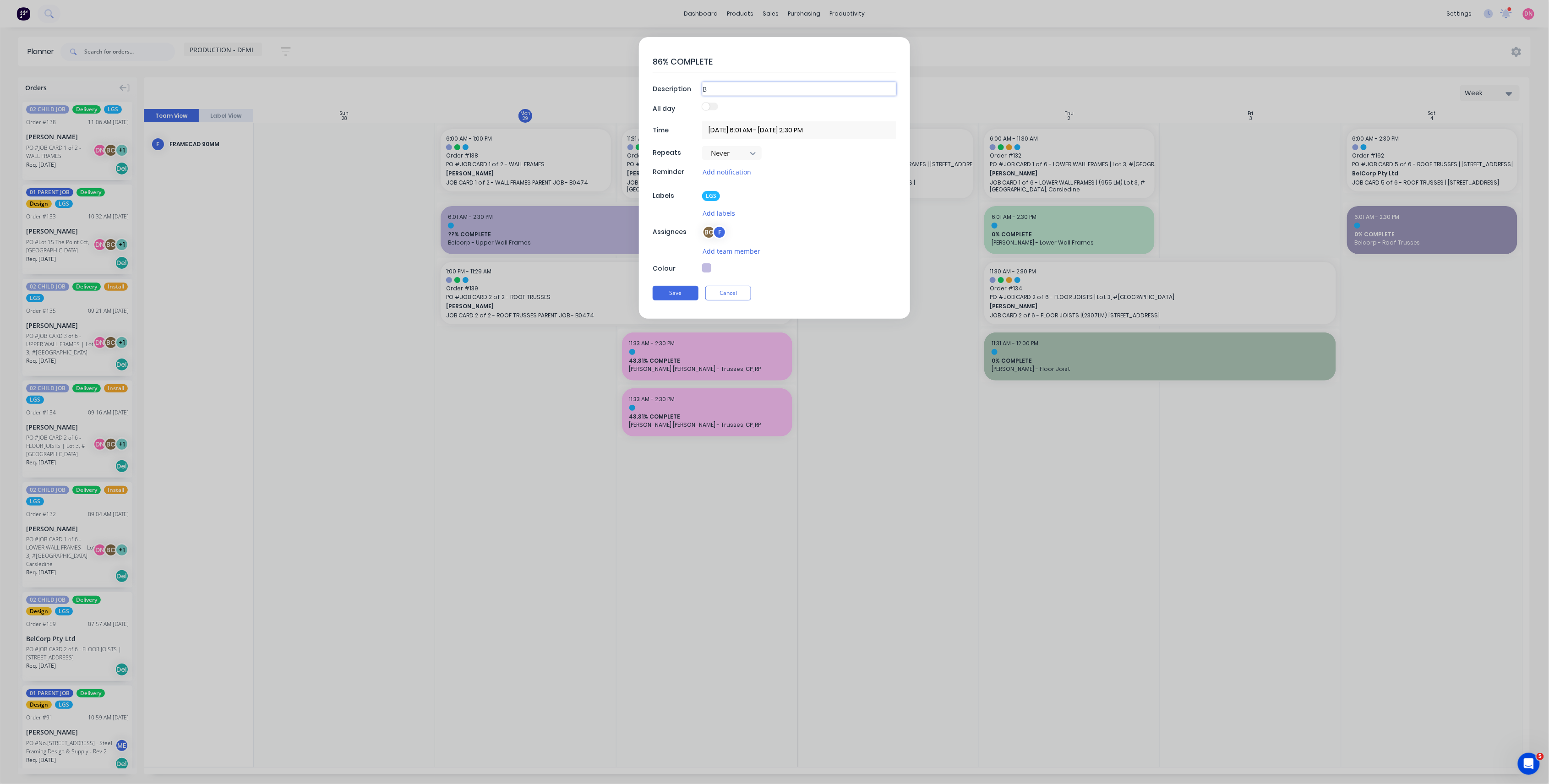
type input "B"
type textarea "x"
type input "BRA"
type textarea "x"
type input "BRAD"
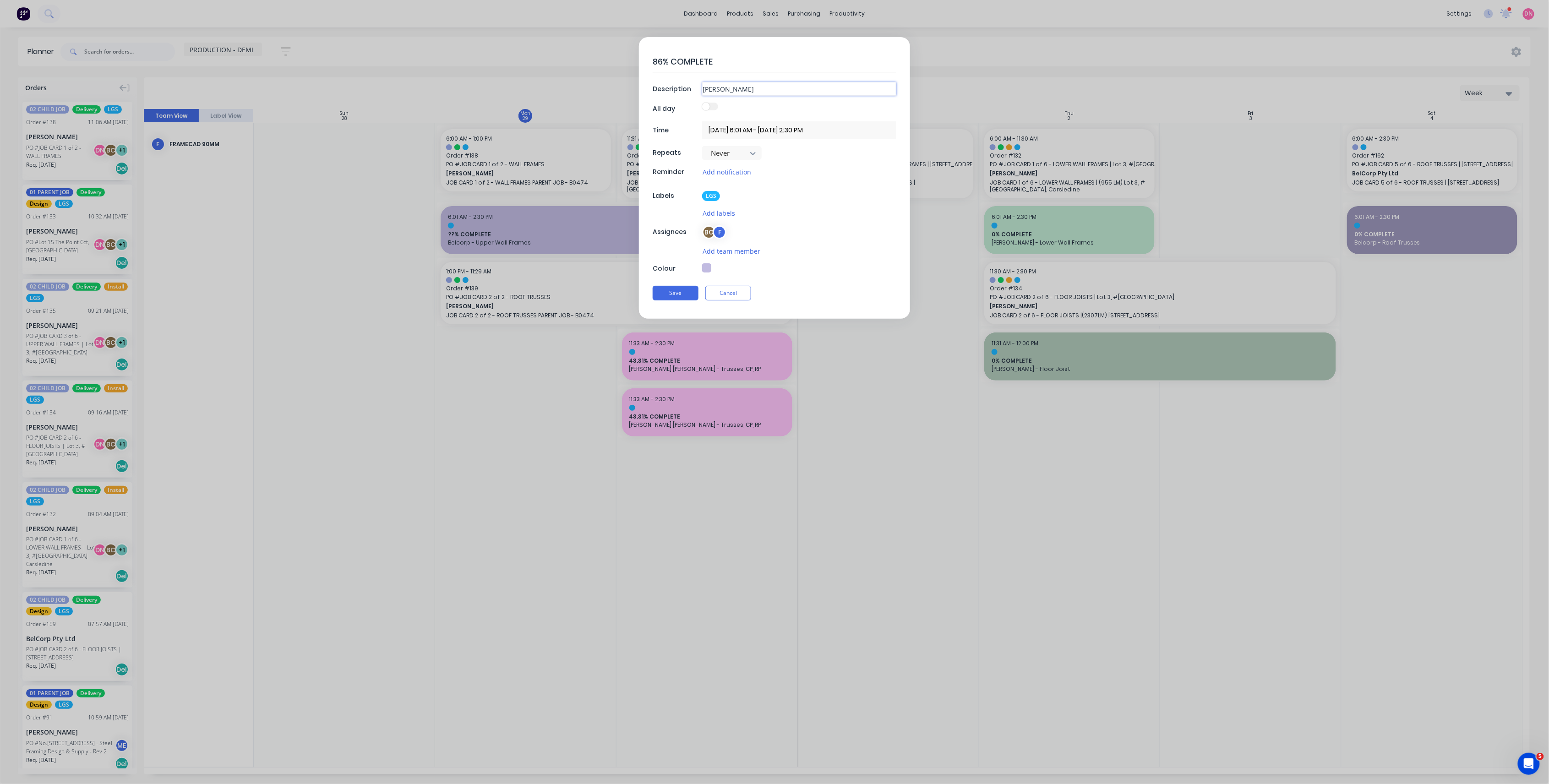
type textarea "x"
type input "BRAD"
type textarea "x"
type input "BRAD"
type textarea "x"
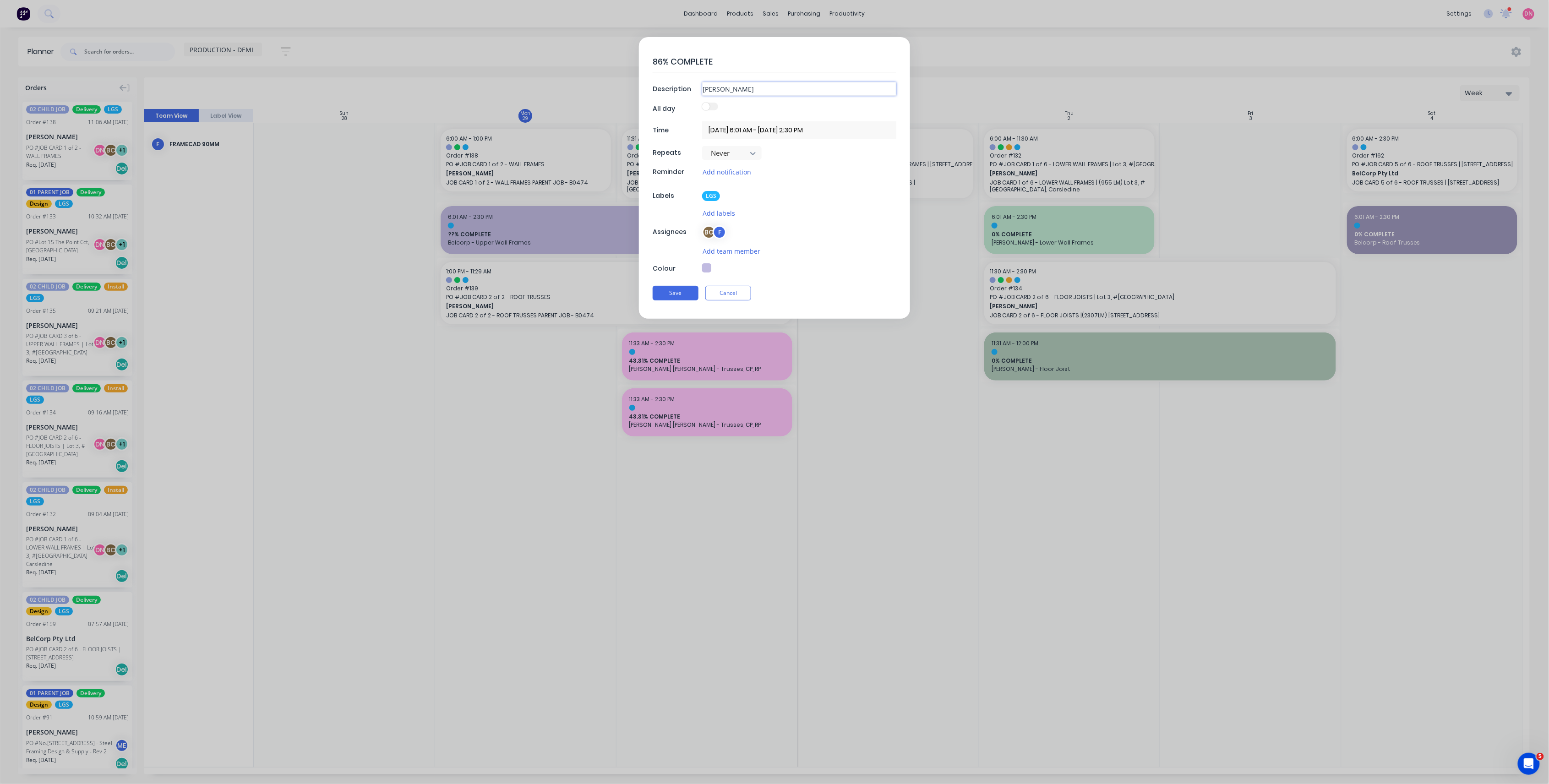
type input "BRA"
type textarea "x"
type input "BR"
type textarea "x"
type input "B"
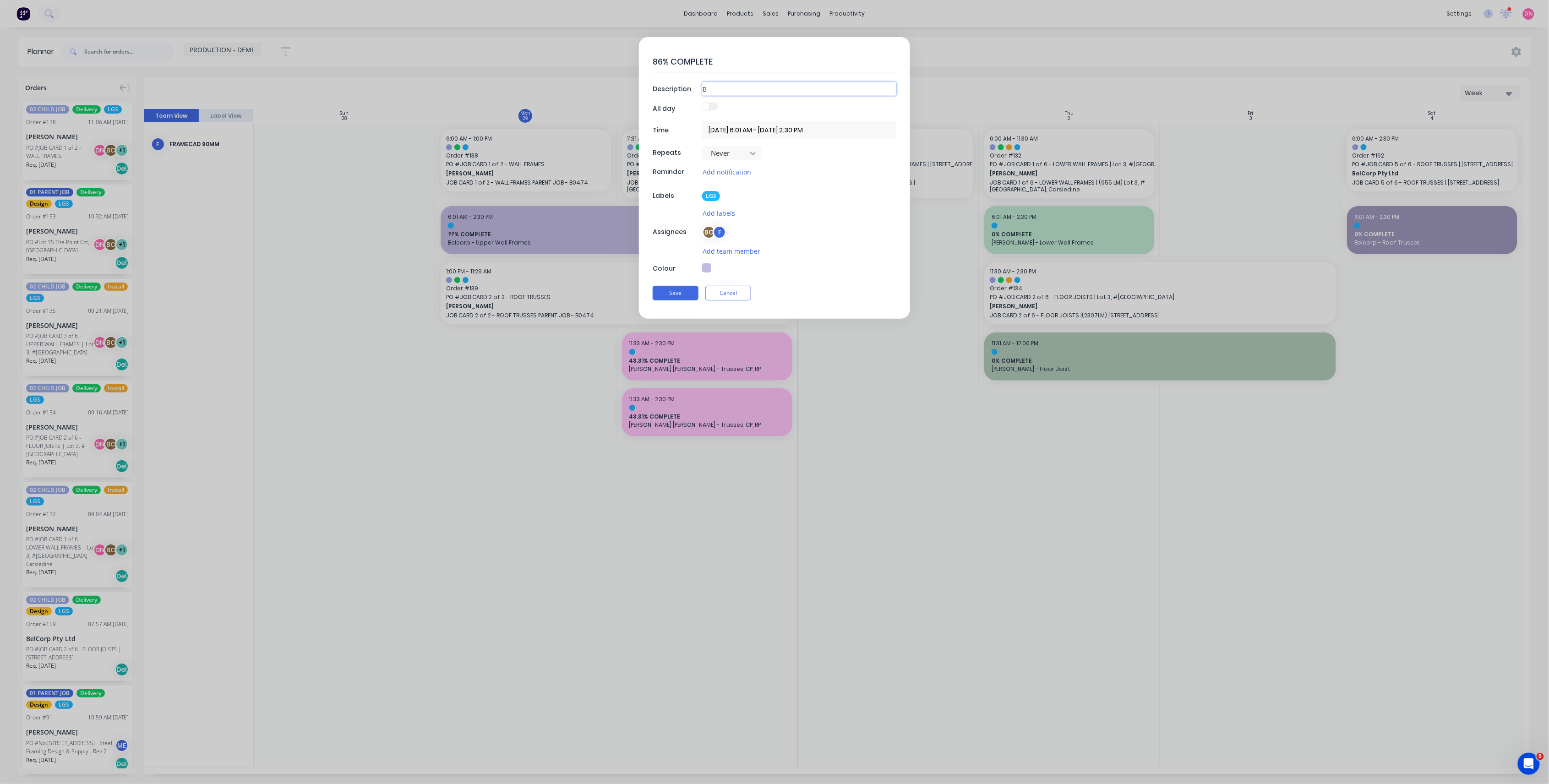
type textarea "x"
type input "Bra"
type textarea "x"
type input "Brad"
type textarea "x"
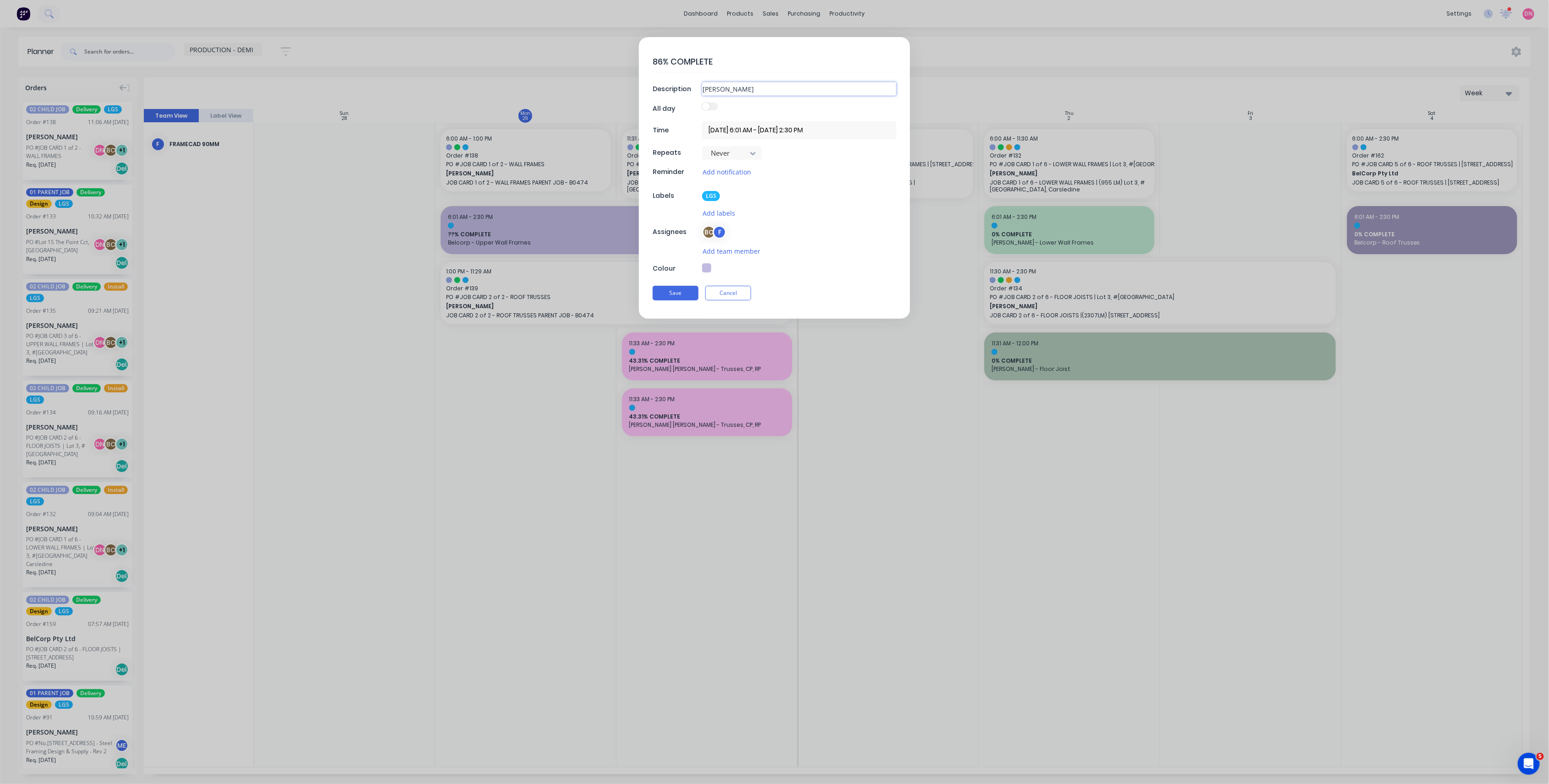
type input "Brad"
type textarea "x"
type input "Brad W"
type textarea "x"
type input "Brad Wes"
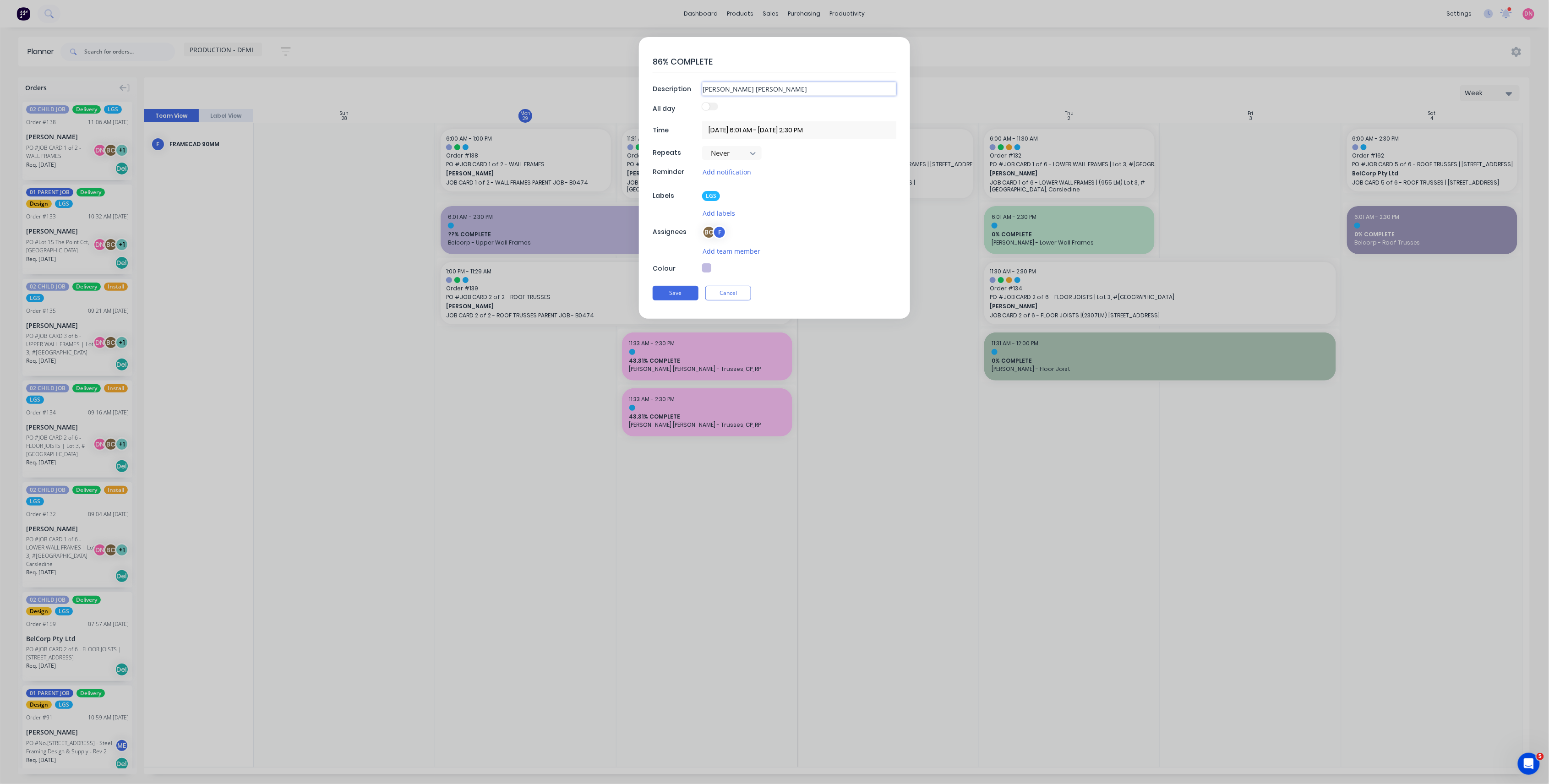
type textarea "x"
type input "Brad Wesc"
type textarea "x"
type input "Brad Wesco"
type textarea "x"
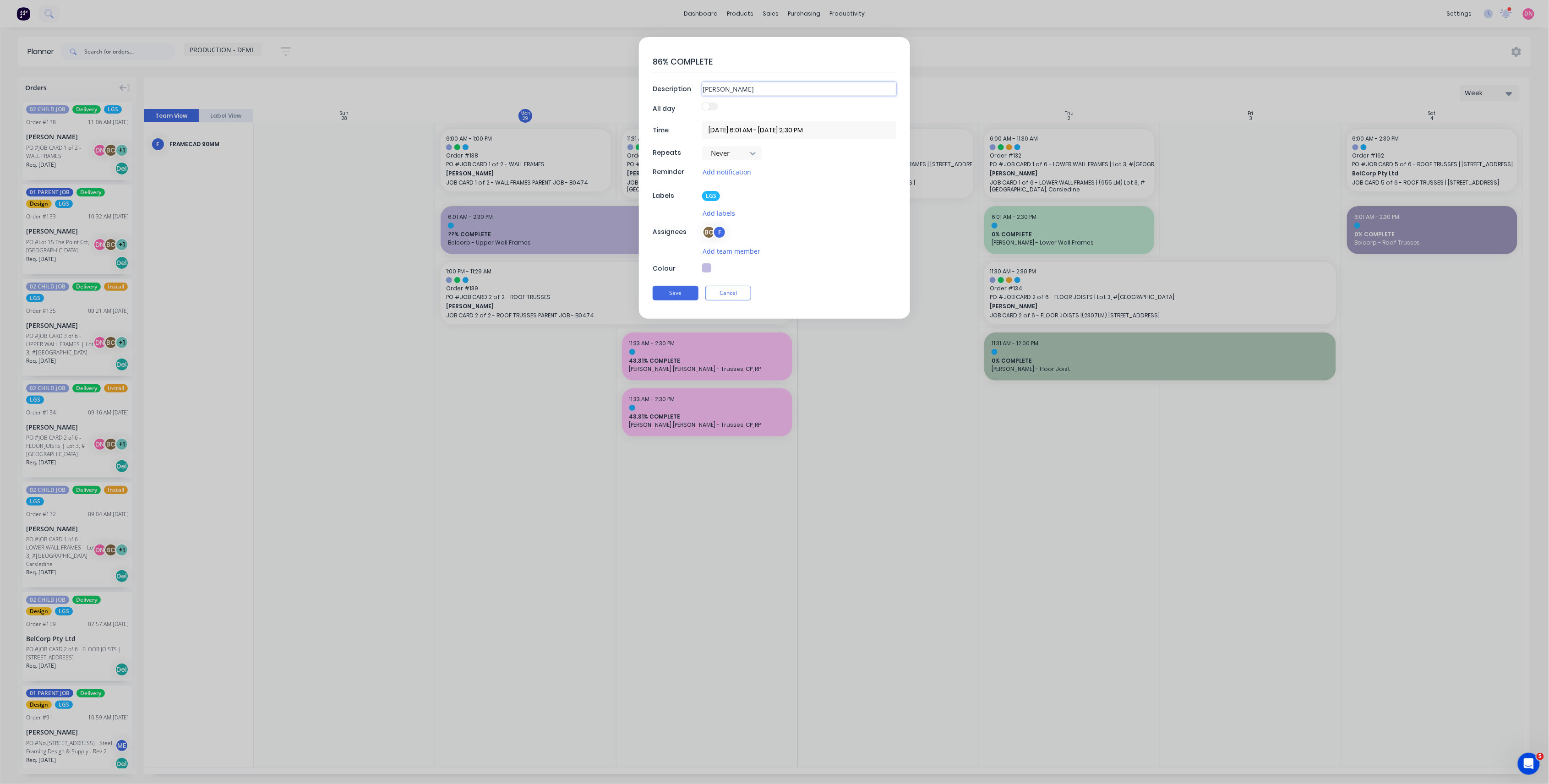
type input "Brad Wescot"
type textarea "x"
type input "[PERSON_NAME]"
type textarea "x"
type input "[PERSON_NAME]"
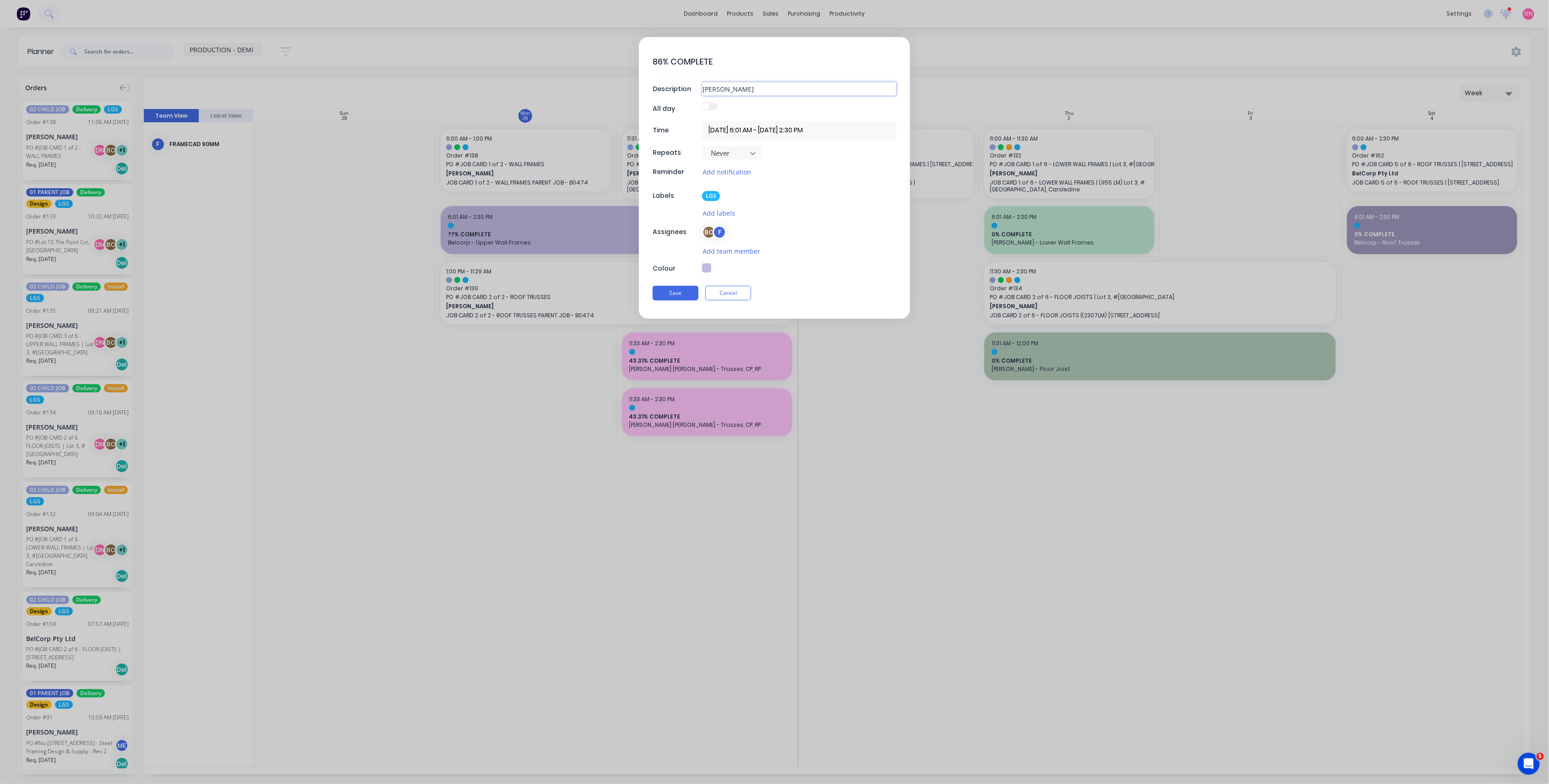
type textarea "x"
type input "Brad Wescott -"
type textarea "x"
type input "Brad Wescott -"
type textarea "x"
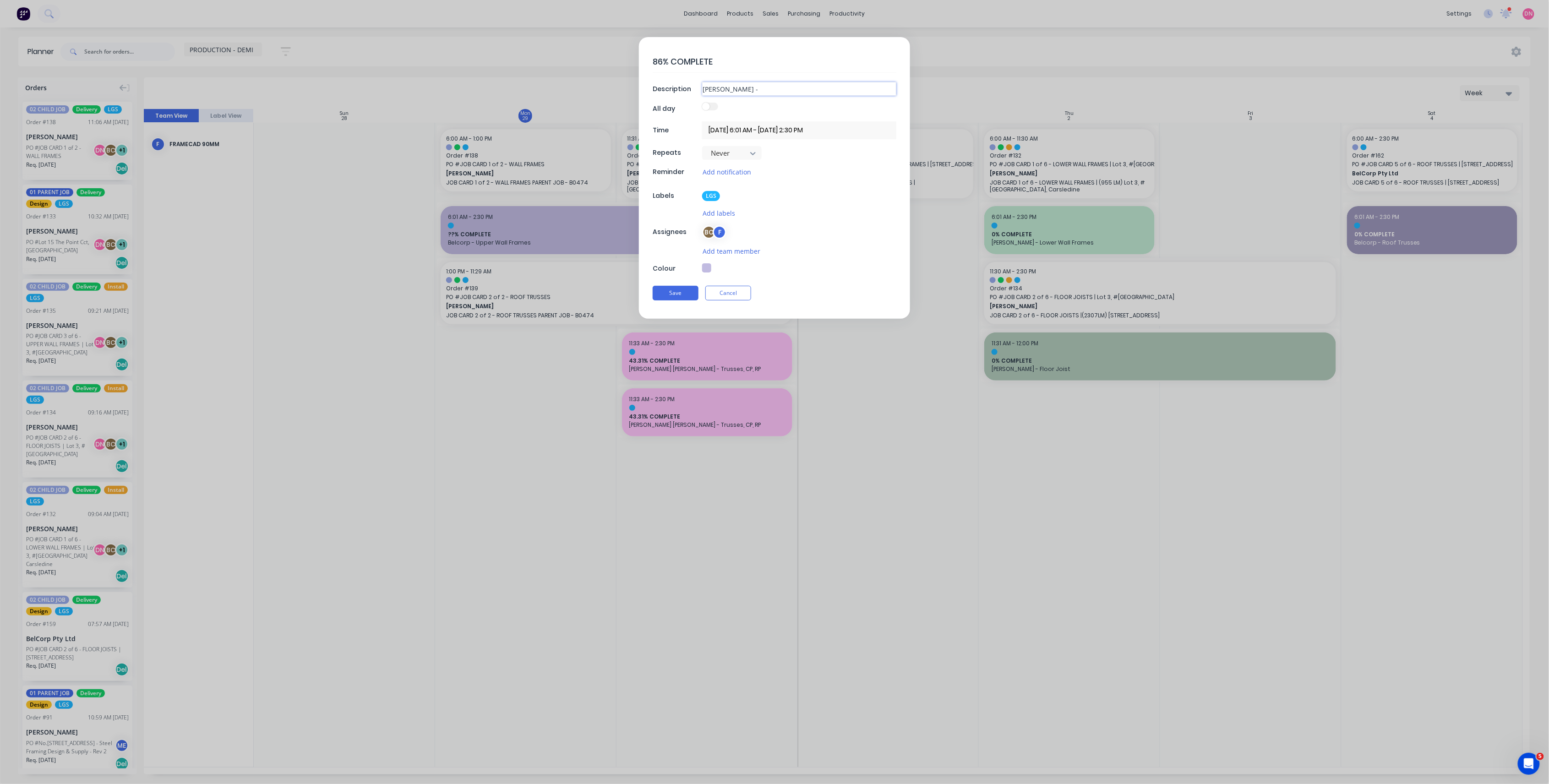
type input "Brad Wescott - L"
type textarea "x"
type input "Brad Wescott - Low"
type textarea "x"
type input "Brad Wescott - Lowe"
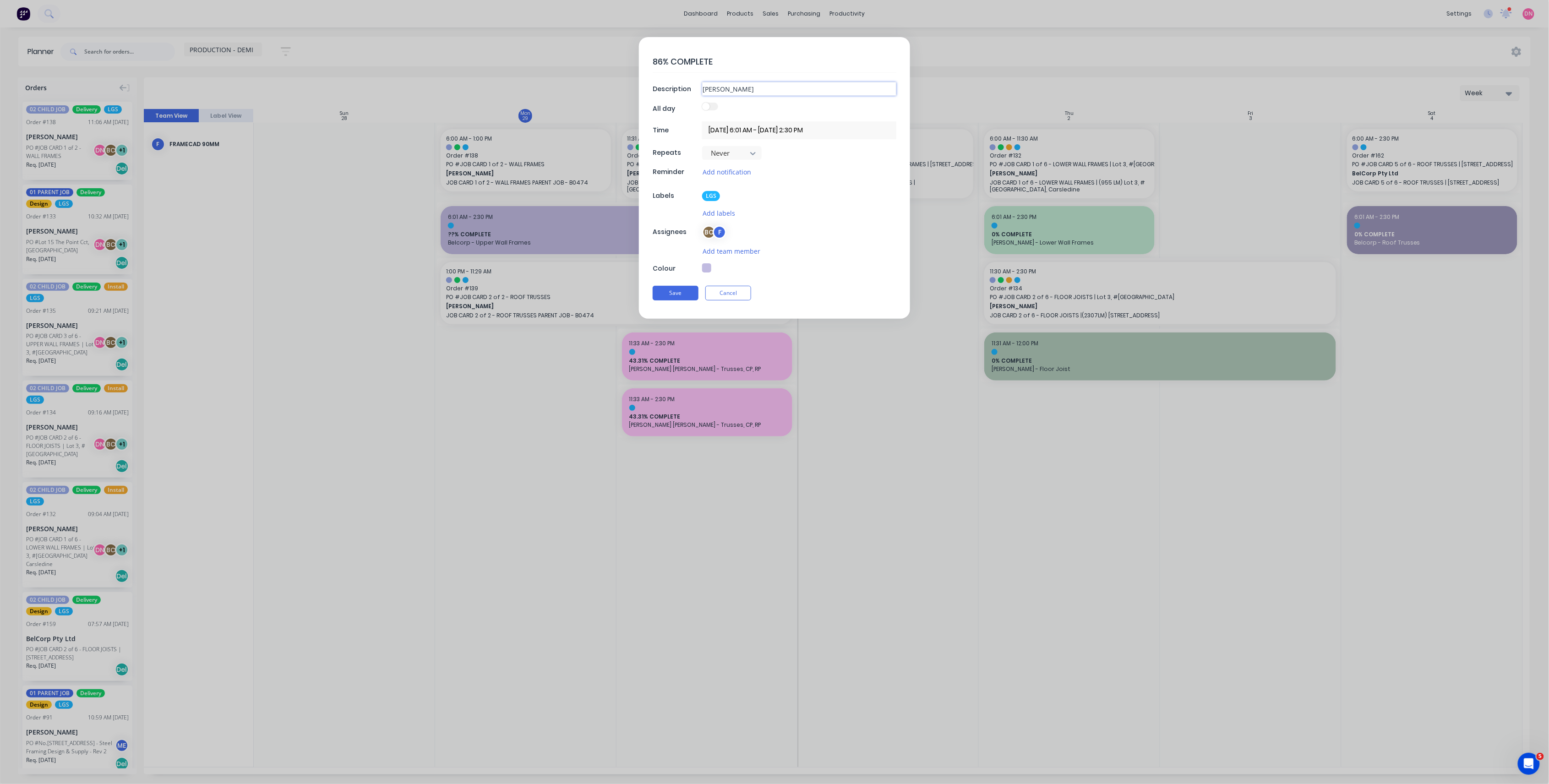
type textarea "x"
type input "Brad Wescott - Lower"
type textarea "x"
type input "Brad Wescott - Lower"
type textarea "x"
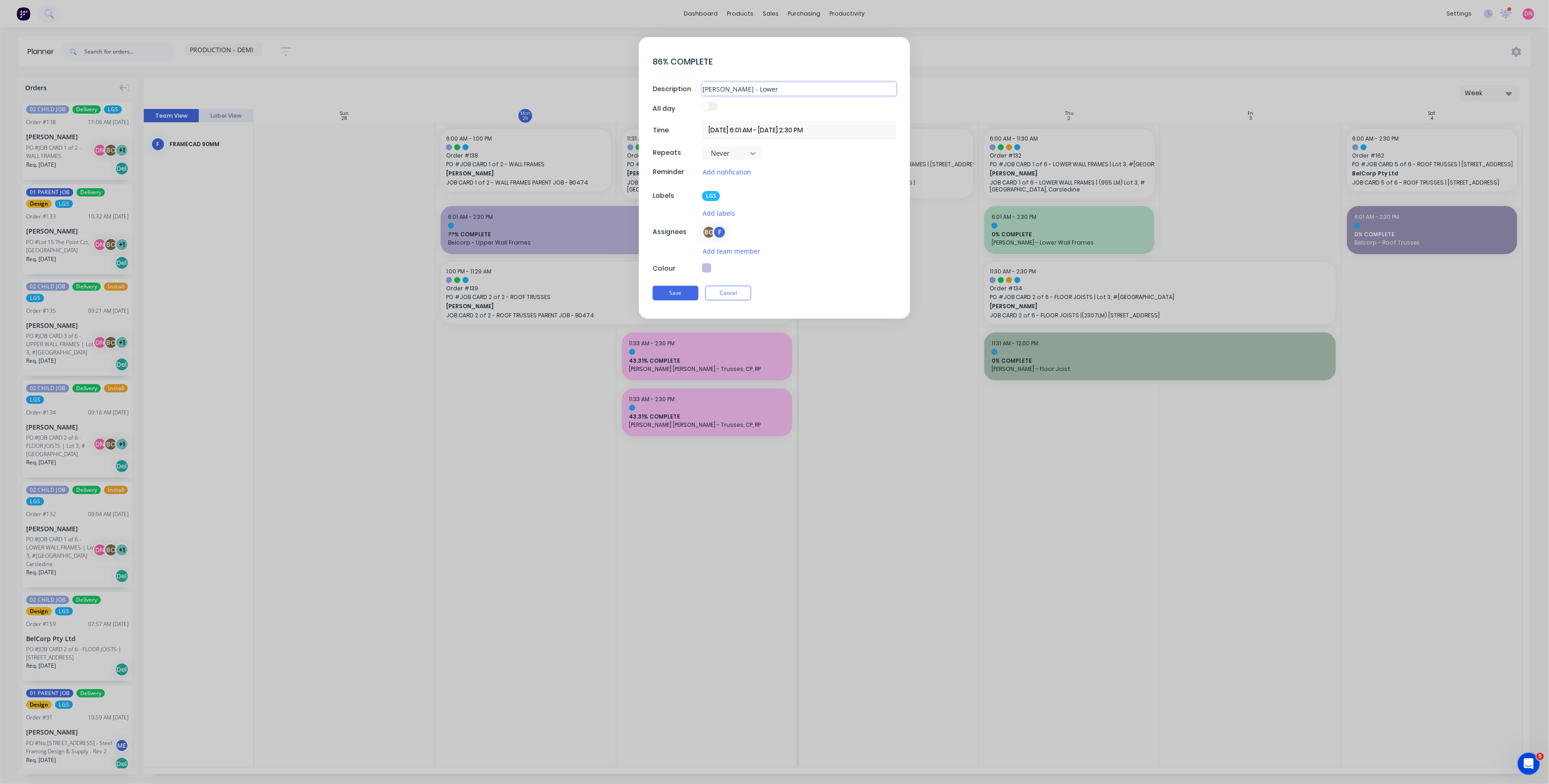
type input "Brad Wescott - Lower W"
type textarea "x"
type input "Brad Wescott - Lower Wa"
type textarea "x"
type input "Brad Wescott - Lower Wal"
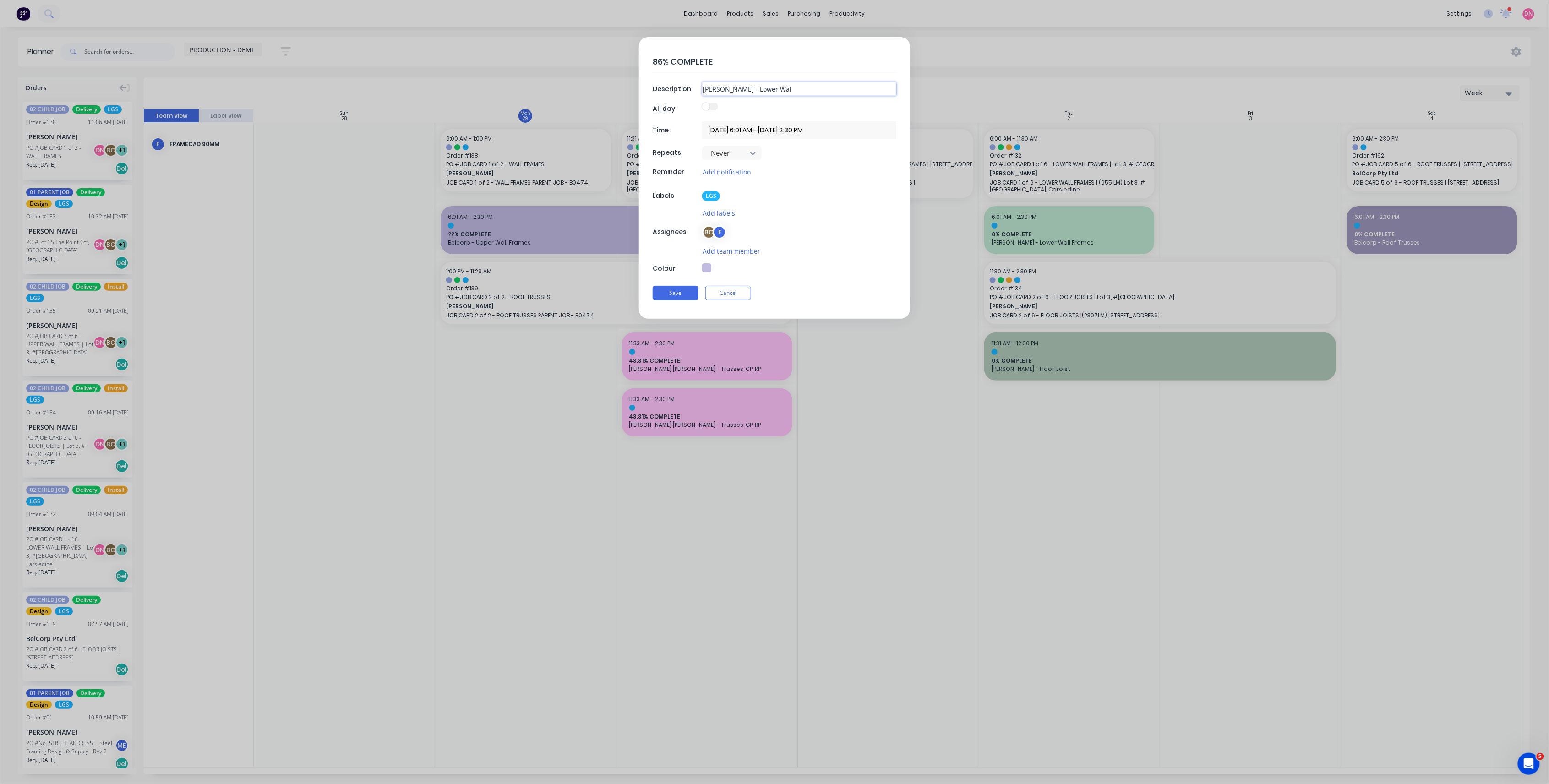
type textarea "x"
type input "Brad Wescott - Lower Wall"
type textarea "x"
type input "Brad Wescott - Lower Wall"
type textarea "x"
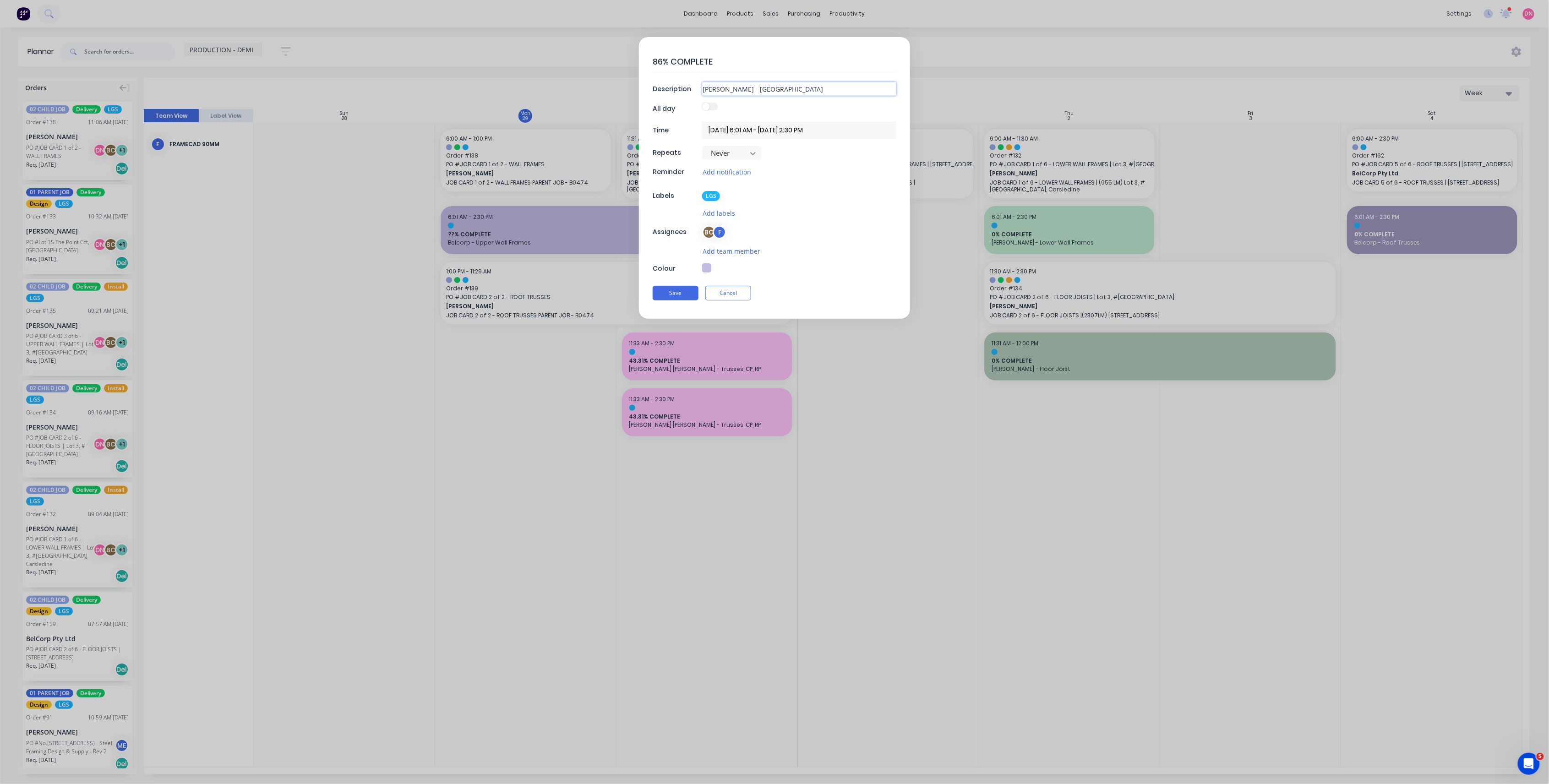
type input "Brad Wescott - Lower Wall F"
type textarea "x"
type input "Brad Wescott - Lower Wall Fra"
type textarea "x"
type input "Brad Wescott - Lower Wall Fram"
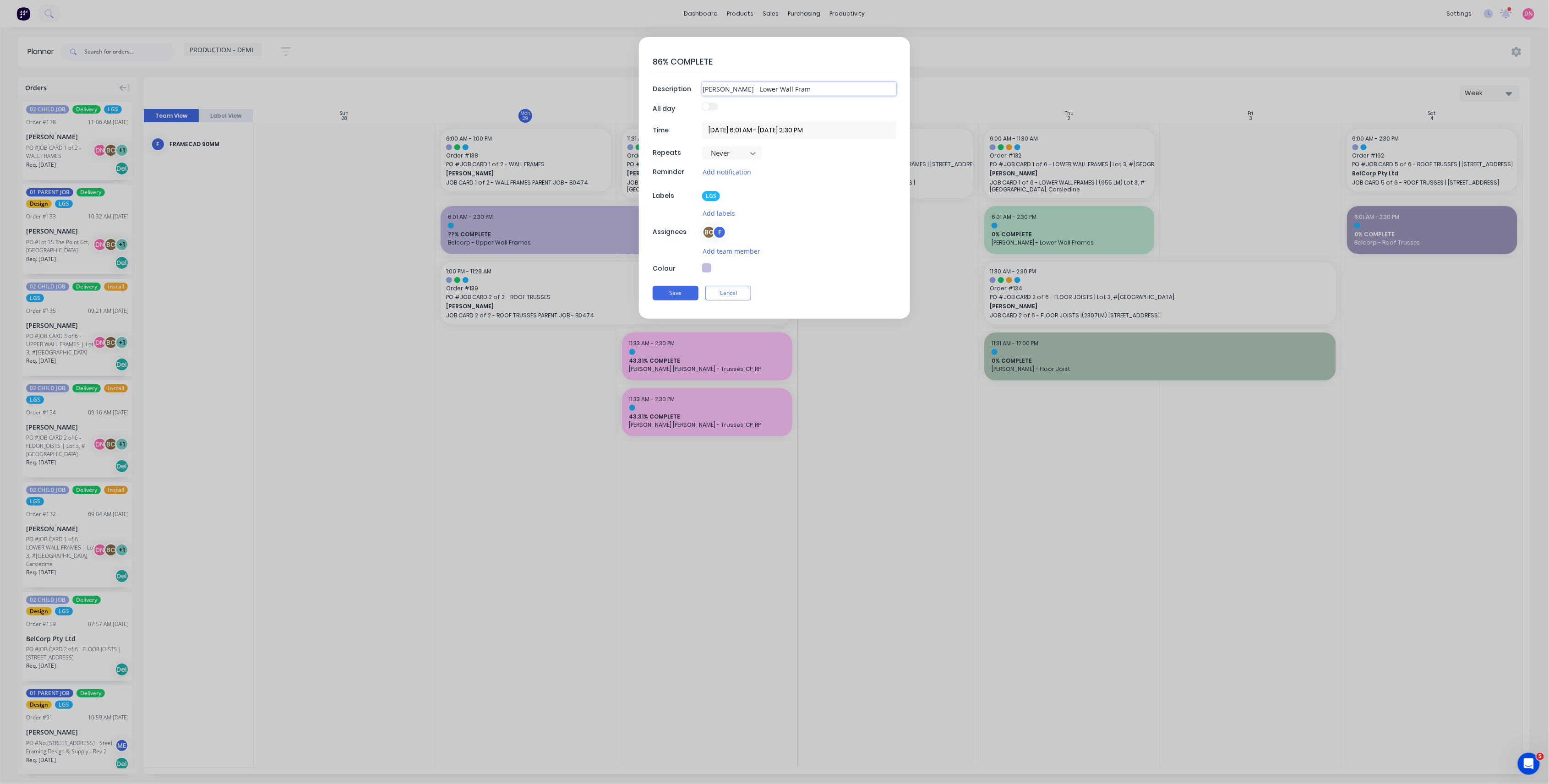
type textarea "x"
type input "Brad Wescott - Lower Wall Framm"
type textarea "x"
type input "Brad Wescott - Lower Wall Framme"
type textarea "x"
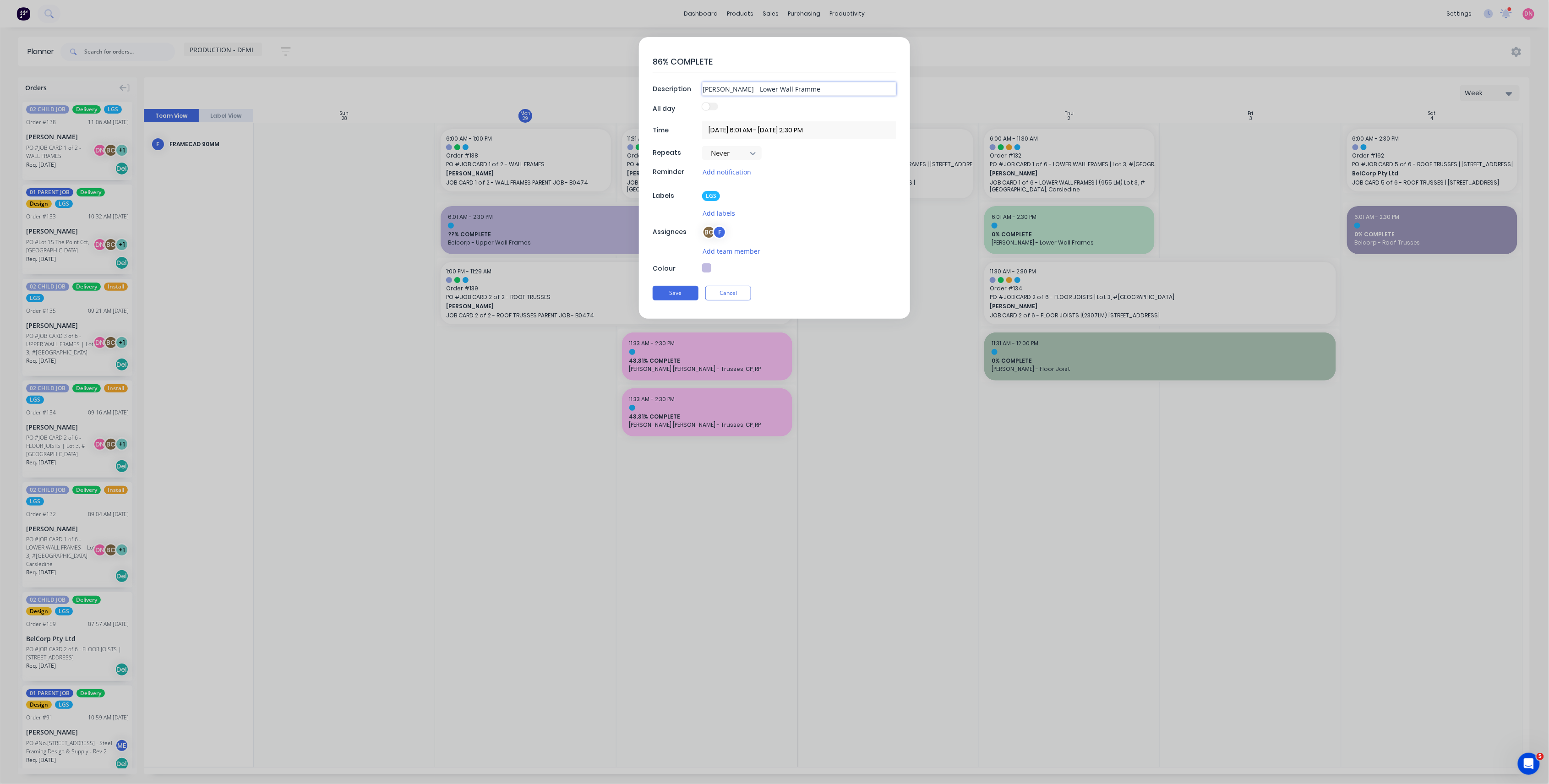
type input "Brad Wescott - Lower Wall Framm"
type textarea "x"
type input "Brad Wescott - Lower Wall Fram"
type textarea "x"
type input "Brad Wescott - Lower Wall Frame"
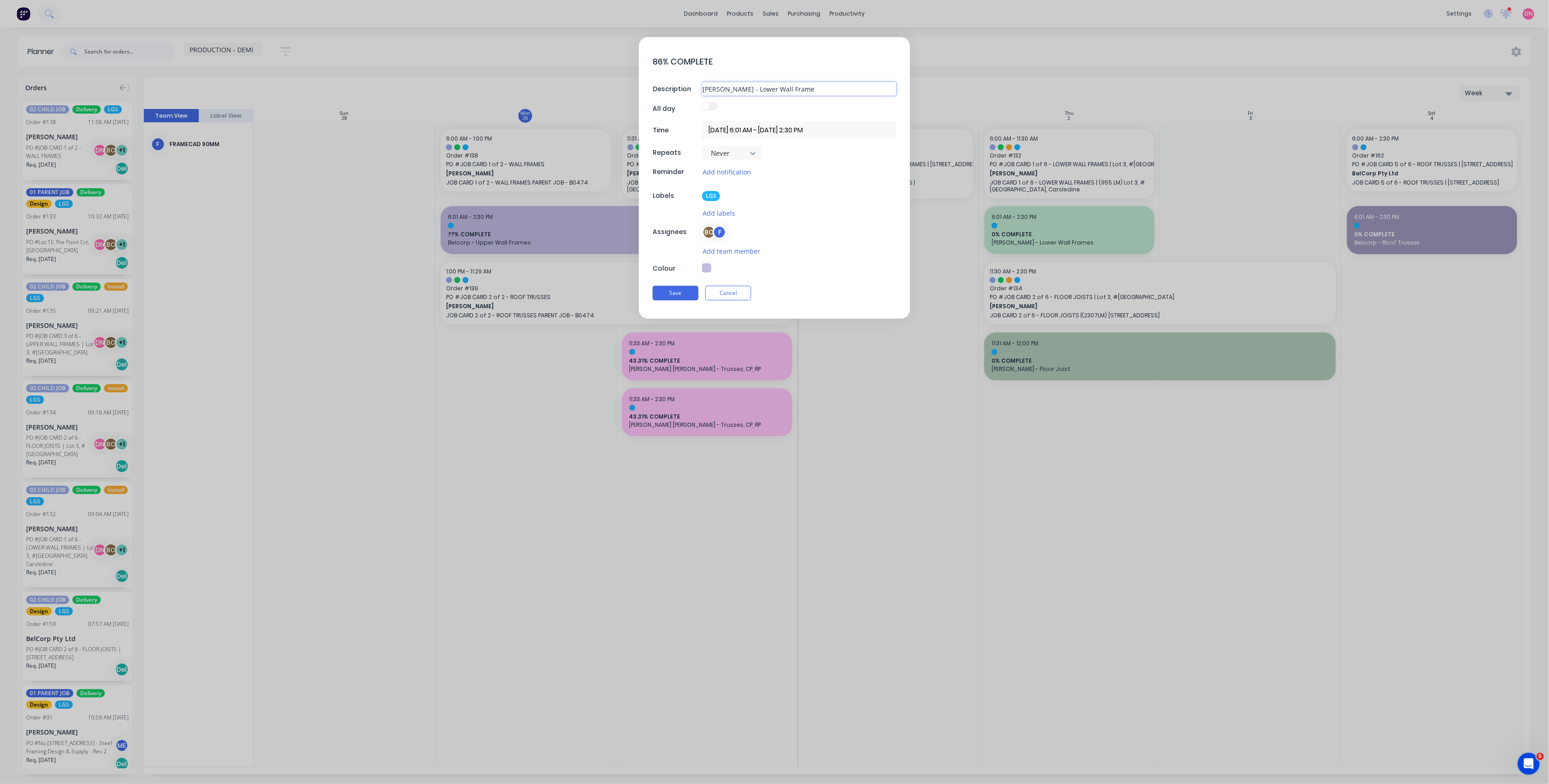
type textarea "x"
type input "[PERSON_NAME] - Lower Wall Frames"
click at [774, 125] on input "29/09/2025 6:01 AM - 30/09/2025 2:30 PM" at bounding box center [799, 131] width 194 height 18
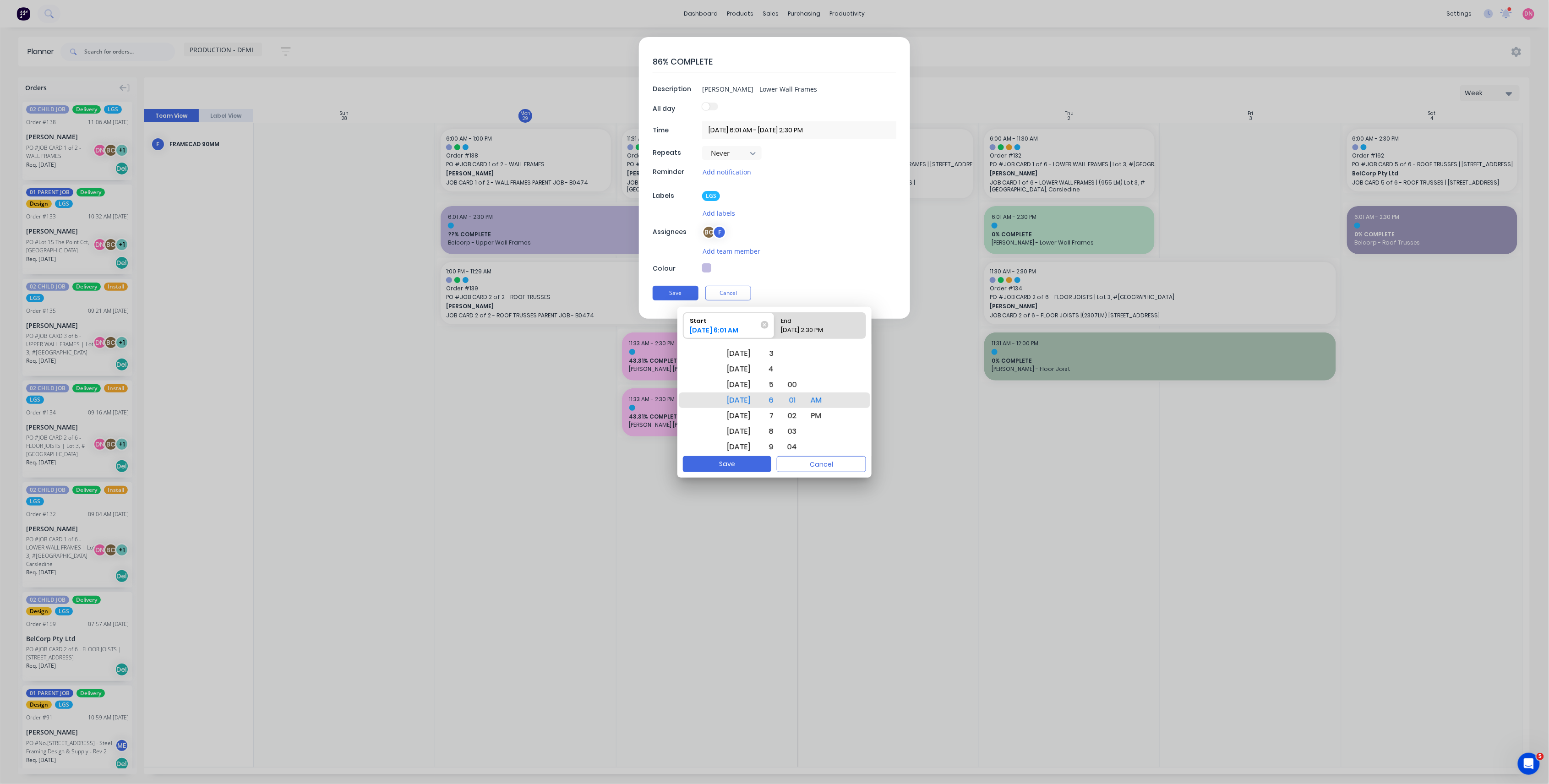
click at [779, 206] on div "86% COMPLETE Description Brad Wescott - Lower Wall Frames All day Time 29/09/20…" at bounding box center [774, 178] width 272 height 282
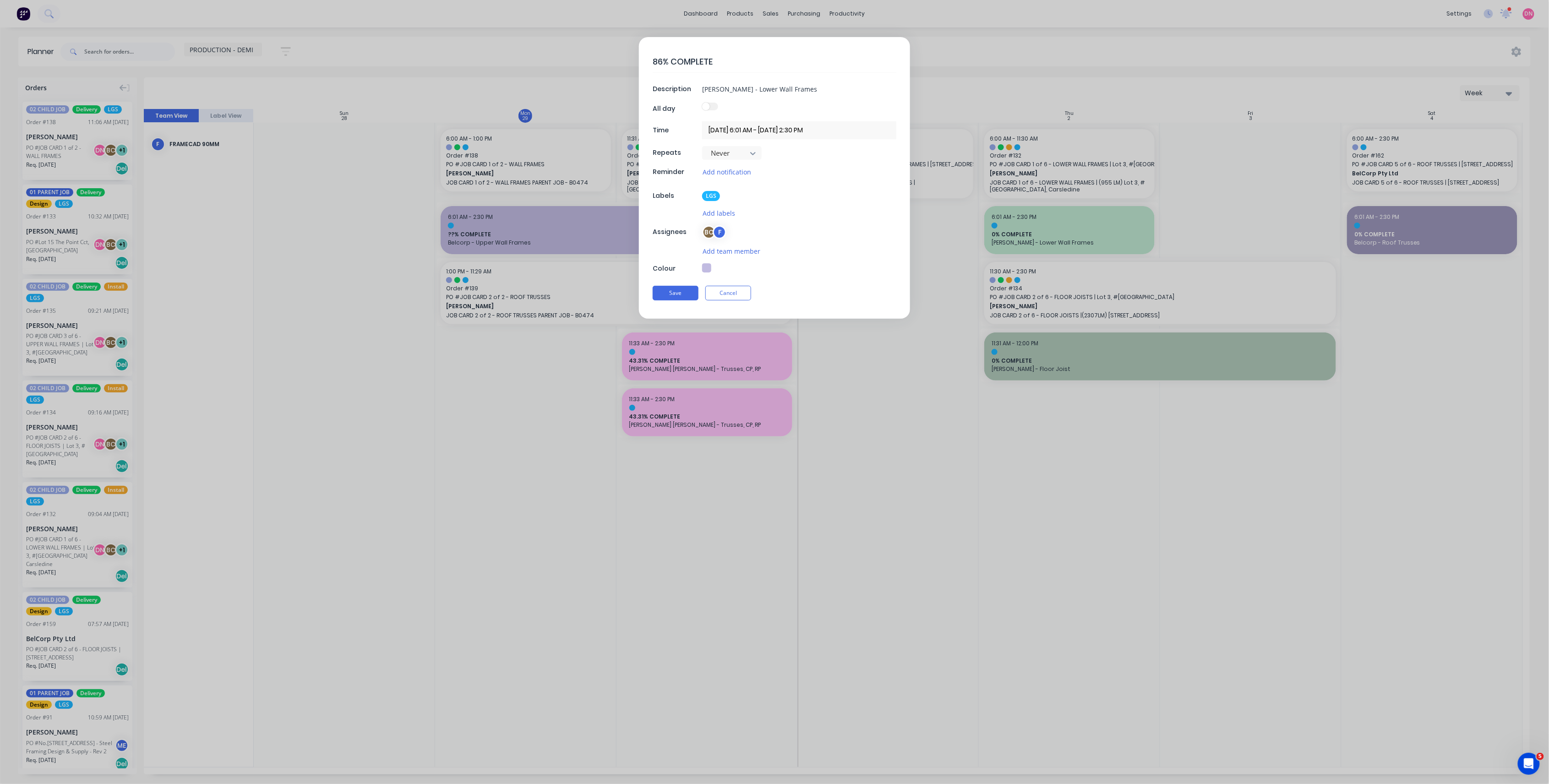
click at [708, 272] on button "button" at bounding box center [706, 268] width 9 height 9
type textarea "x"
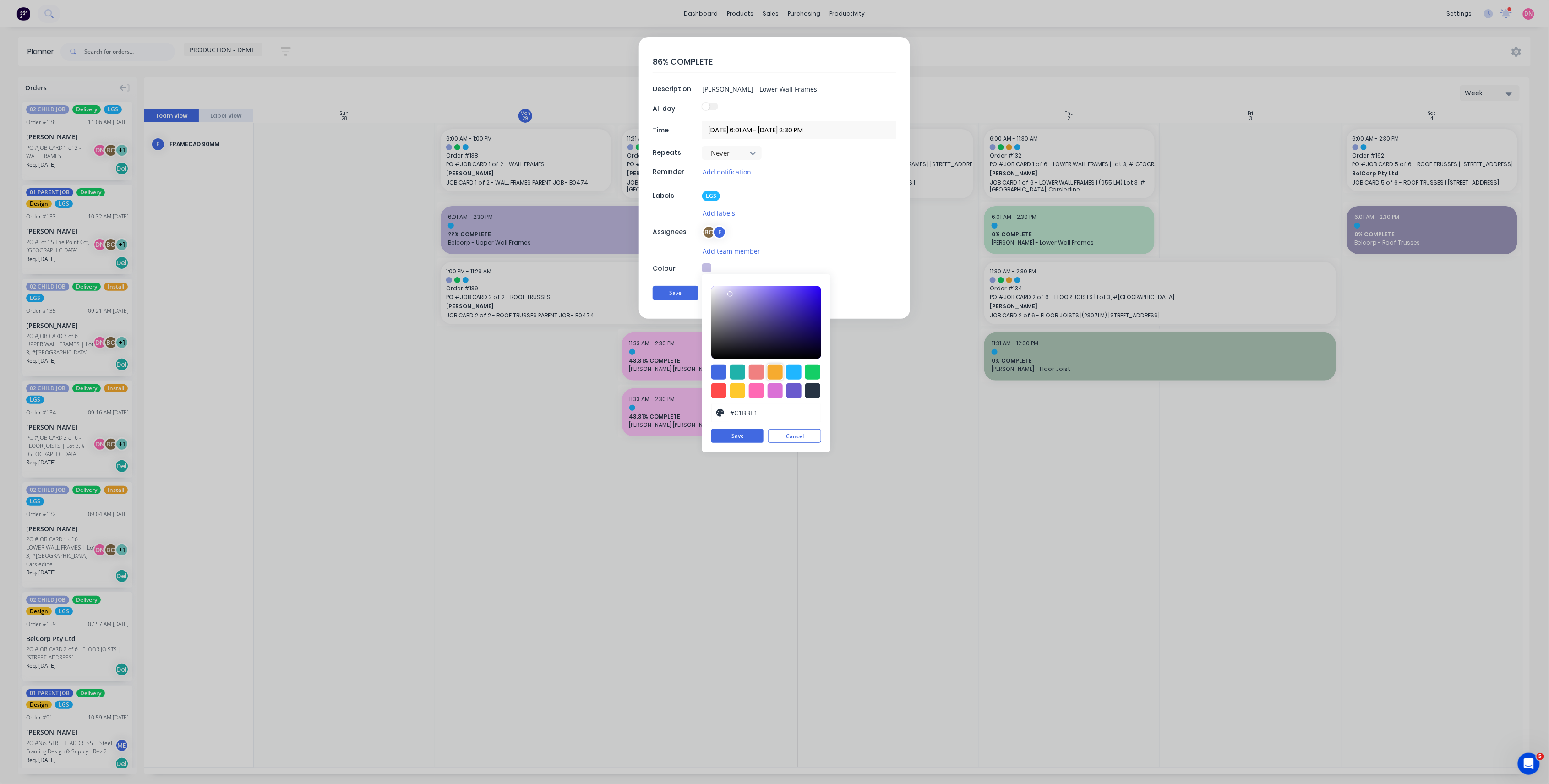
click at [778, 370] on div at bounding box center [775, 371] width 15 height 15
type input "#E1BA75"
drag, startPoint x: 787, startPoint y: 305, endPoint x: 765, endPoint y: 296, distance: 23.8
click at [765, 296] on div at bounding box center [766, 322] width 110 height 73
click at [739, 433] on button "Save" at bounding box center [737, 436] width 52 height 14
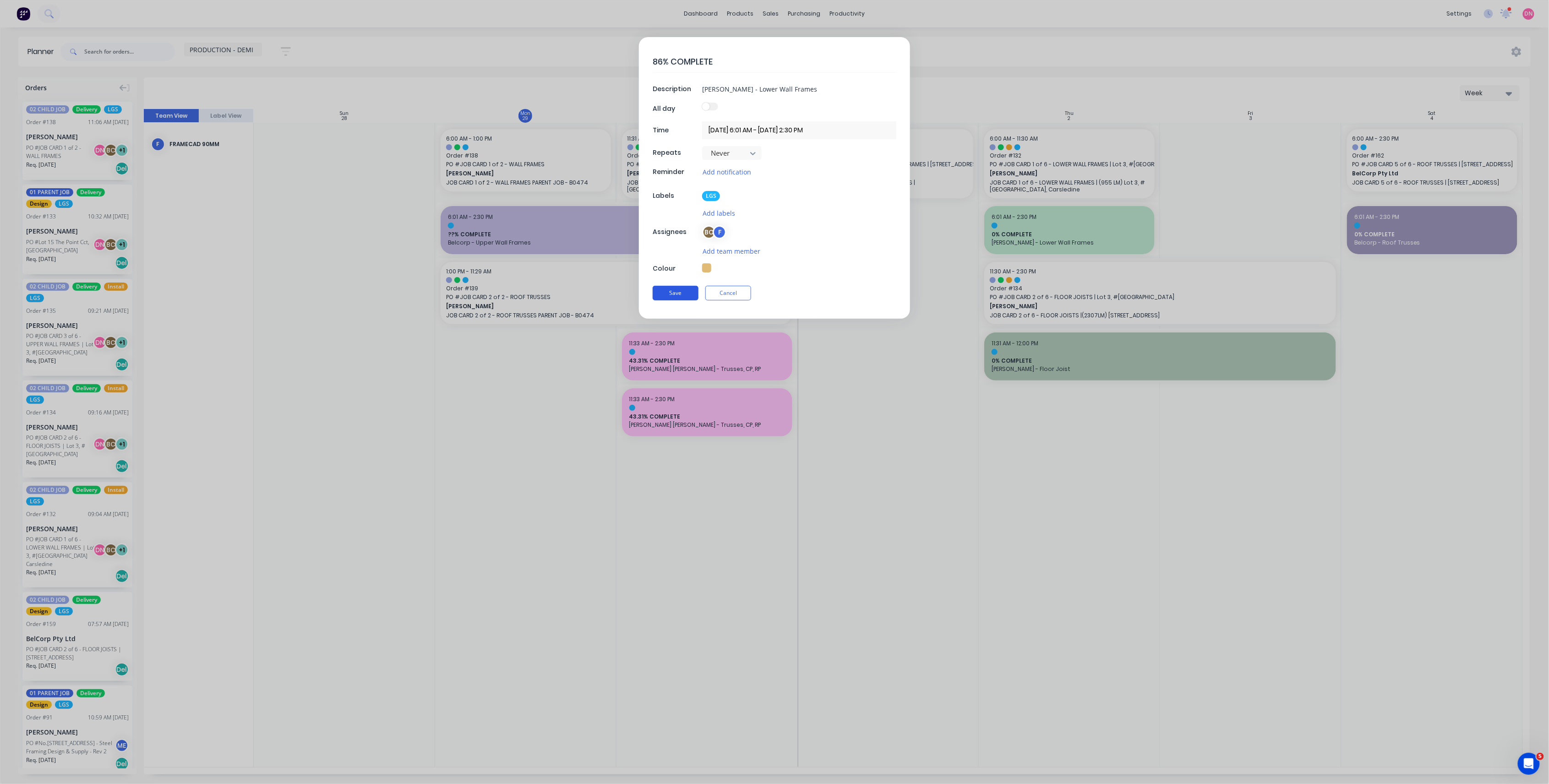
click at [685, 290] on button "Save" at bounding box center [675, 293] width 46 height 15
type textarea "x"
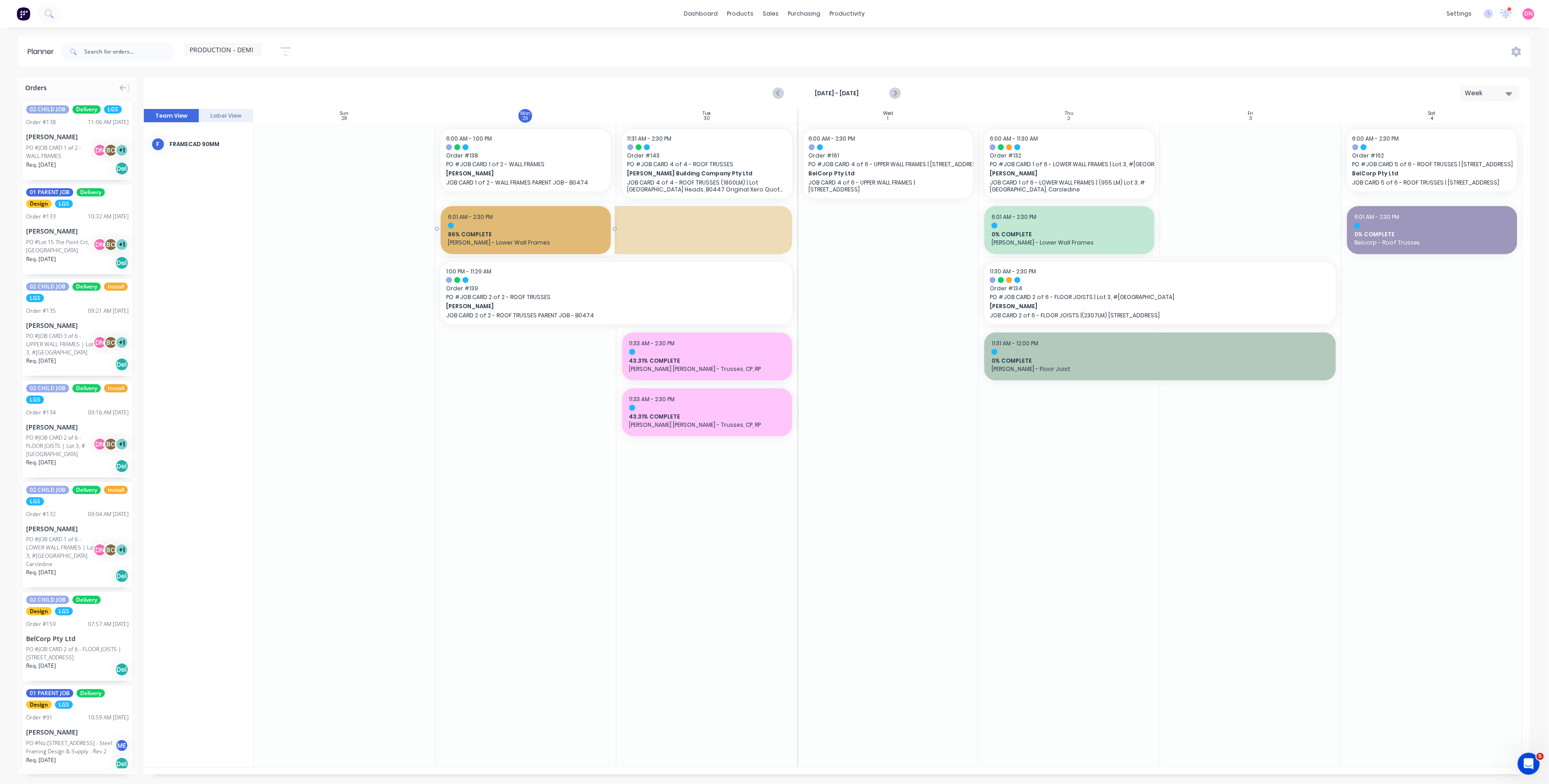
drag, startPoint x: 795, startPoint y: 230, endPoint x: 790, endPoint y: 230, distance: 5.0
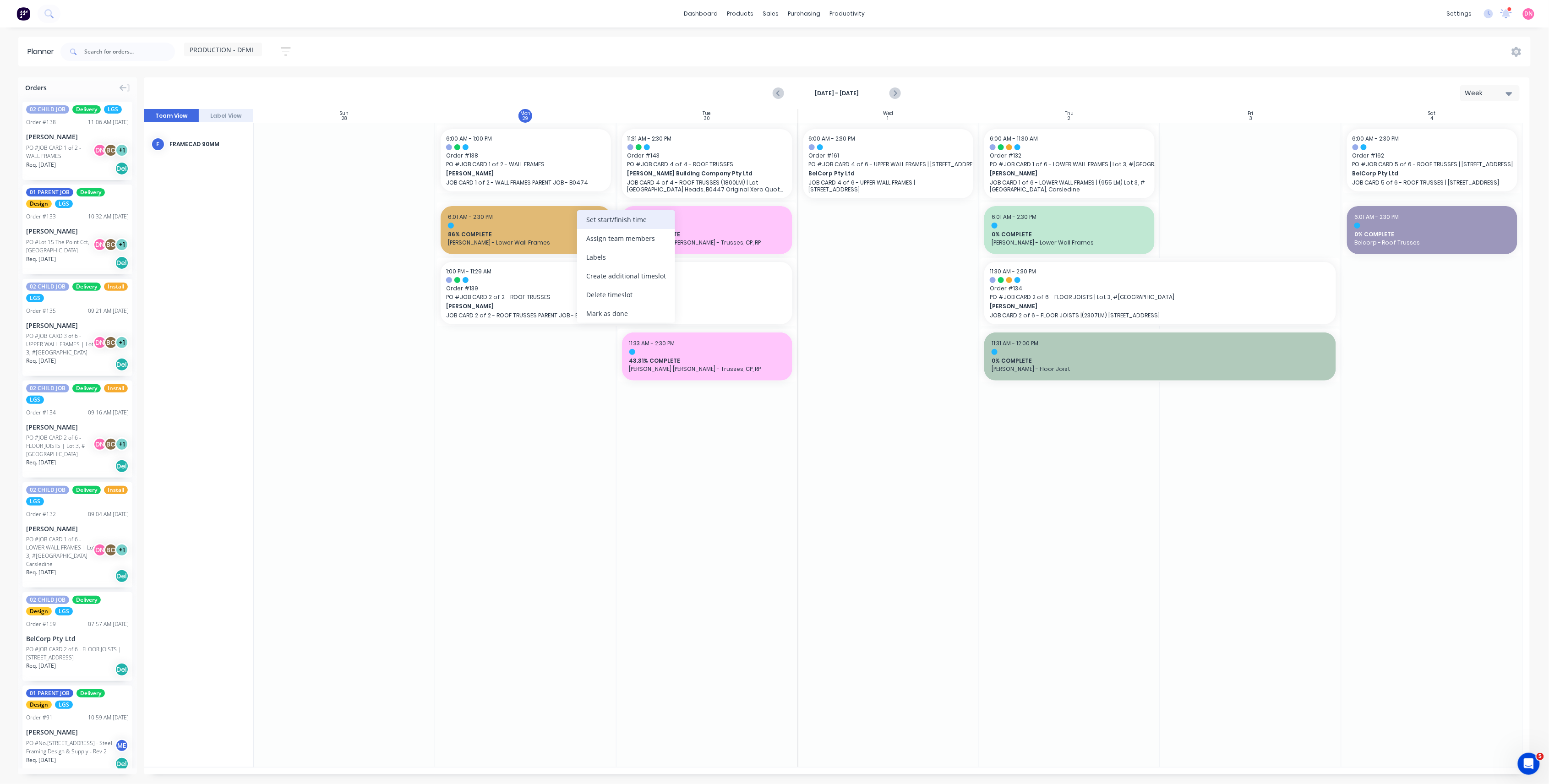
click at [592, 226] on div "Set start/finish time" at bounding box center [626, 219] width 98 height 19
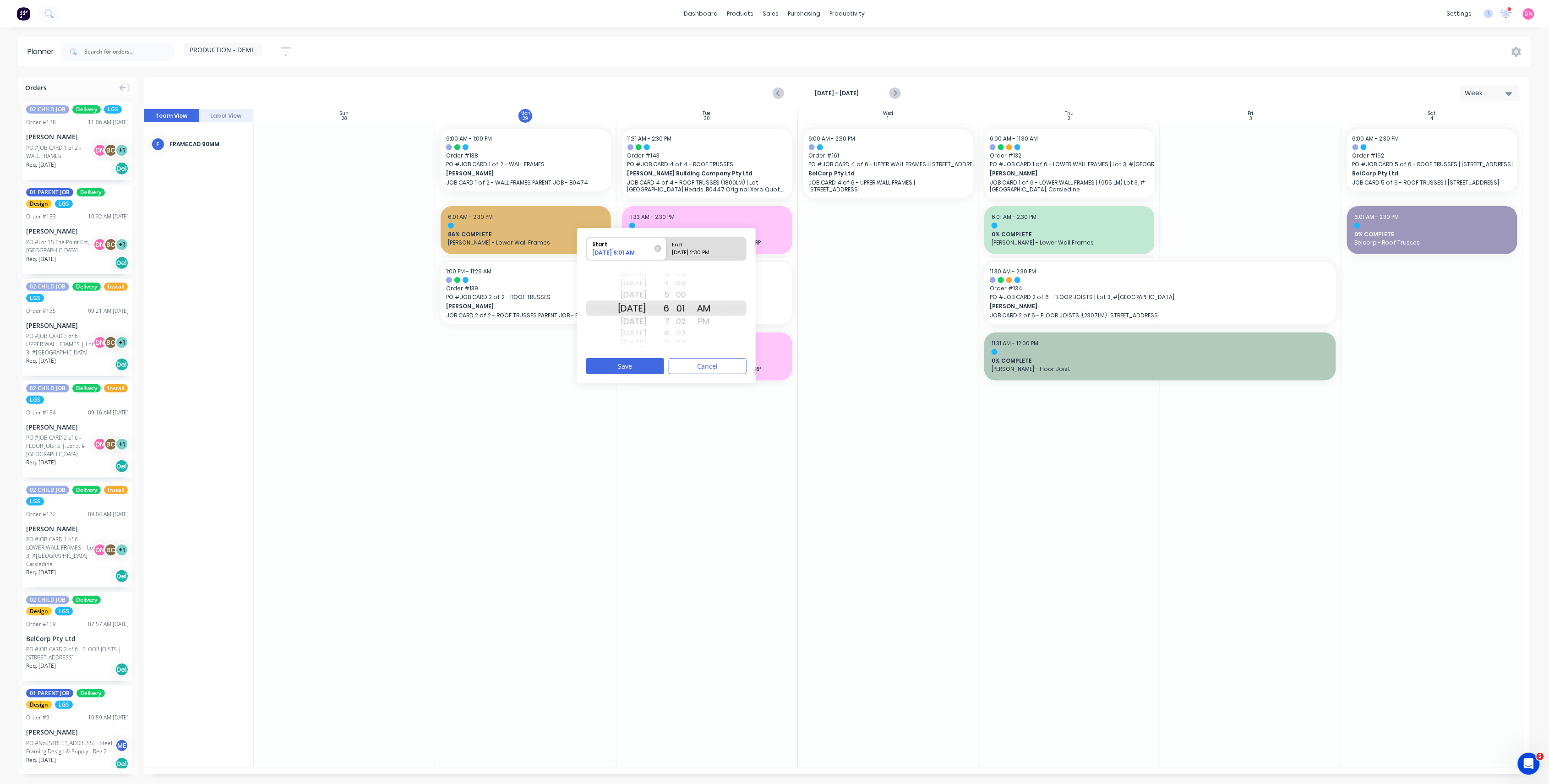
click at [706, 249] on div "09/29/2025 2:30 PM" at bounding box center [702, 255] width 66 height 11
click at [667, 249] on input "End 09/29/2025 2:30 PM" at bounding box center [667, 249] width 1 height 23
radio input "true"
click at [670, 297] on div "1" at bounding box center [658, 295] width 23 height 15
click at [654, 367] on button "Save" at bounding box center [625, 367] width 78 height 16
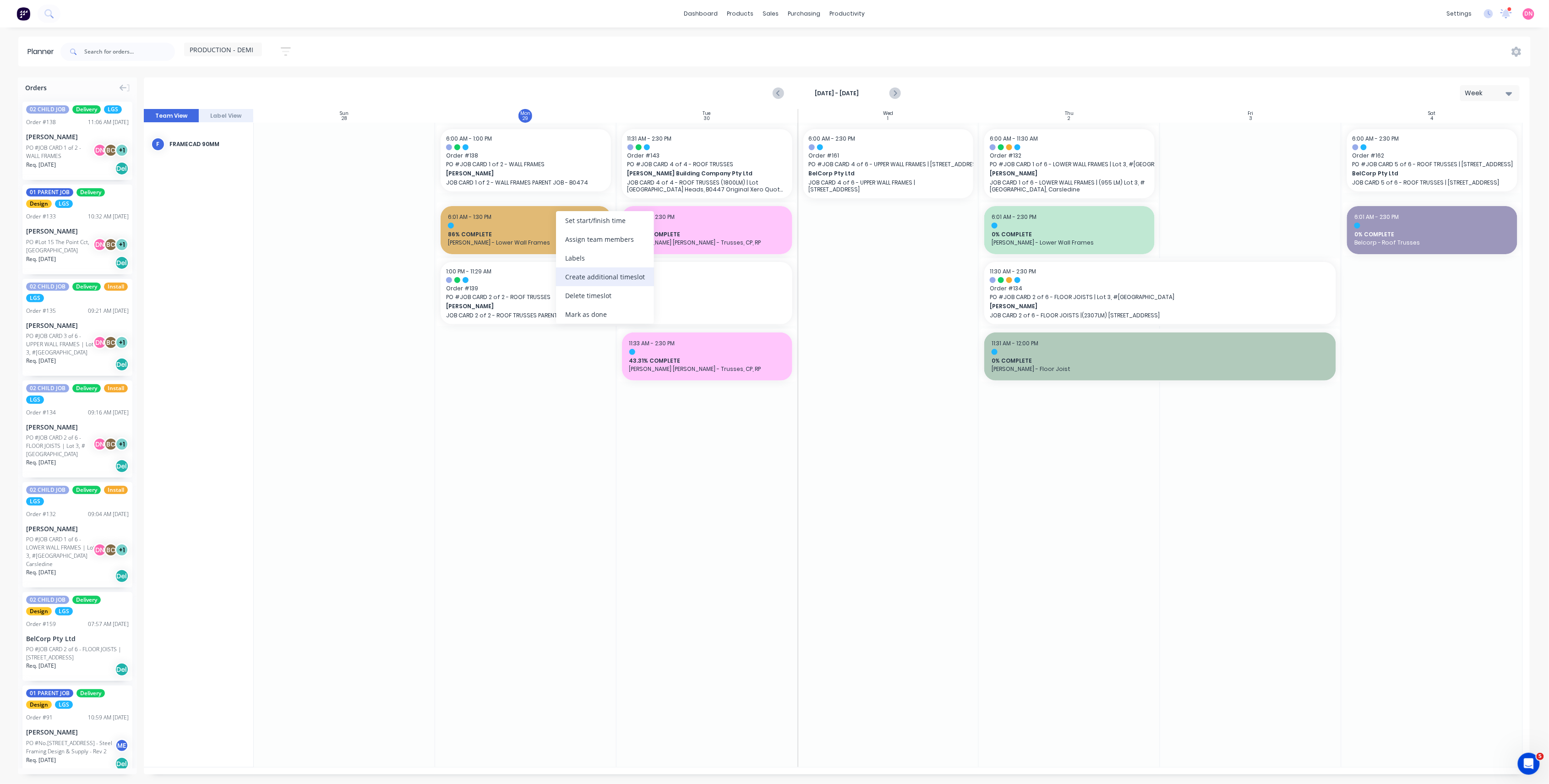
click at [578, 274] on div "Create additional timeslot" at bounding box center [605, 276] width 98 height 19
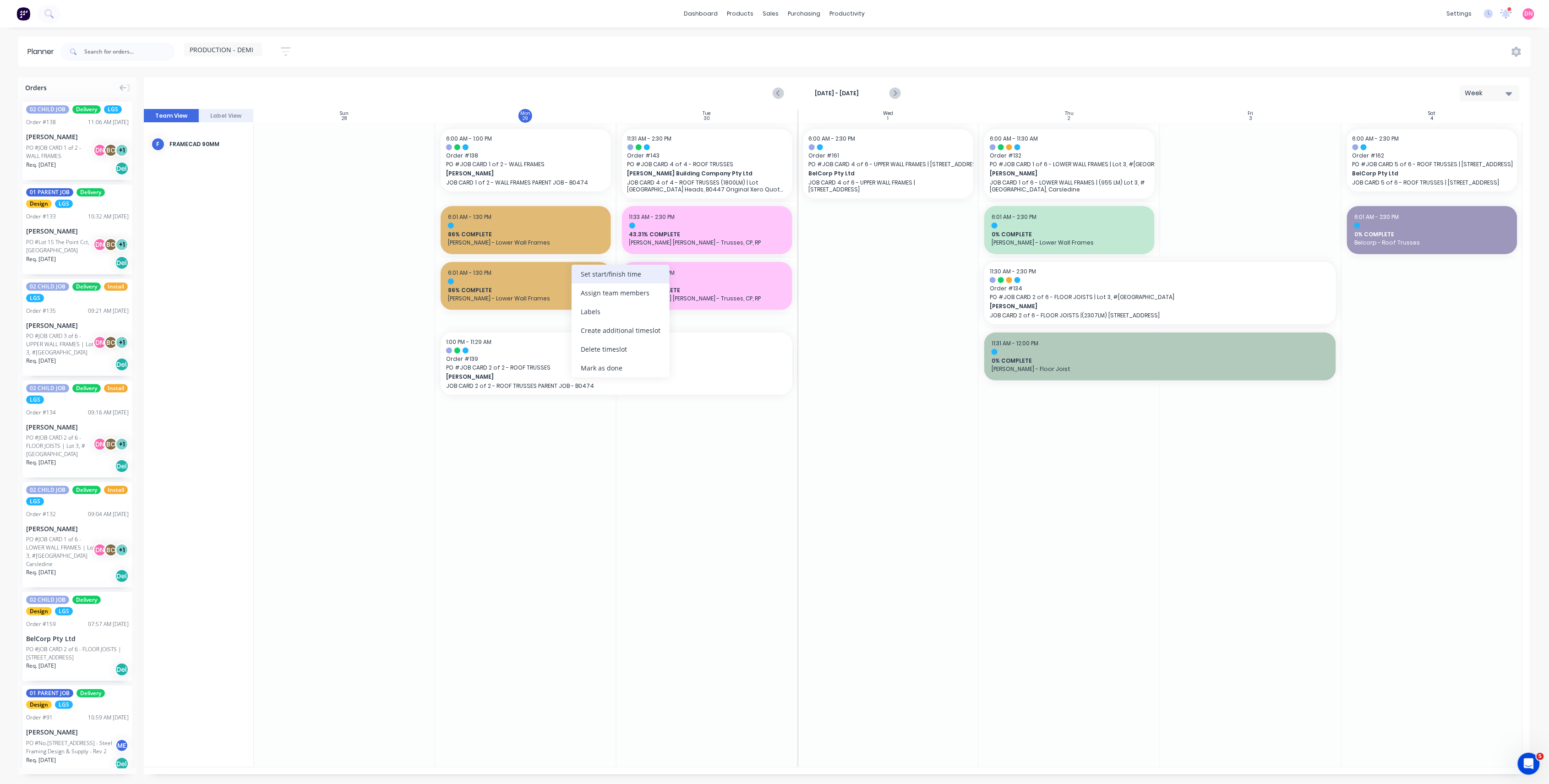
click at [601, 280] on div "Set start/finish time" at bounding box center [621, 274] width 98 height 19
click at [676, 384] on div "21 22 23 24 25 26 27 28 29 30 31 32 33 34 35 36 37 38 39 40 41 42 43 44 45 46 4…" at bounding box center [675, 363] width 23 height 87
click at [664, 388] on div "8" at bounding box center [653, 388] width 23 height 12
click at [710, 376] on div "PM" at bounding box center [699, 376] width 23 height 15
click at [664, 389] on div "10" at bounding box center [653, 388] width 23 height 12
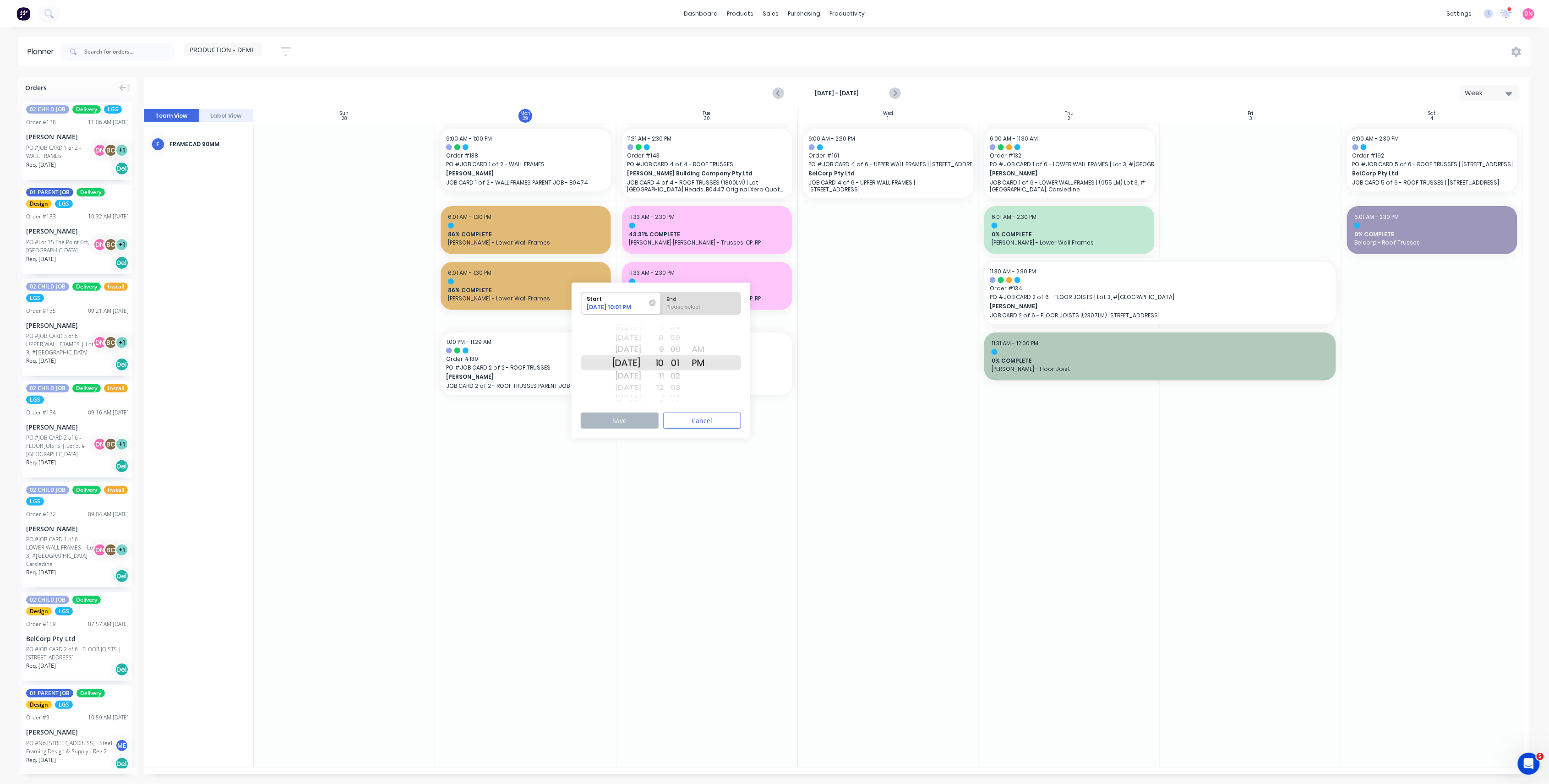
click at [664, 380] on div "11" at bounding box center [653, 376] width 23 height 15
click at [664, 389] on div "1" at bounding box center [653, 388] width 23 height 12
click at [699, 301] on div "End" at bounding box center [701, 298] width 75 height 11
click at [662, 301] on input "End Please select" at bounding box center [661, 304] width 1 height 23
radio input "true"
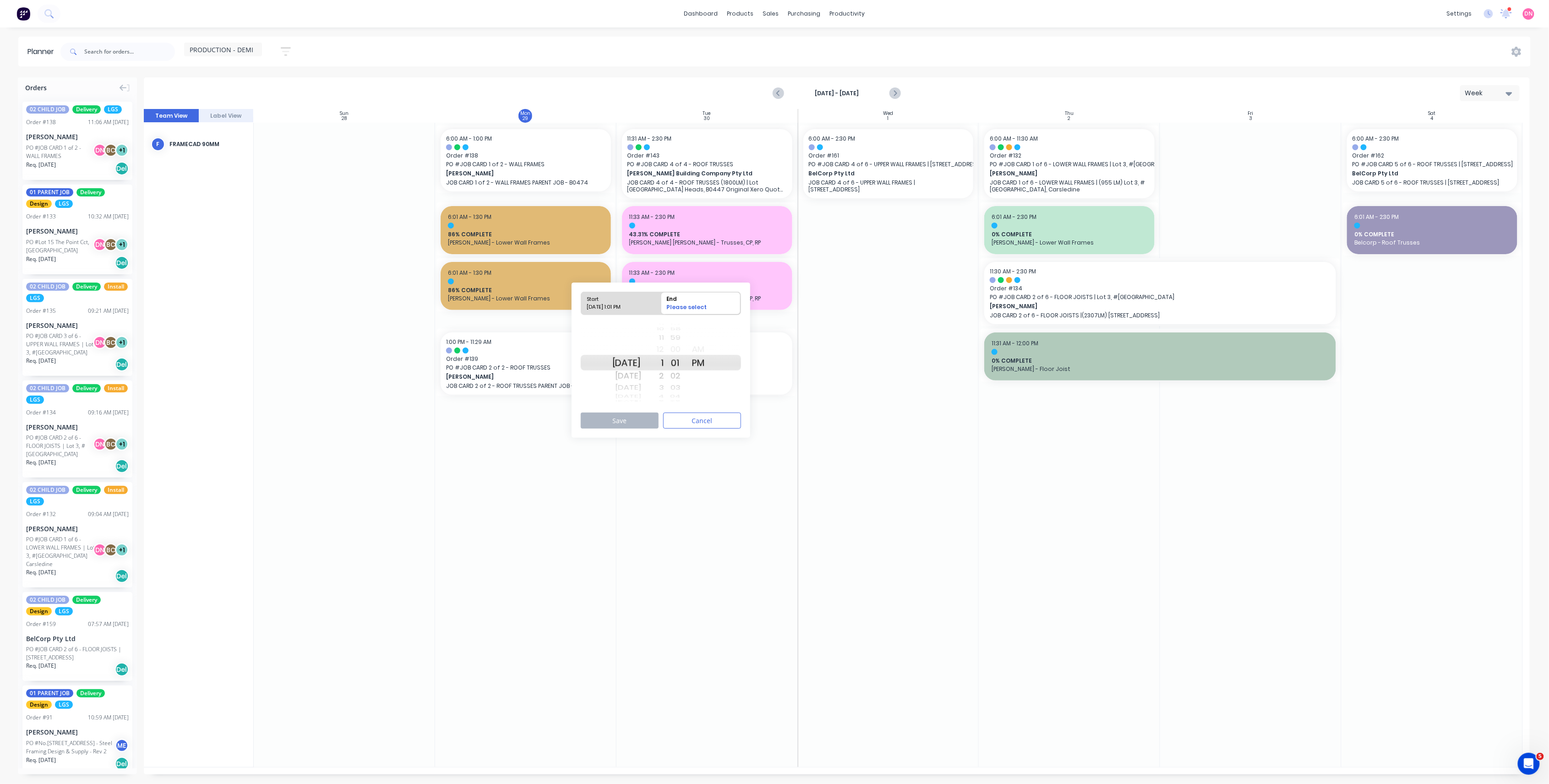
click at [675, 378] on div "02" at bounding box center [675, 376] width 23 height 15
click at [664, 375] on div "2" at bounding box center [653, 376] width 23 height 15
click at [647, 422] on button "Save" at bounding box center [620, 421] width 78 height 16
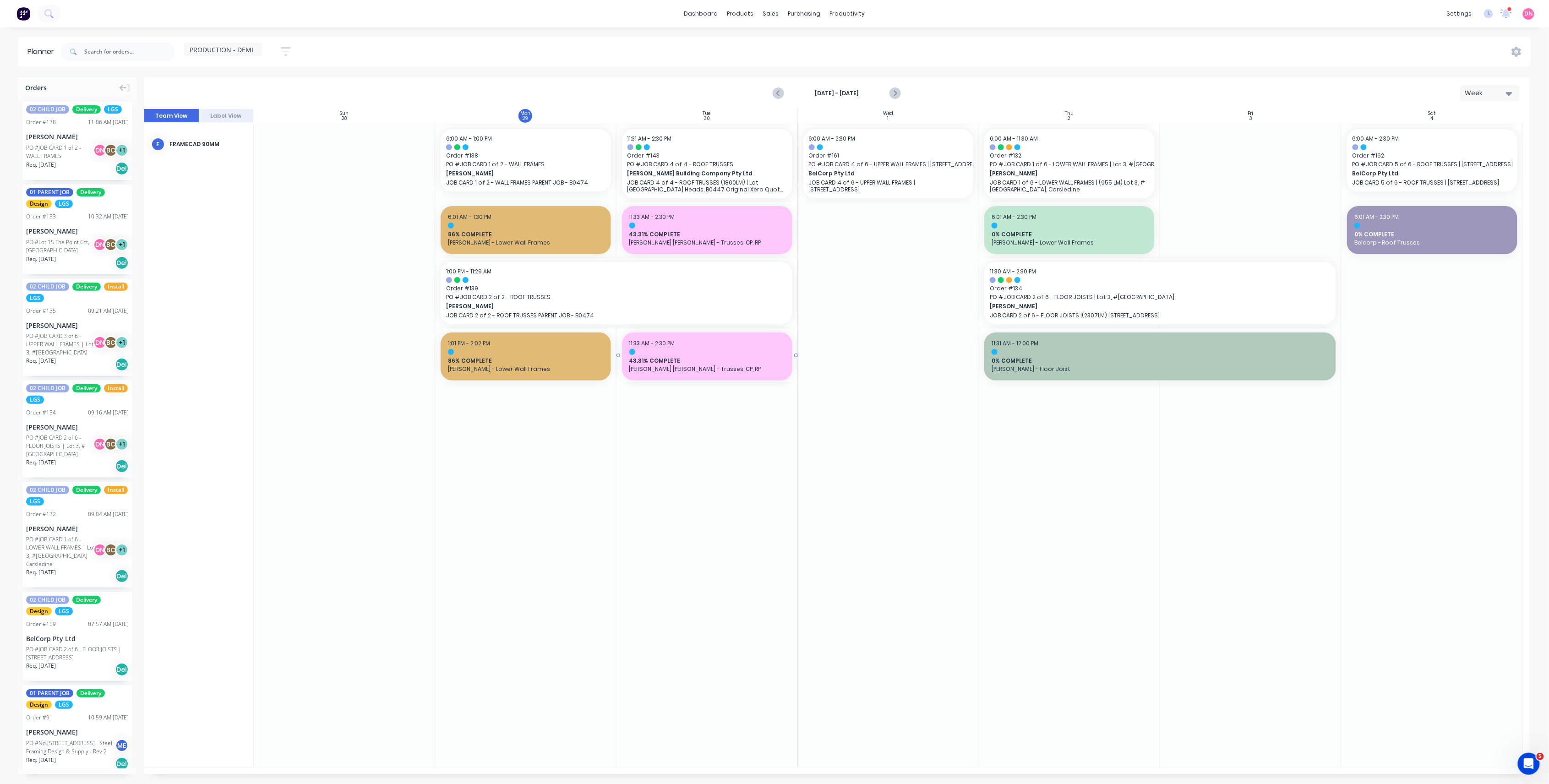
drag, startPoint x: 618, startPoint y: 354, endPoint x: 812, endPoint y: 368, distance: 194.5
drag, startPoint x: 618, startPoint y: 356, endPoint x: 831, endPoint y: 361, distance: 213.1
click at [523, 350] on div at bounding box center [525, 351] width 156 height 6
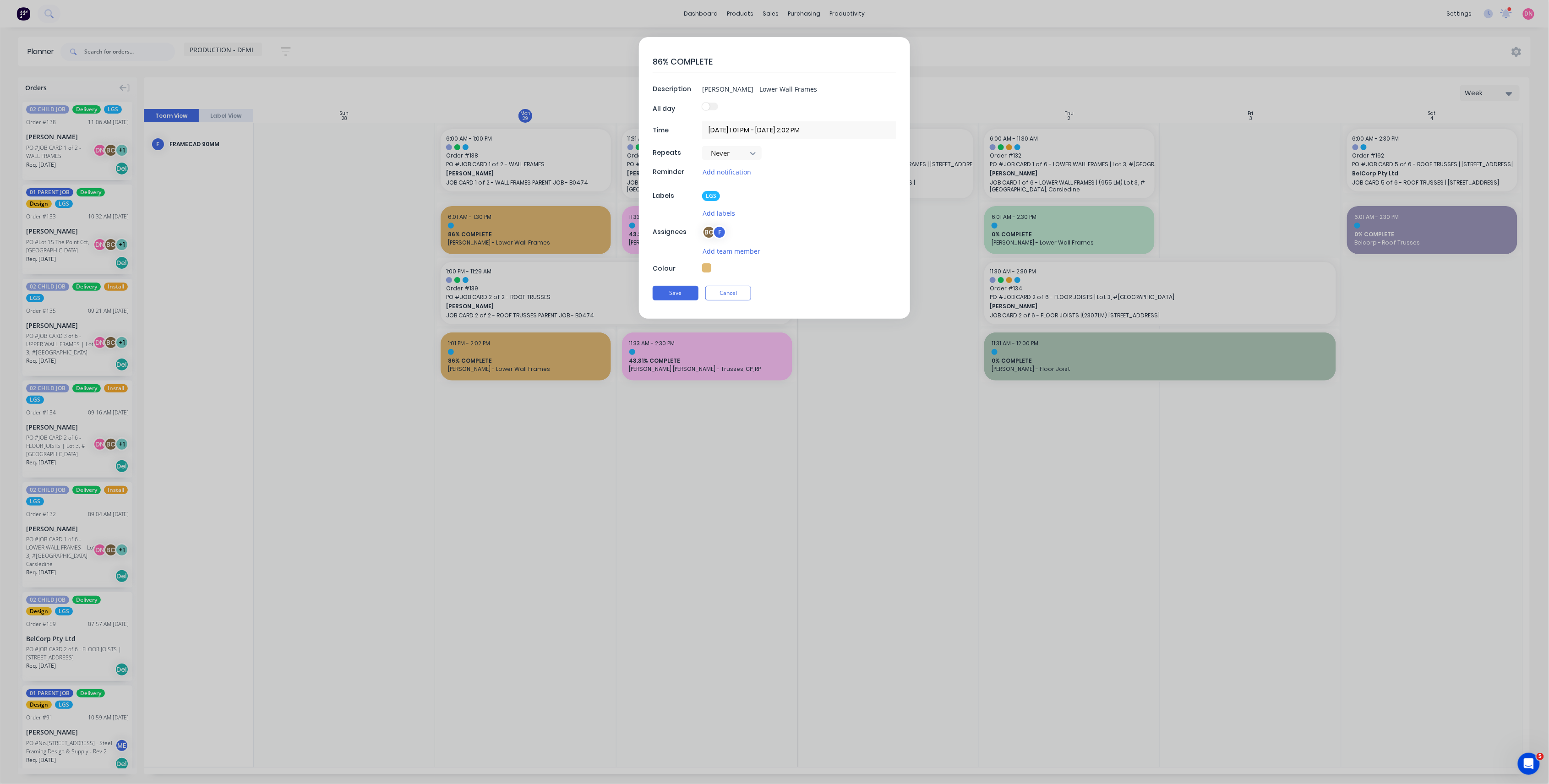
click at [708, 272] on button "button" at bounding box center [706, 268] width 9 height 9
type textarea "x"
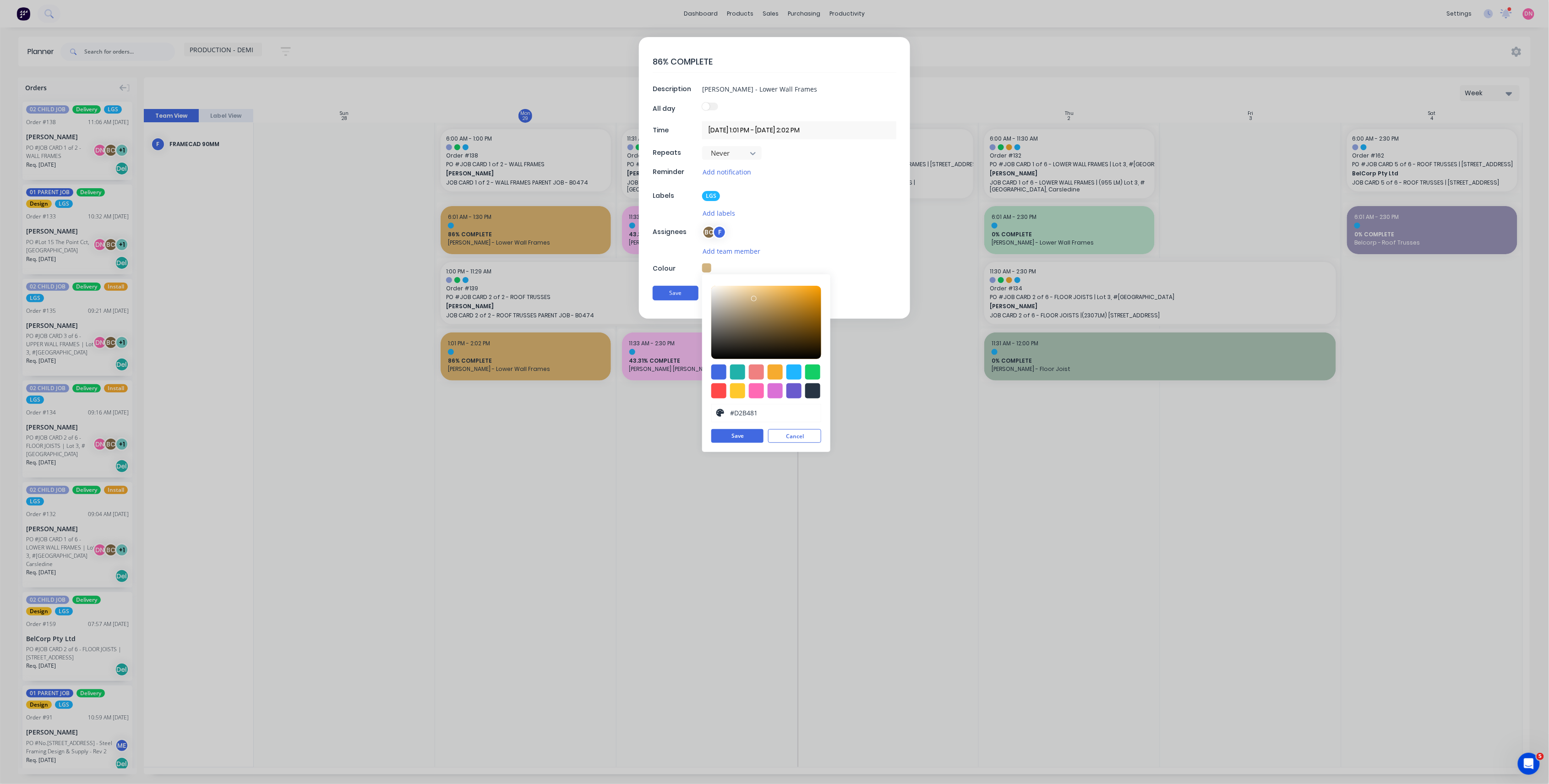
drag, startPoint x: 767, startPoint y: 299, endPoint x: 717, endPoint y: 384, distance: 98.6
click at [754, 301] on div at bounding box center [757, 301] width 6 height 6
type input "#D0B280"
click at [719, 438] on button "Save" at bounding box center [737, 436] width 52 height 14
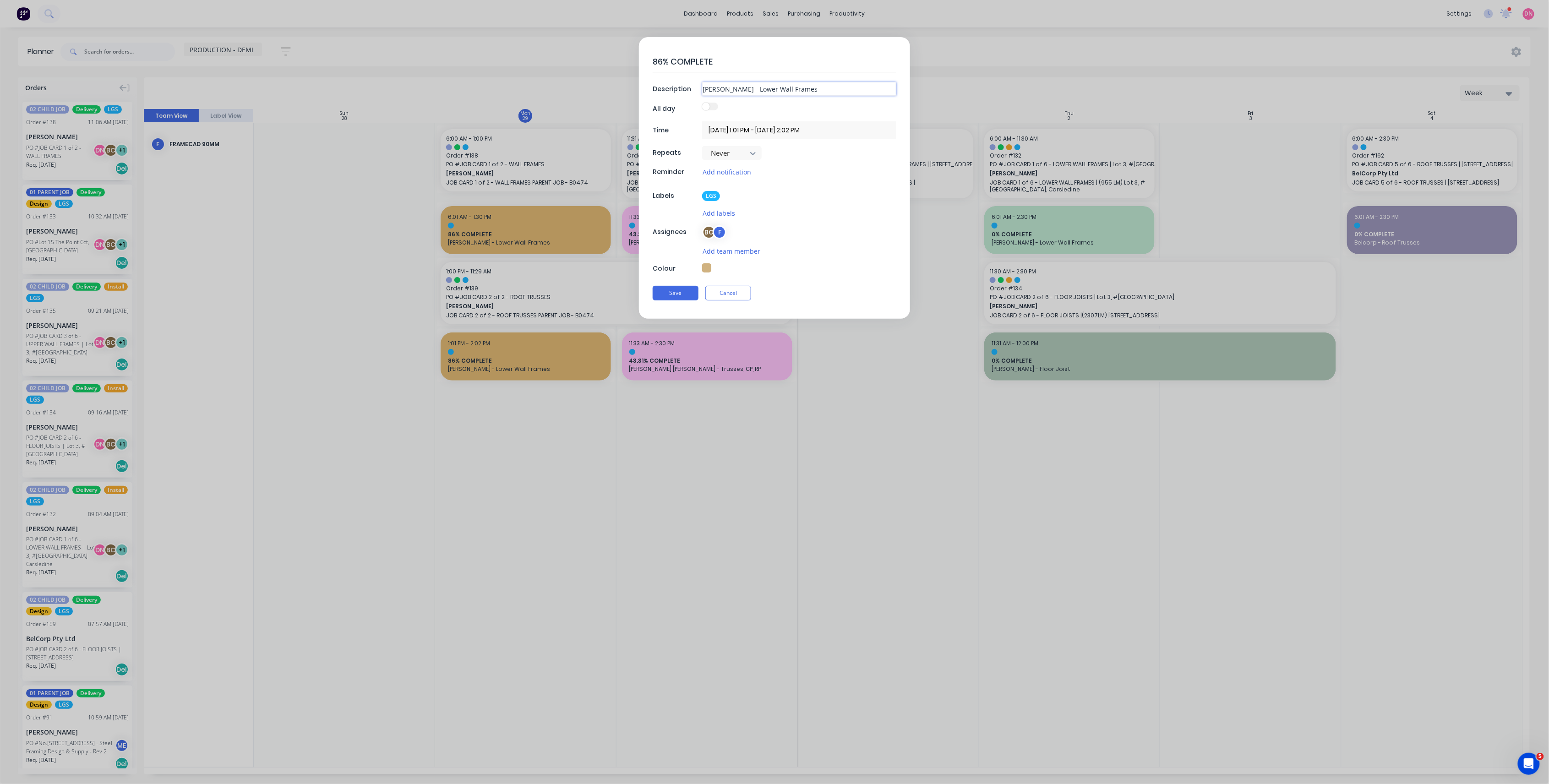
drag, startPoint x: 809, startPoint y: 85, endPoint x: 747, endPoint y: 95, distance: 62.8
click at [747, 95] on input "Brad Wescott - Lower Wall Frames" at bounding box center [799, 89] width 194 height 14
type textarea "x"
type input "Brad Wescott -R"
type textarea "x"
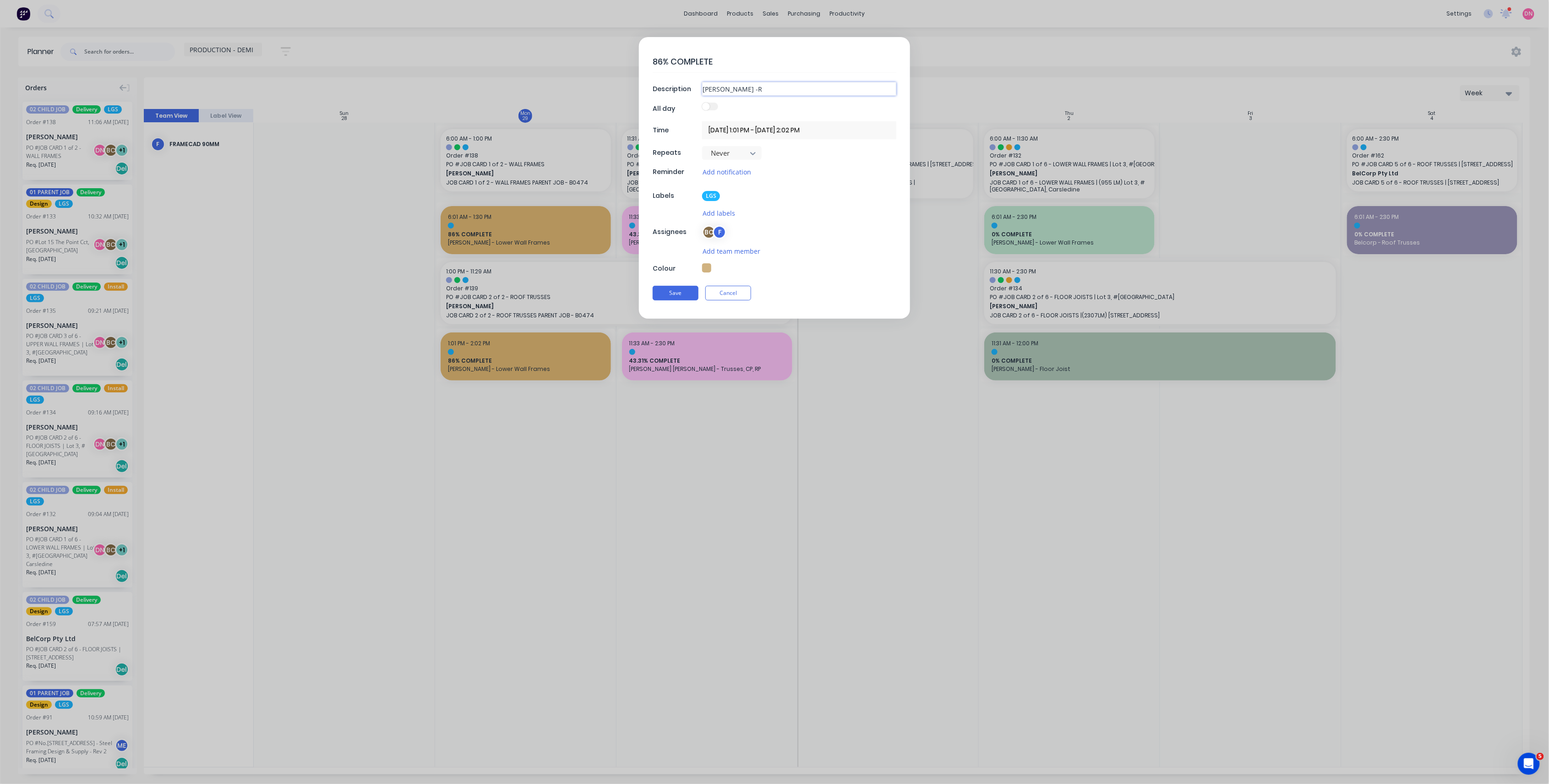
type input "Brad Wescott -Ro"
type textarea "x"
type input "Brad Wescott -Roo"
type textarea "x"
type input "Brad Wescott -Roof"
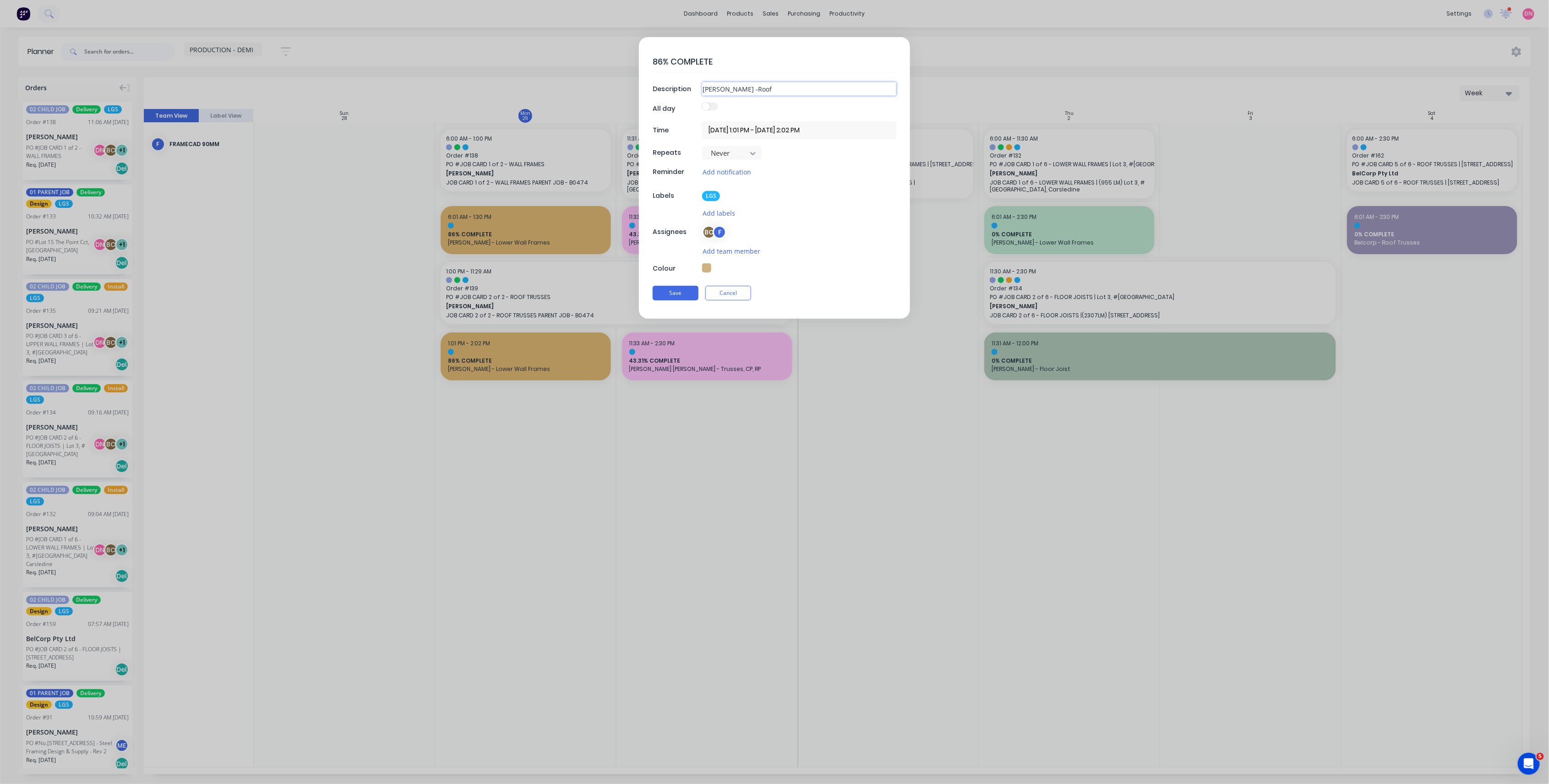
type textarea "x"
type input "Brad Wescott -Roof"
type textarea "x"
type input "Brad Wescott -Roof T"
type textarea "x"
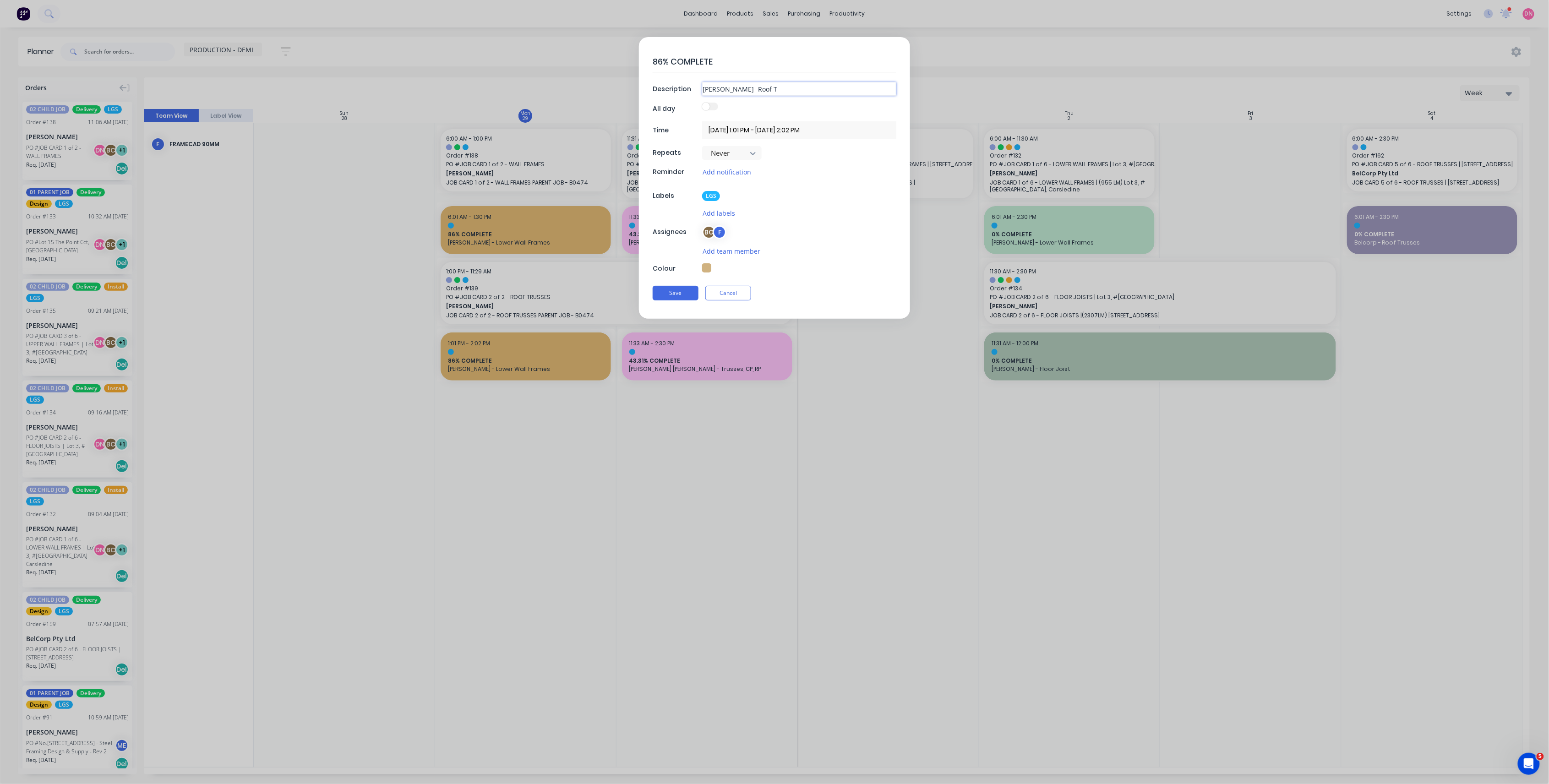
type input "Brad Wescott -Roof Tr"
type textarea "x"
type input "Brad Wescott -Roof Tru"
type textarea "x"
type input "Brad Wescott -Roof Trus"
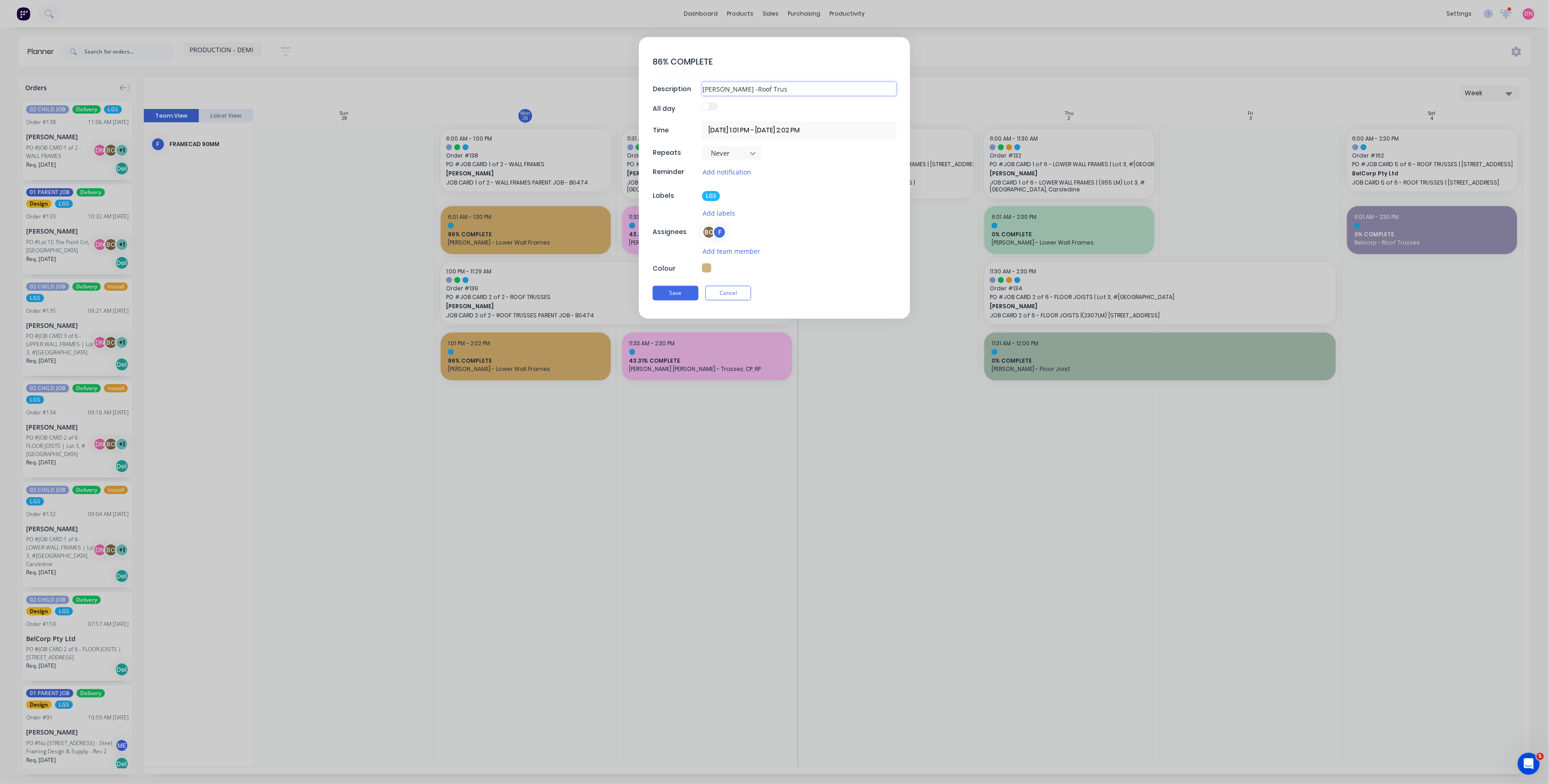
type textarea "x"
type input "Brad Wescott -Roof Truss"
type textarea "x"
type input "Brad Wescott -Roof Trusse"
type textarea "x"
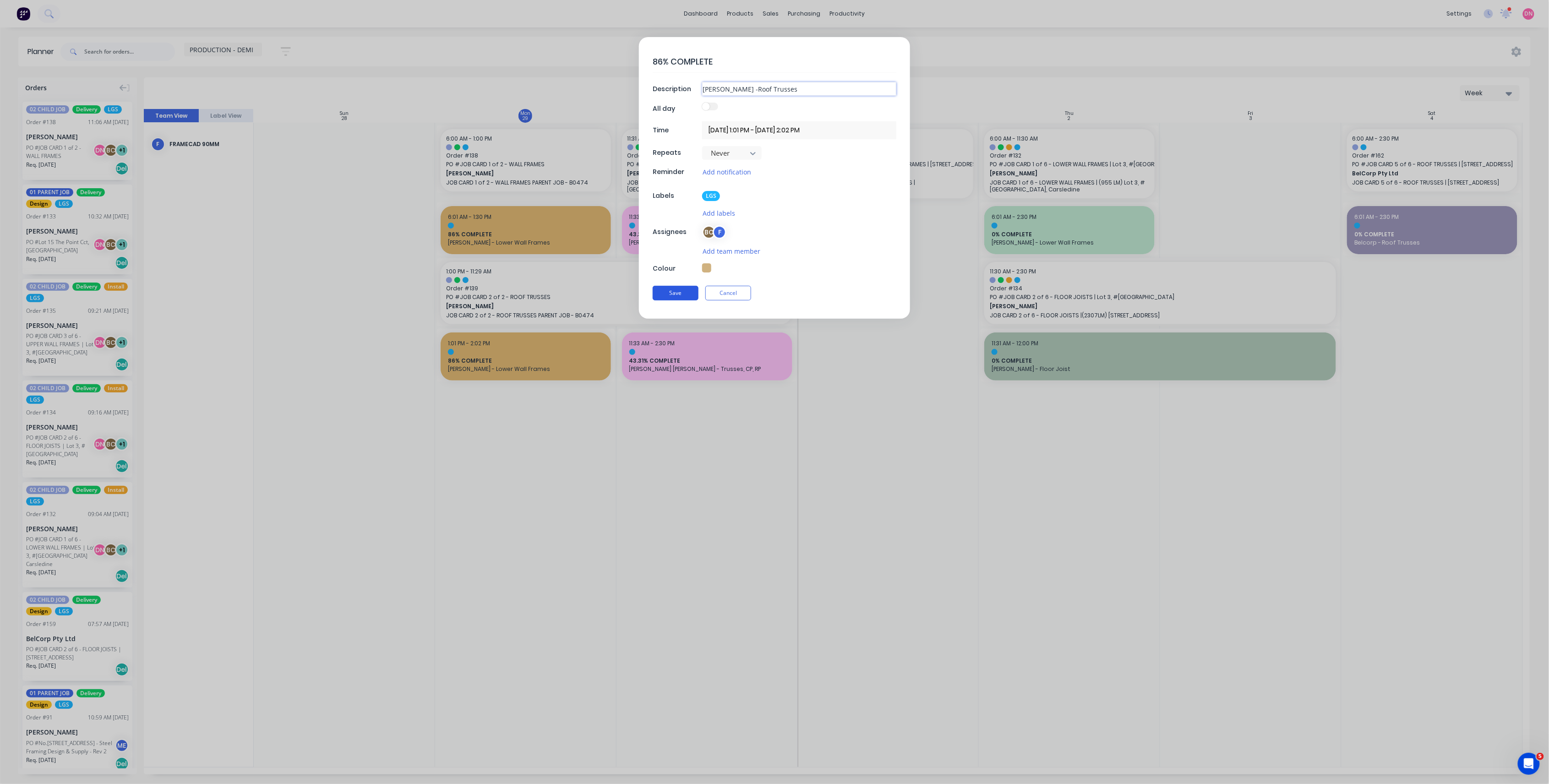
type input "Brad Wescott -Roof Trusses"
click at [663, 293] on button "Save" at bounding box center [675, 293] width 46 height 15
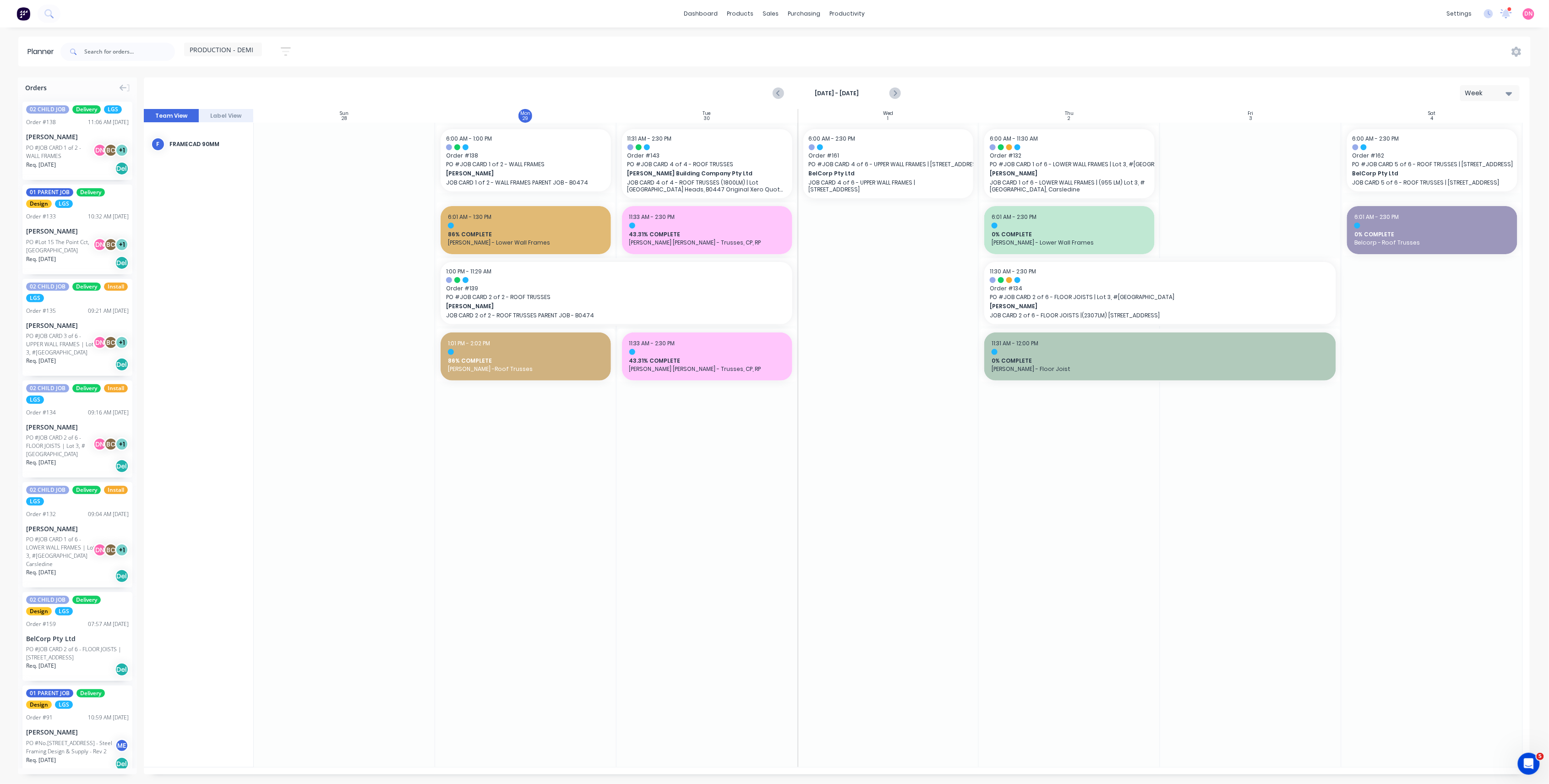
click at [504, 351] on div at bounding box center [525, 351] width 156 height 6
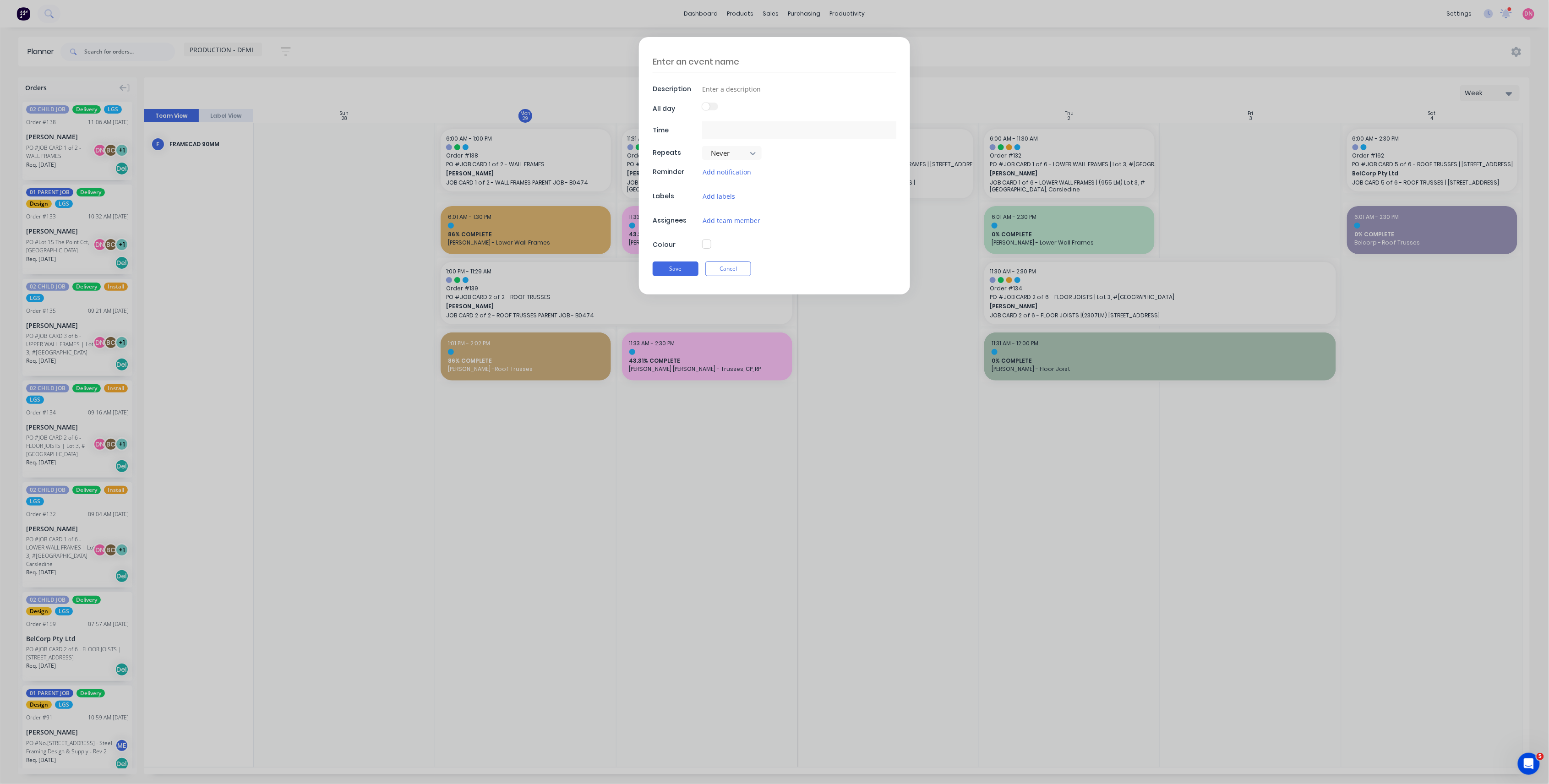
type textarea "x"
type textarea "86% COMPLETE"
type input "Brad Wescott -Roof Trusses"
type input "29/09/2025 1:01 PM - 29/09/2025 2:02 PM"
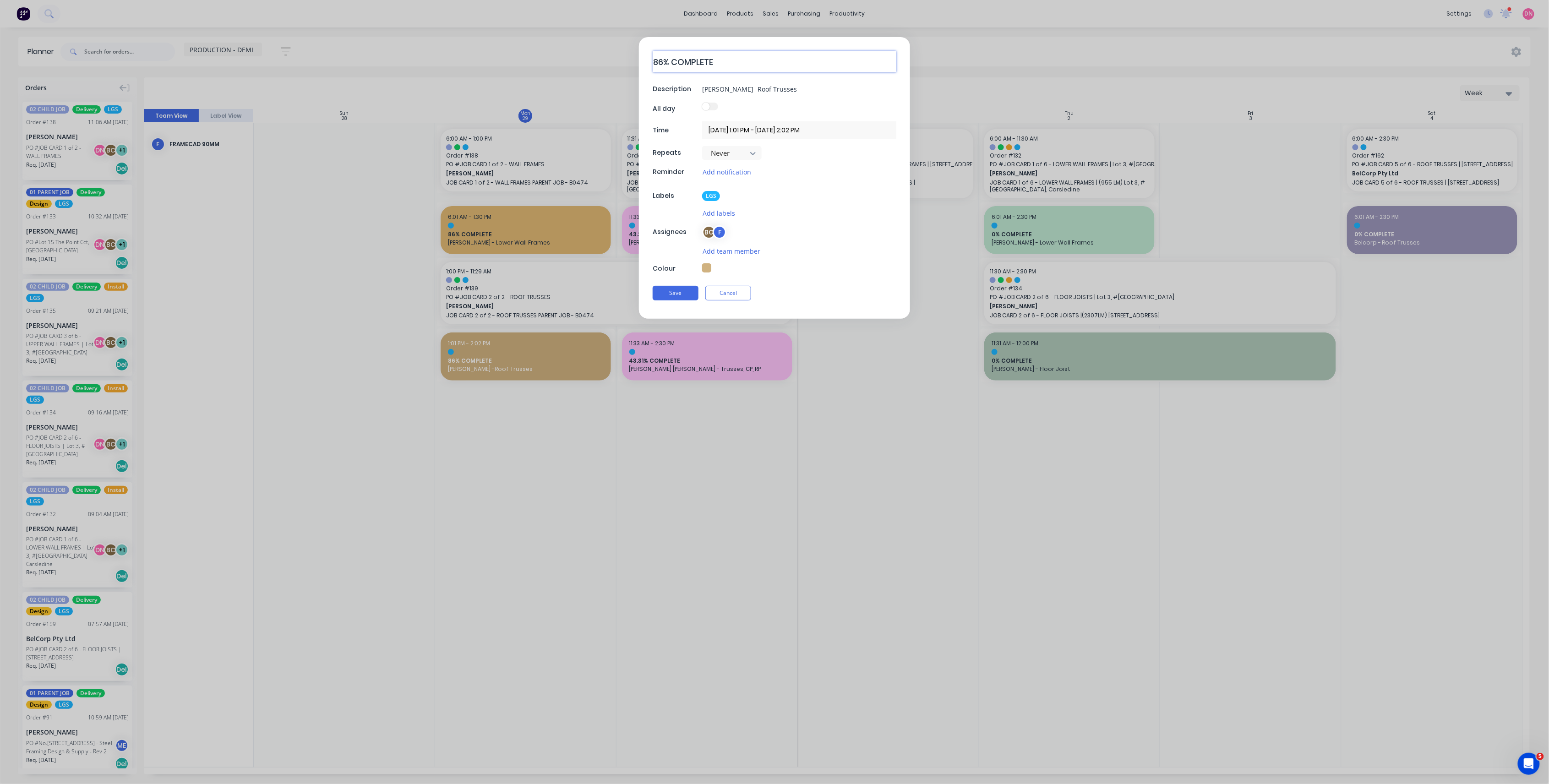
drag, startPoint x: 663, startPoint y: 61, endPoint x: 623, endPoint y: 76, distance: 42.7
click at [623, 76] on form "86% COMPLETE Description Brad Wescott -Roof Trusses All day Time 29/09/2025 1:0…" at bounding box center [774, 178] width 1530 height 282
type textarea "x"
type textarea "0% COMPLETE"
click at [686, 289] on button "Save" at bounding box center [675, 293] width 46 height 15
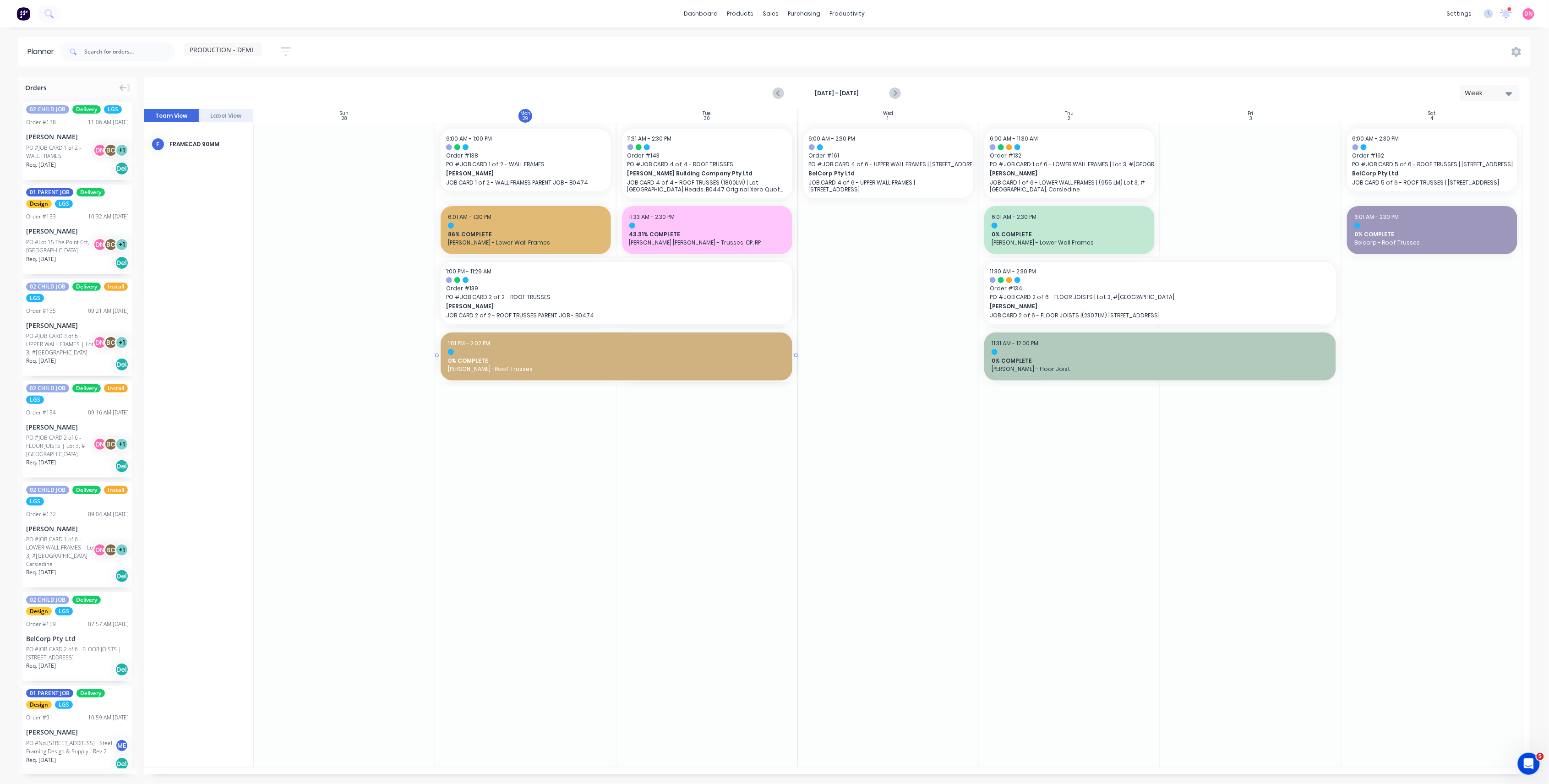
drag, startPoint x: 616, startPoint y: 355, endPoint x: 778, endPoint y: 356, distance: 162.0
click at [801, 479] on div "Delete timeslot" at bounding box center [804, 479] width 98 height 19
click at [781, 89] on icon "Previous page" at bounding box center [779, 93] width 11 height 11
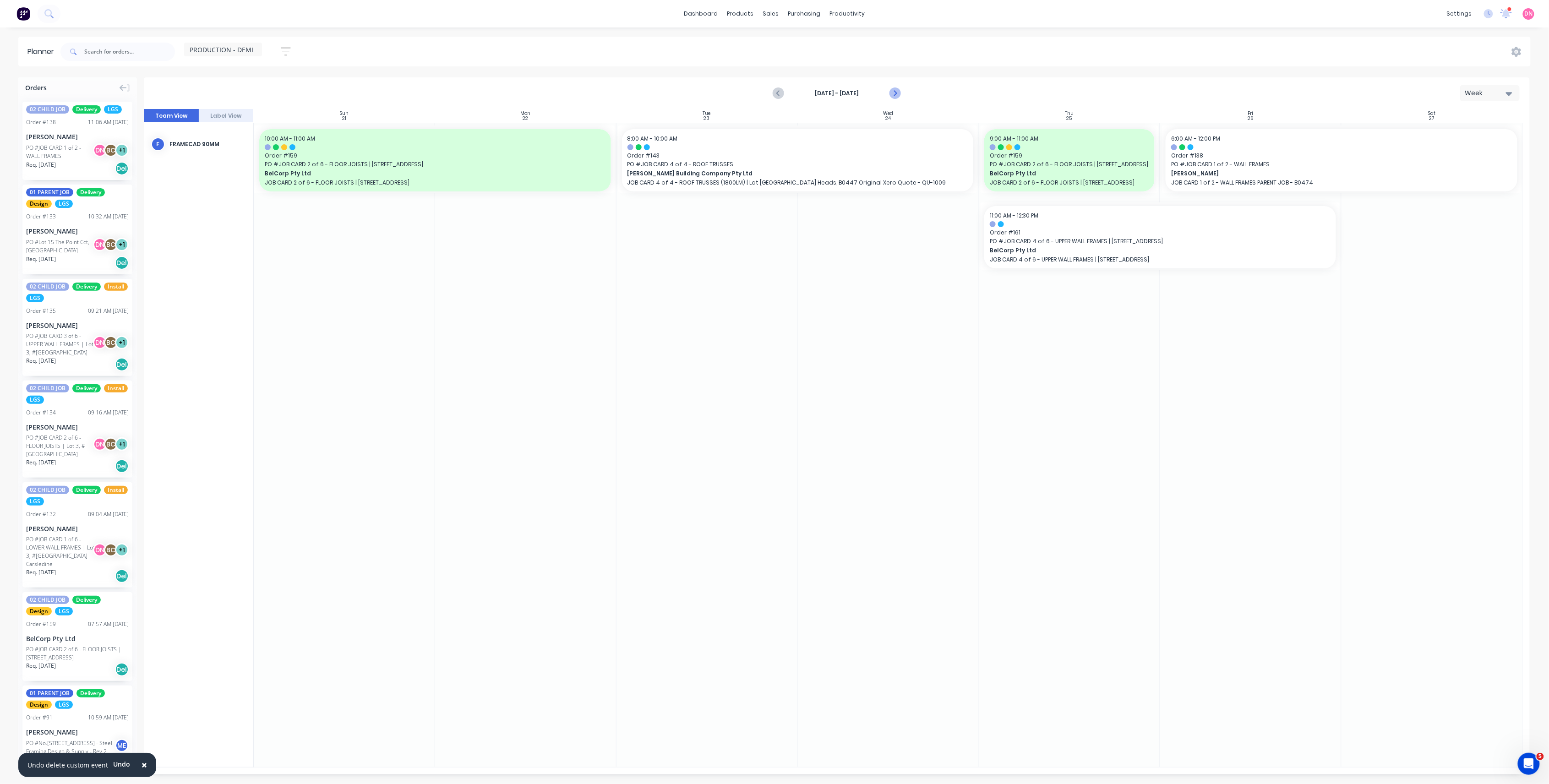
click at [901, 94] on button "Next page" at bounding box center [895, 93] width 19 height 19
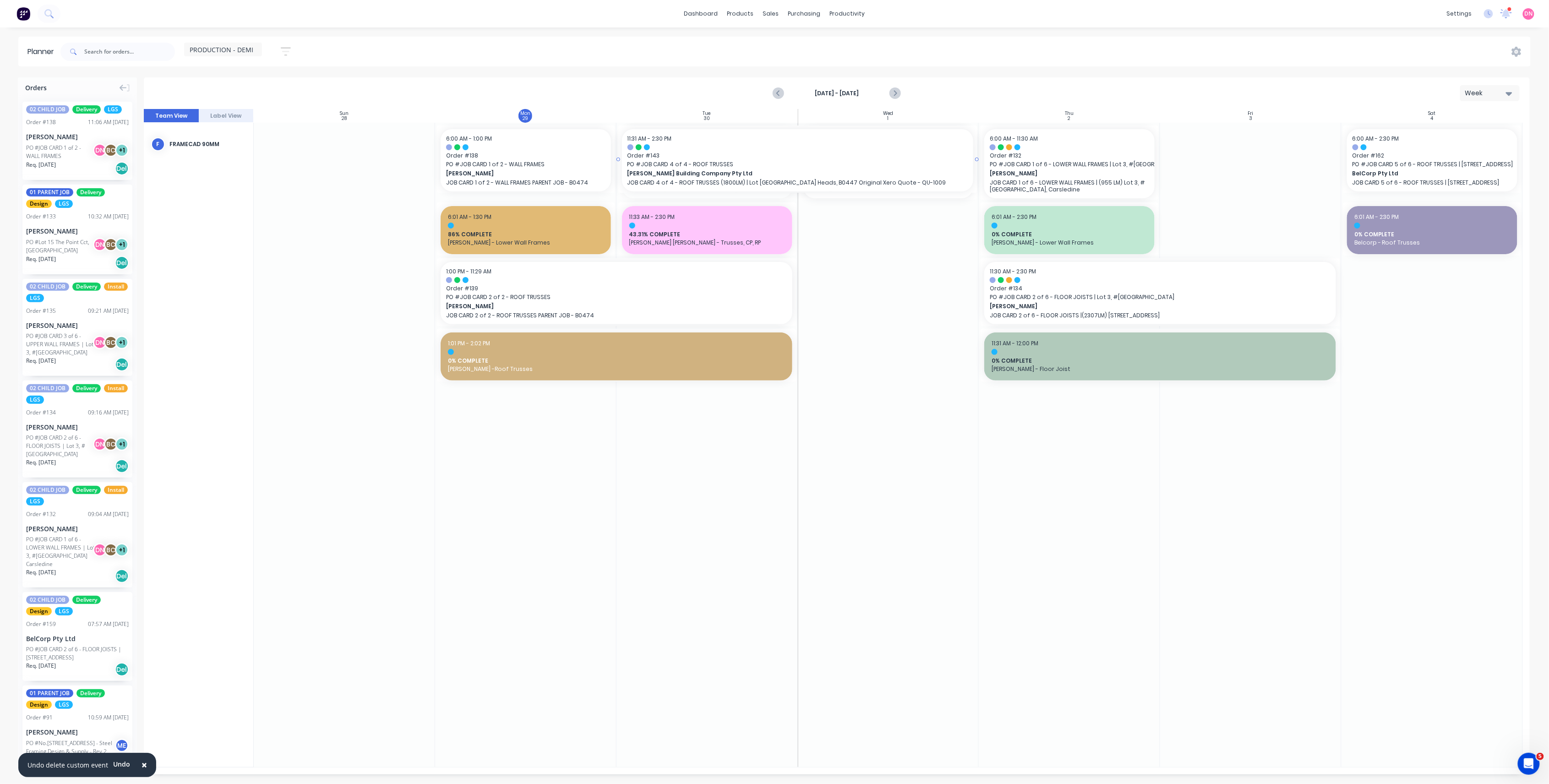
drag, startPoint x: 797, startPoint y: 164, endPoint x: 924, endPoint y: 158, distance: 127.1
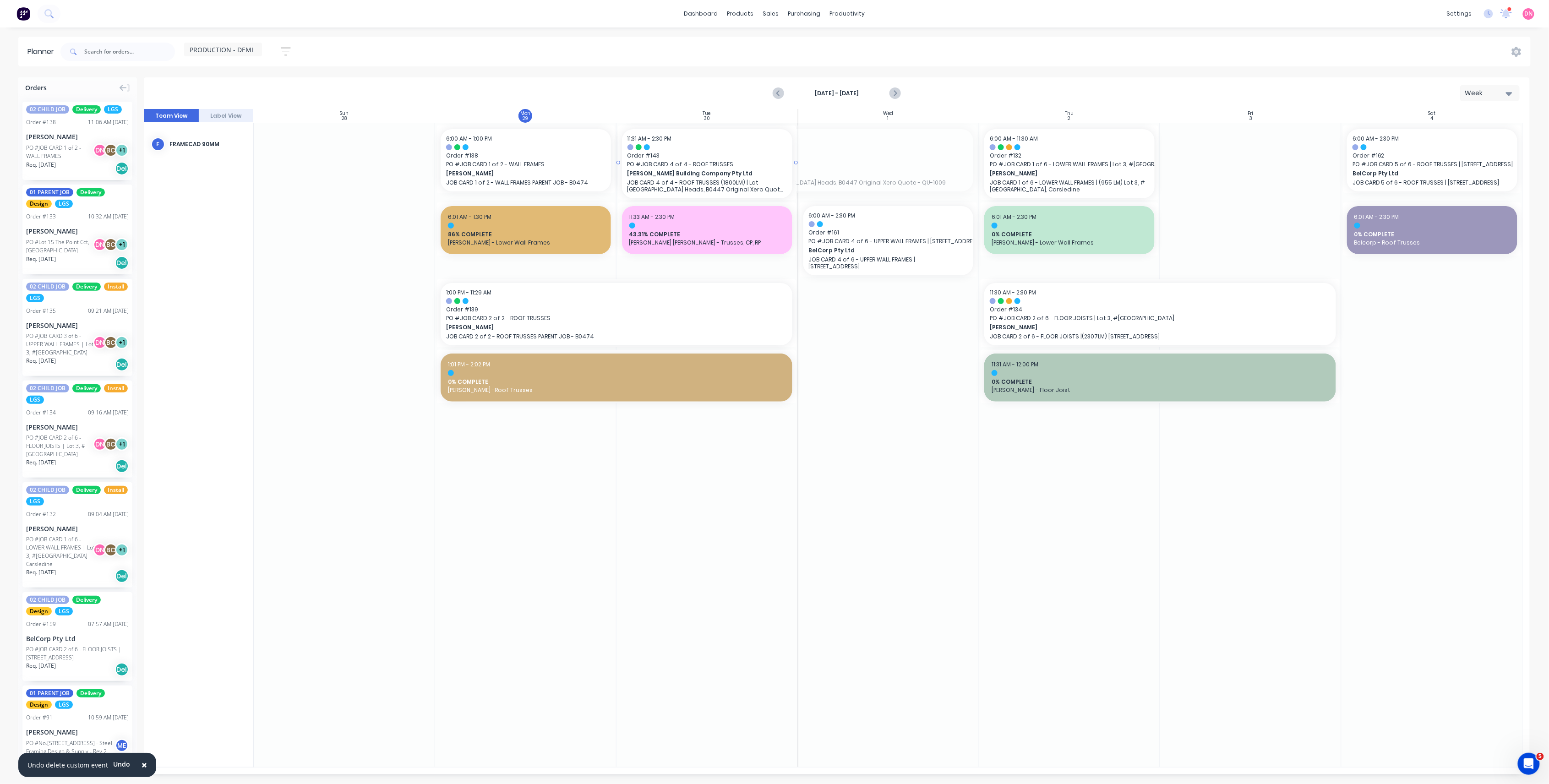
drag, startPoint x: 975, startPoint y: 158, endPoint x: 794, endPoint y: 158, distance: 181.0
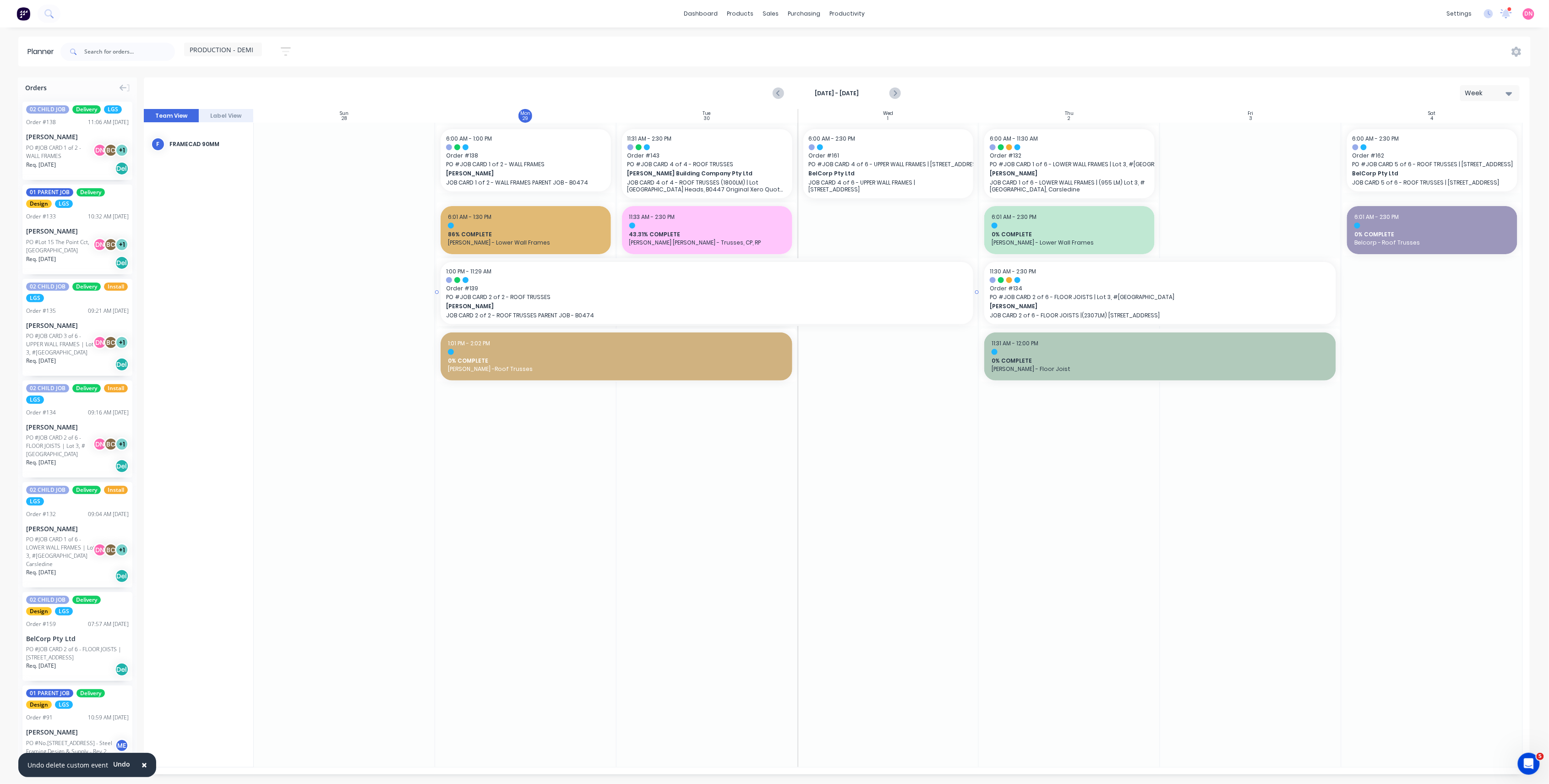
drag, startPoint x: 797, startPoint y: 293, endPoint x: 886, endPoint y: 289, distance: 89.1
click at [752, 359] on span "0% COMPLETE" at bounding box center [617, 361] width 337 height 8
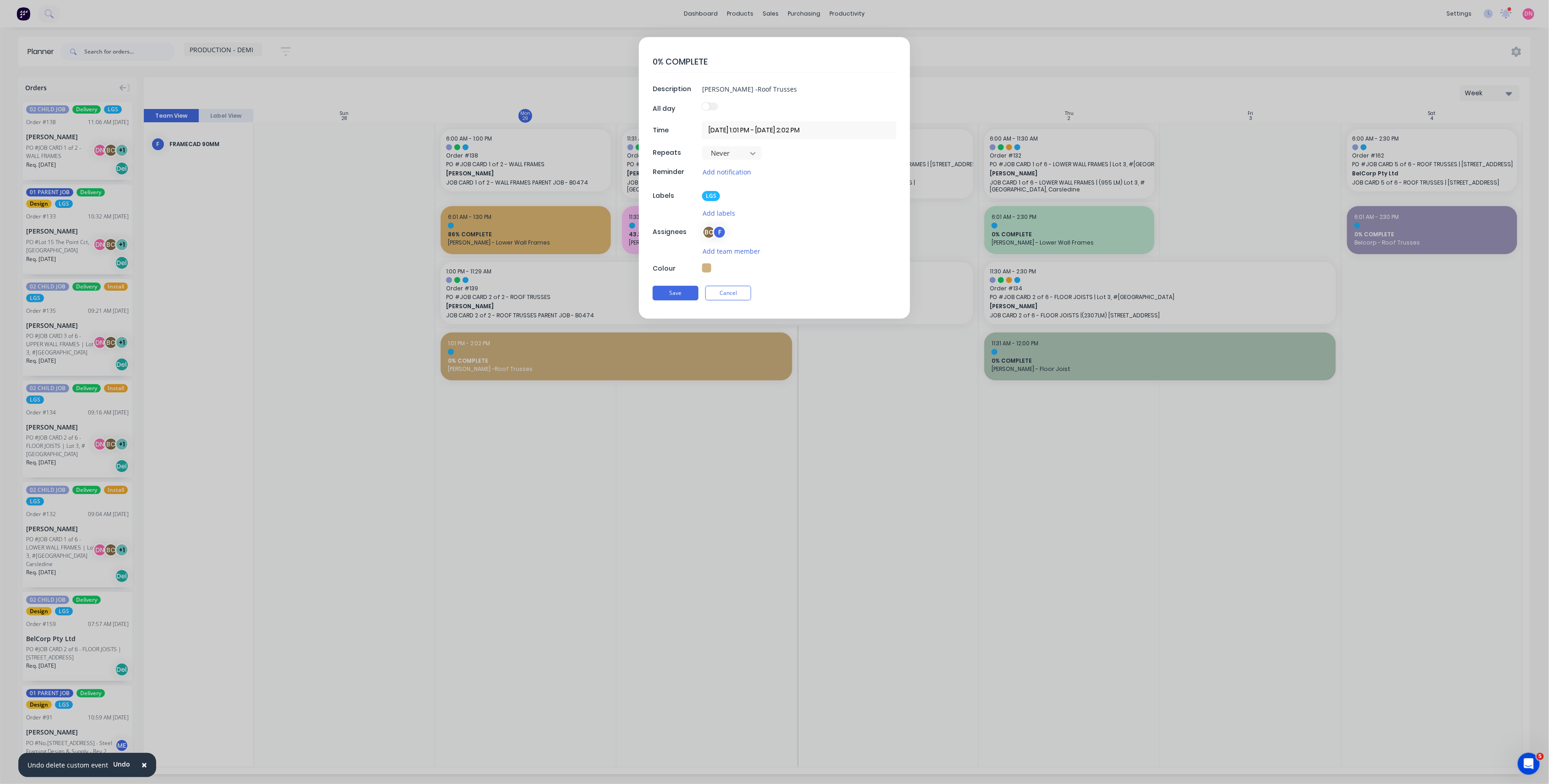
type textarea "x"
click at [747, 300] on button "Cancel" at bounding box center [728, 293] width 46 height 15
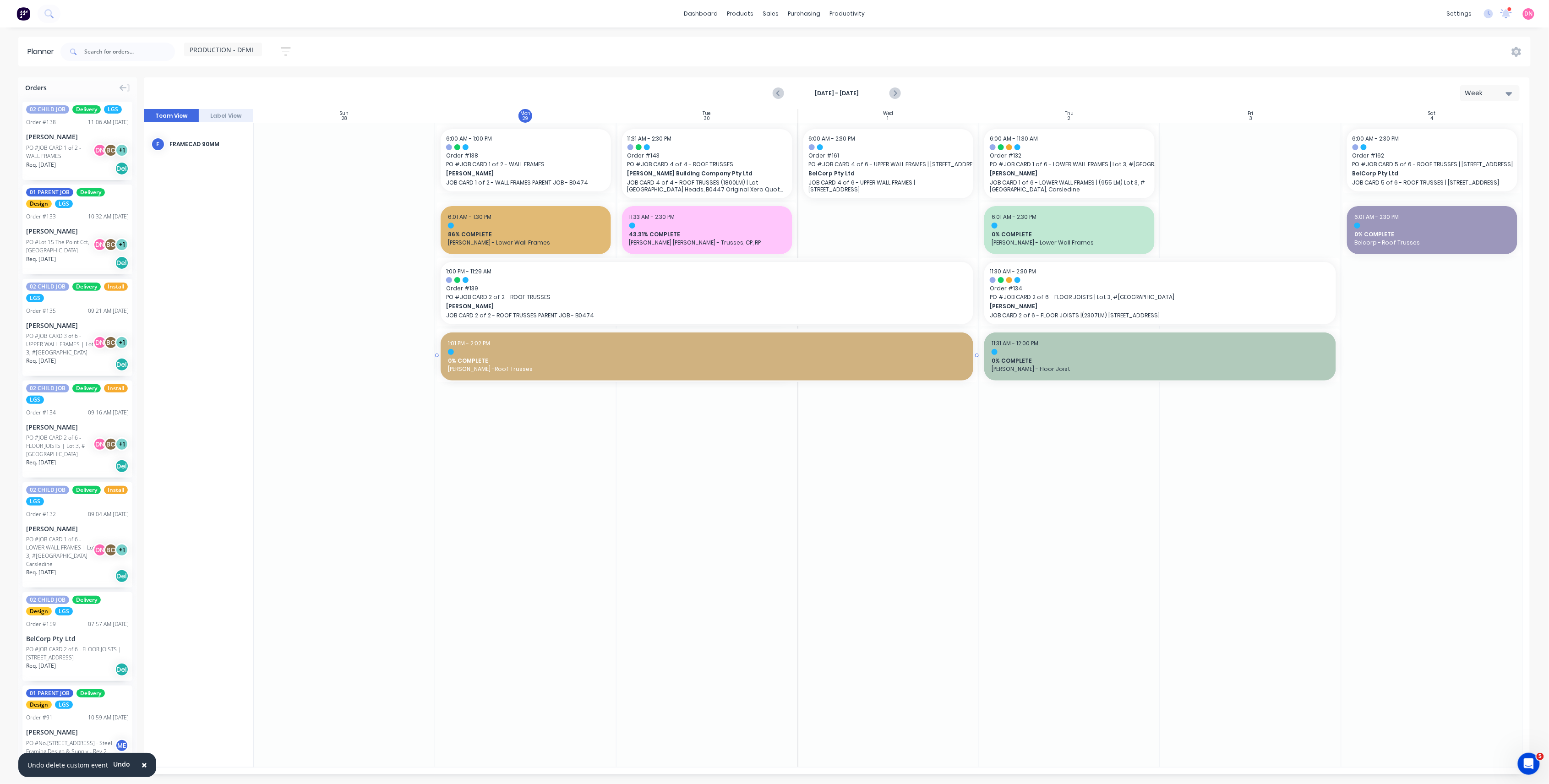
drag, startPoint x: 795, startPoint y: 355, endPoint x: 904, endPoint y: 355, distance: 109.0
click at [503, 289] on span "Order # 139" at bounding box center [708, 288] width 522 height 8
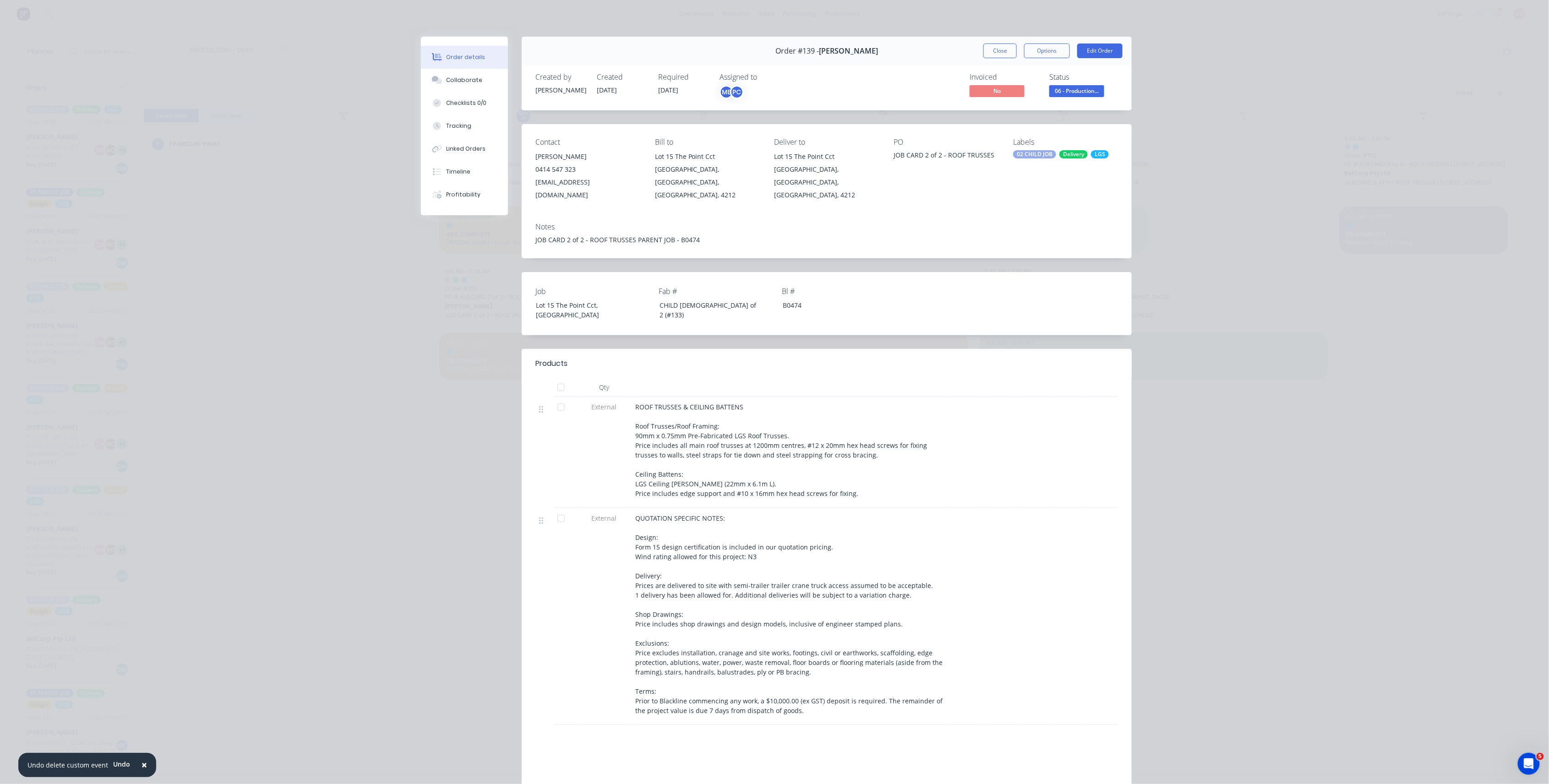
click at [672, 92] on span "13/10/25" at bounding box center [668, 89] width 20 height 9
click at [1093, 52] on button "Edit Order" at bounding box center [1100, 51] width 45 height 15
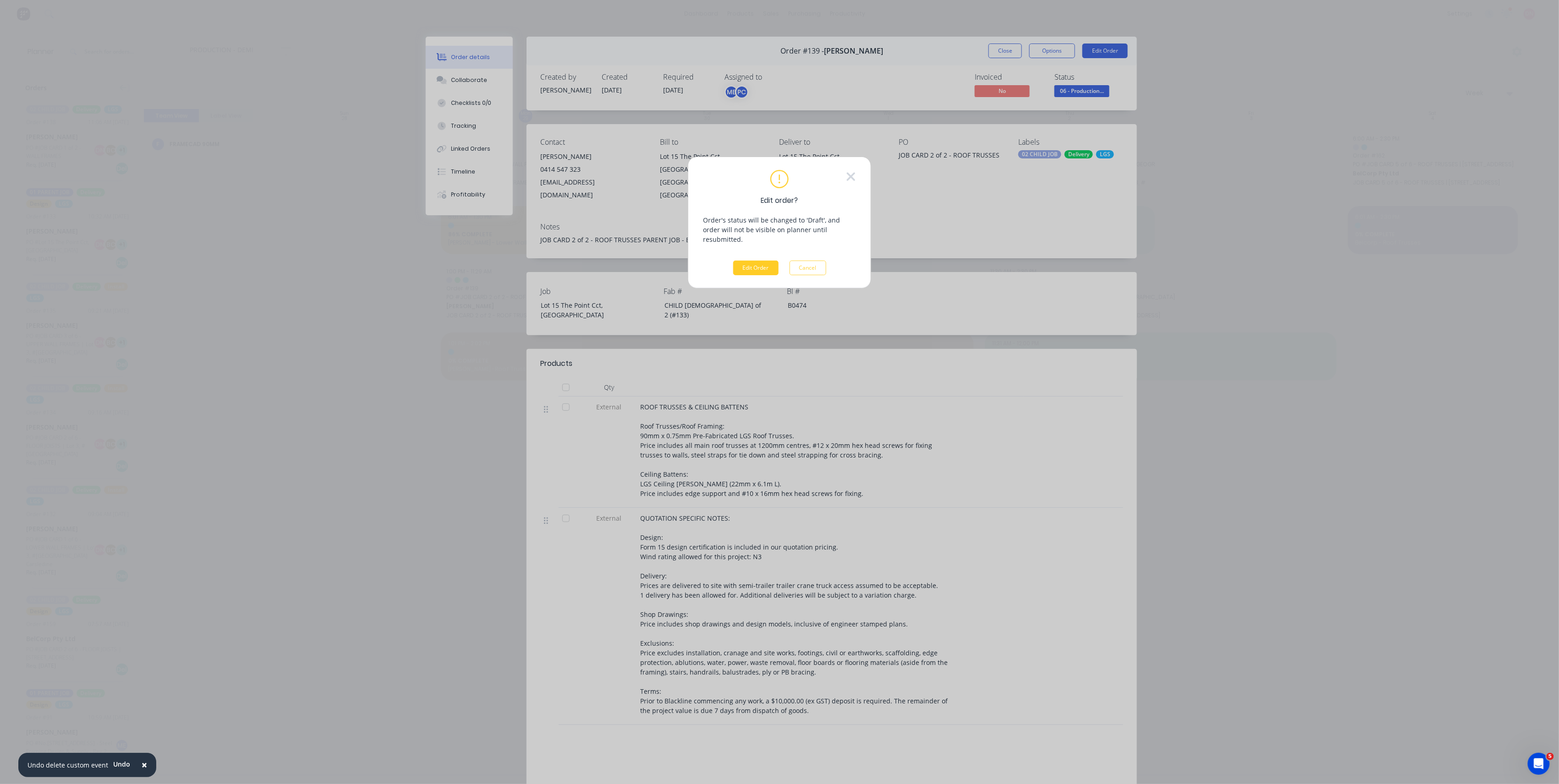
click at [759, 260] on button "Edit Order" at bounding box center [755, 268] width 45 height 15
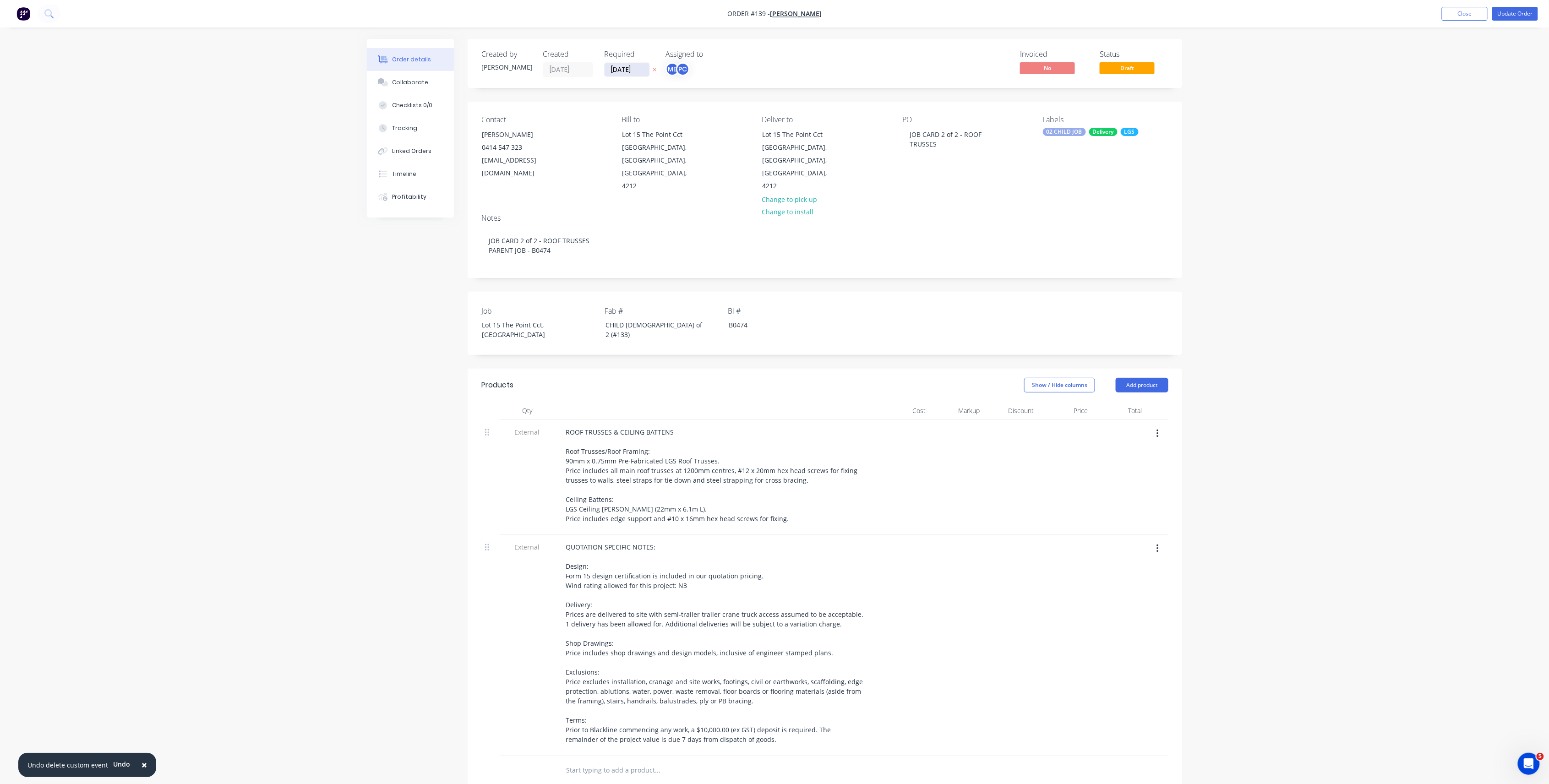
click at [634, 72] on input "13/10/25" at bounding box center [627, 69] width 45 height 14
click at [669, 156] on div "15" at bounding box center [672, 151] width 14 height 14
click at [638, 69] on input "15/10/25" at bounding box center [627, 69] width 45 height 14
click at [710, 90] on icon "Previous page" at bounding box center [712, 89] width 11 height 11
click at [671, 186] on div "1" at bounding box center [672, 187] width 14 height 14
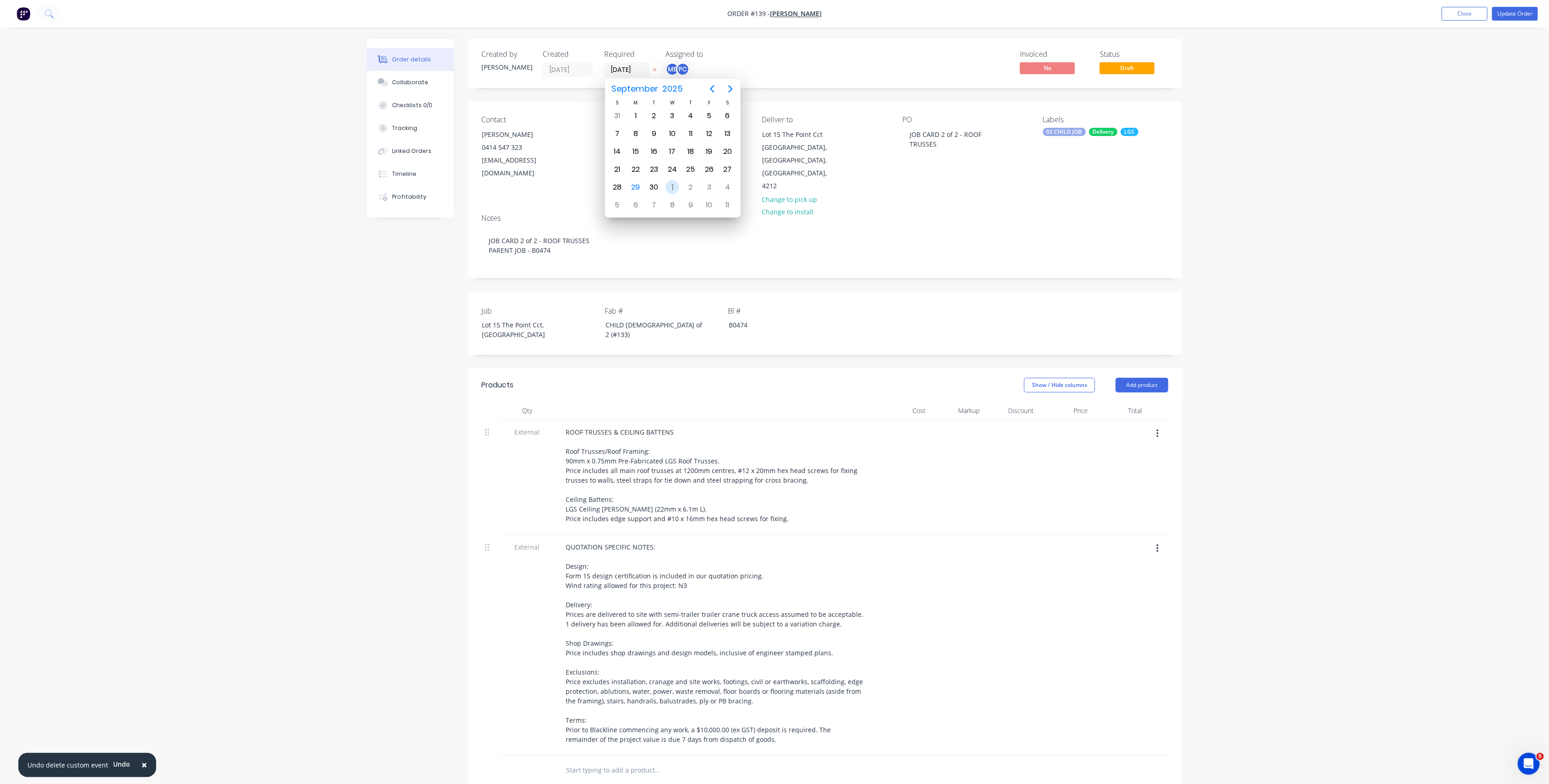
type input "01/10/25"
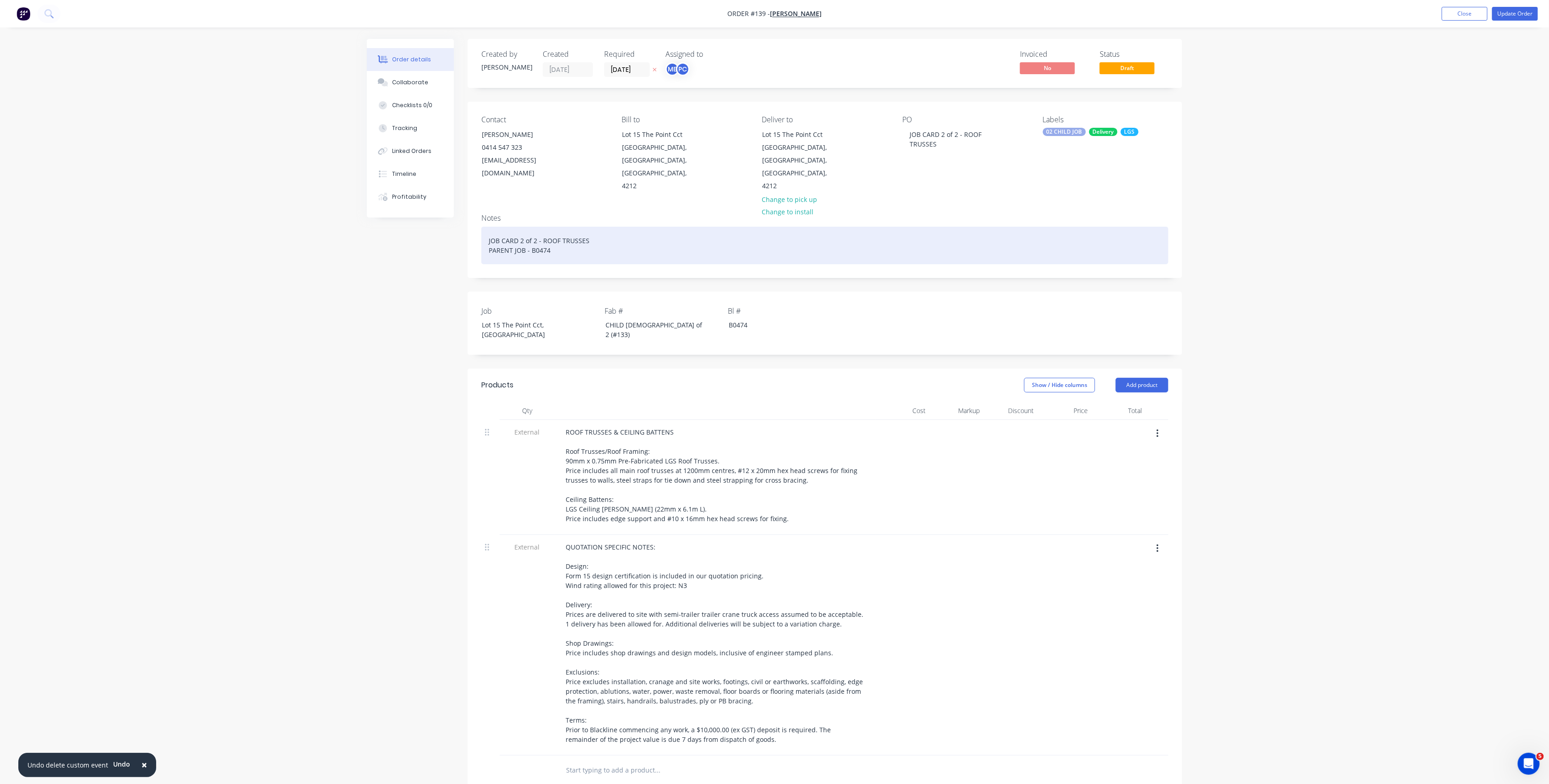
click at [597, 229] on div "JOB CARD 2 of 2 - ROOF TRUSSES PARENT JOB - B0474" at bounding box center [824, 245] width 687 height 38
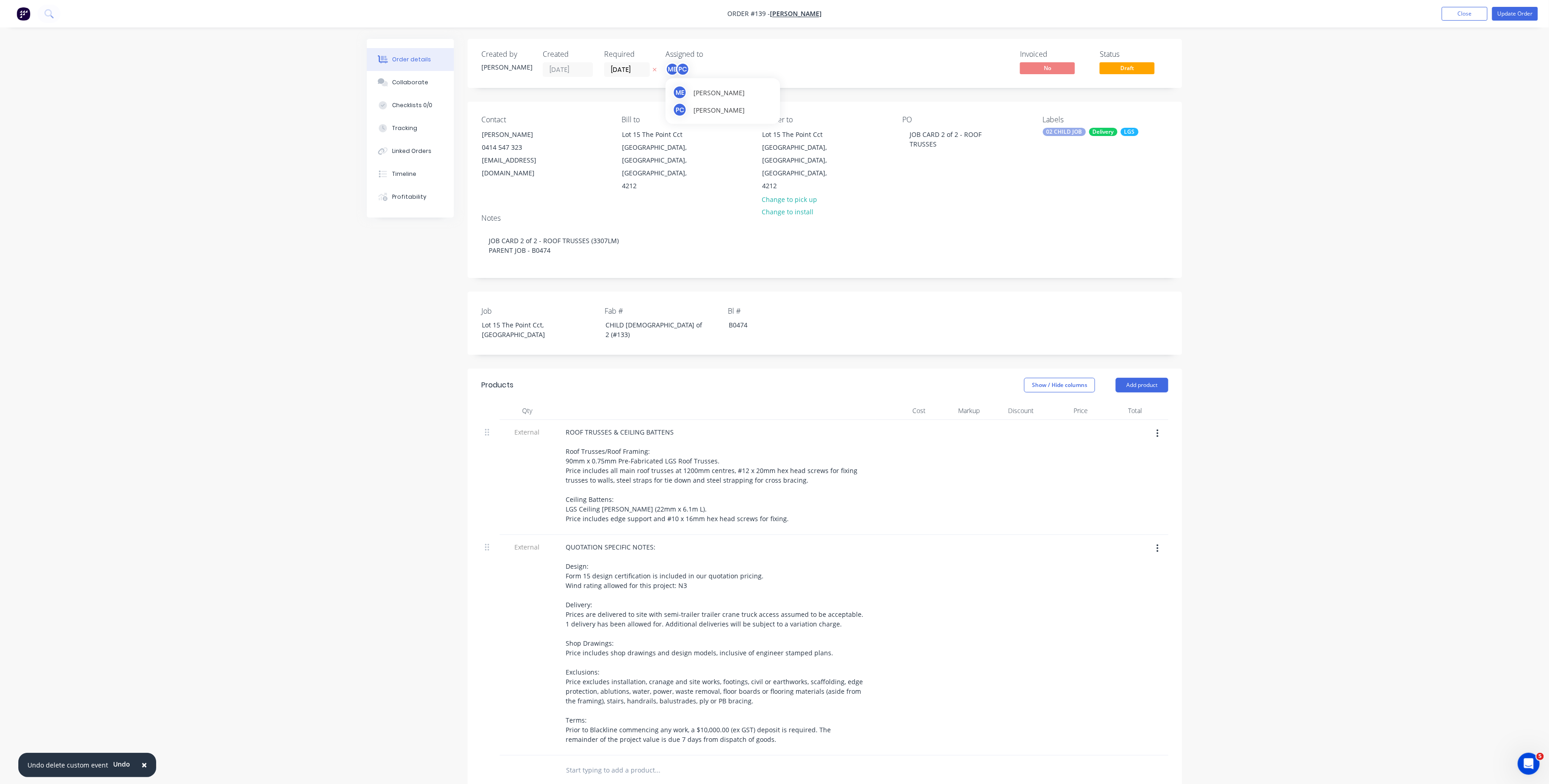
click at [677, 64] on div "PC" at bounding box center [683, 68] width 14 height 14
click at [682, 138] on div at bounding box center [680, 138] width 19 height 19
click at [682, 140] on div at bounding box center [680, 138] width 19 height 19
click at [683, 212] on div at bounding box center [680, 211] width 19 height 19
click at [1520, 14] on button "Update Order" at bounding box center [1515, 14] width 46 height 14
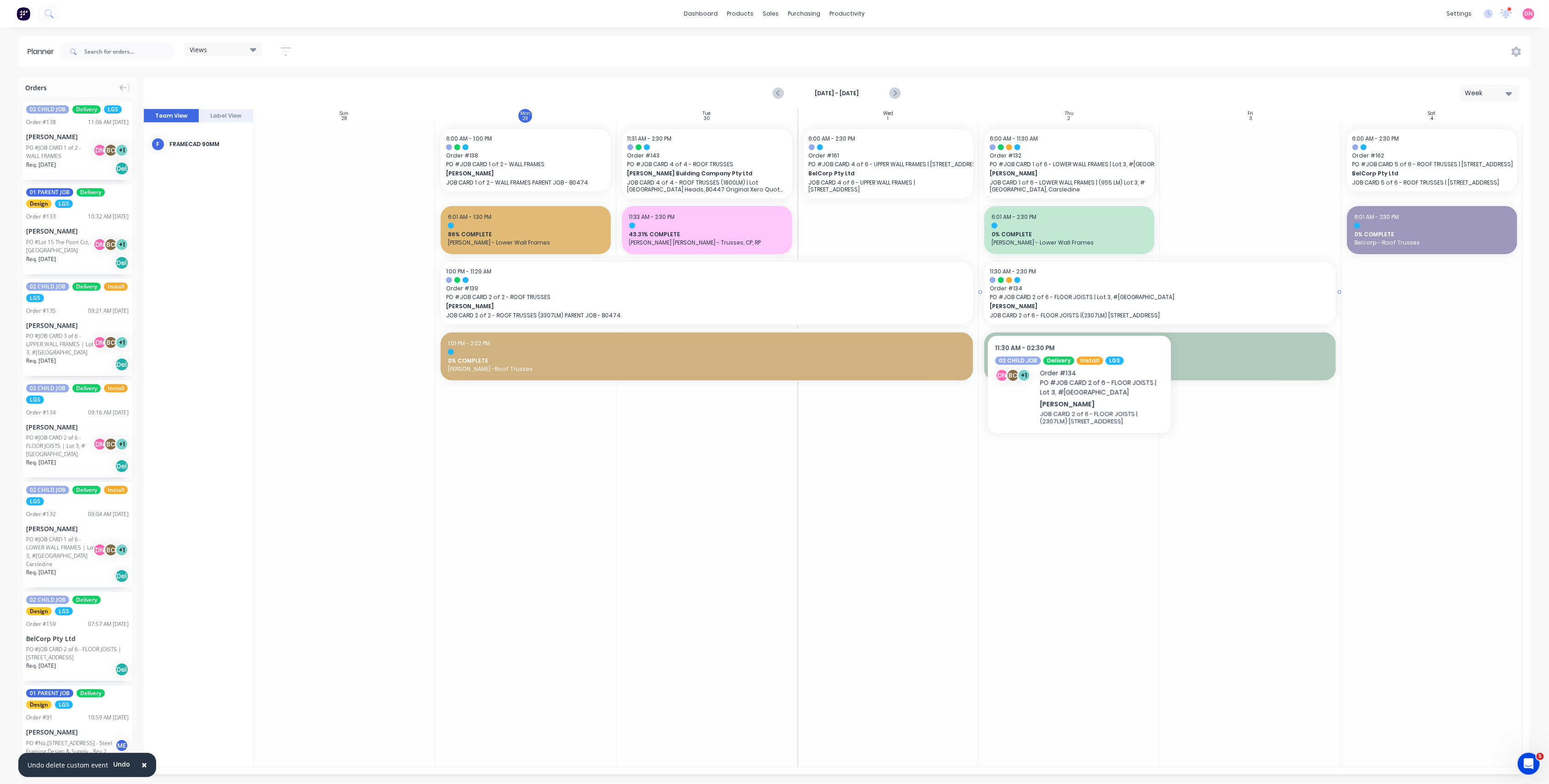
click at [1080, 299] on span "PO # JOB CARD 2 of 6 - FLOOR JOISTS | Lot 3, #6 Cowie Road Carsledine" at bounding box center [1160, 297] width 341 height 8
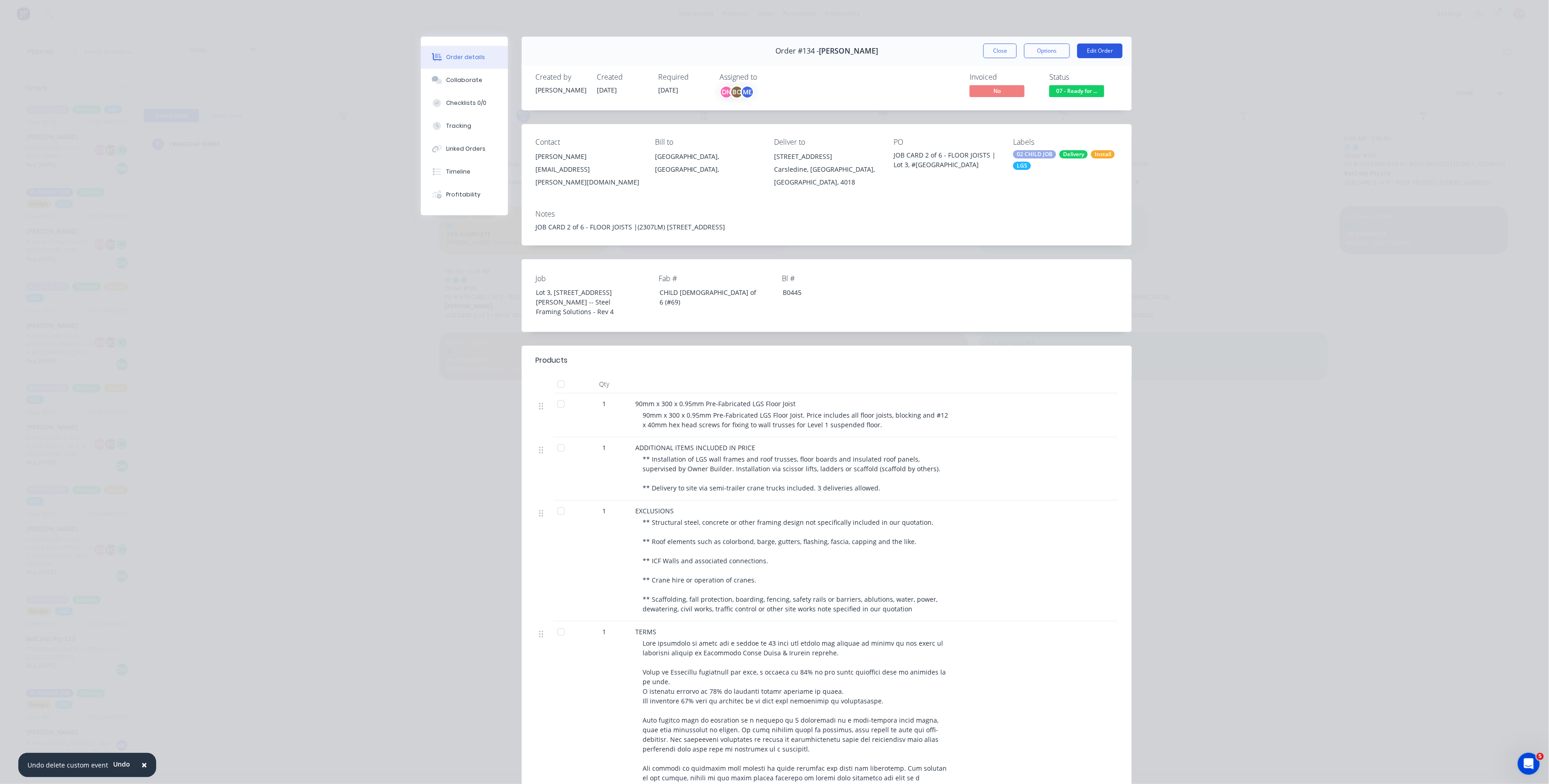
click at [1093, 56] on button "Edit Order" at bounding box center [1100, 51] width 45 height 15
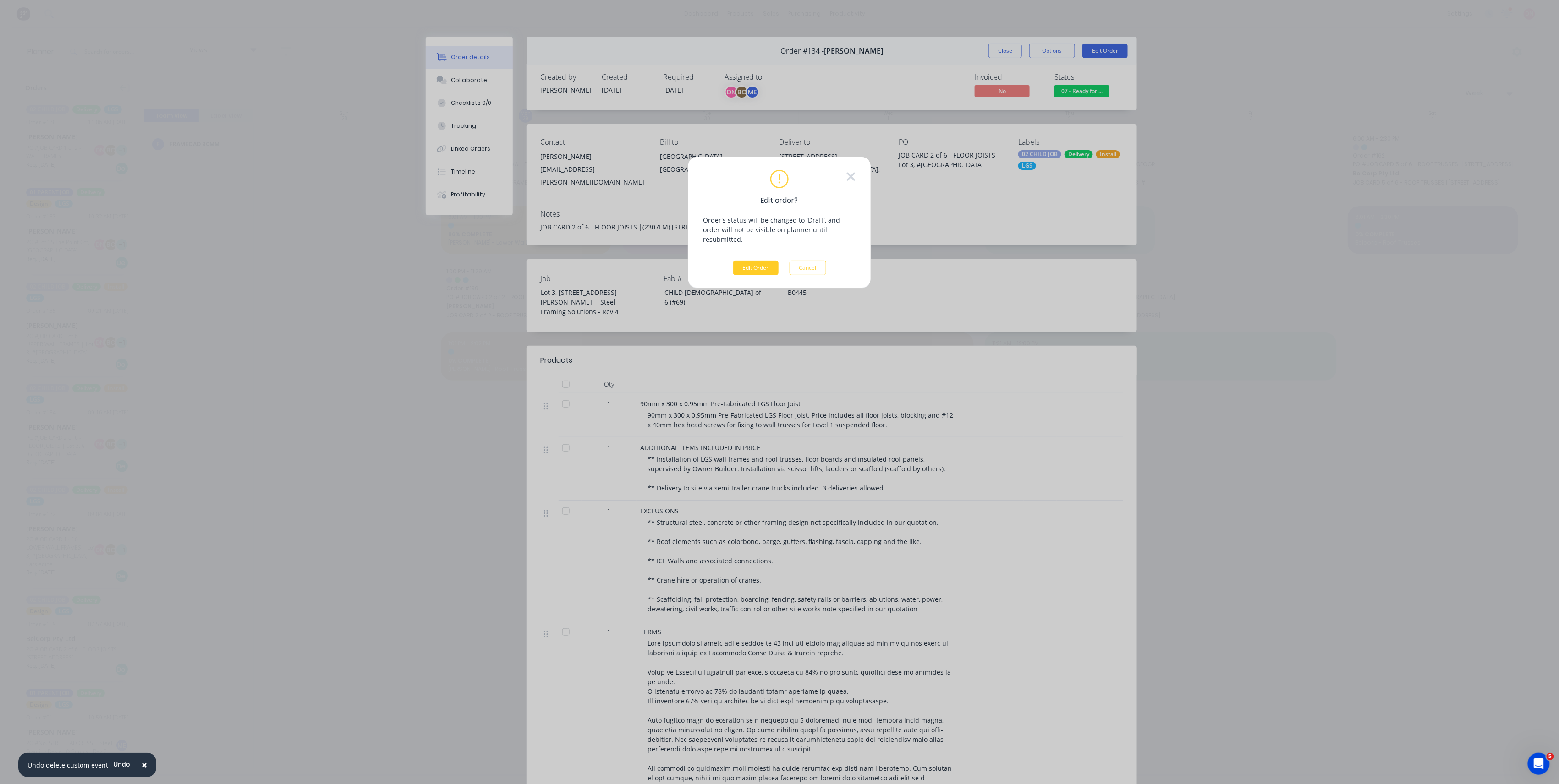
click at [752, 260] on button "Edit Order" at bounding box center [755, 268] width 45 height 15
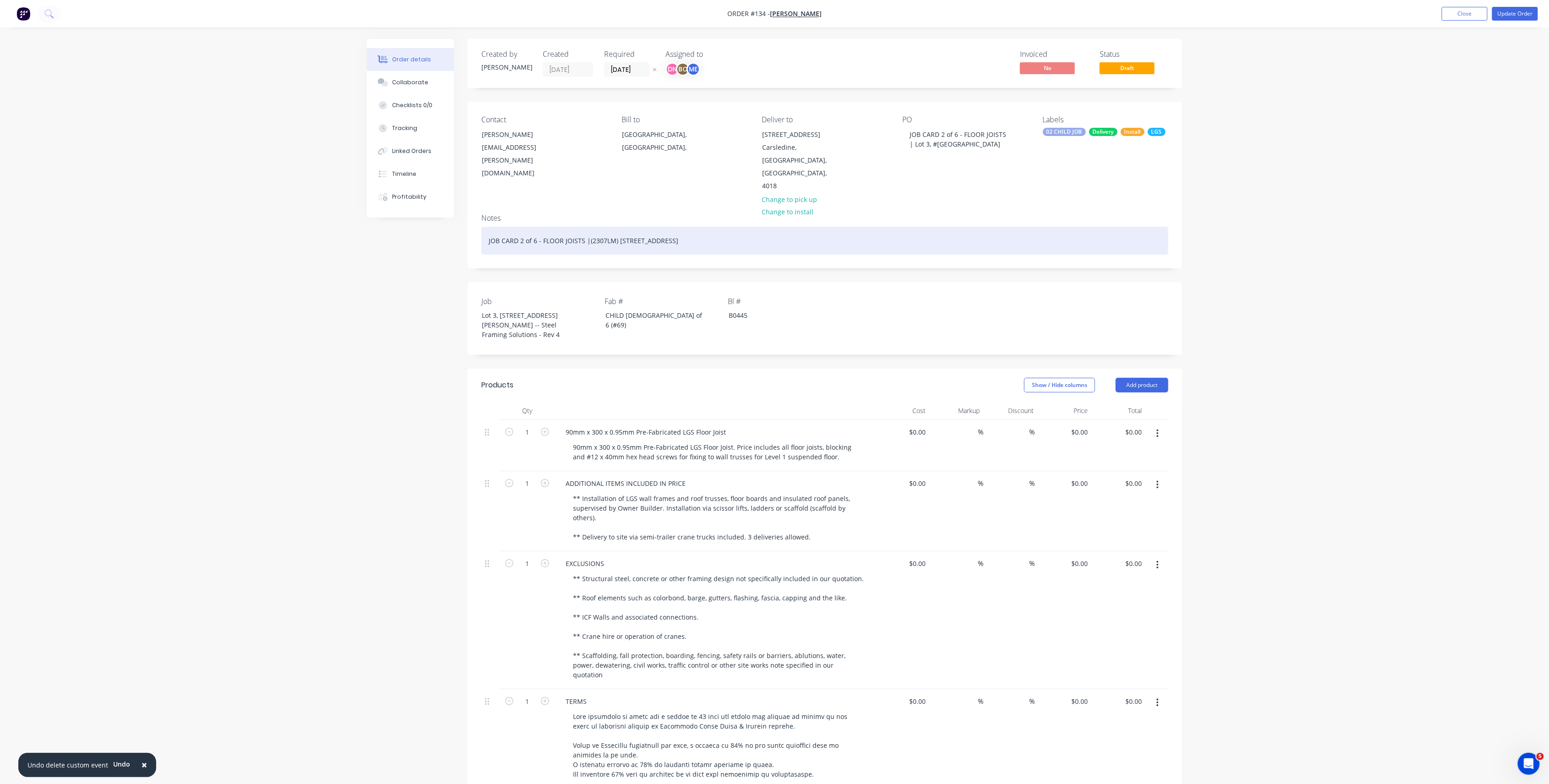
click at [589, 226] on div "JOB CARD 2 of 6 - FLOOR JOISTS |(2307LM) Lot 3, #6 Cowie Road, Carsledine B0445" at bounding box center [824, 240] width 687 height 28
click at [588, 226] on div "JOB CARD 2 of 6 - FLOOR JOISTS |(2307LM) Lot 3, #6 Cowie Road, Carsledine B0445" at bounding box center [824, 240] width 687 height 28
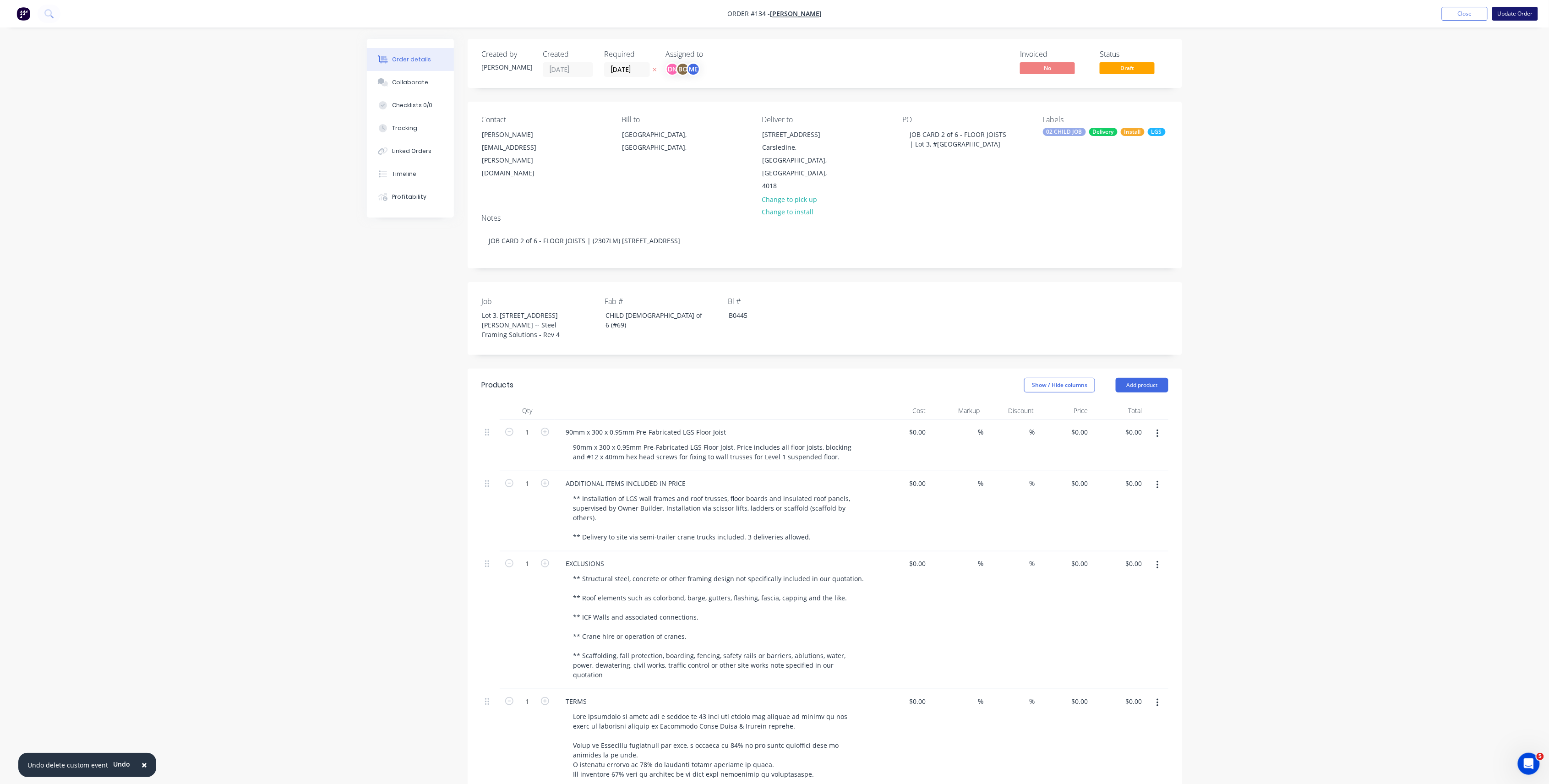
click at [1493, 13] on button "Update Order" at bounding box center [1515, 14] width 46 height 14
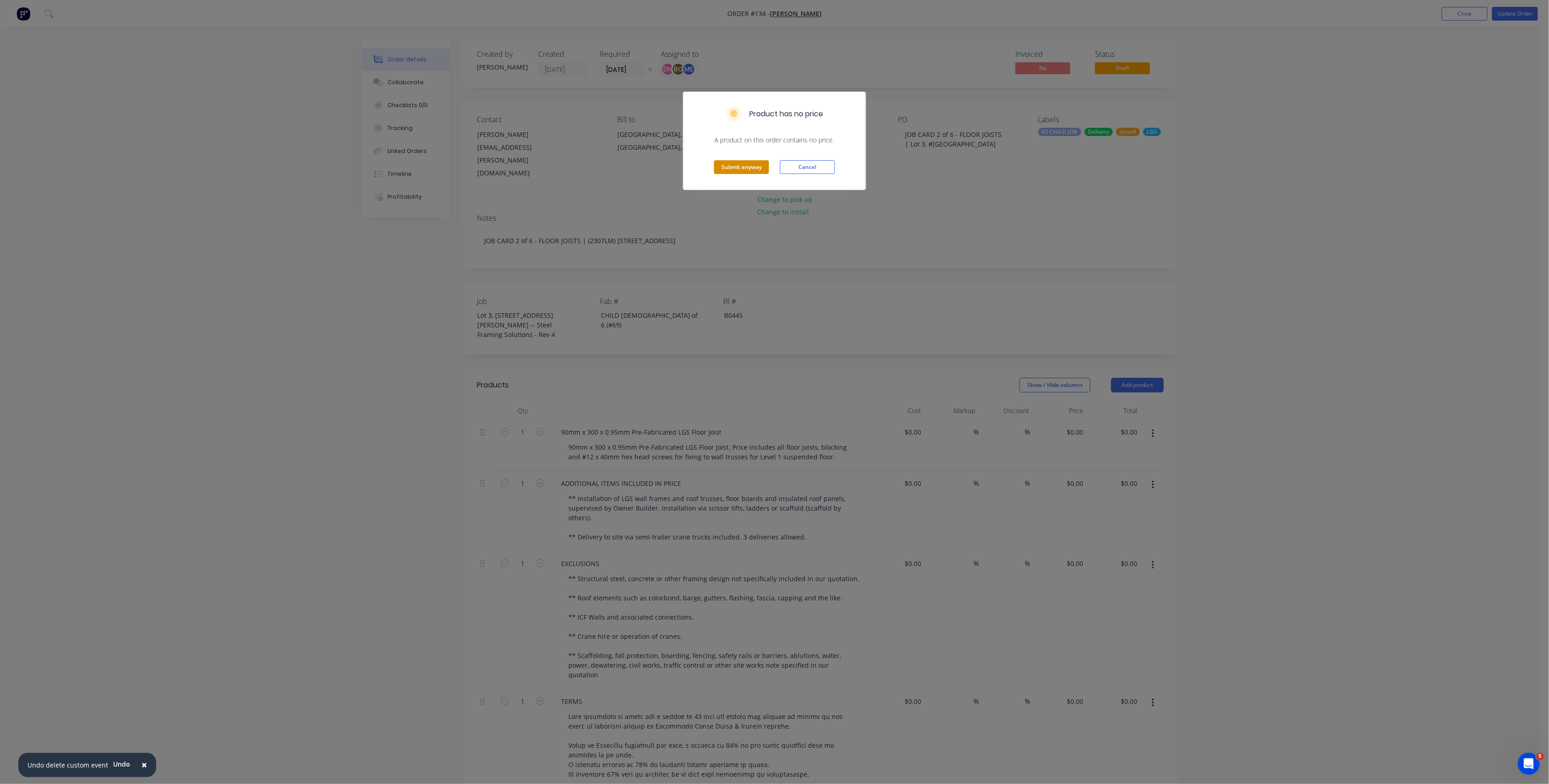
click at [746, 167] on button "Submit anyway" at bounding box center [741, 167] width 55 height 14
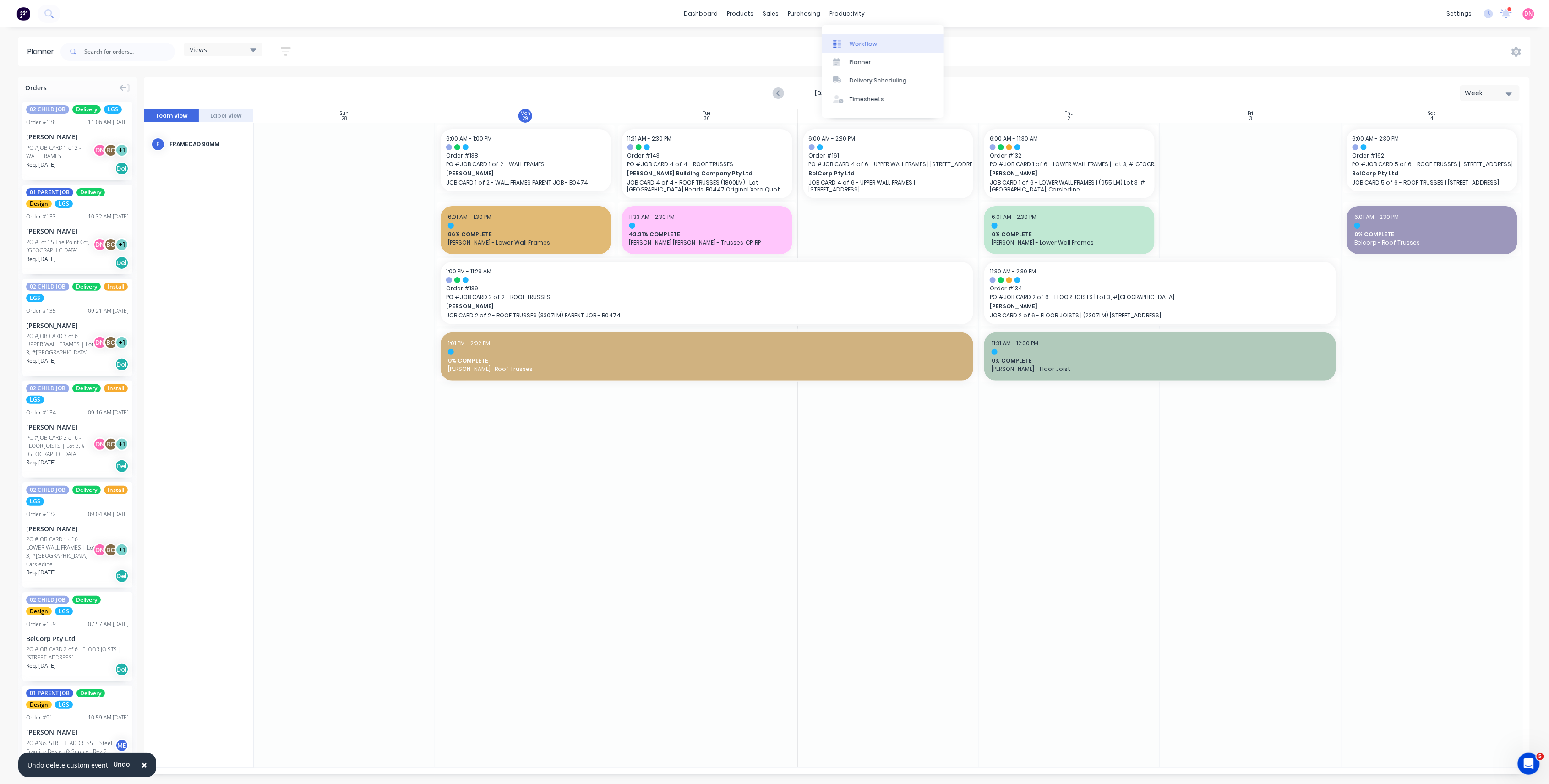
click at [838, 38] on link "Workflow" at bounding box center [882, 44] width 122 height 19
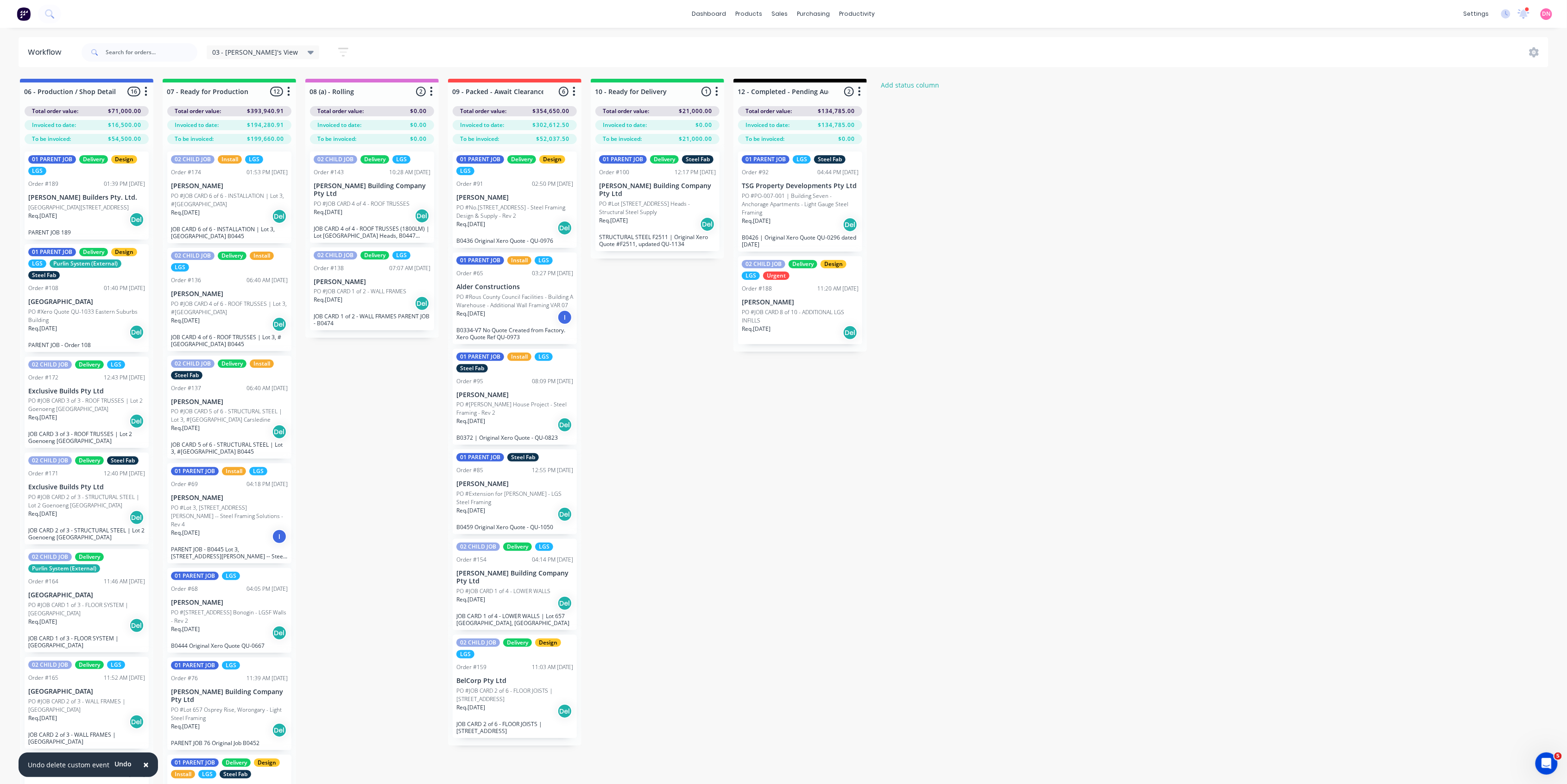
click at [109, 195] on p "Leo Builders Pty. Ltd." at bounding box center [86, 198] width 117 height 8
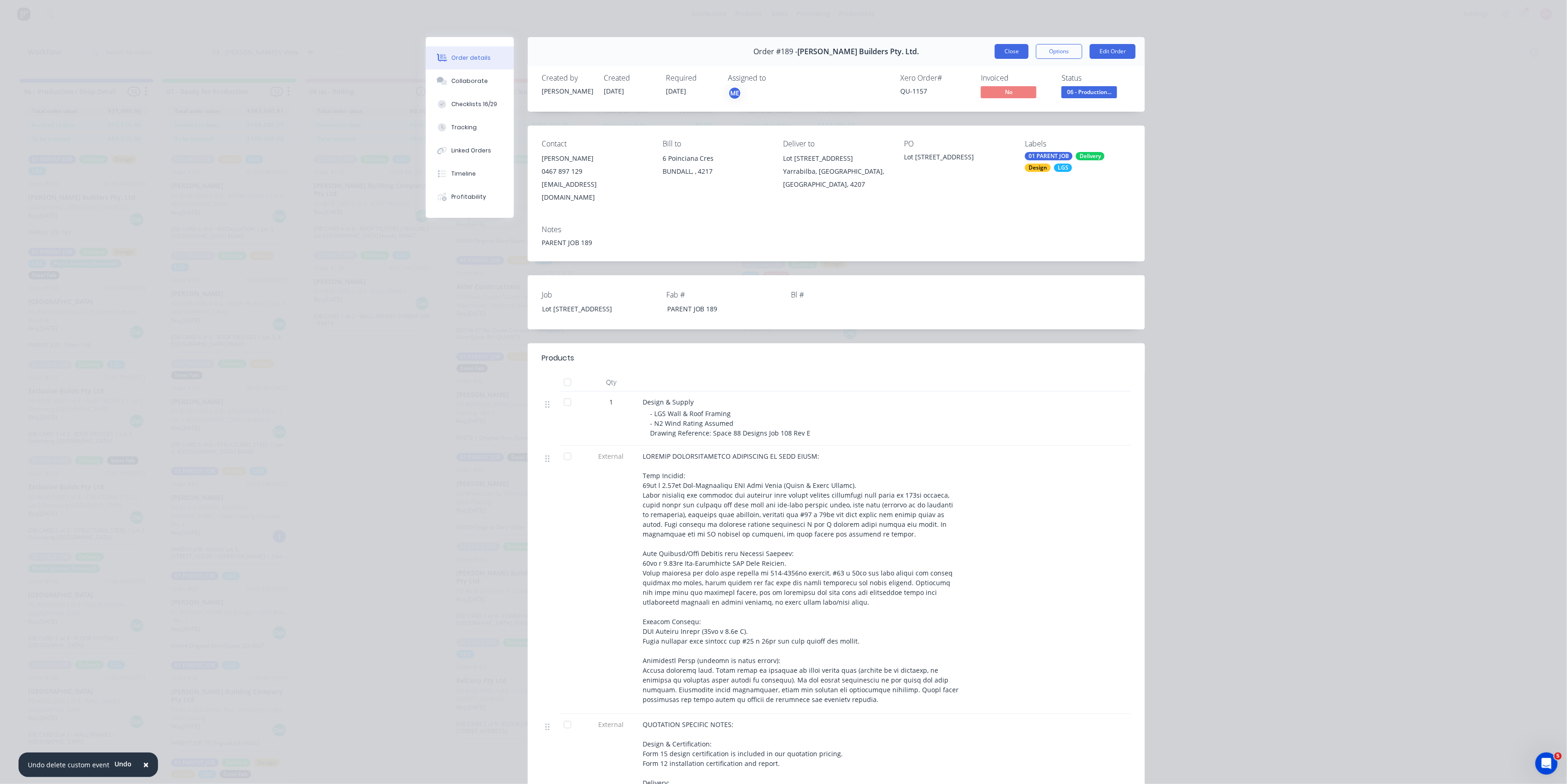
click at [1009, 53] on button "Close" at bounding box center [1011, 51] width 33 height 15
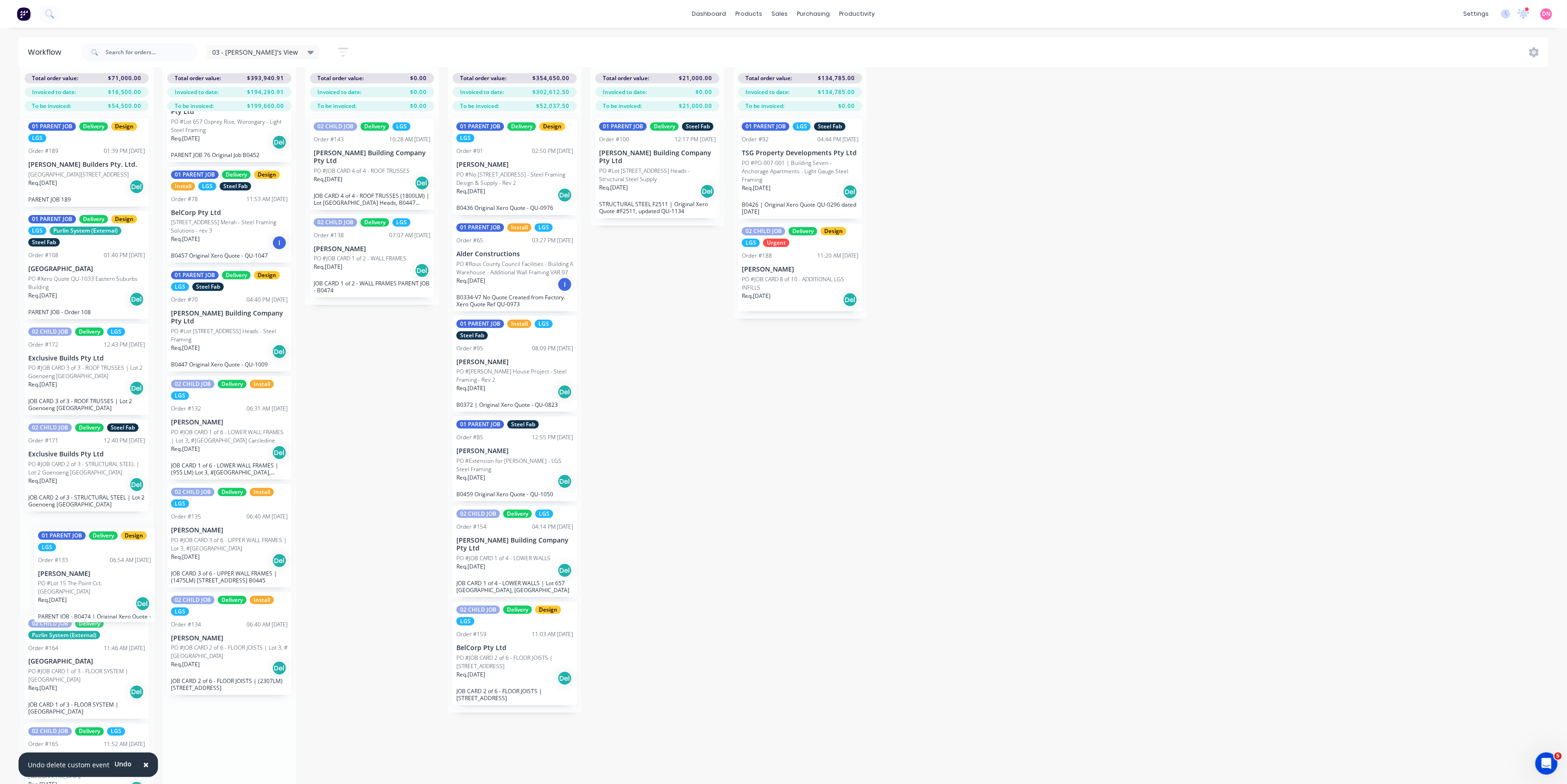
scroll to position [41, 0]
drag, startPoint x: 210, startPoint y: 675, endPoint x: 58, endPoint y: 580, distance: 179.2
click at [58, 580] on div "06 - Production / Shop Detailing 16 Status colour #4169E1 hex #4169E1 Save Canc…" at bounding box center [1236, 415] width 2487 height 738
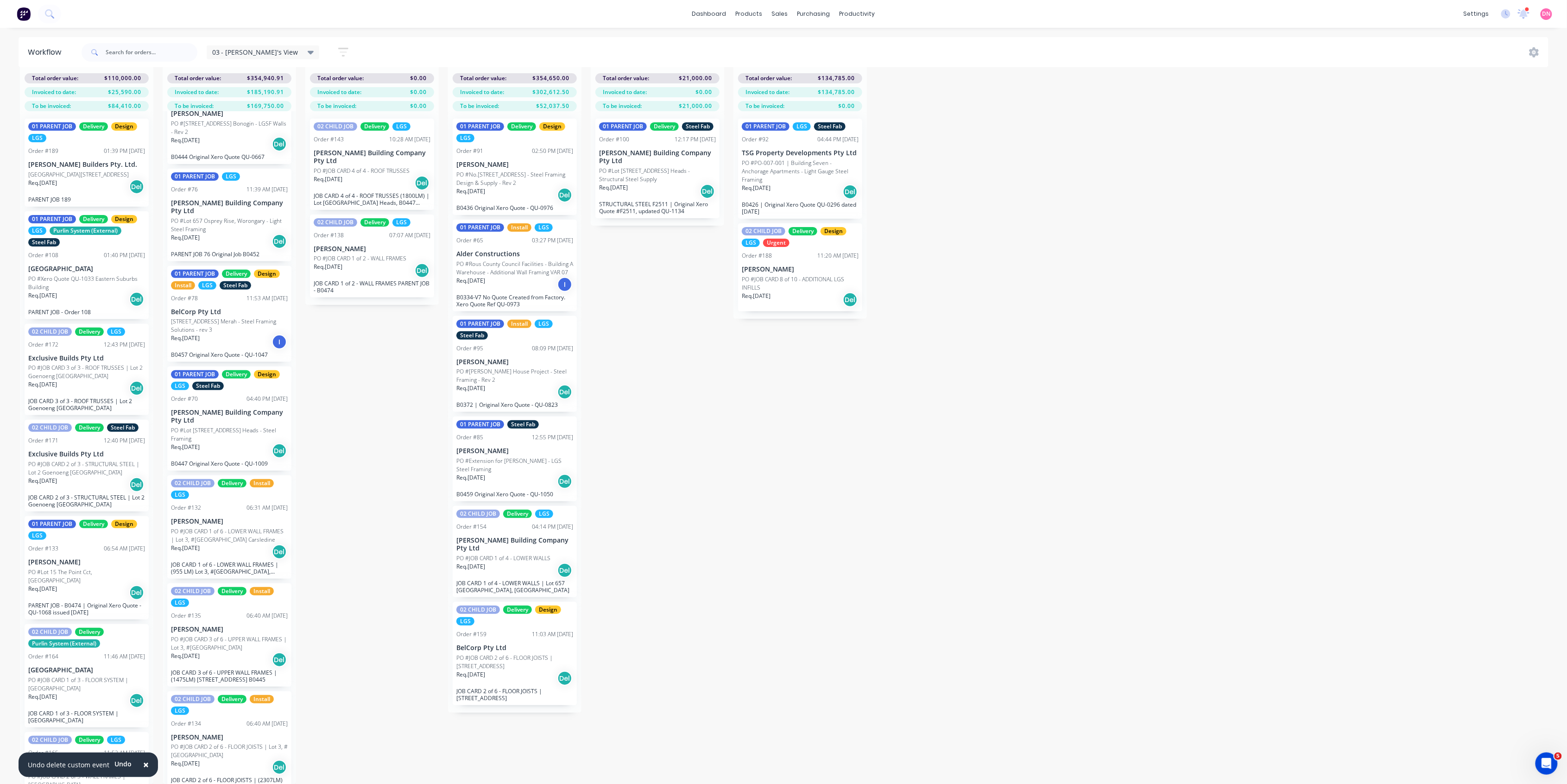
scroll to position [456, 0]
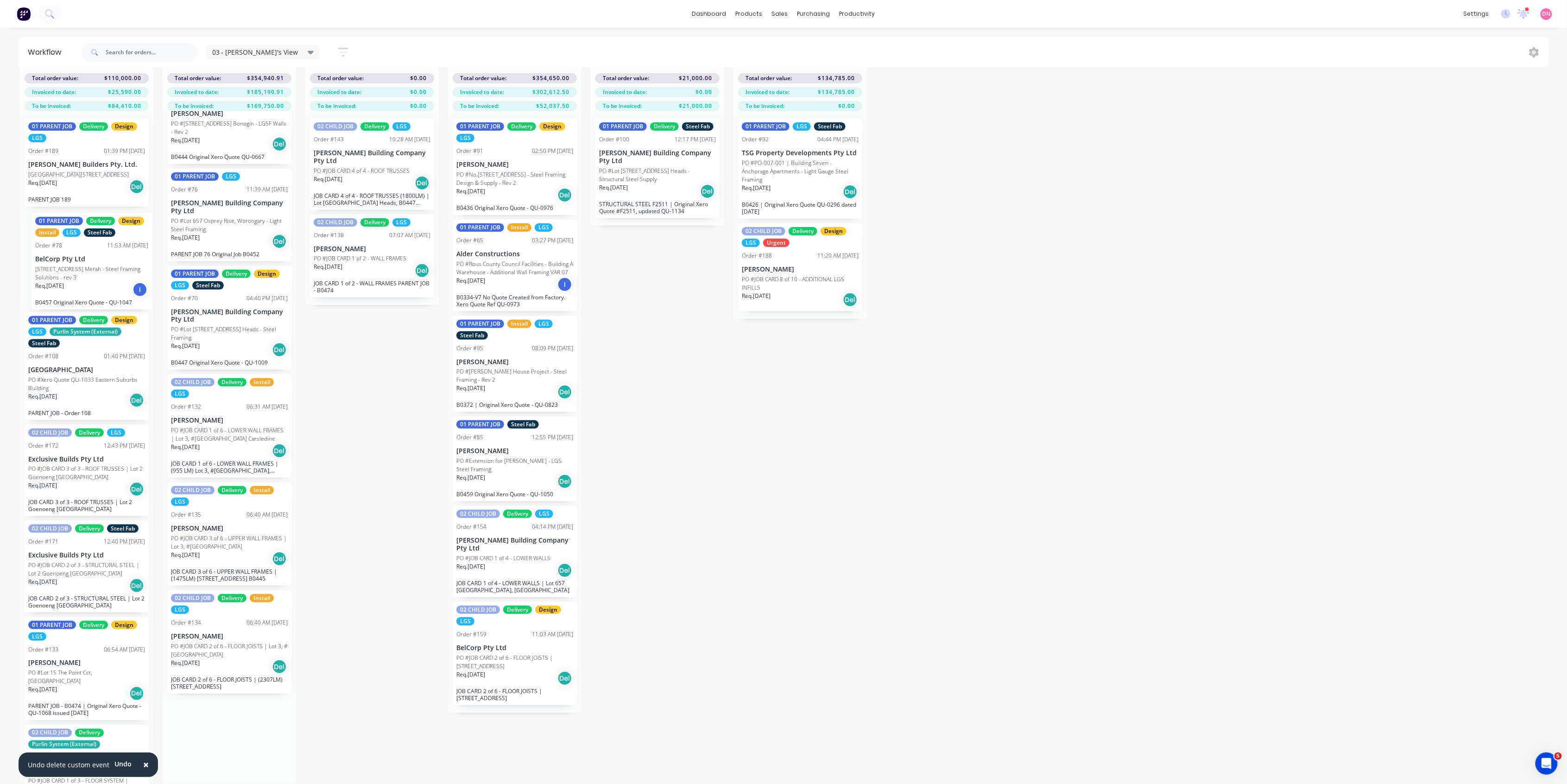
drag, startPoint x: 243, startPoint y: 301, endPoint x: 104, endPoint y: 264, distance: 143.8
click at [104, 264] on div "06 - Production / Shop Detailing 17 Status colour #4169E1 hex #4169E1 Save Canc…" at bounding box center [1236, 415] width 2487 height 738
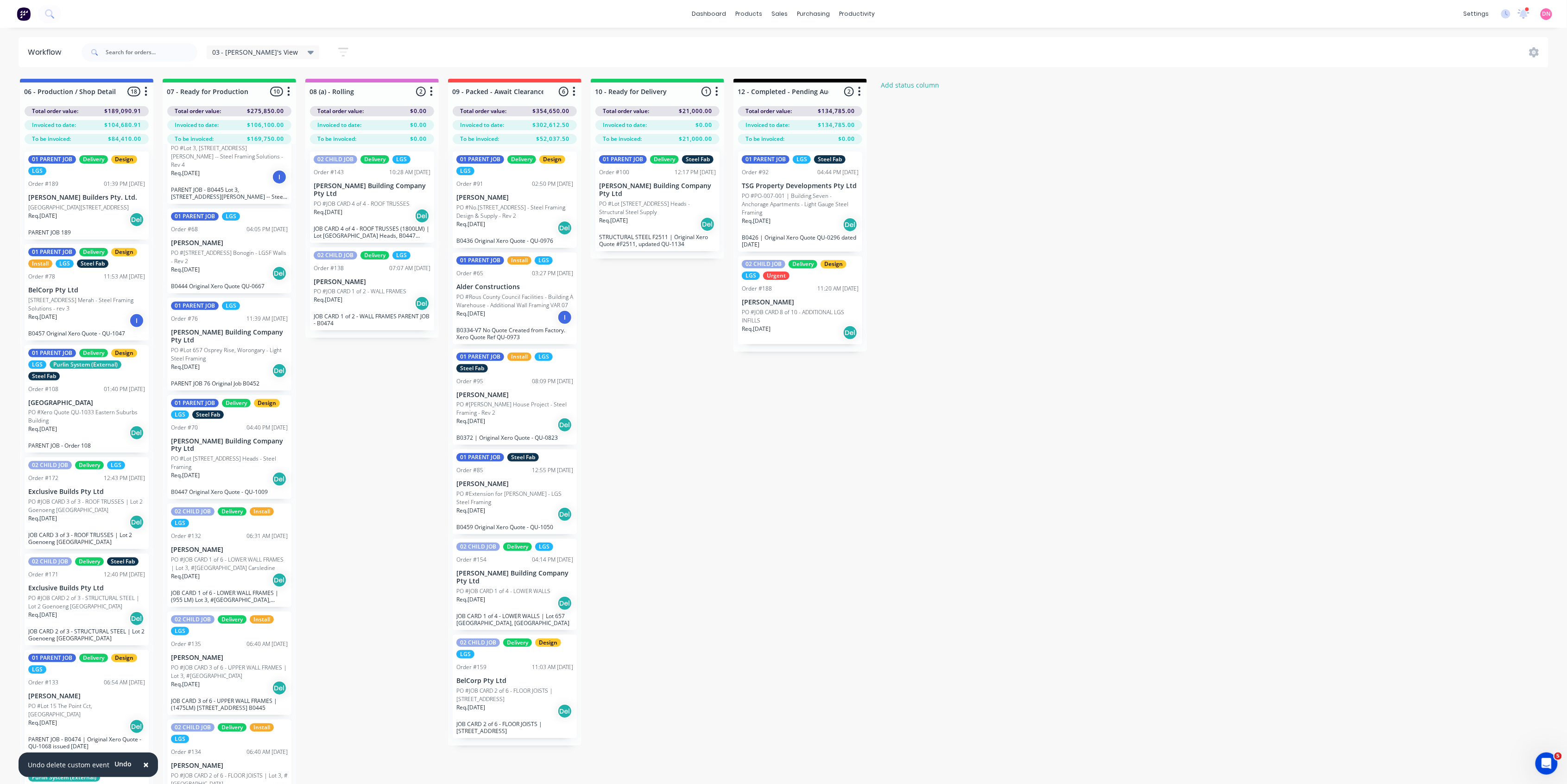
scroll to position [355, 0]
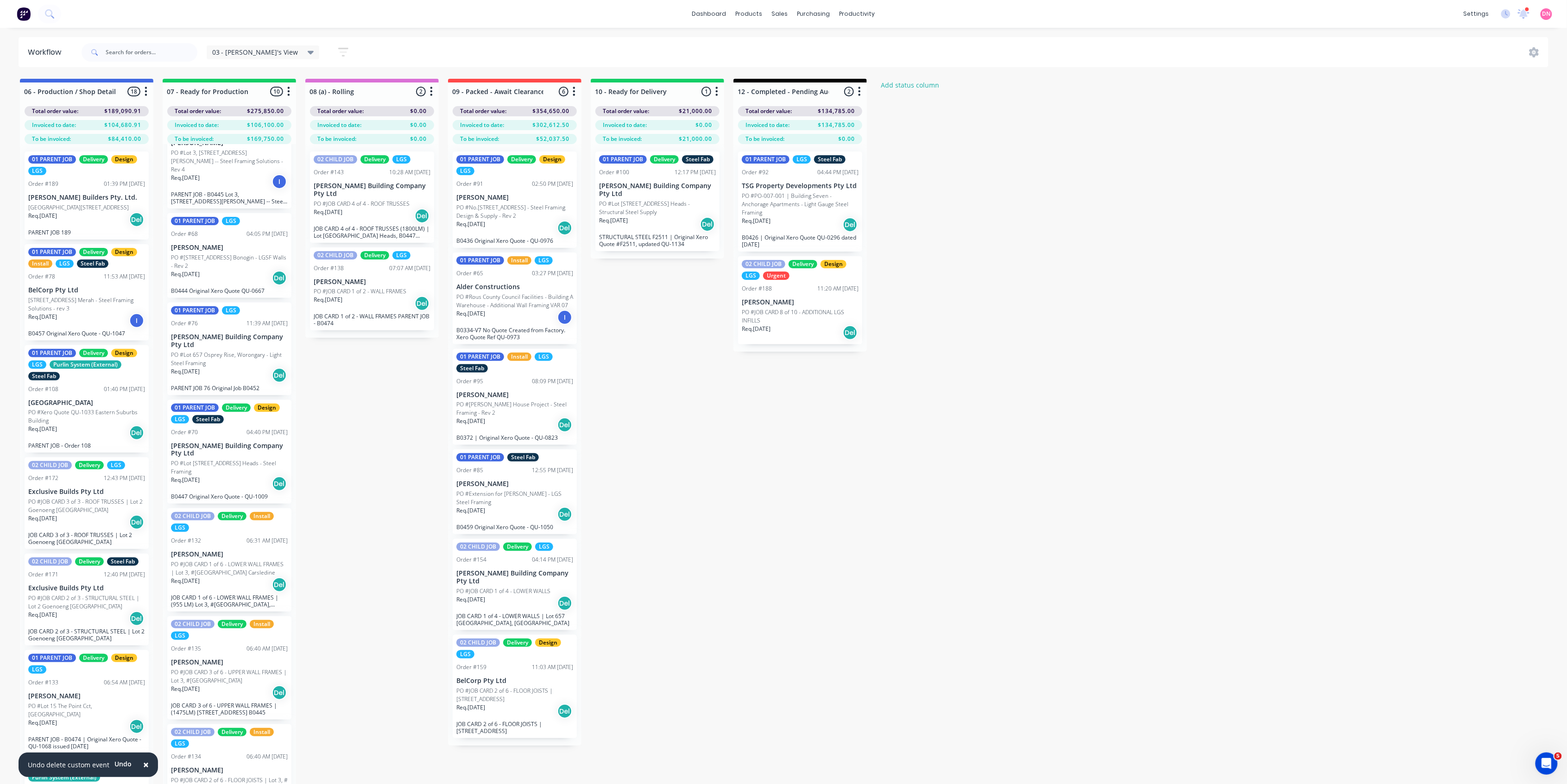
click at [307, 51] on icon at bounding box center [311, 52] width 7 height 11
click at [264, 119] on button "None" at bounding box center [263, 121] width 99 height 11
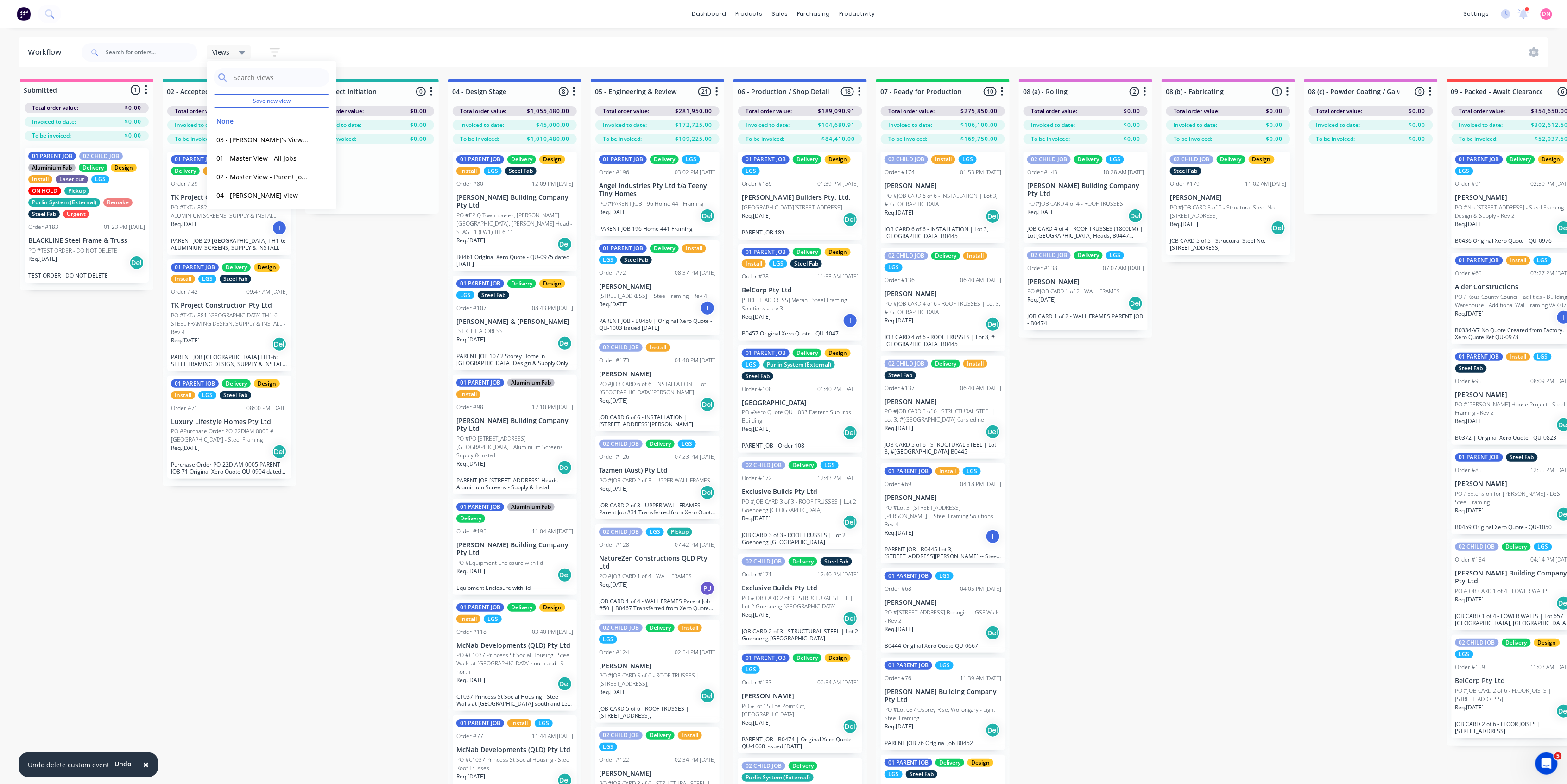
click at [814, 303] on p "PO #13 Ridge Rd, Tanah Merah - Steel Framing Solutions - rev 3" at bounding box center [800, 304] width 117 height 16
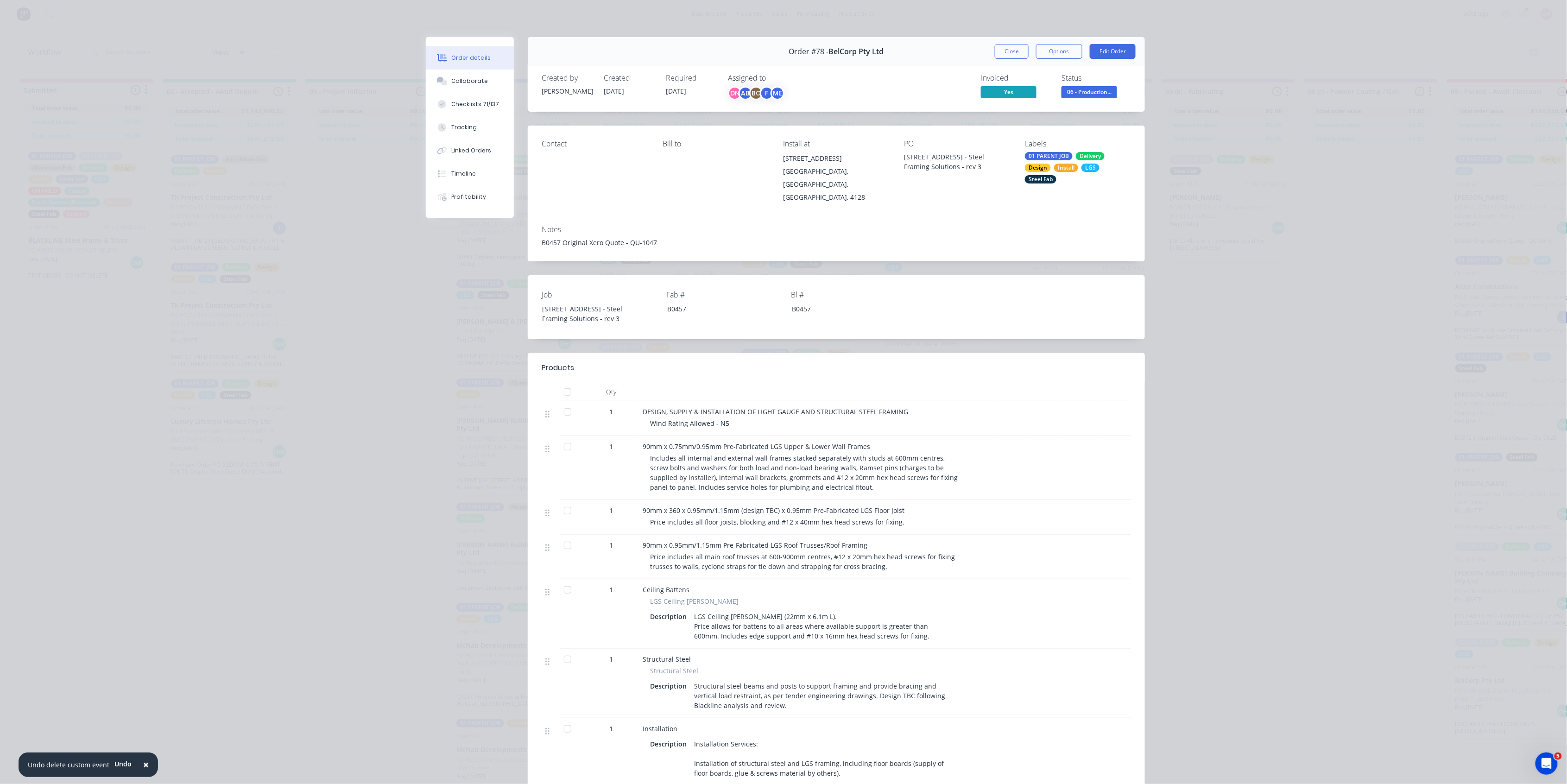
click at [679, 41] on div "Order #78 - BelCorp Pty Ltd Close Options Edit Order" at bounding box center [836, 51] width 617 height 29
click at [1011, 49] on button "Close" at bounding box center [1011, 51] width 33 height 15
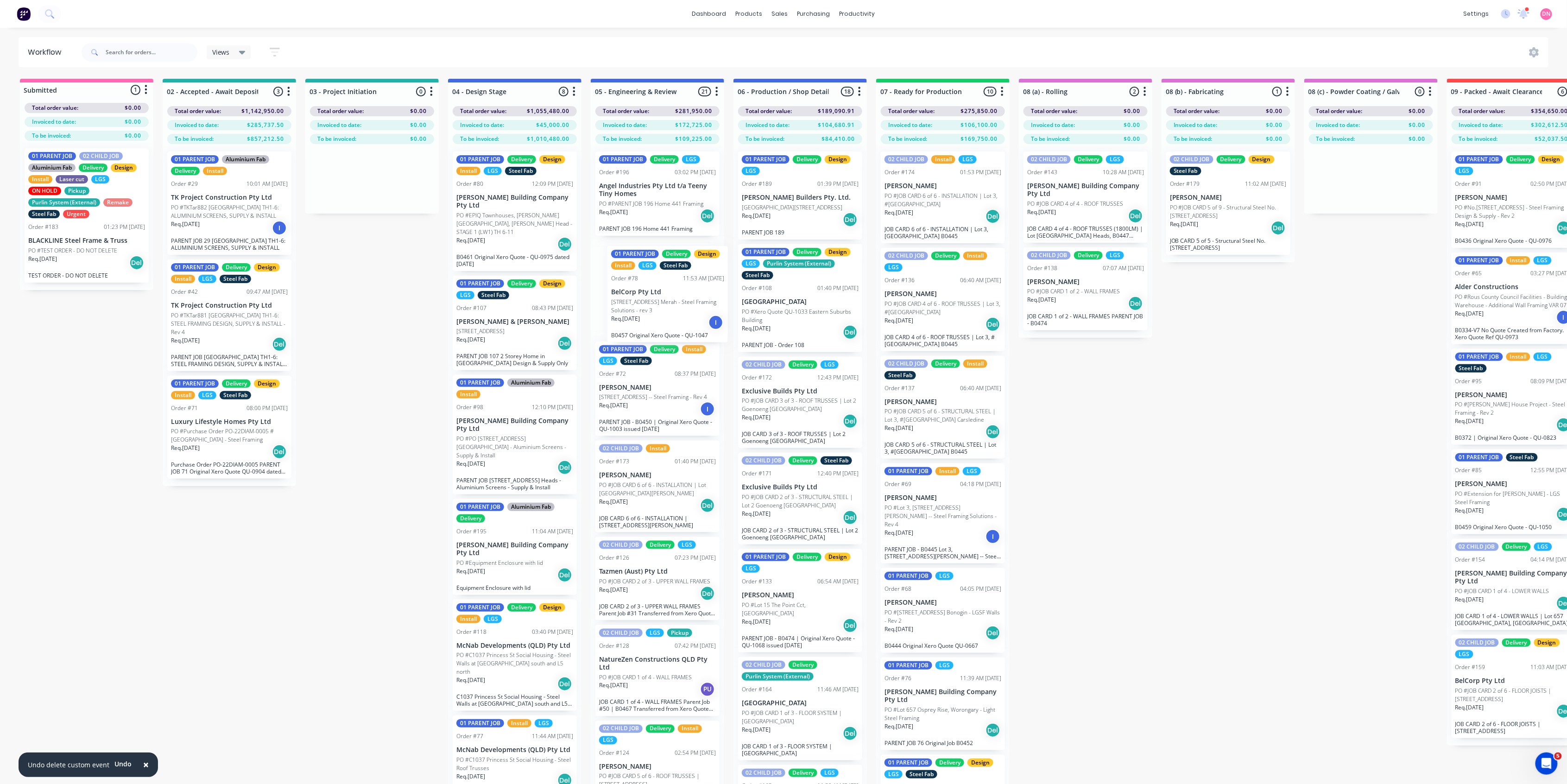
drag, startPoint x: 828, startPoint y: 291, endPoint x: 695, endPoint y: 293, distance: 133.0
click at [695, 293] on div "Submitted 1 Status colour #FF69B4 hex #FF69B4 Save Cancel Summaries Total order…" at bounding box center [1236, 448] width 2487 height 738
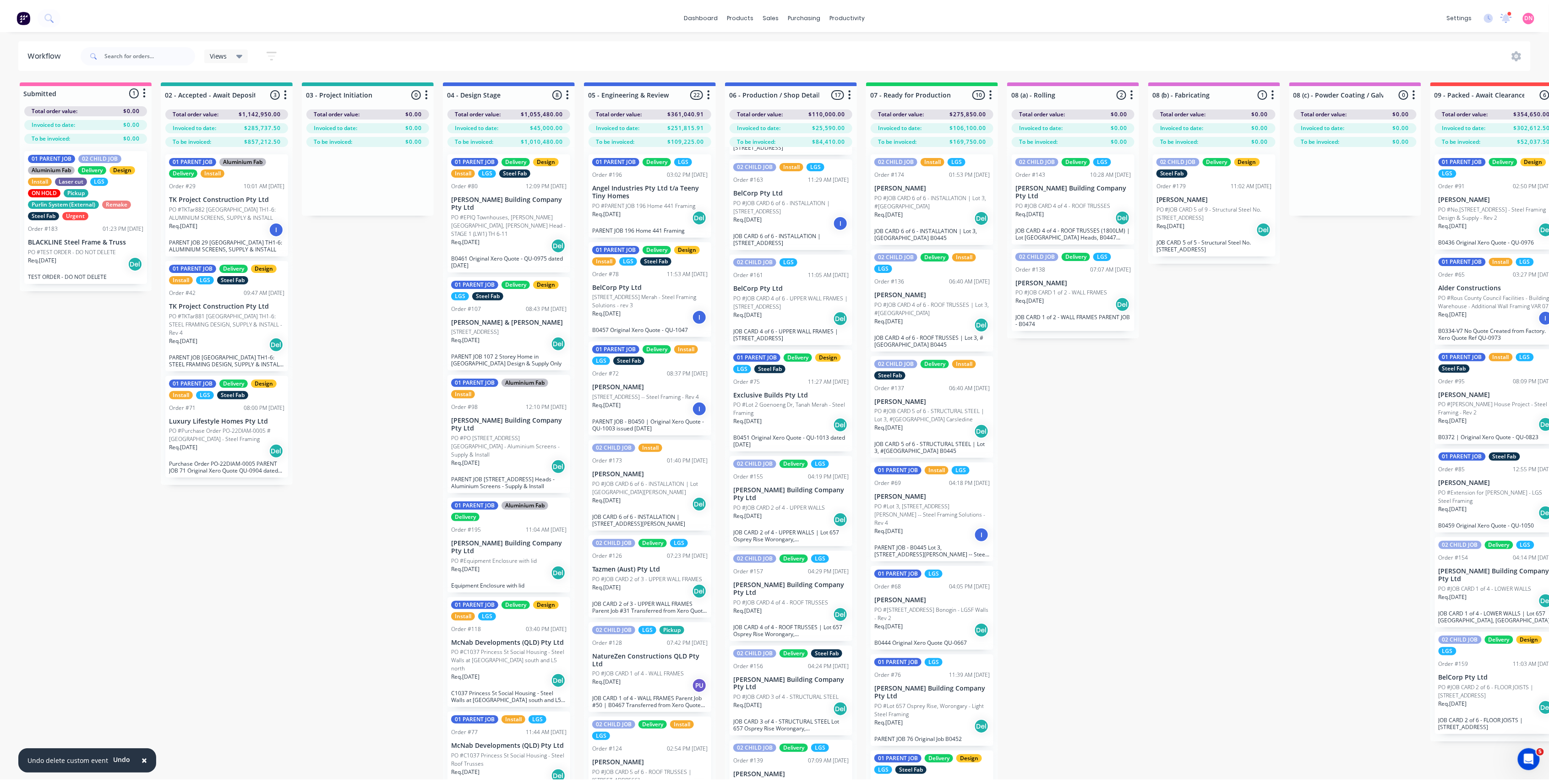
scroll to position [193, 0]
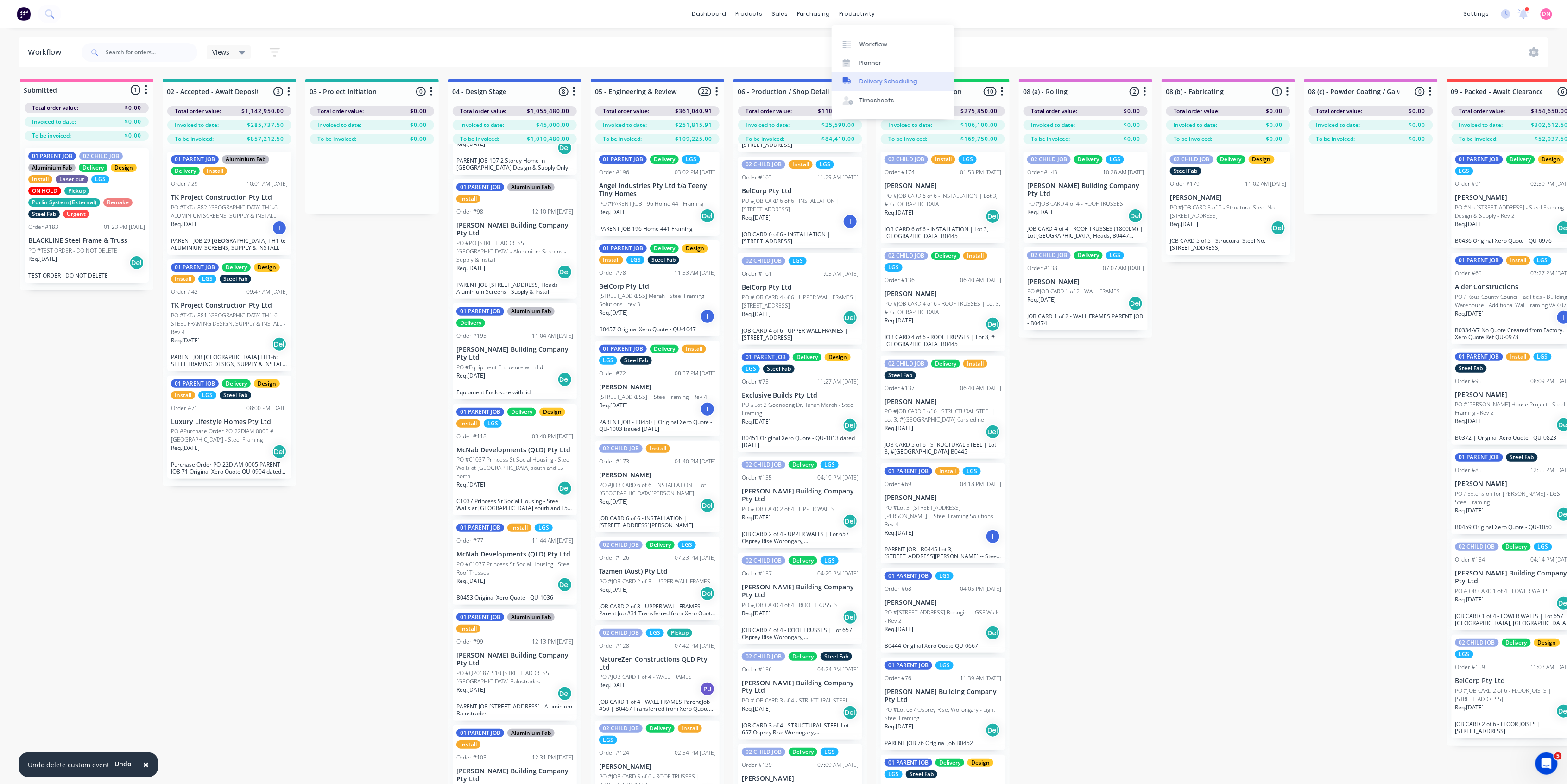
click at [870, 87] on link "Delivery Scheduling" at bounding box center [893, 81] width 123 height 19
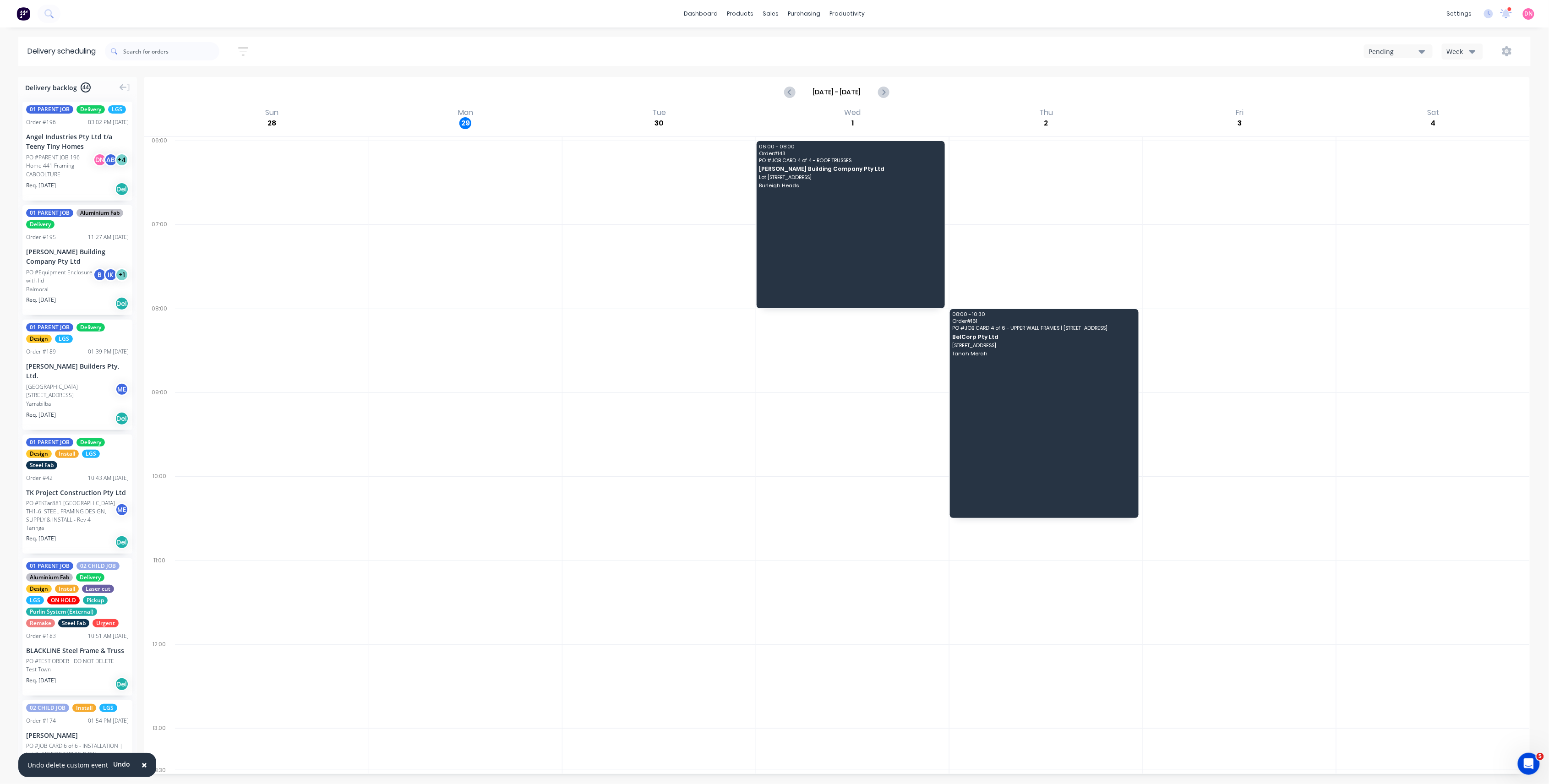
click at [1472, 49] on icon "button" at bounding box center [1473, 51] width 6 height 10
click at [1472, 86] on div "Vehicle" at bounding box center [1488, 93] width 91 height 19
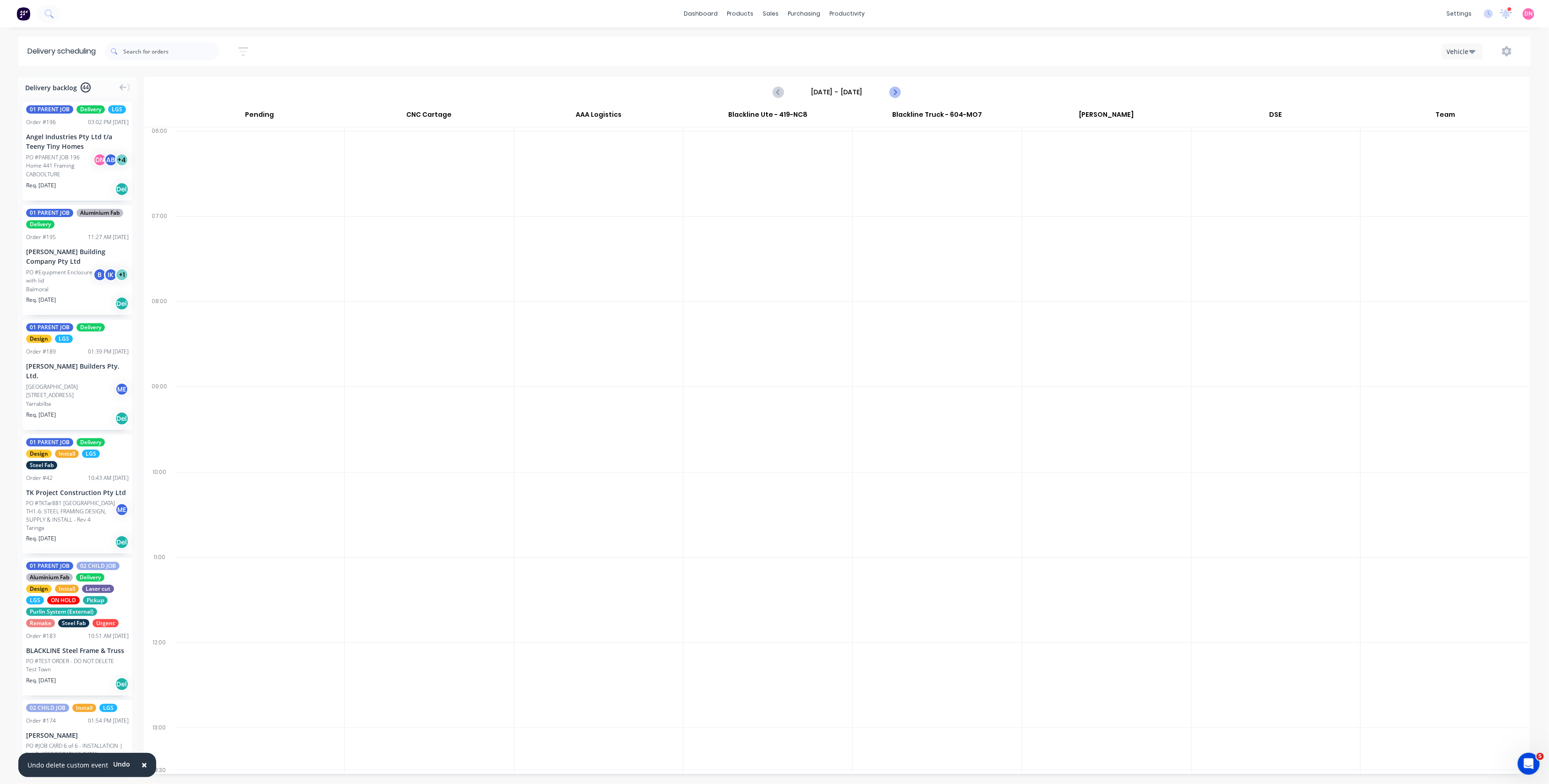
click at [899, 93] on icon "Next page" at bounding box center [895, 92] width 11 height 11
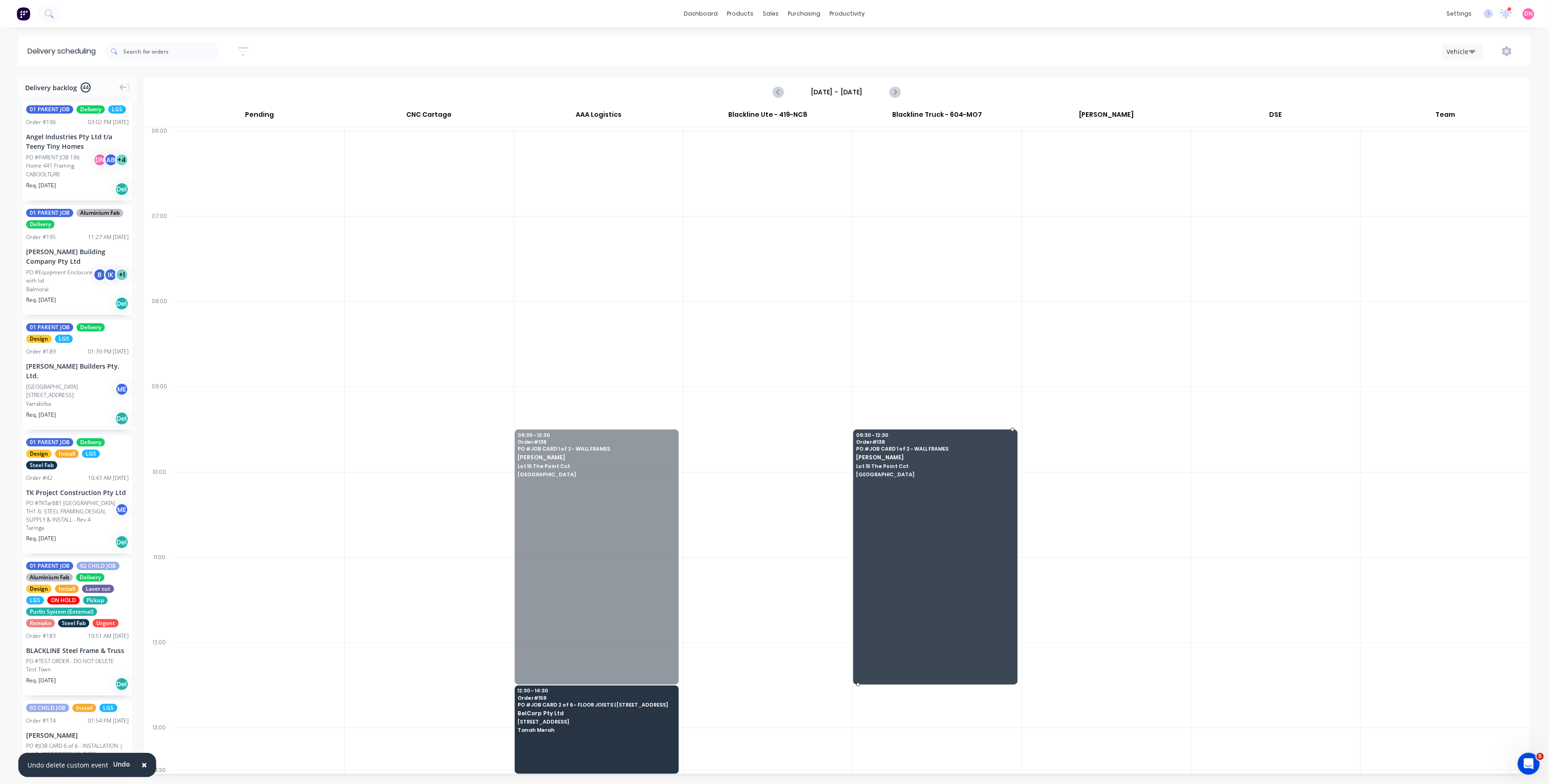
drag, startPoint x: 571, startPoint y: 511, endPoint x: 902, endPoint y: 516, distance: 331.0
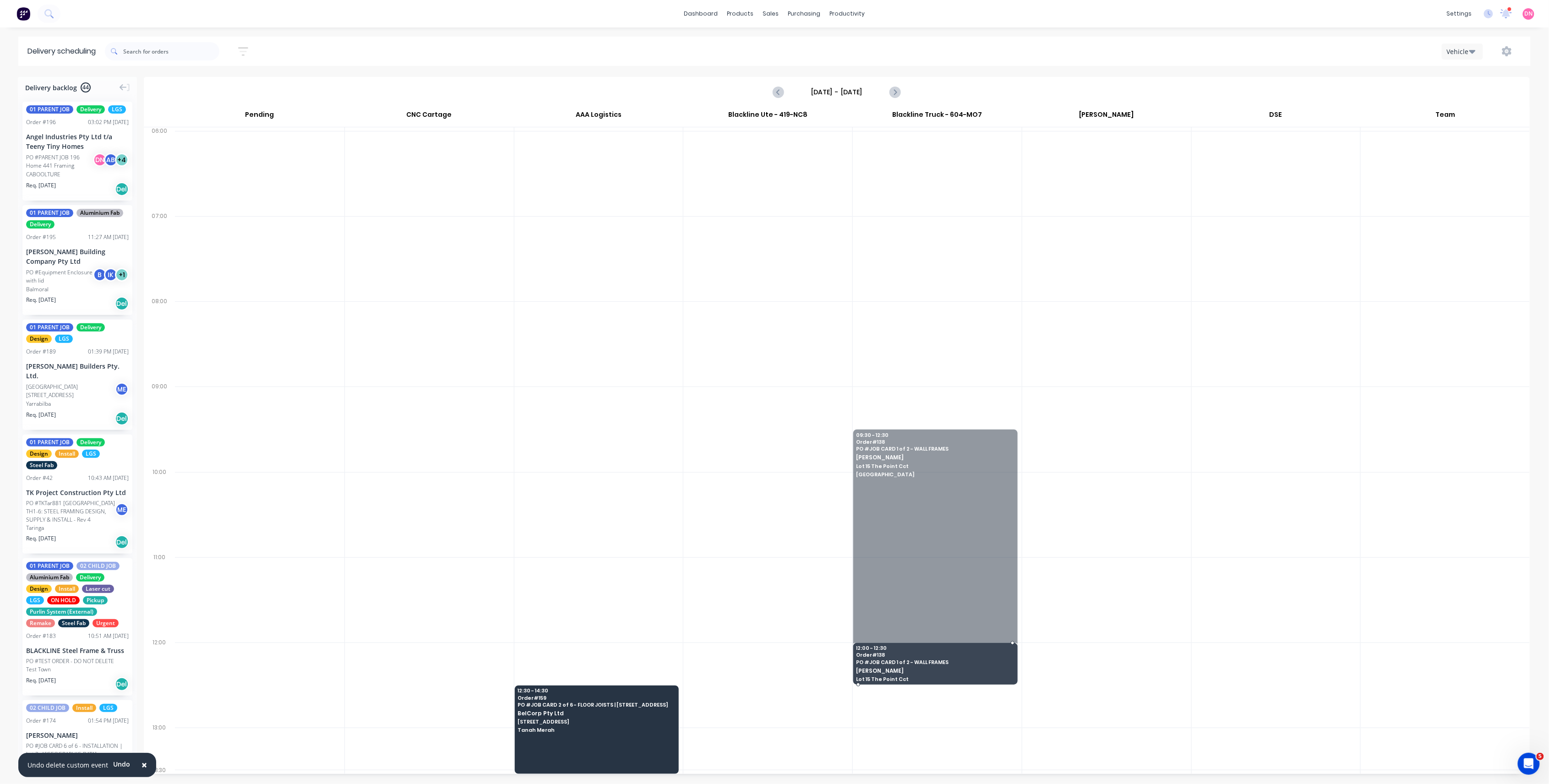
drag, startPoint x: 936, startPoint y: 431, endPoint x: 949, endPoint y: 671, distance: 240.4
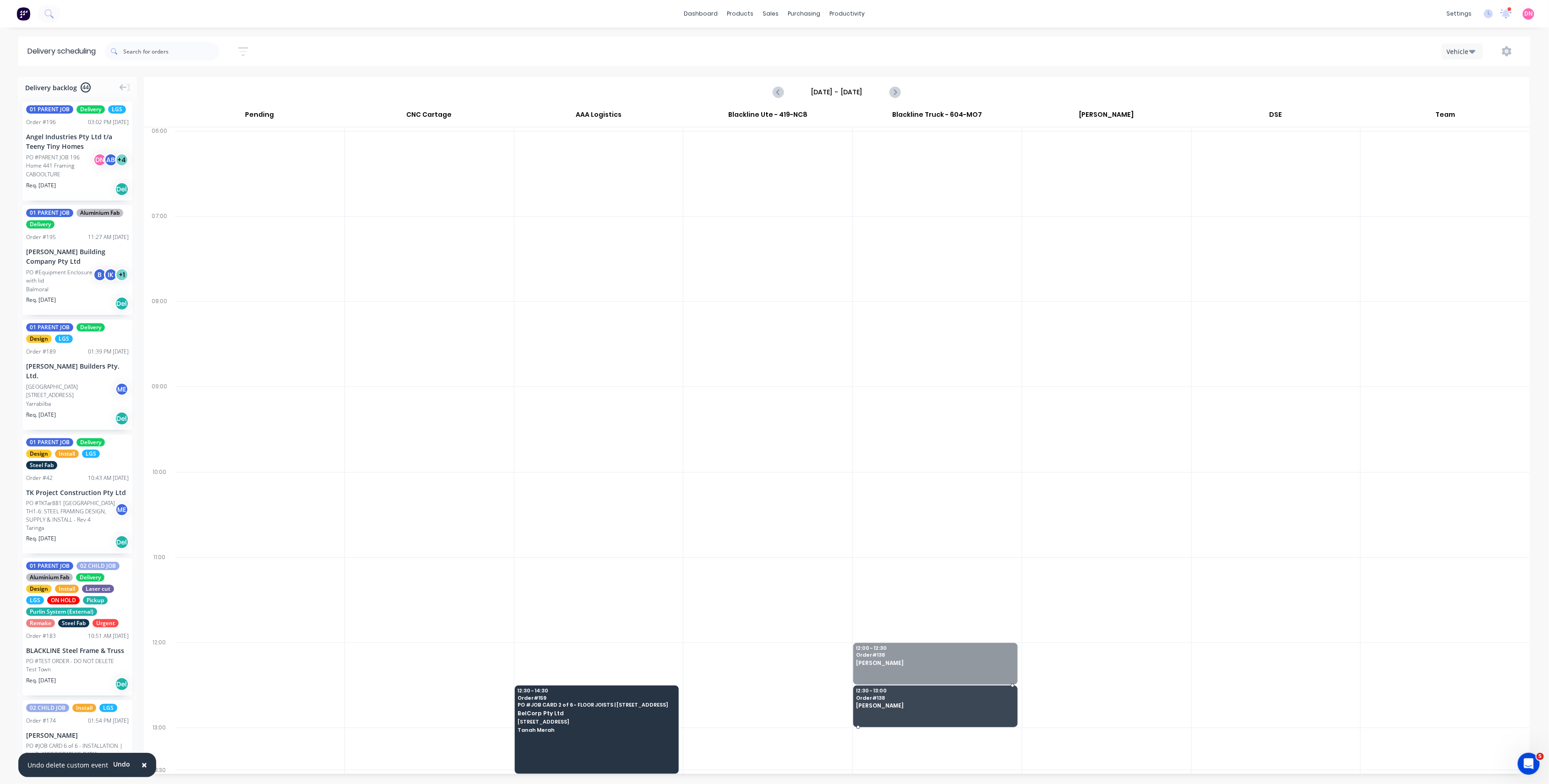
drag, startPoint x: 948, startPoint y: 671, endPoint x: 941, endPoint y: 705, distance: 34.7
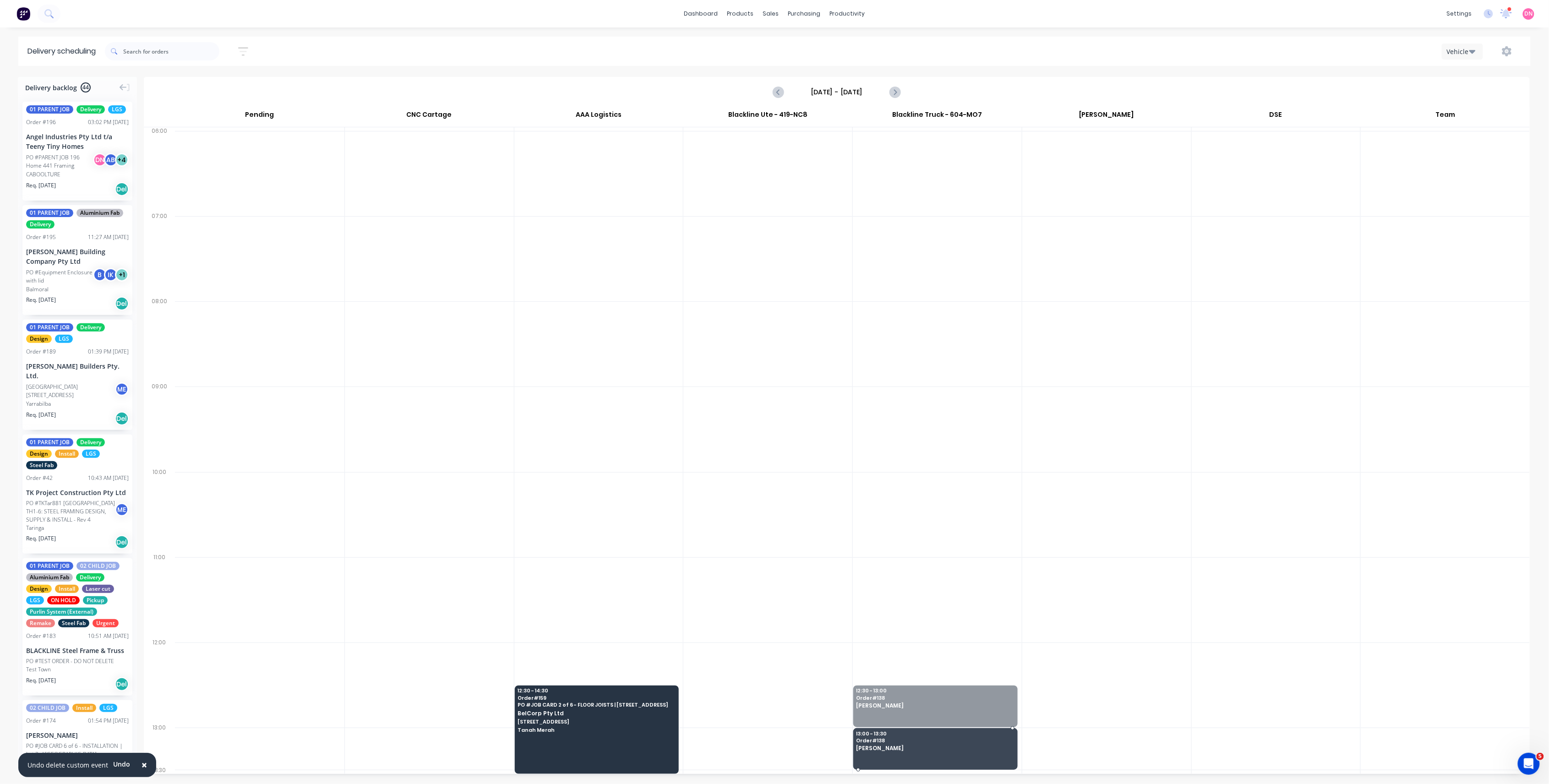
drag, startPoint x: 941, startPoint y: 714, endPoint x: 941, endPoint y: 730, distance: 16.0
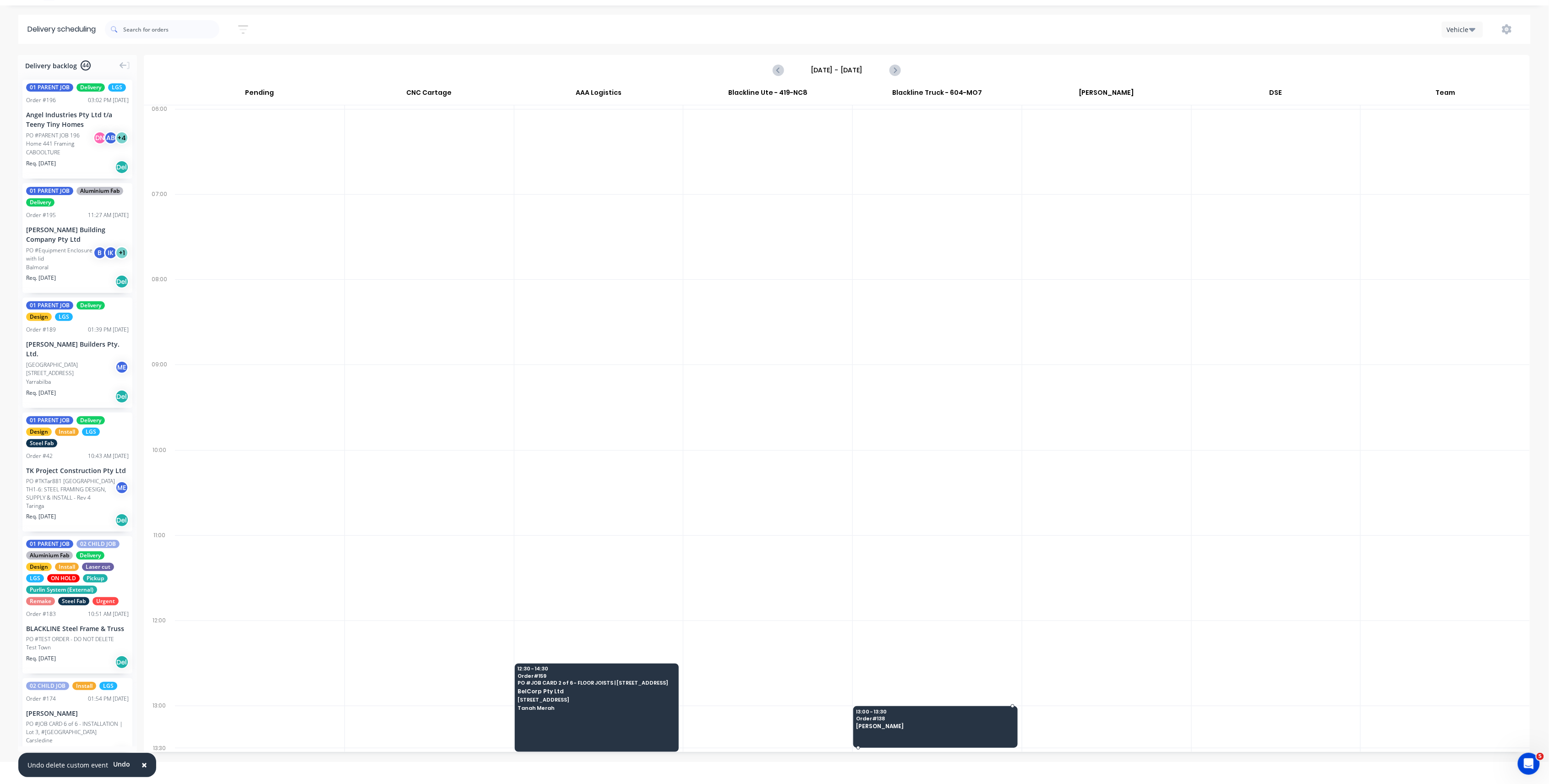
scroll to position [23, 0]
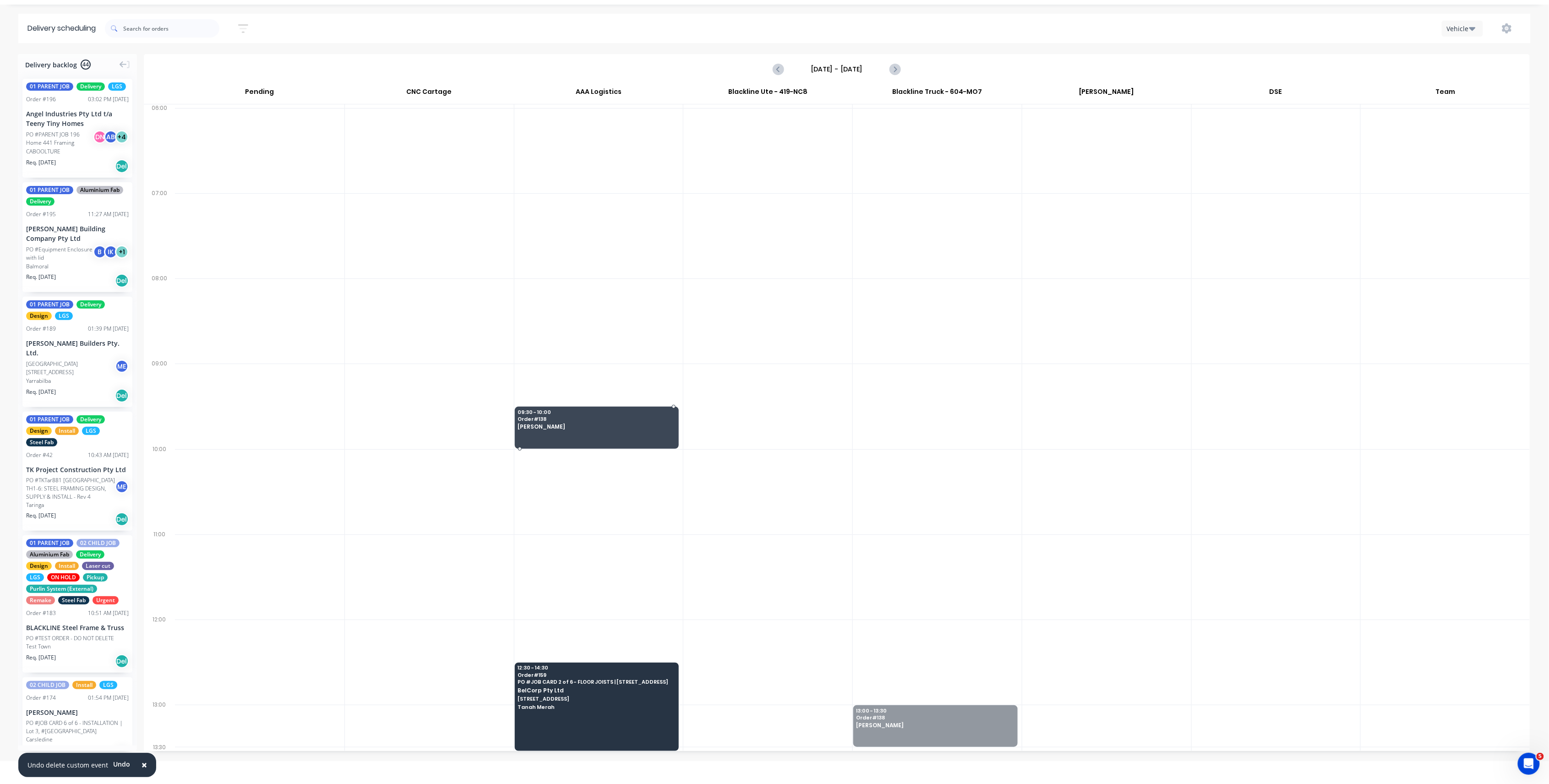
drag, startPoint x: 970, startPoint y: 733, endPoint x: 592, endPoint y: 428, distance: 485.7
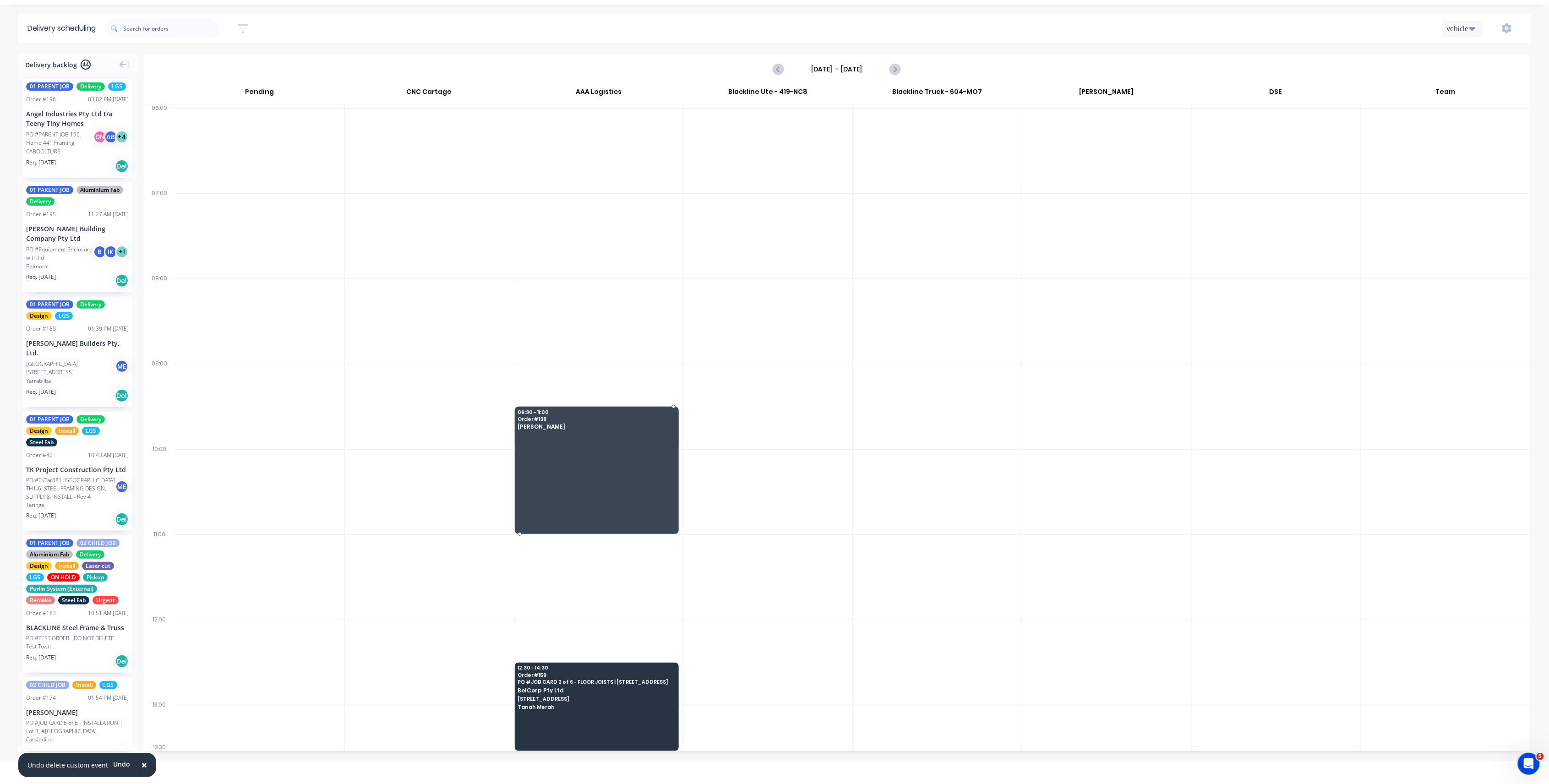
drag, startPoint x: 595, startPoint y: 447, endPoint x: 600, endPoint y: 521, distance: 74.2
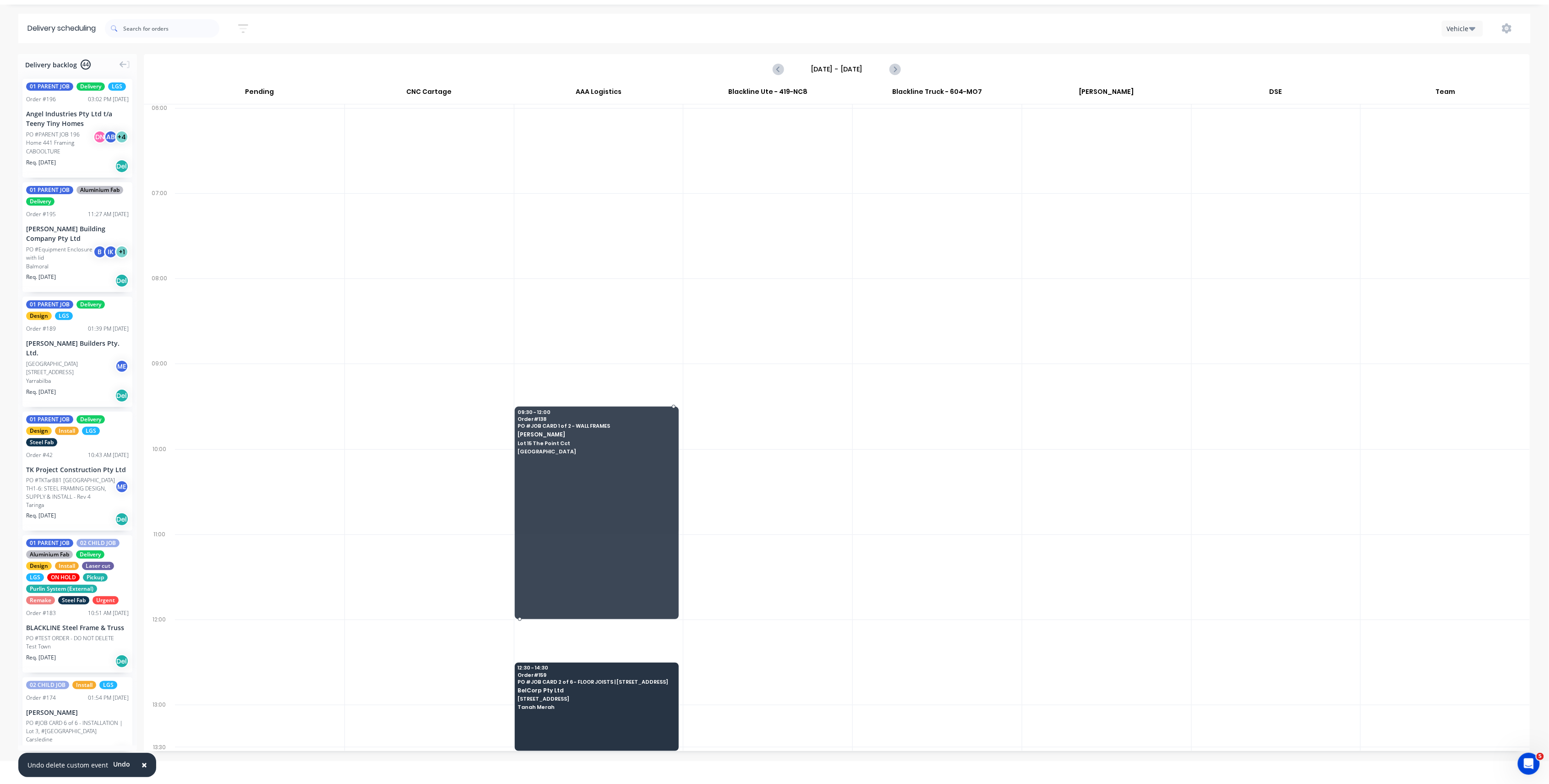
drag, startPoint x: 603, startPoint y: 532, endPoint x: 604, endPoint y: 604, distance: 72.0
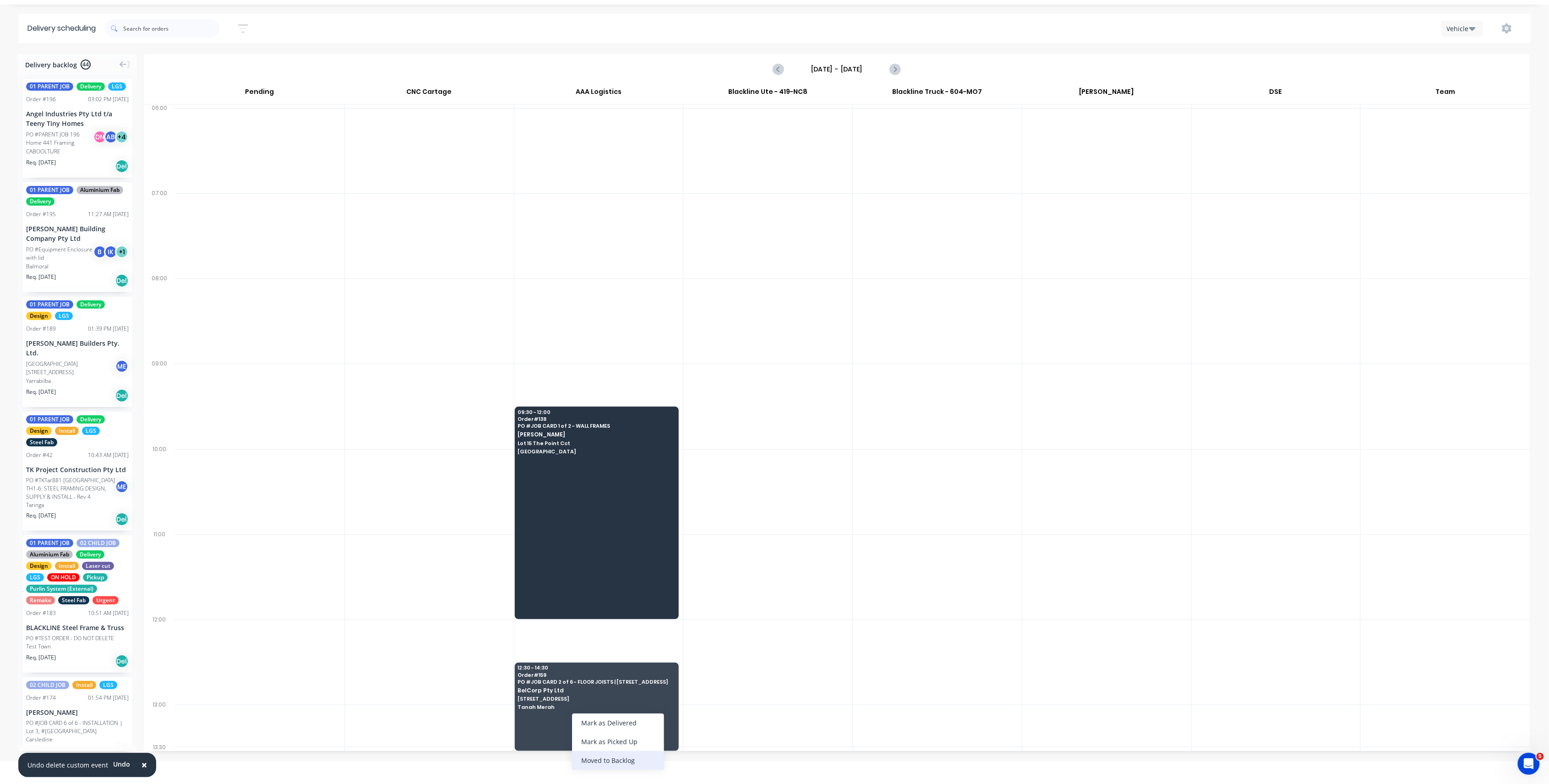
click at [614, 761] on div "Moved to Backlog" at bounding box center [618, 760] width 92 height 19
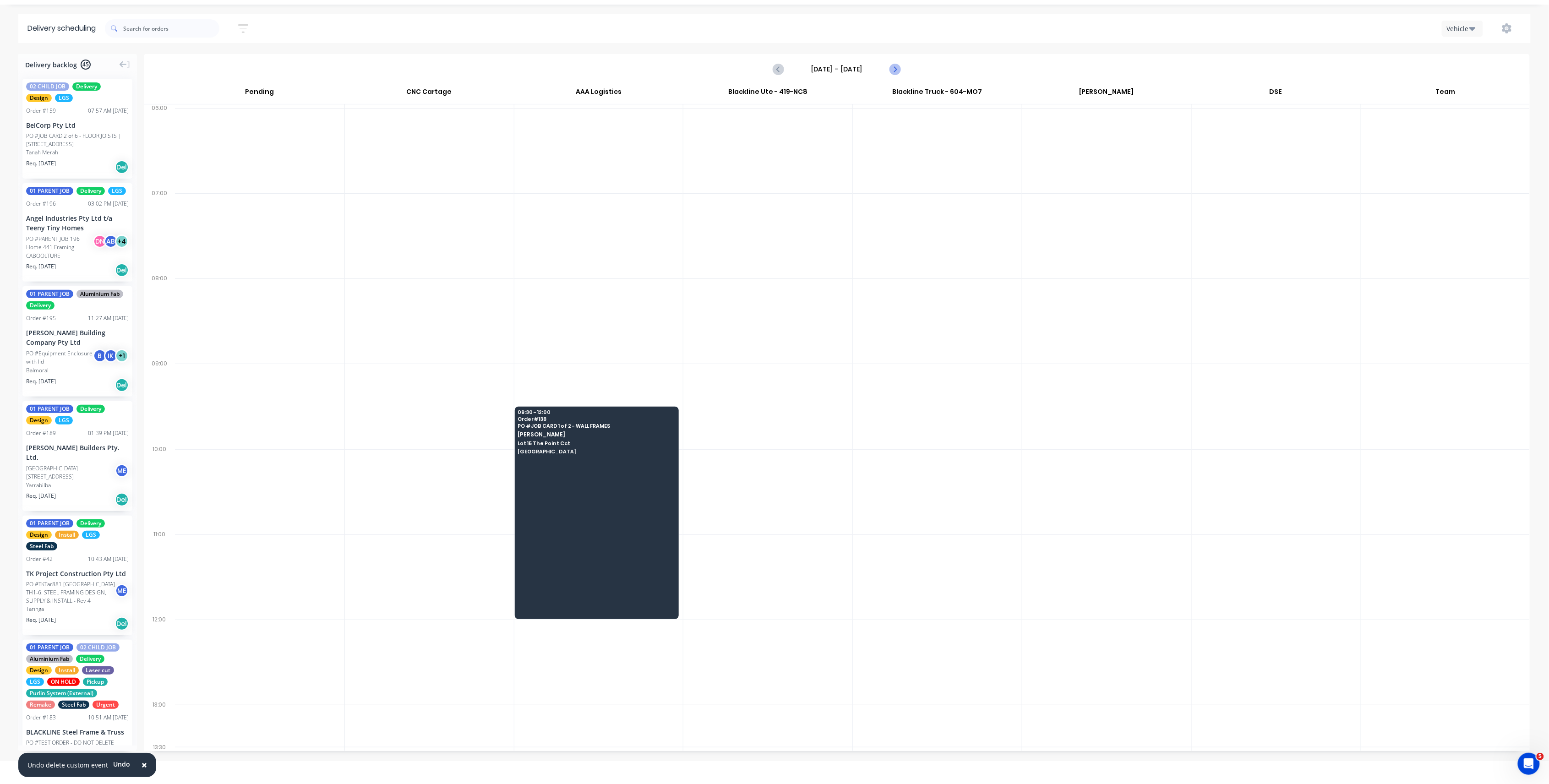
click at [891, 74] on icon "Next page" at bounding box center [895, 69] width 11 height 11
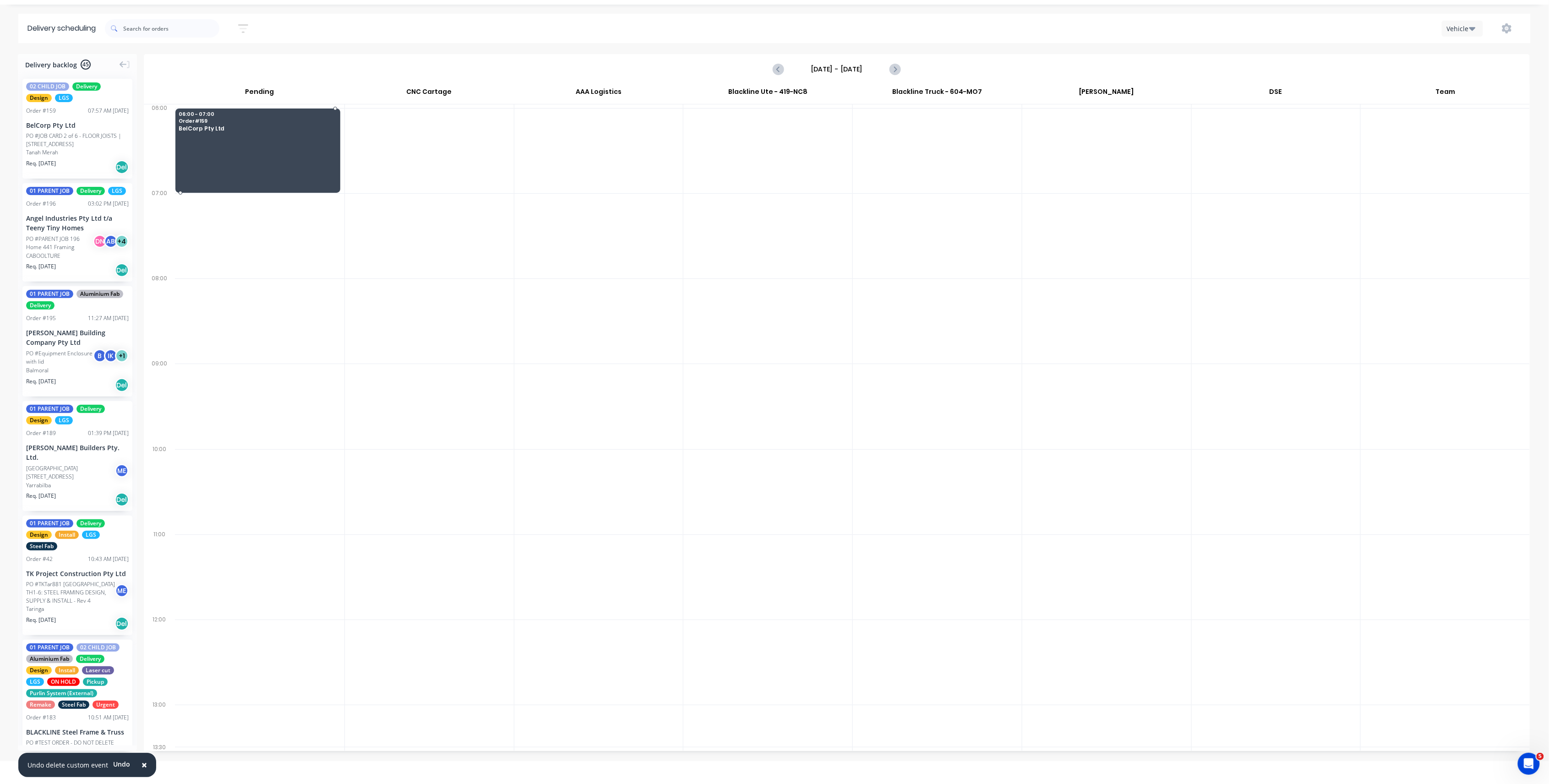
drag, startPoint x: 76, startPoint y: 131, endPoint x: 272, endPoint y: 131, distance: 196.0
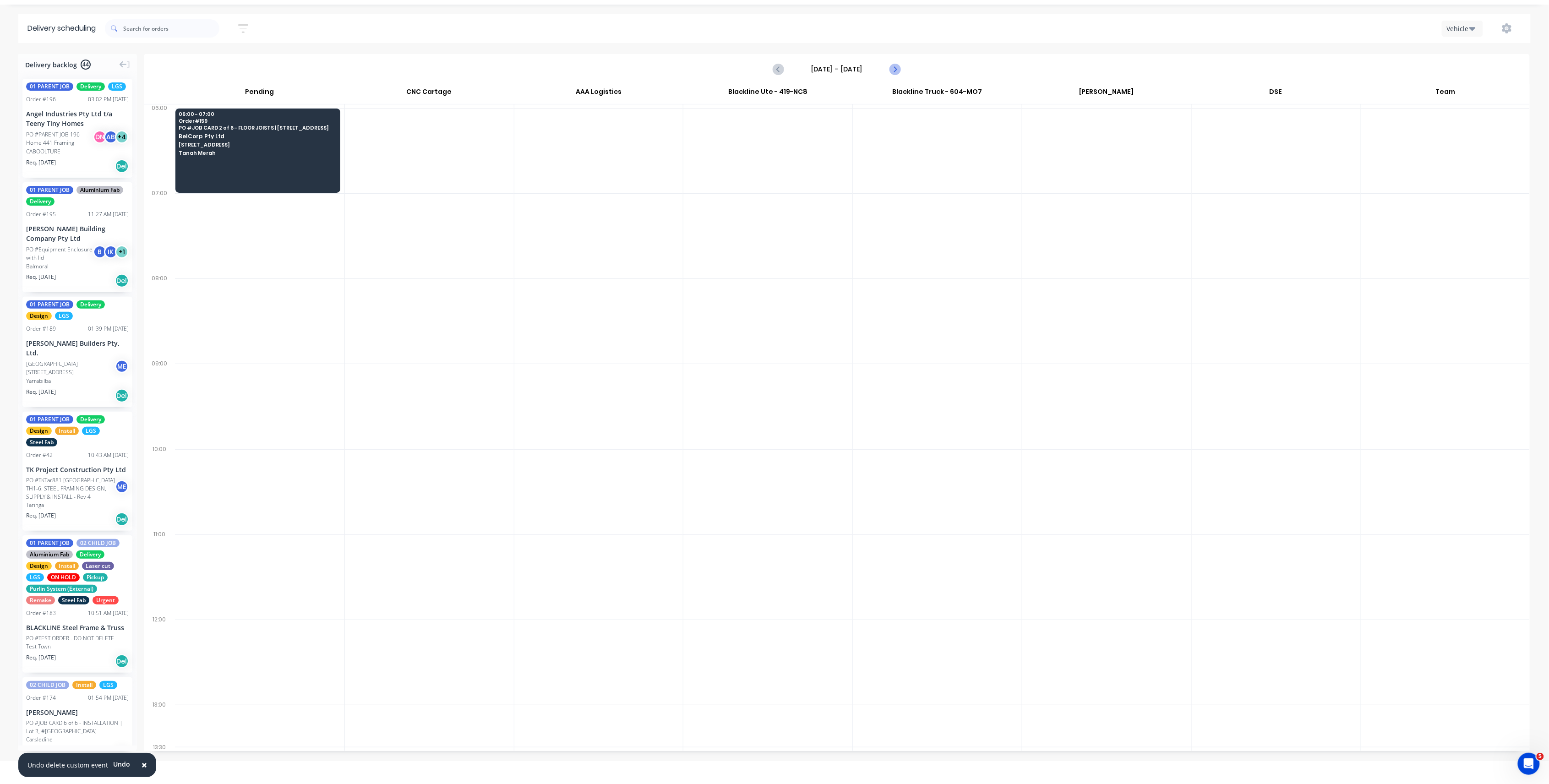
click at [895, 72] on icon "Next page" at bounding box center [895, 69] width 11 height 11
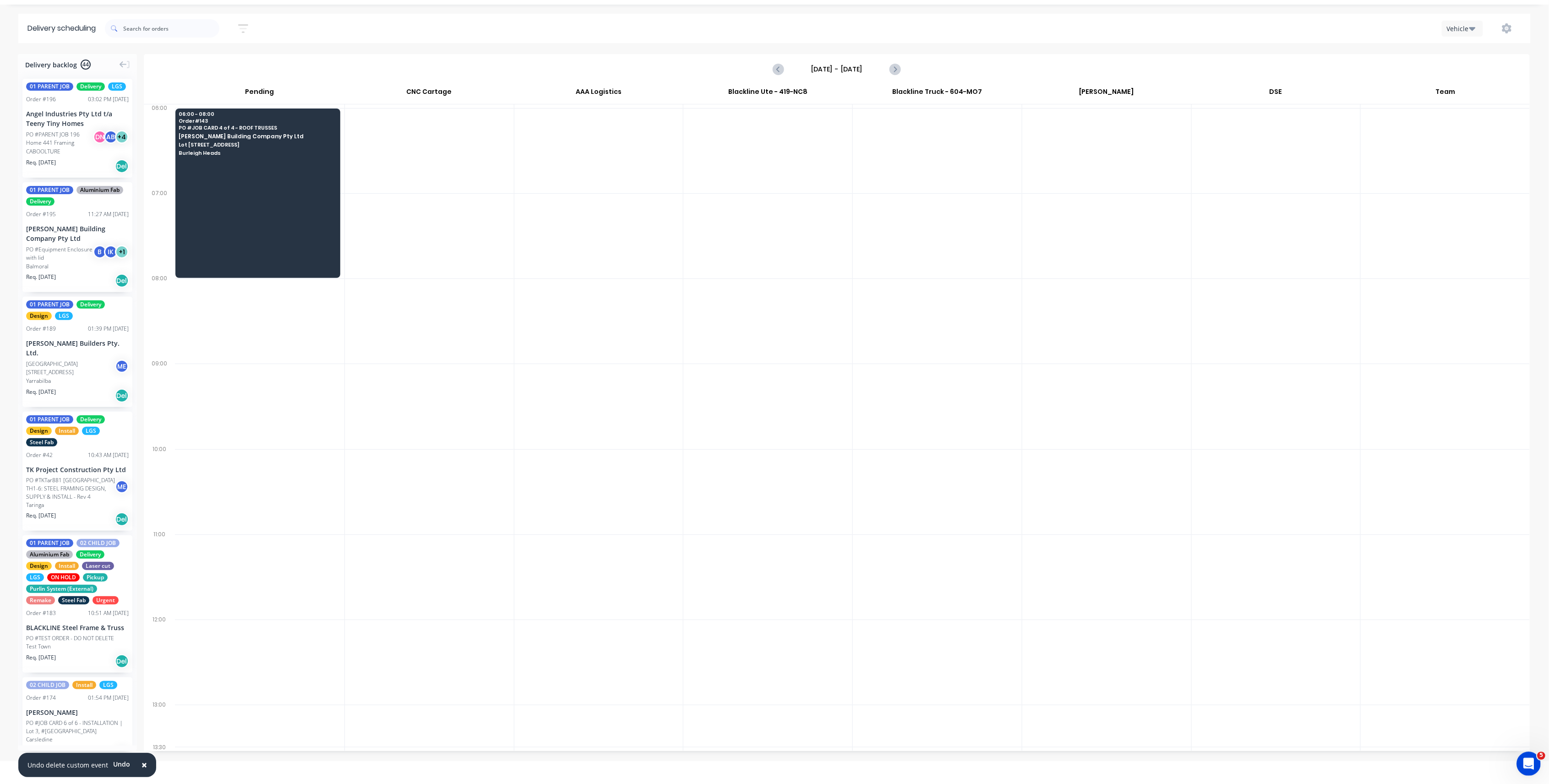
click at [1539, 764] on html at bounding box center [1527, 762] width 22 height 22
click at [1525, 760] on icon "Open Intercom Messenger" at bounding box center [1527, 762] width 15 height 15
click at [1430, 732] on span "Messages" at bounding box center [1425, 735] width 31 height 6
click at [1417, 722] on button "5 Messages" at bounding box center [1425, 726] width 46 height 36
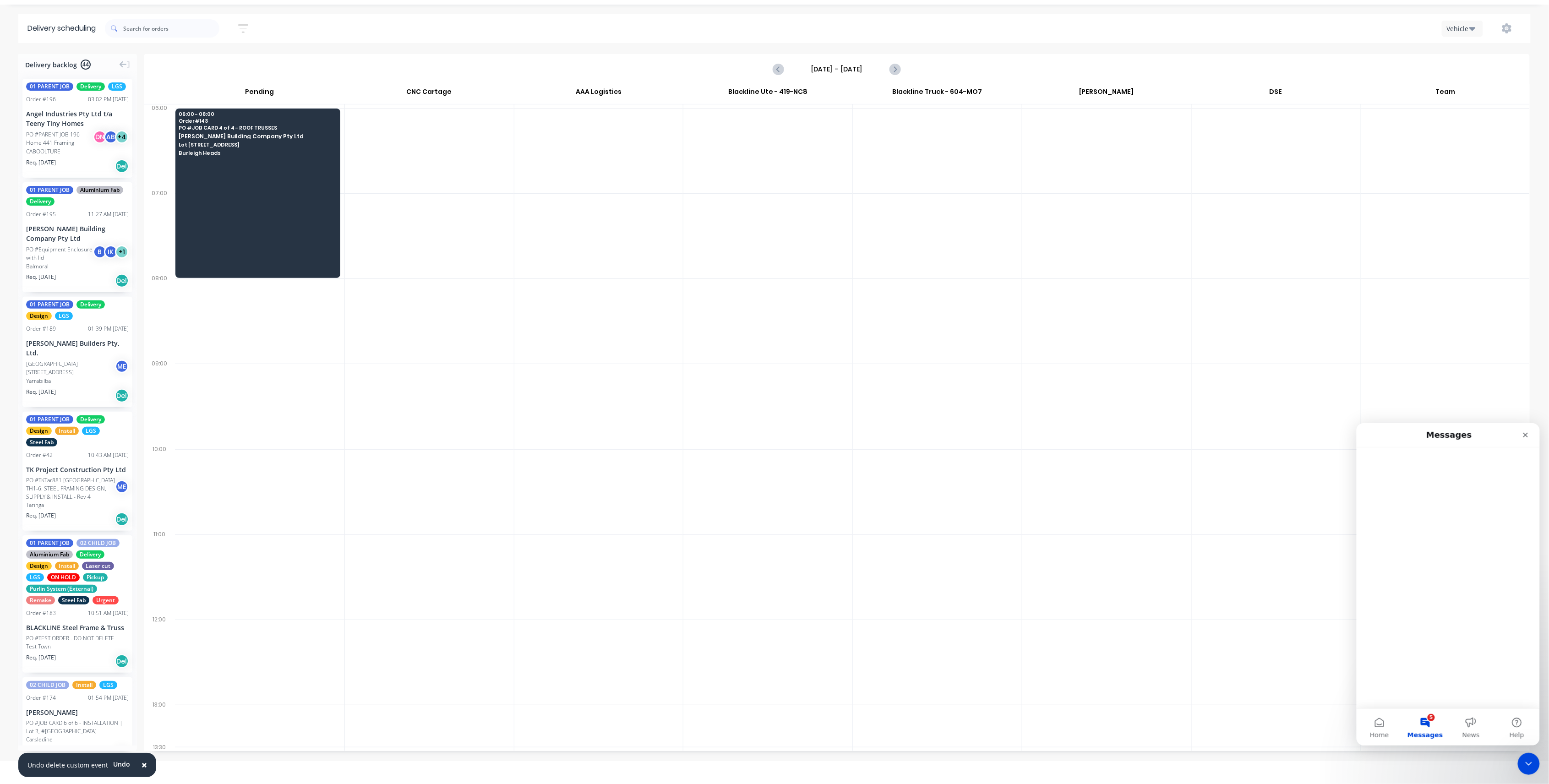
click at [1417, 722] on button "5 Messages" at bounding box center [1425, 726] width 46 height 36
drag, startPoint x: 1405, startPoint y: 722, endPoint x: 1389, endPoint y: 730, distance: 17.9
click at [1402, 725] on button "5 Messages" at bounding box center [1425, 726] width 46 height 36
click at [1386, 732] on span "Home" at bounding box center [1379, 735] width 19 height 6
click at [1426, 732] on span "Messages" at bounding box center [1425, 735] width 35 height 6
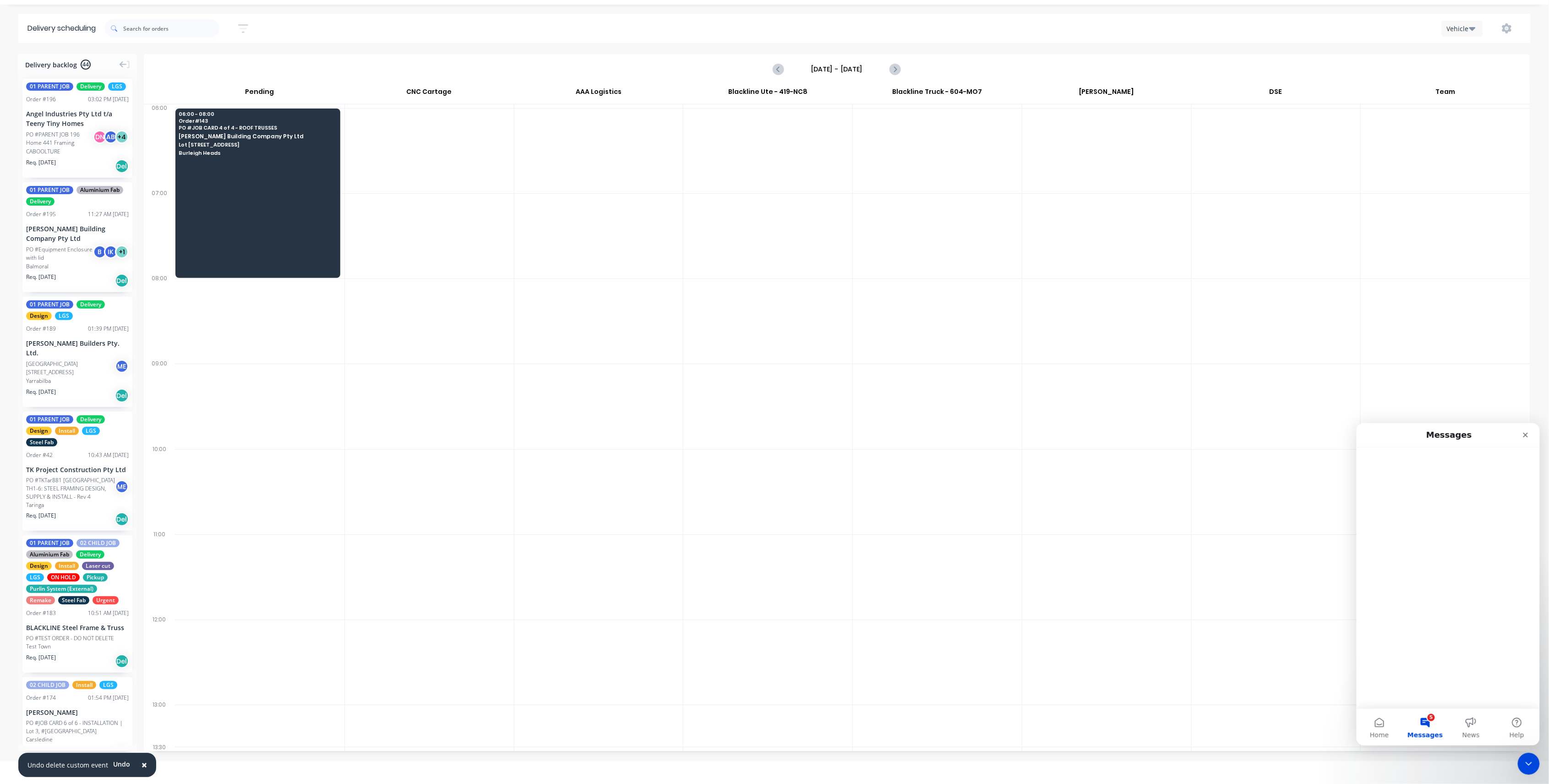
click at [1426, 732] on span "Messages" at bounding box center [1425, 735] width 35 height 6
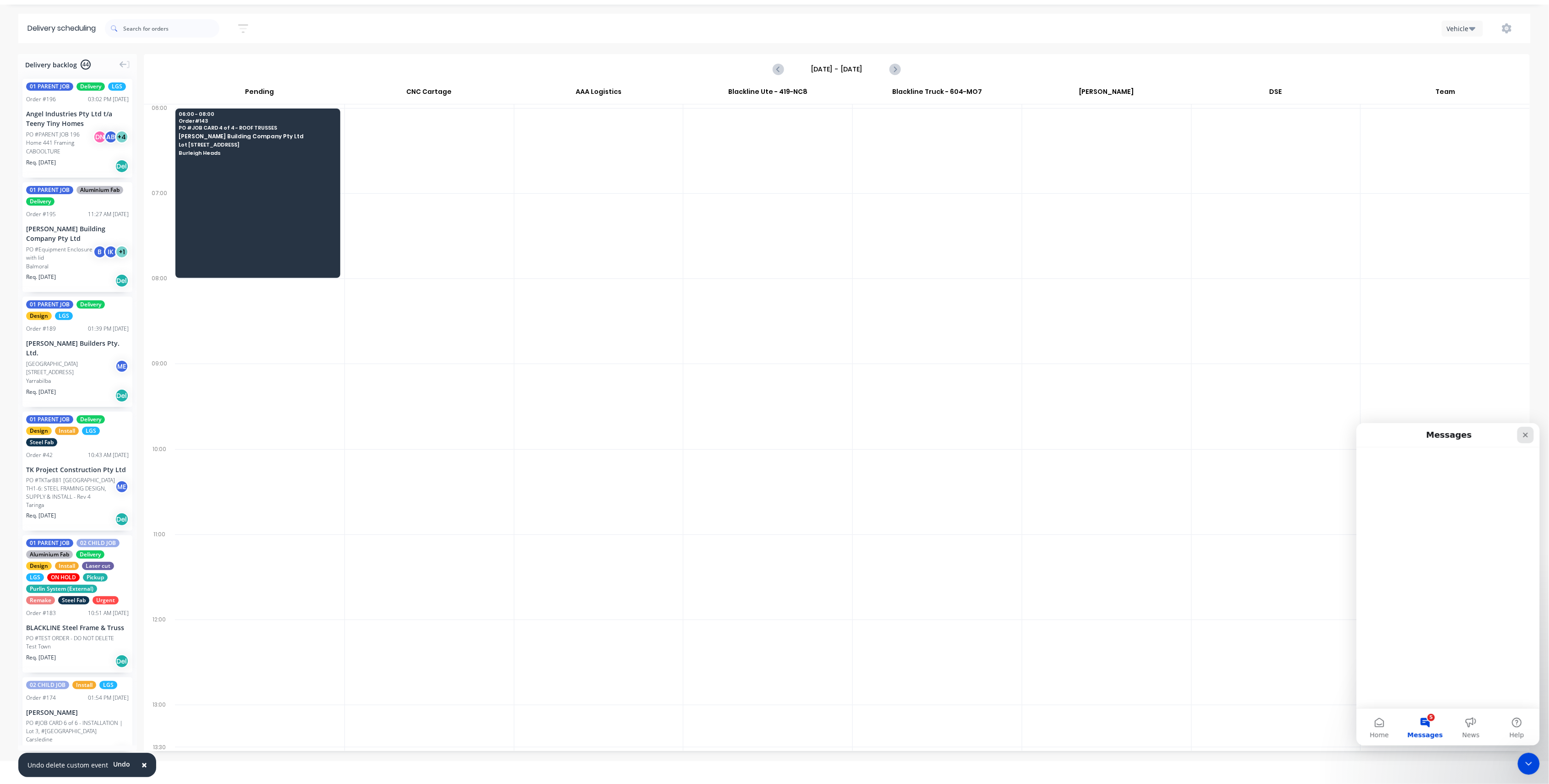
click at [1522, 439] on div "Close" at bounding box center [1526, 434] width 16 height 16
click at [1538, 772] on div "5" at bounding box center [1530, 764] width 24 height 24
click at [1534, 765] on div "Open Intercom Messenger" at bounding box center [1527, 763] width 31 height 31
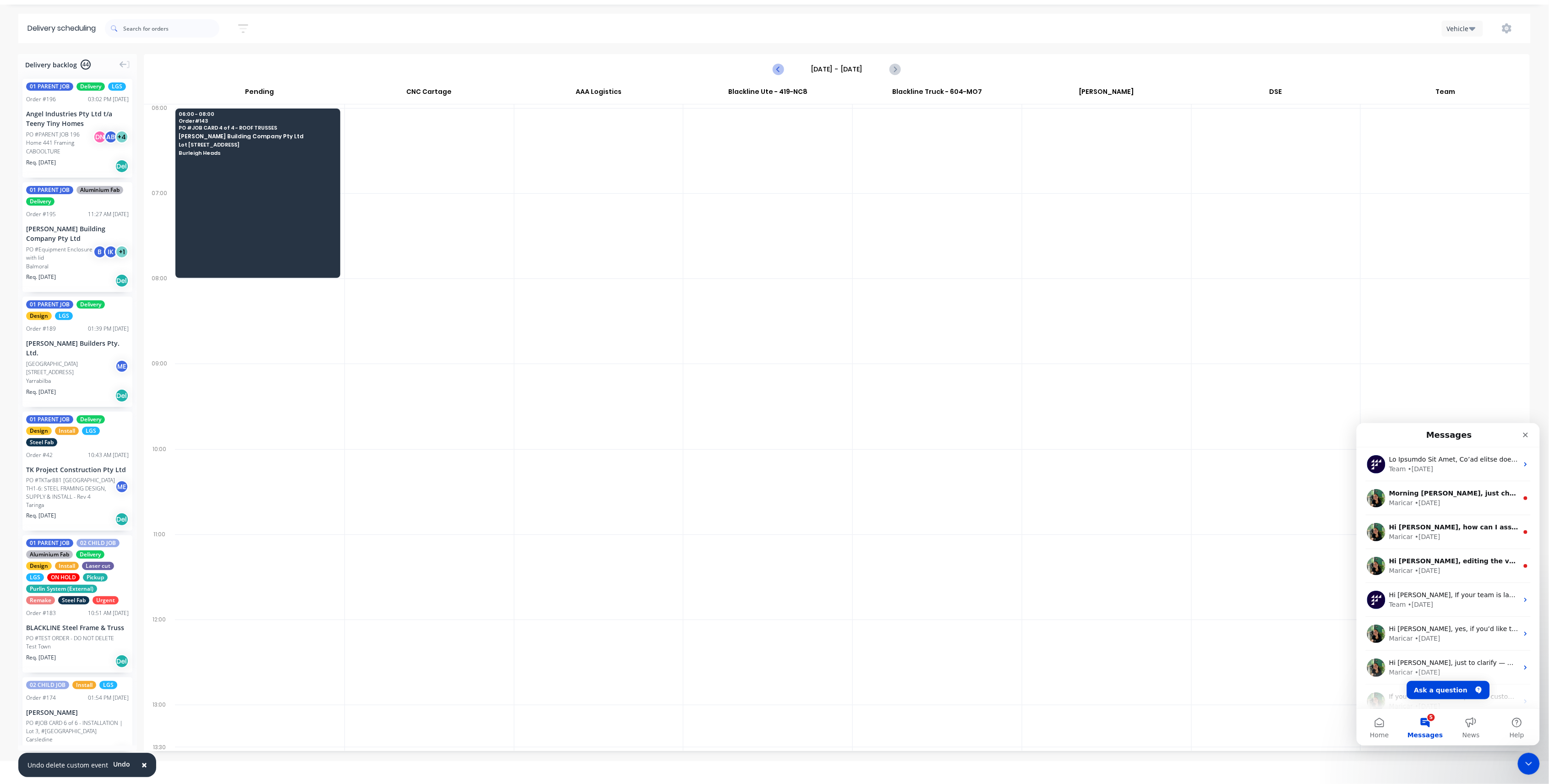
click at [786, 68] on button "Previous page" at bounding box center [779, 68] width 19 height 19
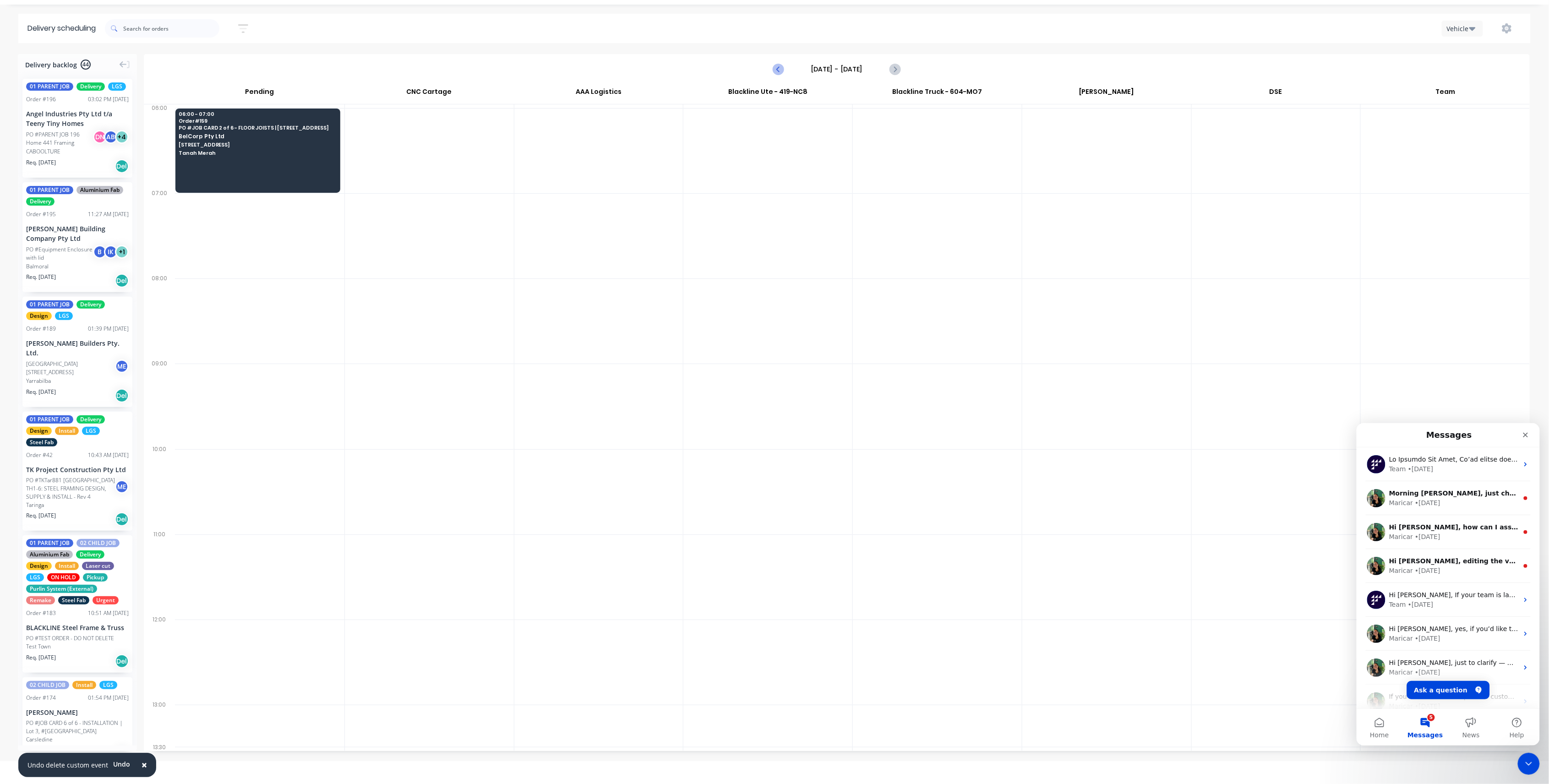
click at [772, 71] on button "Previous page" at bounding box center [779, 68] width 19 height 19
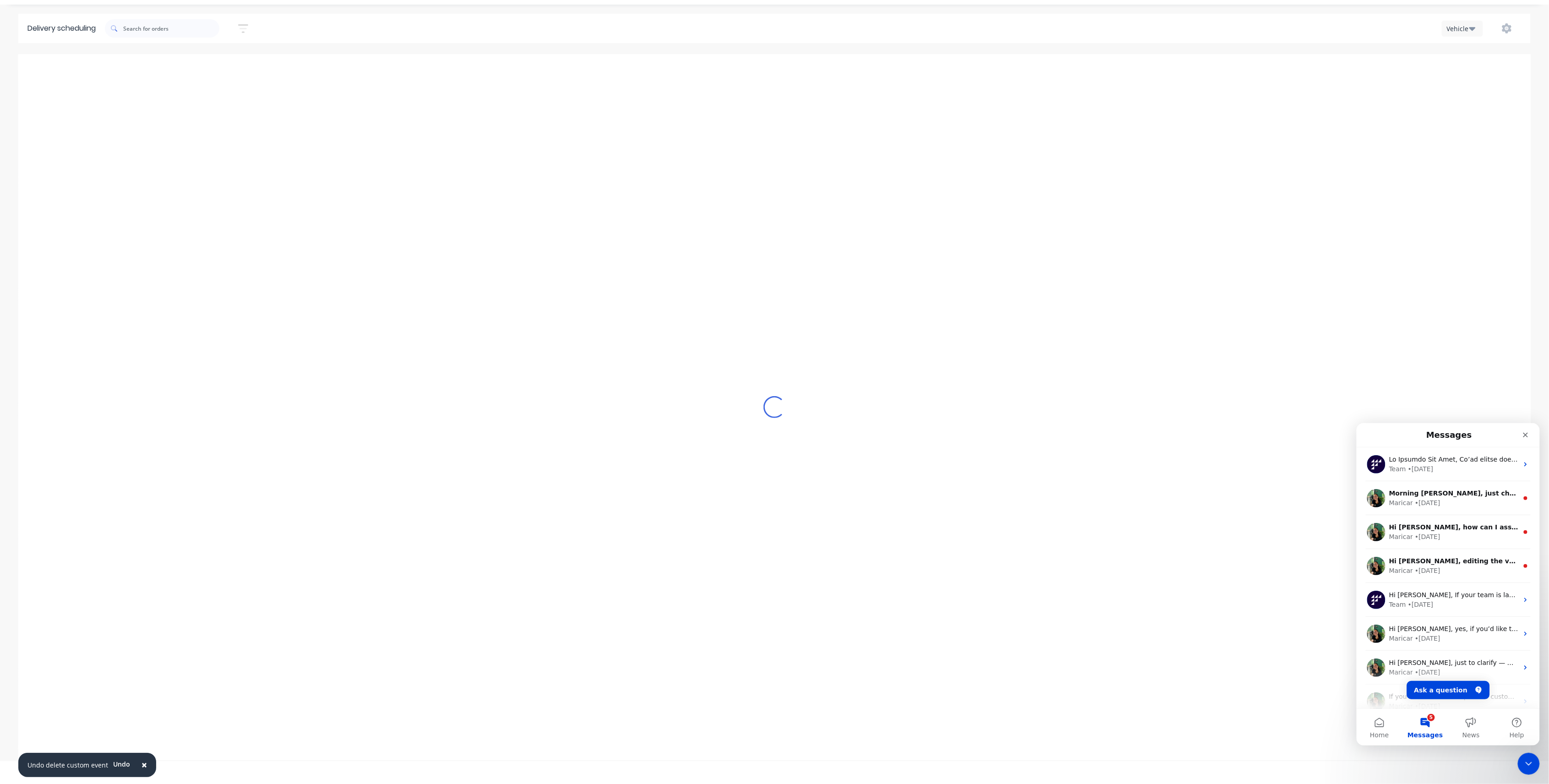
type input "Monday - 29/09/25"
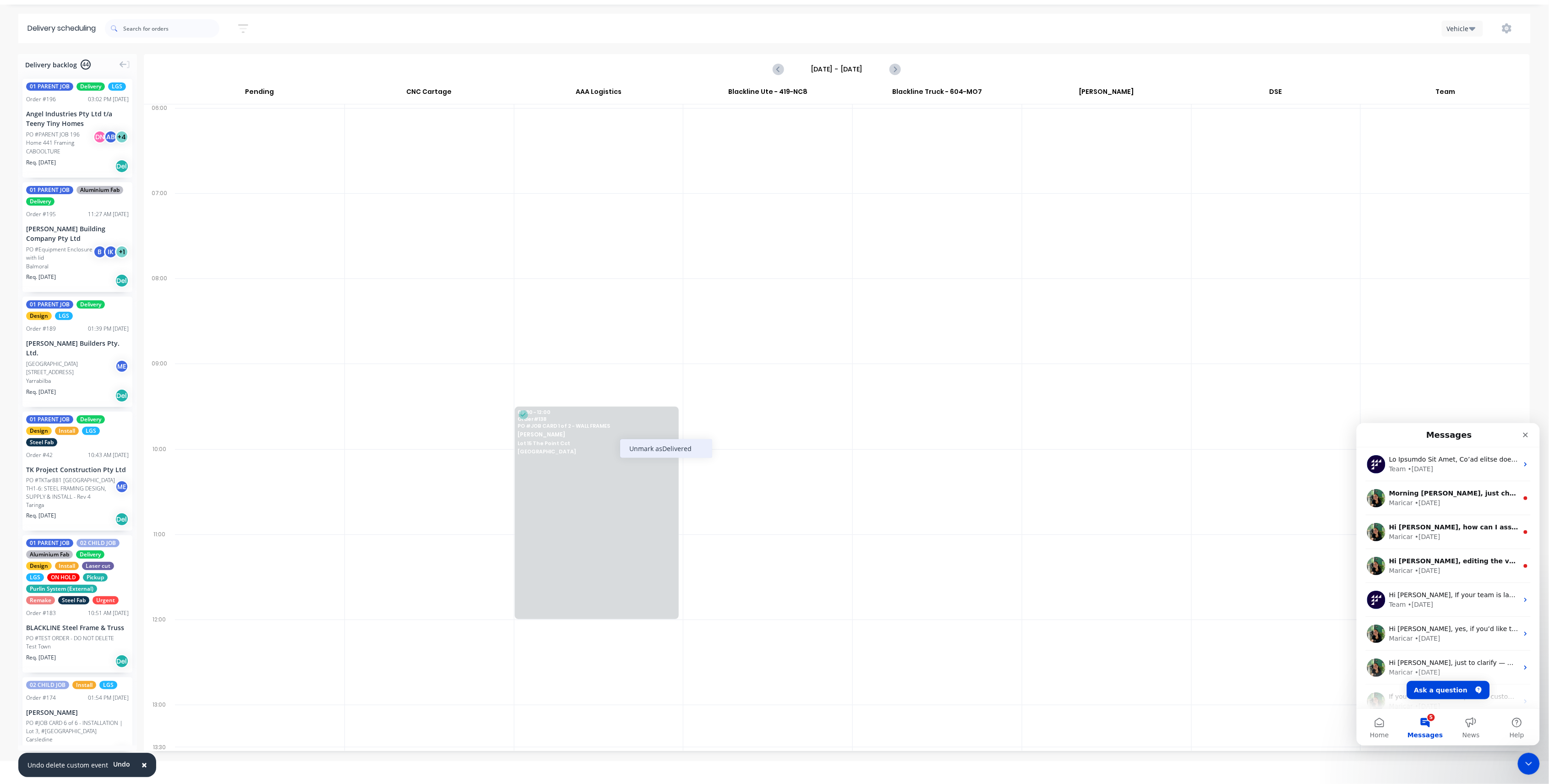
click at [629, 444] on div "Unmark as Delivered" at bounding box center [667, 448] width 92 height 19
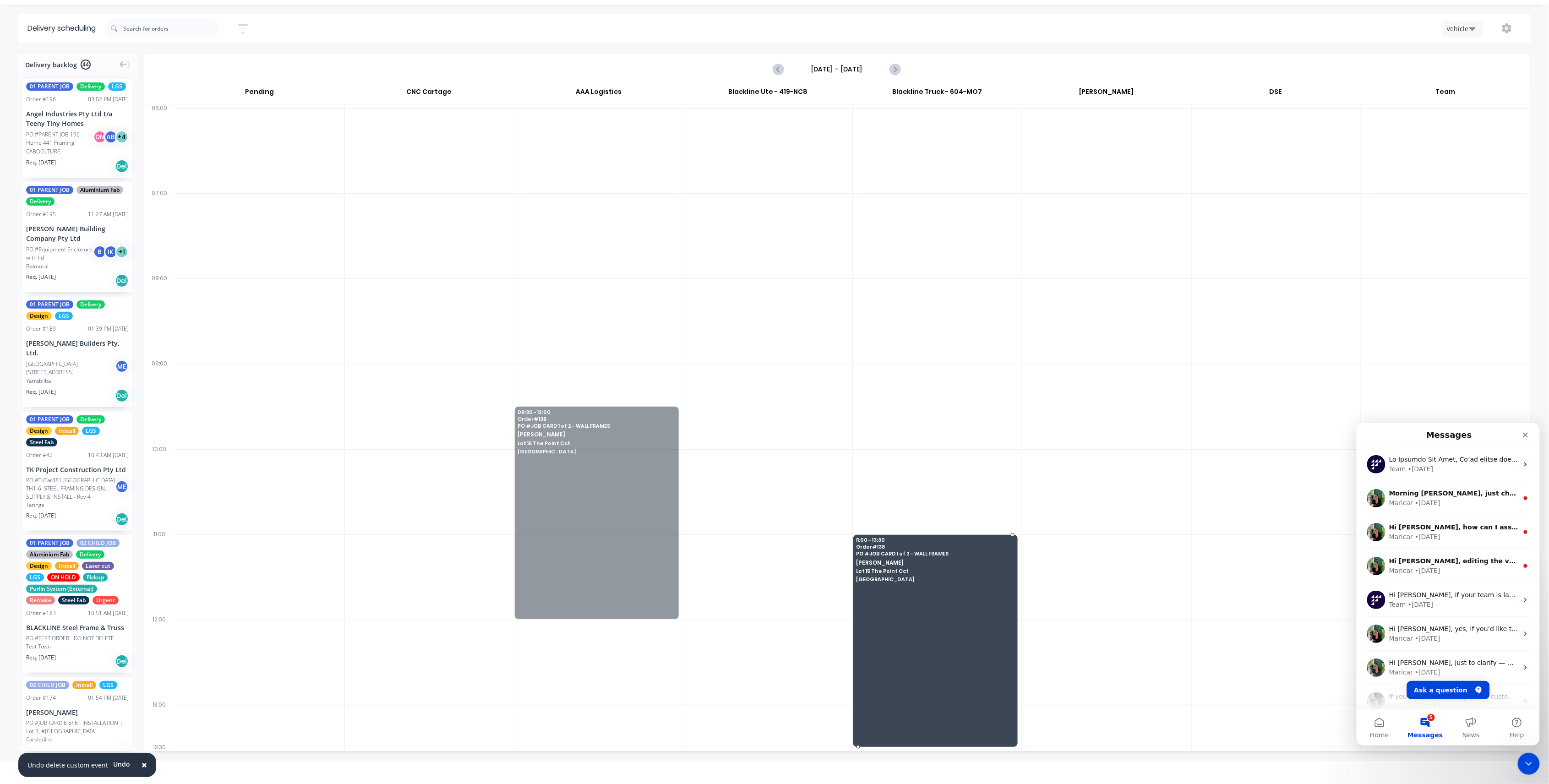
drag, startPoint x: 596, startPoint y: 458, endPoint x: 926, endPoint y: 605, distance: 361.3
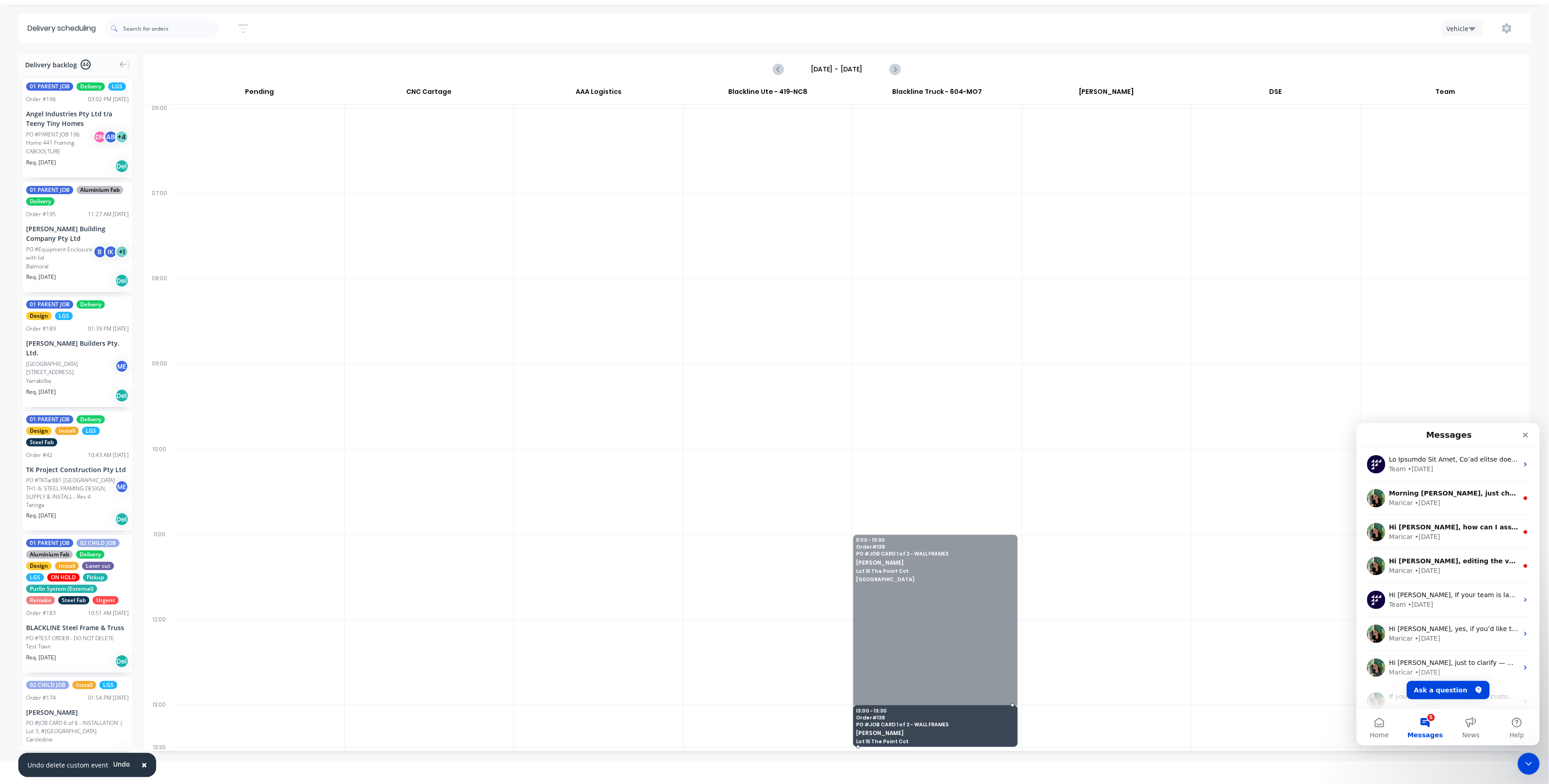
drag, startPoint x: 936, startPoint y: 535, endPoint x: 965, endPoint y: 748, distance: 215.0
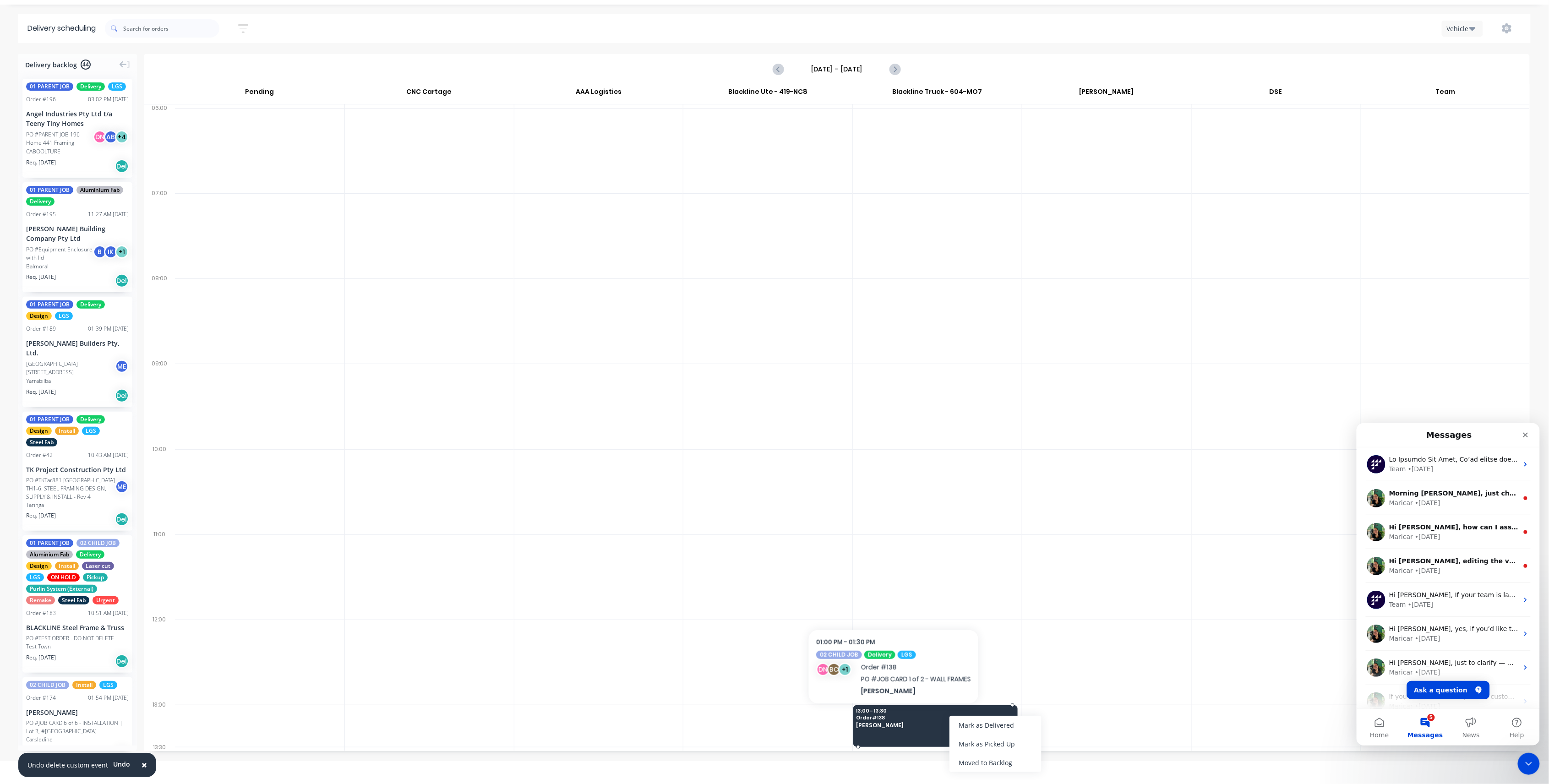
click at [895, 717] on span "Order # 138" at bounding box center [935, 717] width 156 height 6
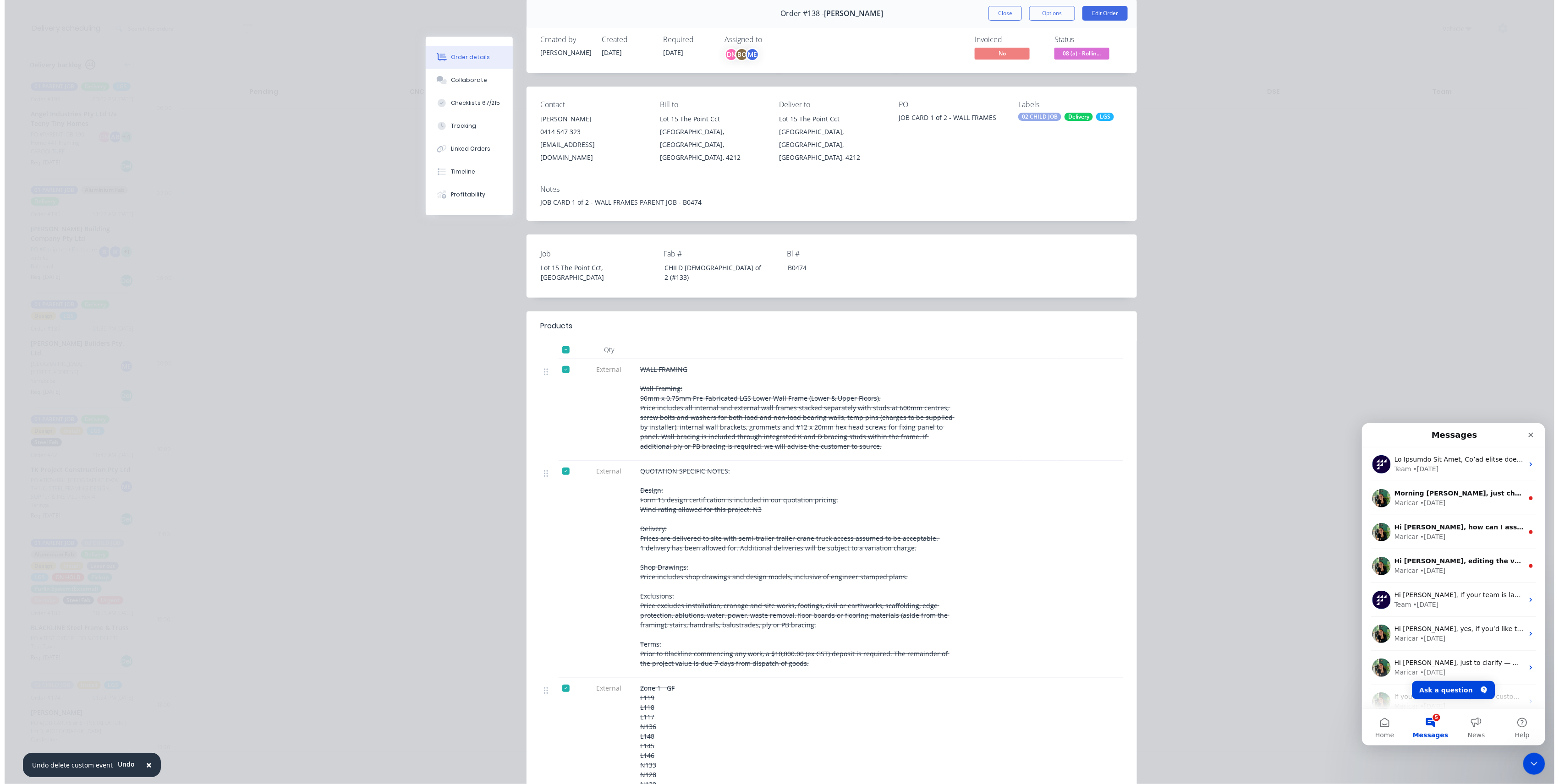
scroll to position [33, 0]
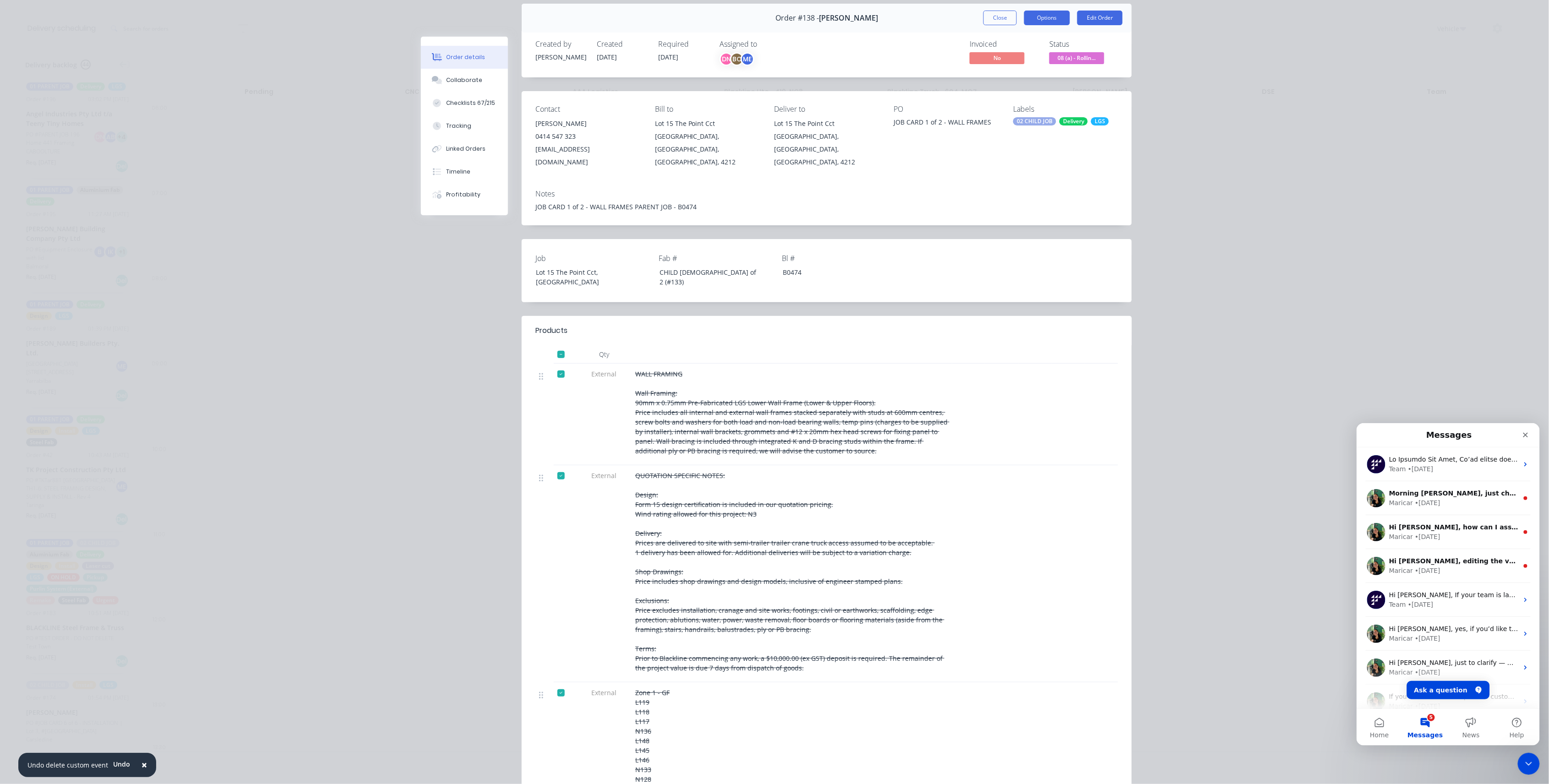
click at [1047, 21] on button "Options" at bounding box center [1047, 18] width 46 height 15
click at [1032, 76] on div "Delivery Docket" at bounding box center [1022, 78] width 80 height 13
click at [1032, 92] on div "Custom" at bounding box center [1022, 96] width 80 height 13
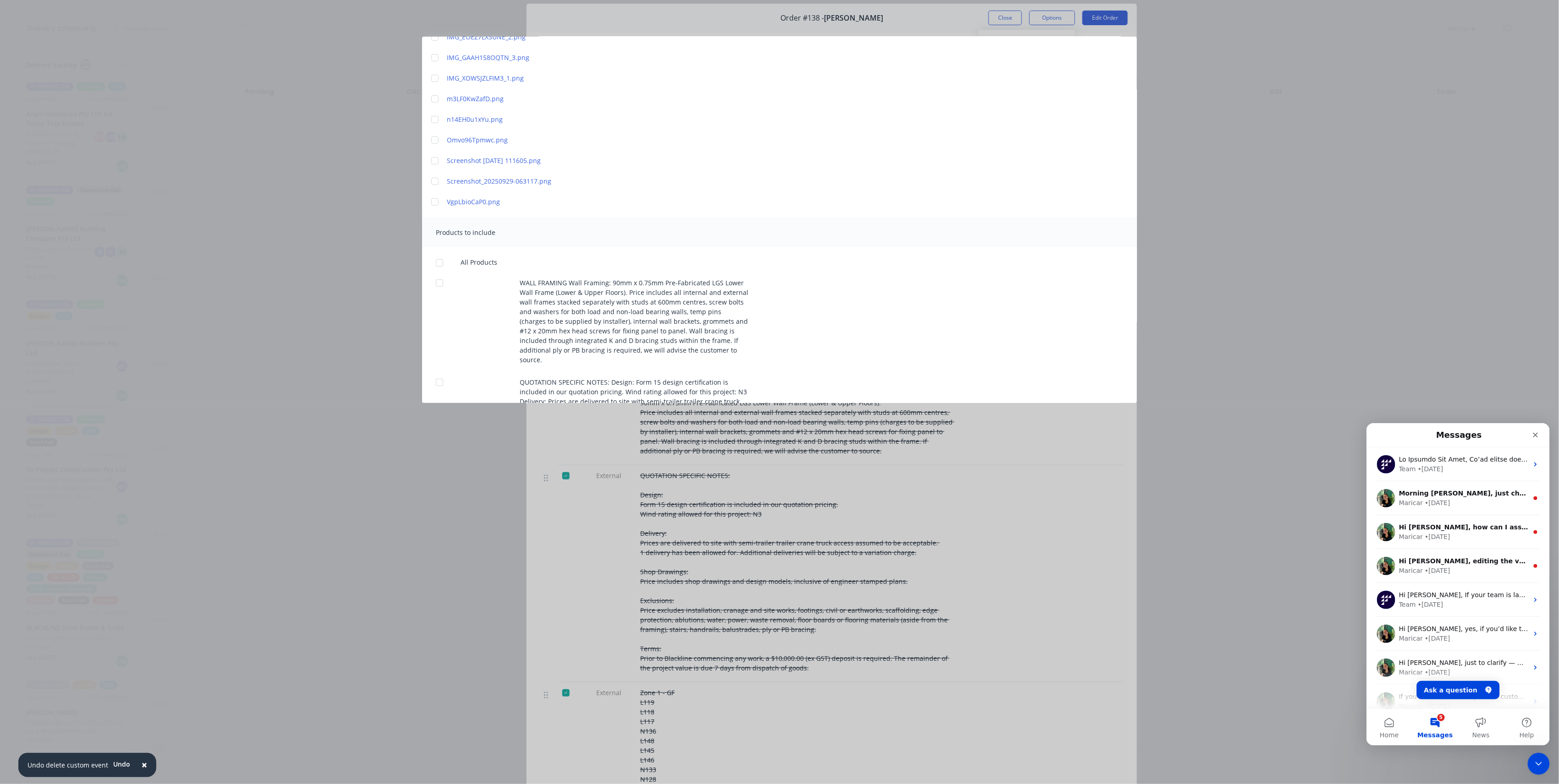
scroll to position [162, 0]
click at [438, 297] on div at bounding box center [439, 301] width 19 height 19
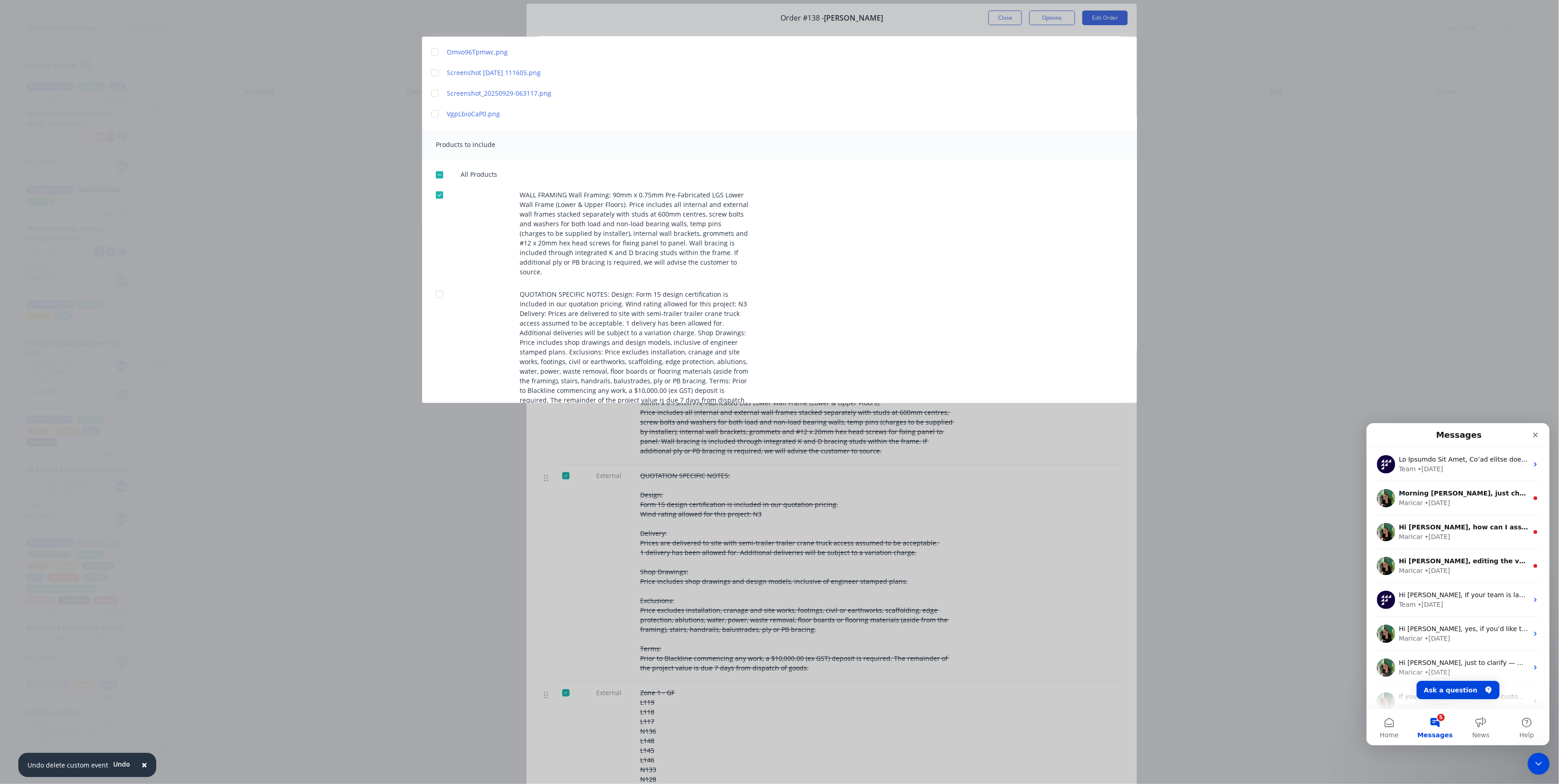
scroll to position [406, 0]
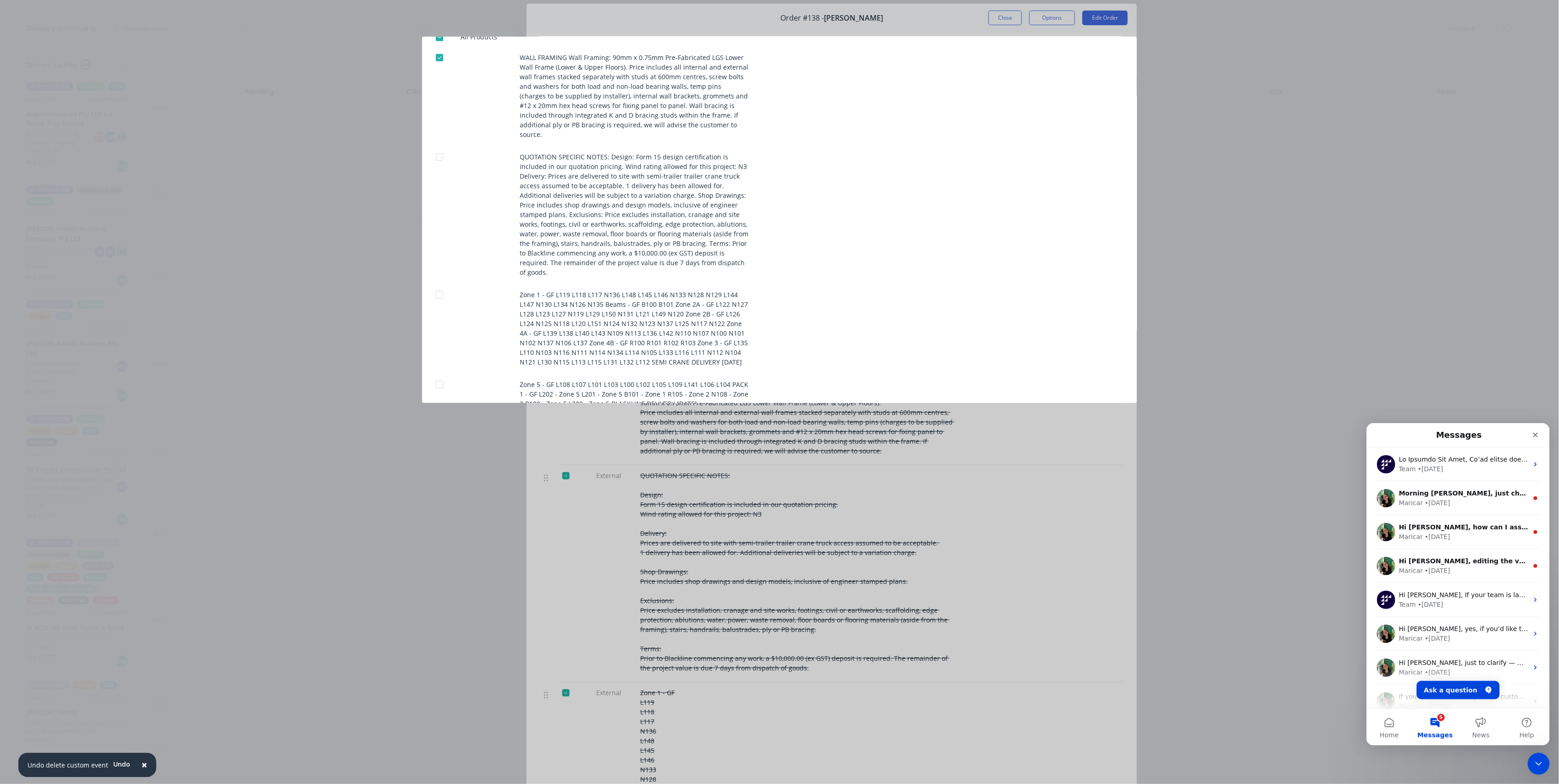
click at [438, 375] on div at bounding box center [439, 384] width 19 height 19
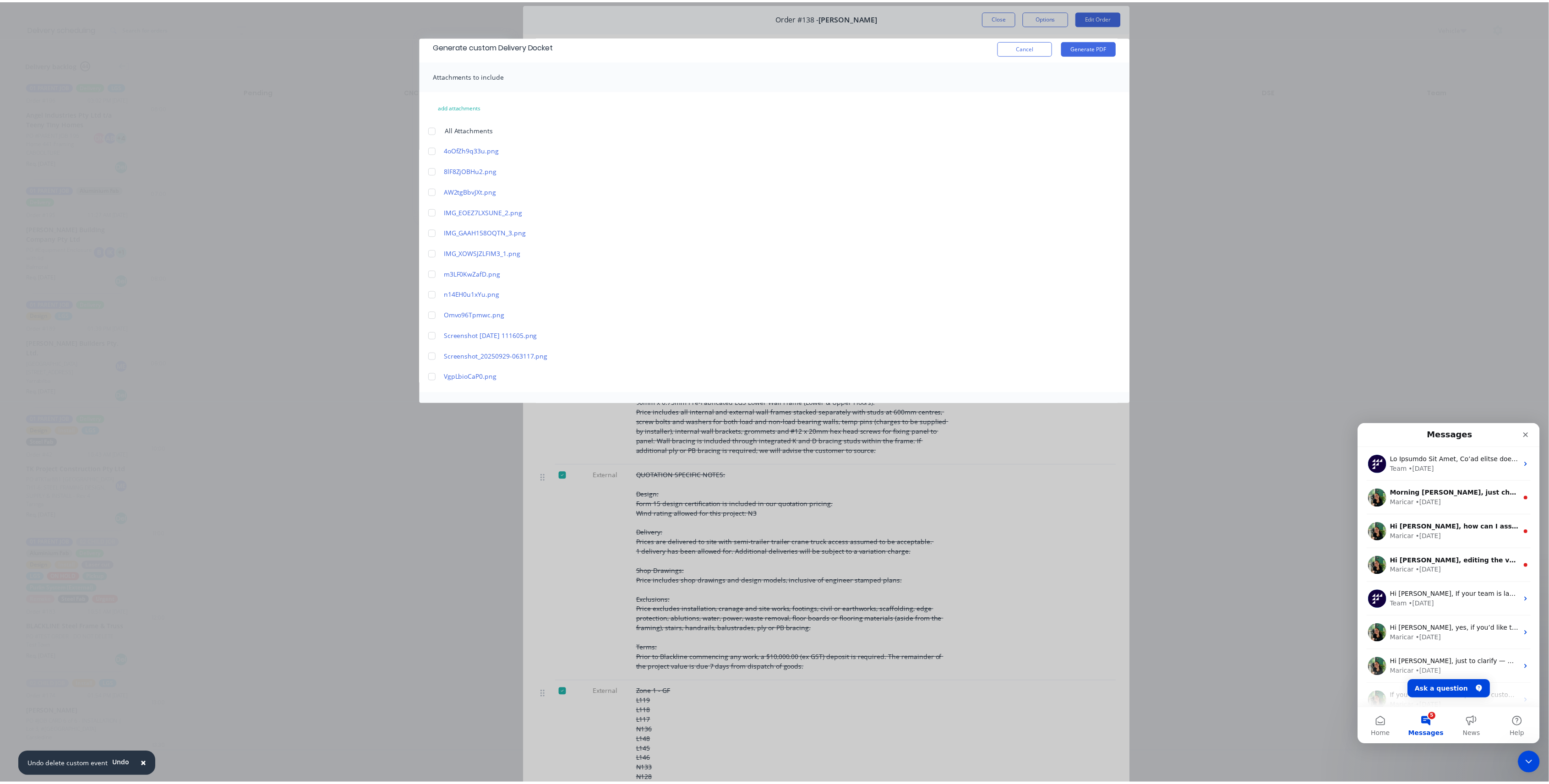
scroll to position [0, 0]
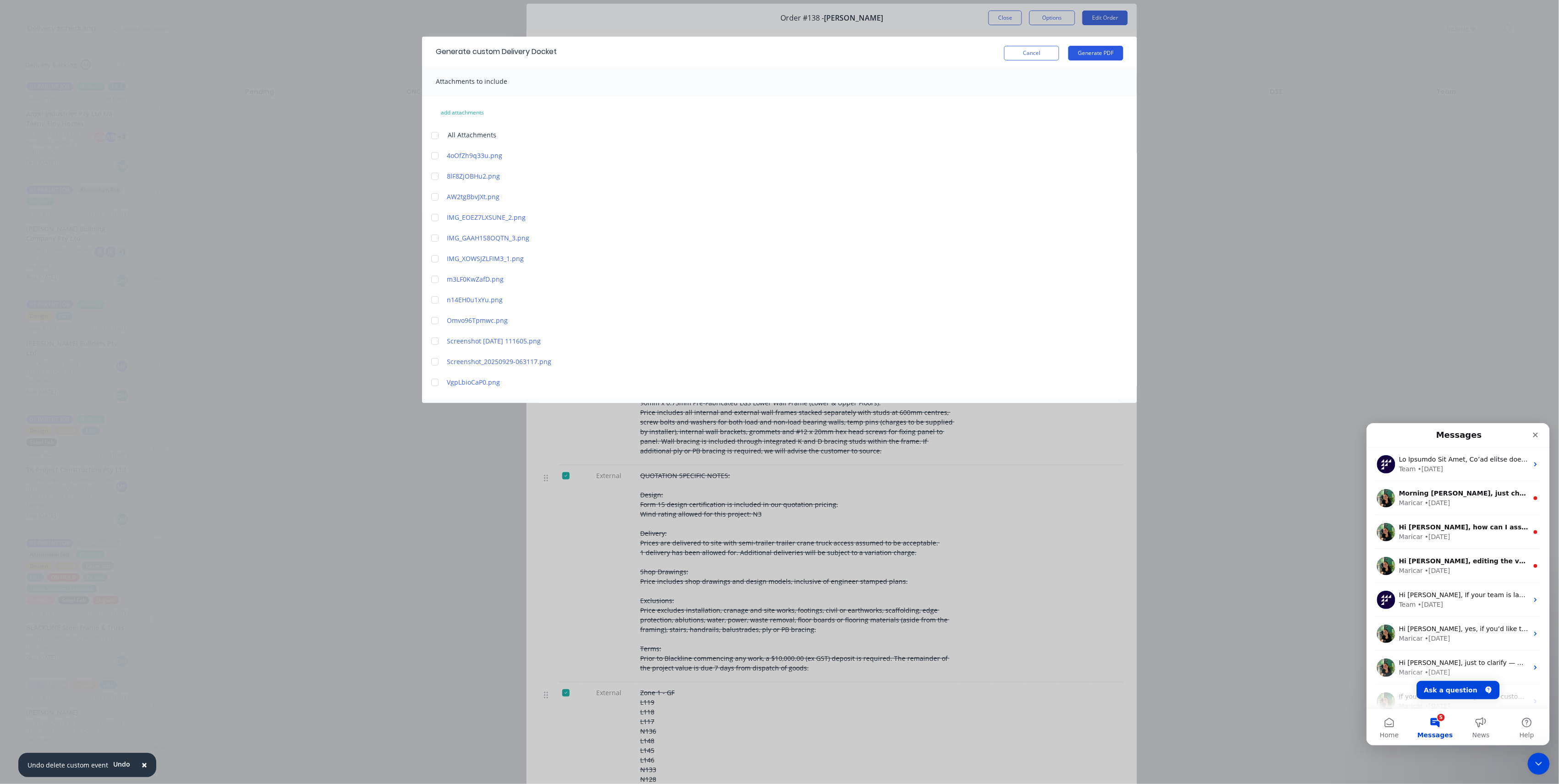
click at [1085, 57] on button "Generate PDF" at bounding box center [1095, 53] width 55 height 15
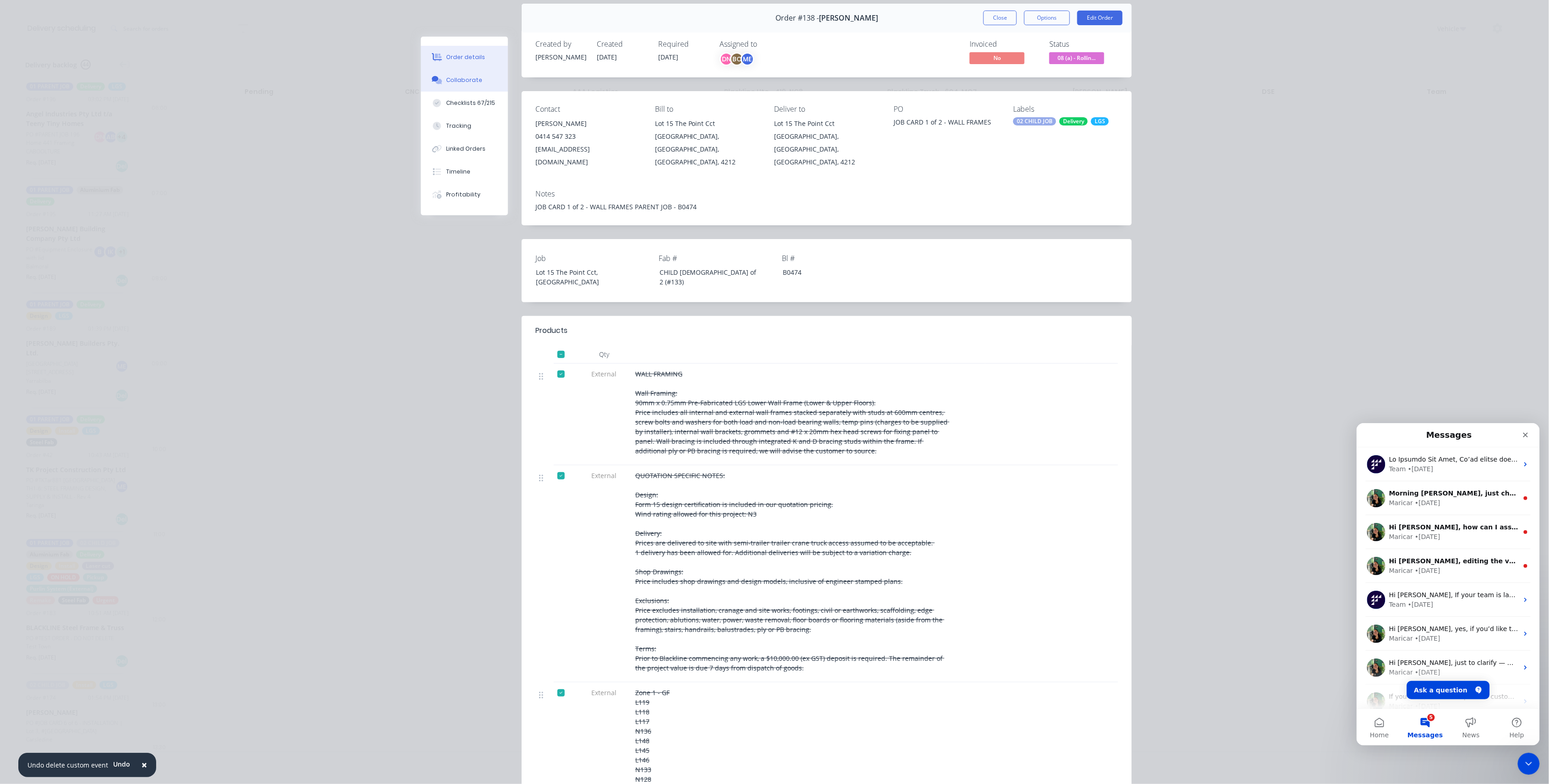
click at [466, 81] on div "Collaborate" at bounding box center [464, 80] width 36 height 8
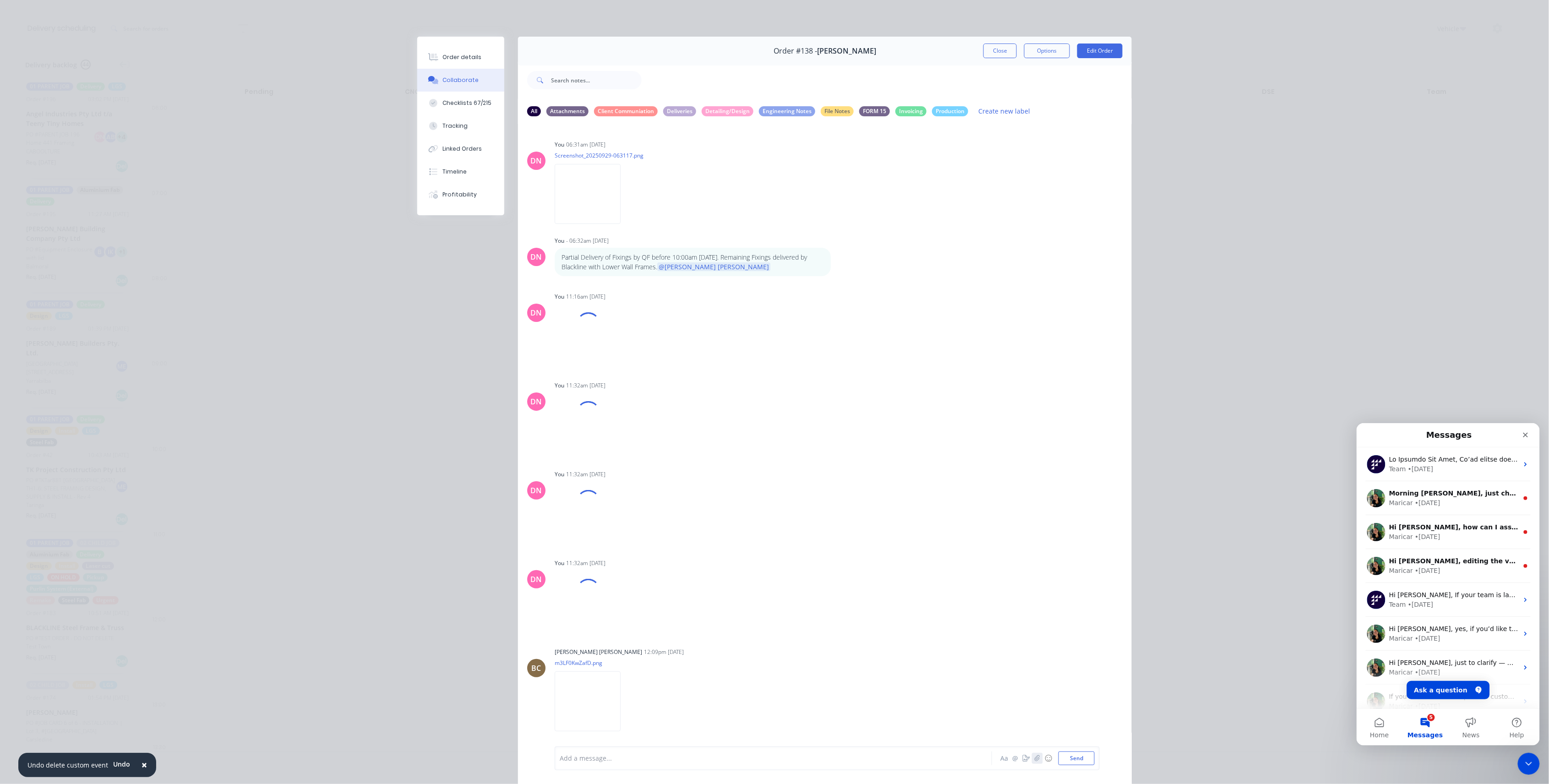
click at [1032, 762] on button "button" at bounding box center [1038, 759] width 11 height 11
click at [1071, 758] on button "Send" at bounding box center [1077, 758] width 36 height 14
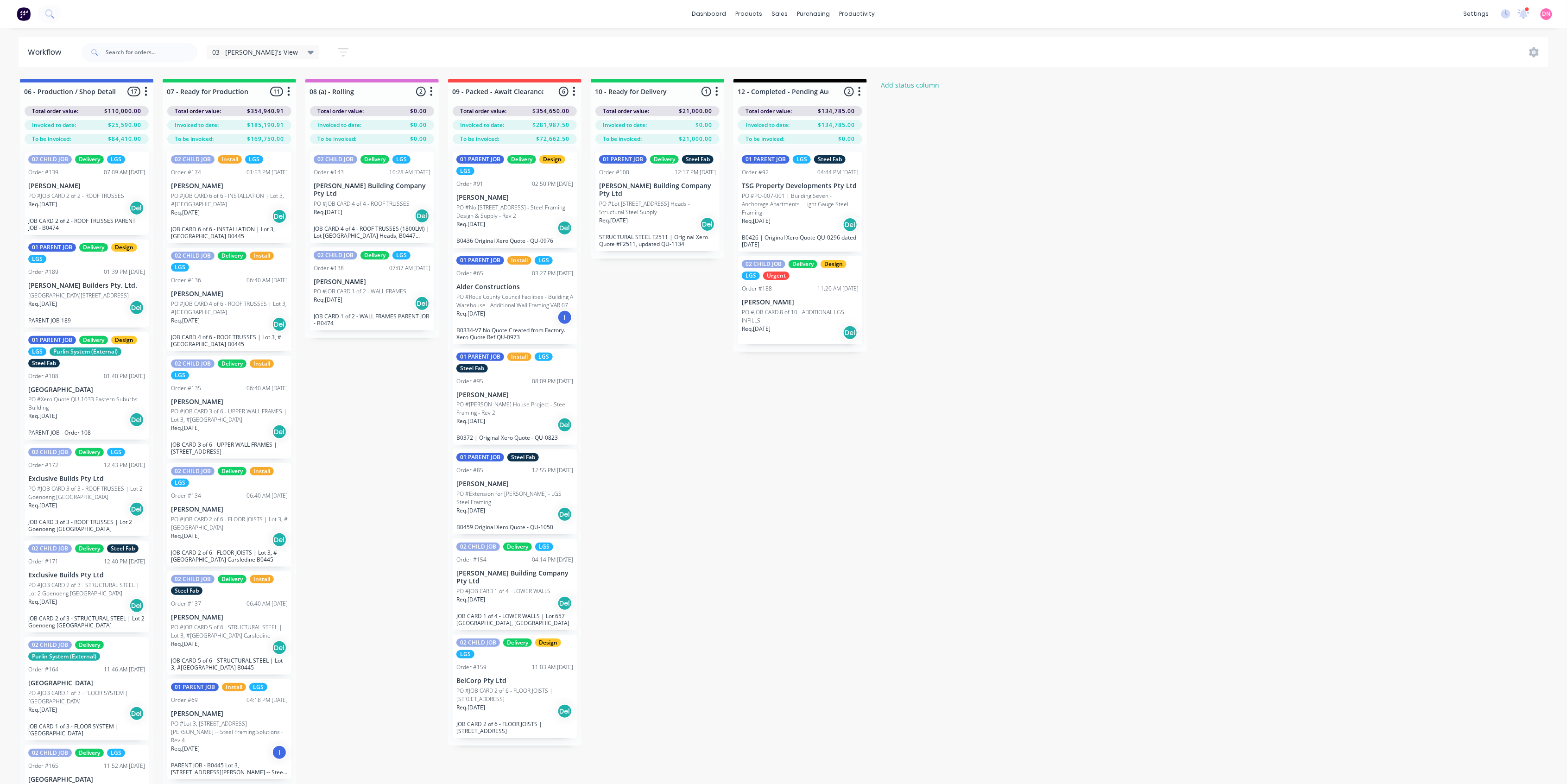
click at [365, 278] on p "[PERSON_NAME]" at bounding box center [372, 282] width 117 height 8
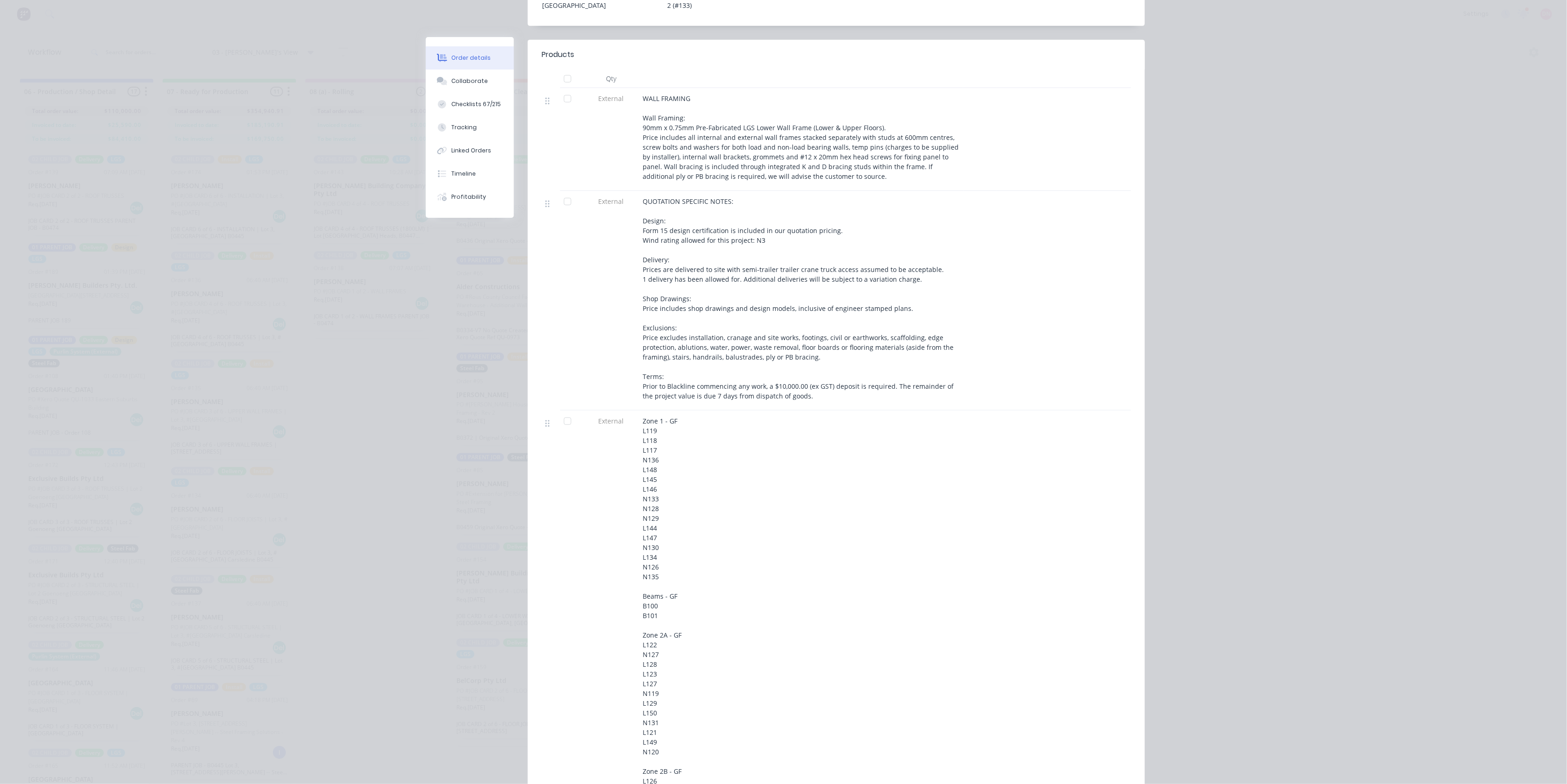
scroll to position [309, 0]
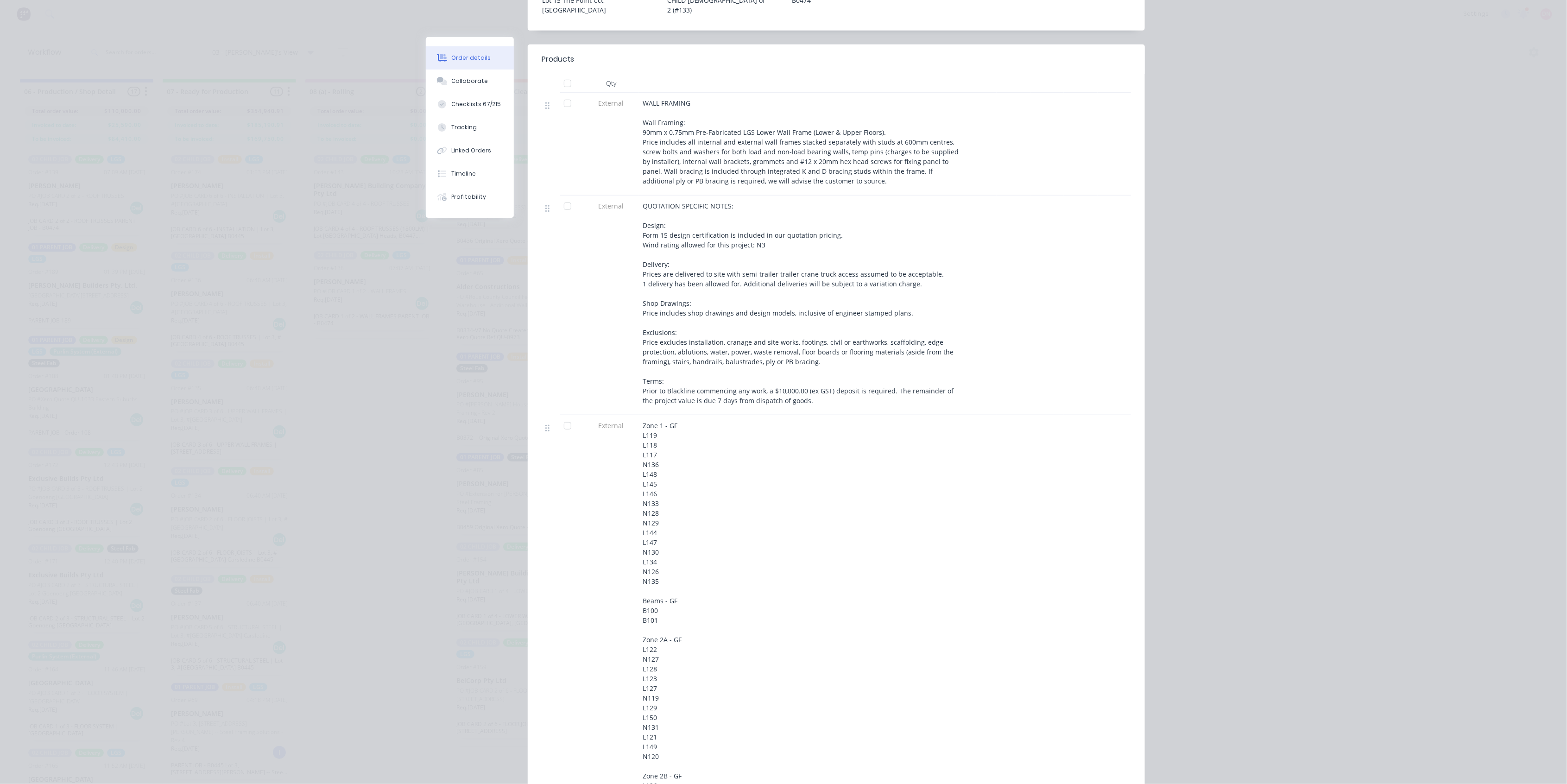
click at [569, 416] on div at bounding box center [567, 425] width 19 height 19
click at [563, 197] on div at bounding box center [567, 206] width 19 height 19
click at [563, 94] on div at bounding box center [567, 103] width 19 height 19
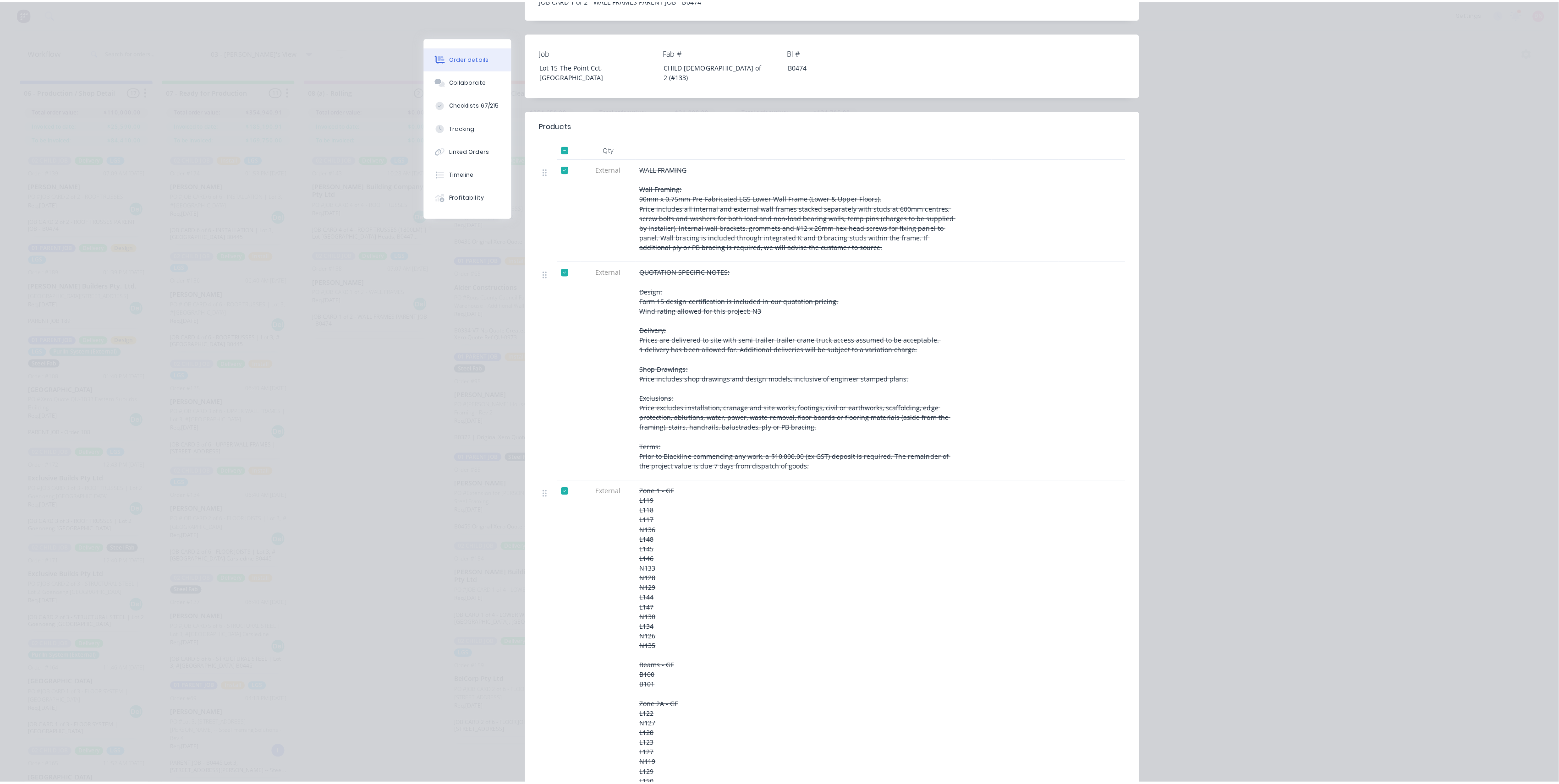
scroll to position [0, 0]
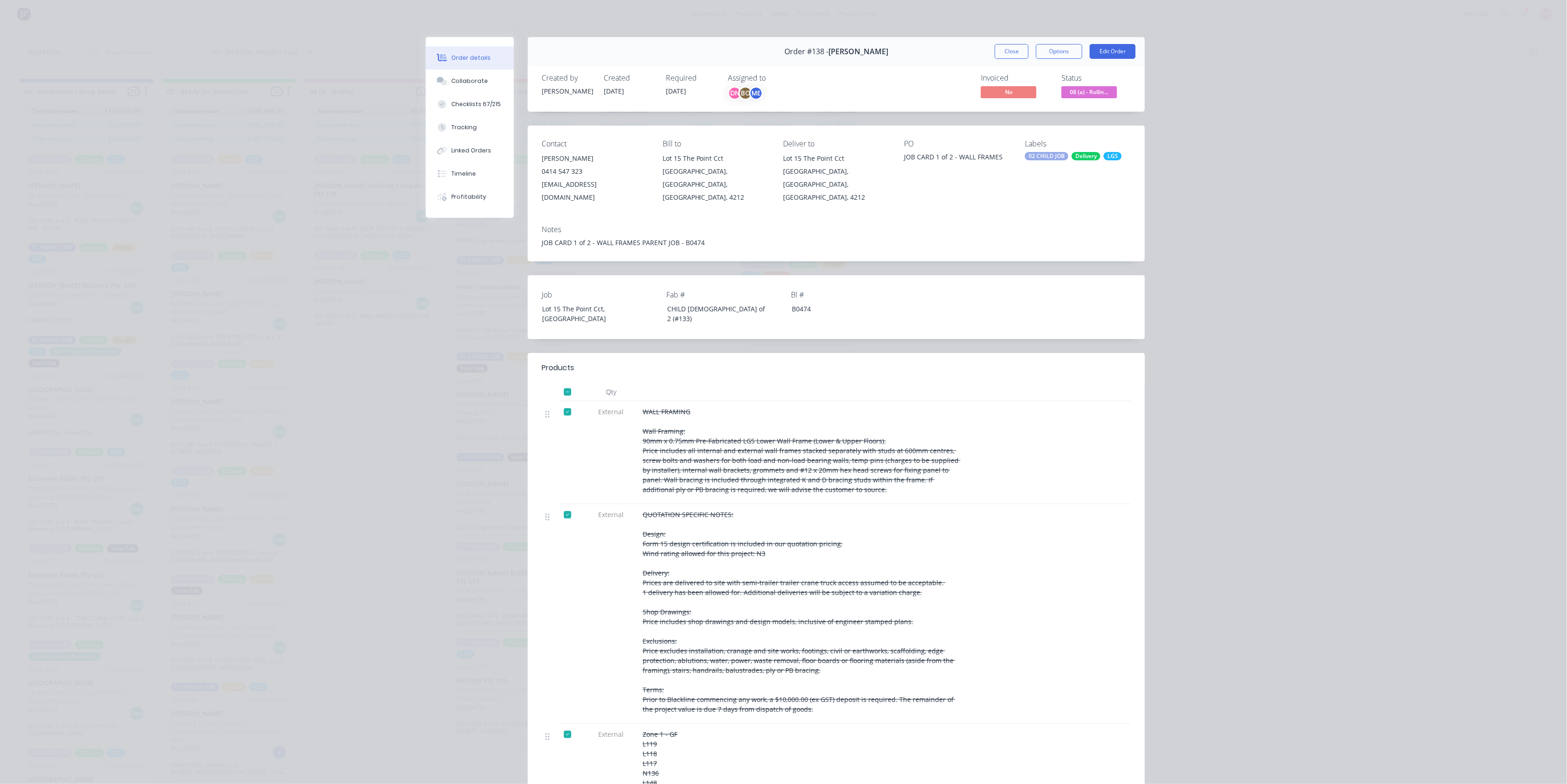
click at [1015, 54] on button "Close" at bounding box center [1011, 51] width 33 height 15
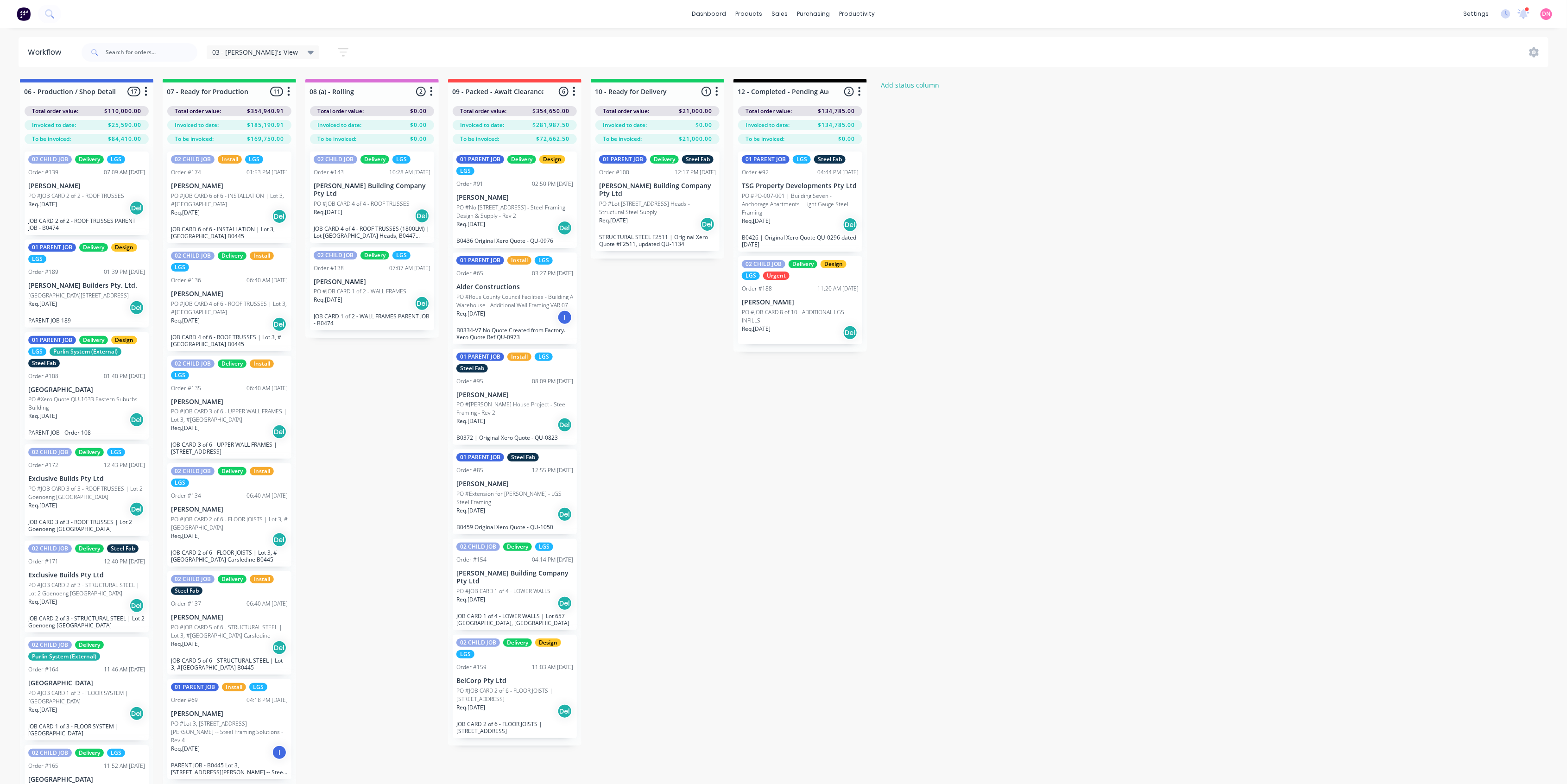
click at [714, 86] on button "button" at bounding box center [717, 92] width 11 height 11
click at [693, 127] on button "Notifications" at bounding box center [677, 126] width 93 height 15
click at [859, 89] on icon "button" at bounding box center [859, 91] width 2 height 11
click at [842, 124] on button "Notifications" at bounding box center [819, 126] width 93 height 15
click at [575, 90] on icon "button" at bounding box center [574, 91] width 2 height 11
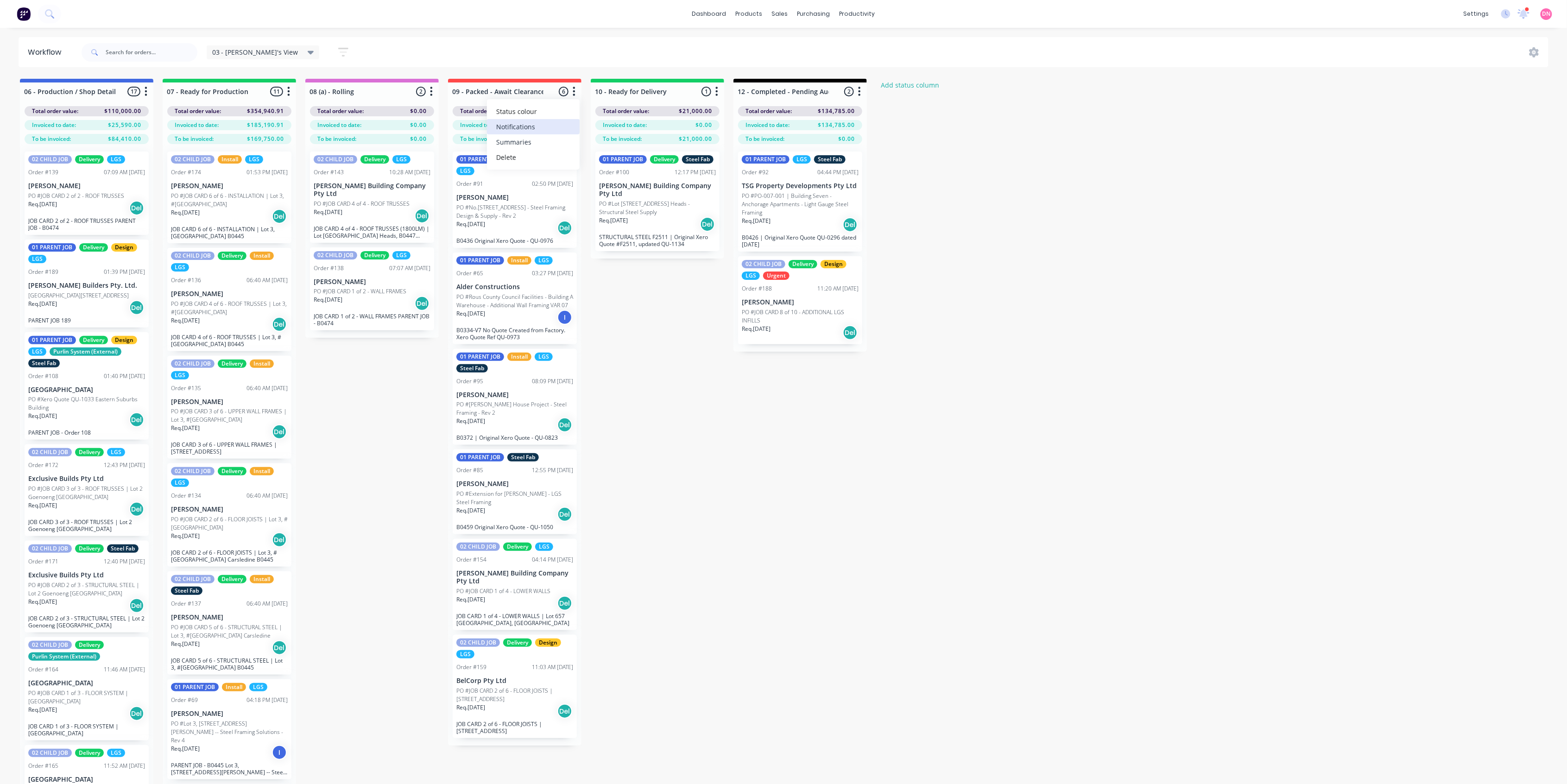
drag, startPoint x: 542, startPoint y: 143, endPoint x: 544, endPoint y: 126, distance: 17.1
click at [544, 126] on div "Status colour #FF4949 hex #FF4949 Save Cancel Notifications Email SMS Summaries…" at bounding box center [533, 134] width 93 height 70
click at [544, 126] on button "Notifications" at bounding box center [533, 126] width 93 height 15
click at [425, 95] on div at bounding box center [373, 91] width 134 height 18
click at [863, 77] on div "Delivery Scheduling" at bounding box center [888, 81] width 58 height 8
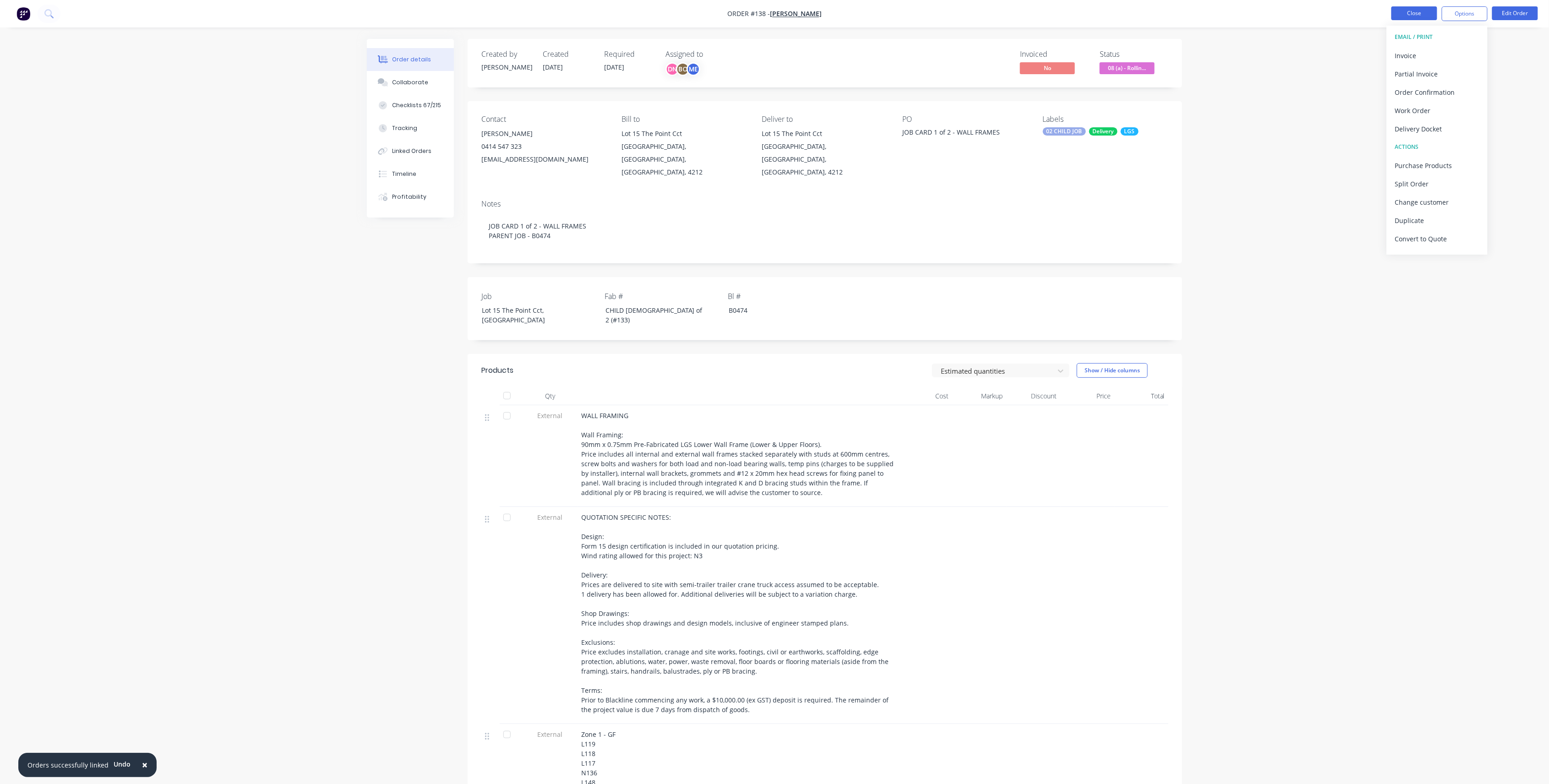
click at [1415, 12] on button "Close" at bounding box center [1414, 13] width 46 height 14
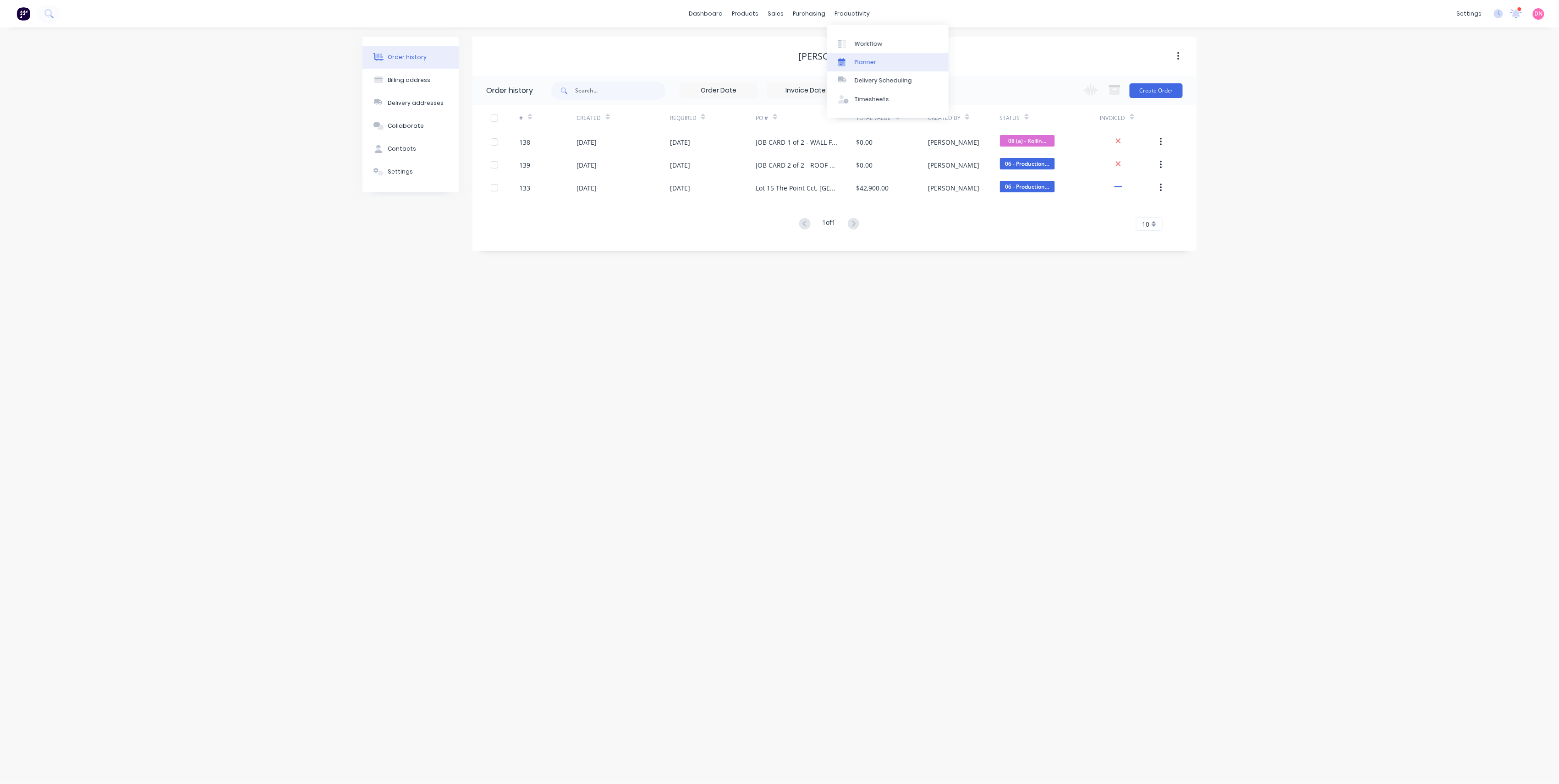
click at [858, 63] on div "Planner" at bounding box center [865, 62] width 22 height 8
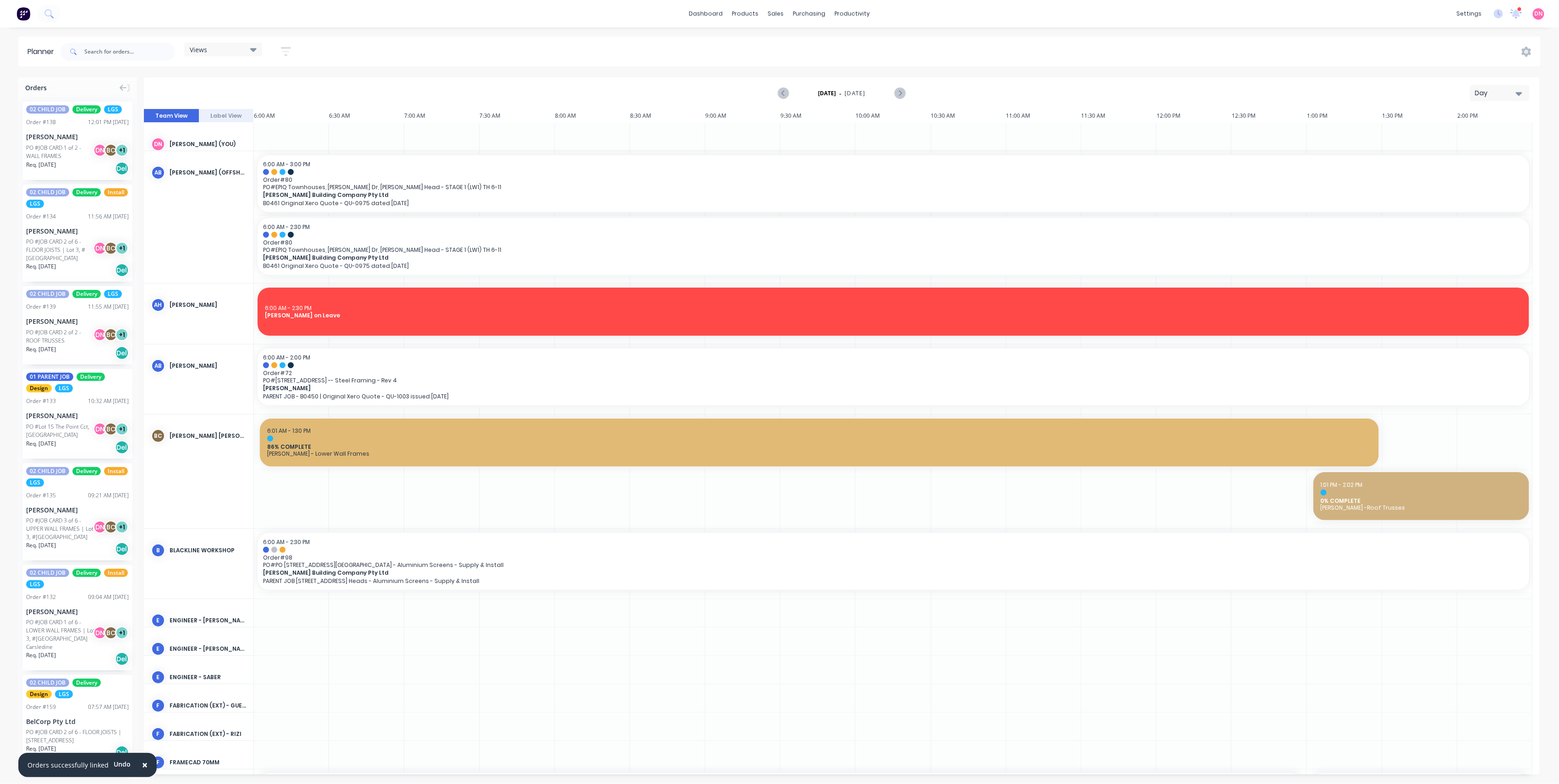
click at [243, 56] on div "Views" at bounding box center [223, 49] width 78 height 14
click at [248, 185] on button "PRODUCTION - DEMI" at bounding box center [239, 189] width 98 height 10
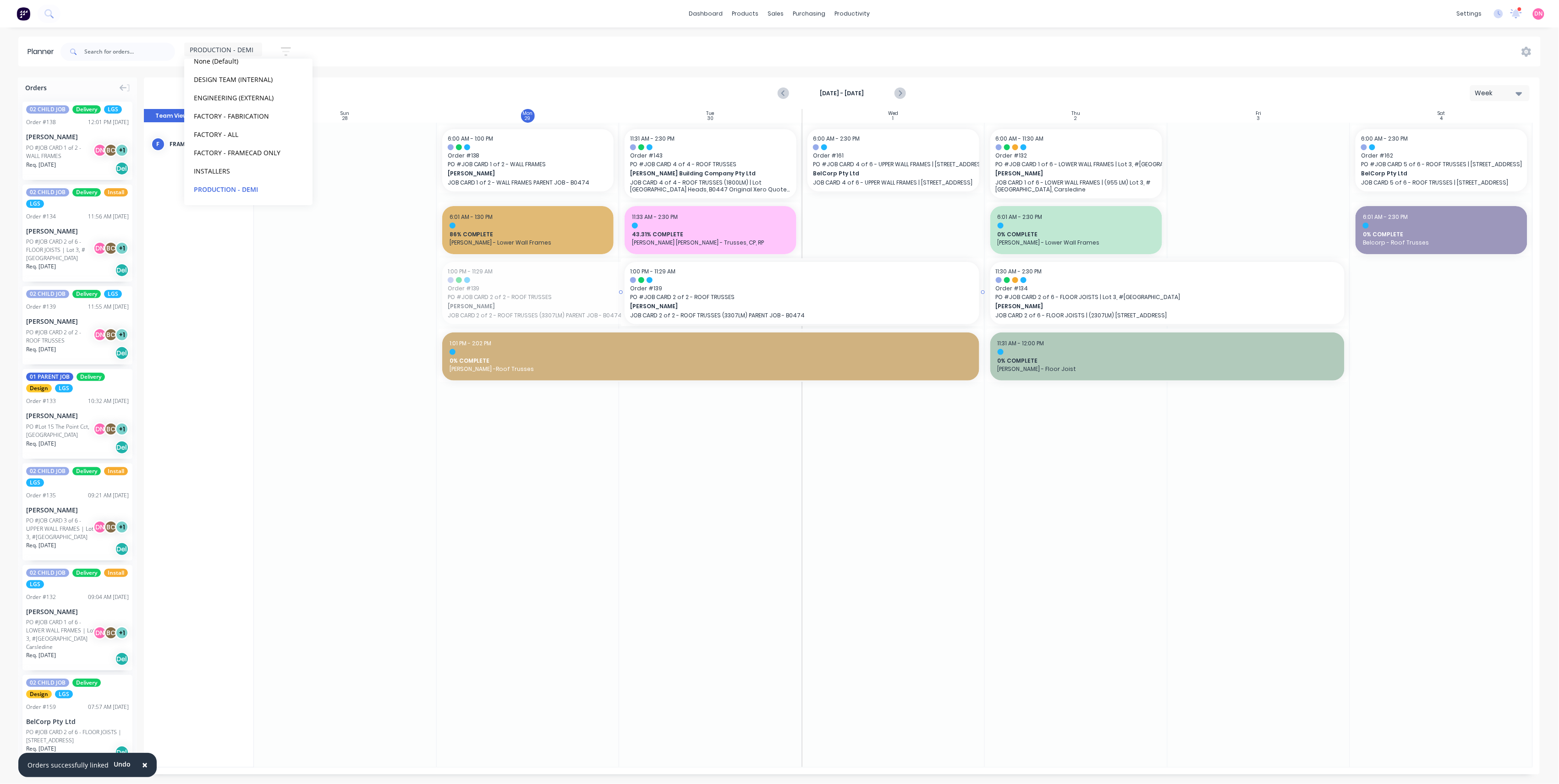
drag, startPoint x: 439, startPoint y: 293, endPoint x: 643, endPoint y: 290, distance: 204.0
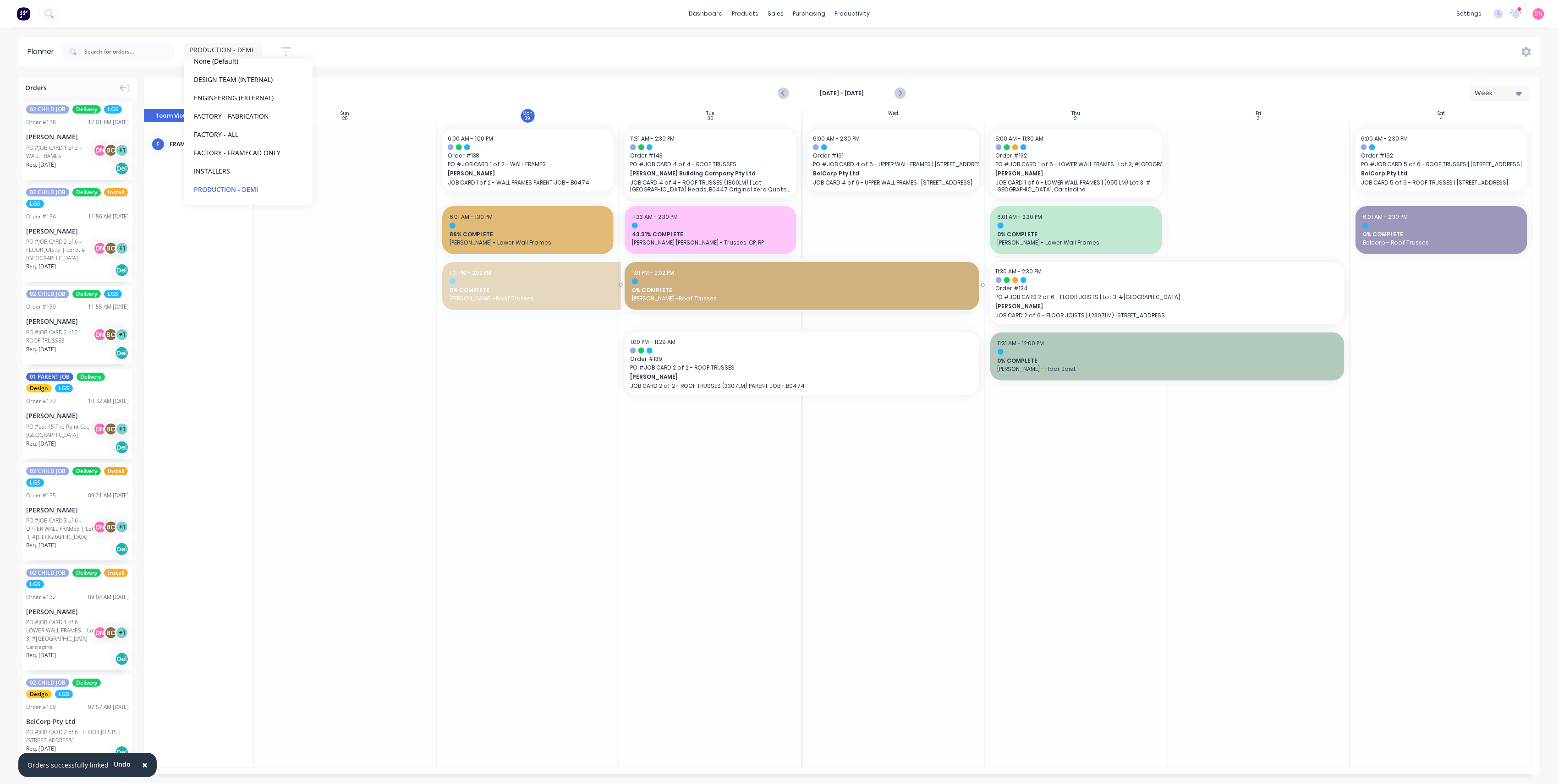
drag, startPoint x: 436, startPoint y: 280, endPoint x: 597, endPoint y: 286, distance: 161.1
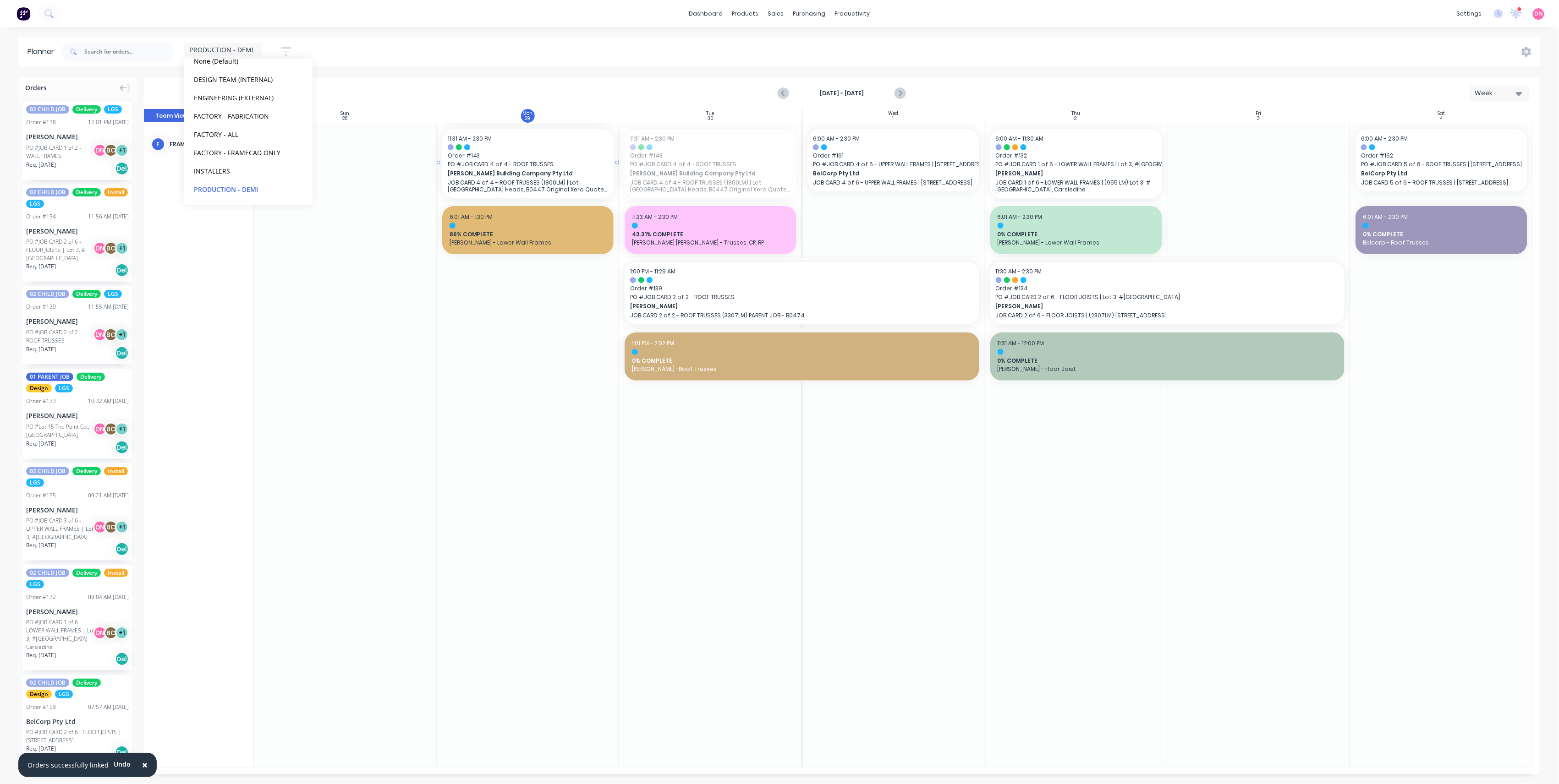
drag, startPoint x: 705, startPoint y: 152, endPoint x: 484, endPoint y: 293, distance: 262.1
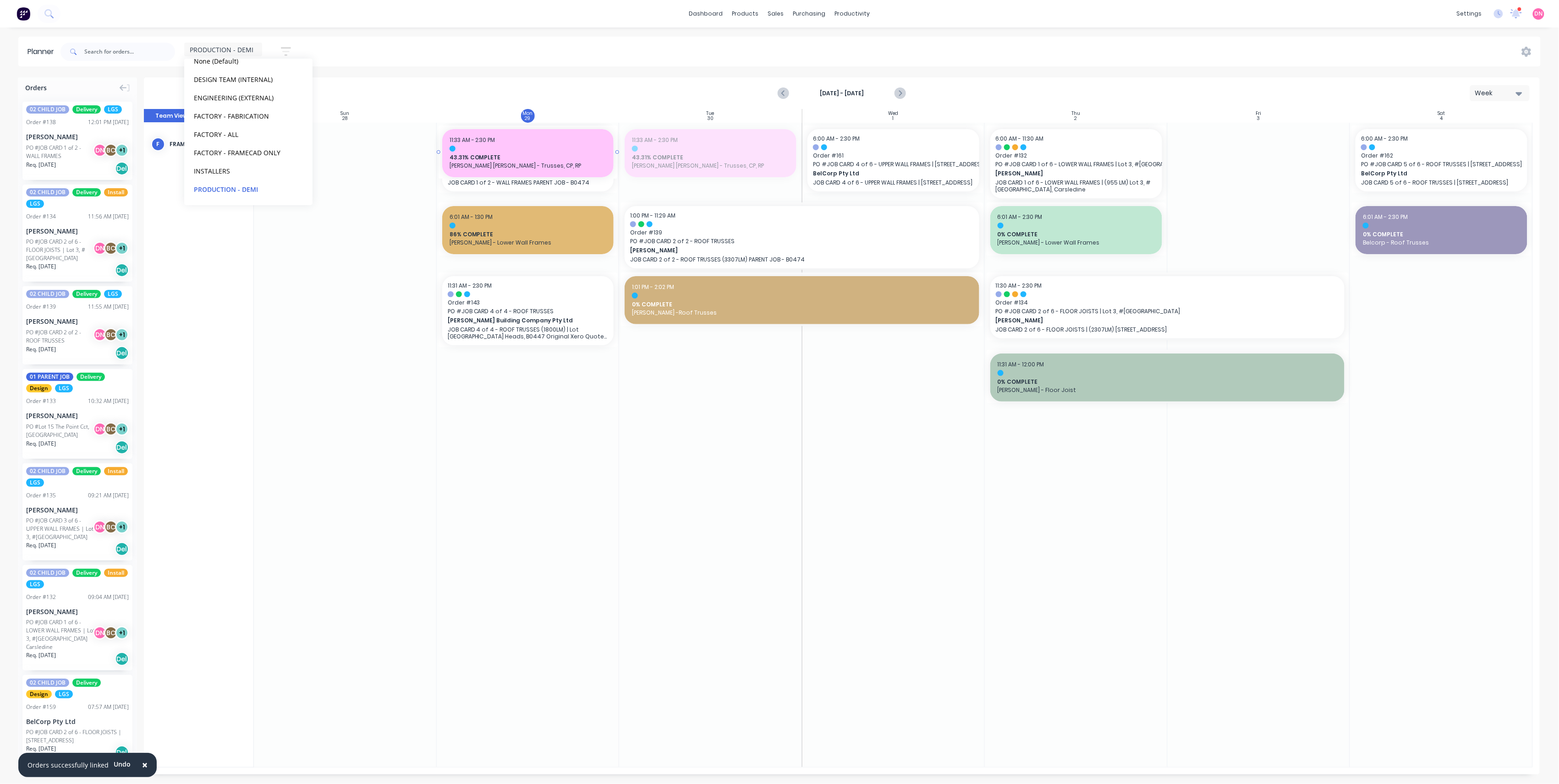
drag, startPoint x: 691, startPoint y: 145, endPoint x: 523, endPoint y: 270, distance: 209.4
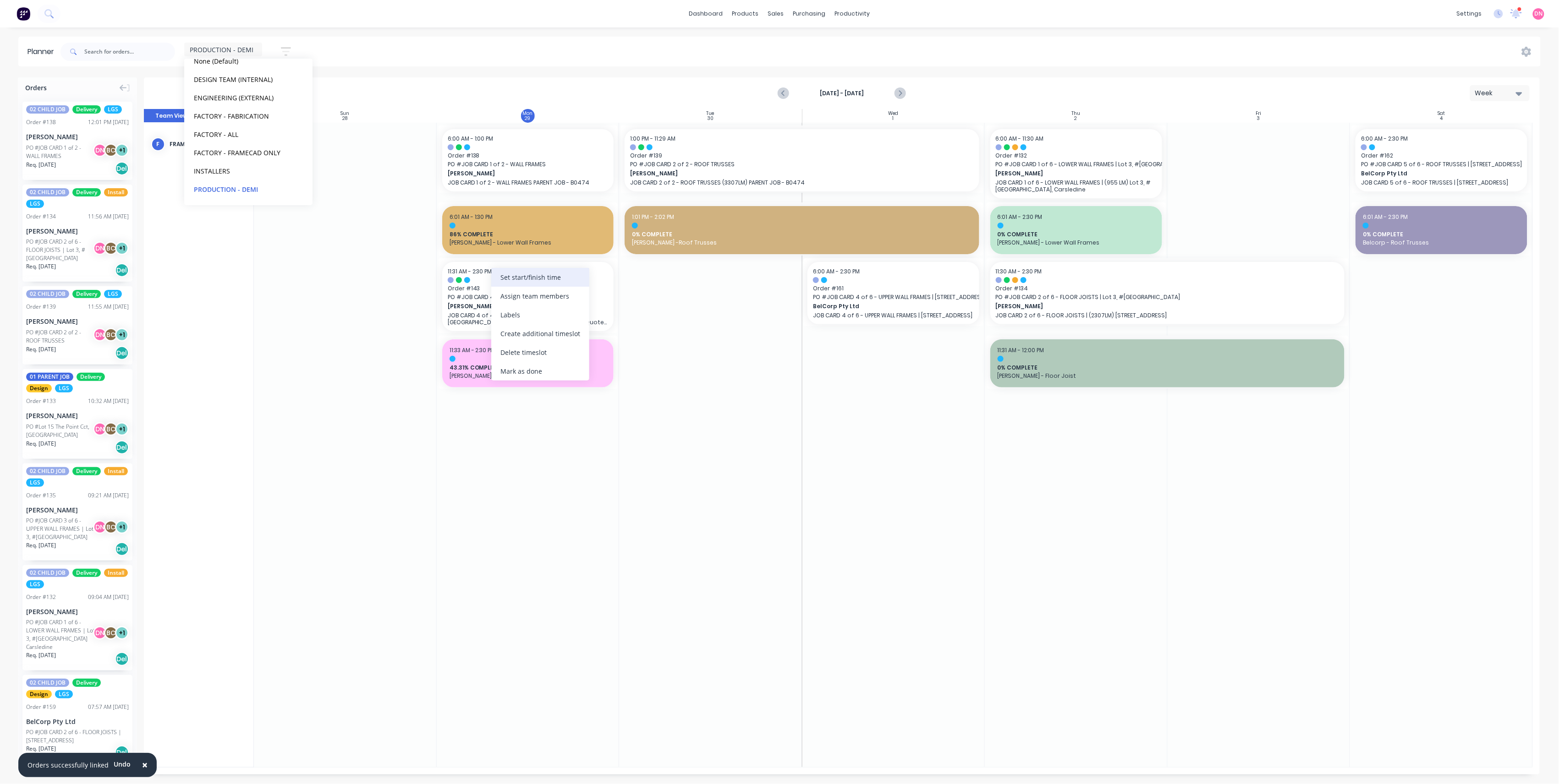
click at [530, 279] on div "Set start/finish time" at bounding box center [540, 277] width 98 height 19
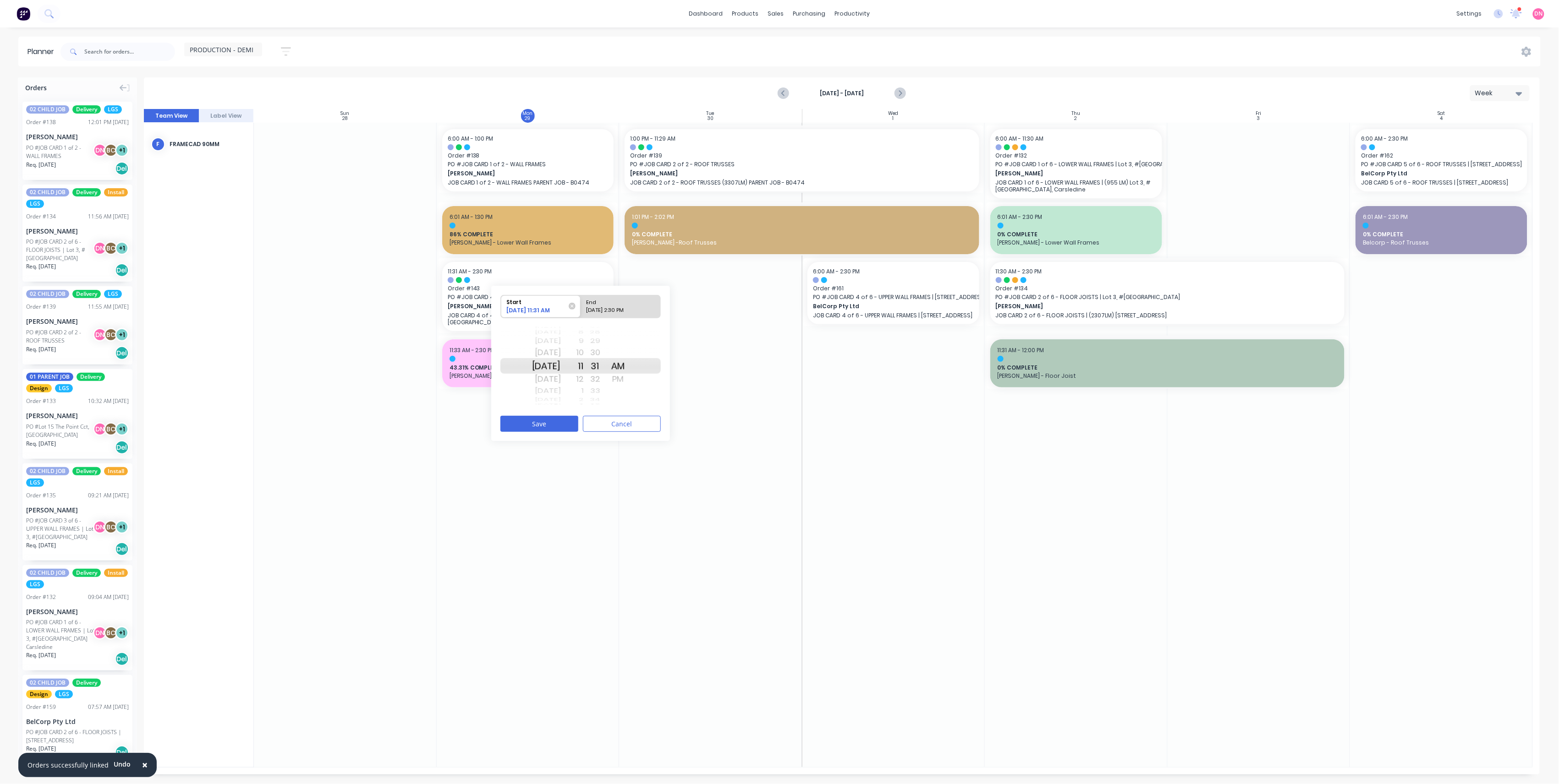
click at [630, 377] on div "PM" at bounding box center [618, 380] width 23 height 15
click at [584, 391] on div "1" at bounding box center [572, 391] width 23 height 12
click at [607, 356] on div "30" at bounding box center [595, 353] width 23 height 15
click at [607, 380] on div "01" at bounding box center [595, 380] width 23 height 15
click at [607, 352] on div "00" at bounding box center [595, 353] width 23 height 15
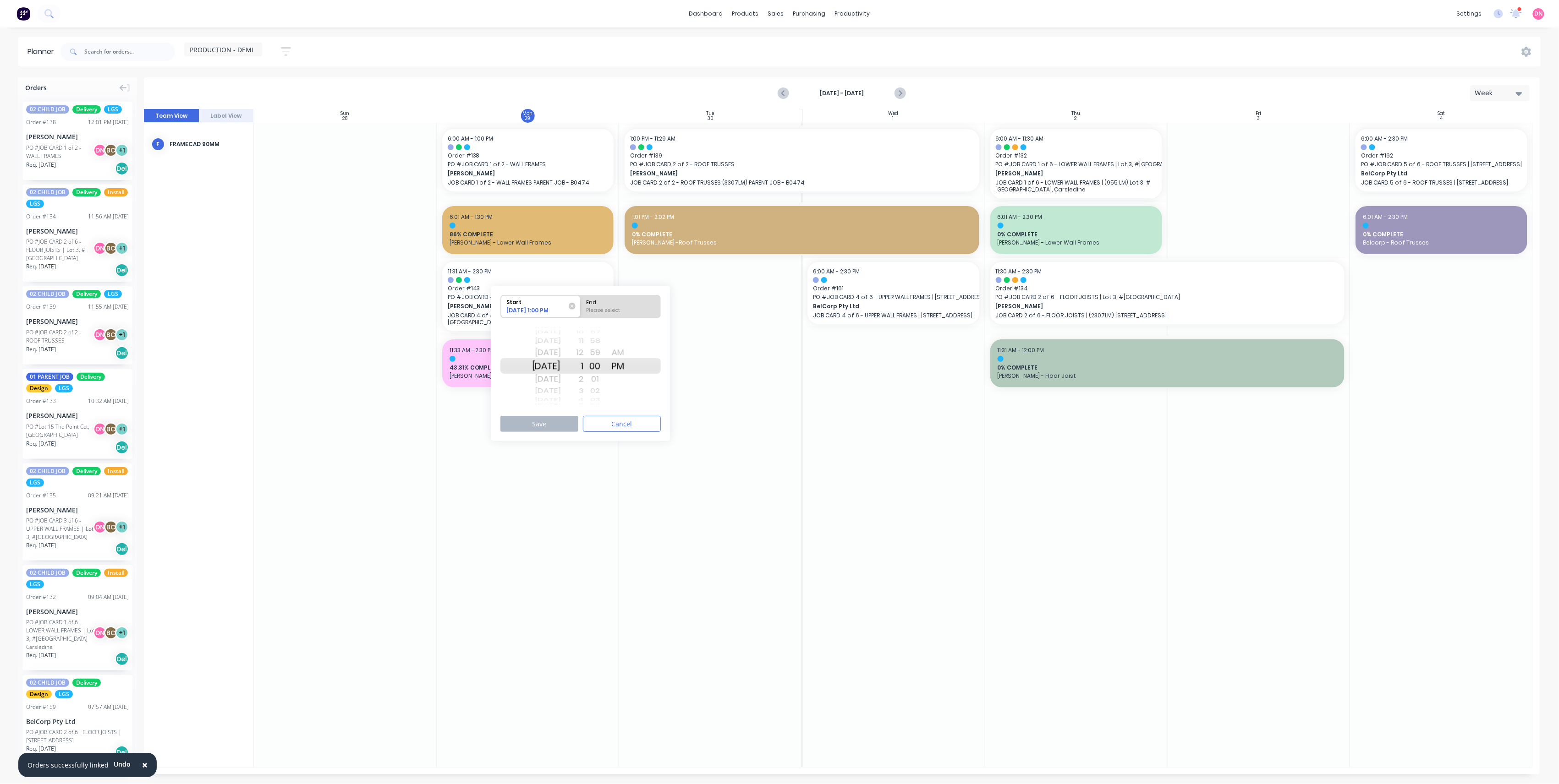
click at [622, 299] on div "End" at bounding box center [621, 301] width 75 height 11
click at [581, 299] on input "End Please select" at bounding box center [580, 307] width 1 height 23
radio input "true"
click at [584, 382] on div "2" at bounding box center [572, 380] width 23 height 15
click at [567, 424] on button "Save" at bounding box center [539, 424] width 78 height 16
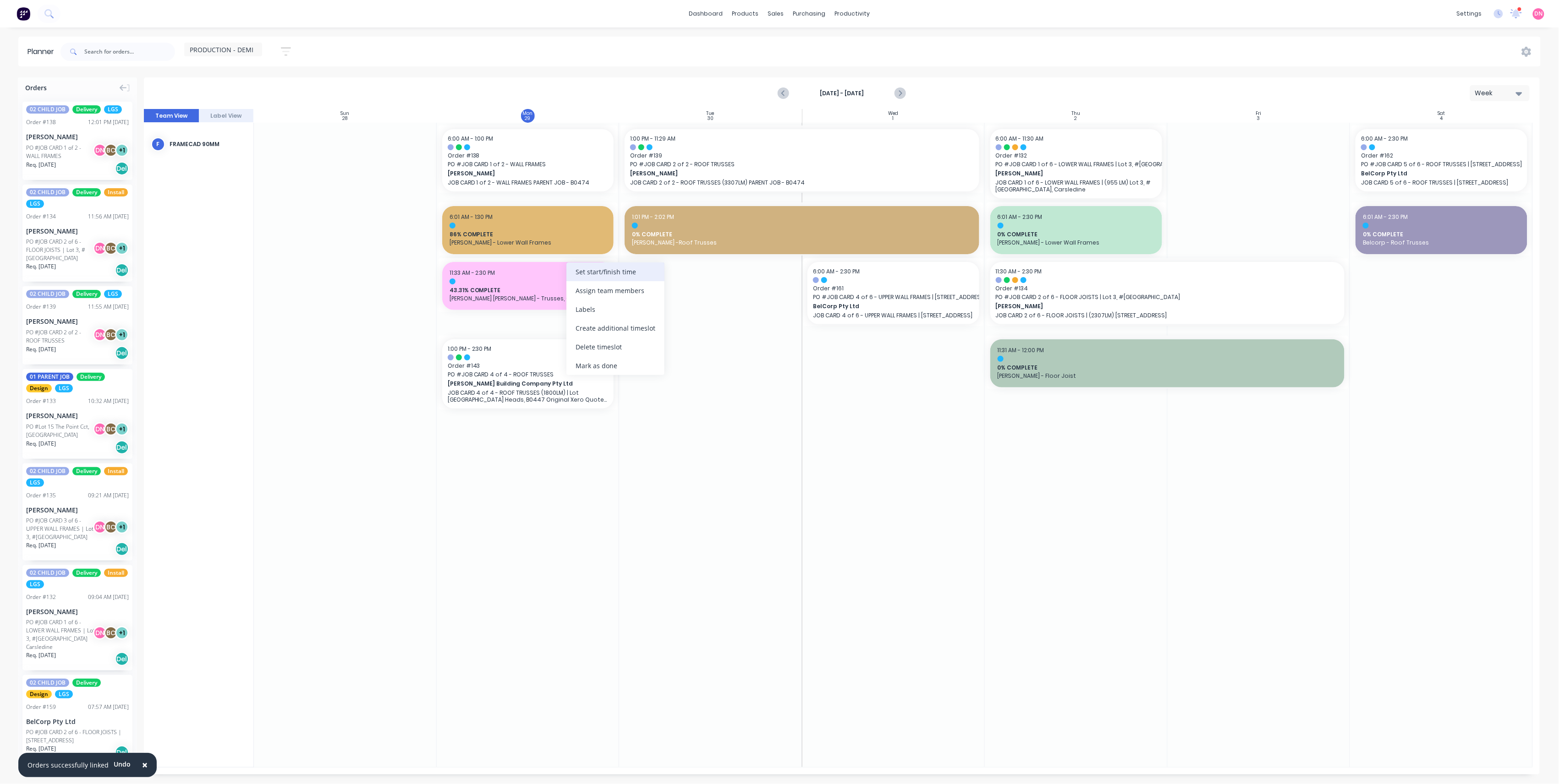
click at [575, 280] on div "Set start/finish time" at bounding box center [616, 272] width 98 height 19
click at [705, 375] on div "PM" at bounding box center [693, 374] width 23 height 15
click at [659, 388] on div "1" at bounding box center [647, 385] width 23 height 12
click at [695, 303] on div "Please select" at bounding box center [696, 306] width 75 height 11
click at [656, 303] on input "End Please select" at bounding box center [655, 301] width 1 height 23
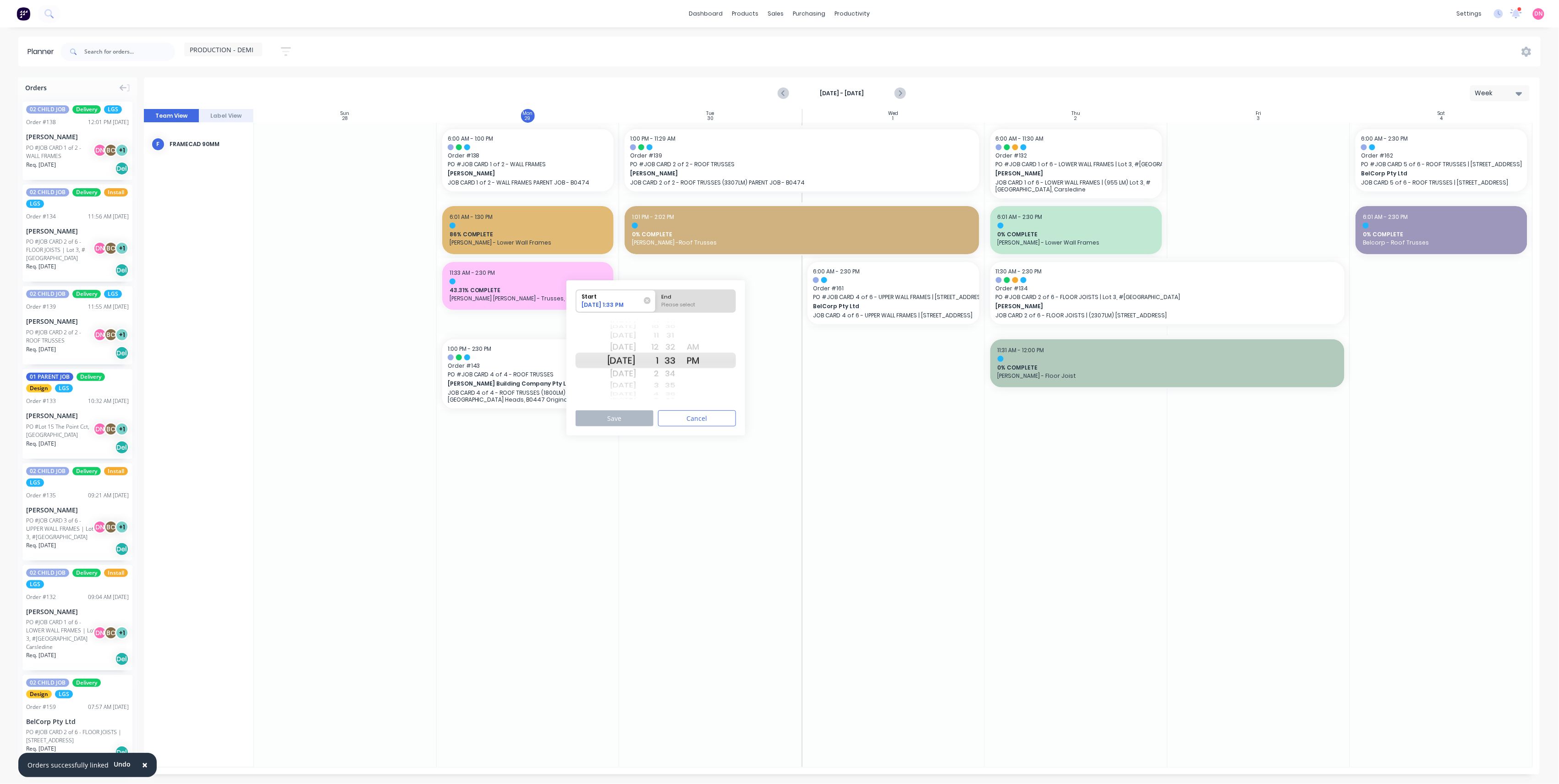
radio input "true"
click at [659, 374] on div "2" at bounding box center [647, 374] width 23 height 15
click at [640, 419] on button "Save" at bounding box center [614, 418] width 78 height 16
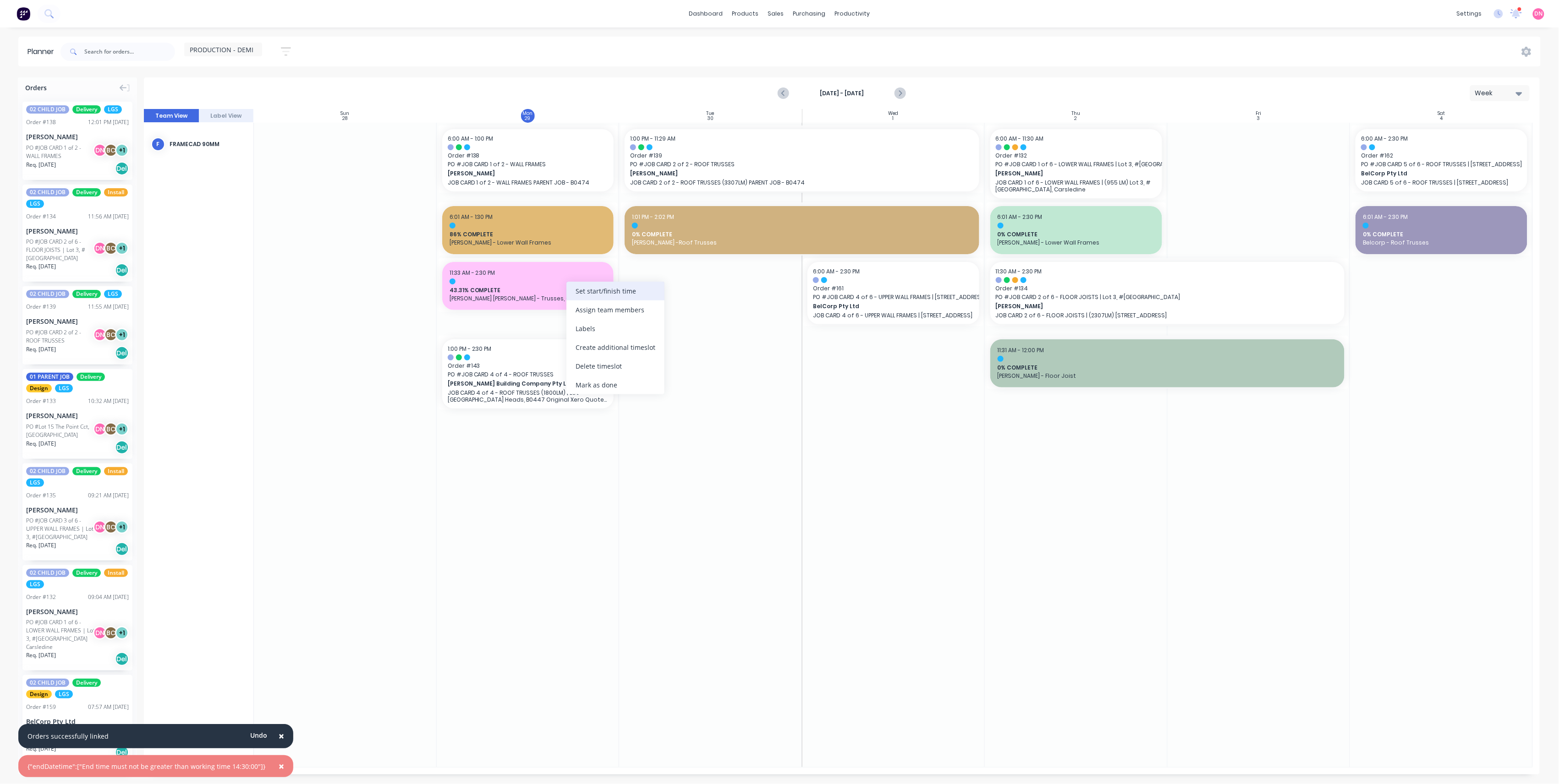
click at [573, 299] on div "Set start/finish time" at bounding box center [616, 291] width 98 height 19
click at [659, 409] on div "2" at bounding box center [647, 413] width 23 height 8
click at [699, 388] on div "PM" at bounding box center [693, 393] width 23 height 15
click at [659, 367] on div "1" at bounding box center [647, 367] width 23 height 15
click at [699, 316] on div "End" at bounding box center [696, 315] width 75 height 11
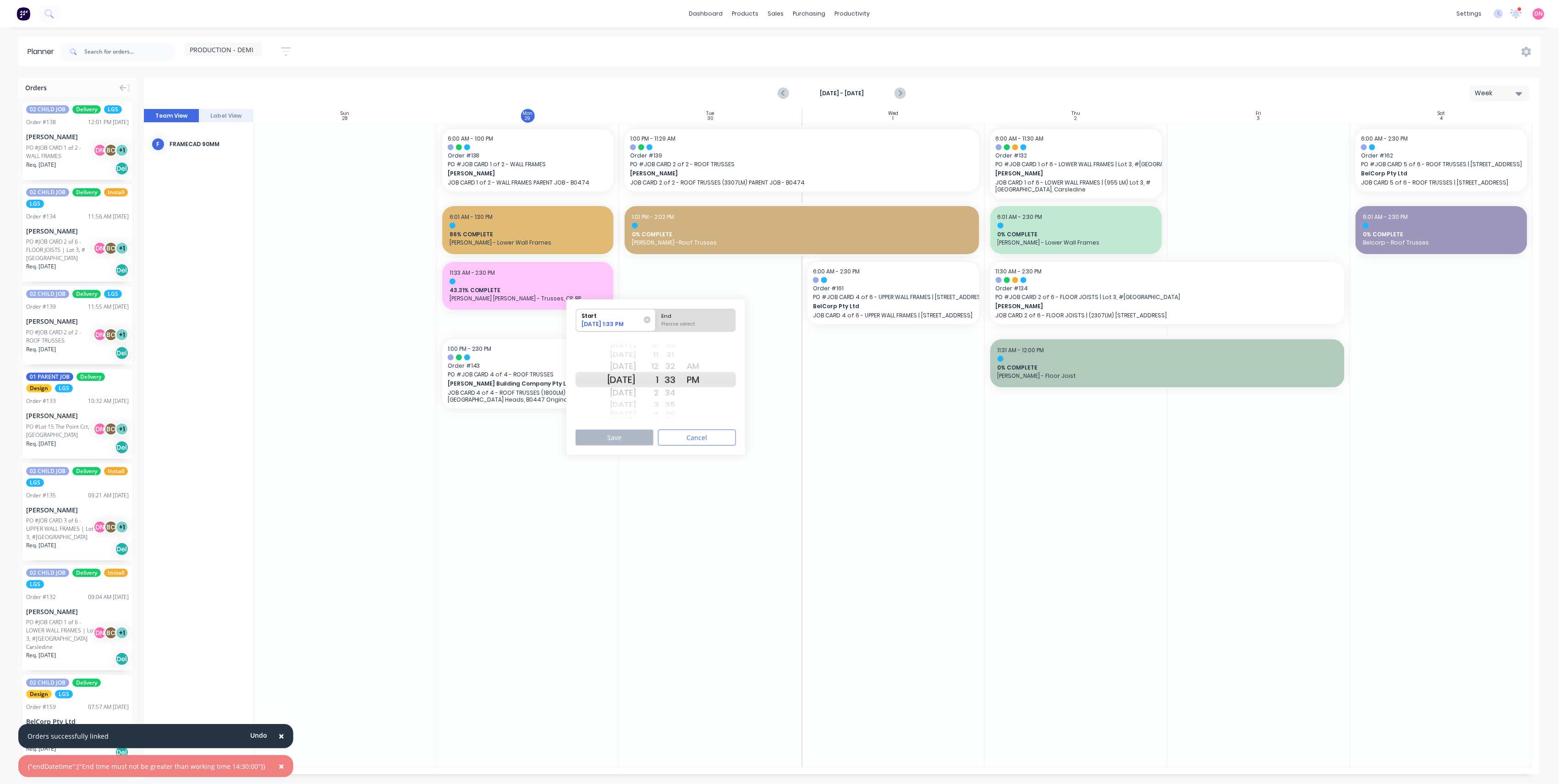
click at [656, 316] on input "End Please select" at bounding box center [655, 321] width 1 height 23
radio input "true"
click at [659, 394] on div "2" at bounding box center [647, 393] width 23 height 15
click at [640, 437] on button "Save" at bounding box center [614, 438] width 78 height 16
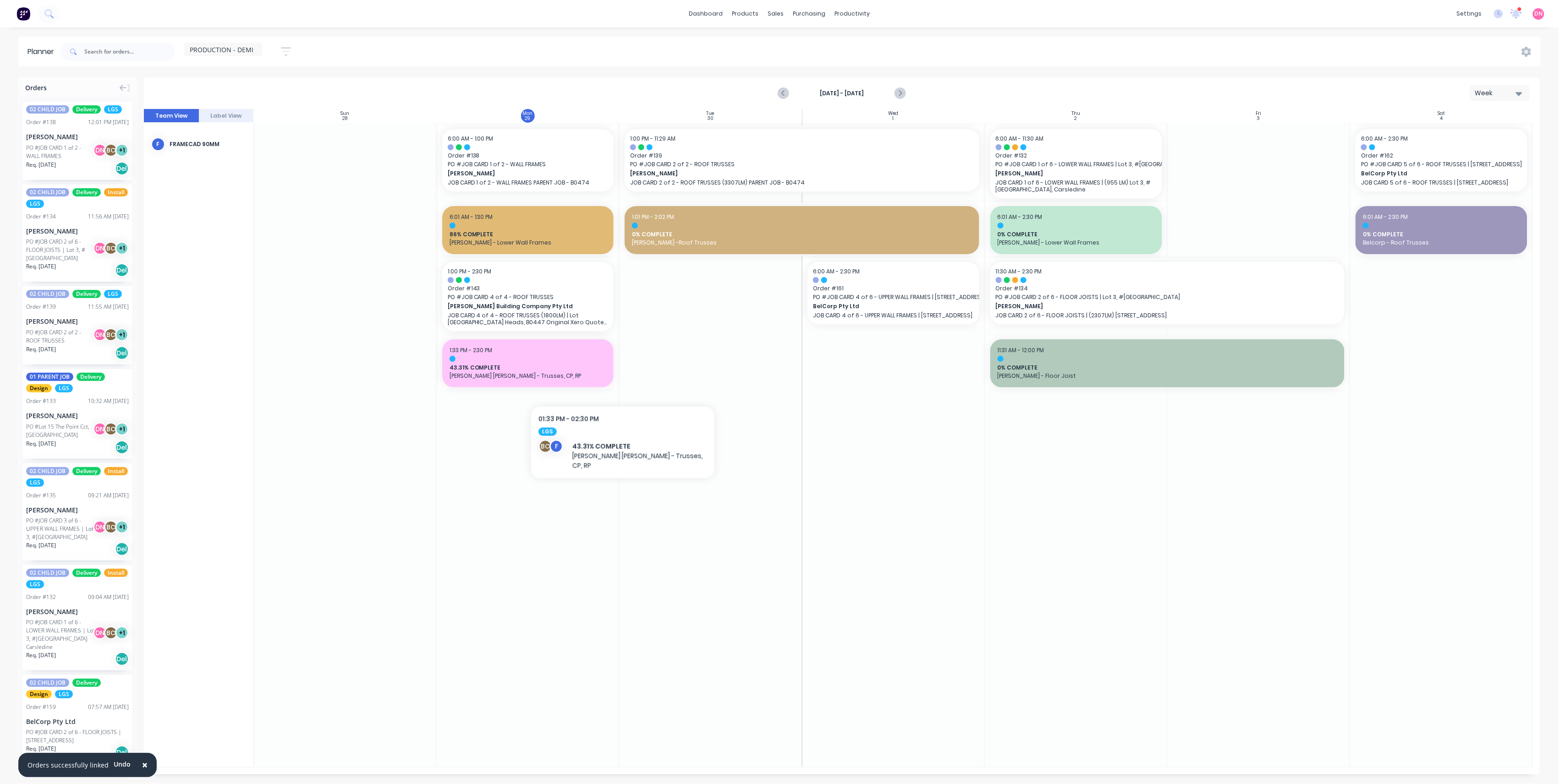
click at [667, 334] on div at bounding box center [710, 445] width 183 height 645
click at [719, 151] on div "Set start/finish time" at bounding box center [761, 144] width 98 height 19
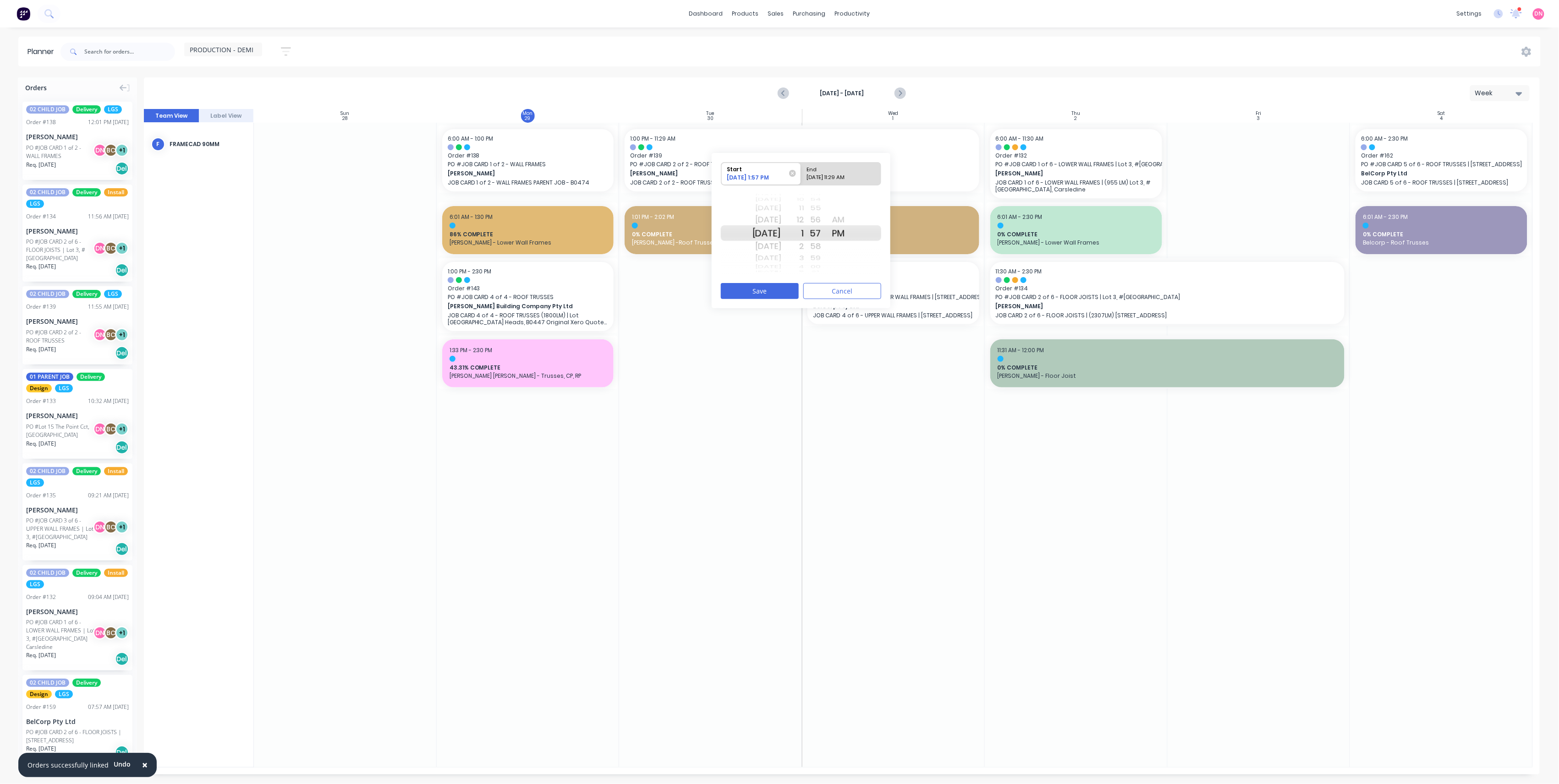
click at [850, 220] on div "AM" at bounding box center [838, 220] width 23 height 15
click at [836, 172] on div "End" at bounding box center [837, 168] width 66 height 11
click at [801, 172] on input "End [DATE] 11:29 AM" at bounding box center [801, 174] width 1 height 23
radio input "true"
click at [775, 297] on button "Save" at bounding box center [759, 291] width 78 height 16
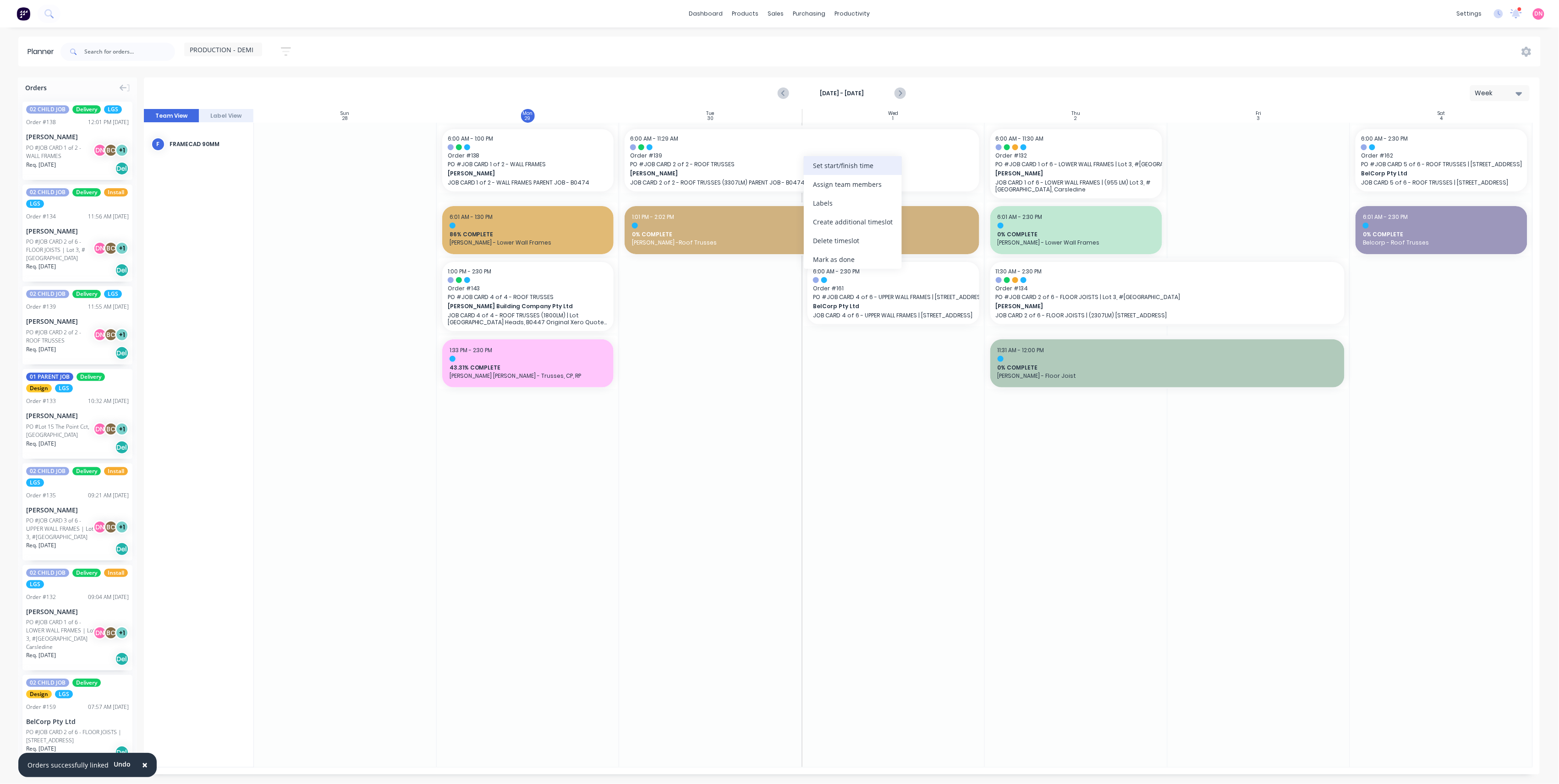
click at [814, 172] on div "Set start/finish time" at bounding box center [853, 165] width 98 height 19
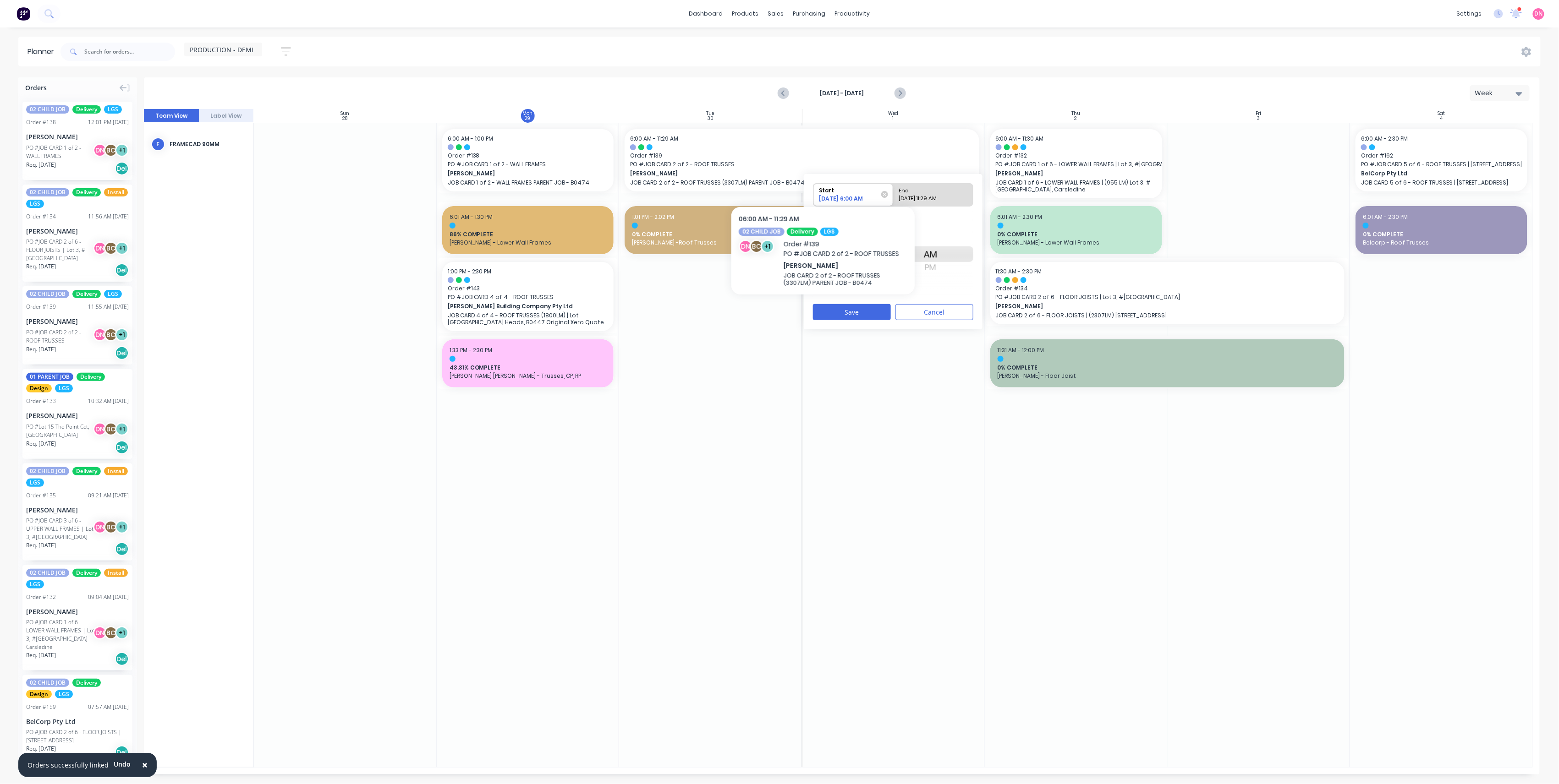
click at [915, 201] on div "[DATE] 11:29 AM" at bounding box center [929, 201] width 66 height 11
click at [893, 201] on input "End [DATE] 11:29 AM" at bounding box center [893, 195] width 1 height 23
radio input "true"
click at [942, 262] on div "AM PM" at bounding box center [930, 254] width 23 height 15
click at [940, 265] on div "PM" at bounding box center [930, 268] width 23 height 15
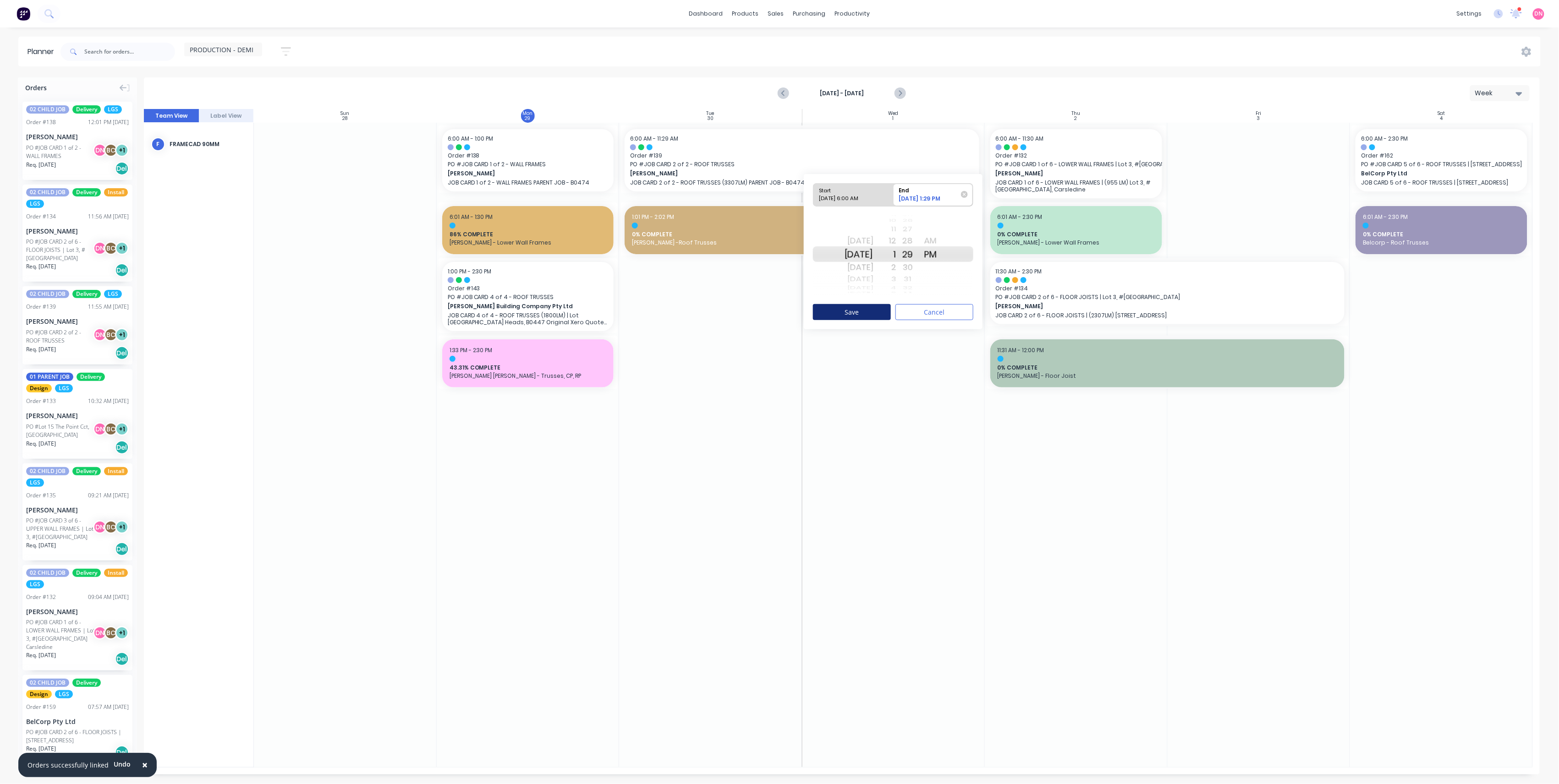
click at [850, 306] on button "Save" at bounding box center [851, 312] width 78 height 16
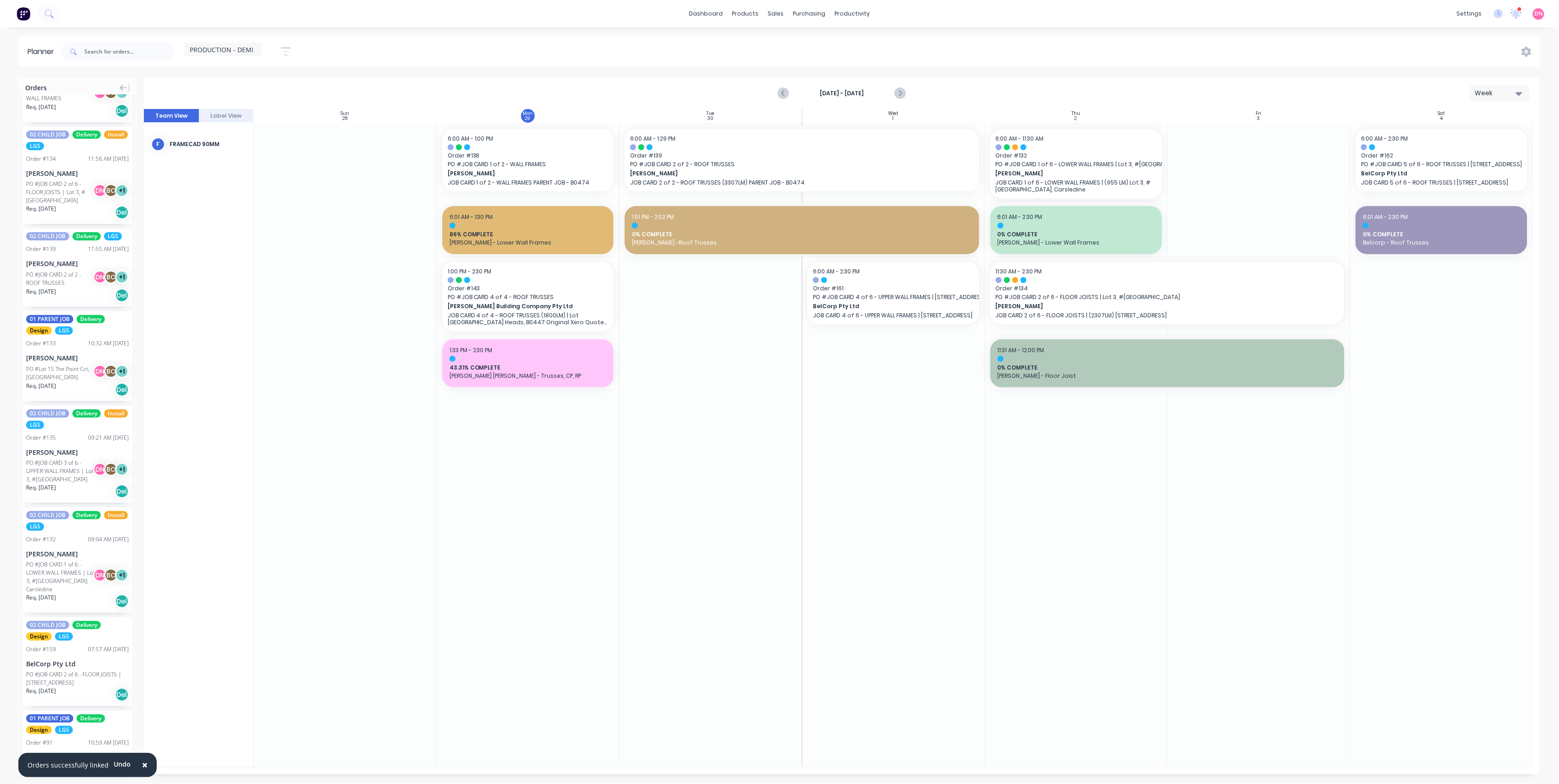
scroll to position [61, 0]
click at [785, 88] on icon "Previous page" at bounding box center [784, 93] width 11 height 11
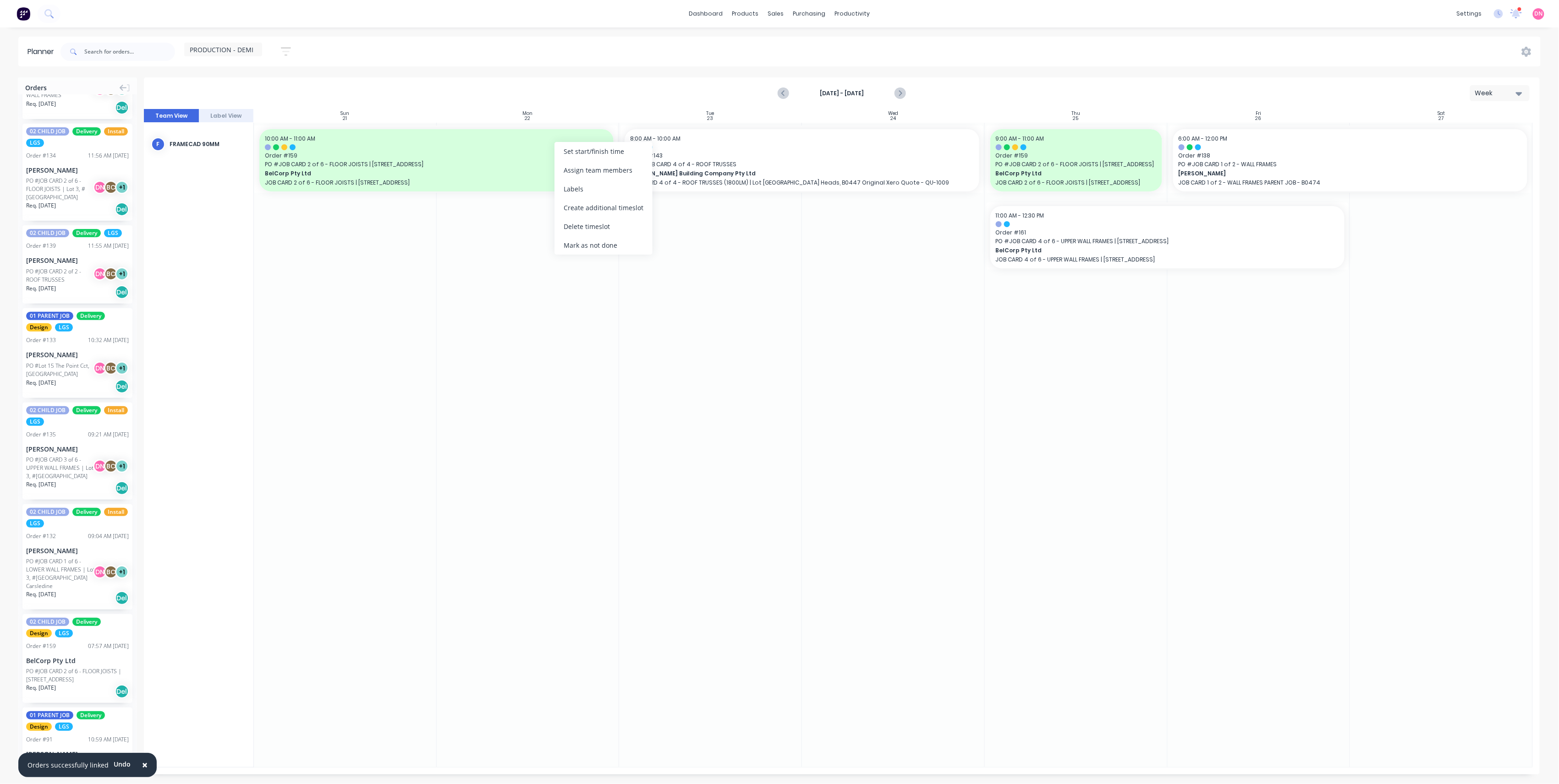
click at [596, 243] on div "Mark as not done" at bounding box center [604, 245] width 98 height 19
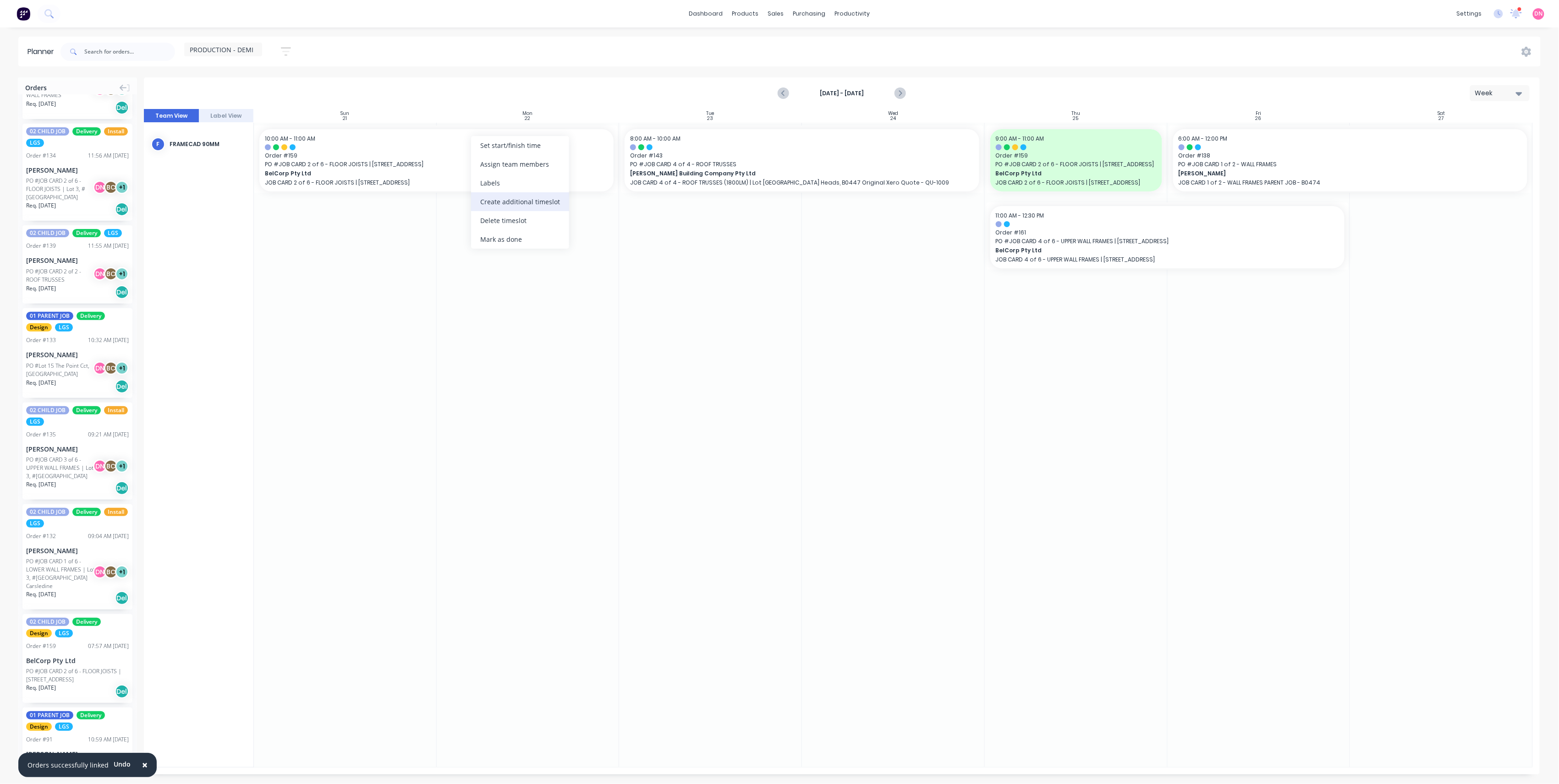
click at [496, 200] on div "Create additional timeslot" at bounding box center [520, 201] width 98 height 19
click at [556, 210] on div "Set start/finish time" at bounding box center [569, 215] width 98 height 19
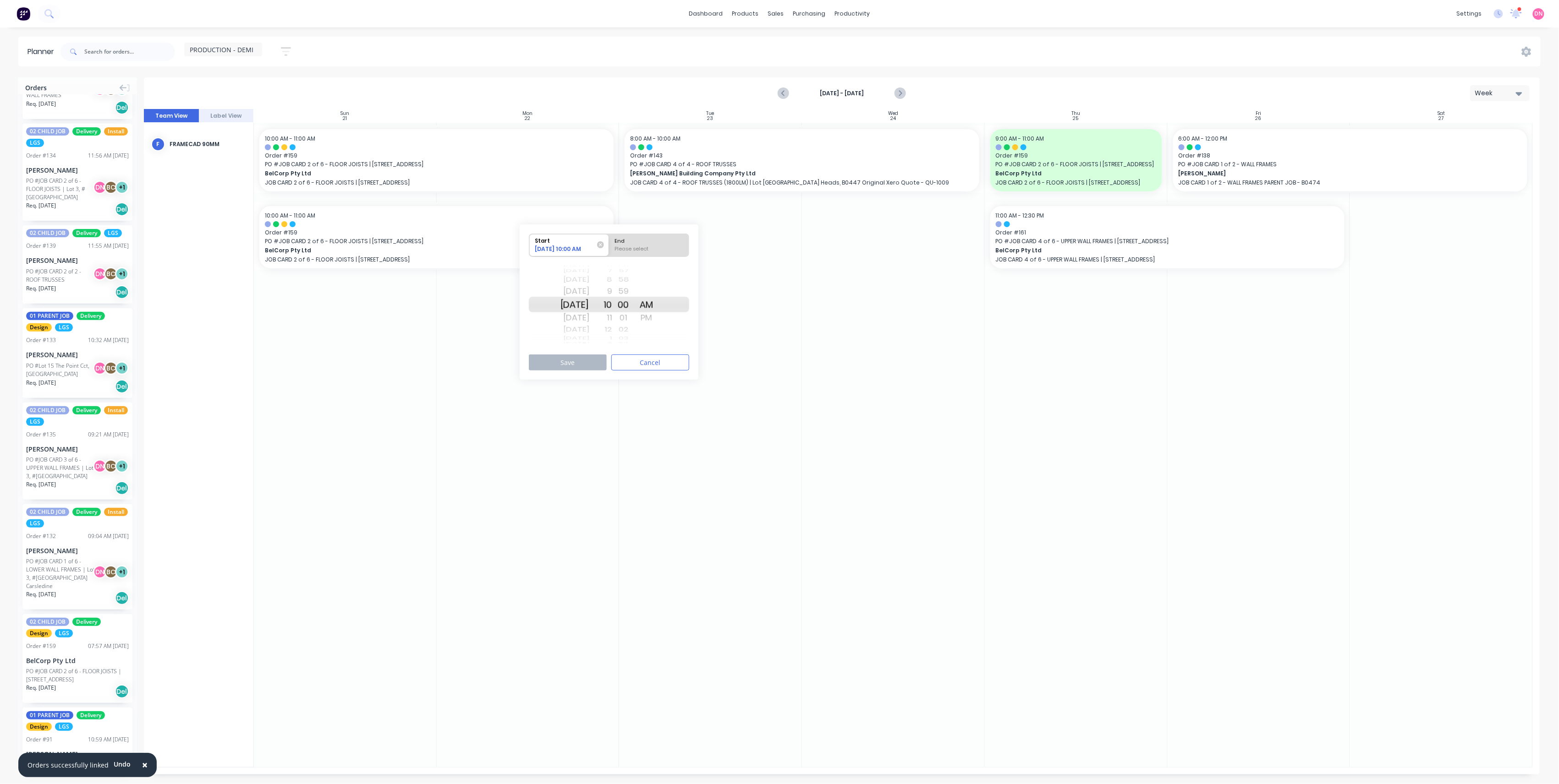
click at [625, 322] on div "01" at bounding box center [623, 317] width 23 height 15
click at [612, 329] on div "12" at bounding box center [601, 330] width 23 height 12
click at [612, 321] on div "1" at bounding box center [601, 317] width 23 height 15
click at [658, 313] on div "PM" at bounding box center [646, 317] width 23 height 15
click at [667, 251] on div "Please select" at bounding box center [649, 251] width 75 height 11
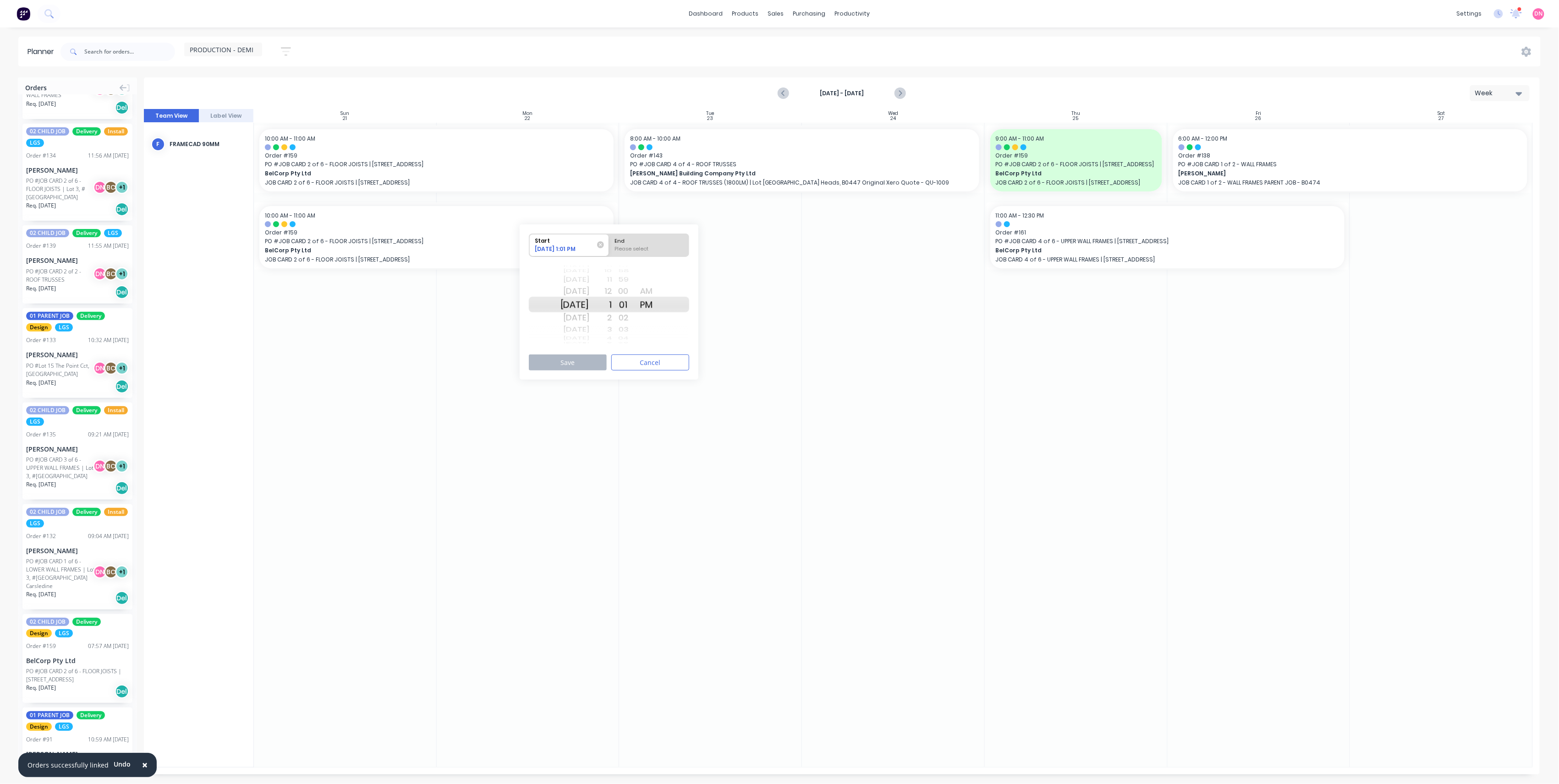
click at [609, 251] on input "End Please select" at bounding box center [609, 245] width 1 height 23
radio input "true"
click at [612, 316] on div "2" at bounding box center [601, 317] width 23 height 15
click at [592, 363] on button "Save" at bounding box center [567, 363] width 78 height 16
click at [902, 94] on icon "Next page" at bounding box center [900, 93] width 11 height 11
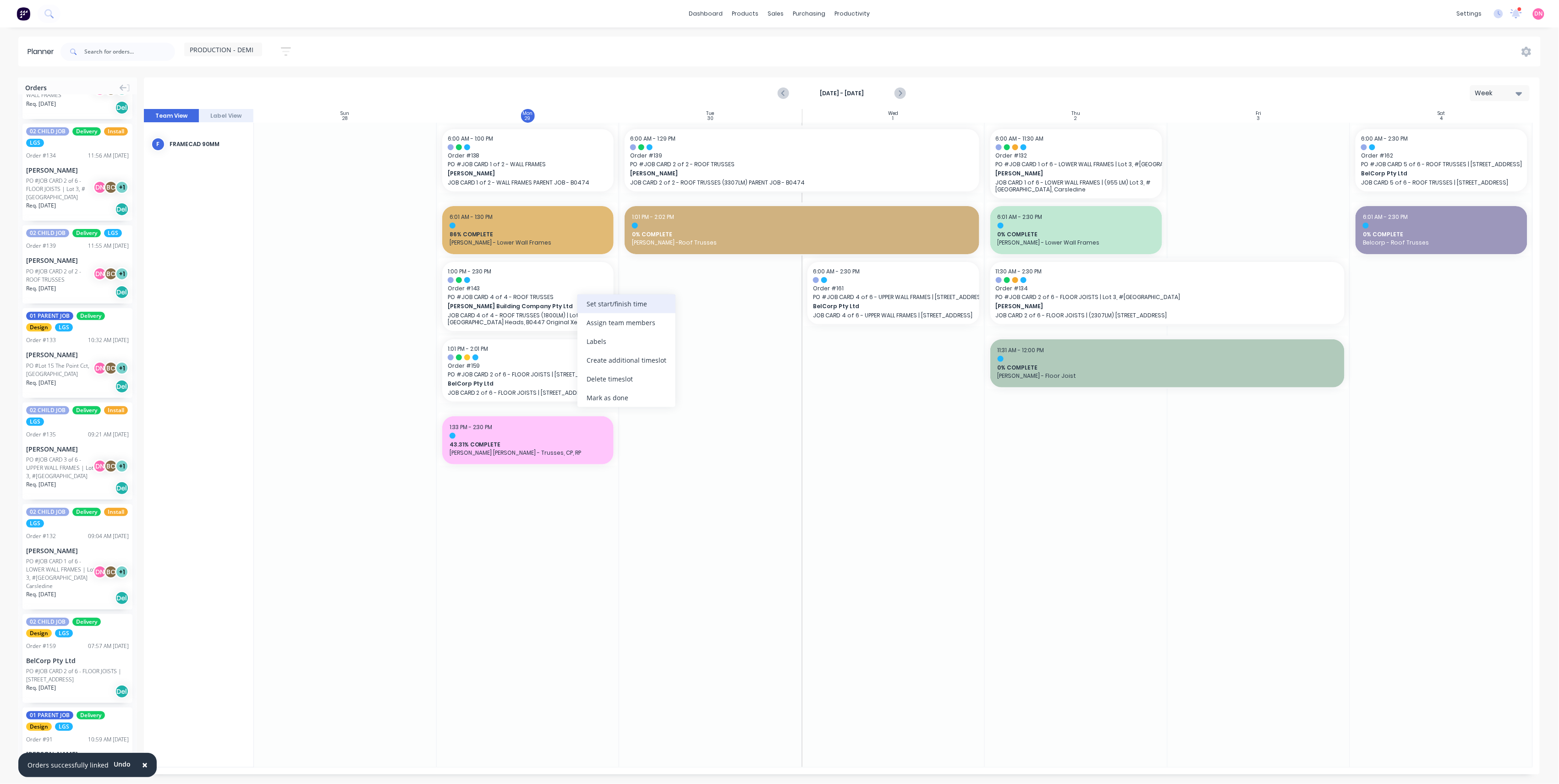
click at [593, 310] on div "Set start/finish time" at bounding box center [626, 304] width 98 height 19
click at [692, 334] on div "09/29/2025 2:30 PM" at bounding box center [702, 338] width 66 height 11
click at [667, 334] on input "End 09/29/2025 2:30 PM" at bounding box center [667, 334] width 1 height 23
radio input "true"
click at [634, 327] on div "Start" at bounding box center [623, 328] width 66 height 11
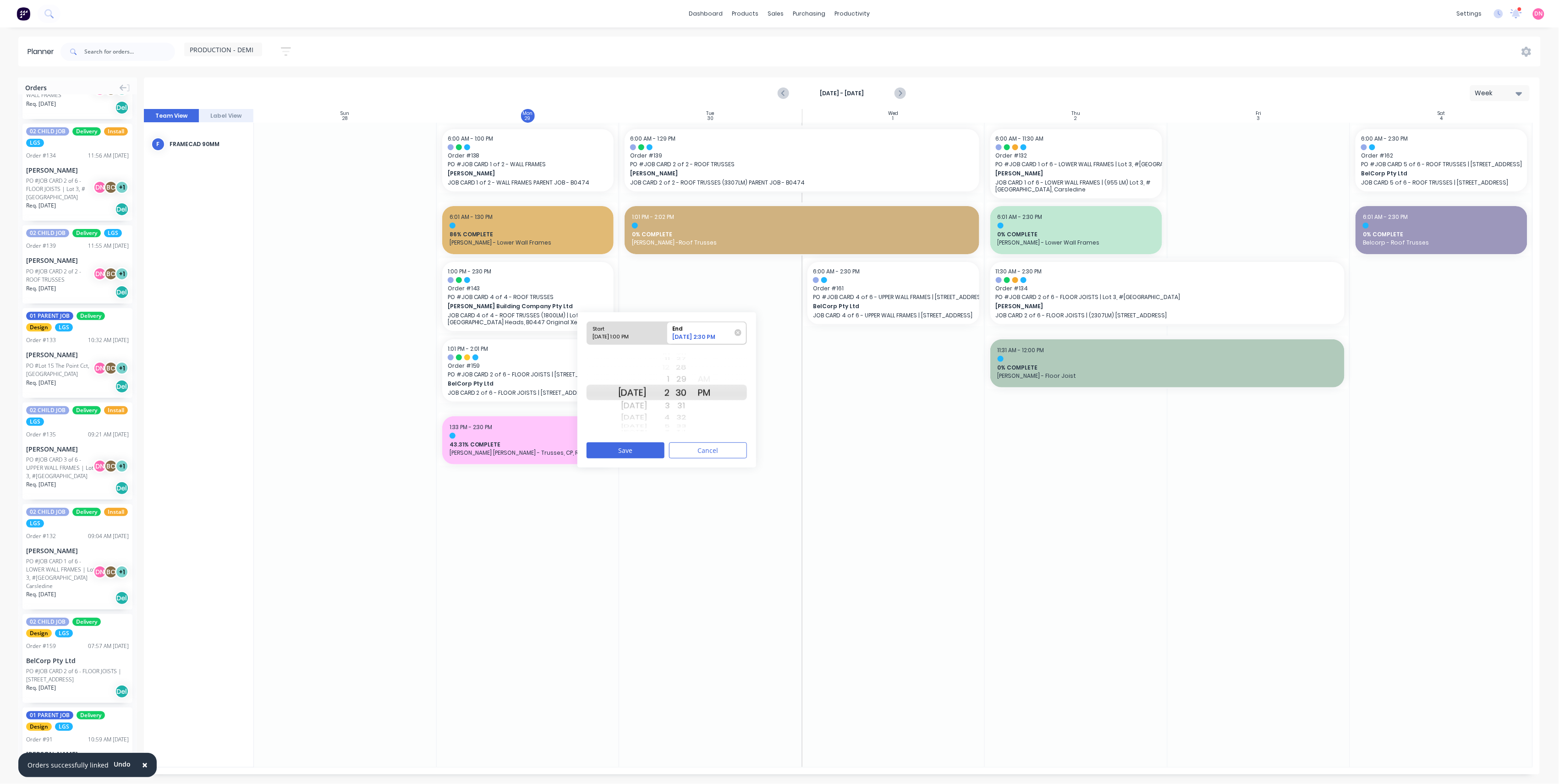
click at [588, 327] on input "Start 09/29/2025 1:00 PM" at bounding box center [587, 334] width 1 height 23
radio input "true"
click at [651, 450] on button "Save" at bounding box center [626, 450] width 78 height 16
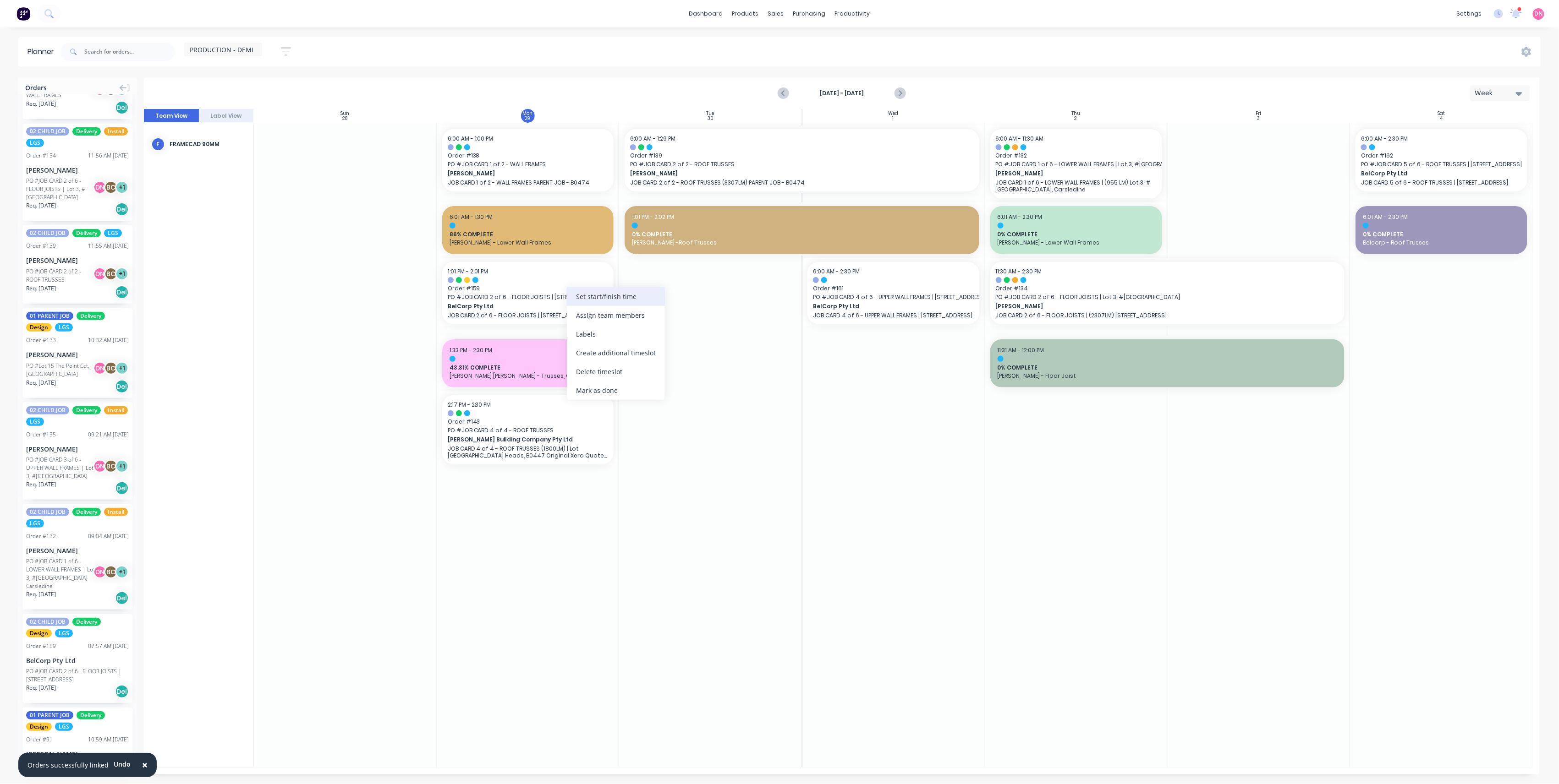
click at [590, 296] on div "Set start/finish time" at bounding box center [616, 296] width 98 height 19
click at [638, 442] on button "Save" at bounding box center [615, 443] width 78 height 16
click at [655, 301] on div "Set start/finish time" at bounding box center [636, 296] width 98 height 19
click at [698, 329] on div "09/29/2025 2:01 PM" at bounding box center [712, 331] width 66 height 11
click at [677, 329] on input "End 09/29/2025 2:01 PM" at bounding box center [676, 326] width 1 height 23
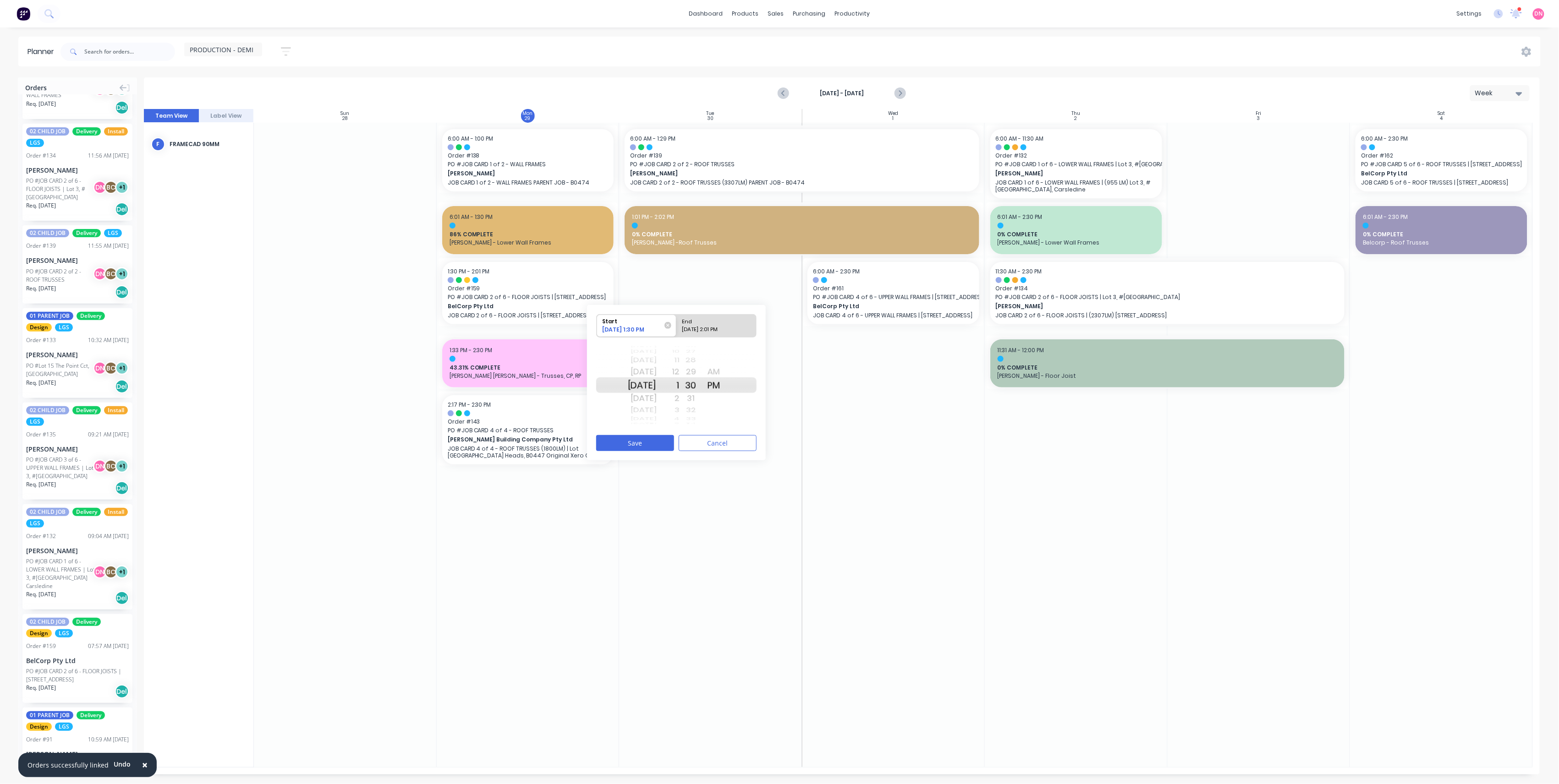
radio input "true"
click at [646, 447] on button "Save" at bounding box center [635, 443] width 78 height 16
click at [646, 438] on div at bounding box center [710, 445] width 183 height 645
